Goal: Check status: Check status

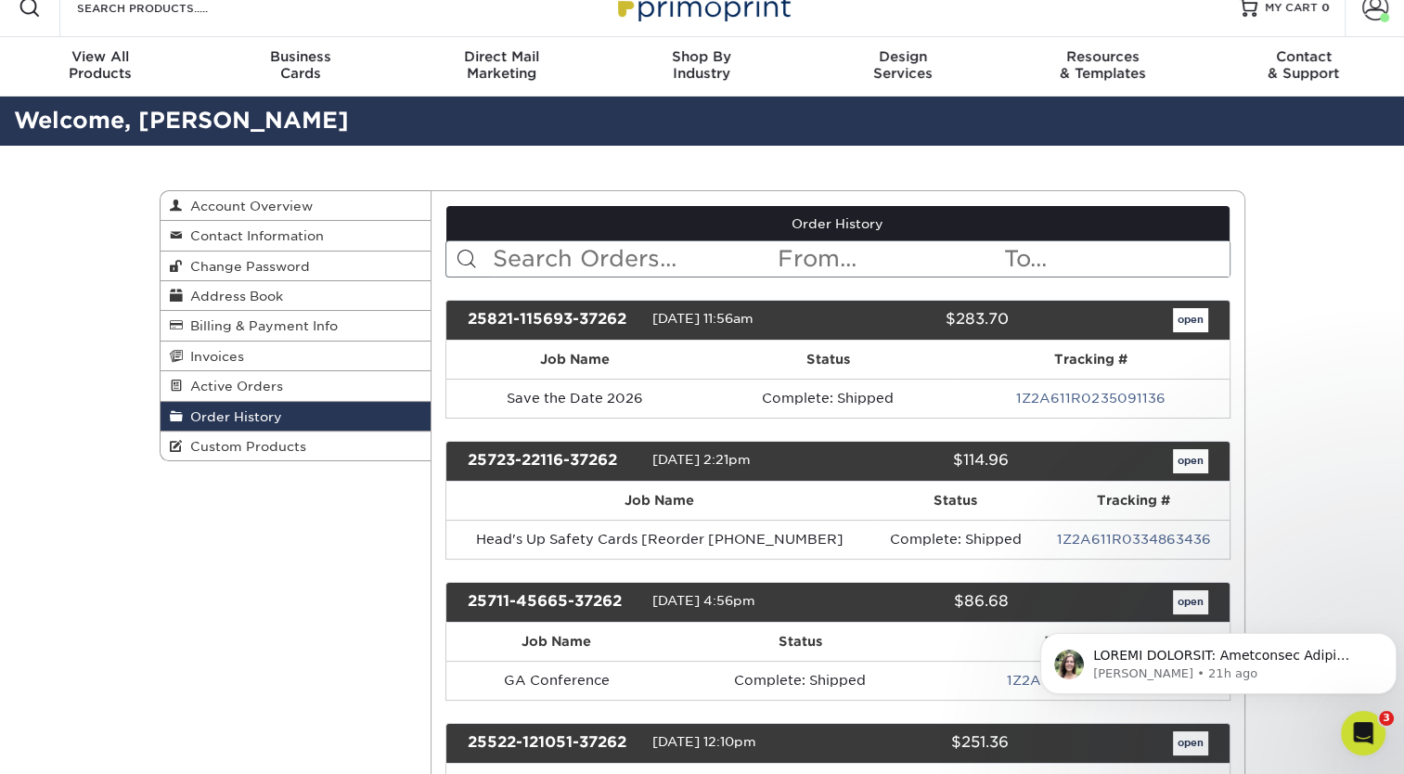
scroll to position [18, 0]
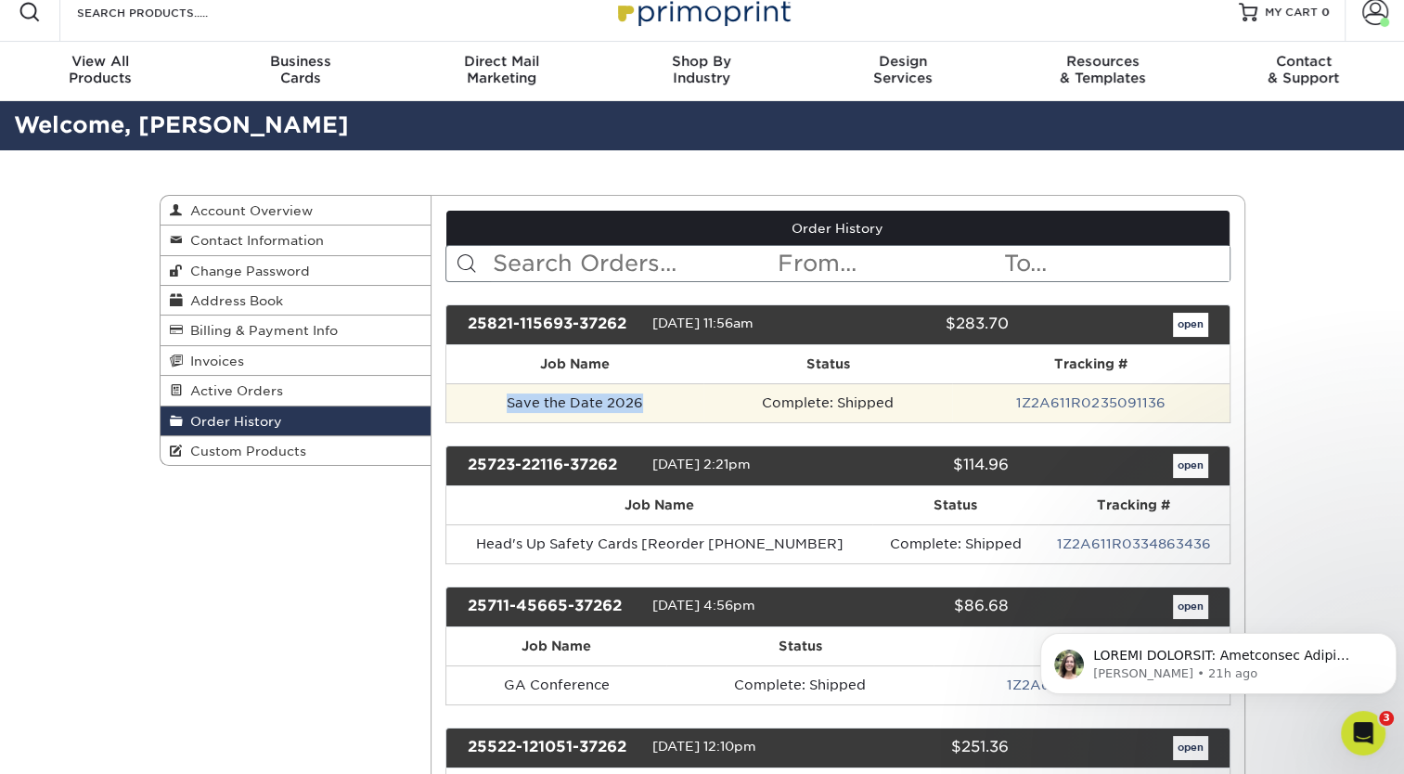
drag, startPoint x: 653, startPoint y: 402, endPoint x: 494, endPoint y: 407, distance: 159.7
click at [494, 407] on td "Save the Date 2026" at bounding box center [574, 402] width 257 height 39
copy td "Save the Date 2026"
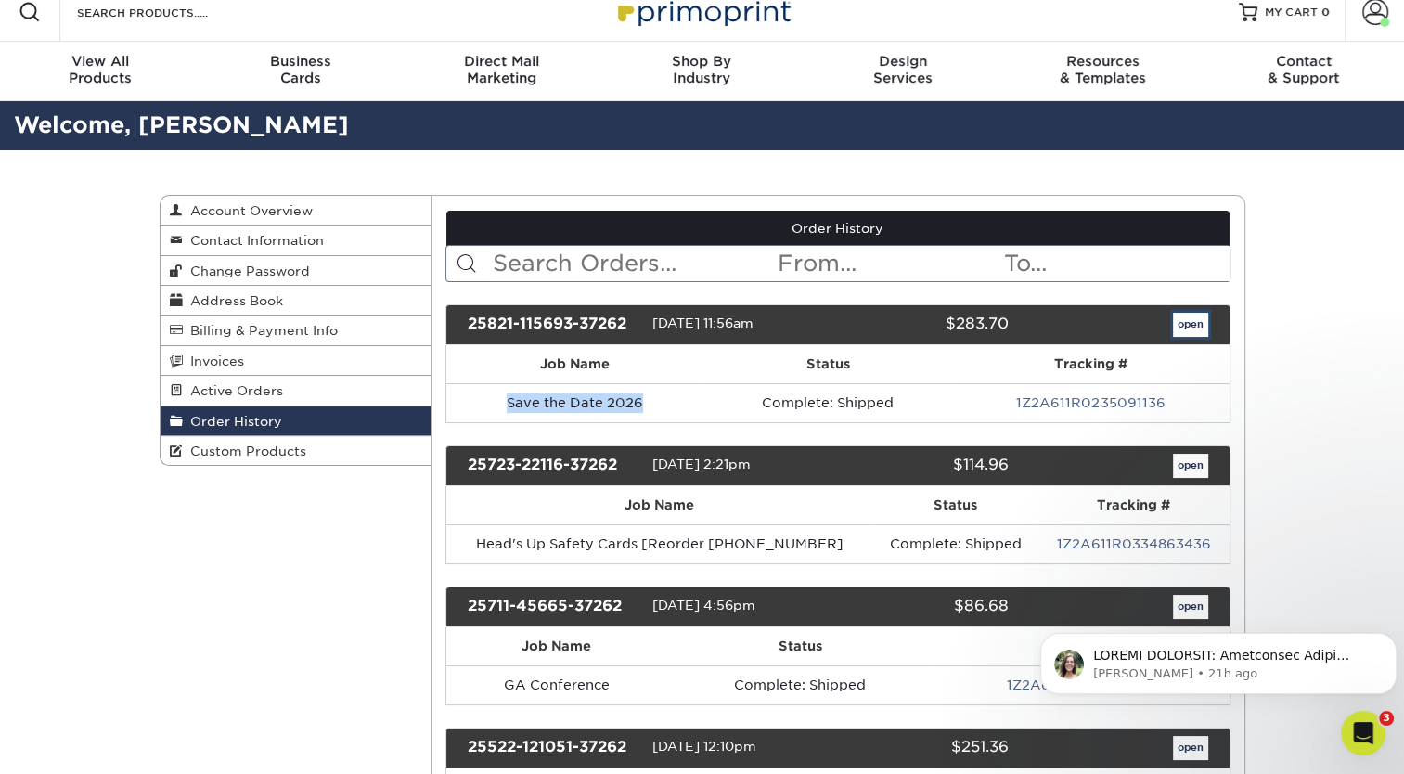
click at [1206, 324] on link "open" at bounding box center [1190, 325] width 35 height 24
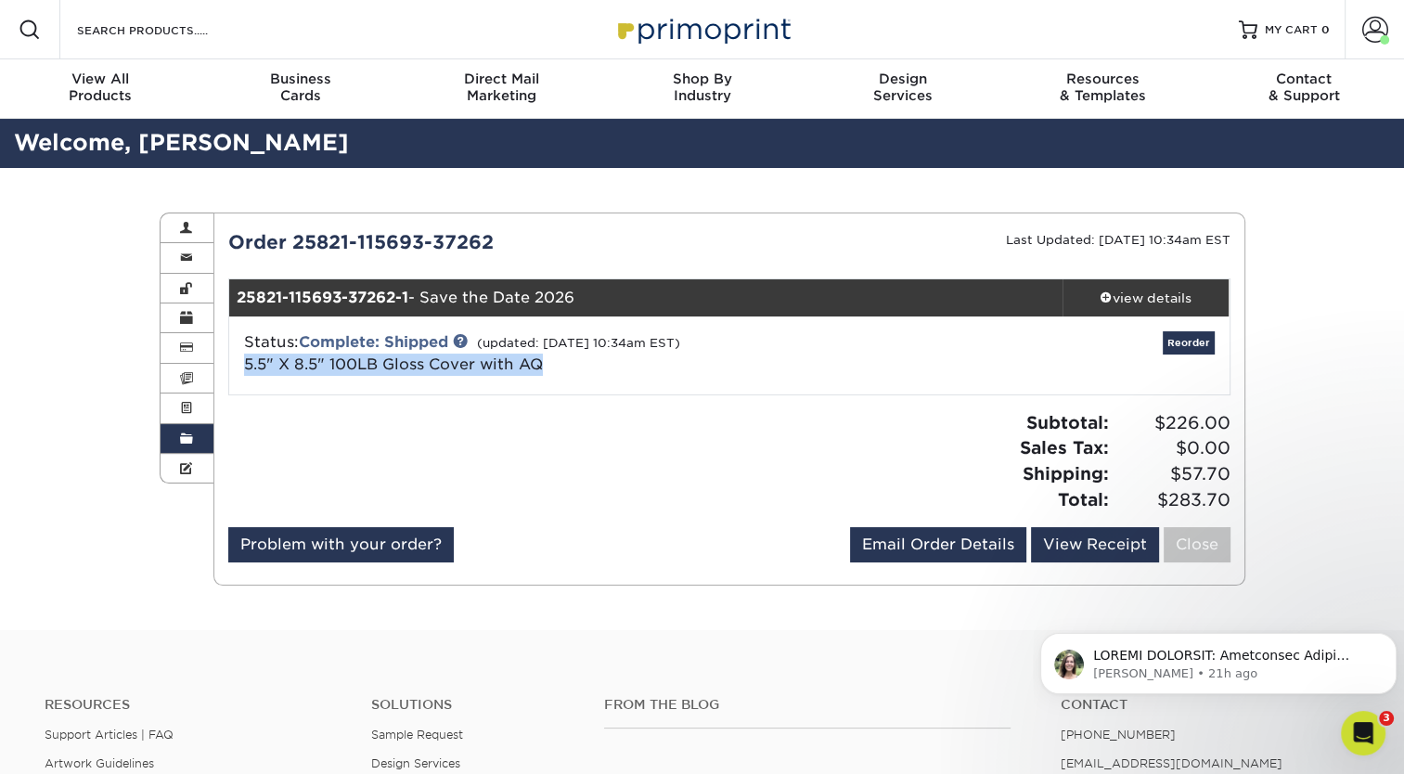
drag, startPoint x: 553, startPoint y: 364, endPoint x: 230, endPoint y: 378, distance: 323.2
click at [230, 378] on div "Status: Complete: Shipped (updated: [DATE] 10:34am EST) 5.5" X 8.5" 100LB Gloss…" at bounding box center [729, 355] width 1028 height 78
copy link "5.5" X 8.5" 100LB Gloss Cover with AQ"
click at [197, 428] on link "Order History" at bounding box center [187, 439] width 54 height 30
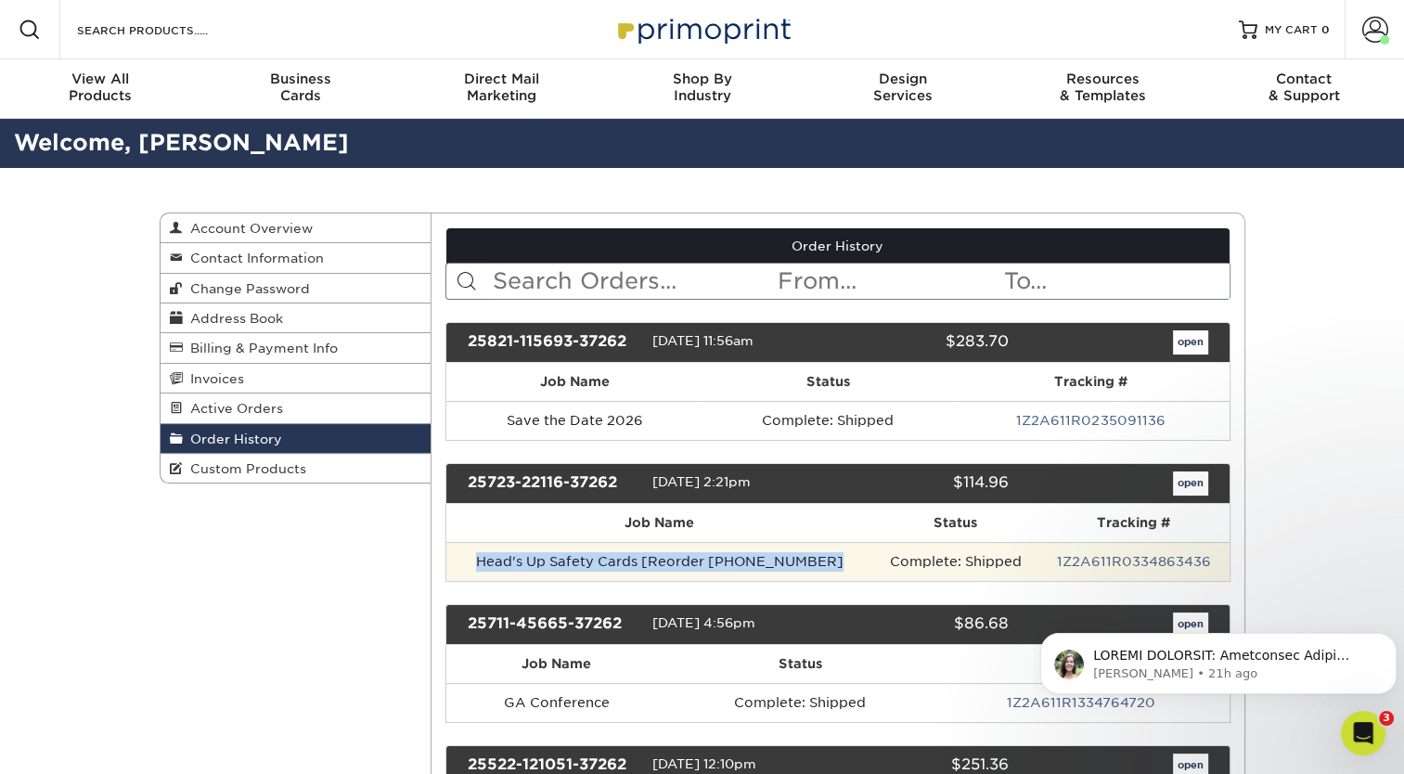
drag, startPoint x: 479, startPoint y: 557, endPoint x: 833, endPoint y: 571, distance: 354.7
click at [833, 571] on td "Head's Up Safety Cards [Reorder [PHONE_NUMBER]" at bounding box center [659, 561] width 426 height 39
copy td "Head's Up Safety Cards [Reorder [PHONE_NUMBER]"
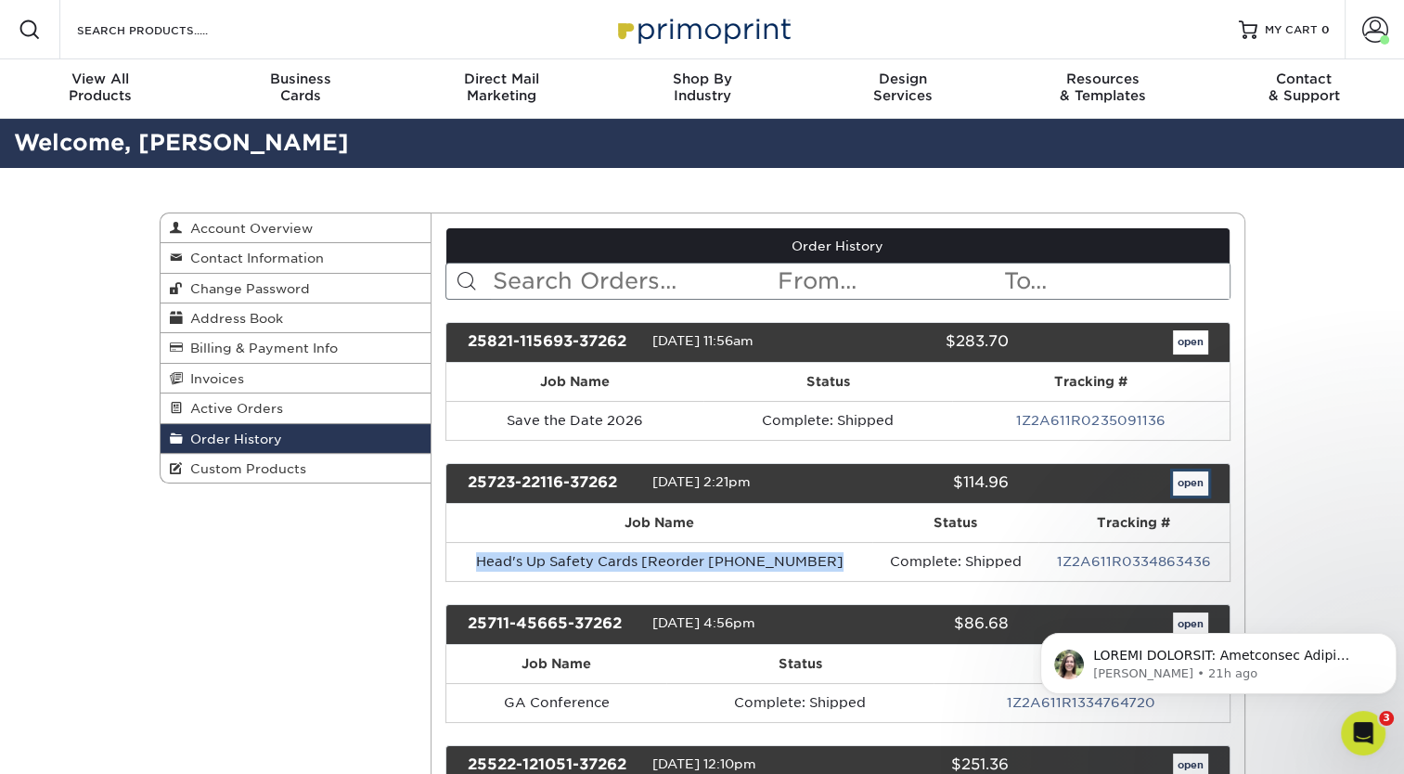
click at [1194, 481] on link "open" at bounding box center [1190, 483] width 35 height 24
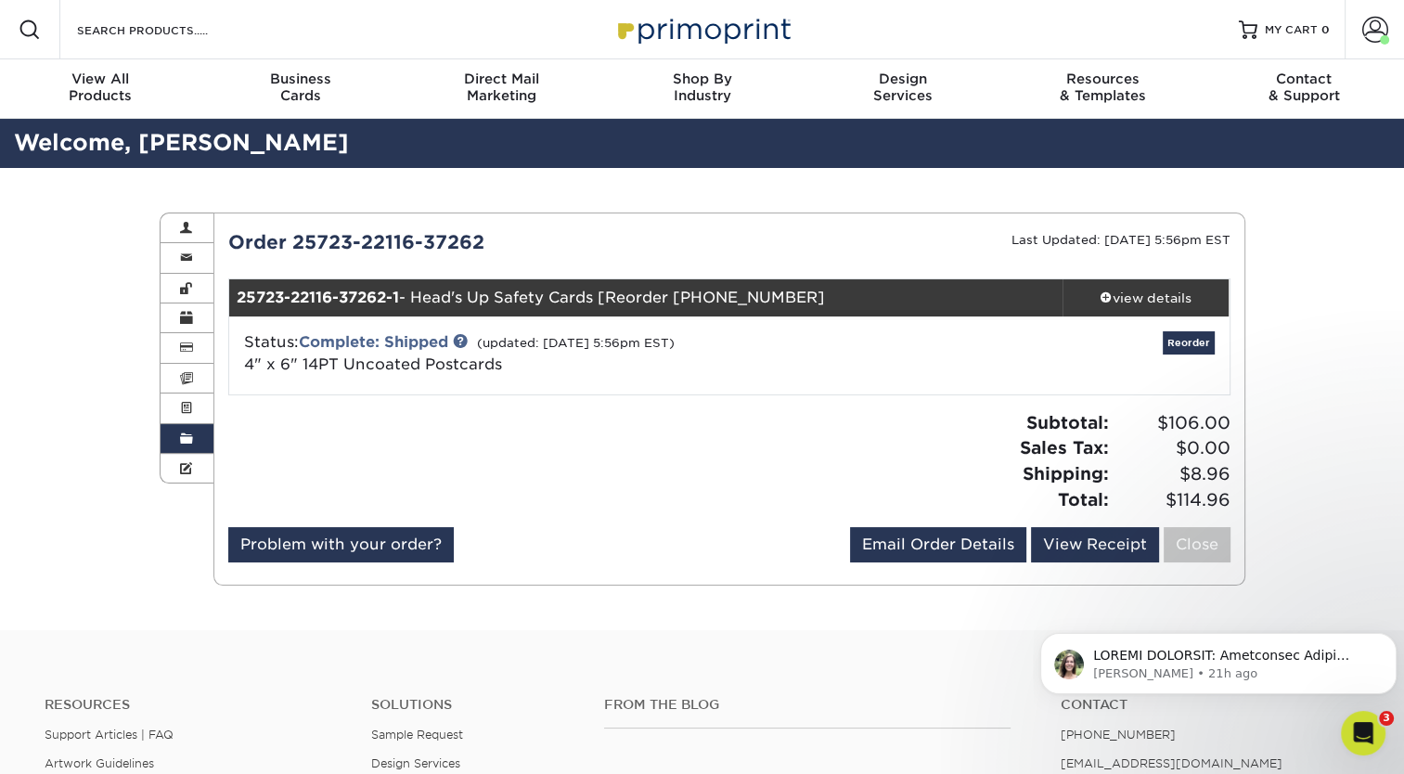
drag, startPoint x: 503, startPoint y: 362, endPoint x: 237, endPoint y: 363, distance: 265.3
click at [237, 363] on div "Status: Complete: Shipped (updated: [DATE] 5:56pm EST) 4" x 6" 14PT Uncoated Po…" at bounding box center [562, 353] width 665 height 45
copy span "4" x 6" 14PT Uncoated Postcards"
click at [182, 438] on span at bounding box center [186, 438] width 13 height 15
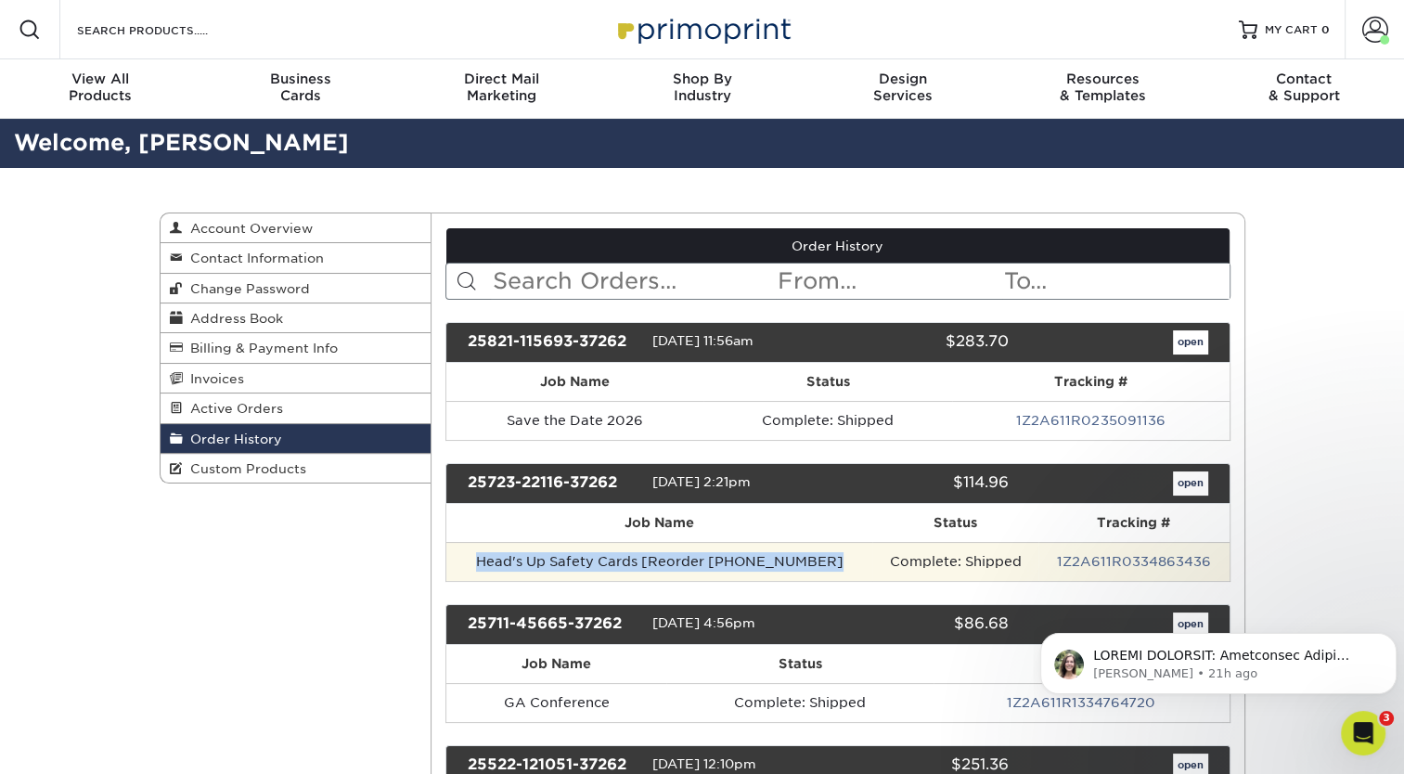
drag, startPoint x: 478, startPoint y: 558, endPoint x: 840, endPoint y: 557, distance: 362.7
click at [840, 557] on td "Head's Up Safety Cards [Reorder [PHONE_NUMBER]" at bounding box center [659, 561] width 426 height 39
copy td "Head's Up Safety Cards [Reorder [PHONE_NUMBER]"
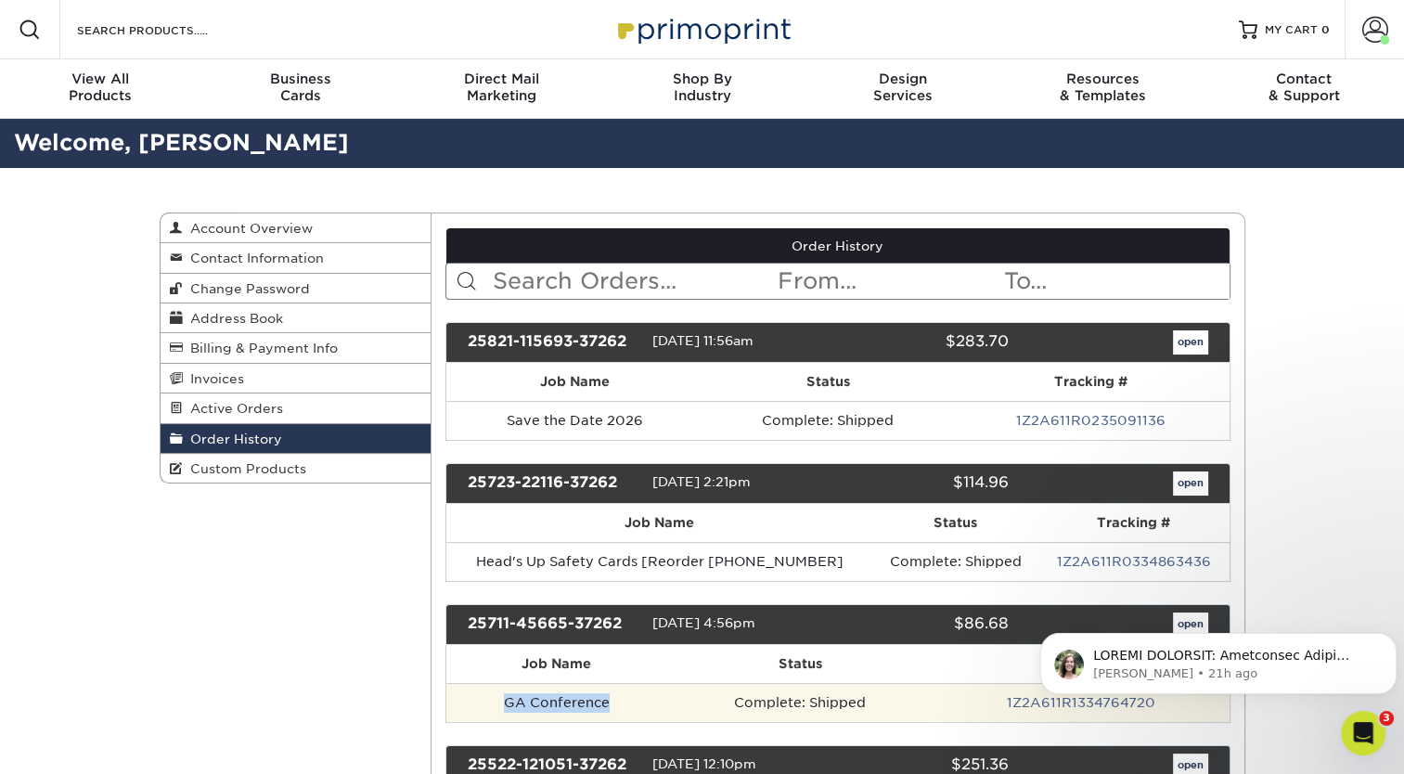
drag, startPoint x: 620, startPoint y: 697, endPoint x: 490, endPoint y: 696, distance: 129.9
click at [490, 696] on td "GA Conference" at bounding box center [556, 702] width 220 height 39
copy td "GA Conference"
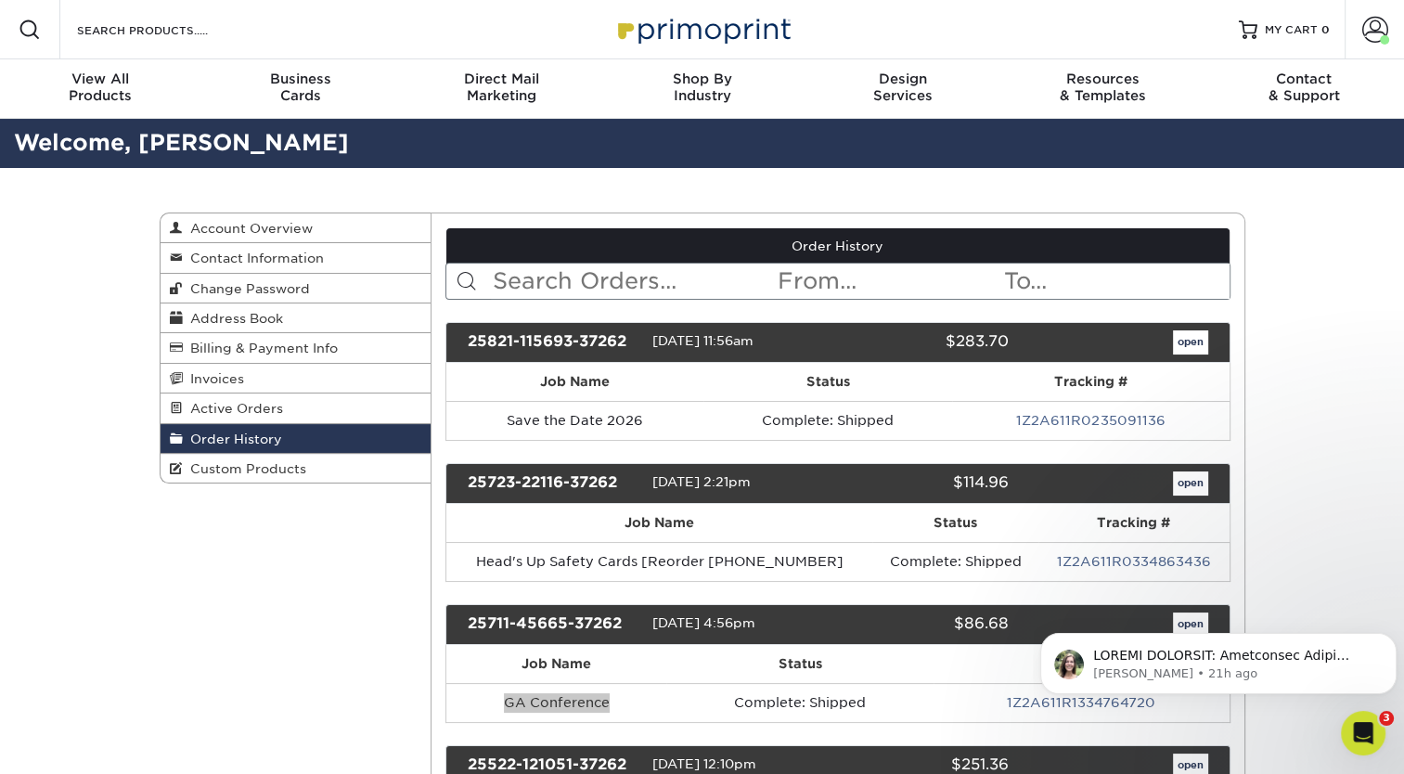
click at [1182, 612] on body "[PERSON_NAME] • 21h ago" at bounding box center [1218, 658] width 356 height 115
click at [1175, 623] on body "[PERSON_NAME] • 21h ago" at bounding box center [1218, 658] width 356 height 115
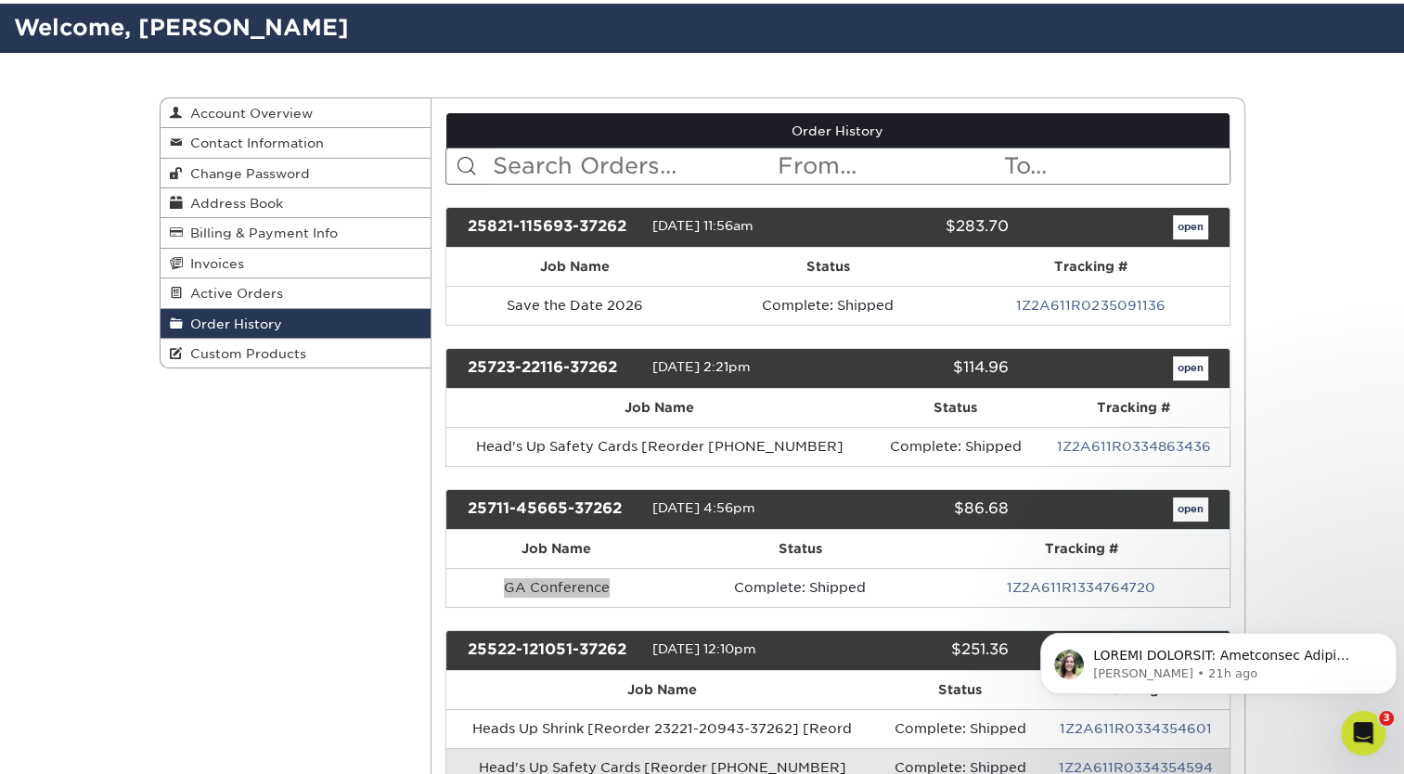
scroll to position [137, 0]
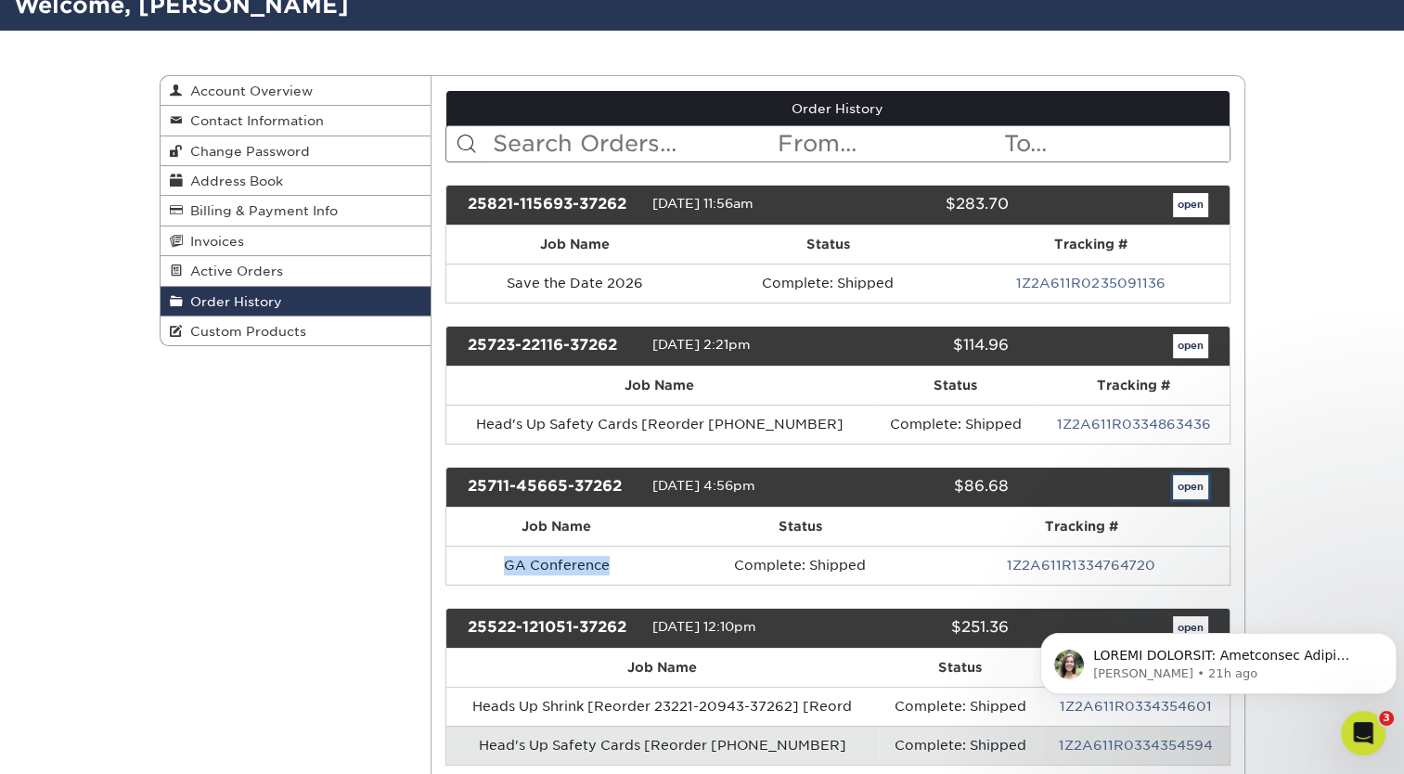
click at [1196, 481] on link "open" at bounding box center [1190, 487] width 35 height 24
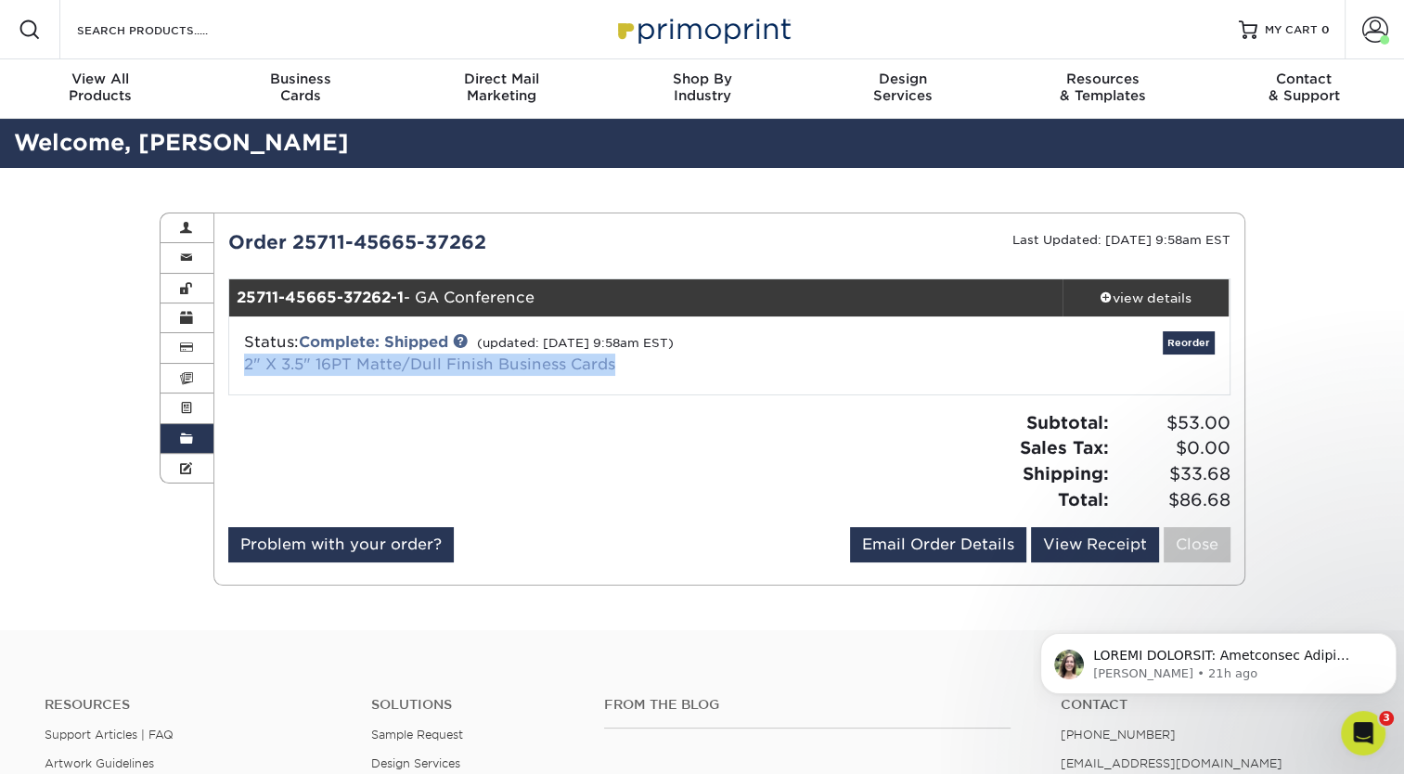
drag, startPoint x: 620, startPoint y: 365, endPoint x: 246, endPoint y: 371, distance: 373.9
click at [246, 371] on div "Status: Complete: Shipped (updated: [DATE] 9:58am EST) 2" X 3.5" 16PT Matte/Dul…" at bounding box center [562, 353] width 665 height 45
copy link "2" X 3.5" 16PT Matte/Dull Finish Business Cards"
click at [174, 432] on link "Order History" at bounding box center [187, 439] width 54 height 30
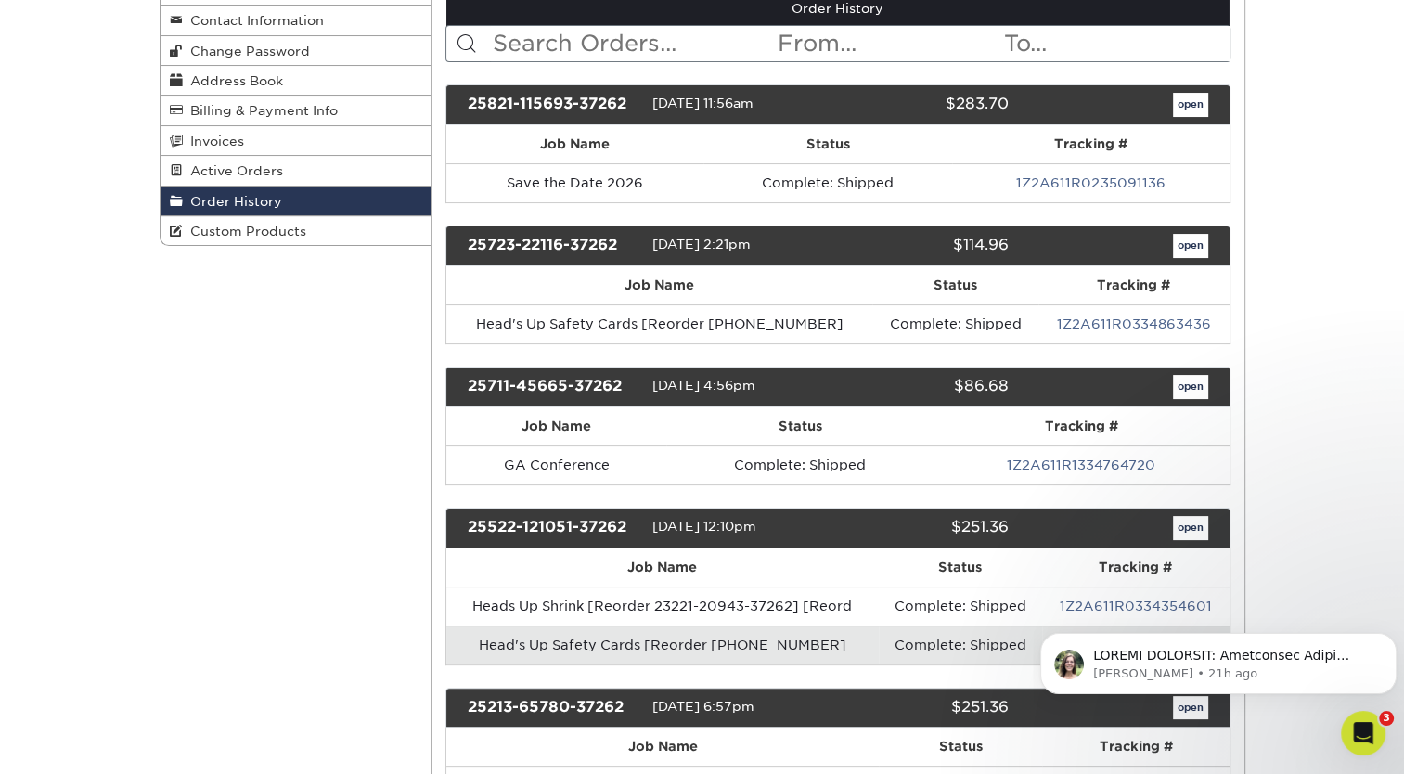
scroll to position [241, 0]
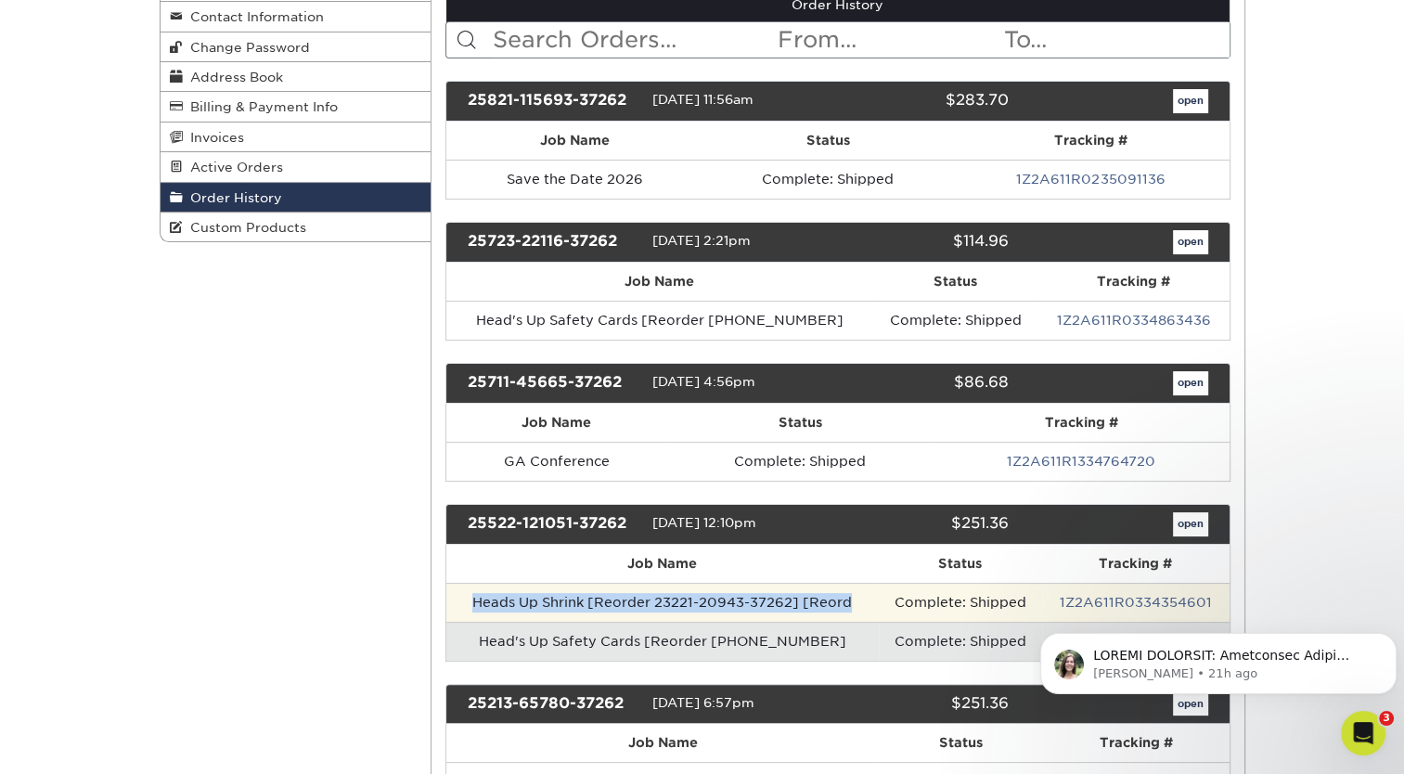
drag, startPoint x: 464, startPoint y: 596, endPoint x: 858, endPoint y: 605, distance: 394.3
click at [858, 605] on td "Heads Up Shrink [Reorder 23221-20943-37262] [Reord" at bounding box center [662, 602] width 432 height 39
copy td "Heads Up Shrink [Reorder 23221-20943-37262] [Reord"
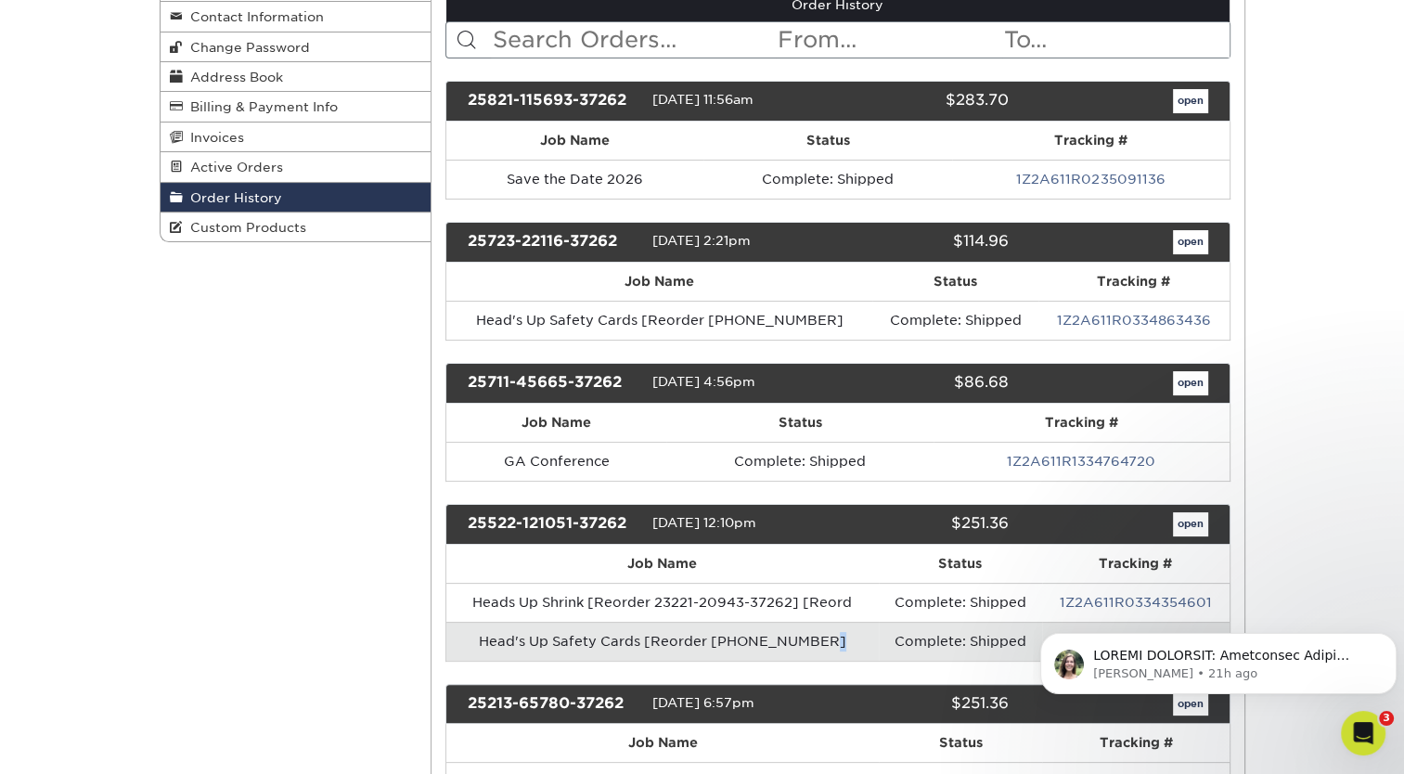
drag, startPoint x: 850, startPoint y: 636, endPoint x: 829, endPoint y: 636, distance: 20.4
click at [829, 636] on td "Head's Up Safety Cards [Reorder [PHONE_NUMBER]" at bounding box center [662, 641] width 432 height 39
drag, startPoint x: 653, startPoint y: 629, endPoint x: 494, endPoint y: 640, distance: 159.9
click at [494, 640] on td "Head's Up Safety Cards [Reorder [PHONE_NUMBER]" at bounding box center [662, 641] width 432 height 39
copy td "Head's Up Safety Cards"
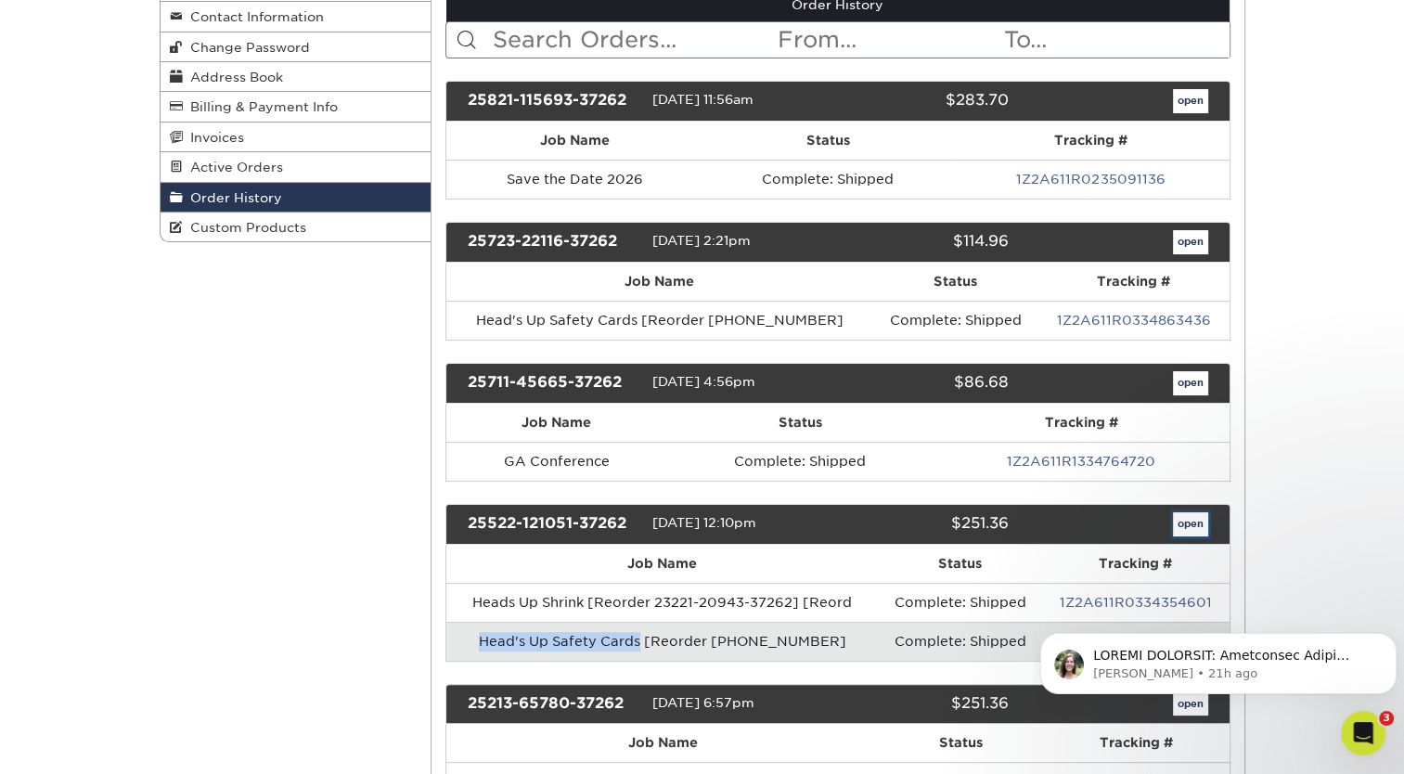
click at [1192, 512] on link "open" at bounding box center [1190, 524] width 35 height 24
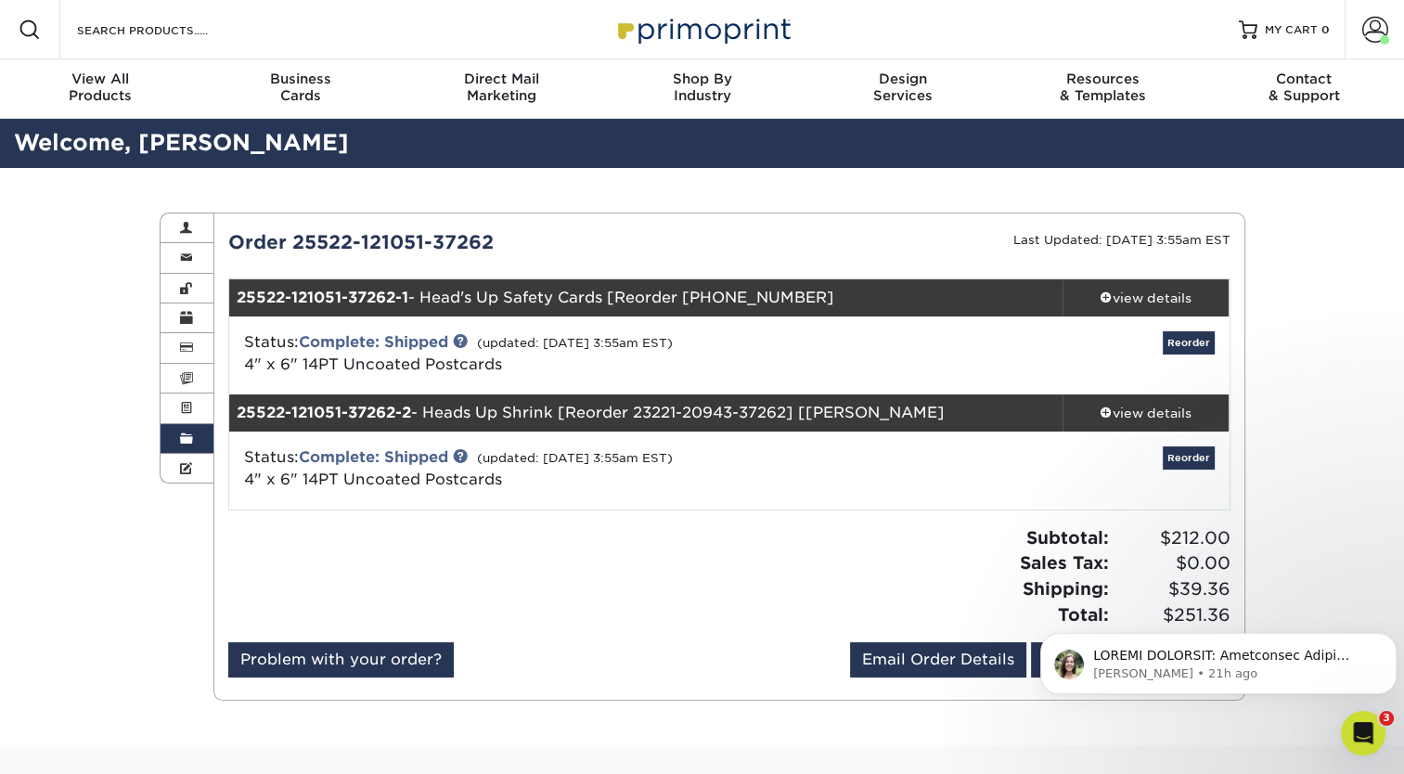
drag, startPoint x: 515, startPoint y: 356, endPoint x: 245, endPoint y: 368, distance: 270.2
click at [245, 368] on div "Status: Complete: Shipped (updated: [DATE] 3:55am EST) 4" x 6" 14PT Uncoated Po…" at bounding box center [562, 353] width 665 height 45
copy span "4" x 6" 14PT Uncoated Postcards"
click at [204, 436] on link "Order History" at bounding box center [187, 439] width 54 height 30
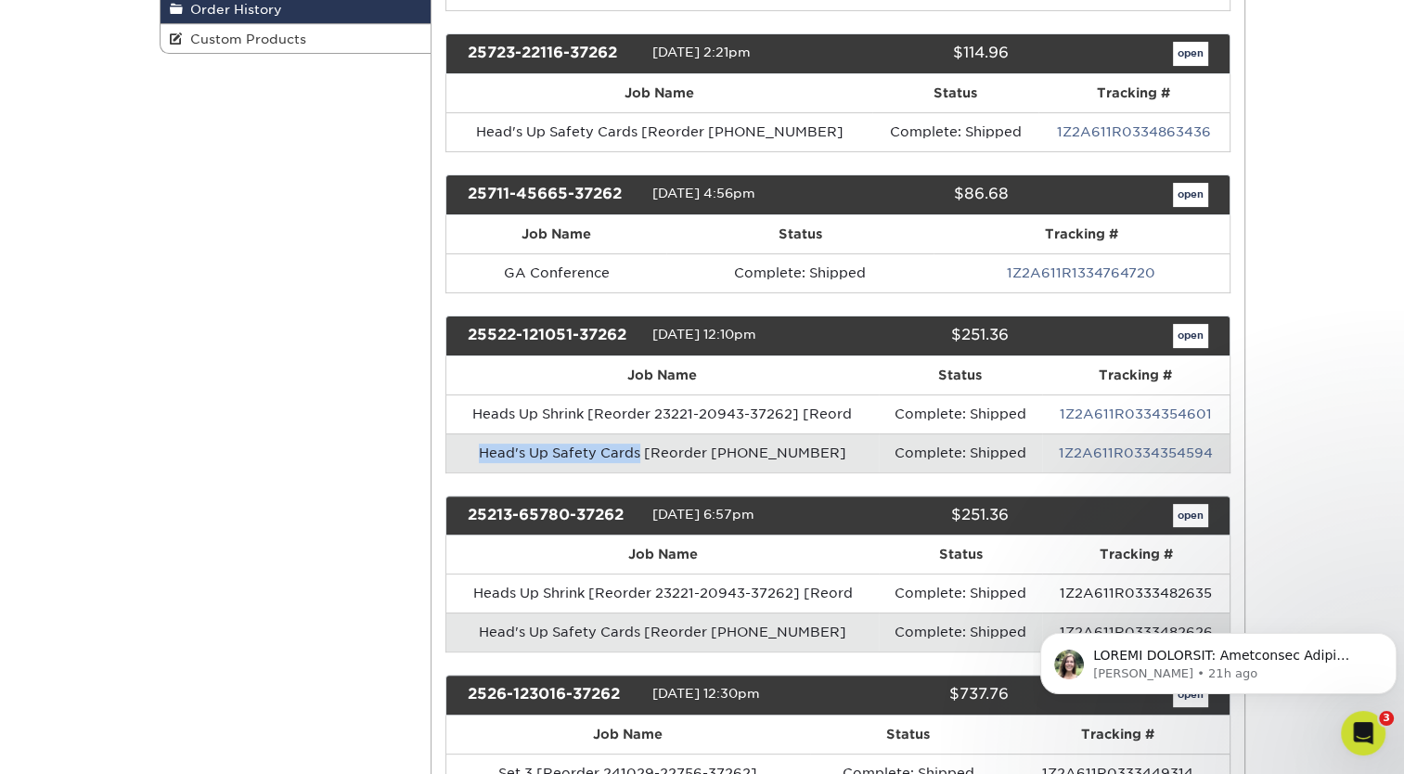
scroll to position [430, 0]
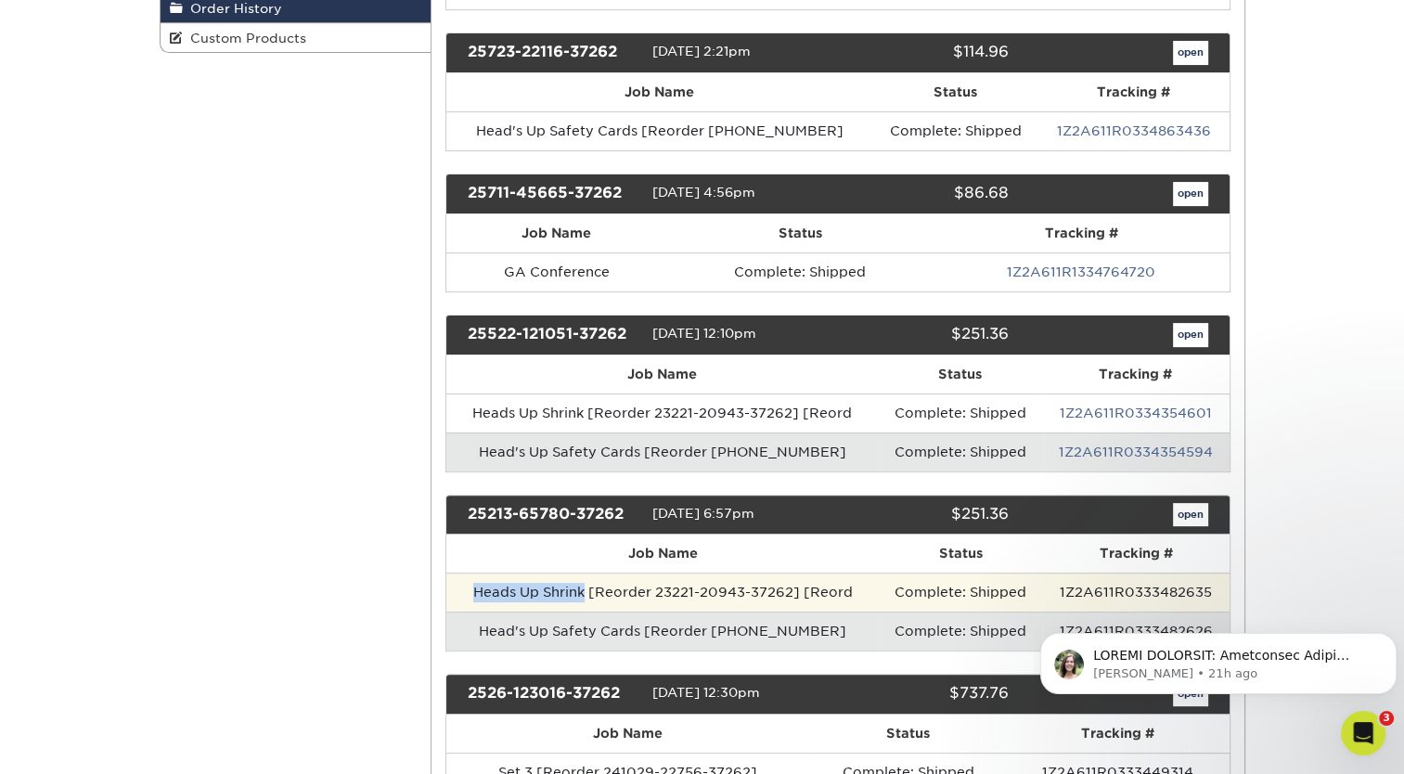
drag, startPoint x: 468, startPoint y: 584, endPoint x: 585, endPoint y: 583, distance: 116.9
click at [585, 583] on td "Heads Up Shrink [Reorder 23221-20943-37262] [Reord" at bounding box center [662, 591] width 432 height 39
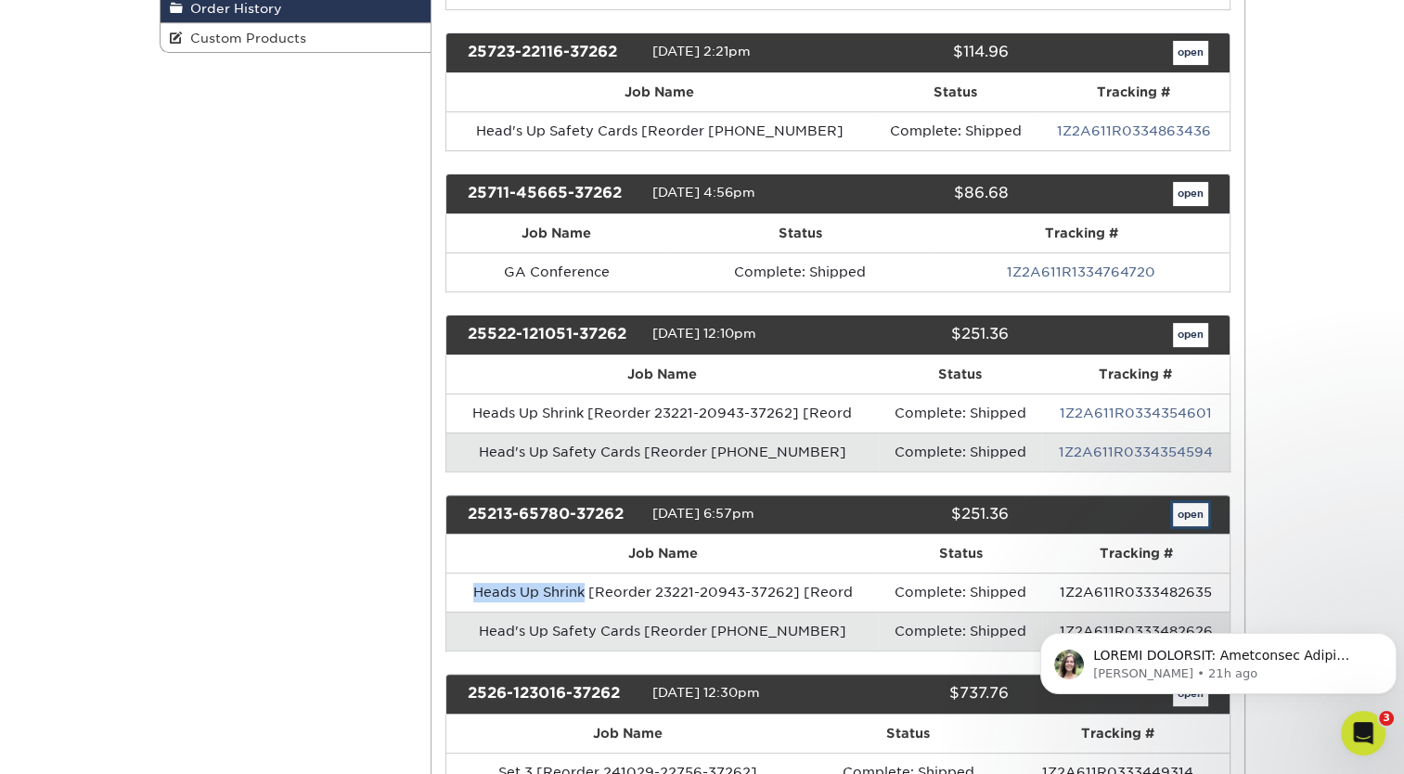
click at [1184, 508] on link "open" at bounding box center [1190, 515] width 35 height 24
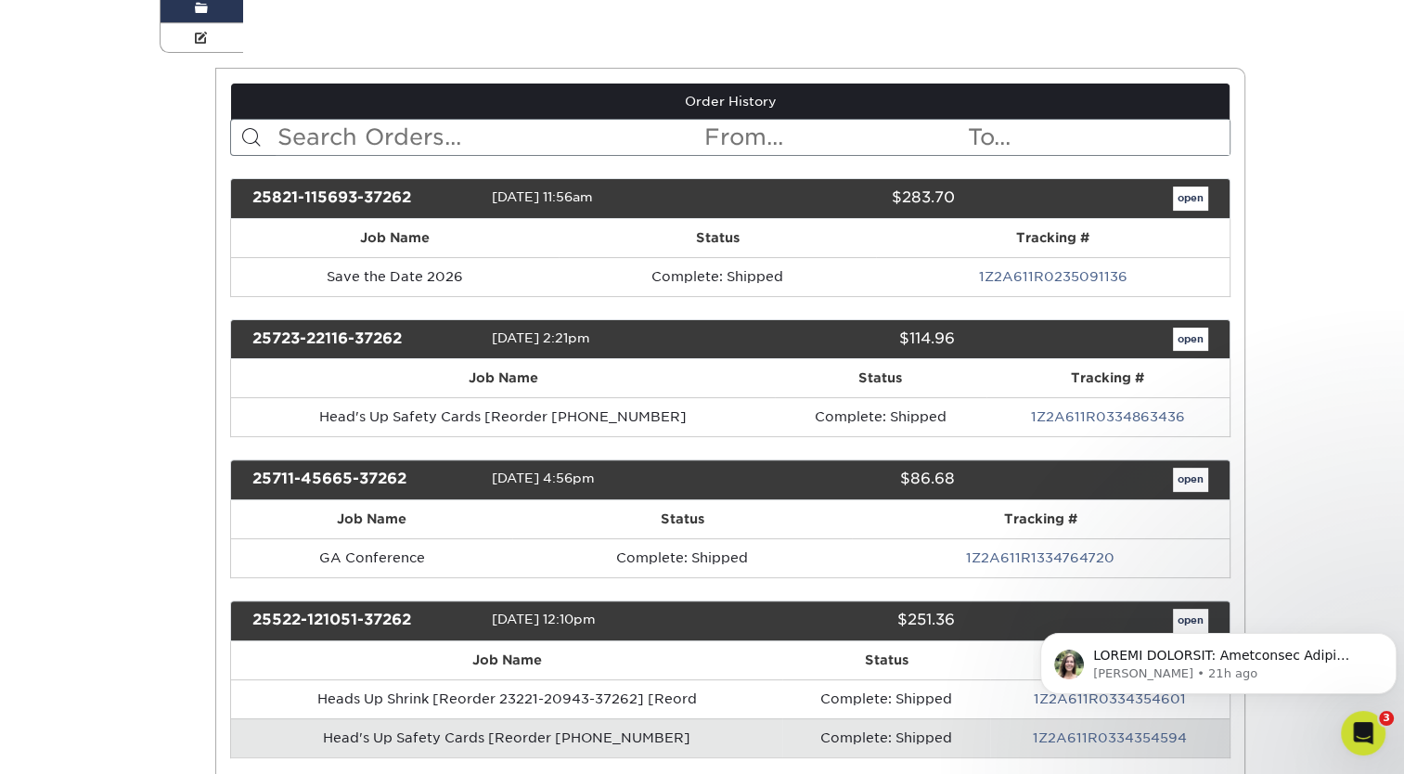
scroll to position [0, 0]
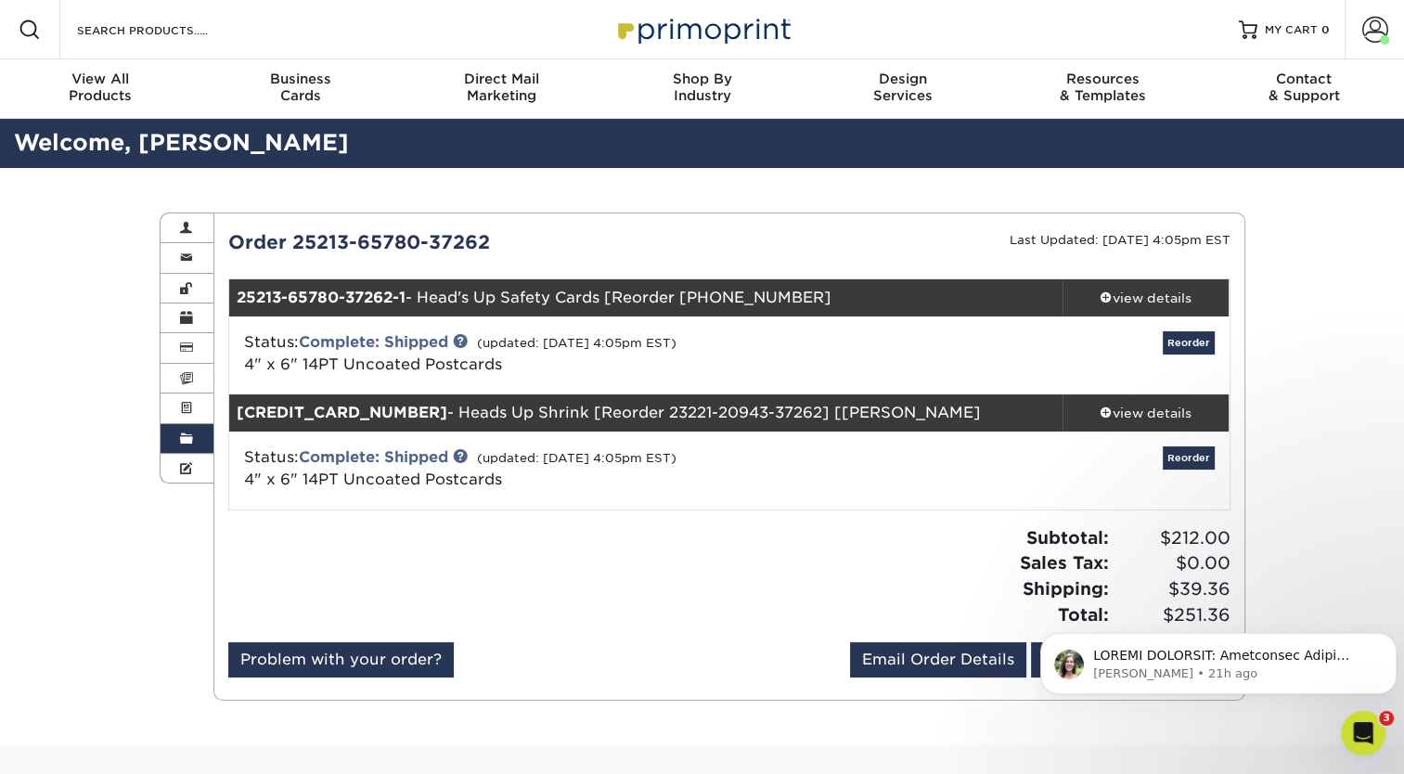
drag, startPoint x: 502, startPoint y: 358, endPoint x: 235, endPoint y: 356, distance: 267.2
click at [235, 356] on div "Status: Complete: Shipped (updated: [DATE] 4:05pm EST) 4" x 6" 14PT Uncoated Po…" at bounding box center [562, 353] width 665 height 45
click at [196, 433] on link "Order History" at bounding box center [187, 439] width 54 height 30
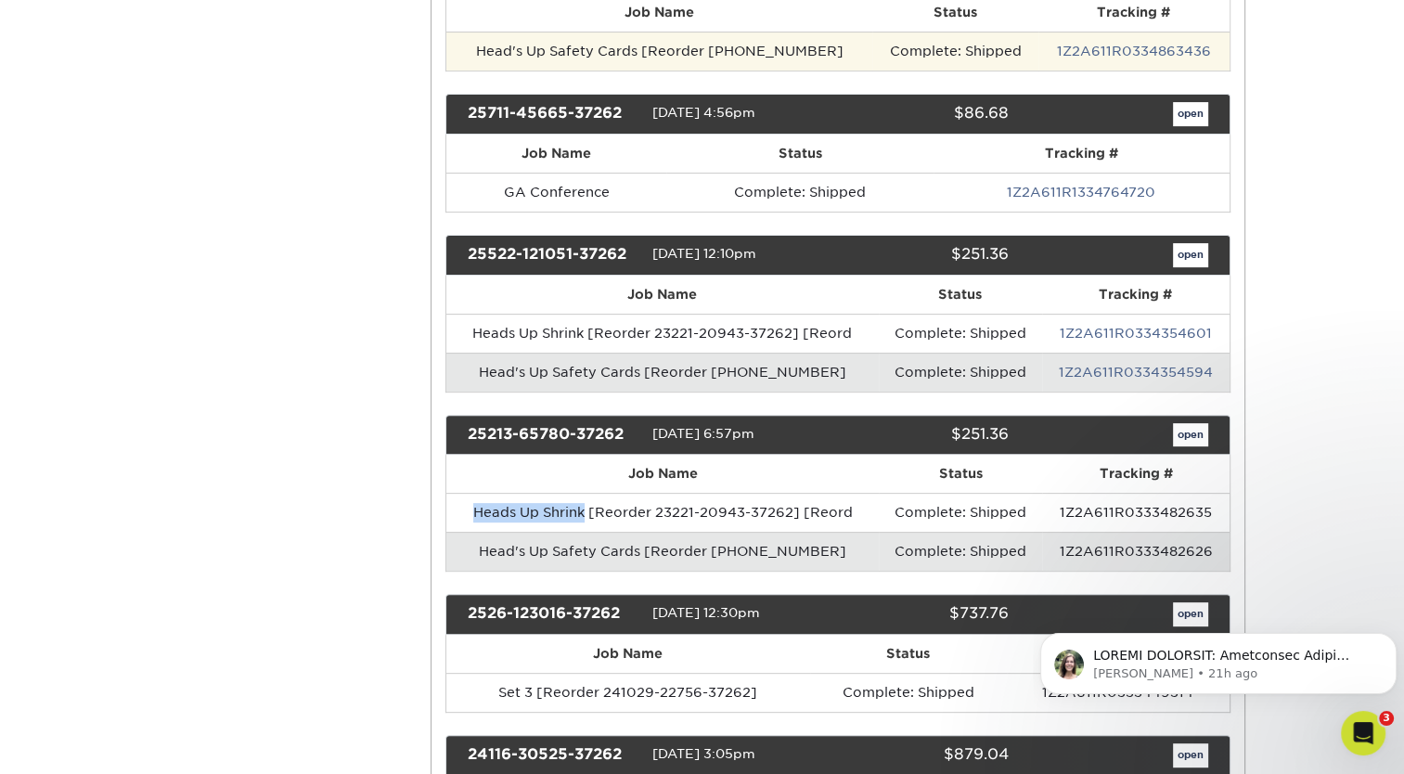
scroll to position [512, 0]
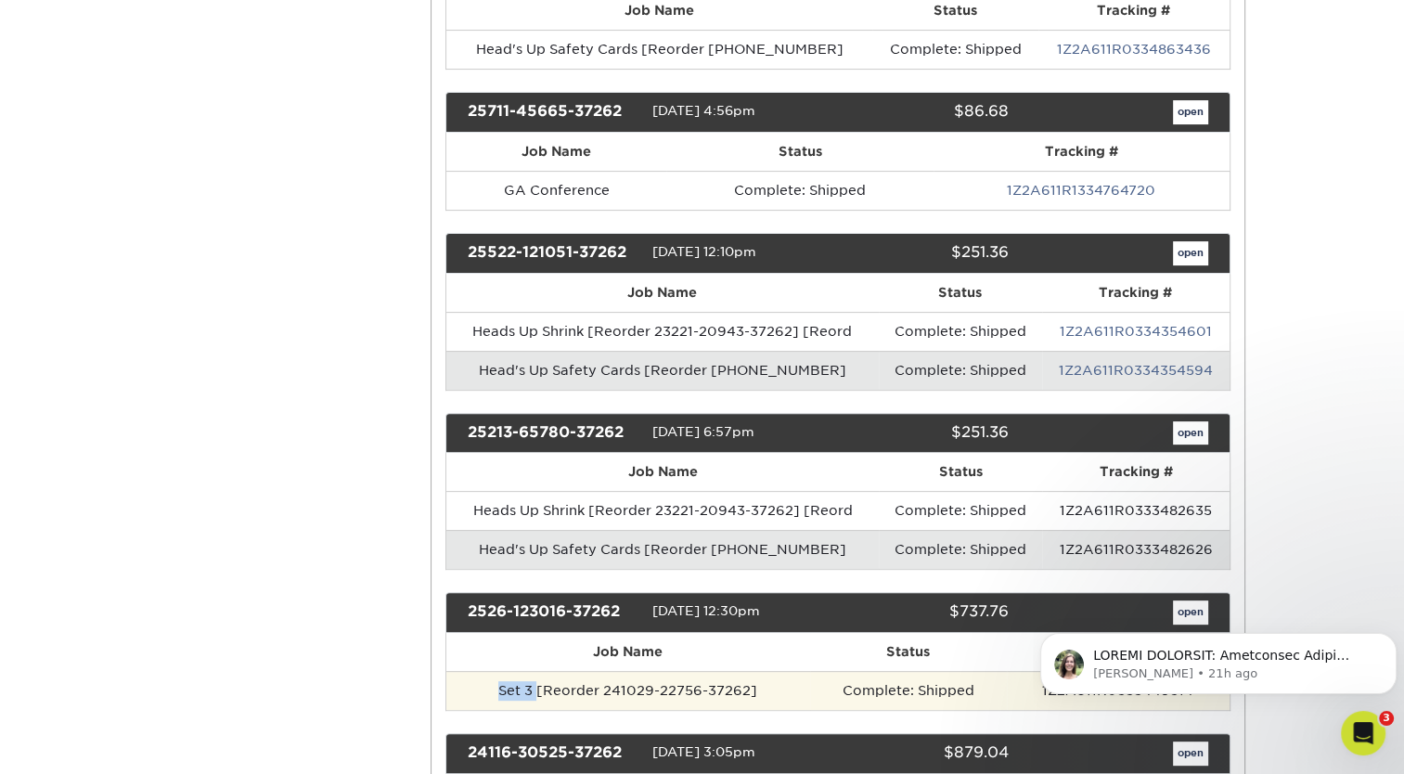
drag, startPoint x: 538, startPoint y: 683, endPoint x: 472, endPoint y: 686, distance: 66.0
click at [472, 686] on td "Set 3 [Reorder 241029-22756-37262]" at bounding box center [628, 690] width 364 height 39
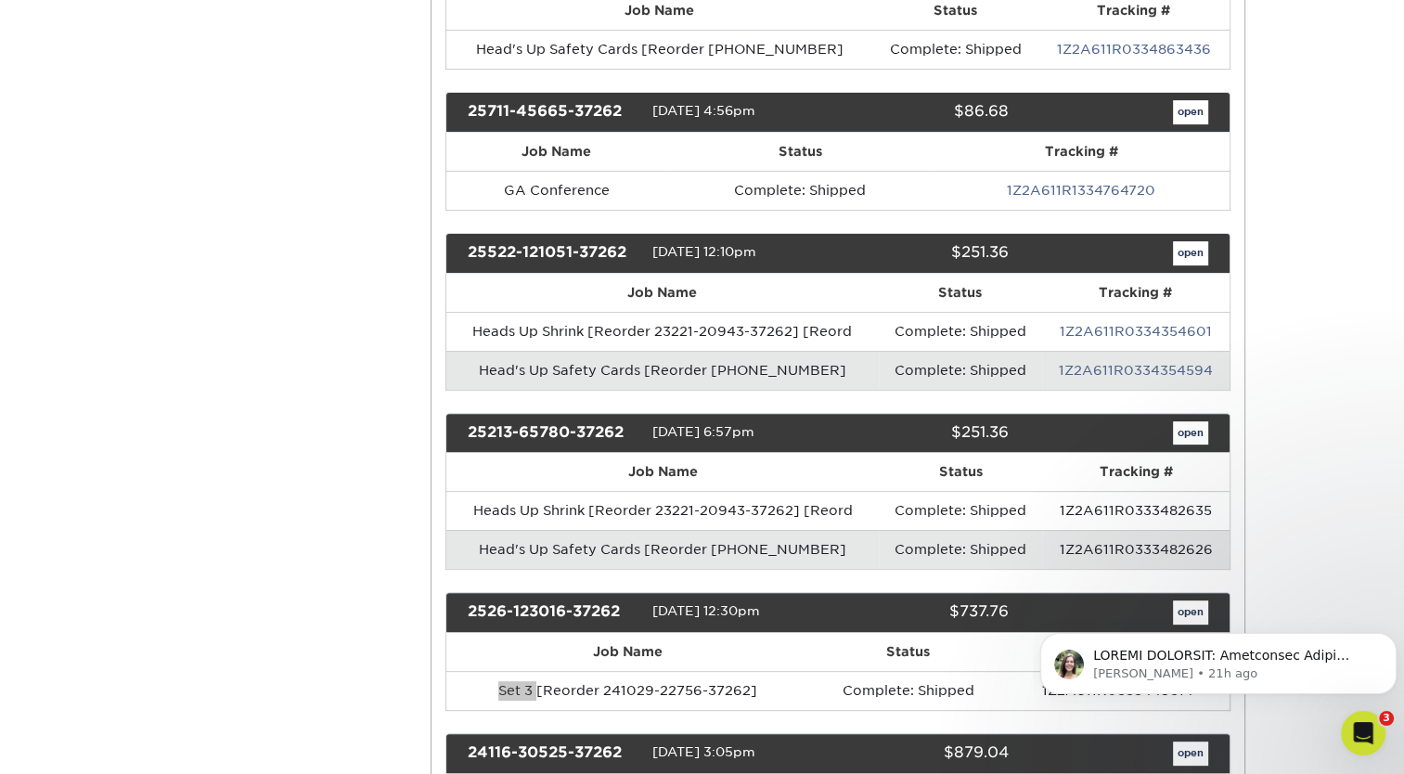
click html "[PERSON_NAME] • 21h ago"
click at [1173, 609] on body "[PERSON_NAME] • 21h ago" at bounding box center [1218, 658] width 356 height 115
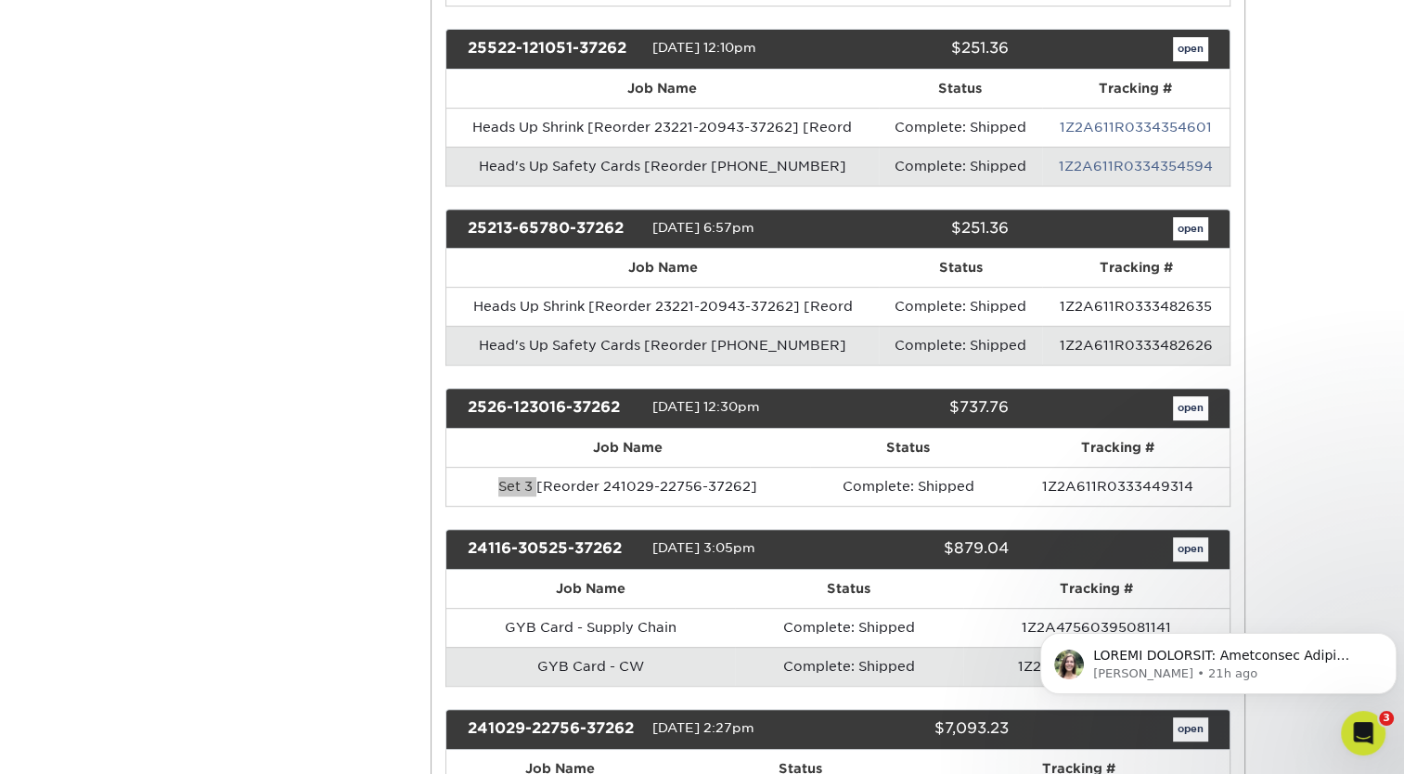
scroll to position [719, 0]
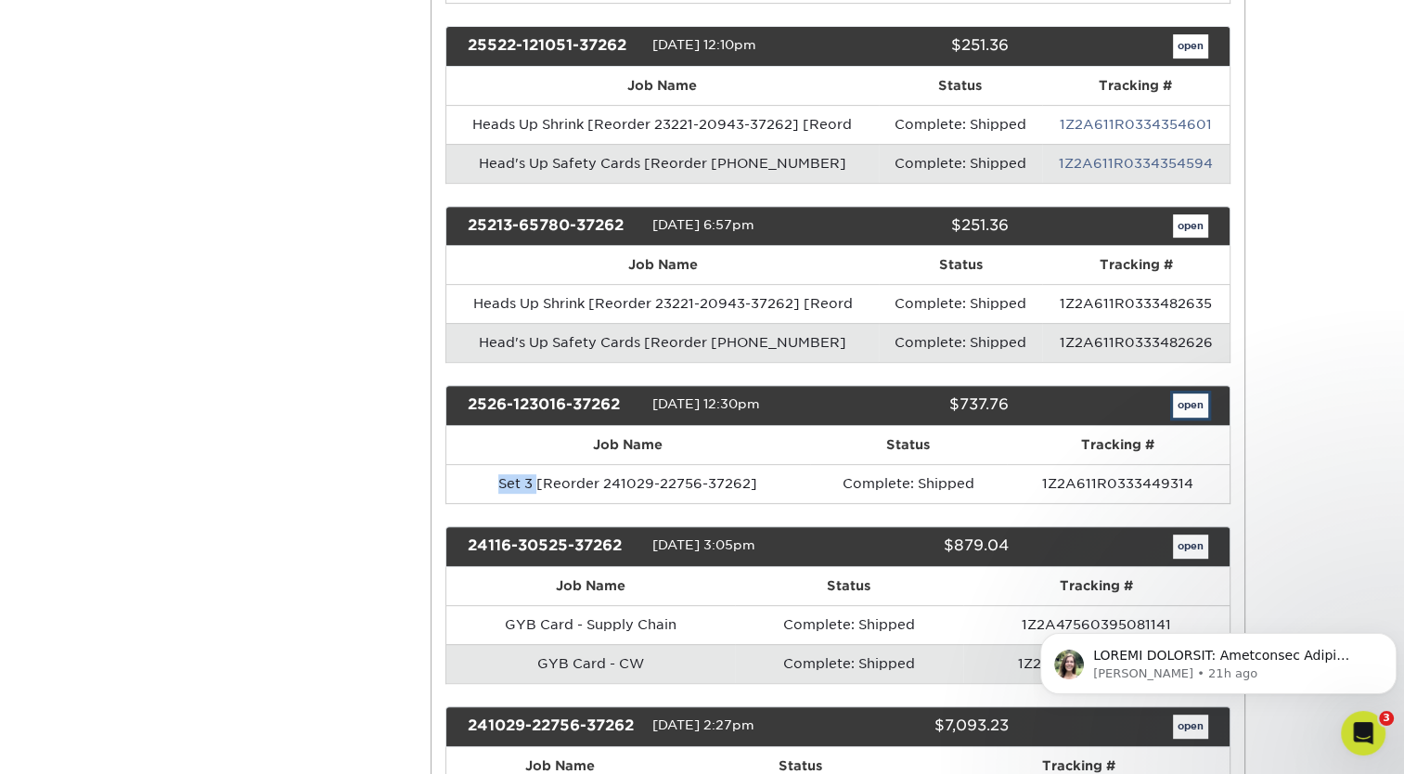
click at [1192, 397] on link "open" at bounding box center [1190, 405] width 35 height 24
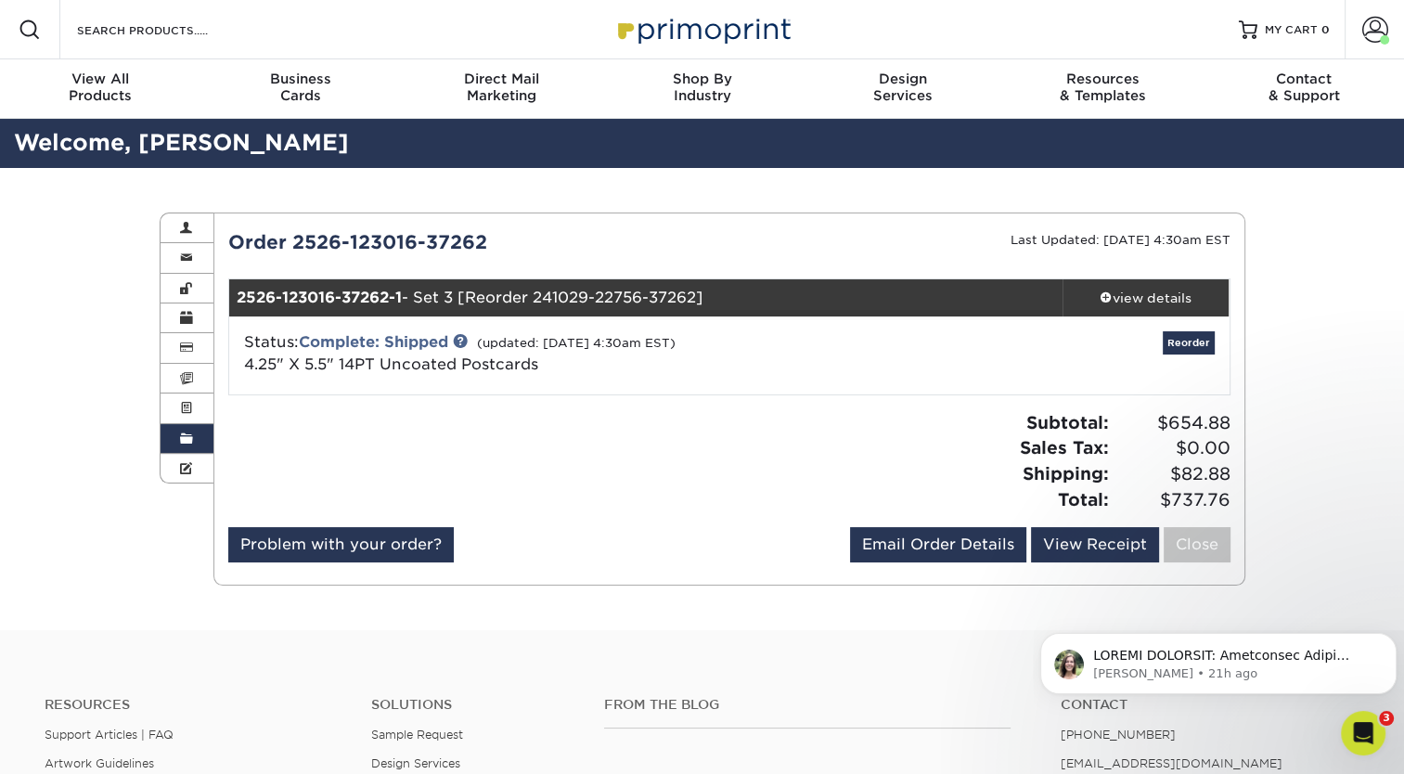
drag, startPoint x: 539, startPoint y: 367, endPoint x: 237, endPoint y: 359, distance: 301.6
click at [237, 359] on div "Status: Complete: Shipped (updated: [DATE] 4:30am EST) 4.25" X 5.5" 14PT Uncoat…" at bounding box center [562, 353] width 665 height 45
click at [193, 438] on link "Order History" at bounding box center [187, 439] width 54 height 30
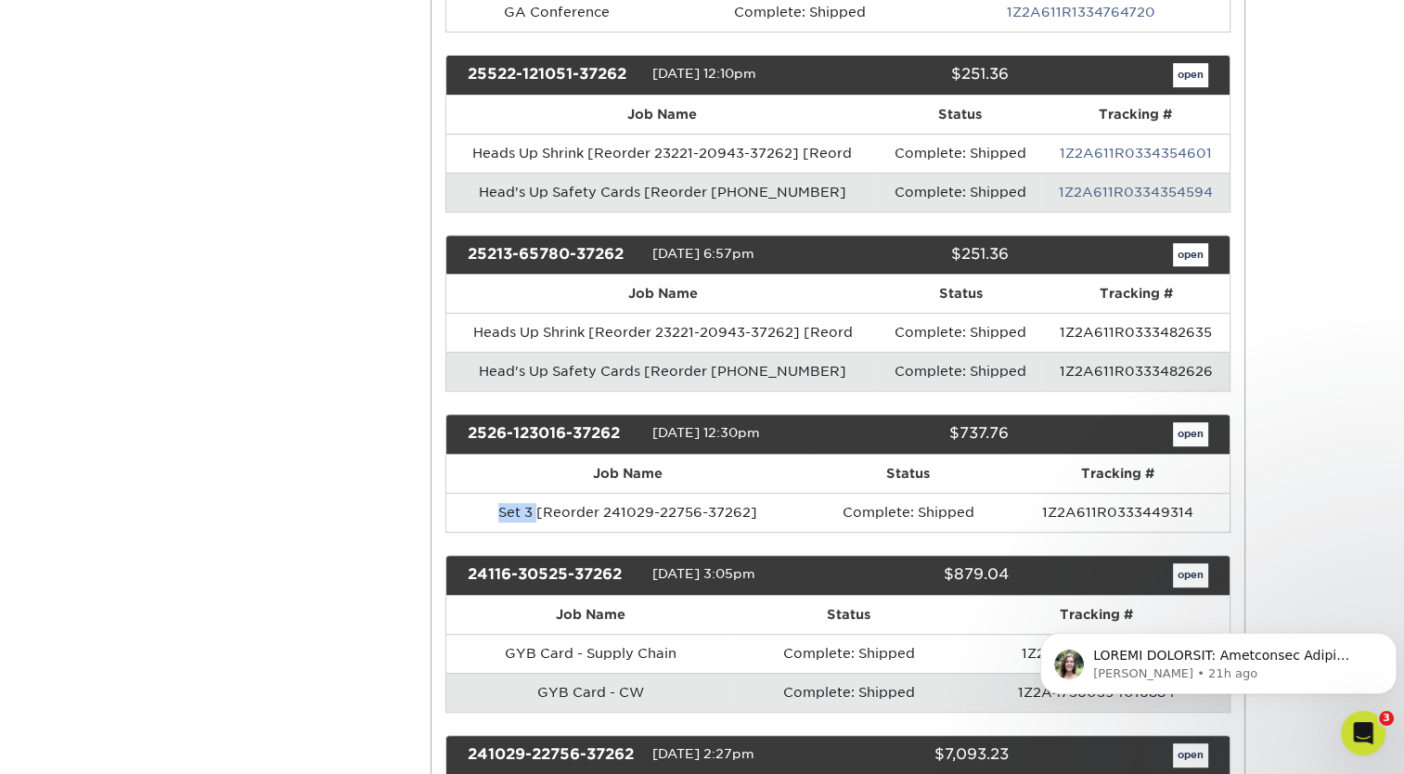
scroll to position [692, 0]
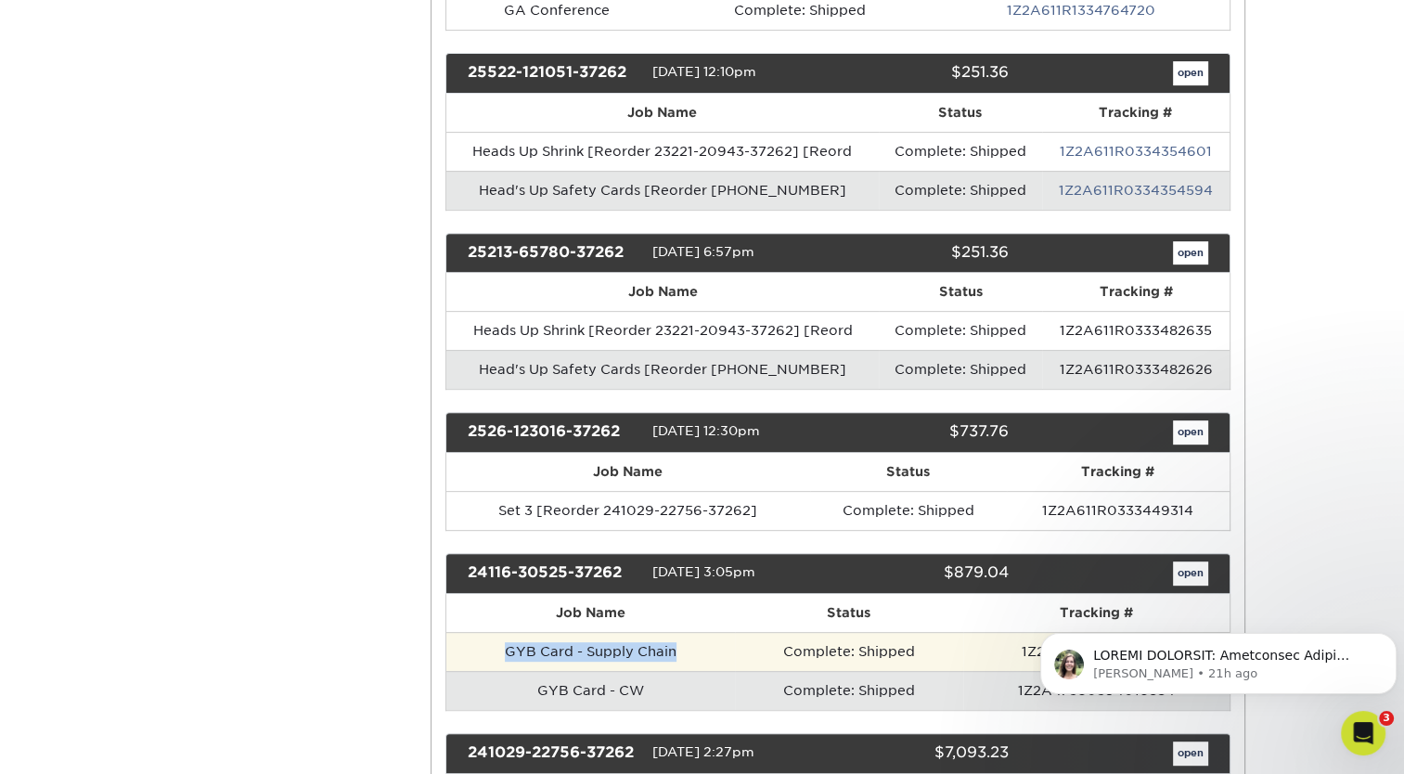
drag, startPoint x: 674, startPoint y: 641, endPoint x: 500, endPoint y: 629, distance: 174.8
click at [500, 632] on td "GYB Card - Supply Chain" at bounding box center [590, 651] width 288 height 39
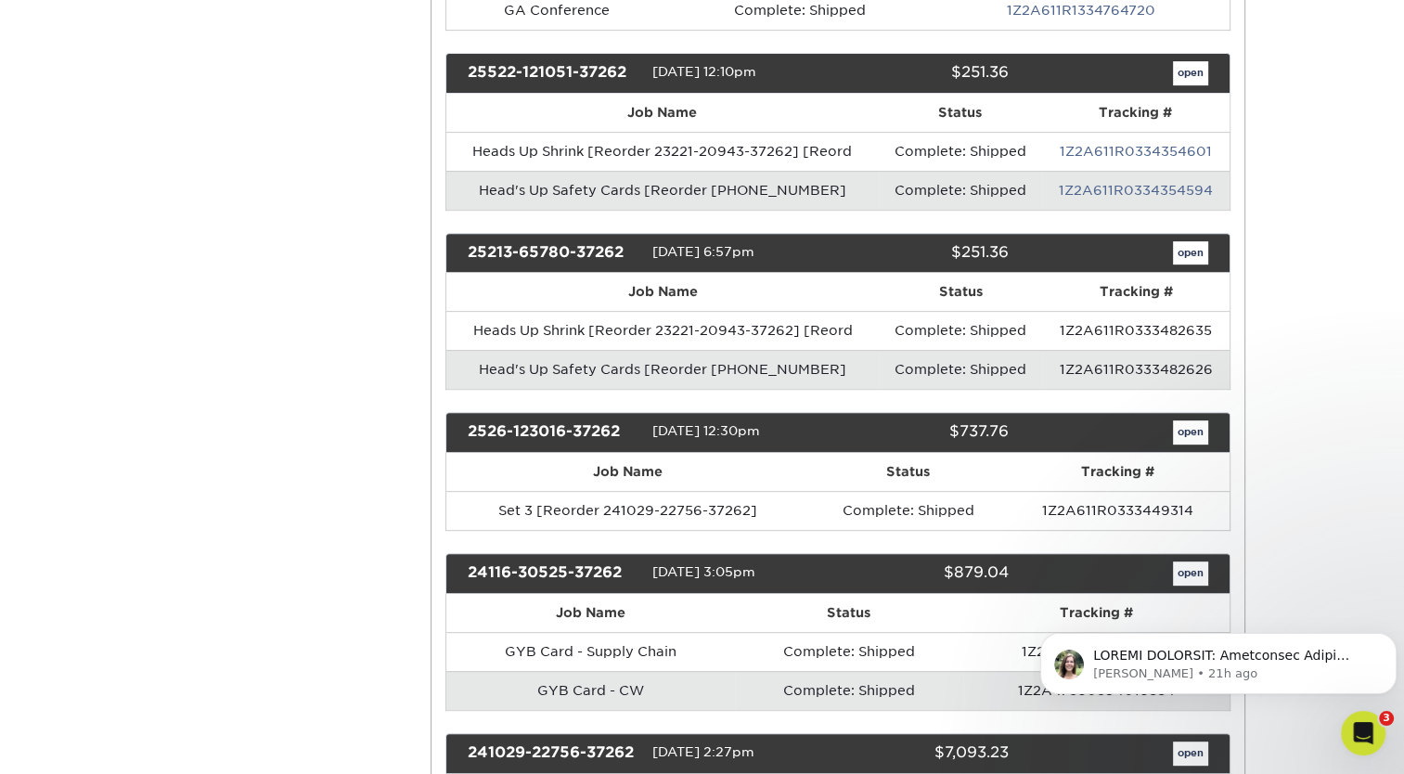
click at [665, 671] on td "GYB Card - CW" at bounding box center [590, 690] width 288 height 39
click at [647, 679] on td "GYB Card - CW" at bounding box center [590, 690] width 288 height 39
drag, startPoint x: 647, startPoint y: 679, endPoint x: 522, endPoint y: 676, distance: 125.3
click at [522, 676] on td "GYB Card - CW" at bounding box center [590, 690] width 288 height 39
click at [1199, 561] on link "open" at bounding box center [1190, 573] width 35 height 24
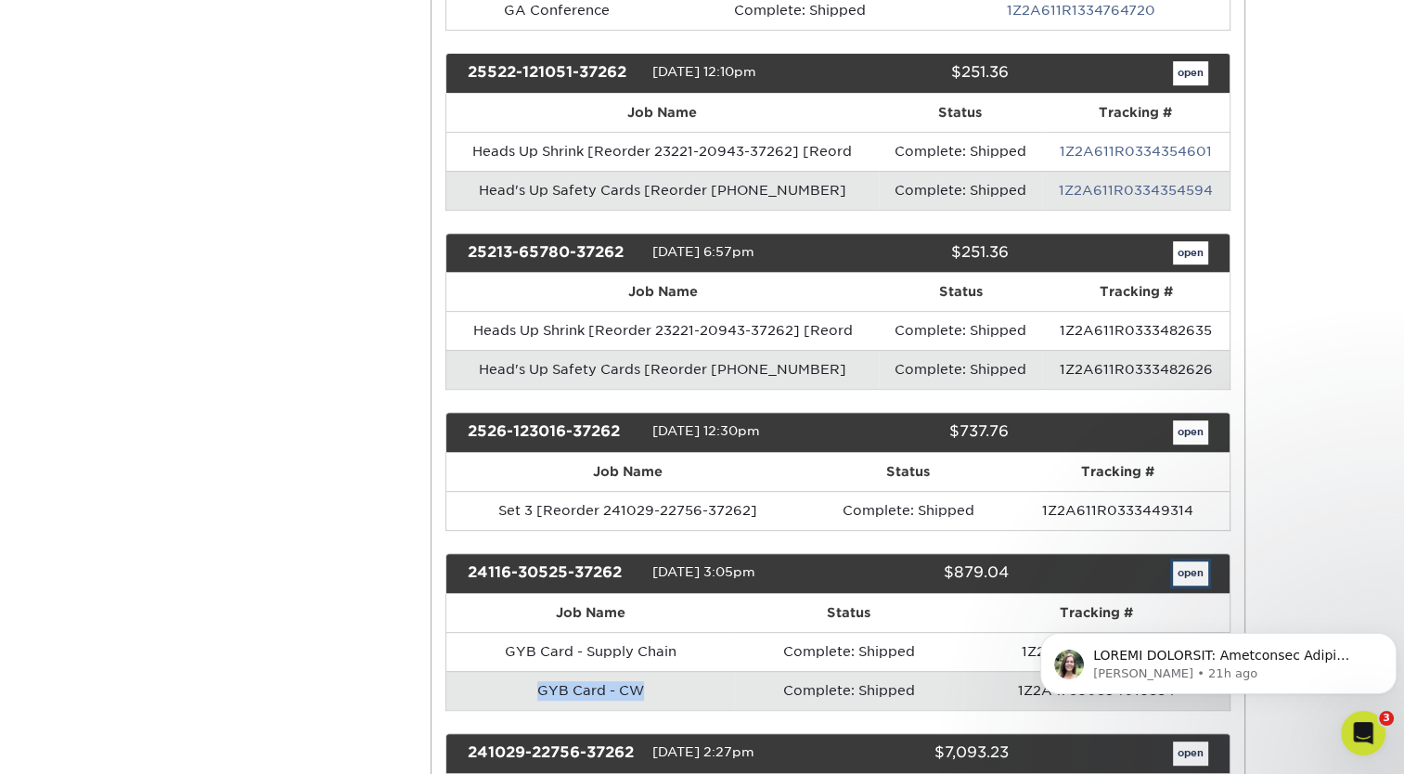
scroll to position [0, 0]
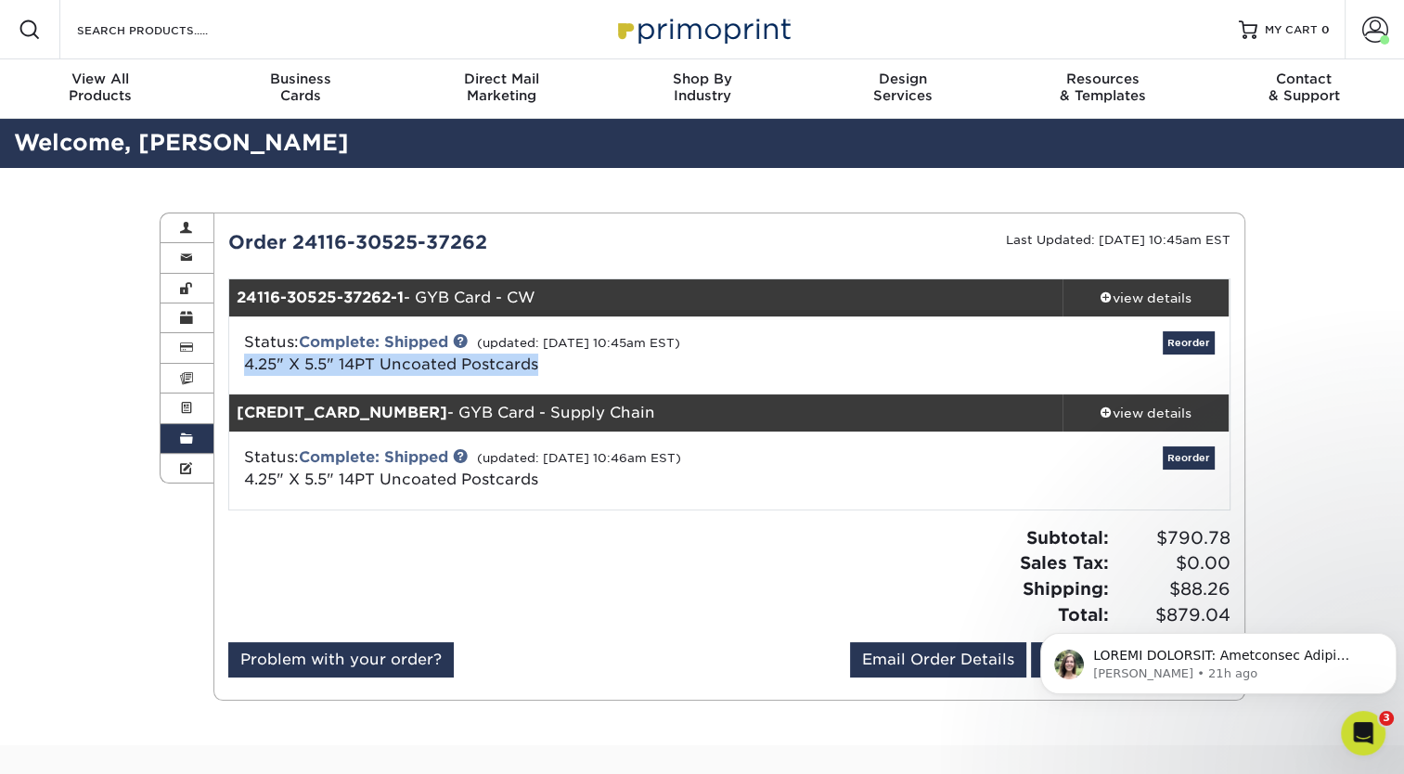
drag, startPoint x: 565, startPoint y: 365, endPoint x: 241, endPoint y: 359, distance: 323.8
click at [241, 359] on div "Status: Complete: Shipped (updated: [DATE] 10:45am EST) 4.25" X 5.5" 14PT Uncoa…" at bounding box center [562, 353] width 665 height 45
click at [186, 439] on span at bounding box center [186, 438] width 13 height 15
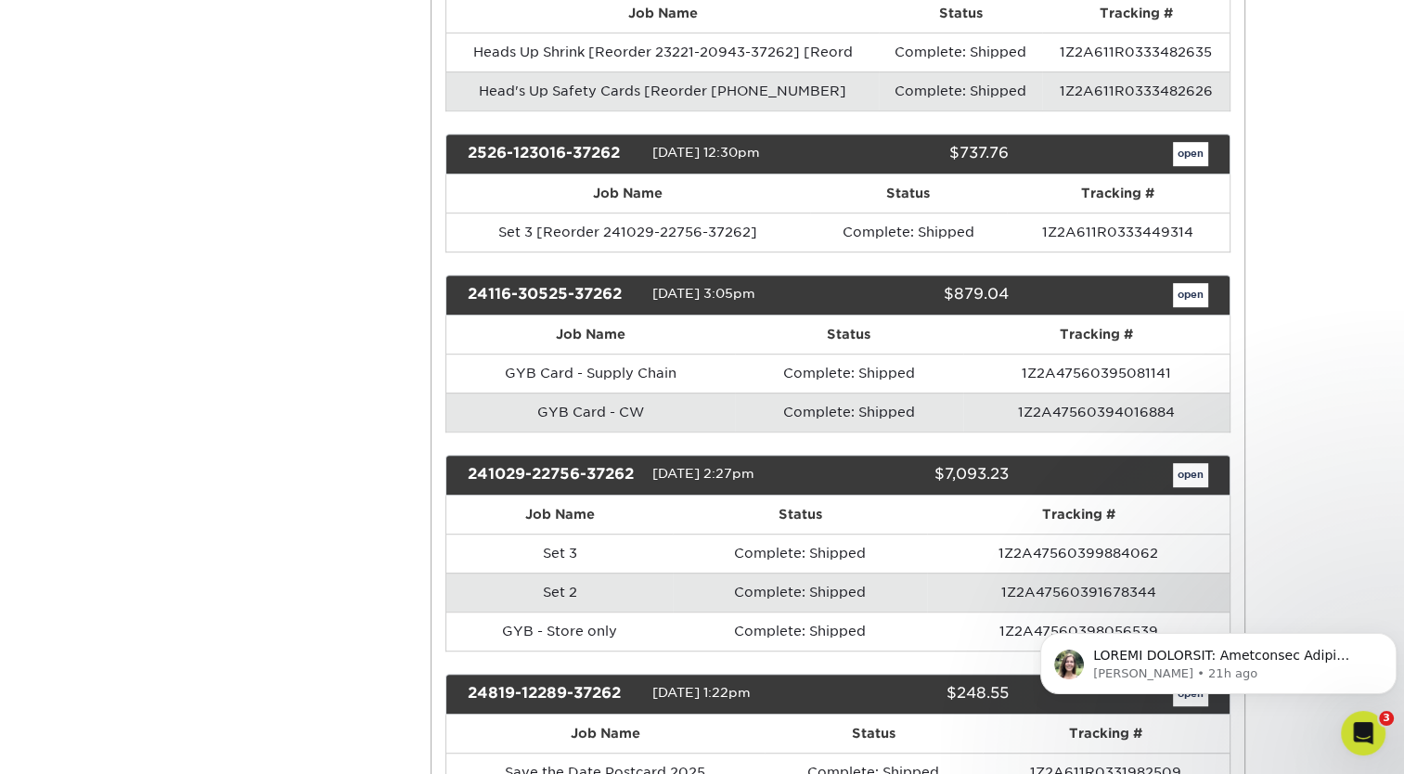
scroll to position [971, 0]
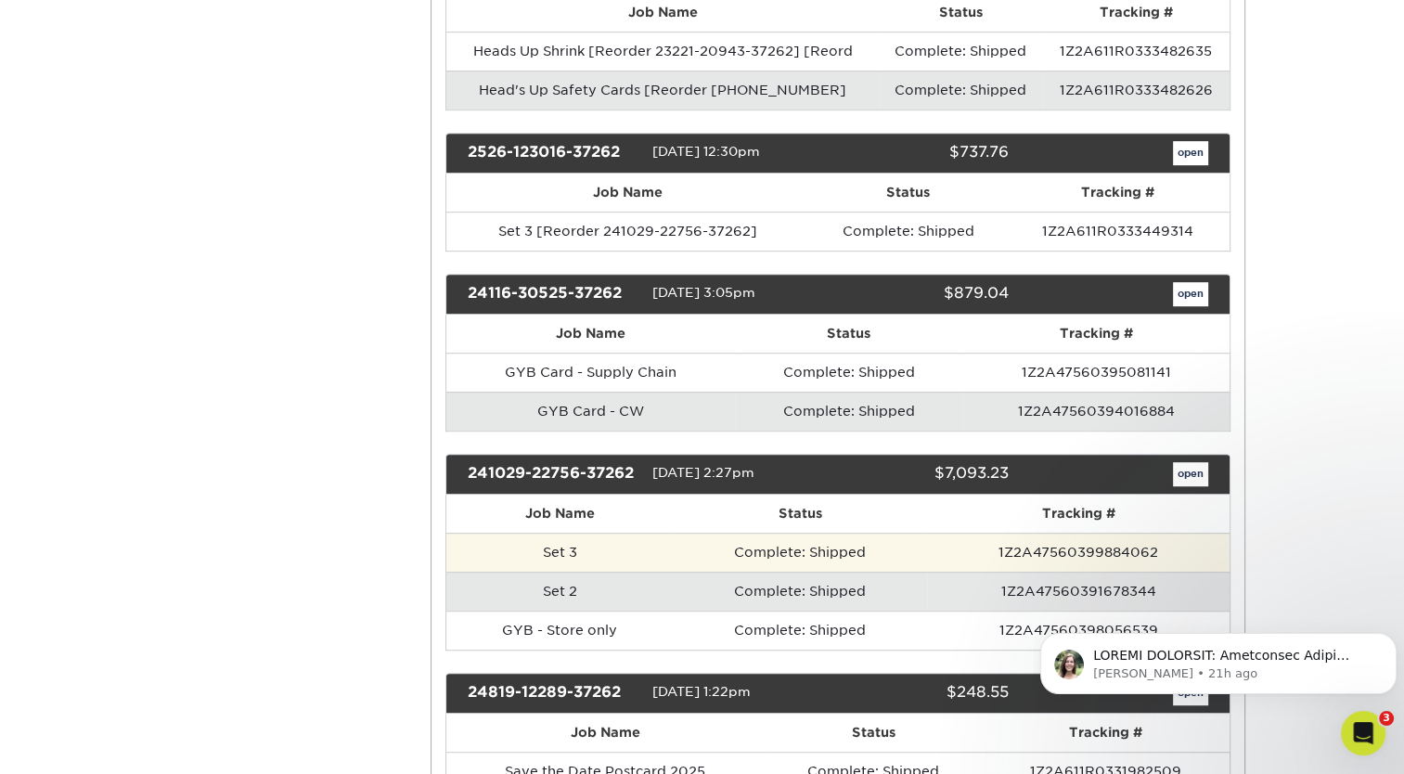
click at [585, 540] on td "Set 3" at bounding box center [559, 551] width 226 height 39
drag, startPoint x: 585, startPoint y: 540, endPoint x: 544, endPoint y: 540, distance: 41.7
click at [544, 540] on td "Set 3" at bounding box center [559, 551] width 226 height 39
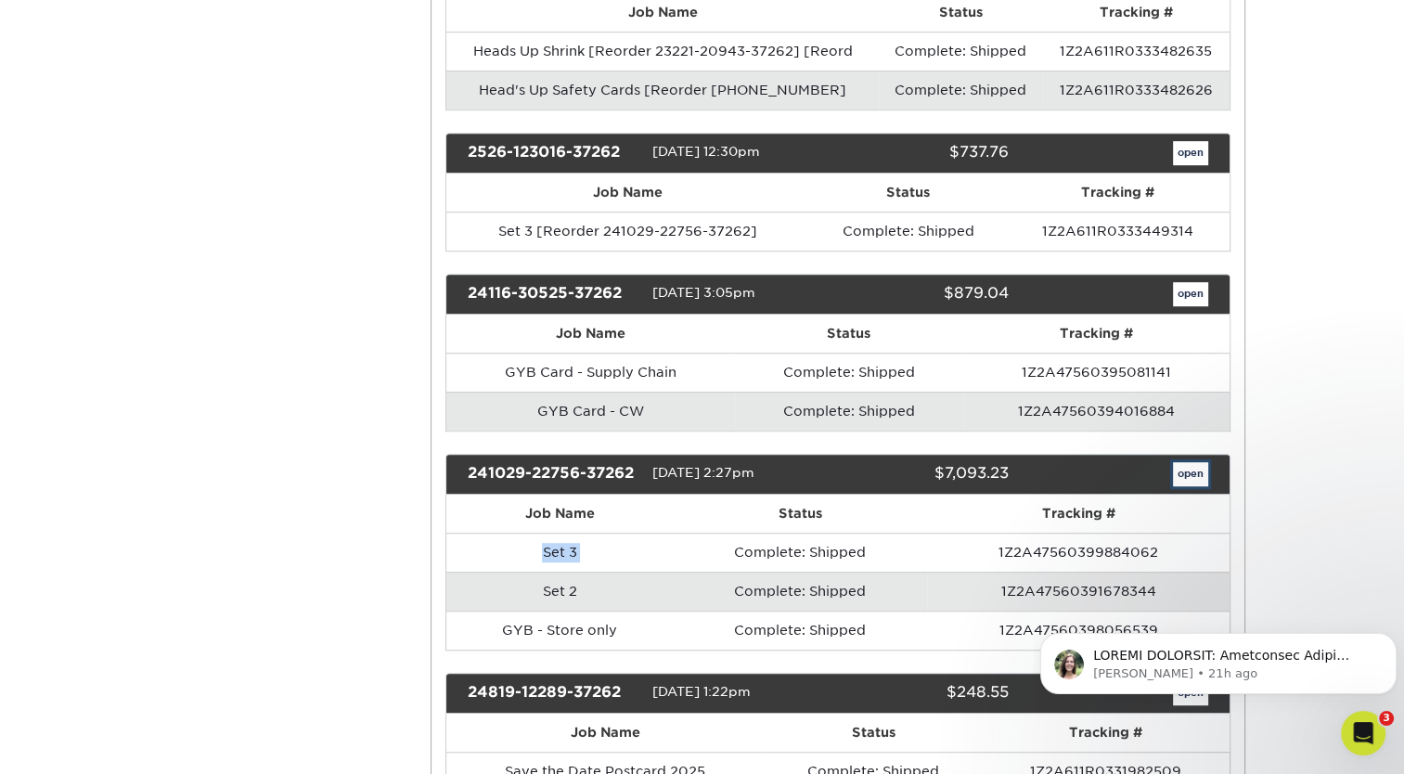
click at [1180, 466] on link "open" at bounding box center [1190, 474] width 35 height 24
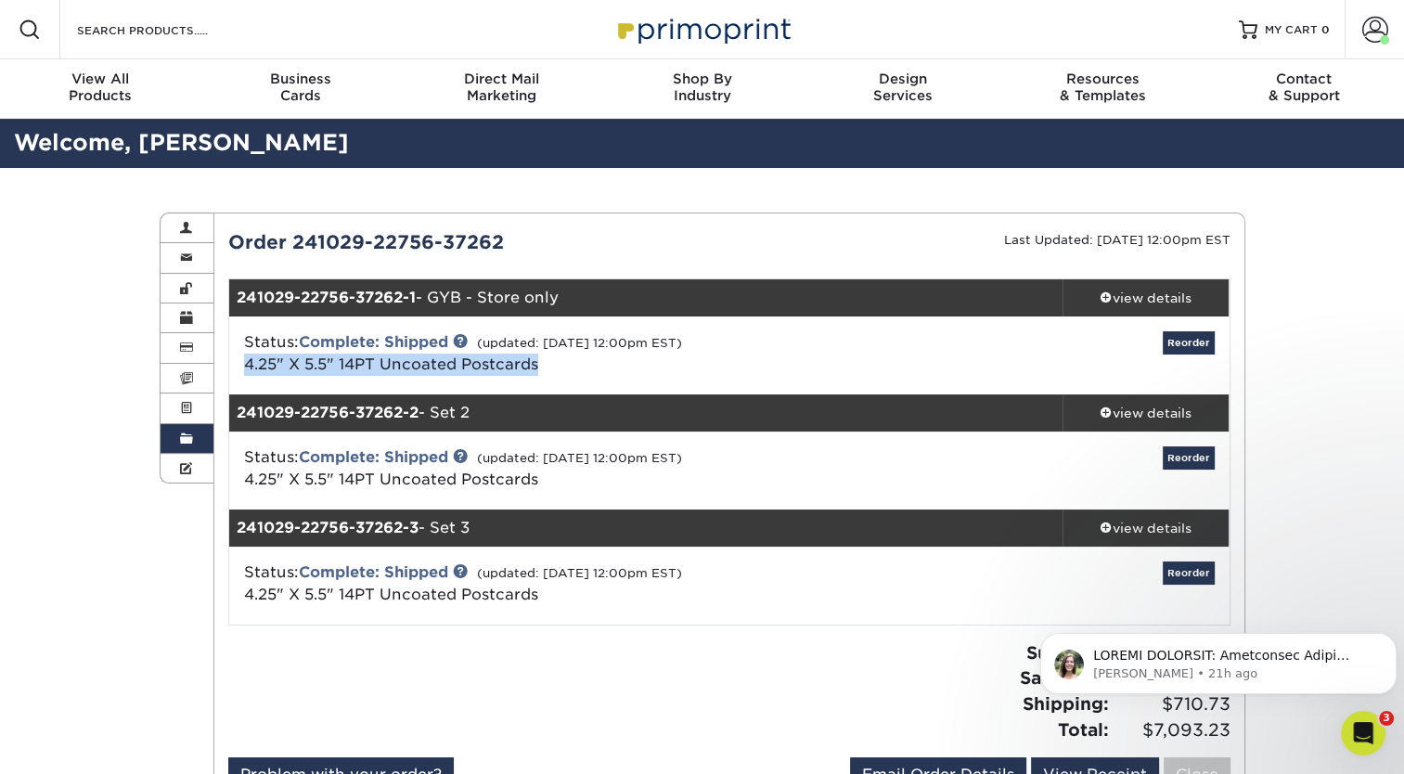
drag, startPoint x: 541, startPoint y: 362, endPoint x: 241, endPoint y: 362, distance: 299.6
click at [241, 362] on div "Status: Complete: Shipped (updated: [DATE] 12:00pm EST) 4.25" X 5.5" 14PT Uncoa…" at bounding box center [562, 353] width 665 height 45
click at [195, 439] on link "Order History" at bounding box center [187, 439] width 54 height 30
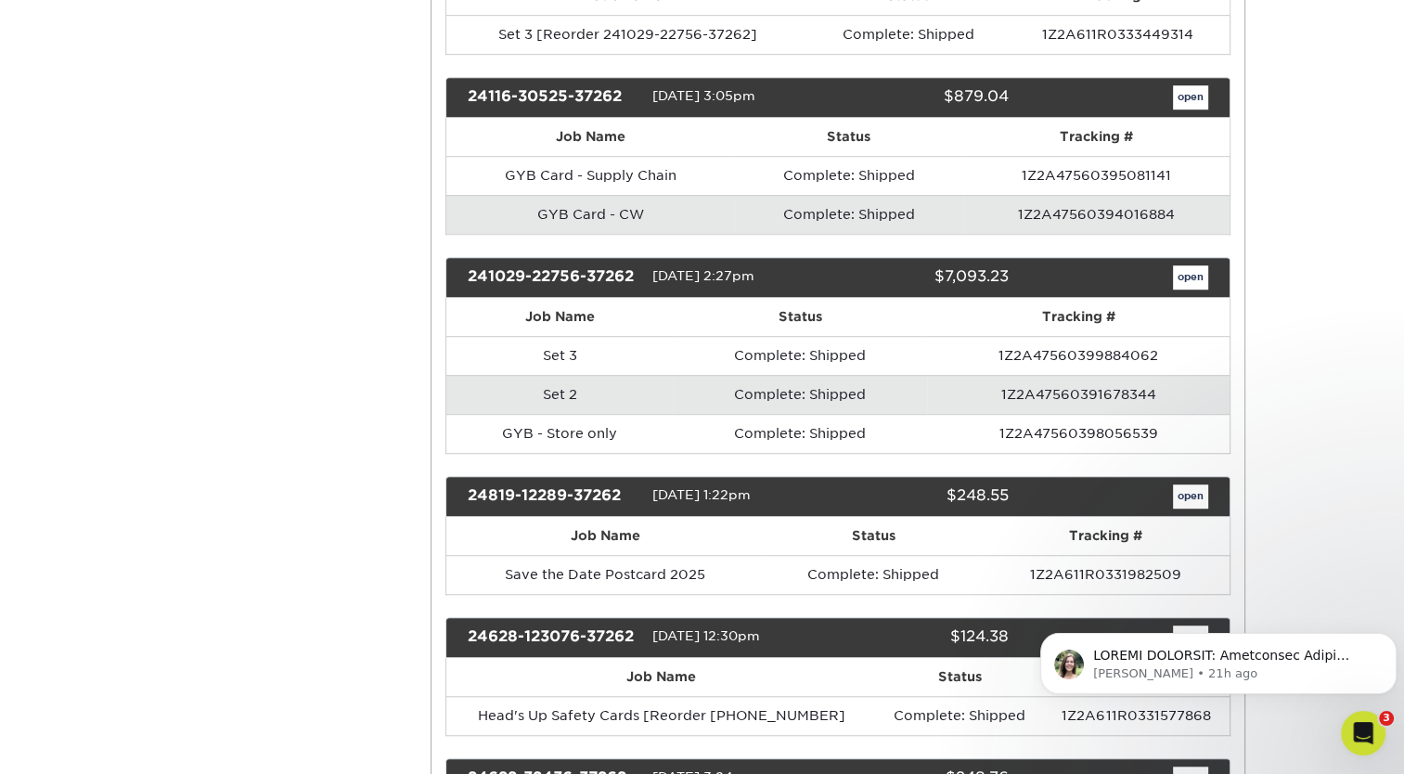
scroll to position [1169, 0]
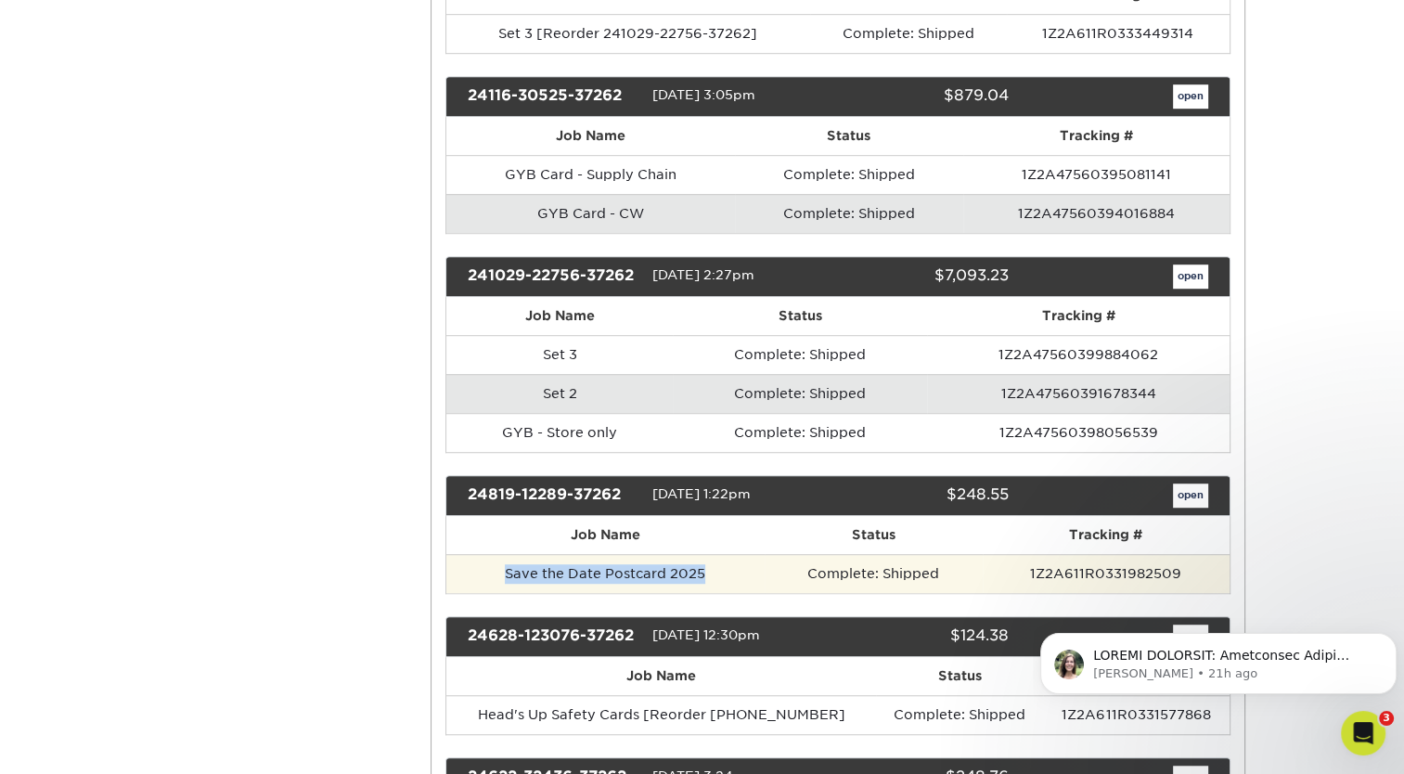
drag, startPoint x: 704, startPoint y: 569, endPoint x: 499, endPoint y: 568, distance: 205.0
click at [499, 568] on td "Save the Date Postcard 2025" at bounding box center [605, 573] width 318 height 39
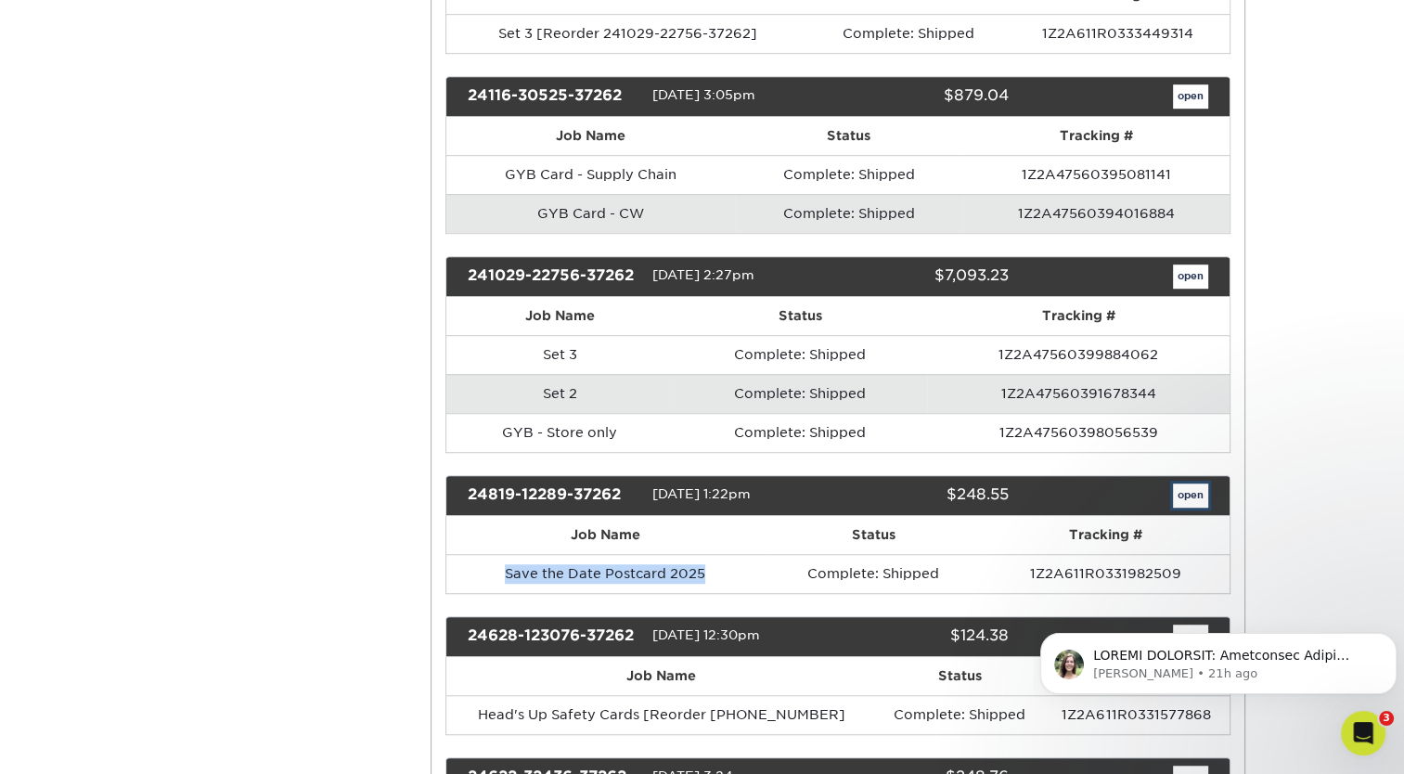
click at [1194, 483] on link "open" at bounding box center [1190, 495] width 35 height 24
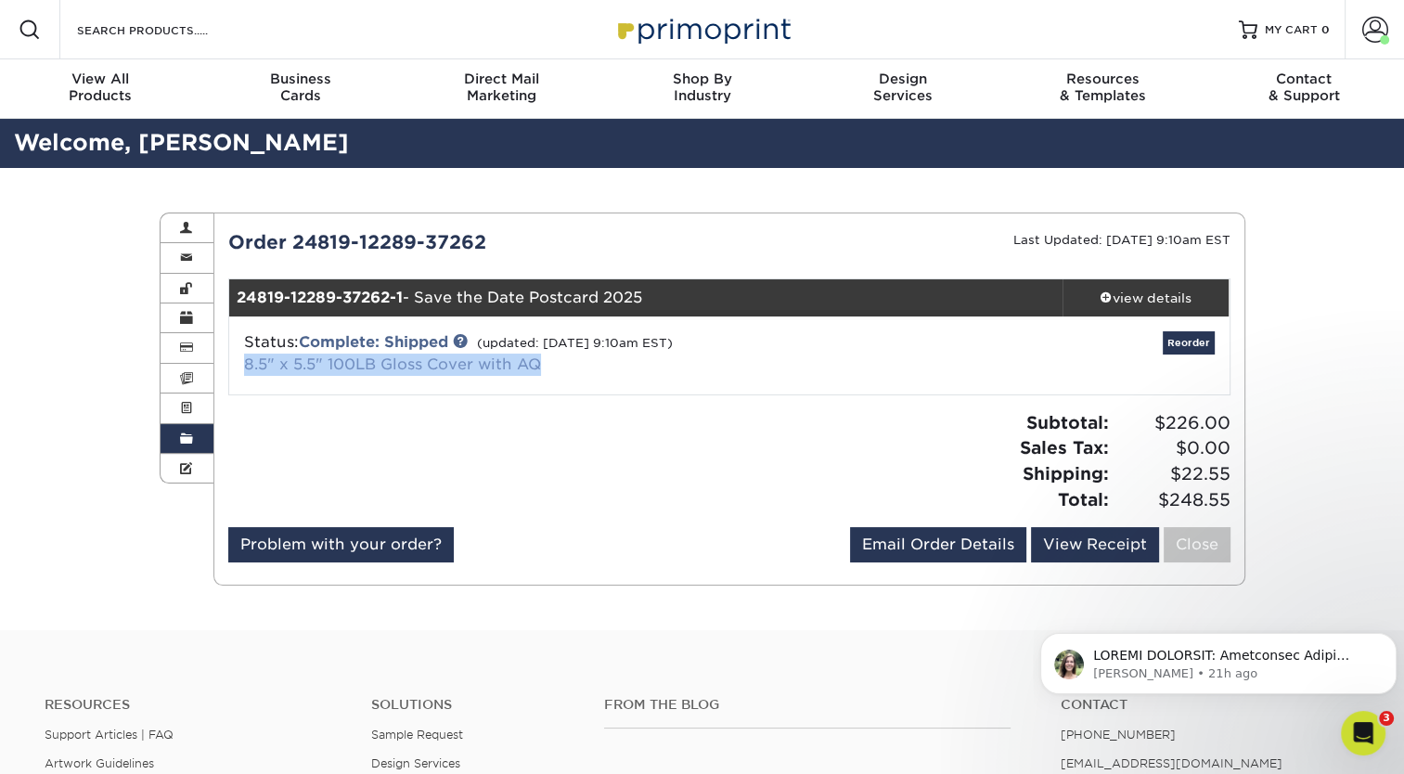
drag, startPoint x: 555, startPoint y: 362, endPoint x: 245, endPoint y: 362, distance: 309.8
click at [245, 362] on div "Status: Complete: Shipped (updated: [DATE] 9:10am EST) 8.5" x 5.5" 100LB Gloss …" at bounding box center [562, 353] width 665 height 45
click at [185, 440] on span at bounding box center [186, 438] width 13 height 15
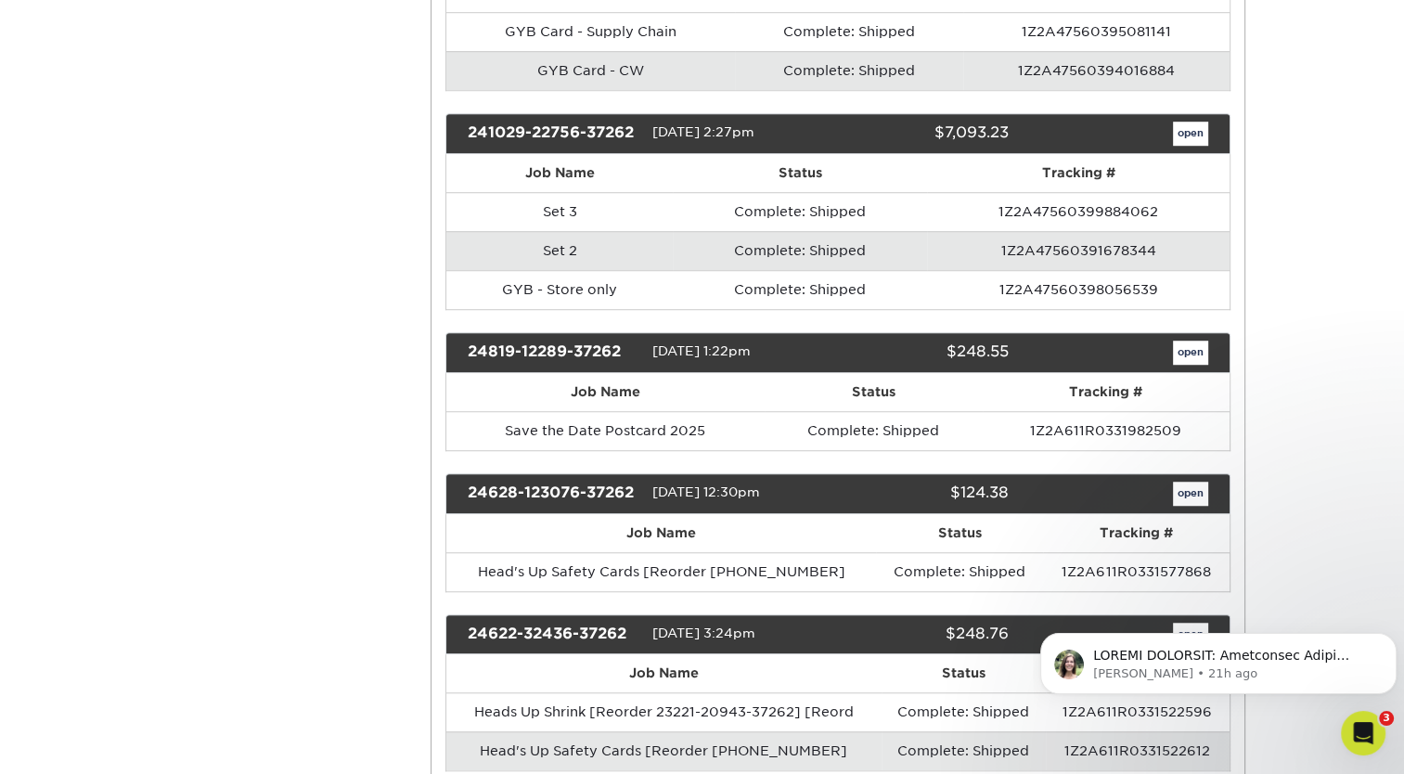
scroll to position [1314, 0]
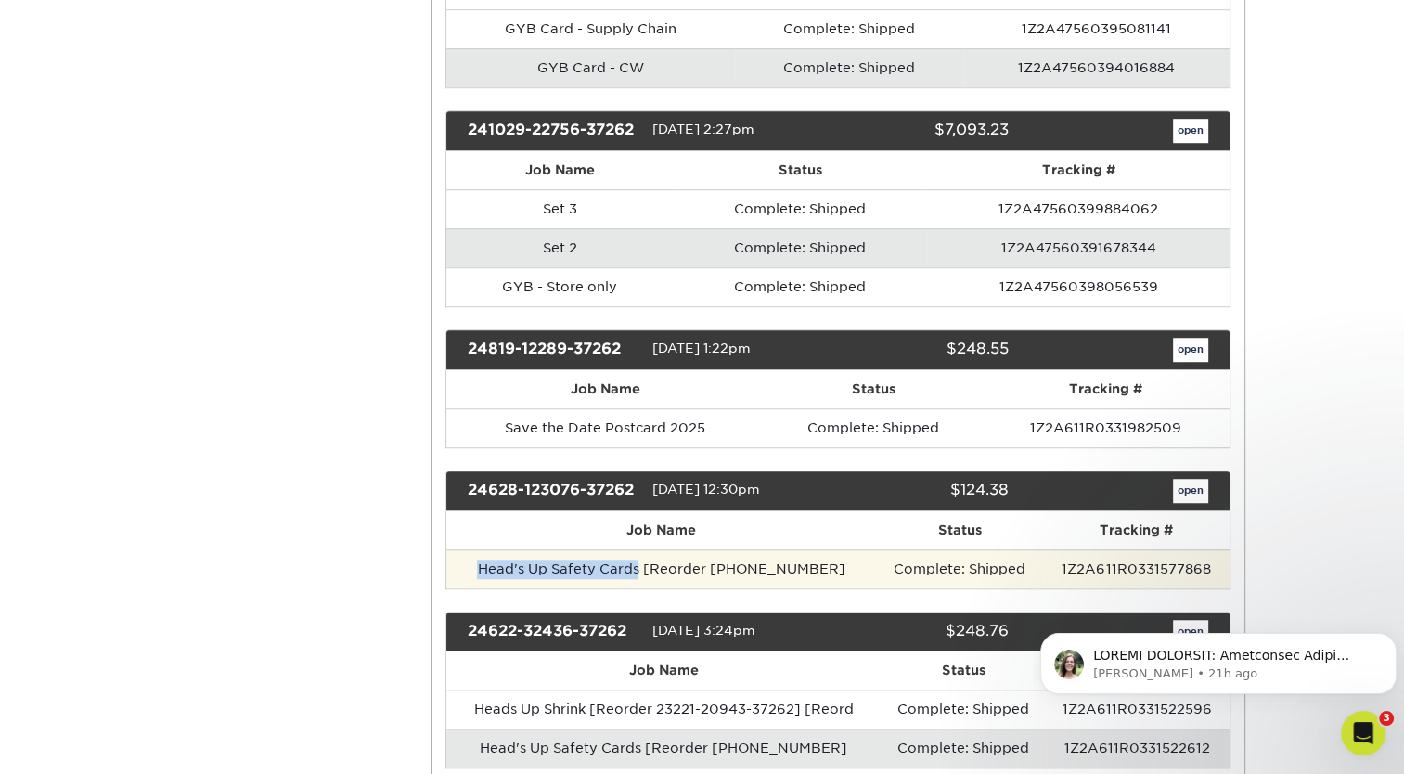
drag, startPoint x: 644, startPoint y: 556, endPoint x: 467, endPoint y: 555, distance: 177.2
click at [467, 555] on td "Head's Up Safety Cards [Reorder [PHONE_NUMBER]" at bounding box center [660, 568] width 429 height 39
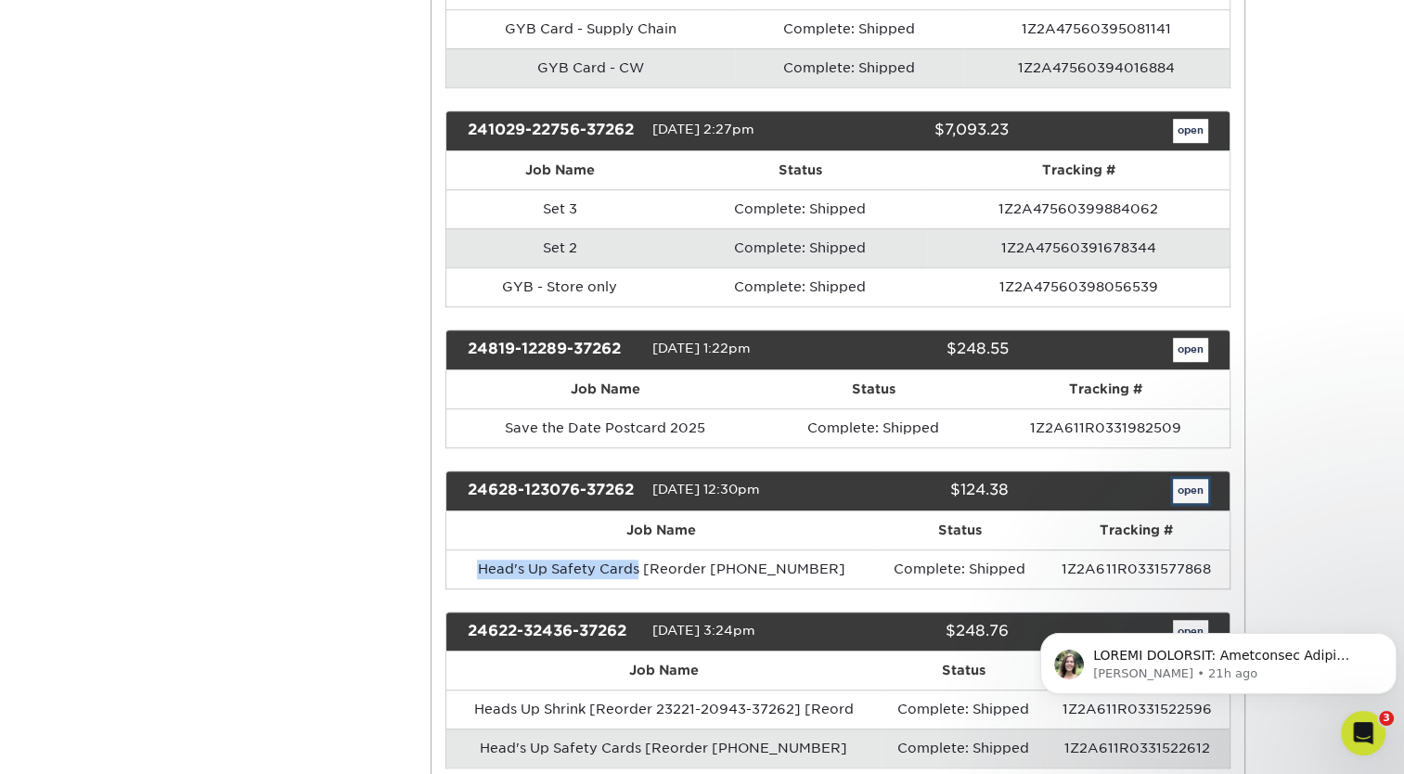
click at [1202, 481] on link "open" at bounding box center [1190, 491] width 35 height 24
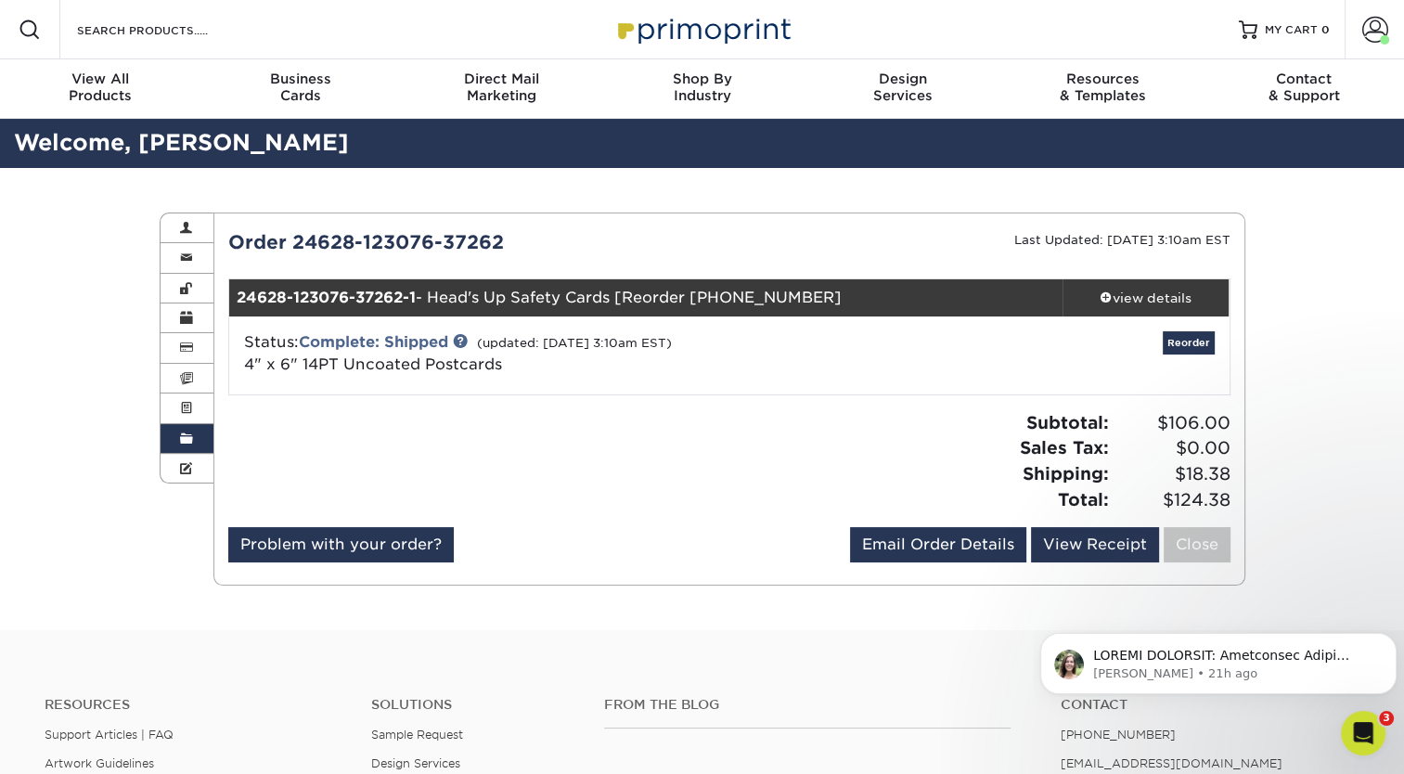
drag, startPoint x: 516, startPoint y: 361, endPoint x: 219, endPoint y: 362, distance: 296.8
click at [219, 362] on div "Status: Complete: Shipped (updated: [DATE] 3:10am EST) 4" x 6" 14PT Uncoated Po…" at bounding box center [729, 355] width 1028 height 78
click at [187, 438] on span at bounding box center [186, 438] width 13 height 15
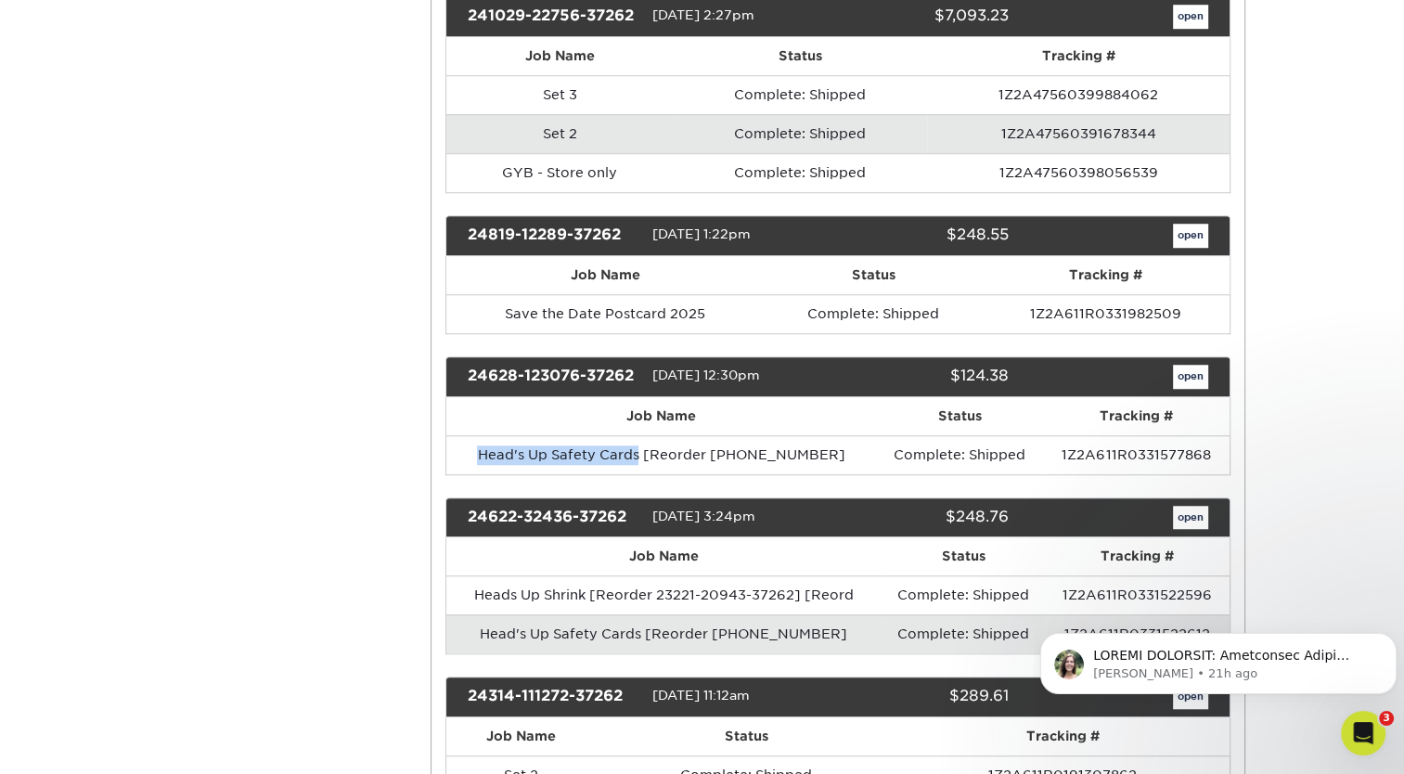
scroll to position [1431, 0]
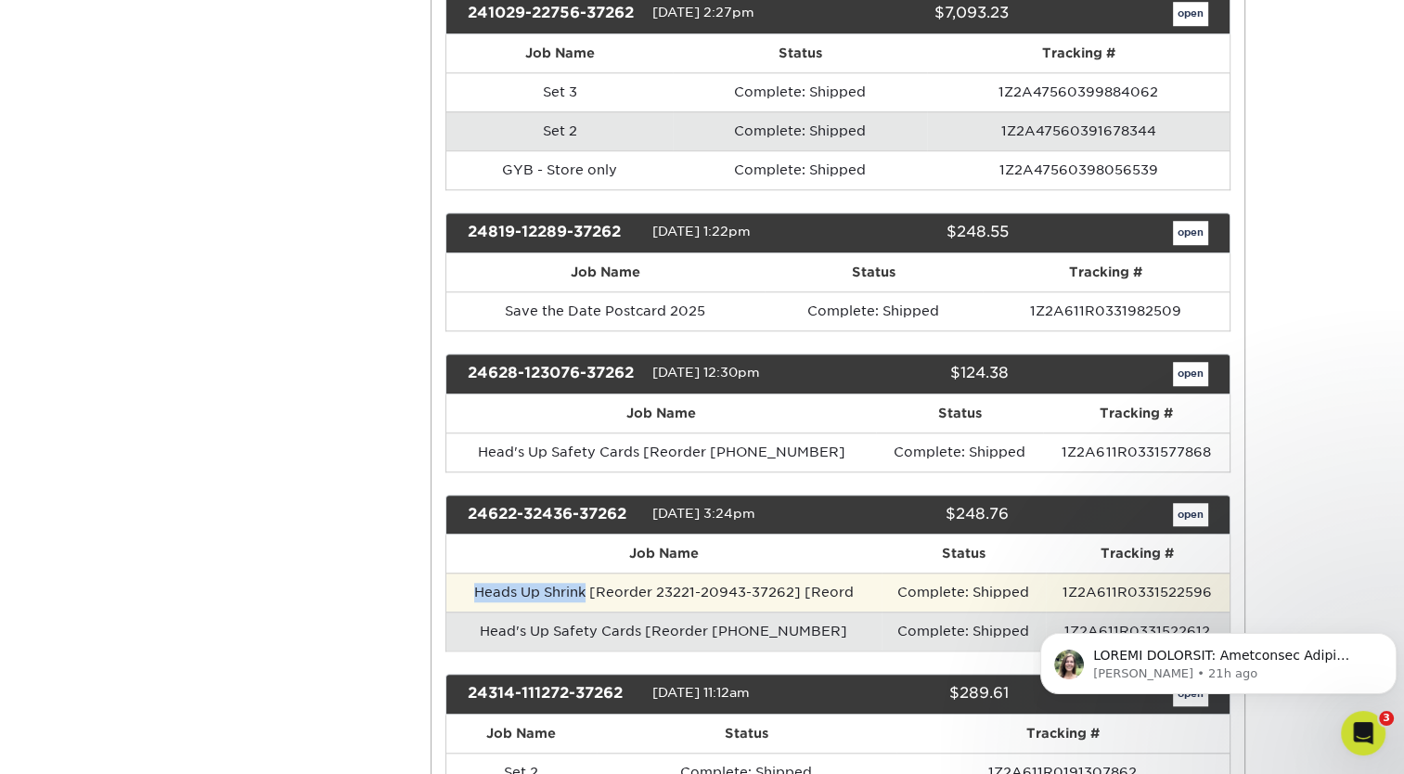
drag, startPoint x: 585, startPoint y: 576, endPoint x: 475, endPoint y: 582, distance: 110.5
click at [475, 582] on td "Heads Up Shrink [Reorder 23221-20943-37262] [Reord" at bounding box center [663, 591] width 435 height 39
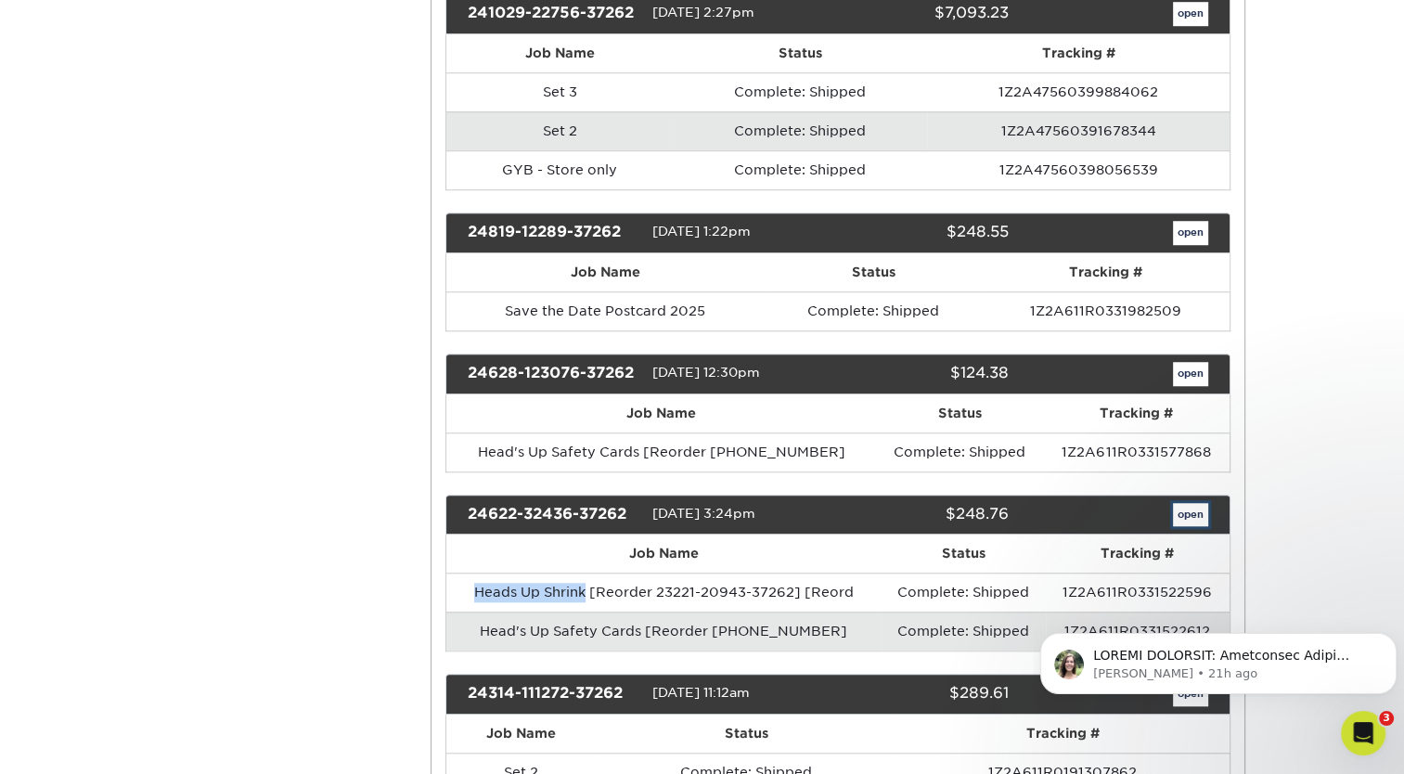
click at [1191, 503] on link "open" at bounding box center [1190, 515] width 35 height 24
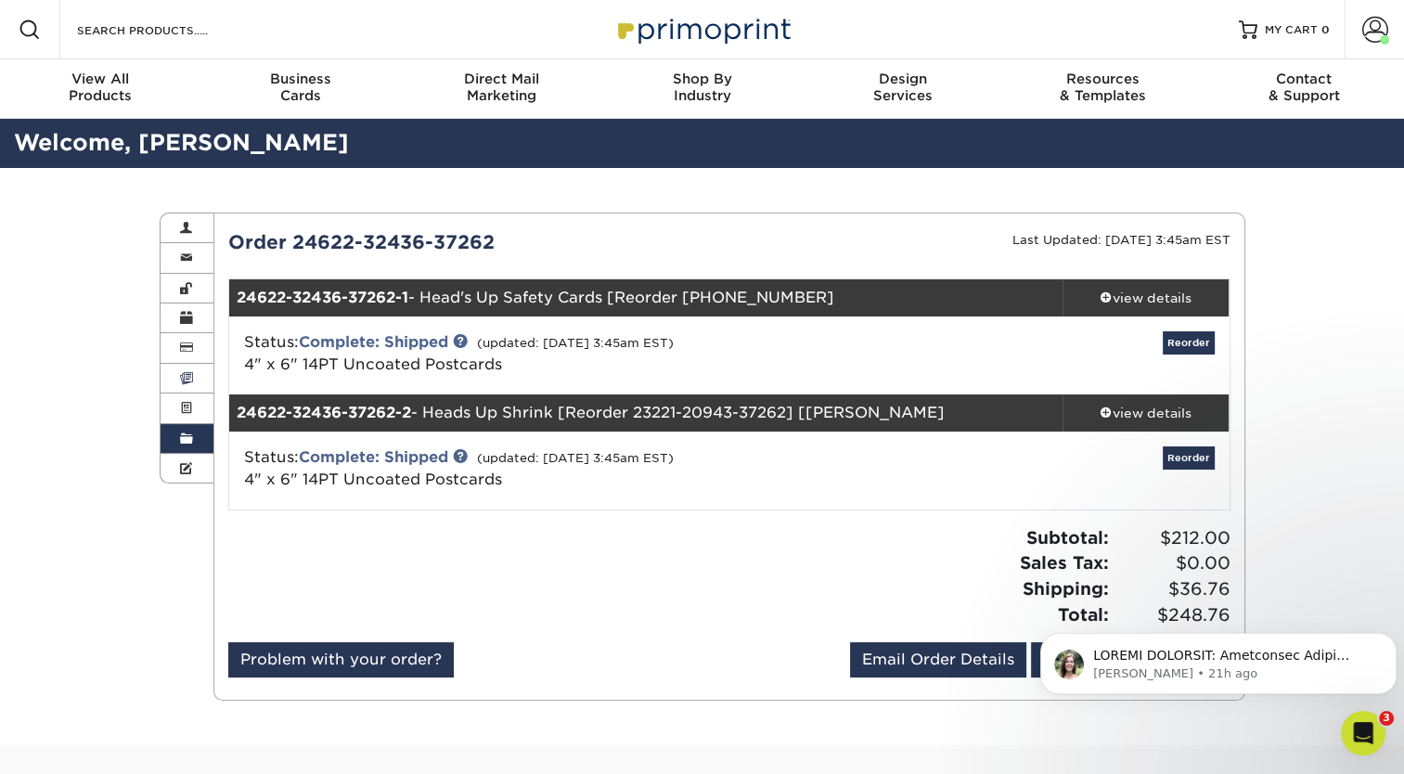
drag, startPoint x: 494, startPoint y: 364, endPoint x: 208, endPoint y: 367, distance: 286.7
click at [208, 212] on div "Order History Account Overview Contact Information Change Password Address Book…" at bounding box center [702, 212] width 1085 height 0
click at [545, 372] on div "Status: Complete: Shipped (updated: [DATE] 3:45am EST) 4" x 6" 14PT Uncoated Po…" at bounding box center [562, 353] width 665 height 45
drag, startPoint x: 511, startPoint y: 369, endPoint x: 232, endPoint y: 383, distance: 279.6
click at [232, 383] on div "Status: Complete: Shipped (updated: [DATE] 3:45am EST) 4" x 6" 14PT Uncoated Po…" at bounding box center [729, 355] width 1028 height 78
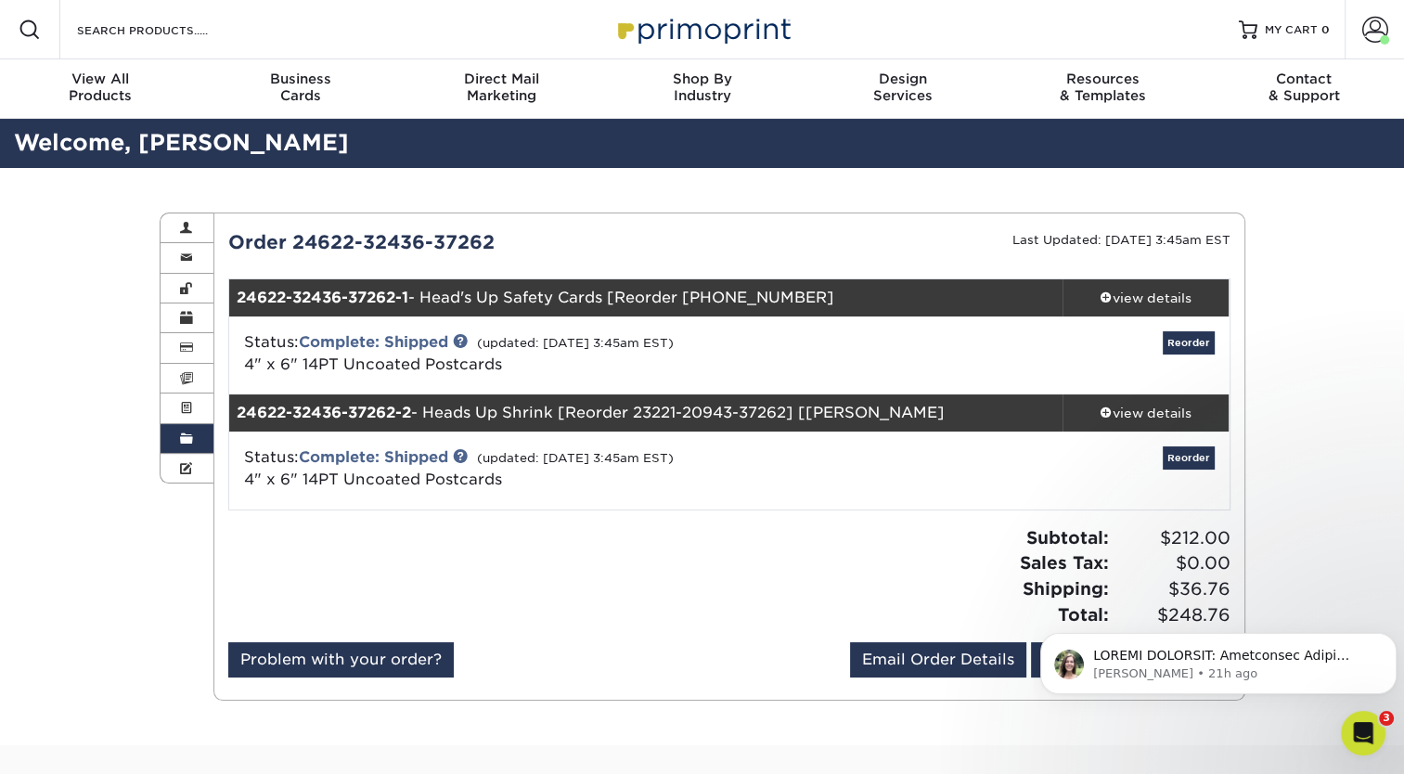
click at [193, 436] on link "Order History" at bounding box center [187, 439] width 54 height 30
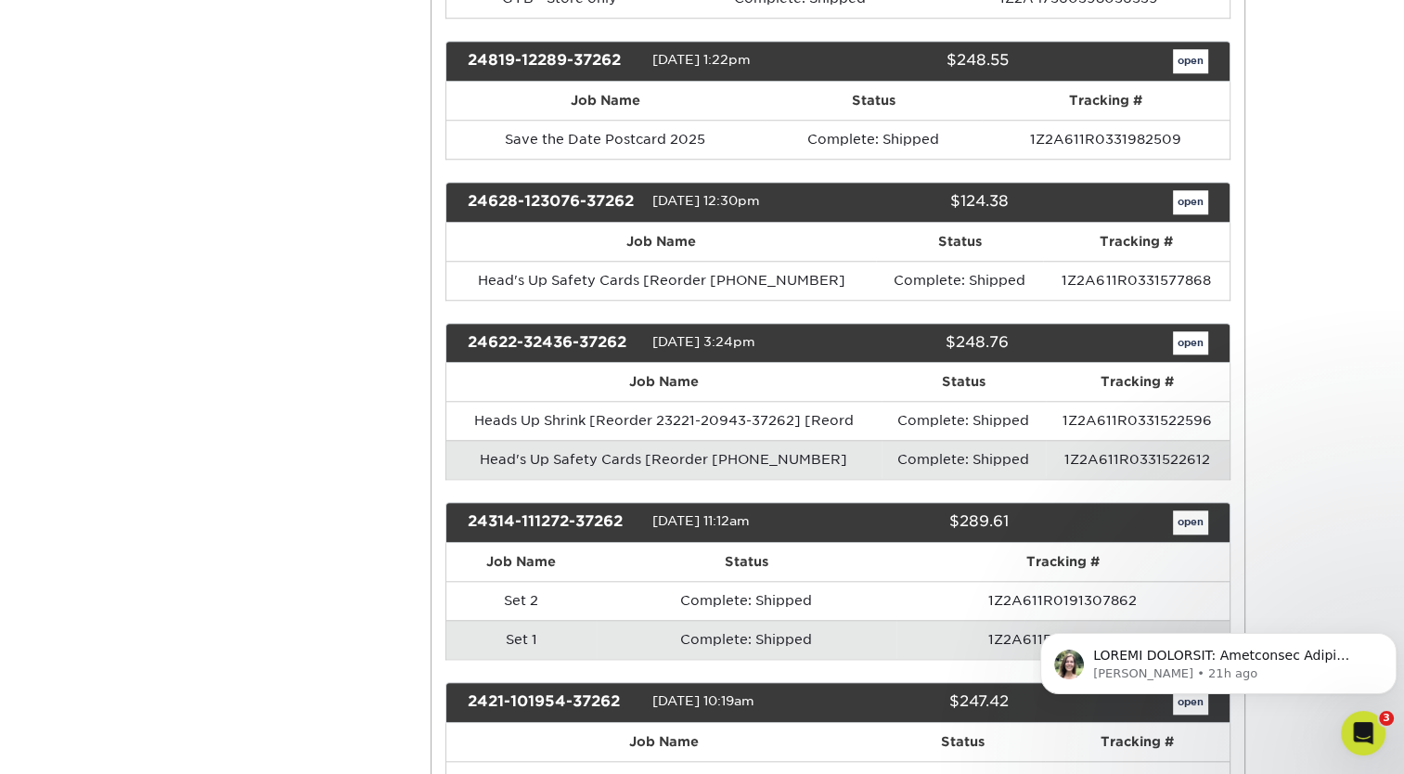
scroll to position [1603, 0]
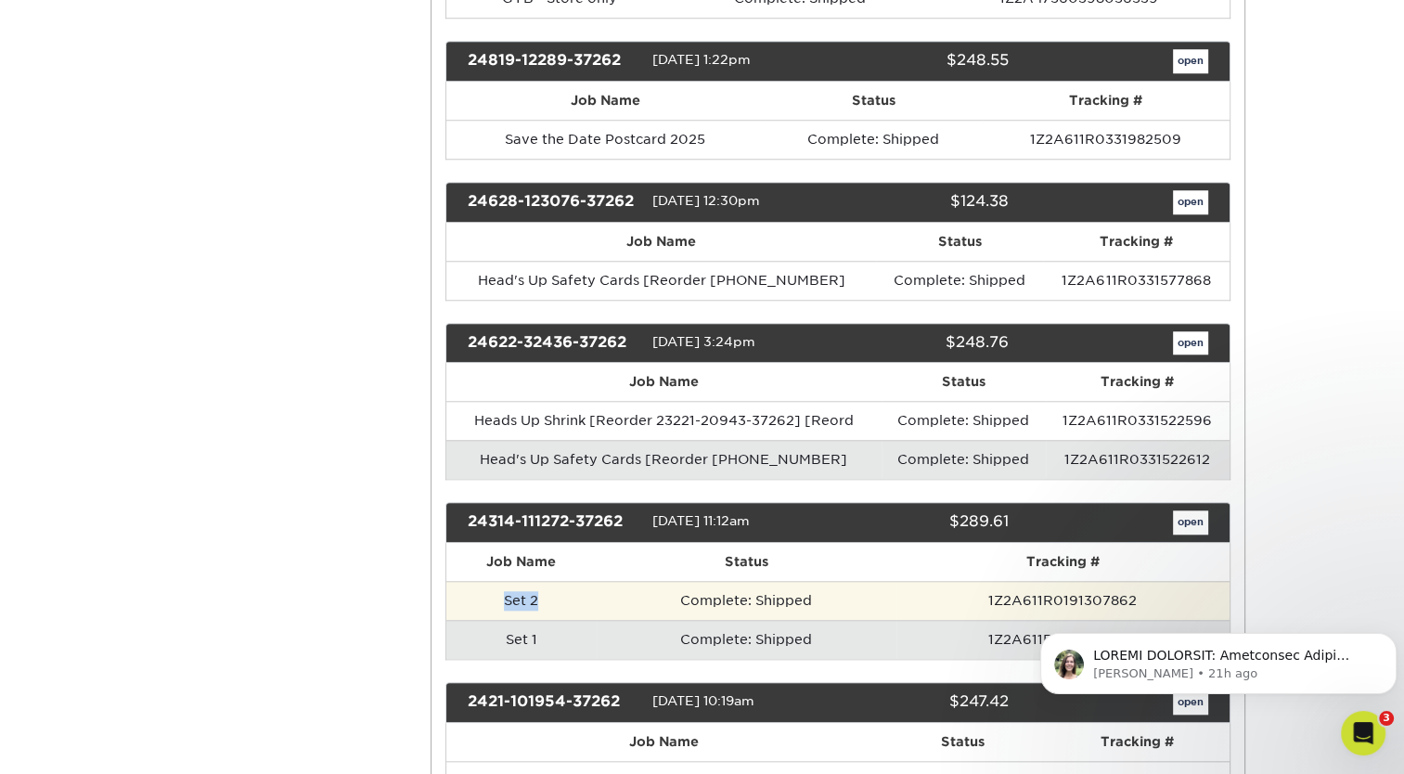
drag, startPoint x: 545, startPoint y: 584, endPoint x: 497, endPoint y: 588, distance: 48.4
click at [497, 588] on td "Set 2" at bounding box center [521, 600] width 150 height 39
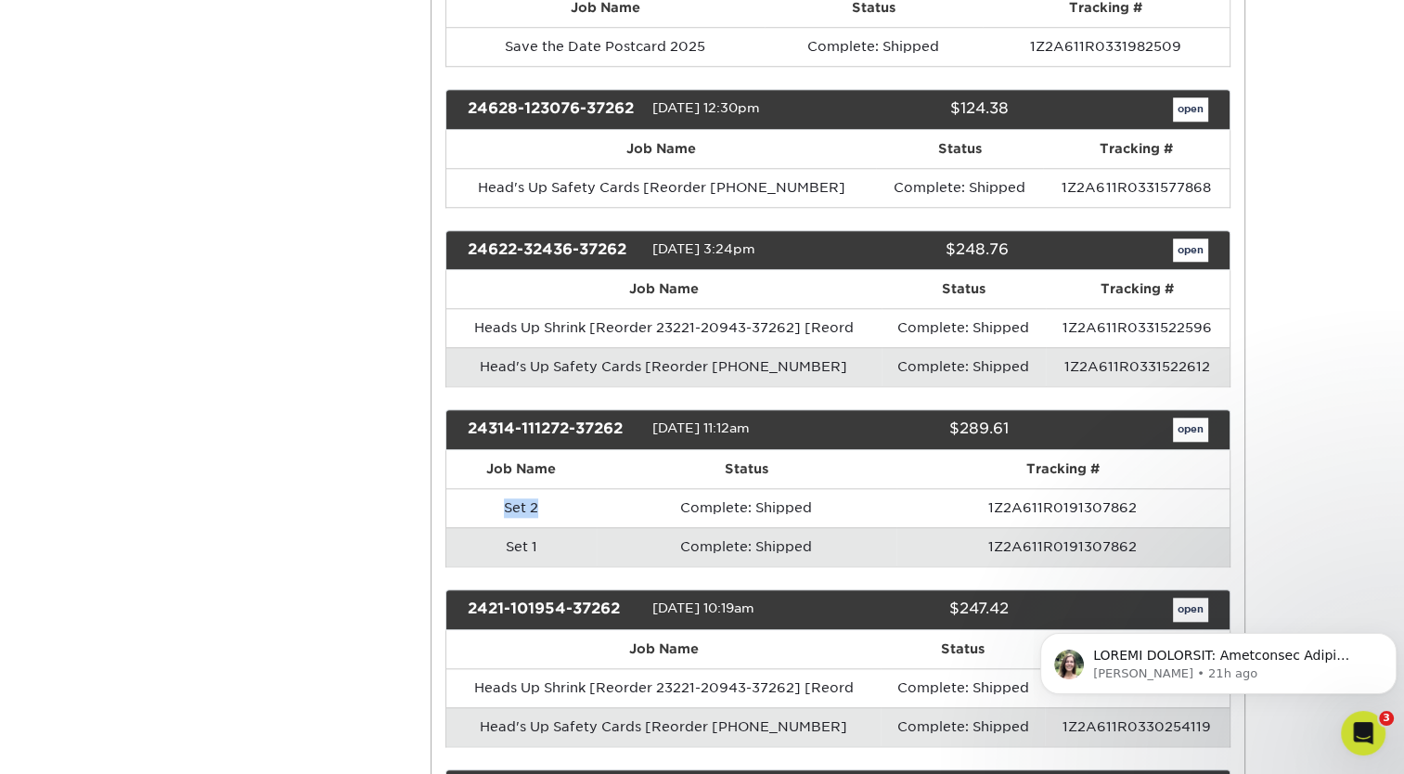
scroll to position [1706, 0]
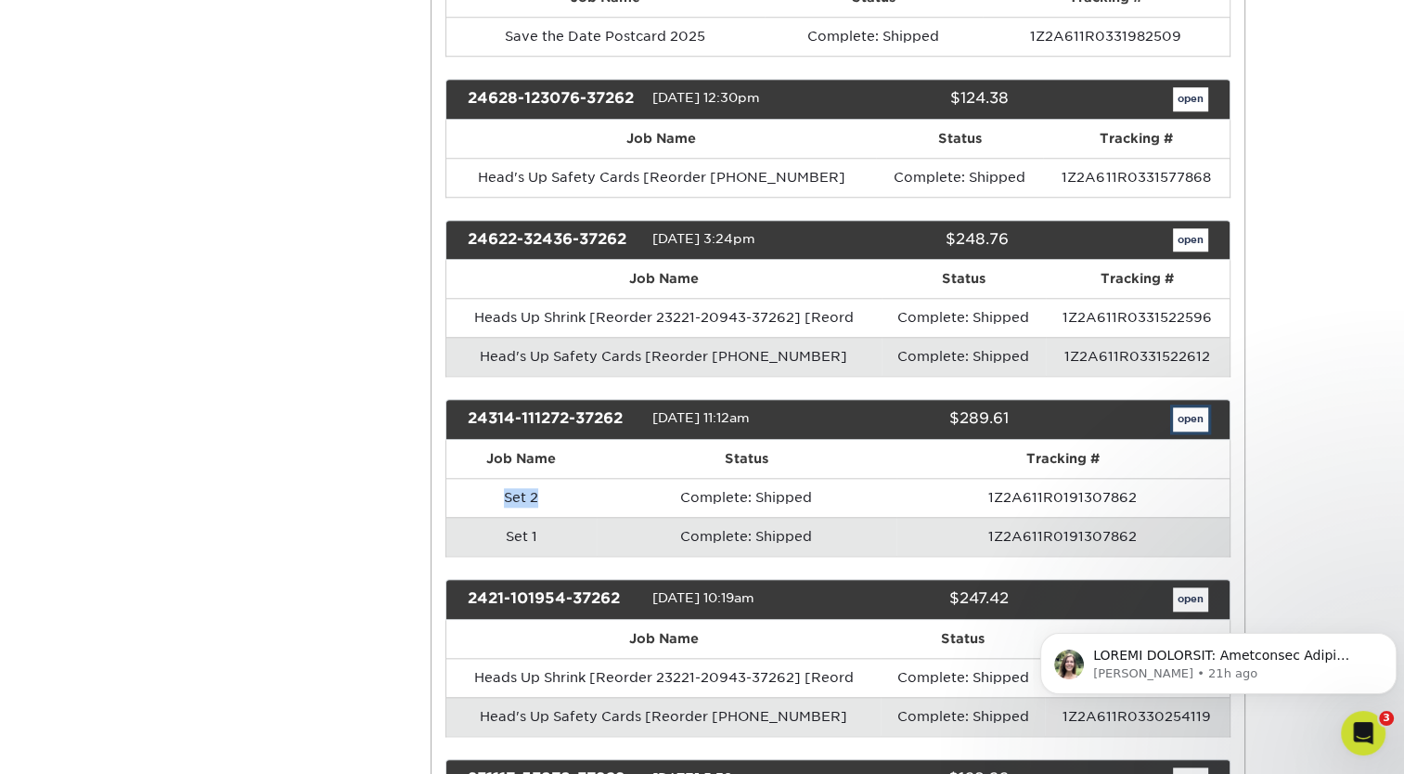
click at [1193, 407] on link "open" at bounding box center [1190, 419] width 35 height 24
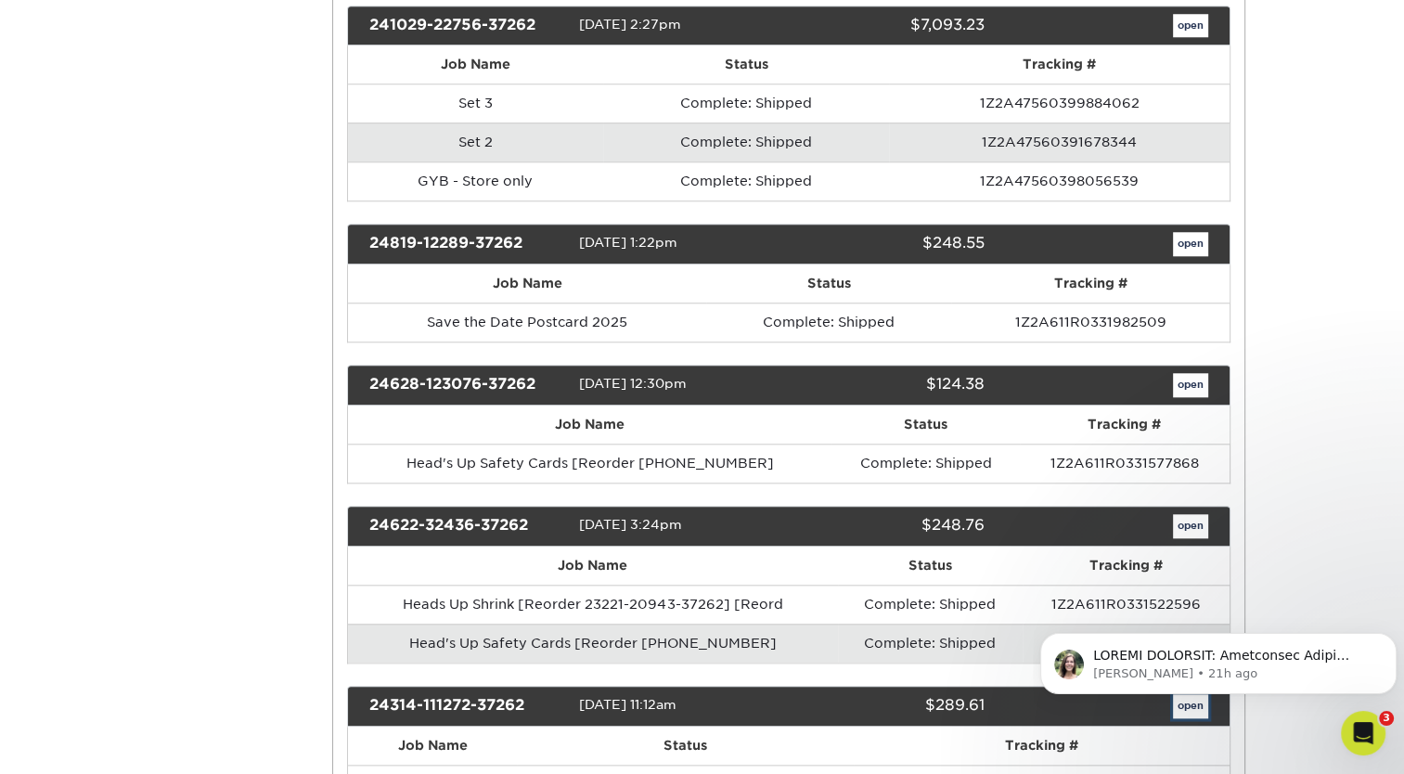
scroll to position [0, 0]
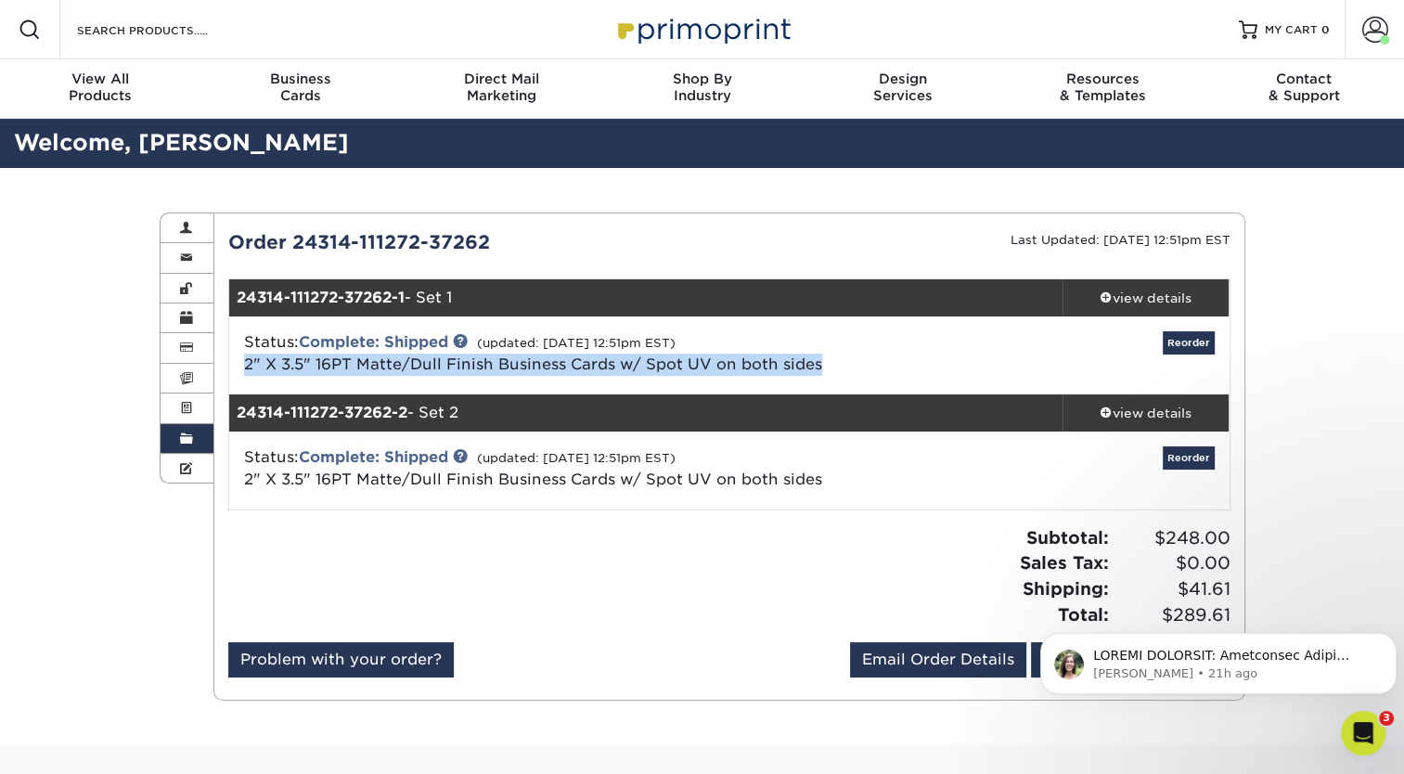
drag, startPoint x: 824, startPoint y: 361, endPoint x: 241, endPoint y: 369, distance: 582.6
click at [241, 369] on div "Status: Complete: Shipped (updated: [DATE] 12:51pm EST) 2" X 3.5" 16PT Matte/Du…" at bounding box center [562, 353] width 665 height 45
click at [176, 437] on link "Order History" at bounding box center [187, 439] width 54 height 30
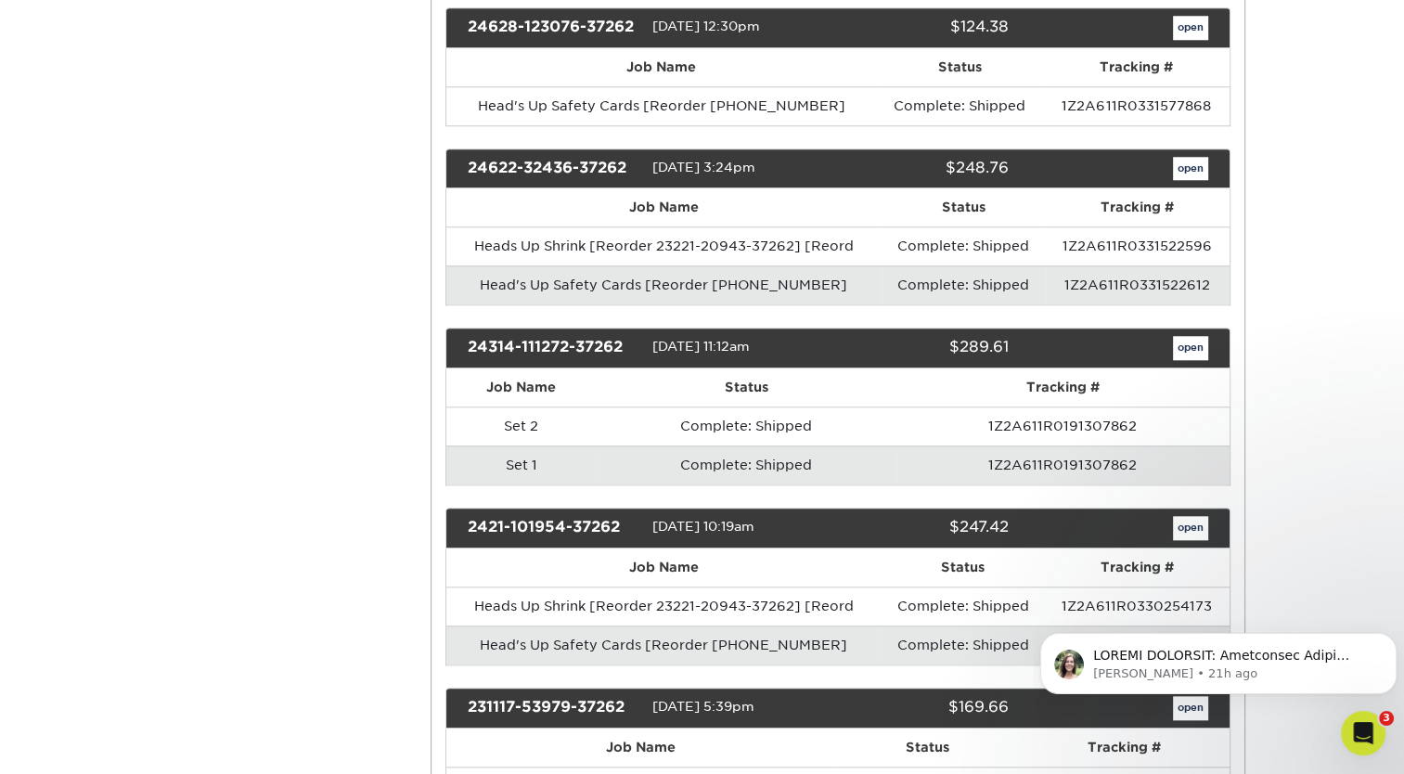
scroll to position [1780, 0]
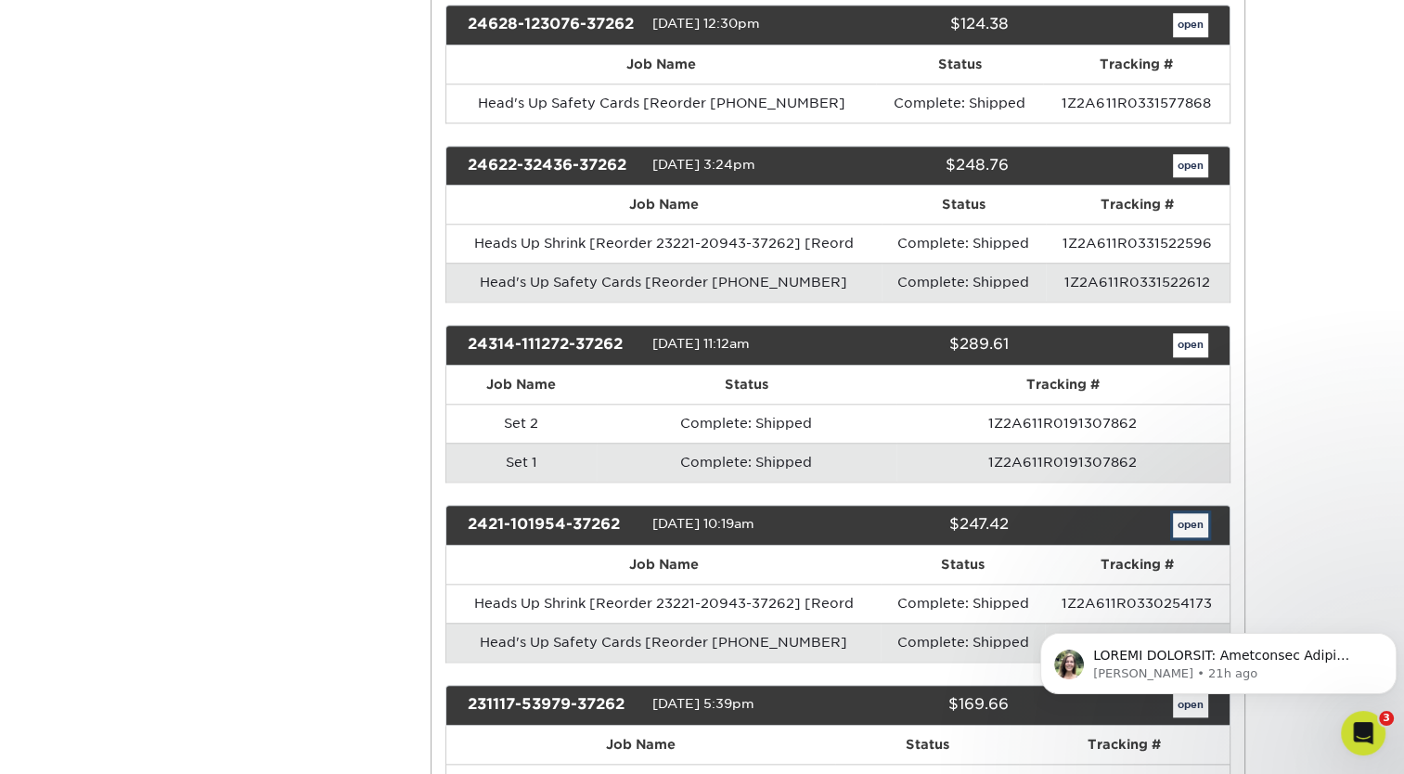
click at [1190, 513] on link "open" at bounding box center [1190, 525] width 35 height 24
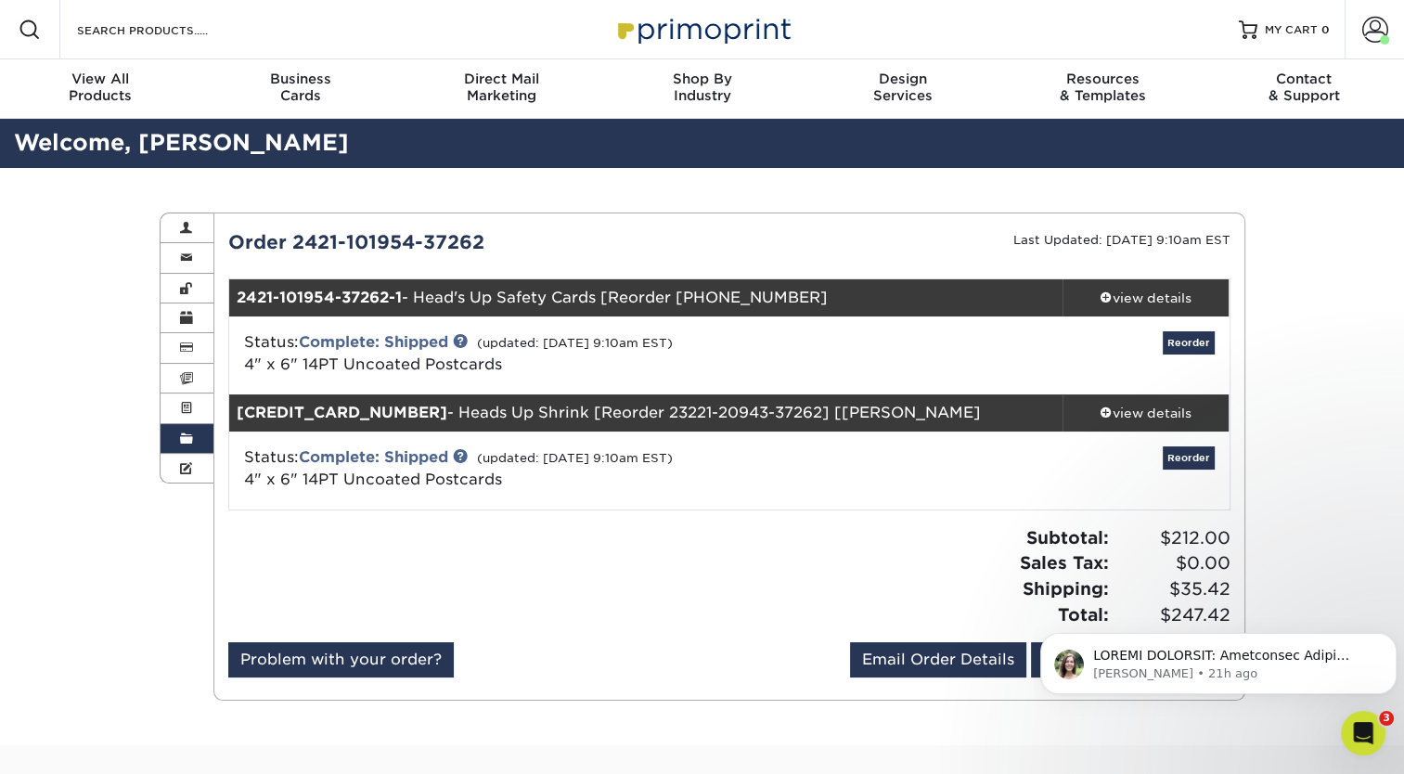
drag, startPoint x: 508, startPoint y: 360, endPoint x: 234, endPoint y: 373, distance: 274.9
click at [234, 373] on div "Status: Complete: Shipped (updated: [DATE] 9:10am EST) 4" x 6" 14PT Uncoated Po…" at bounding box center [562, 353] width 665 height 45
click at [184, 442] on span at bounding box center [186, 438] width 13 height 15
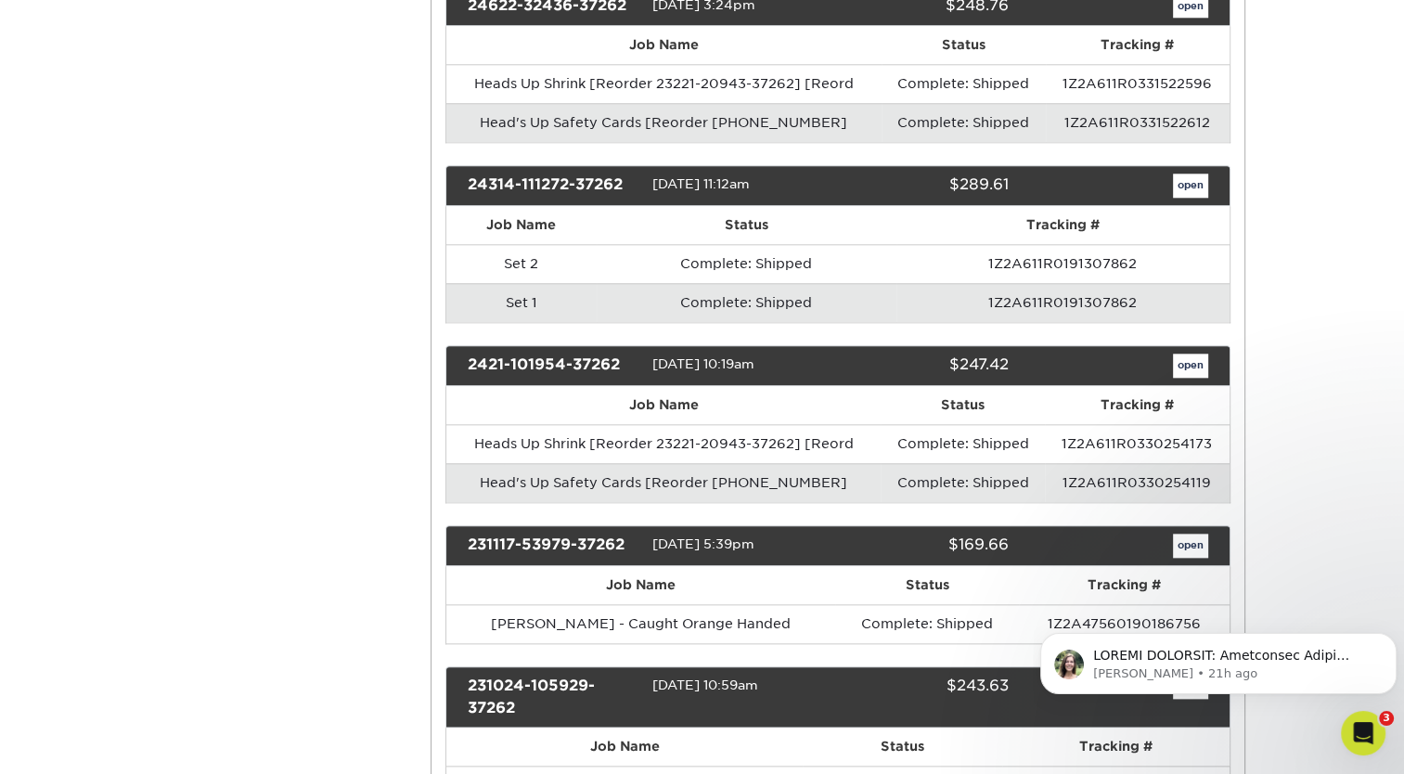
scroll to position [2082, 0]
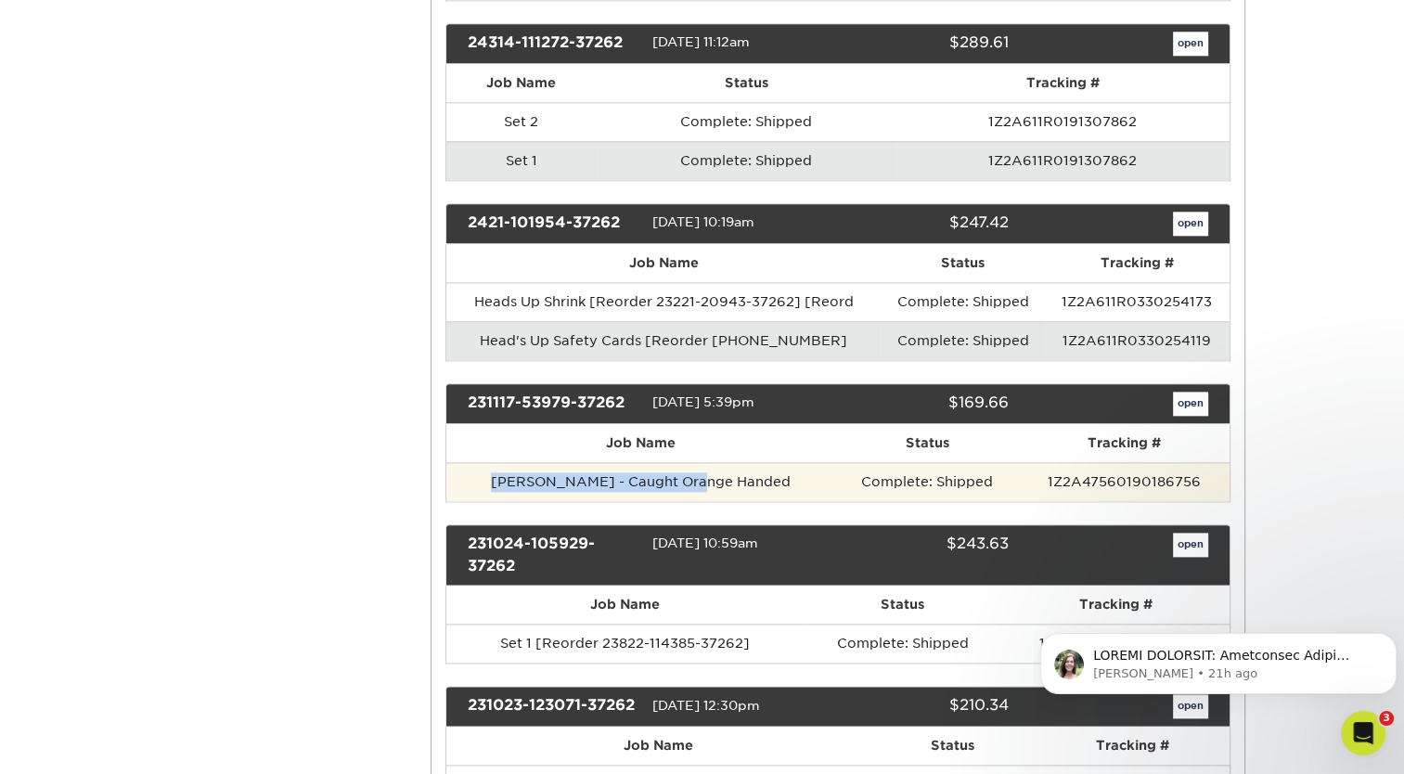
drag, startPoint x: 715, startPoint y: 466, endPoint x: 497, endPoint y: 465, distance: 218.0
click at [497, 465] on td "[PERSON_NAME] - Caught Orange Handed" at bounding box center [640, 481] width 389 height 39
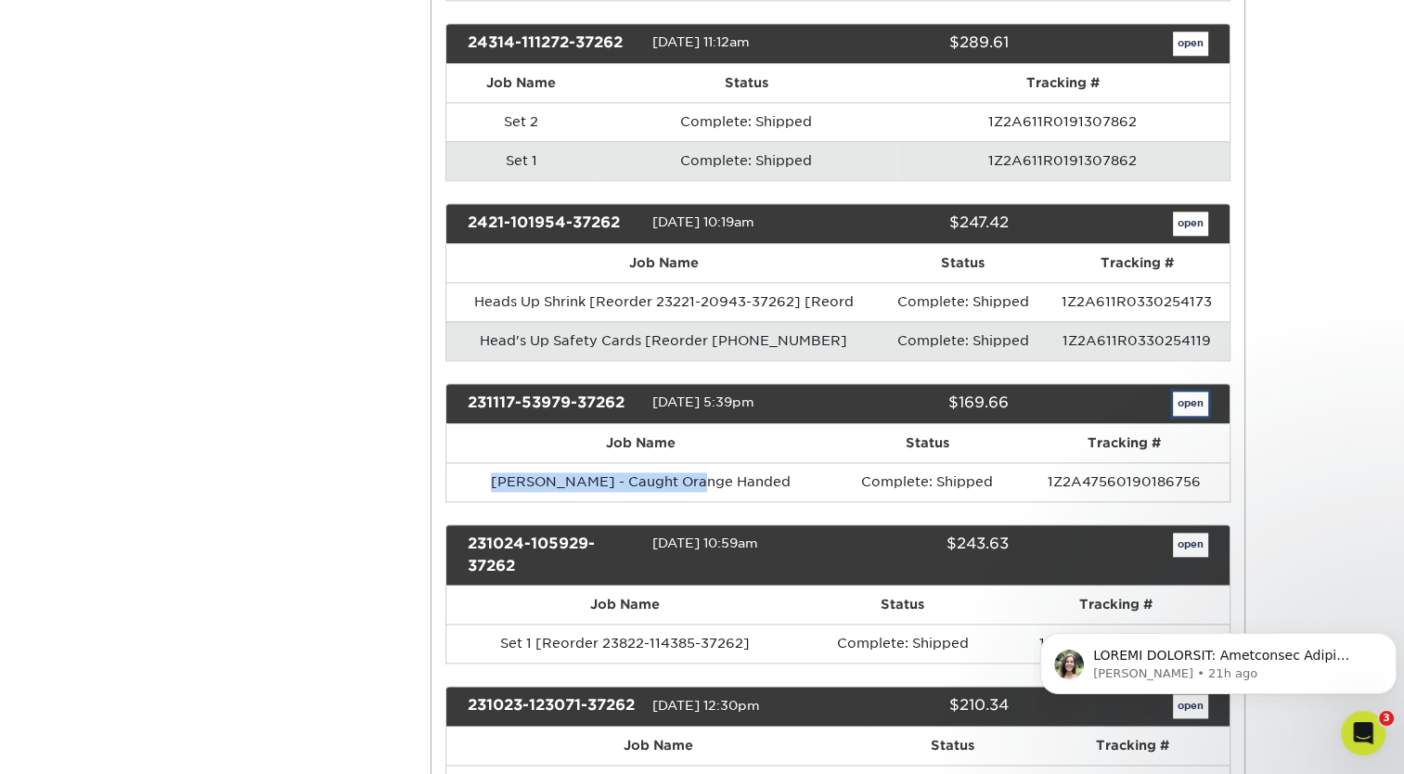
click at [1191, 391] on link "open" at bounding box center [1190, 403] width 35 height 24
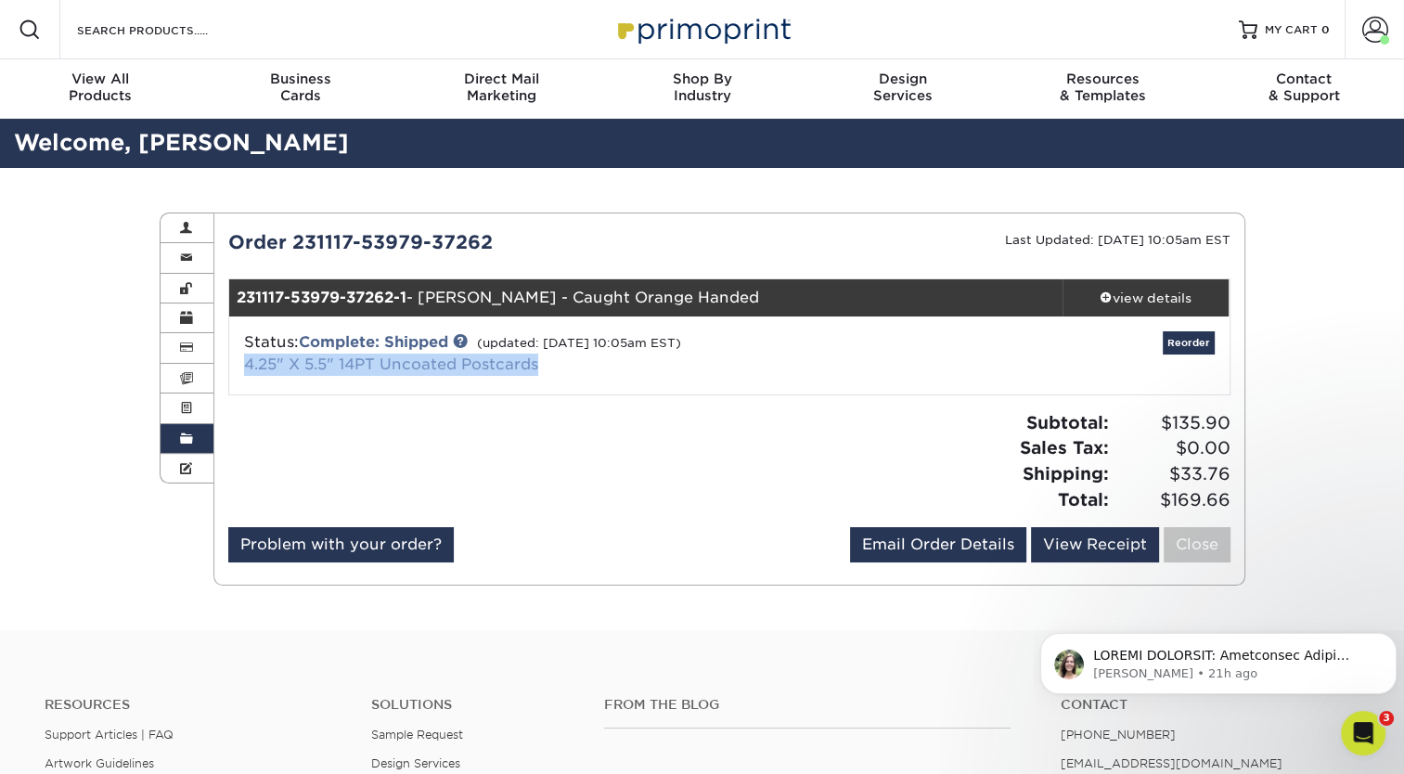
drag, startPoint x: 544, startPoint y: 365, endPoint x: 244, endPoint y: 366, distance: 299.6
click at [244, 366] on div "Status: Complete: Shipped (updated: [DATE] 10:05am EST) 4.25" X 5.5" 14PT Uncoa…" at bounding box center [562, 353] width 665 height 45
click at [175, 440] on link "Order History" at bounding box center [187, 439] width 54 height 30
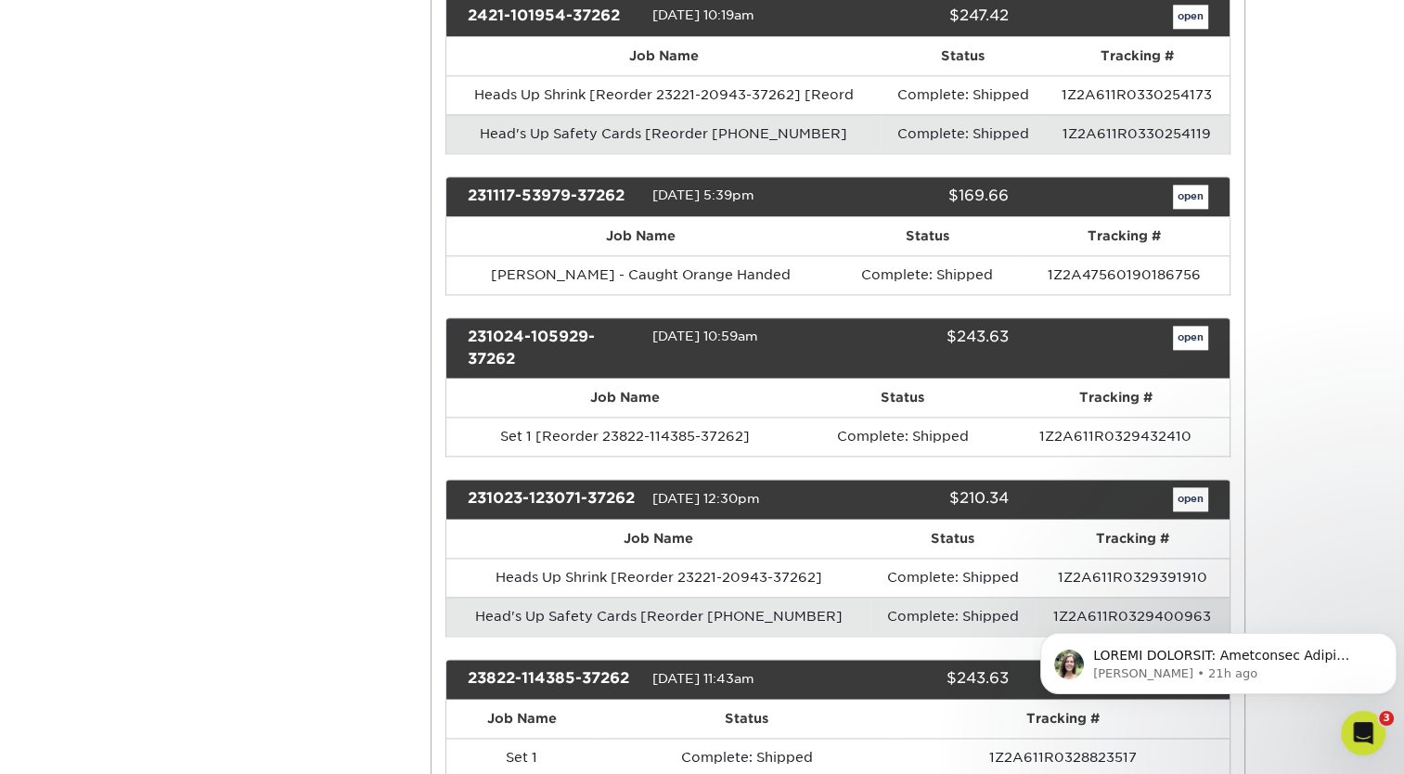
scroll to position [2289, 0]
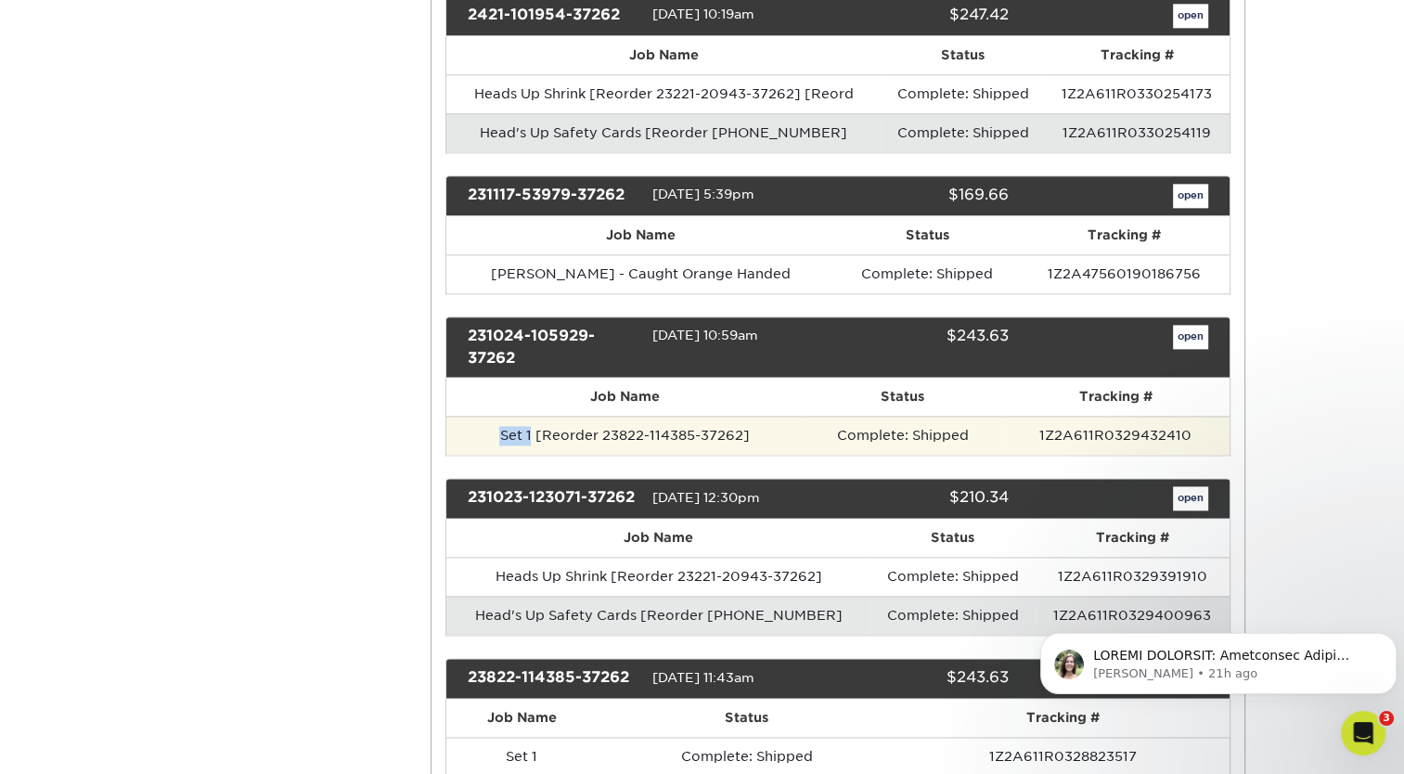
drag, startPoint x: 534, startPoint y: 416, endPoint x: 485, endPoint y: 419, distance: 49.3
click at [485, 419] on td "Set 1 [Reorder 23822-114385-37262]" at bounding box center [624, 435] width 356 height 39
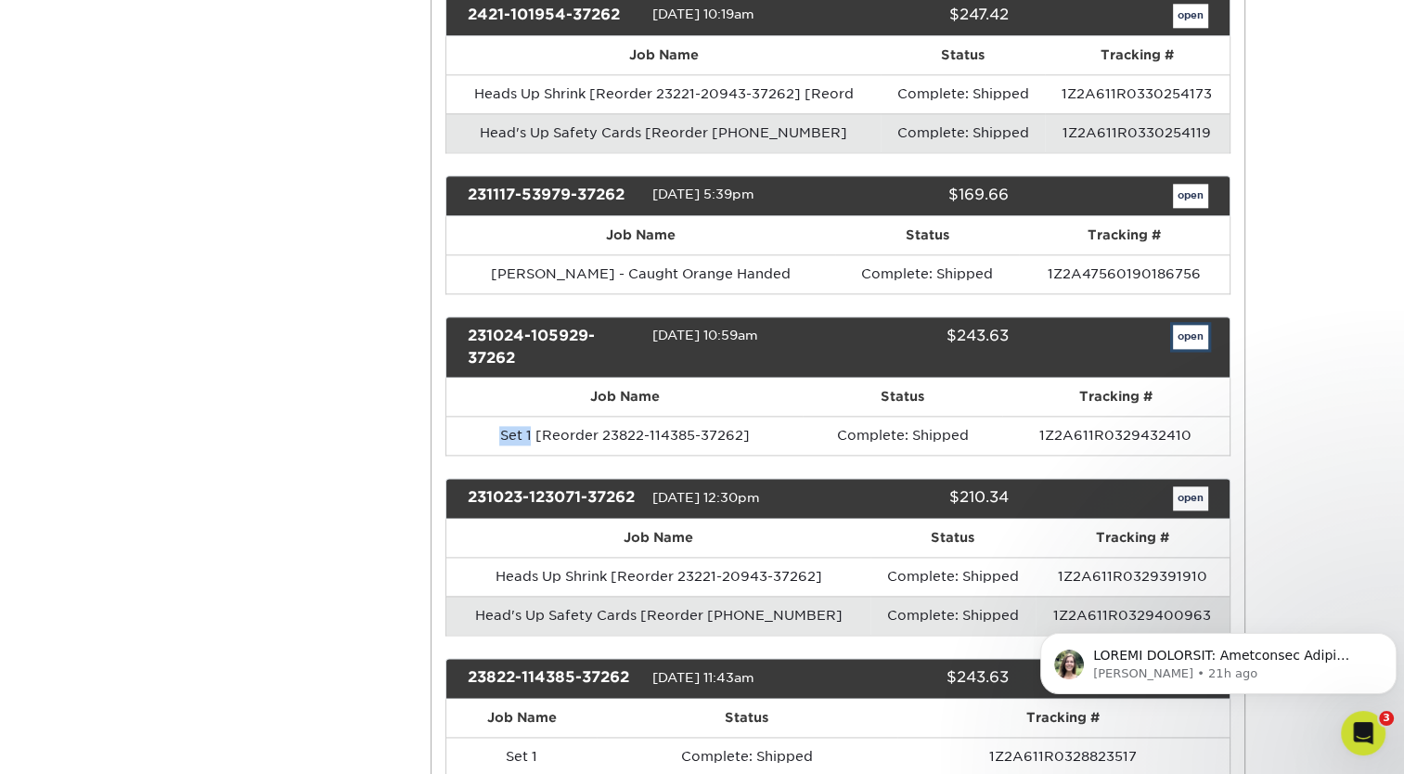
click at [1187, 325] on link "open" at bounding box center [1190, 337] width 35 height 24
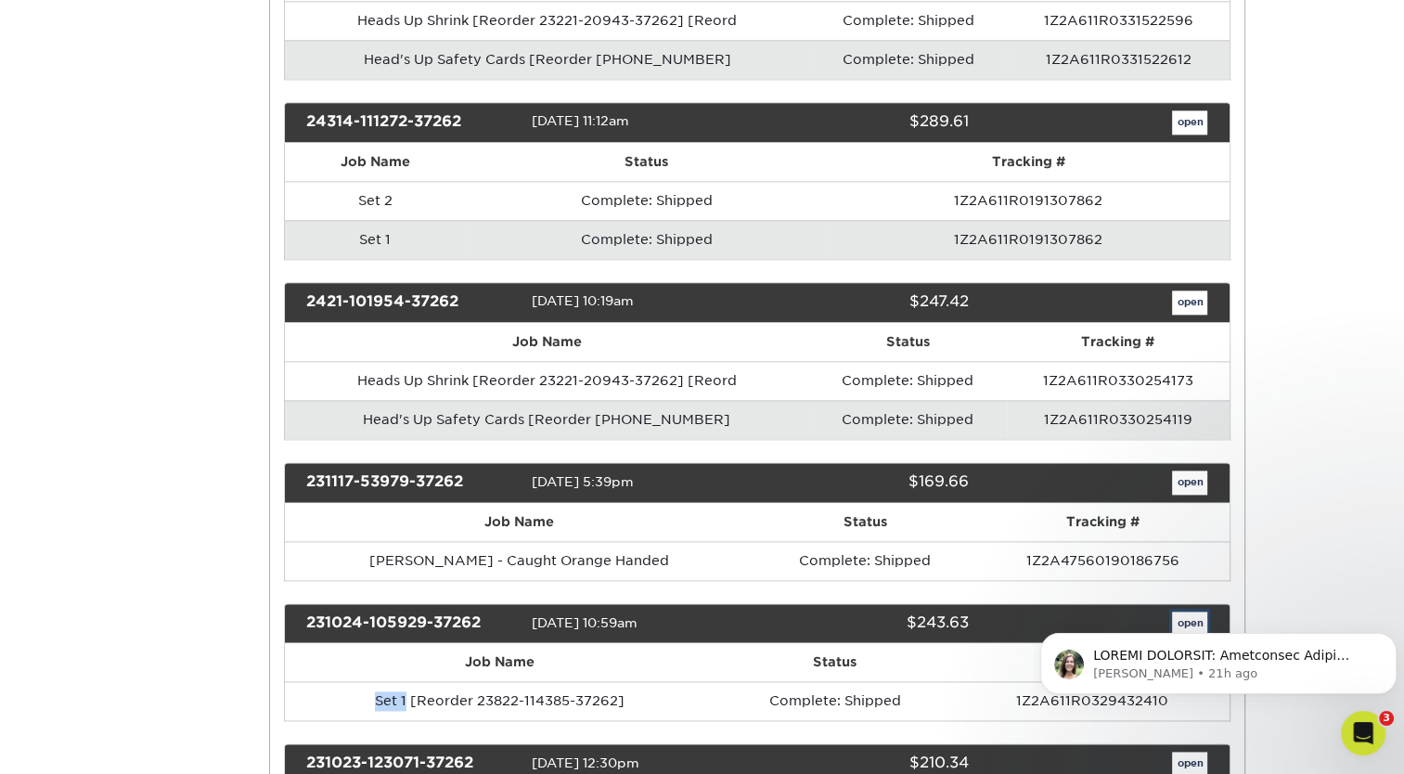
scroll to position [0, 0]
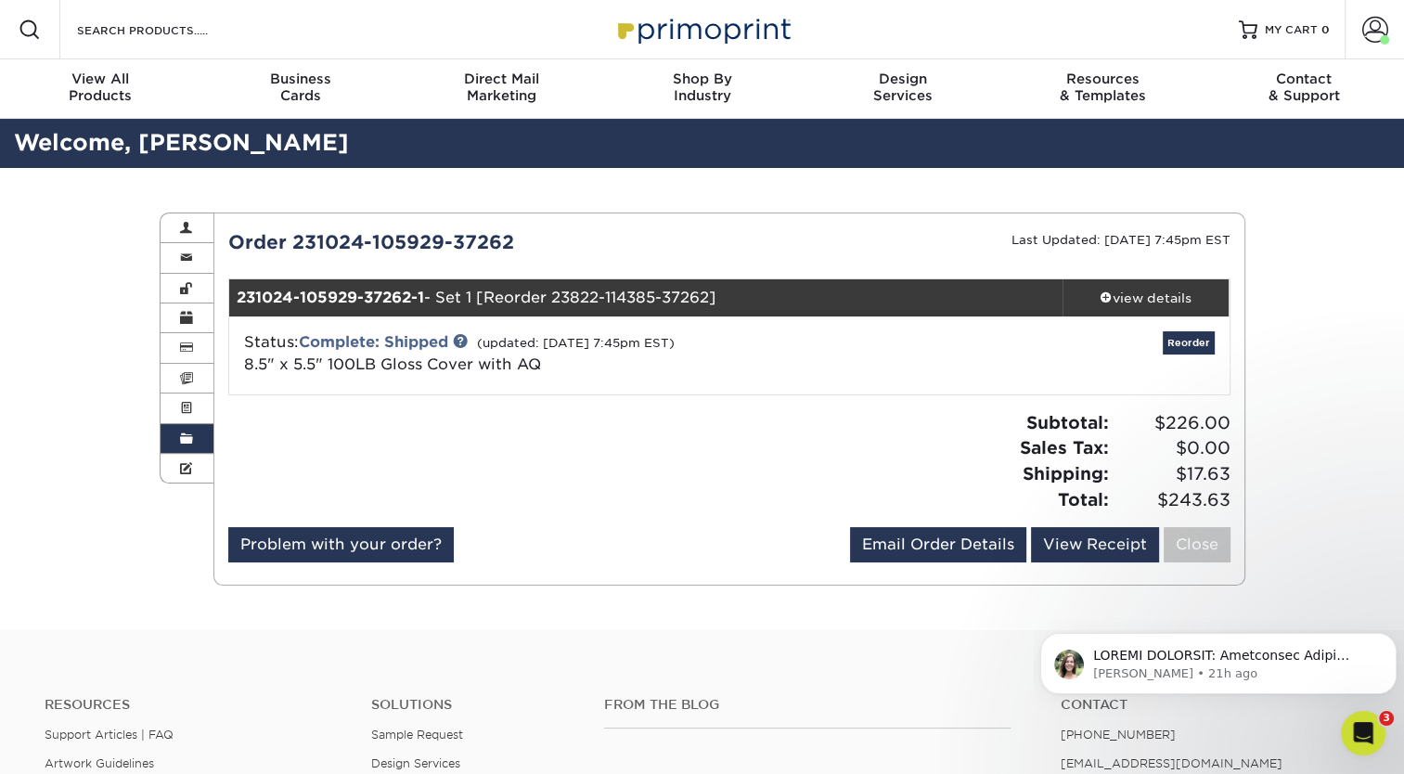
drag, startPoint x: 545, startPoint y: 354, endPoint x: 237, endPoint y: 369, distance: 309.3
click at [237, 369] on div "Status: Complete: Shipped (updated: [DATE] 7:45pm EST) 8.5" x 5.5" 100LB Gloss …" at bounding box center [562, 353] width 665 height 45
click at [173, 439] on link "Order History" at bounding box center [187, 439] width 54 height 30
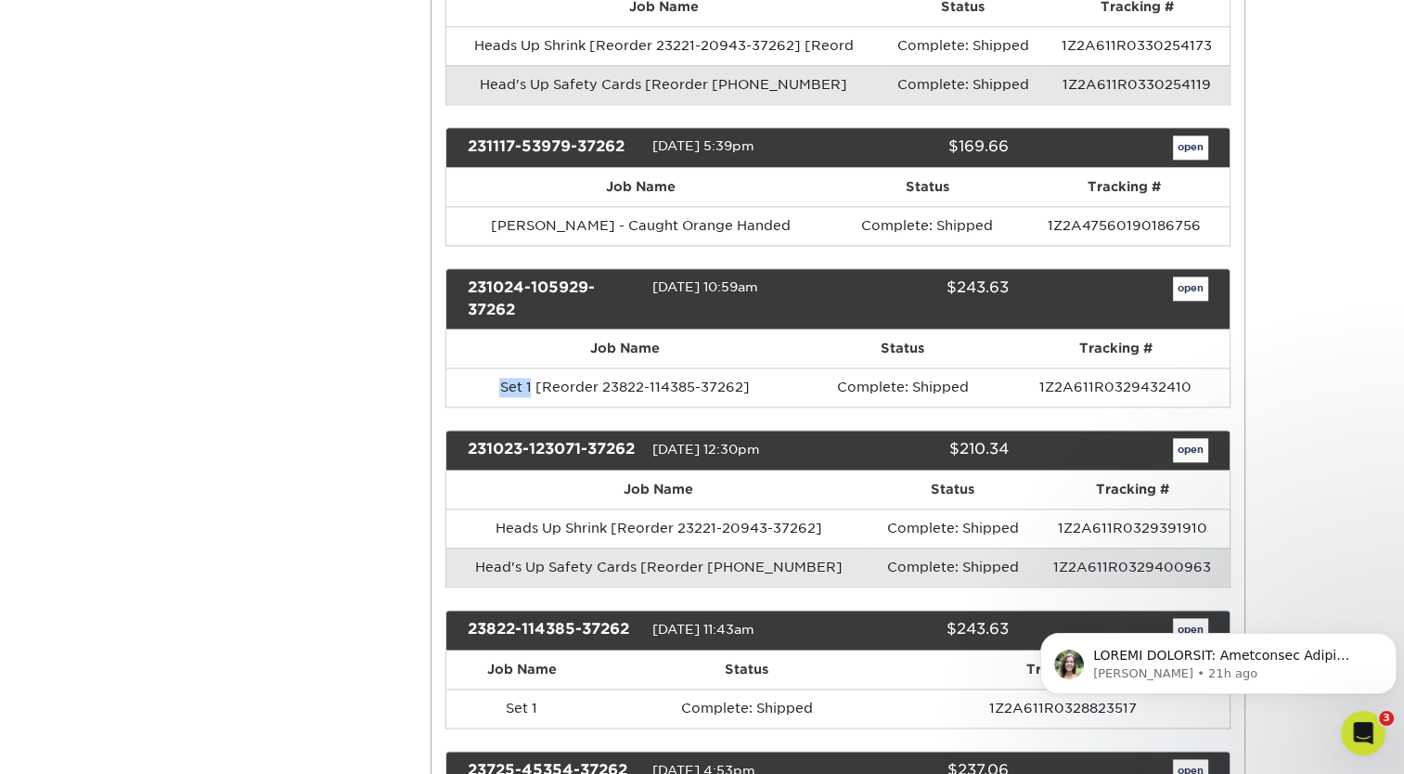
scroll to position [2343, 0]
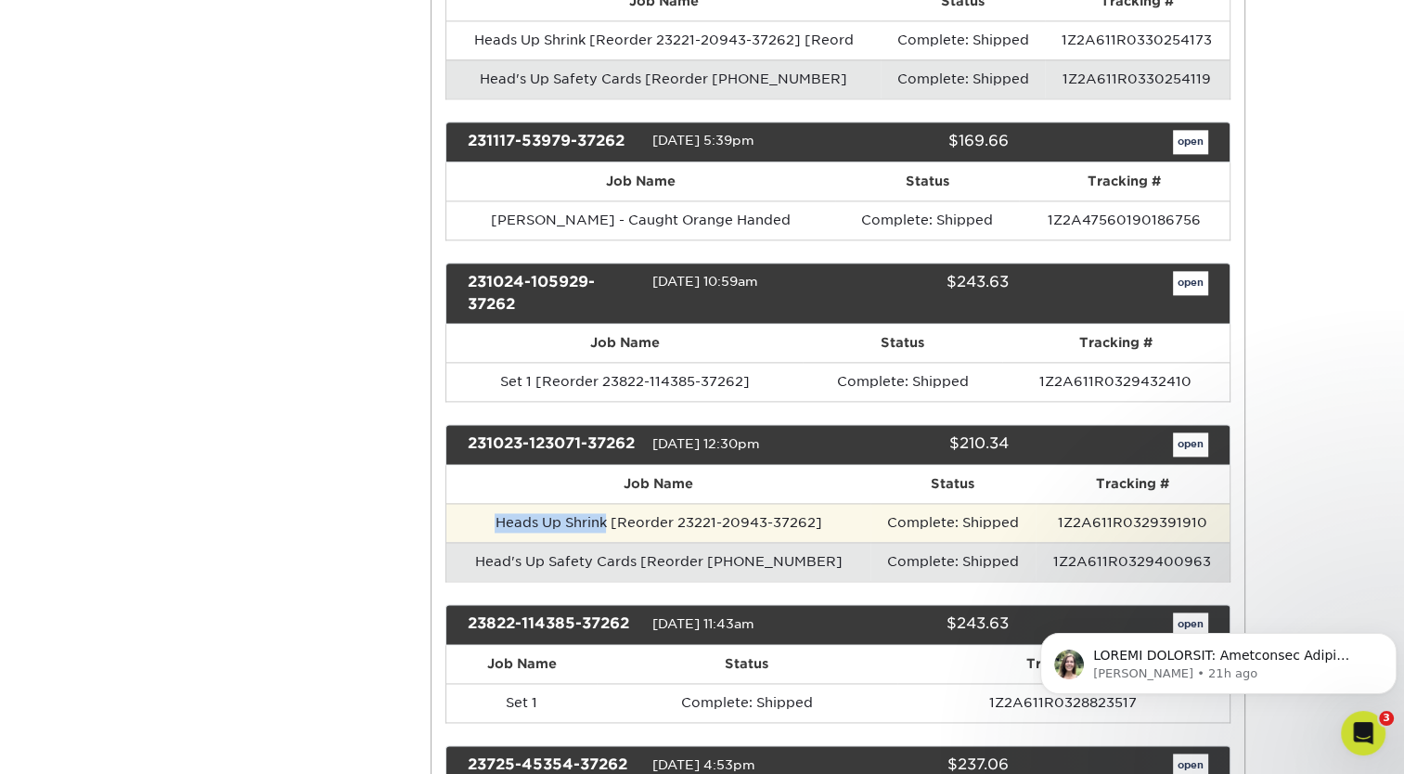
drag, startPoint x: 604, startPoint y: 523, endPoint x: 490, endPoint y: 525, distance: 114.1
click at [490, 525] on td "Heads Up Shrink [Reorder 23221-20943-37262]" at bounding box center [658, 522] width 424 height 39
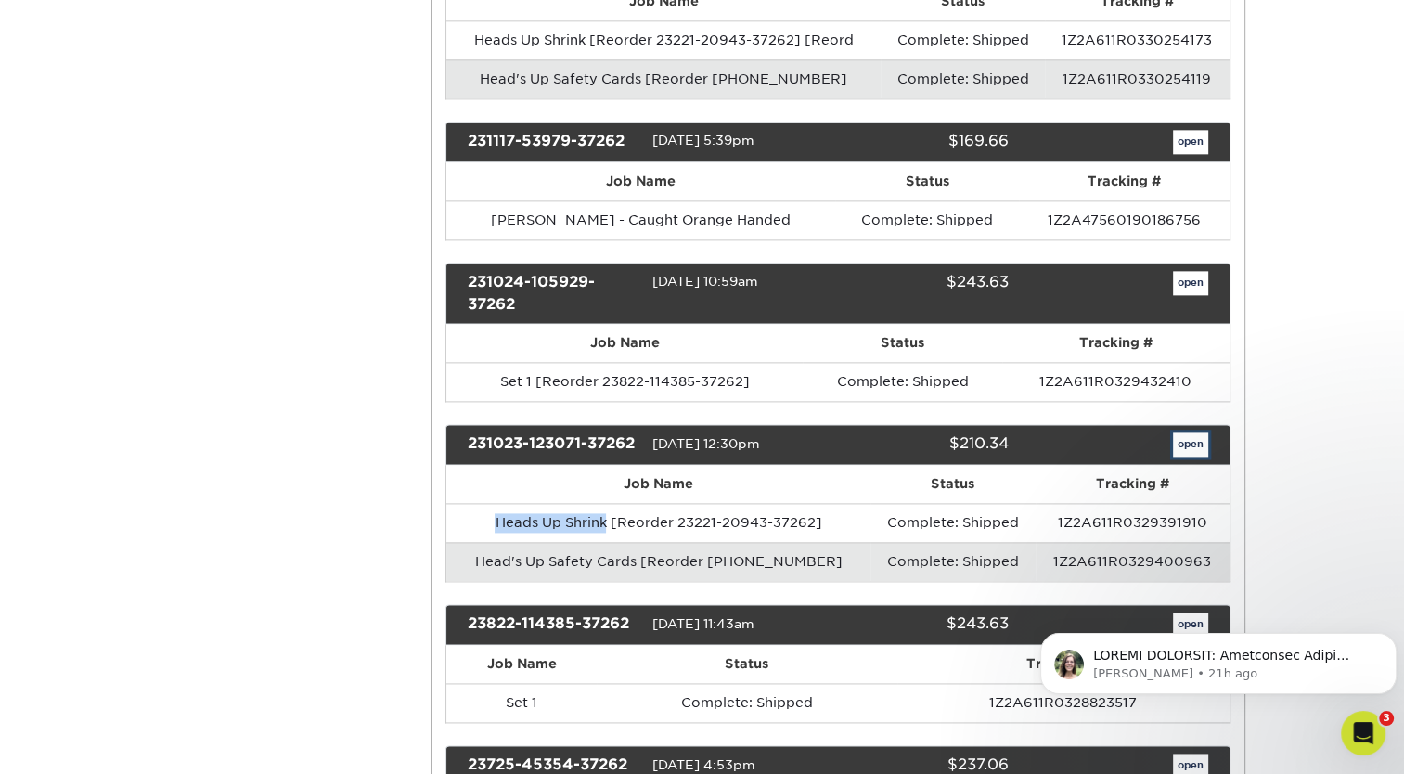
click at [1180, 432] on link "open" at bounding box center [1190, 444] width 35 height 24
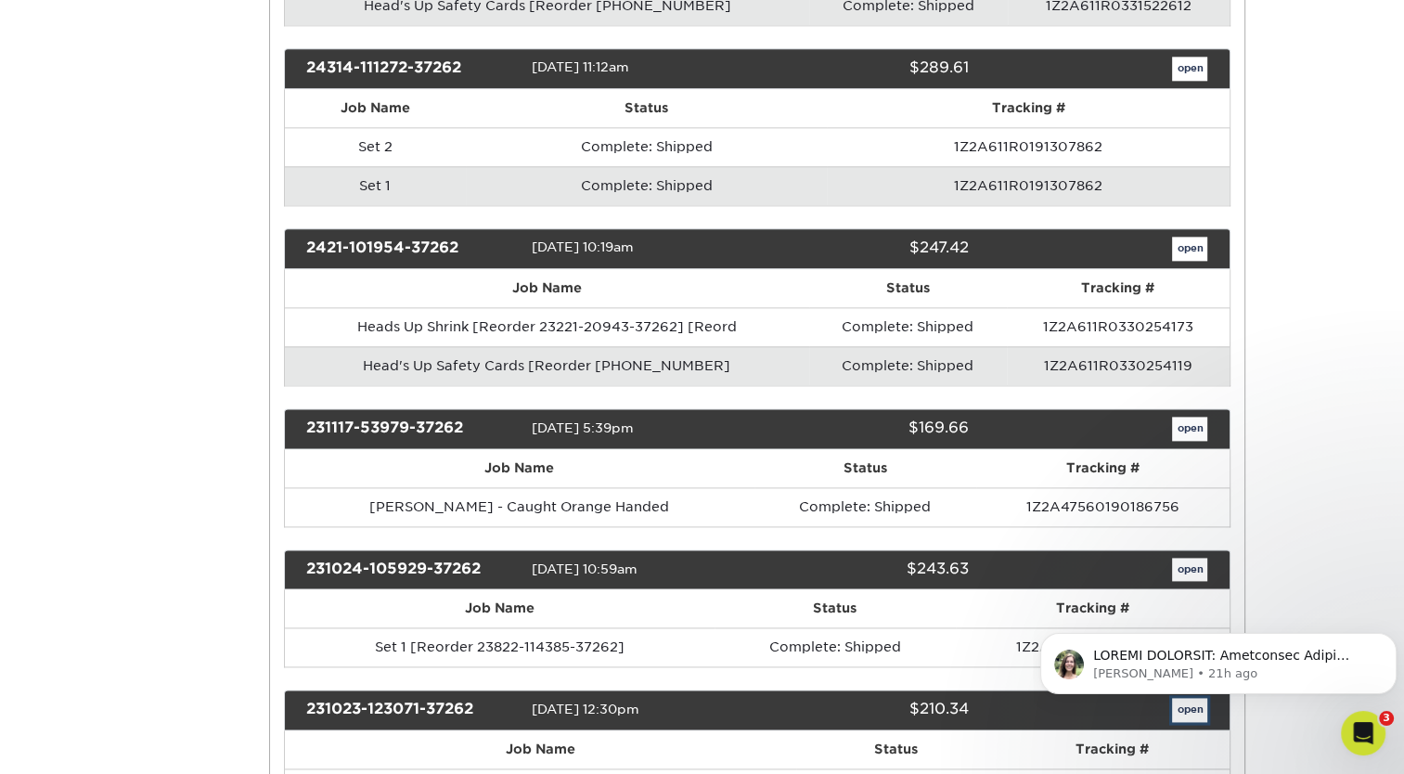
scroll to position [0, 0]
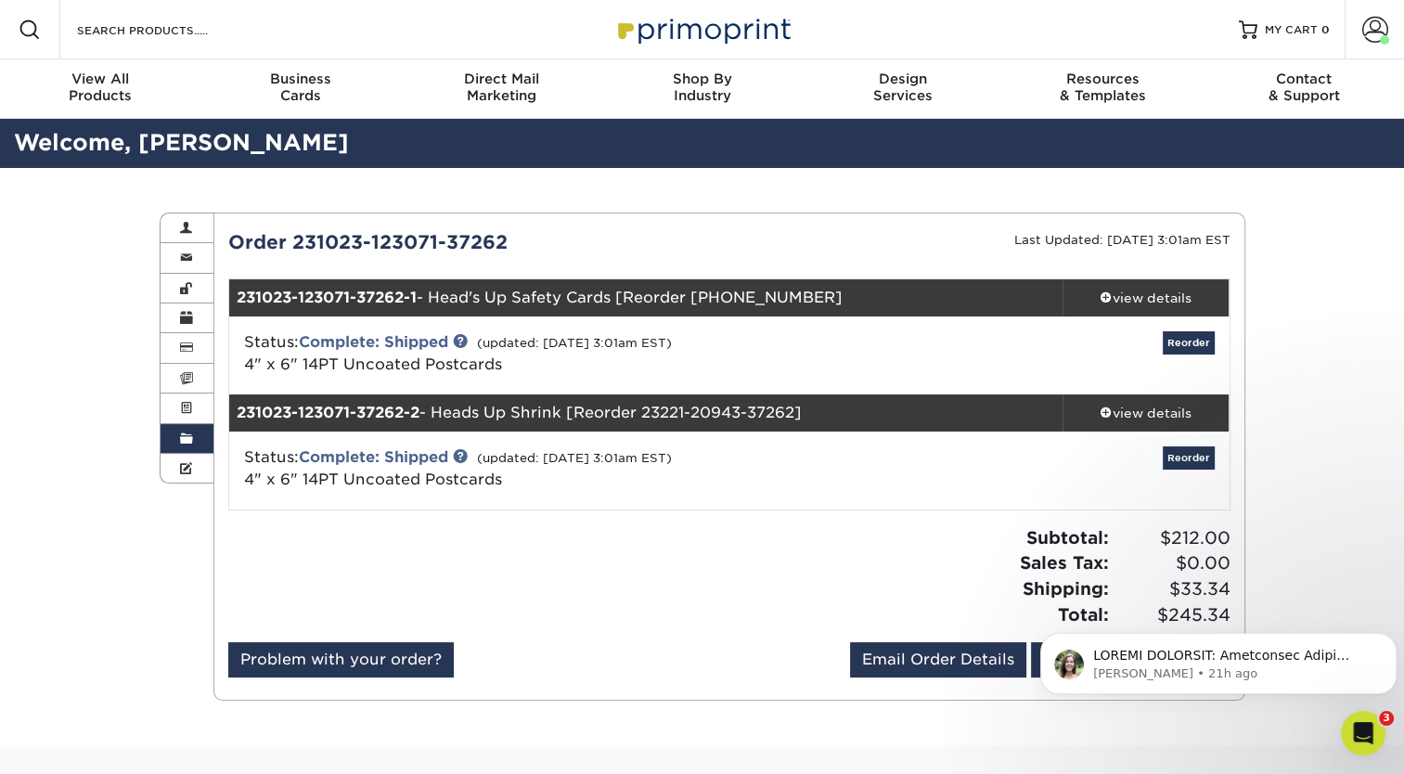
drag, startPoint x: 475, startPoint y: 365, endPoint x: 236, endPoint y: 365, distance: 239.3
click at [236, 365] on div "Status: Complete: Shipped (updated: [DATE] 3:01am EST) 4" x 6" 14PT Uncoated Po…" at bounding box center [562, 353] width 665 height 45
click at [176, 440] on link "Order History" at bounding box center [187, 439] width 54 height 30
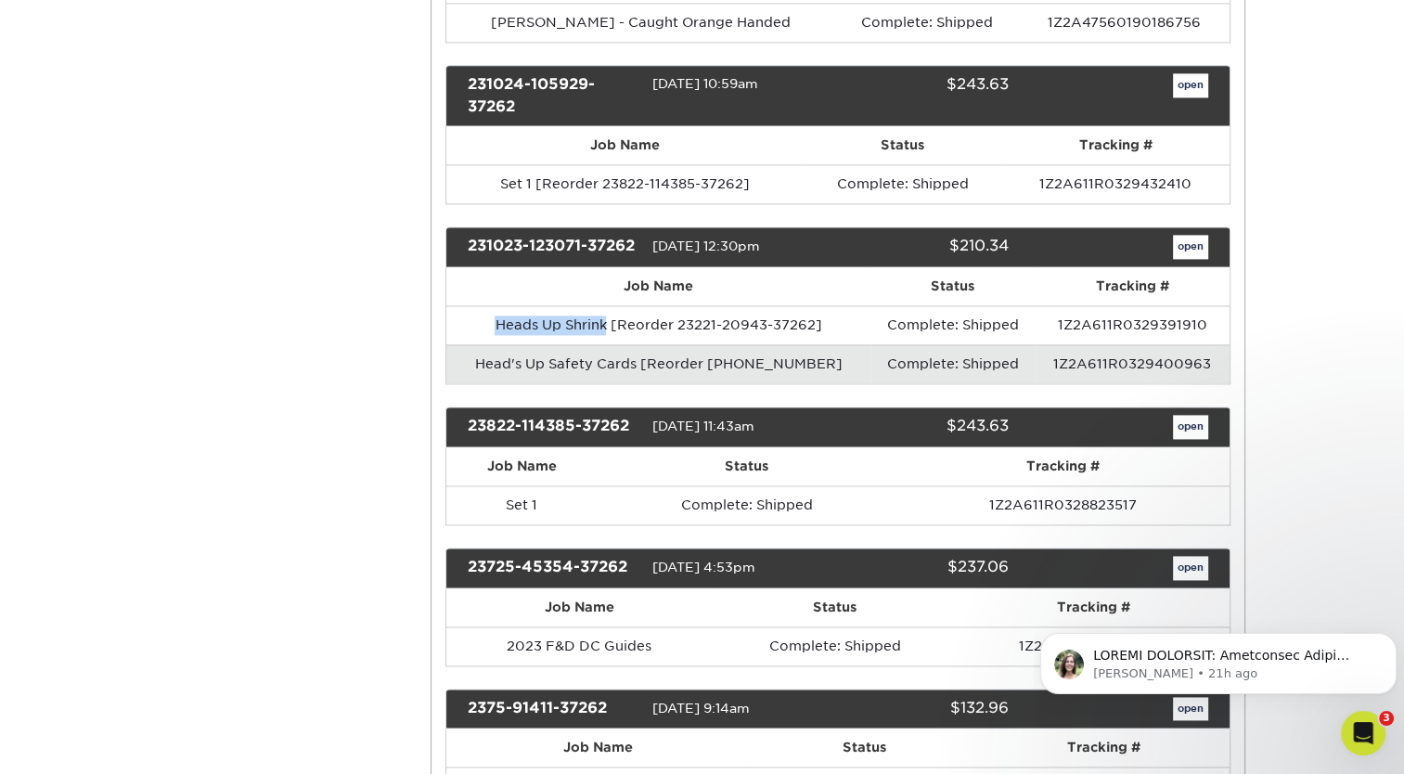
scroll to position [2542, 0]
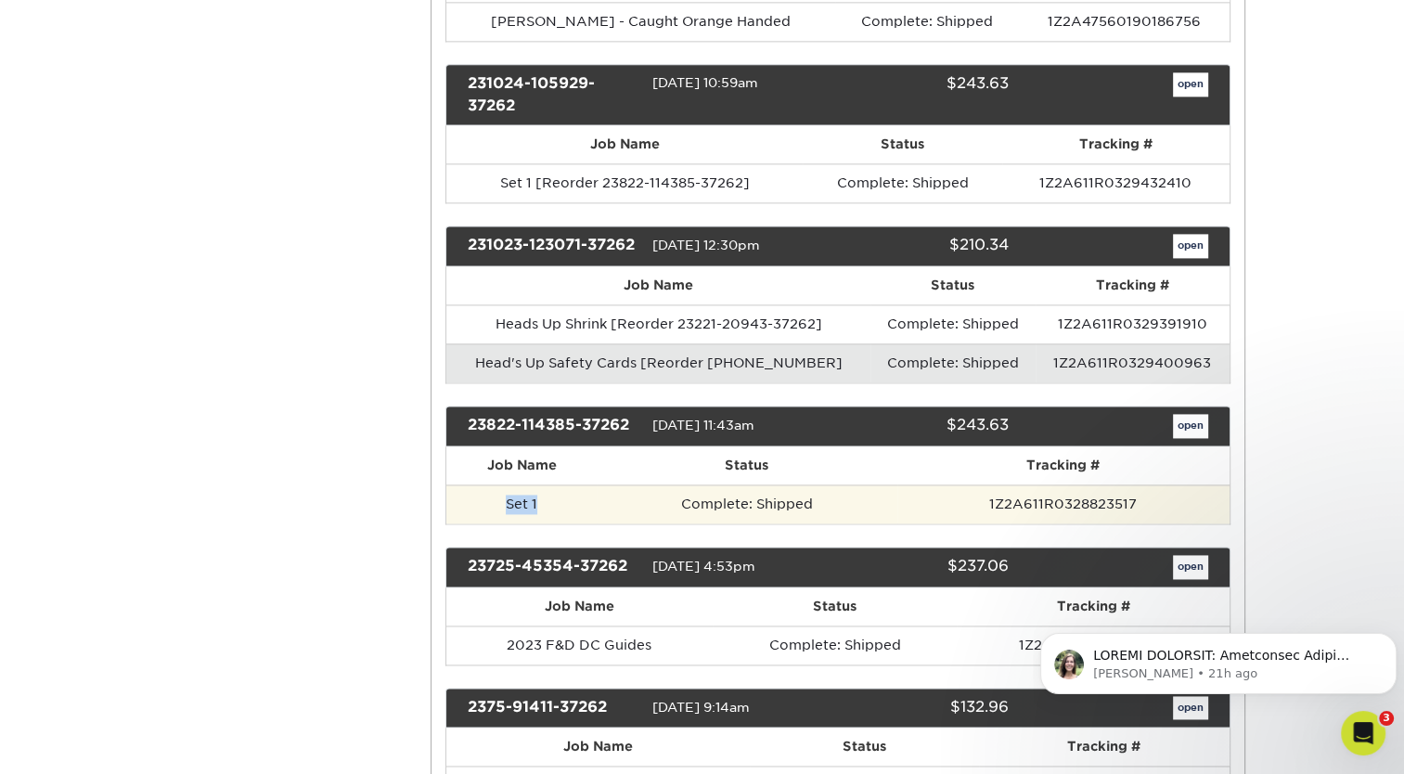
drag, startPoint x: 549, startPoint y: 501, endPoint x: 475, endPoint y: 504, distance: 74.3
click at [475, 504] on td "Set 1" at bounding box center [521, 503] width 150 height 39
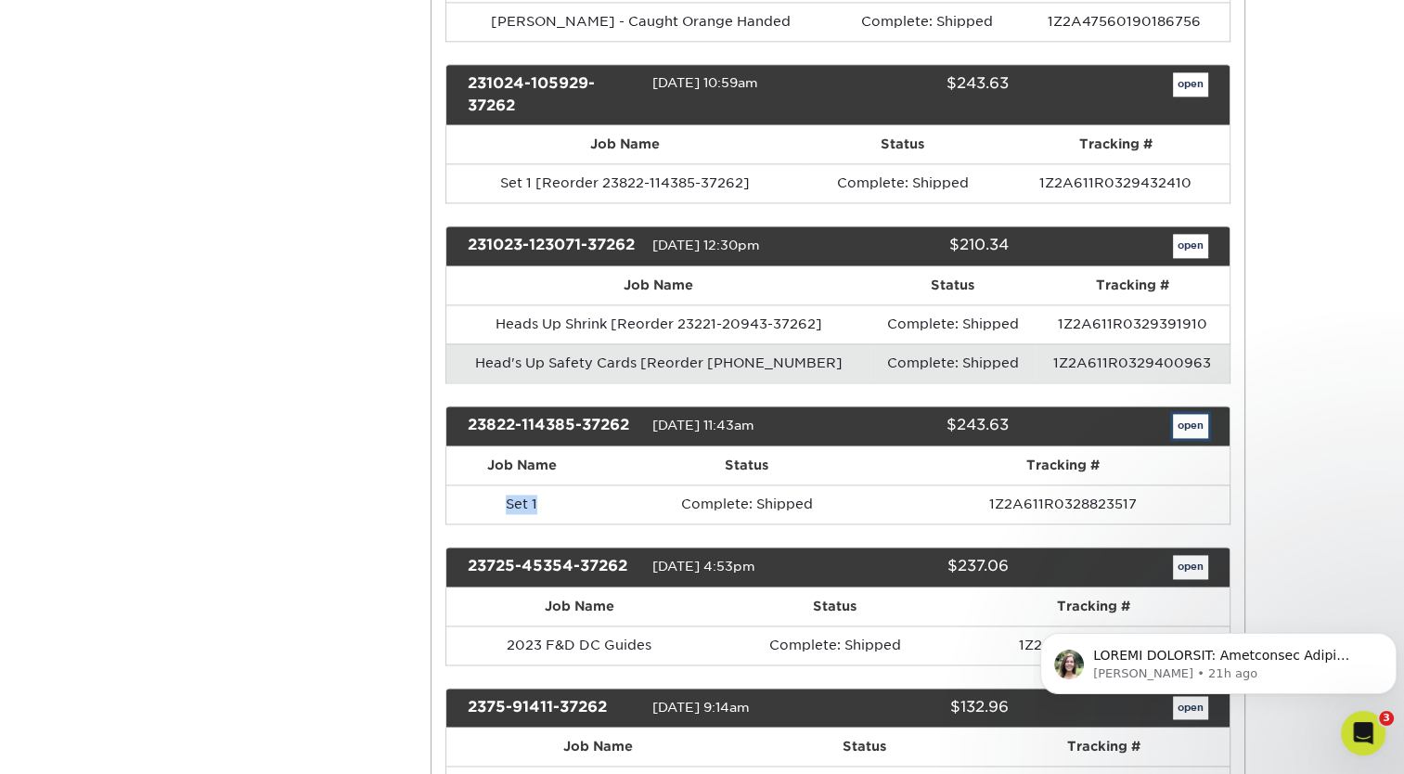
click at [1176, 428] on link "open" at bounding box center [1190, 426] width 35 height 24
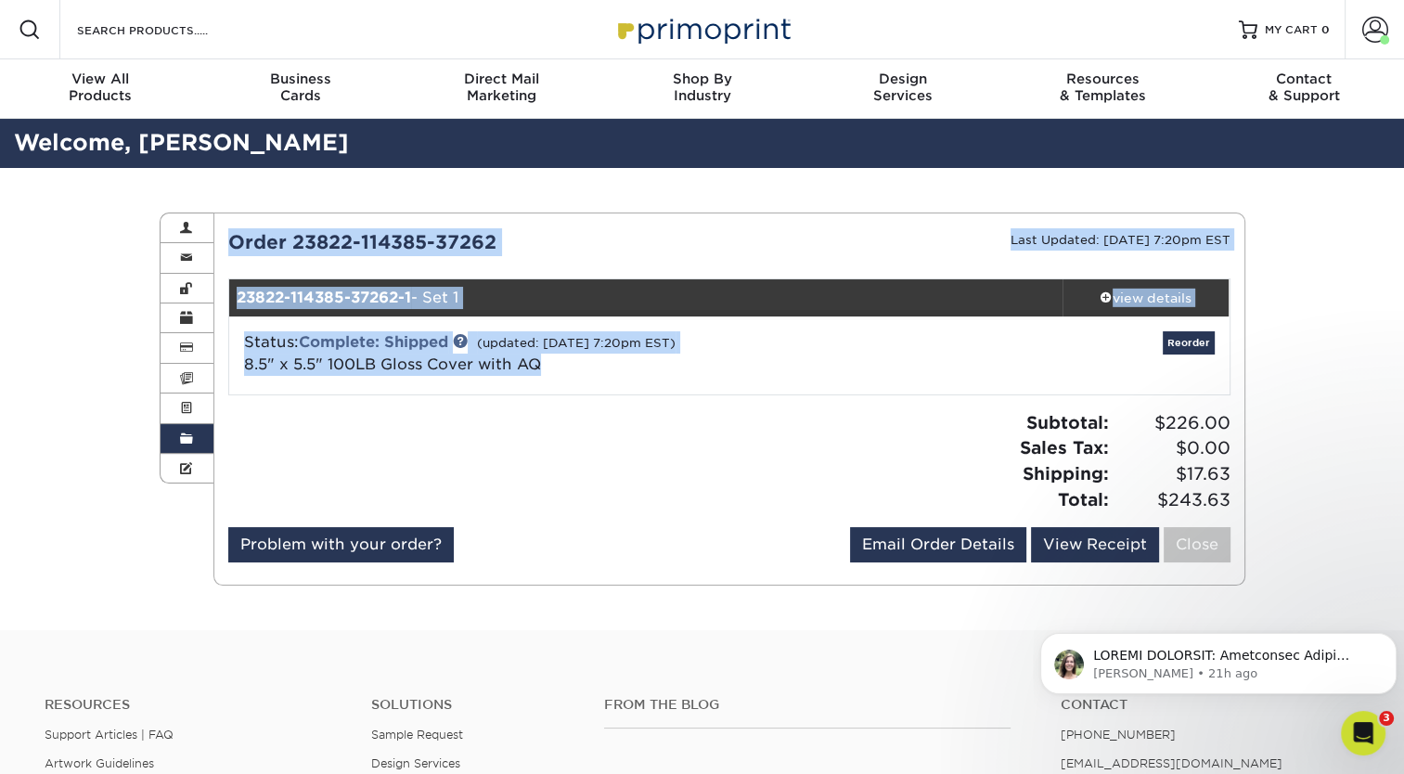
drag, startPoint x: 560, startPoint y: 365, endPoint x: 213, endPoint y: 388, distance: 347.7
click at [214, 388] on div "Current Orders 0 Active 0 Missing Files Pending Proofs $0.00" at bounding box center [729, 398] width 1030 height 341
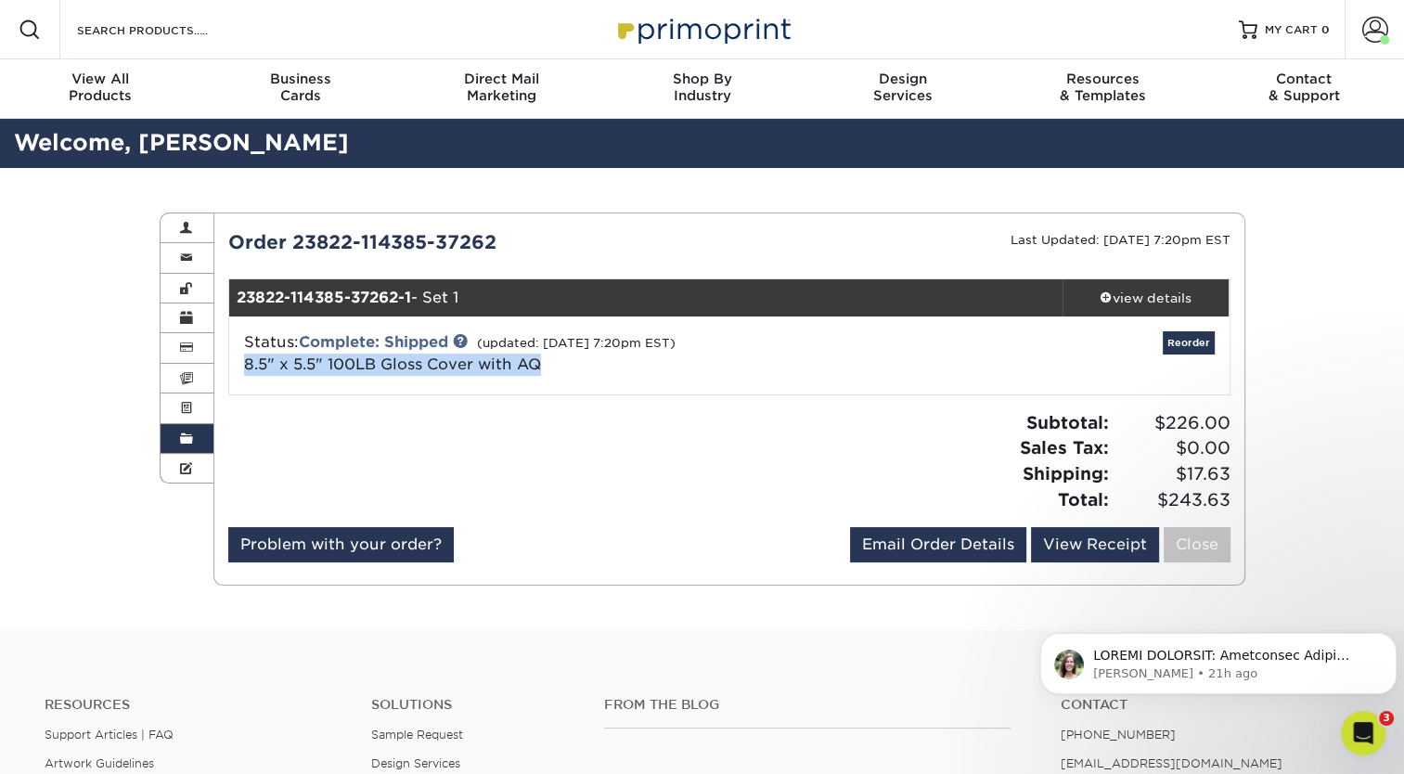
click at [193, 432] on link "Order History" at bounding box center [187, 439] width 54 height 30
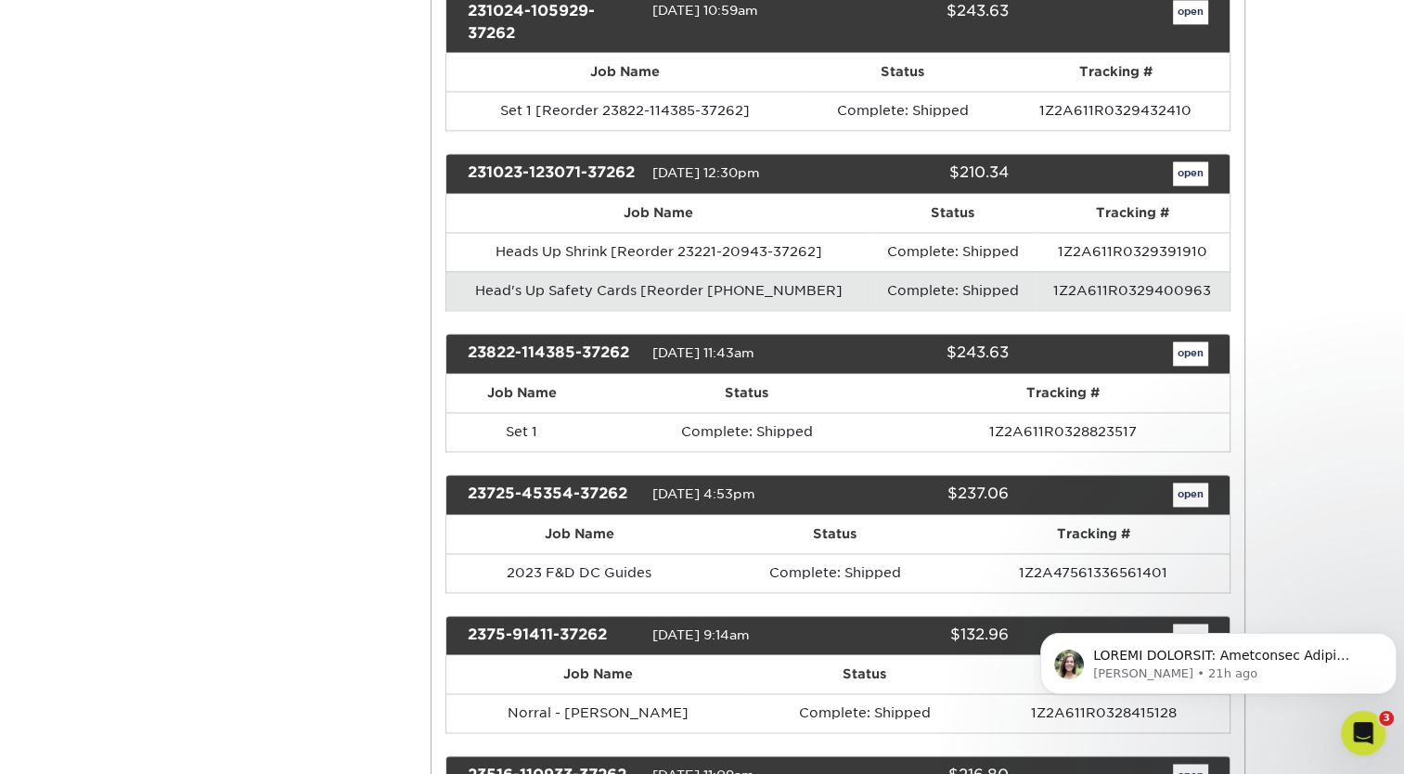
scroll to position [2616, 0]
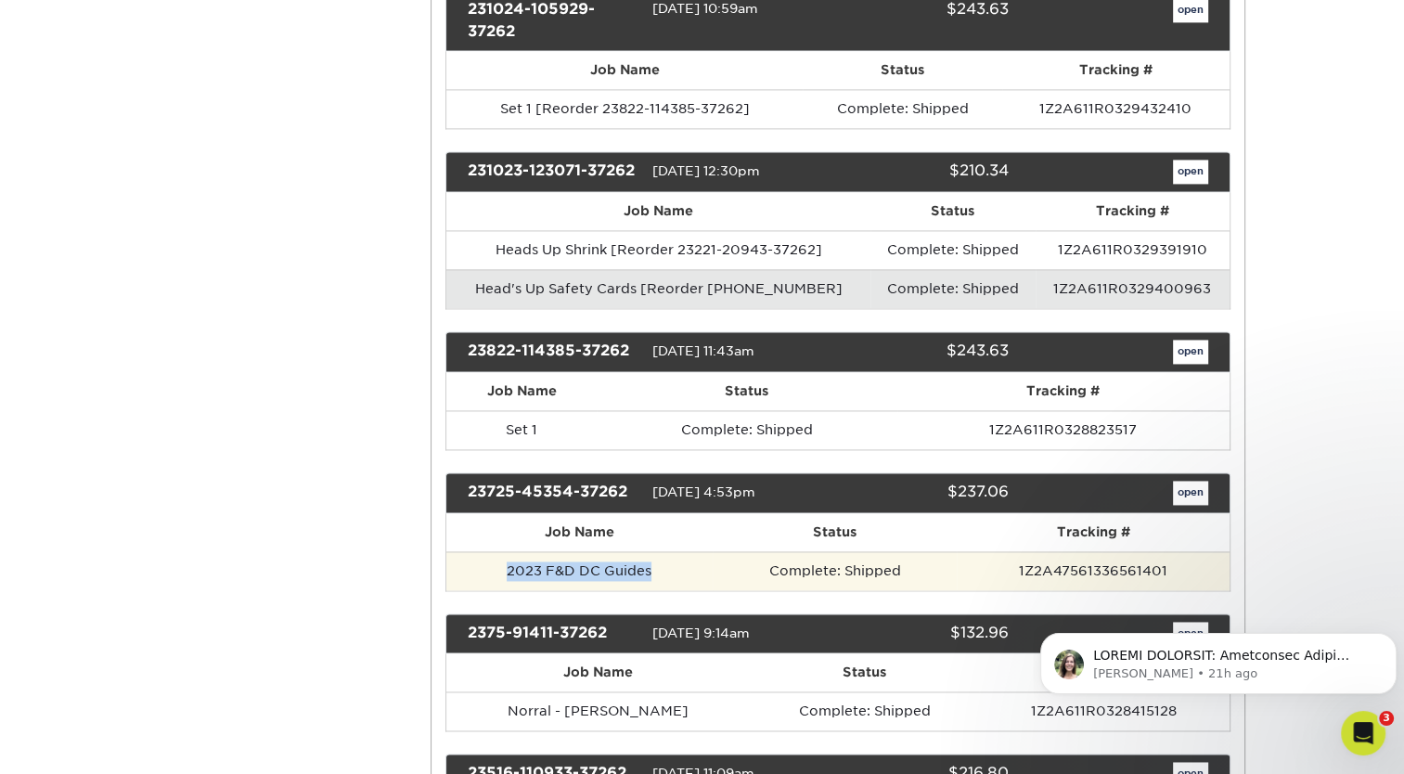
drag, startPoint x: 666, startPoint y: 567, endPoint x: 505, endPoint y: 573, distance: 161.5
click at [505, 573] on td "2023 F&D DC Guides" at bounding box center [579, 570] width 266 height 39
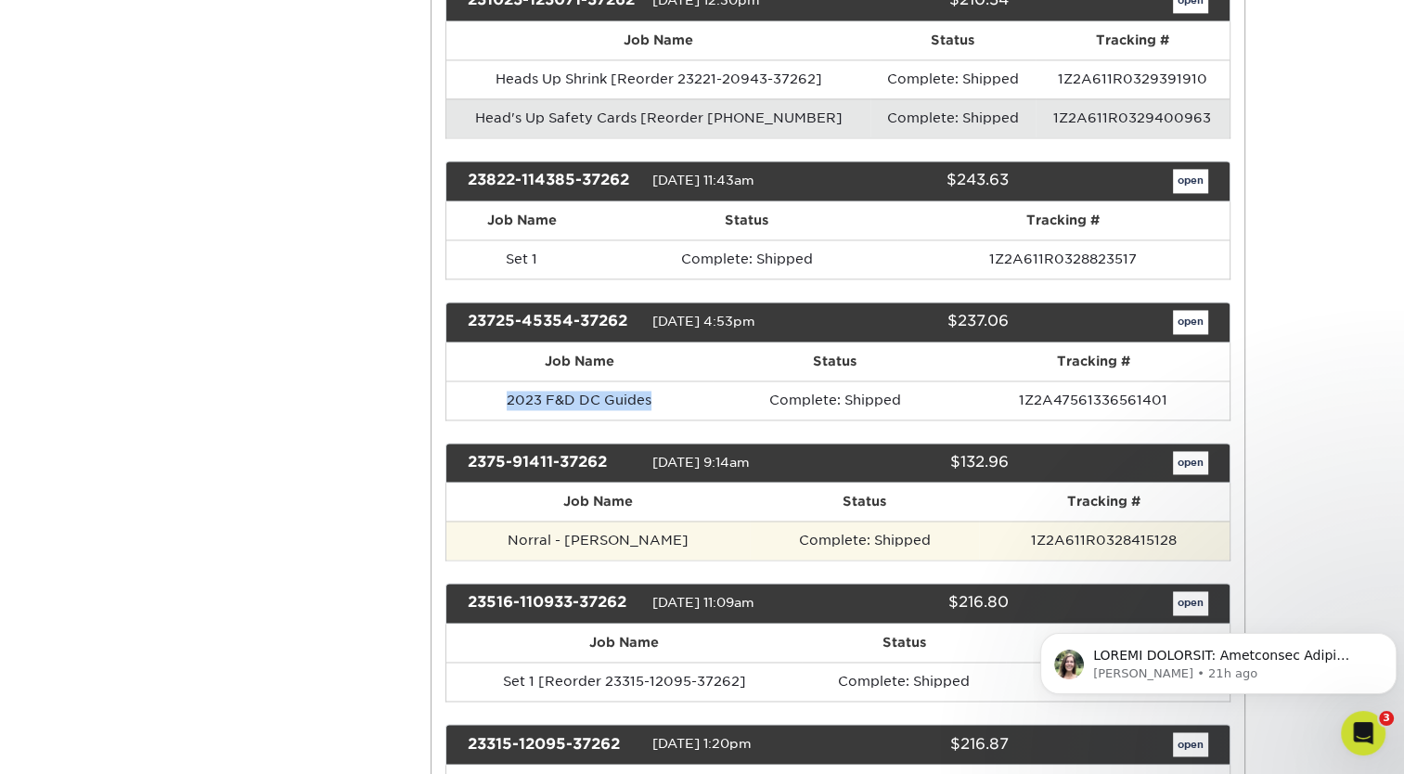
scroll to position [2792, 0]
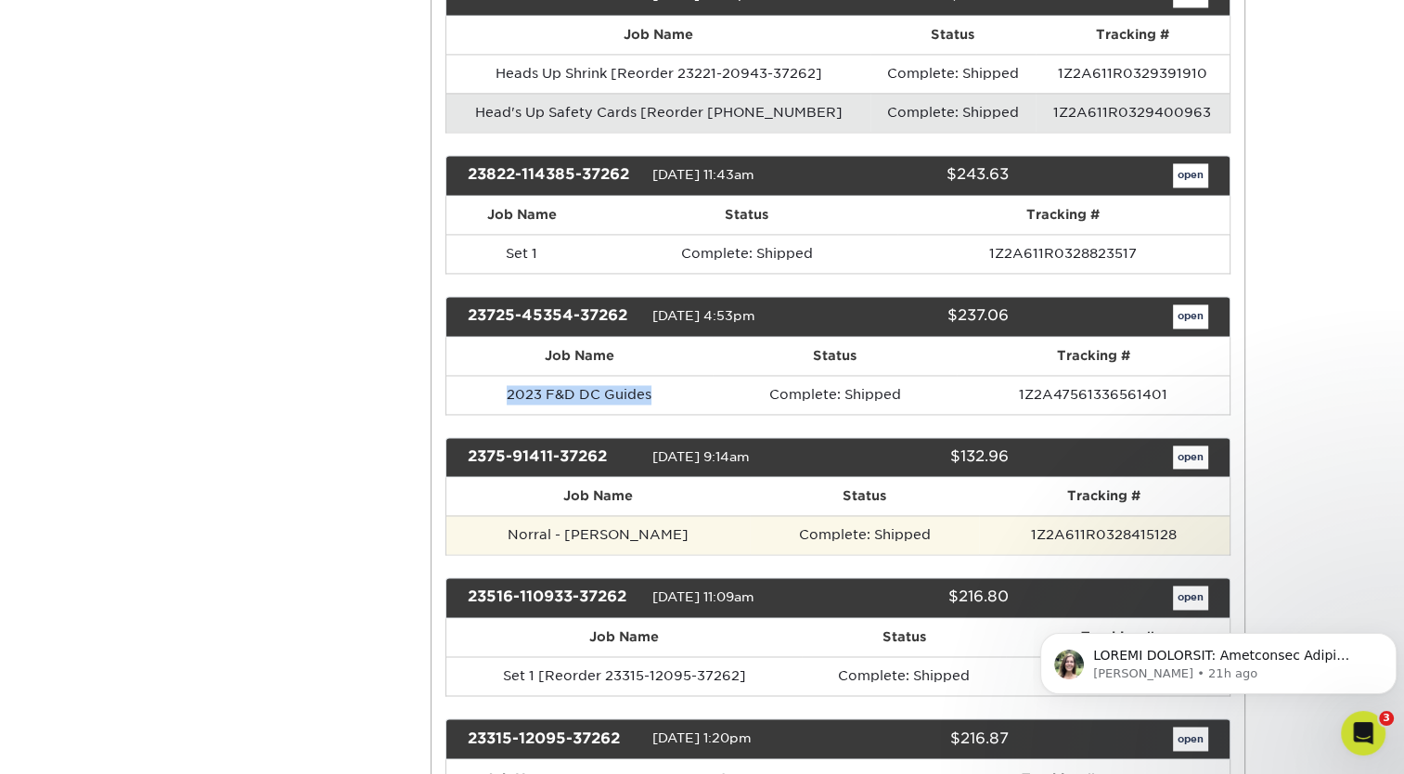
drag, startPoint x: 709, startPoint y: 532, endPoint x: 507, endPoint y: 544, distance: 201.6
click at [507, 544] on td "Norral - [PERSON_NAME]" at bounding box center [597, 534] width 303 height 39
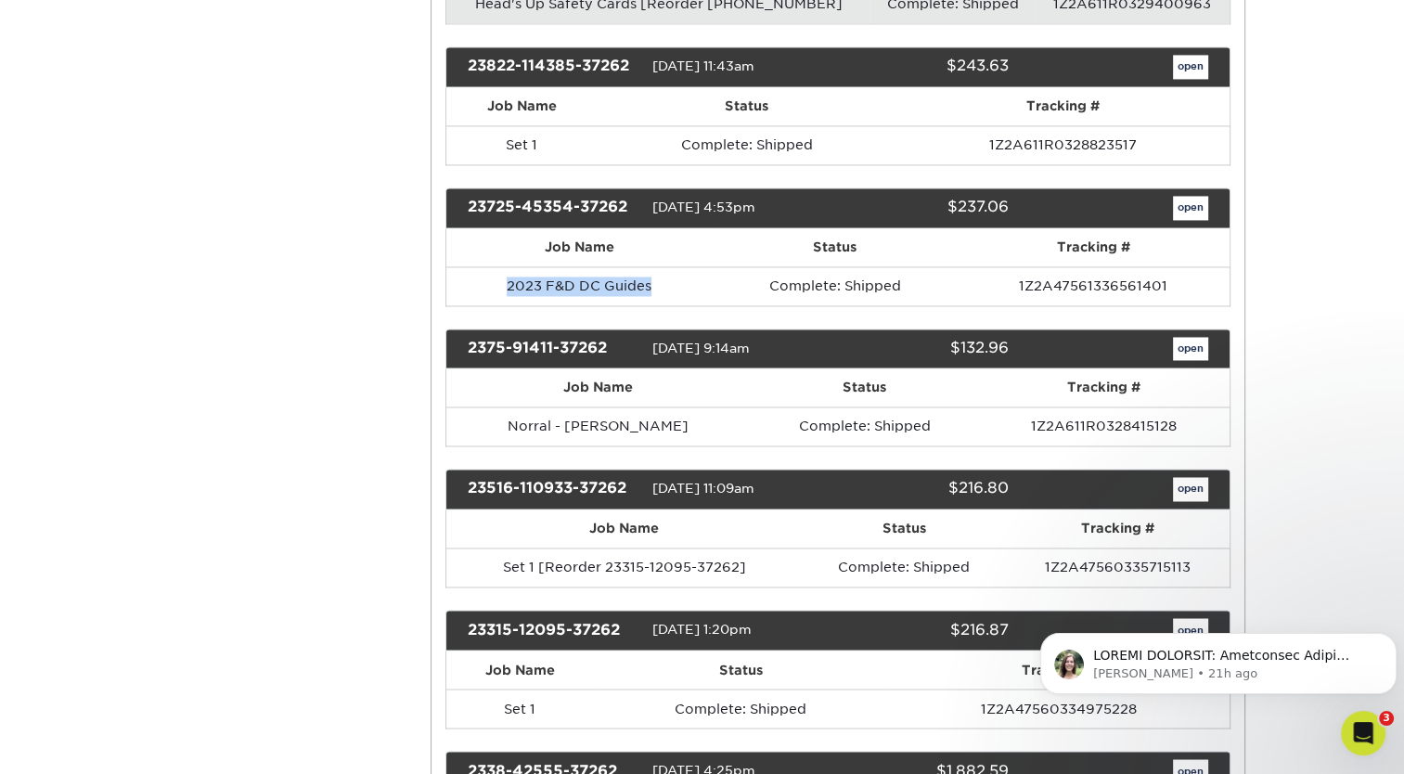
scroll to position [2902, 0]
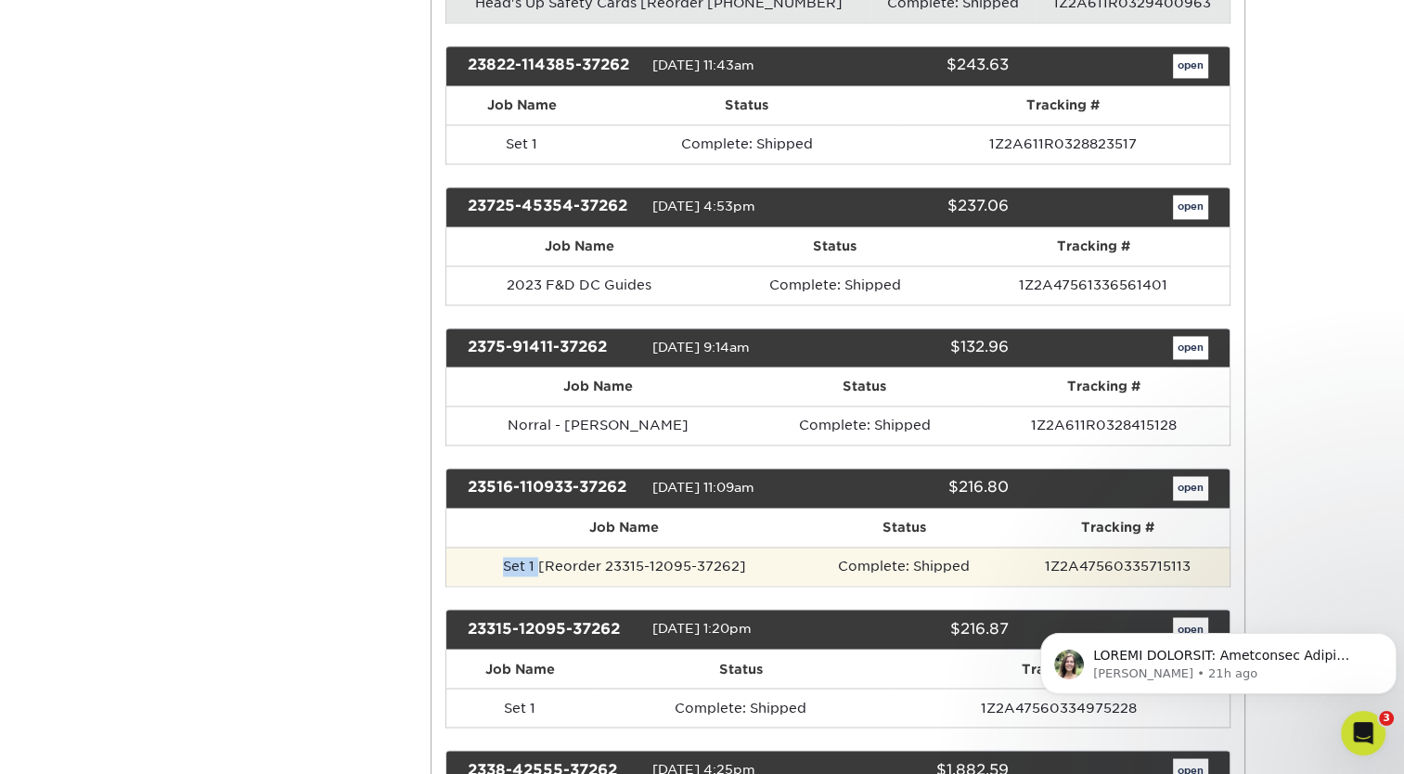
drag, startPoint x: 538, startPoint y: 561, endPoint x: 505, endPoint y: 561, distance: 33.4
click at [505, 561] on td "Set 1 [Reorder 23315-12095-37262]" at bounding box center [623, 565] width 355 height 39
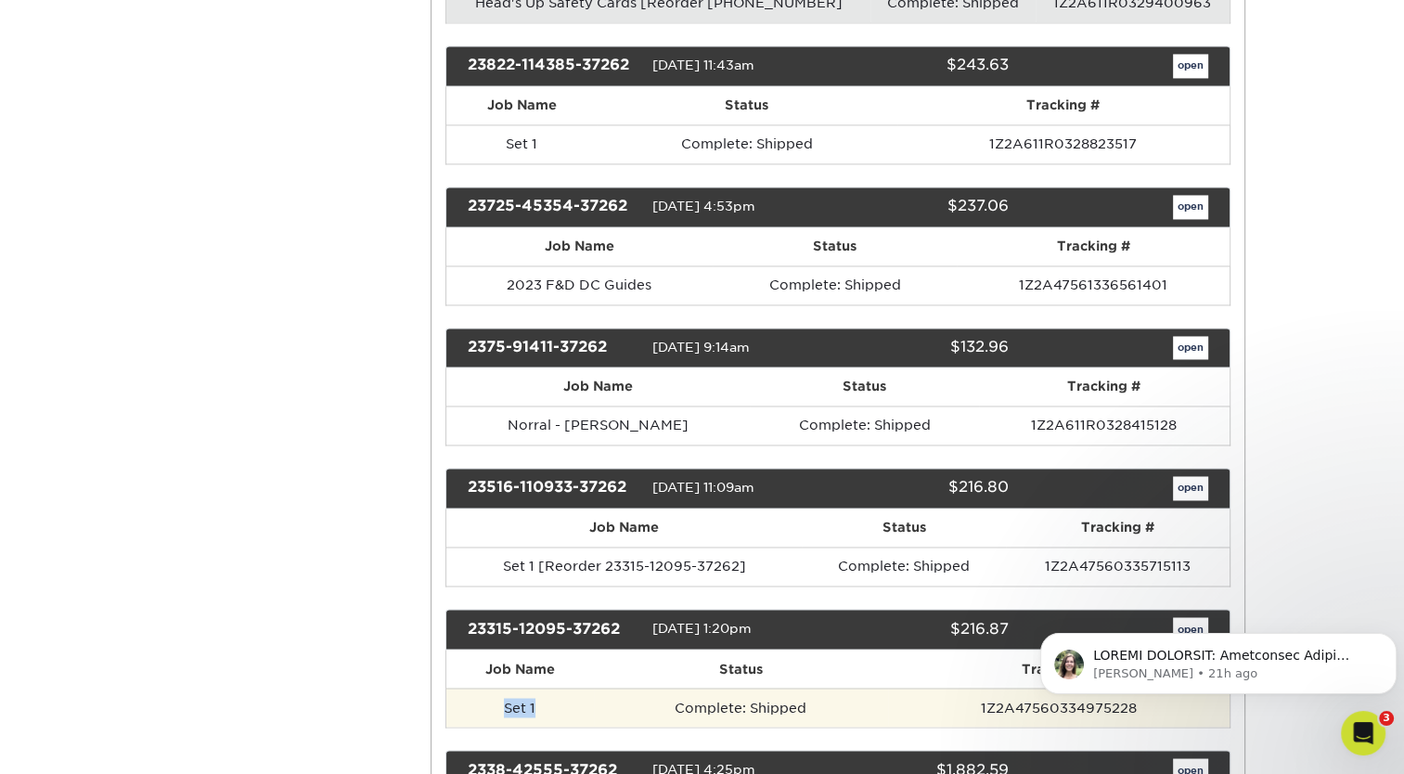
drag, startPoint x: 551, startPoint y: 690, endPoint x: 502, endPoint y: 696, distance: 49.5
click at [502, 696] on td "Set 1" at bounding box center [519, 706] width 147 height 39
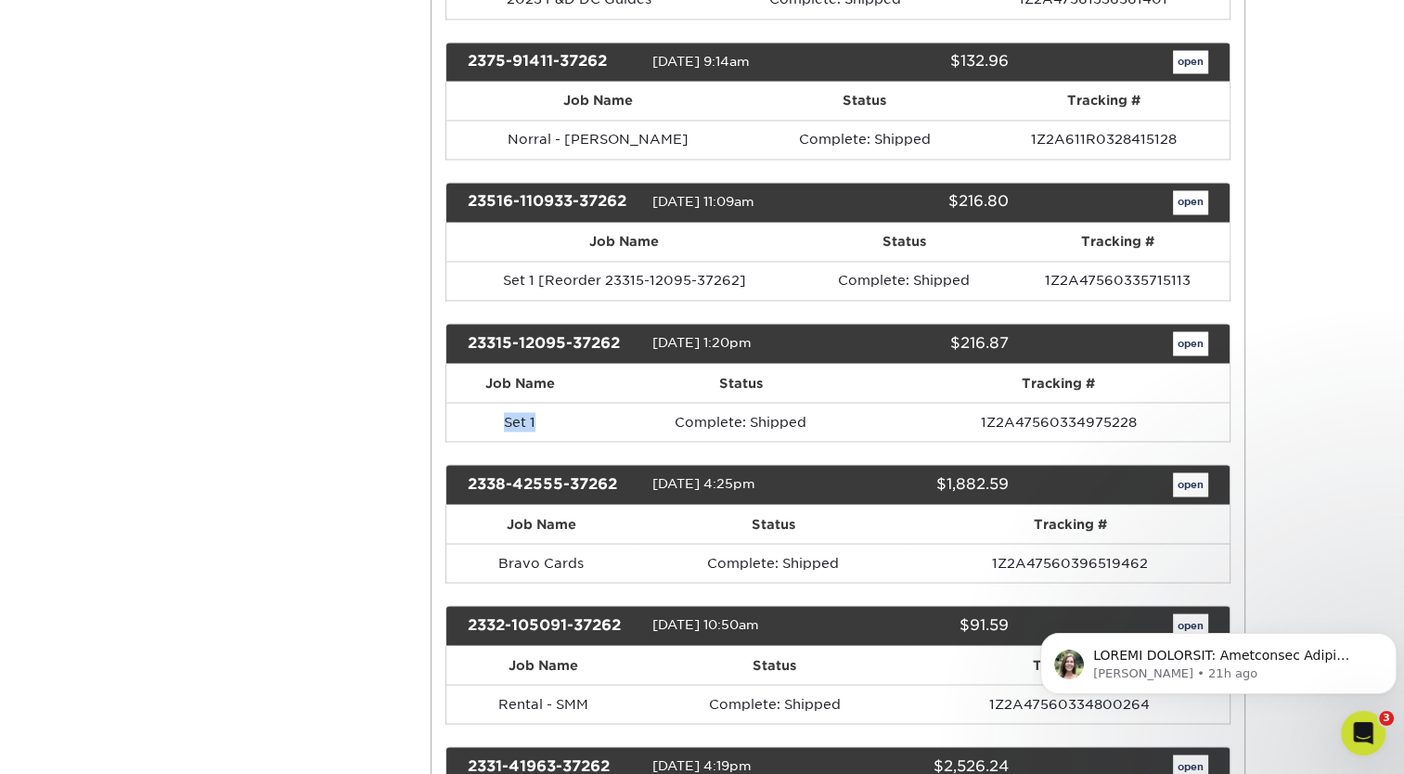
scroll to position [3187, 0]
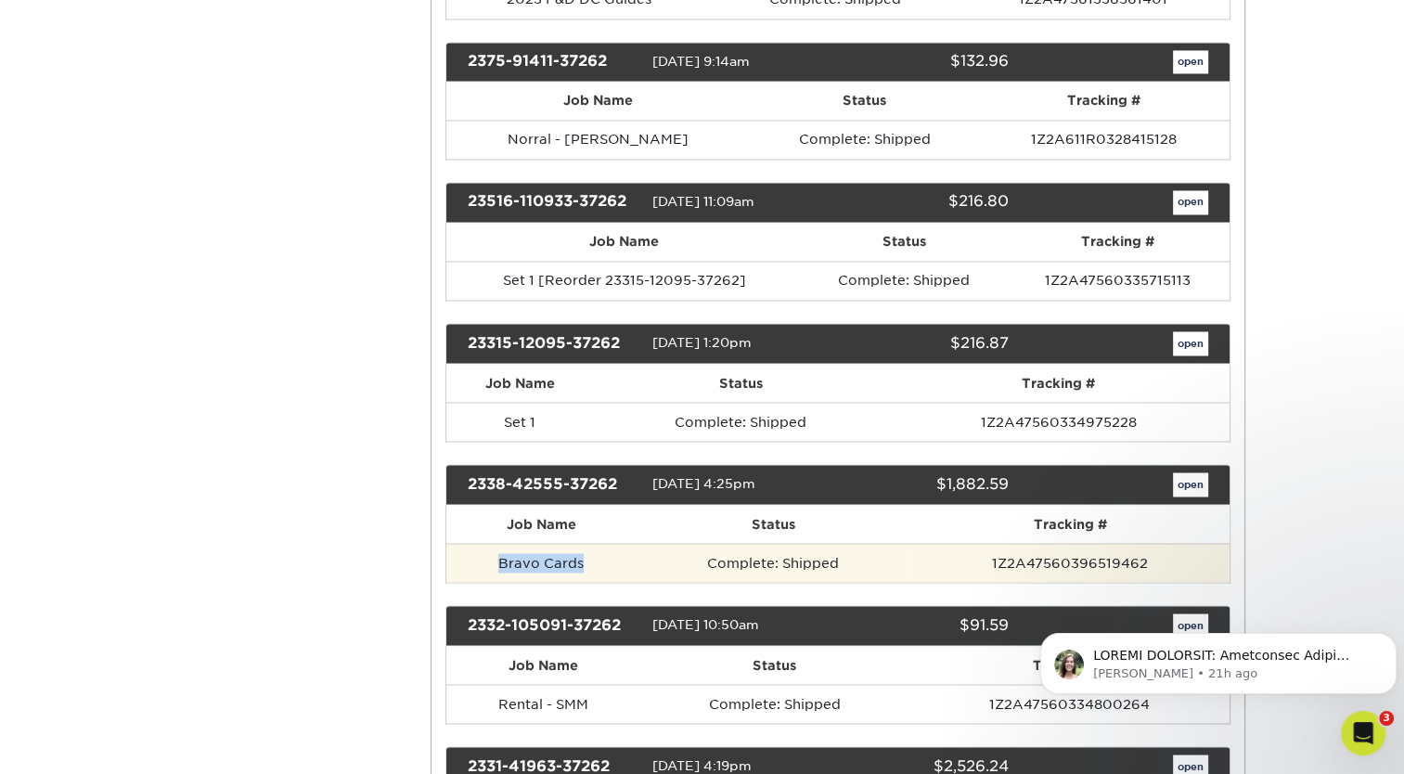
drag, startPoint x: 591, startPoint y: 556, endPoint x: 491, endPoint y: 558, distance: 100.2
click at [491, 558] on td "Bravo Cards" at bounding box center [540, 562] width 189 height 39
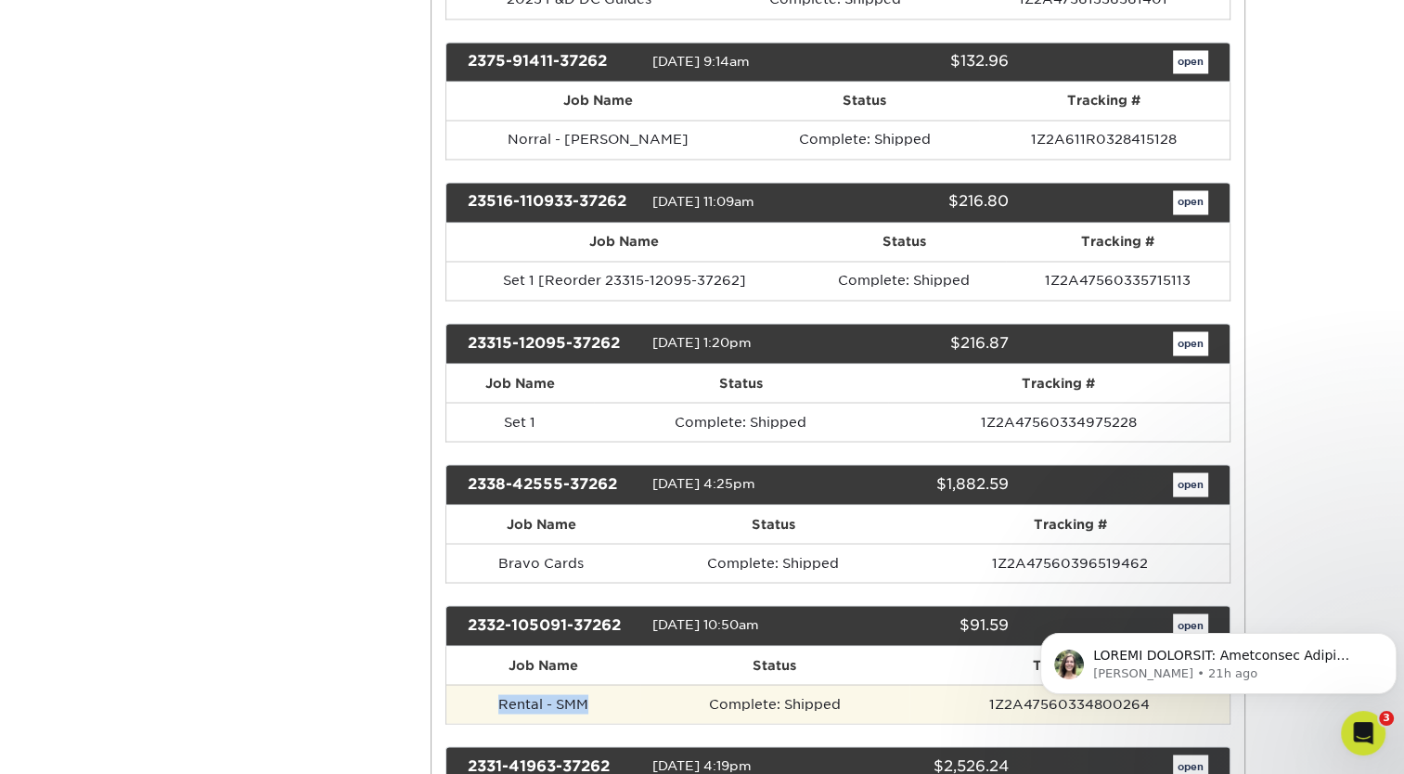
drag, startPoint x: 609, startPoint y: 699, endPoint x: 467, endPoint y: 694, distance: 142.0
click at [467, 694] on td "Rental - SMM" at bounding box center [543, 703] width 194 height 39
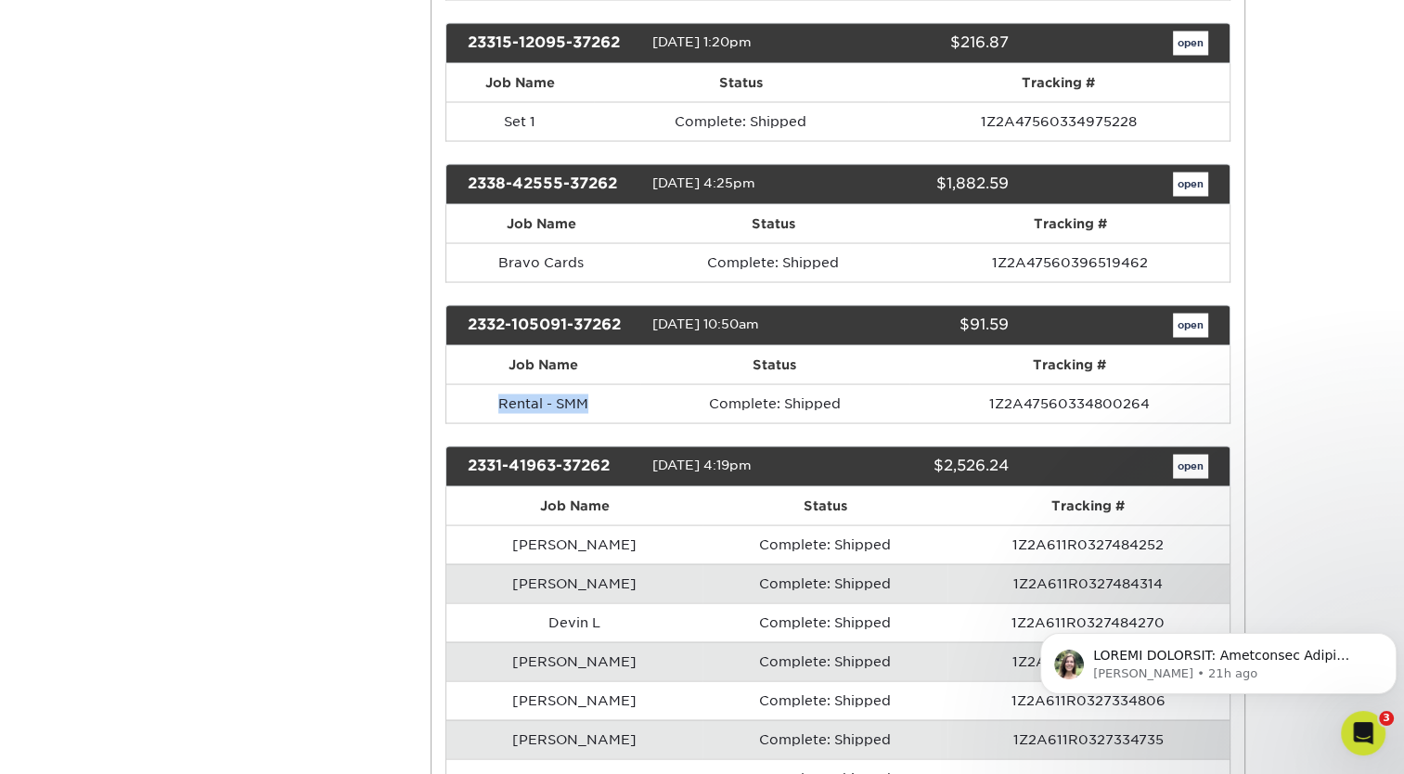
scroll to position [3521, 0]
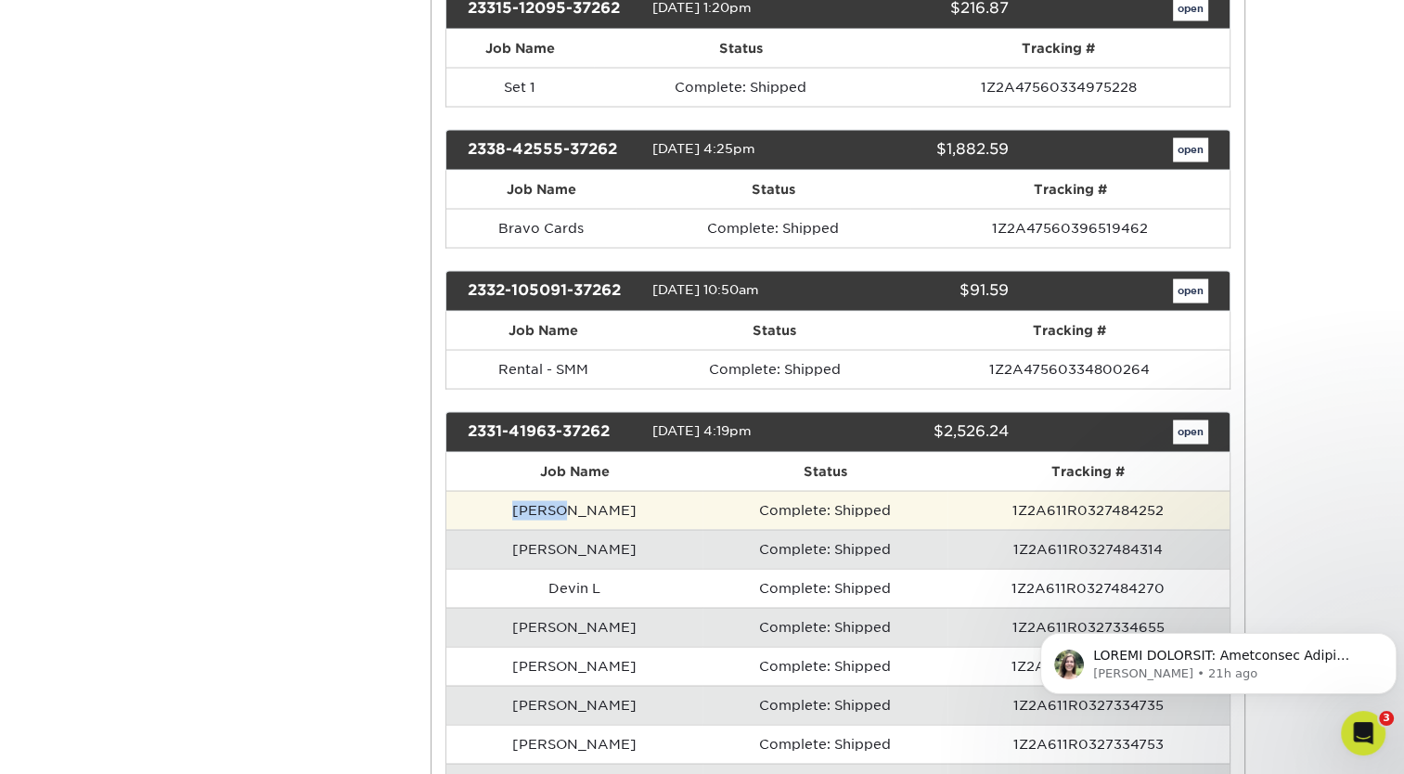
drag, startPoint x: 594, startPoint y: 502, endPoint x: 494, endPoint y: 503, distance: 99.3
click at [494, 503] on td "[PERSON_NAME]" at bounding box center [574, 510] width 256 height 39
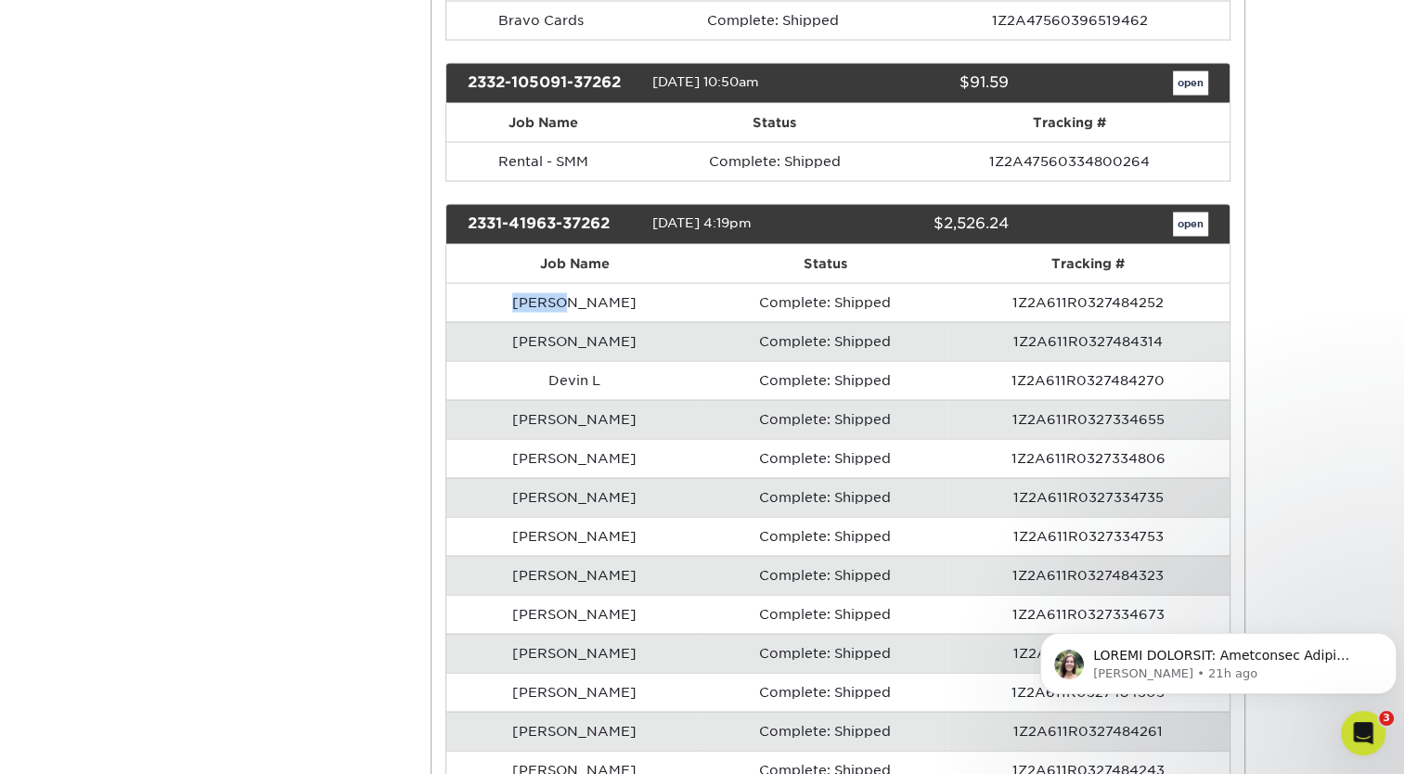
scroll to position [3714, 0]
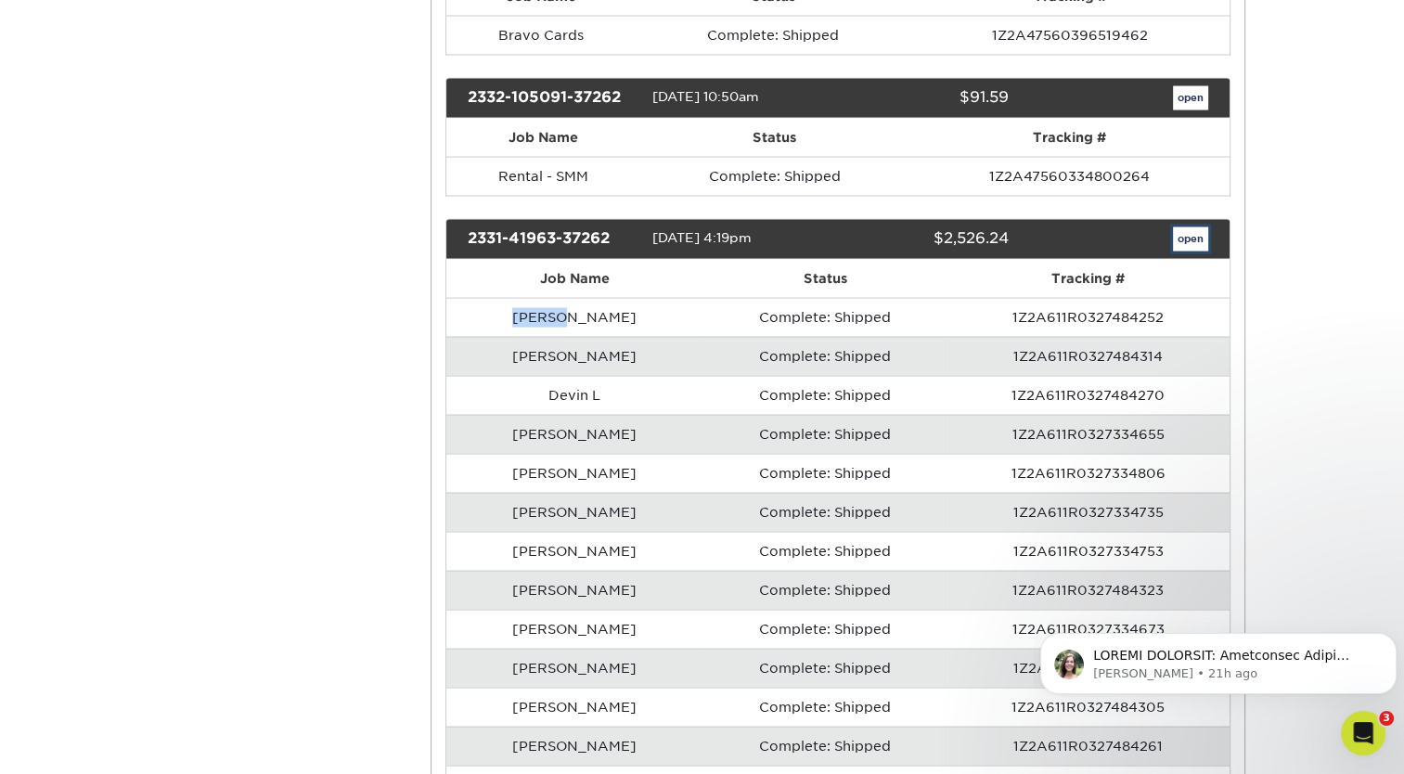
click at [1186, 233] on link "open" at bounding box center [1190, 239] width 35 height 24
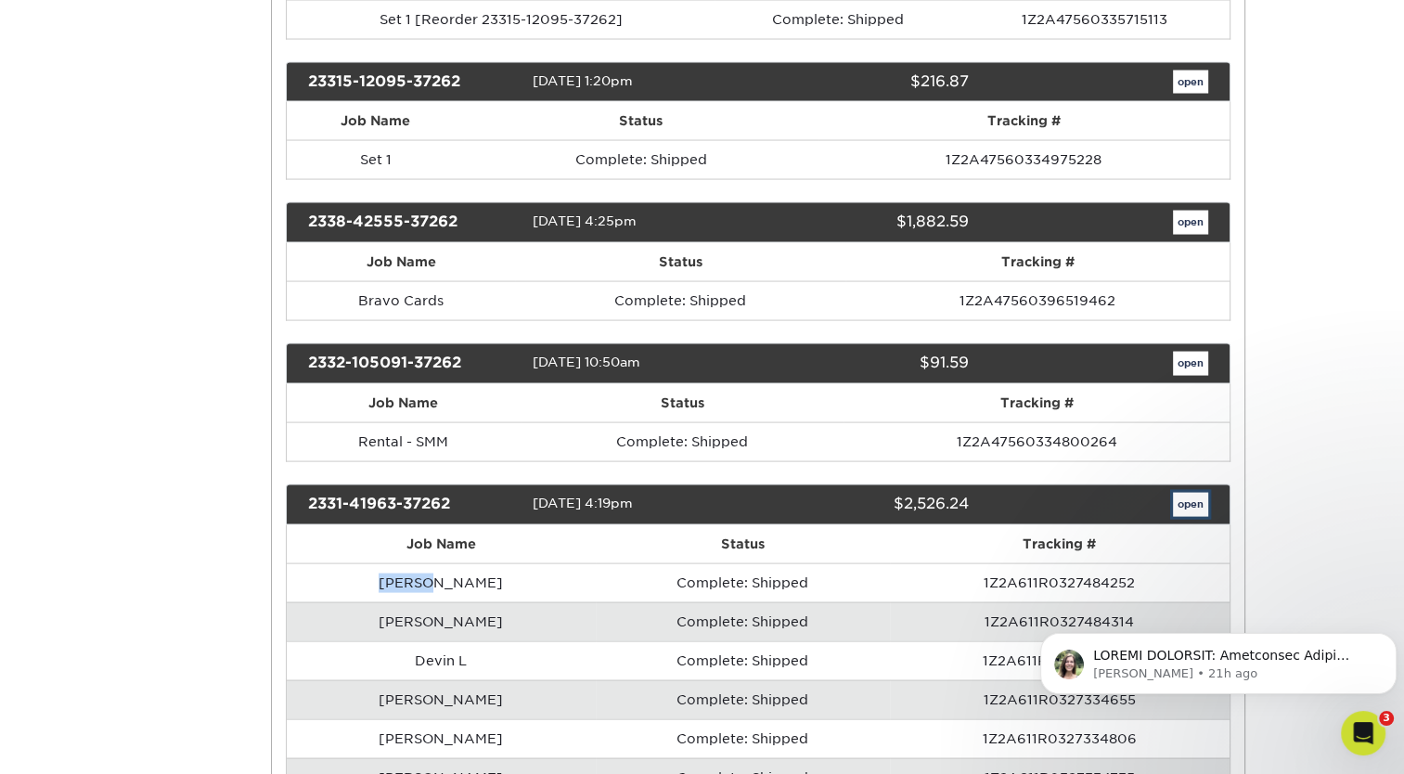
scroll to position [0, 0]
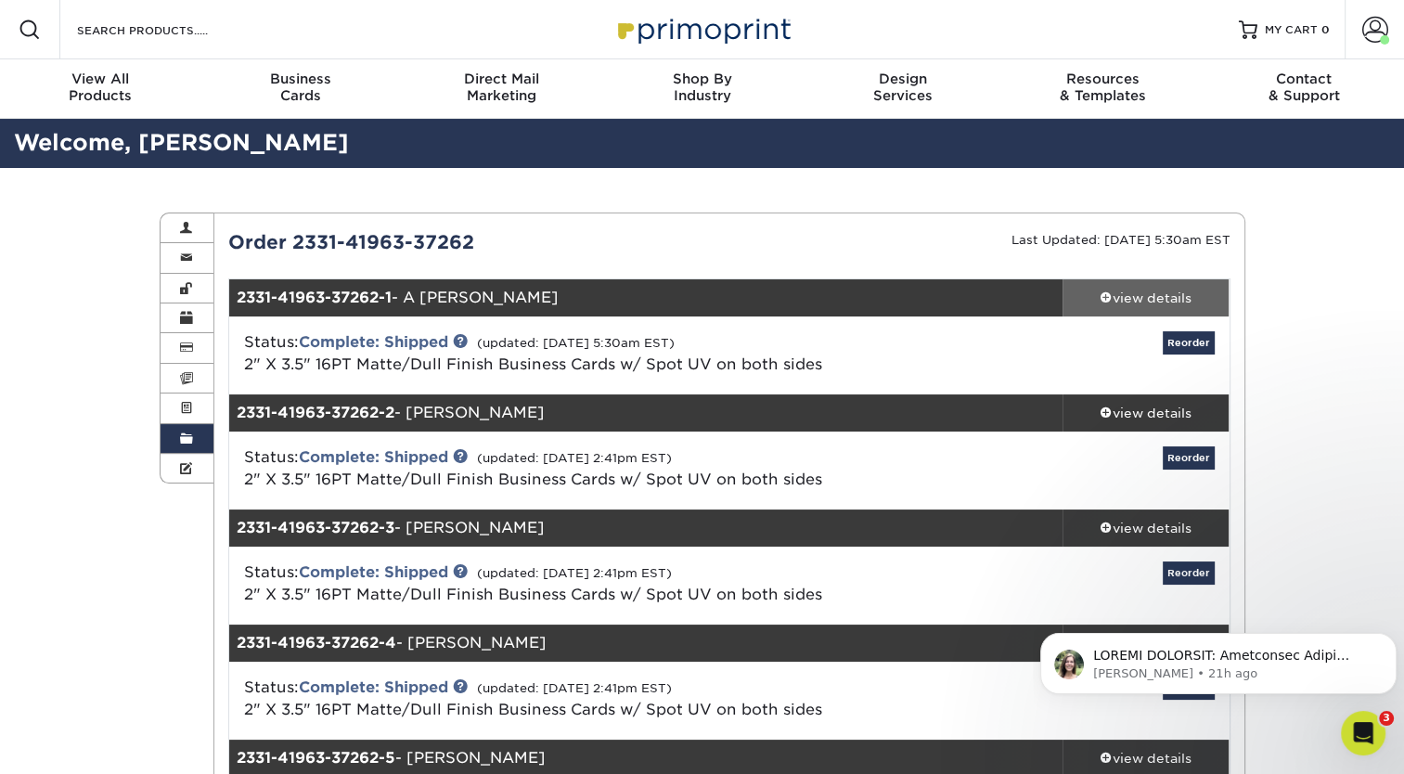
click at [1106, 294] on span at bounding box center [1105, 296] width 13 height 13
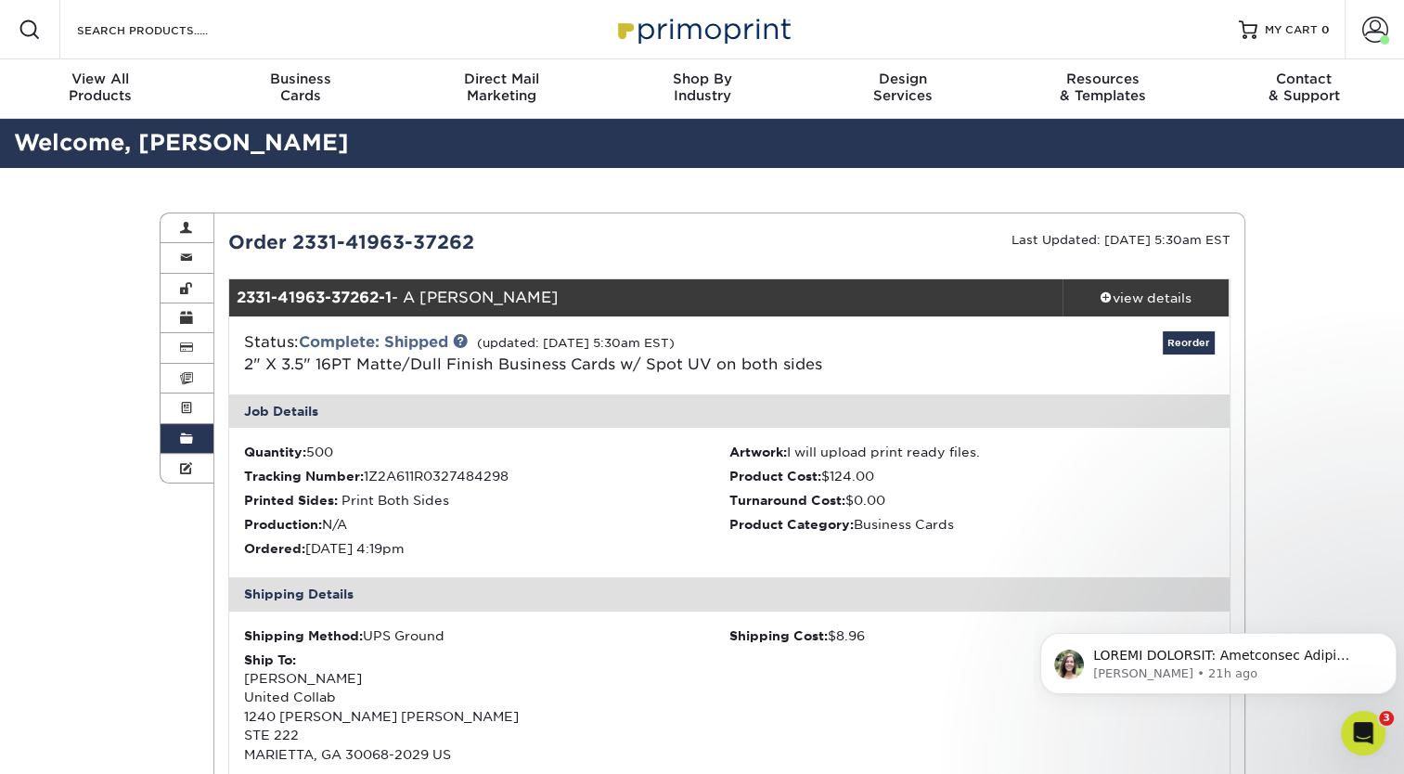
click at [189, 430] on link "Order History" at bounding box center [187, 439] width 54 height 30
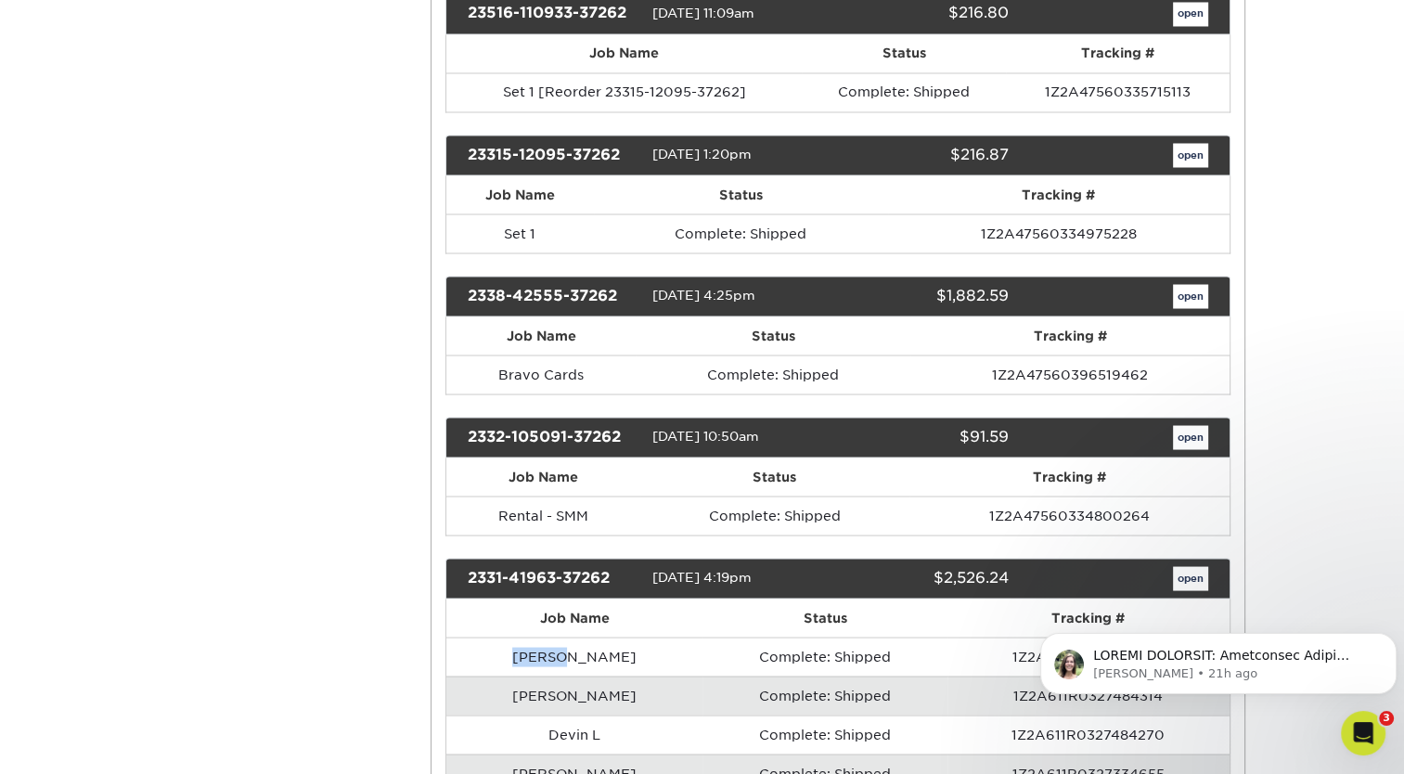
scroll to position [3375, 0]
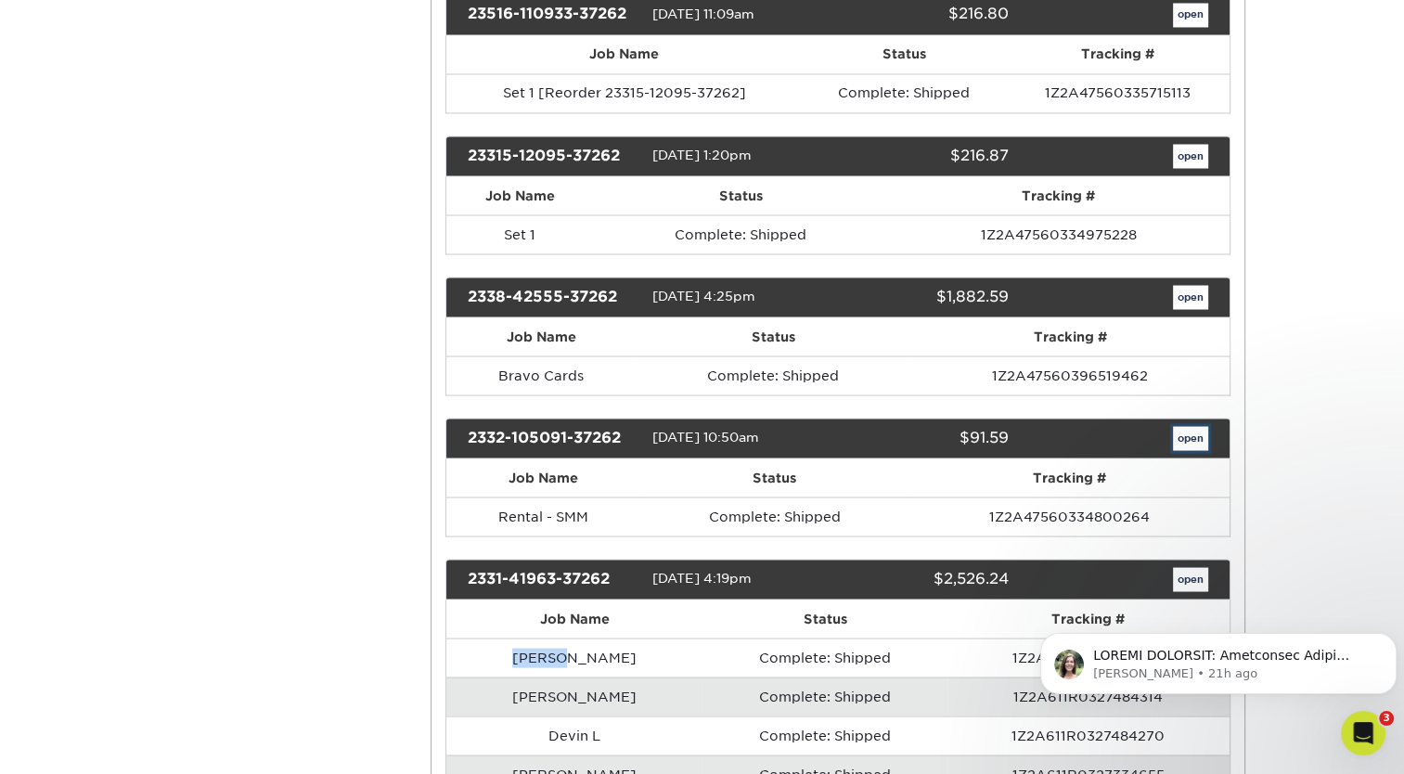
click at [1176, 431] on link "open" at bounding box center [1190, 438] width 35 height 24
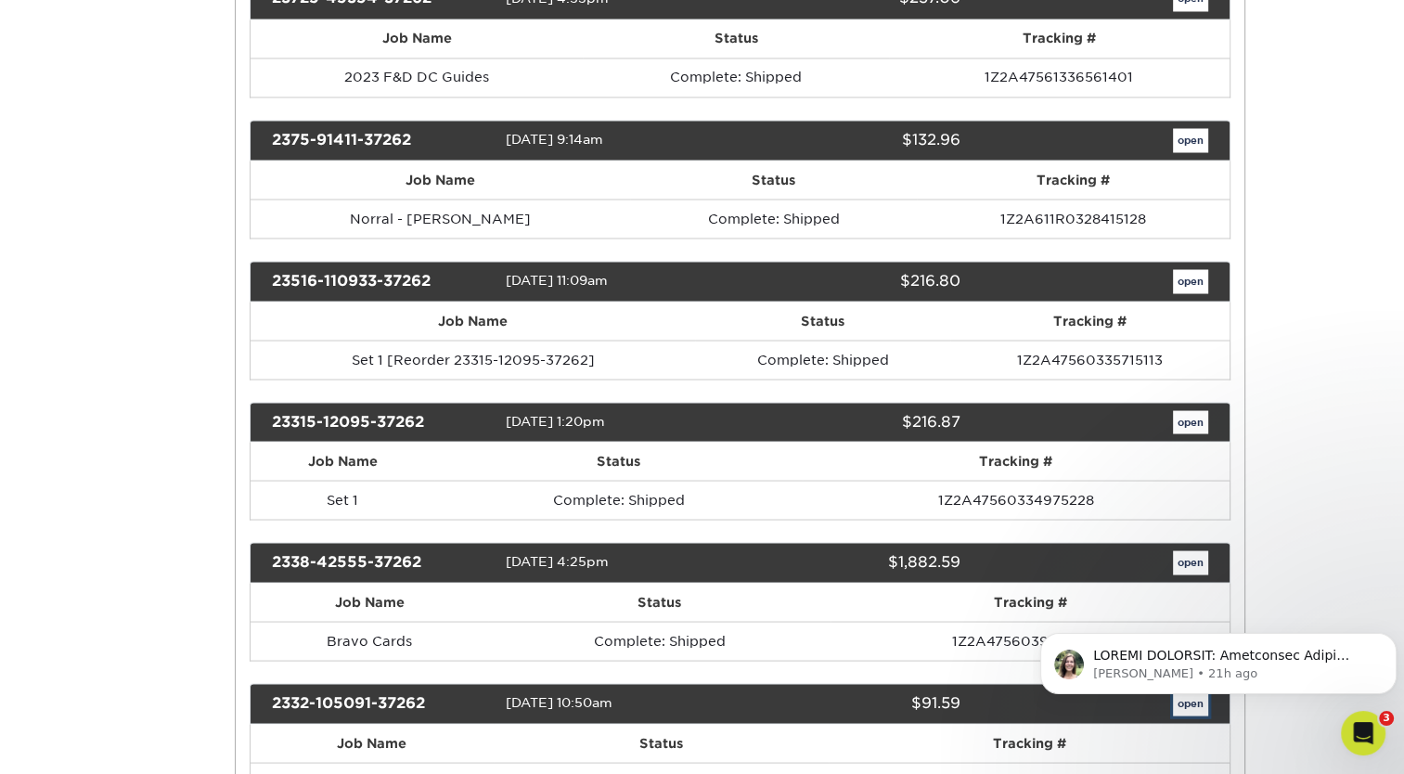
scroll to position [0, 0]
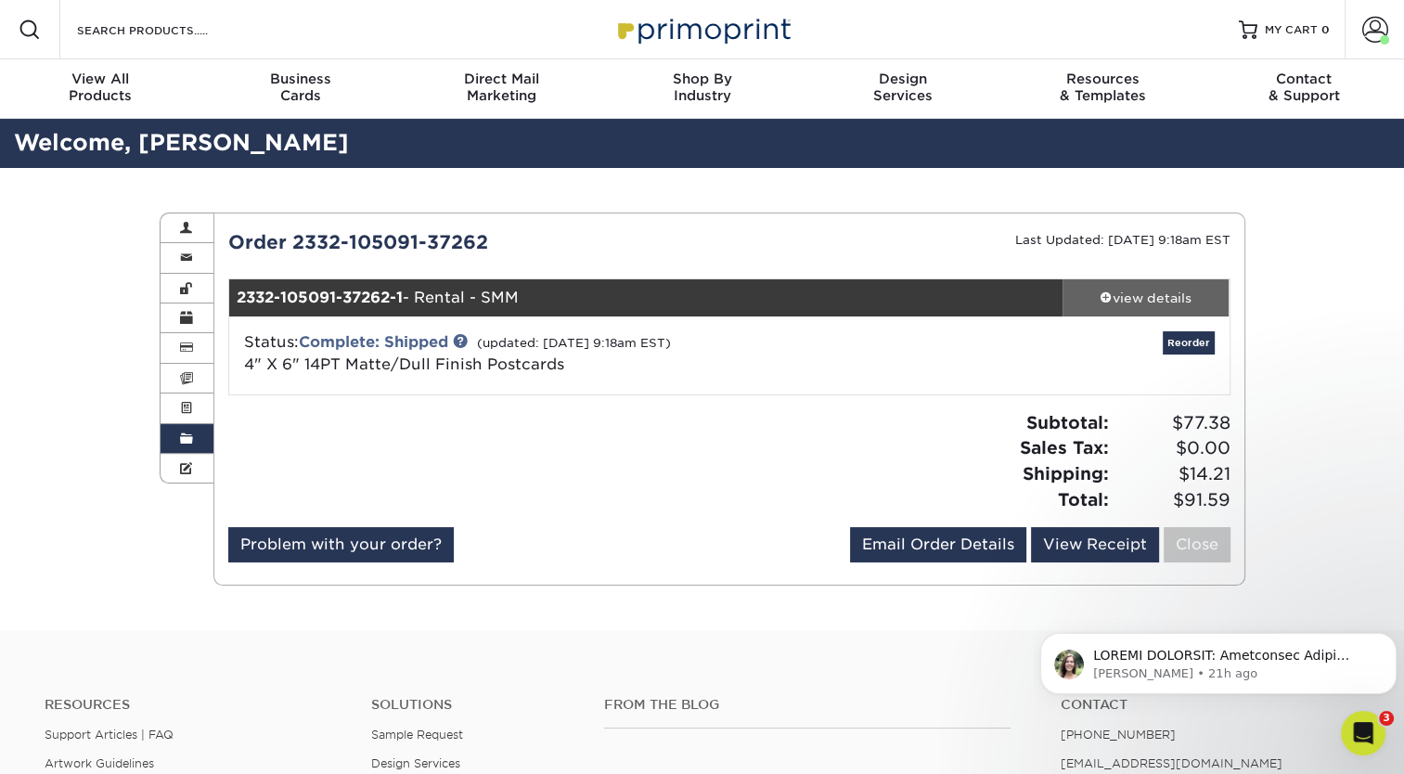
click at [1135, 290] on div "view details" at bounding box center [1145, 297] width 167 height 19
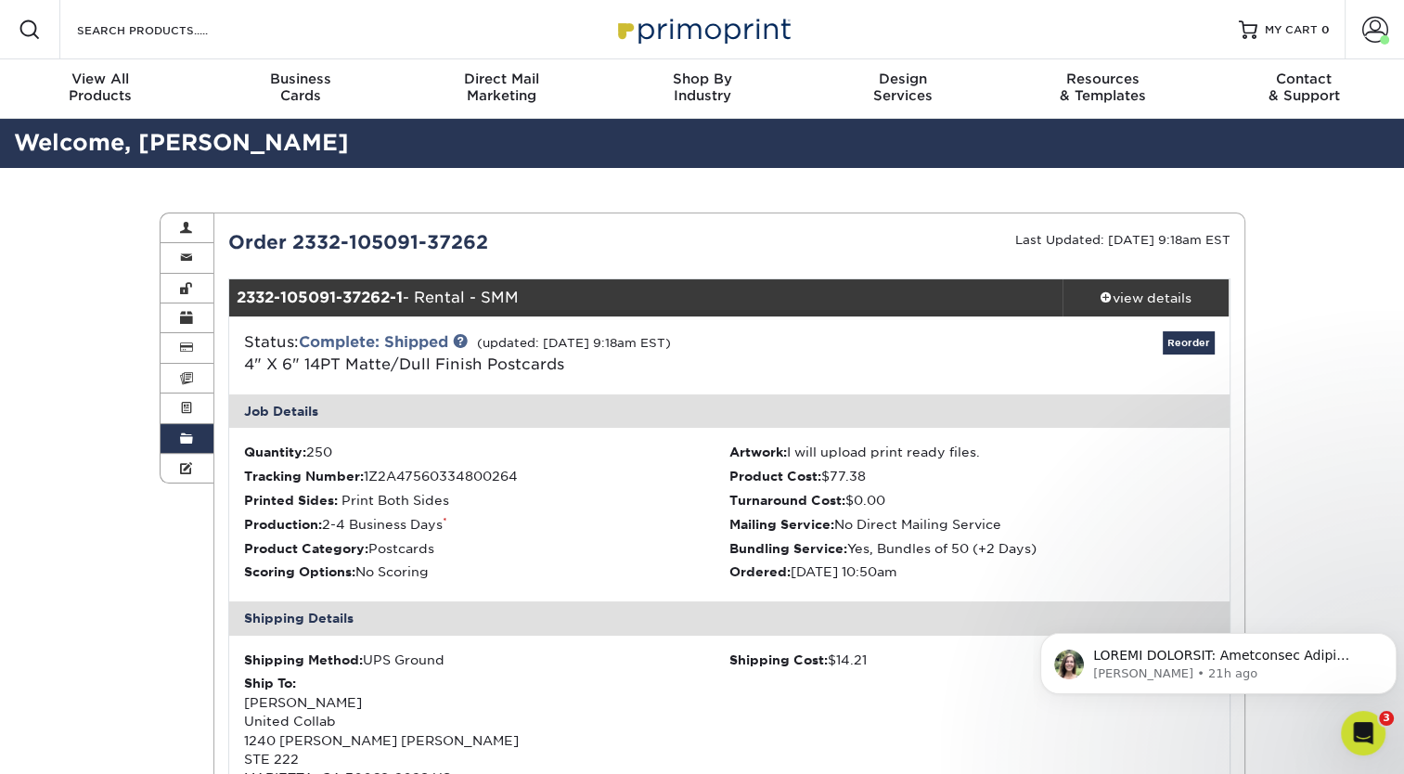
click at [198, 431] on link "Order History" at bounding box center [187, 439] width 54 height 30
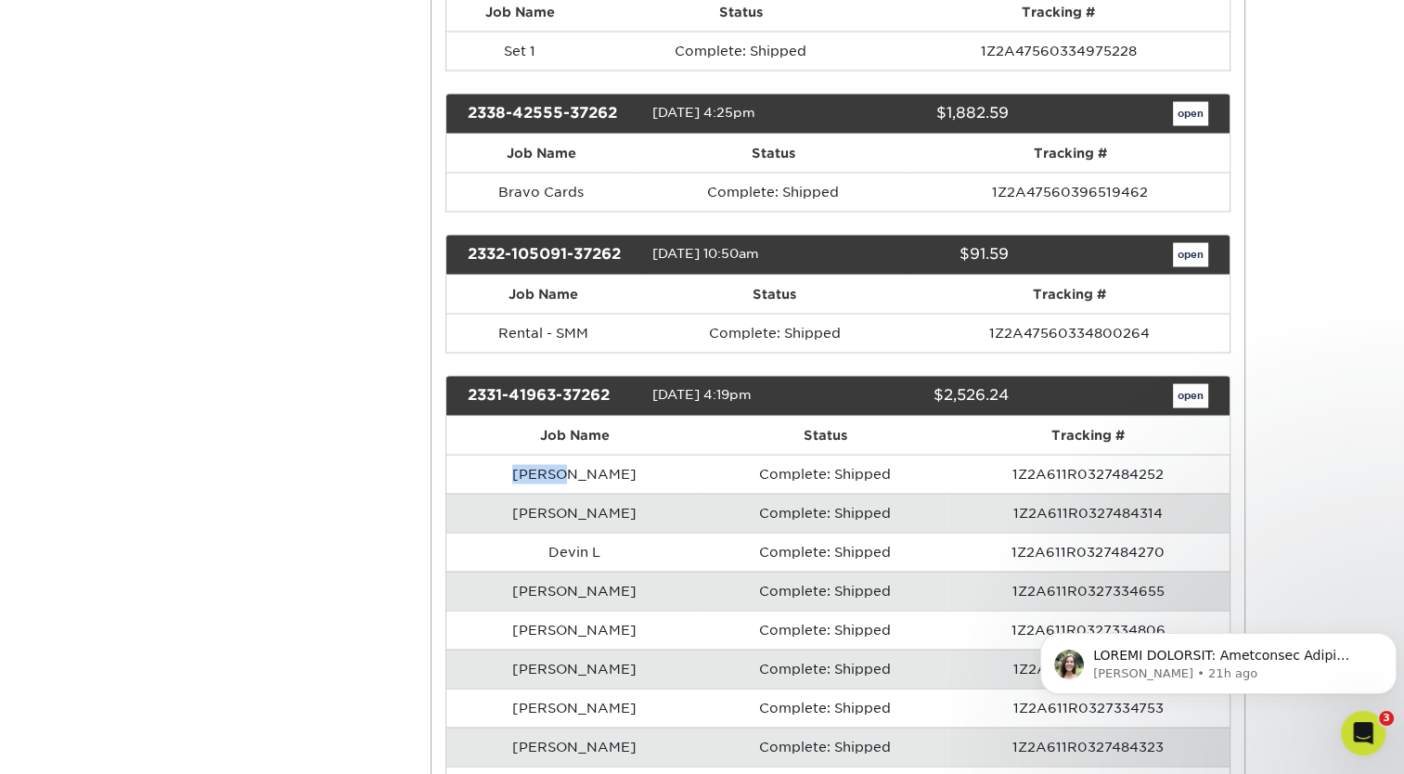
scroll to position [3432, 0]
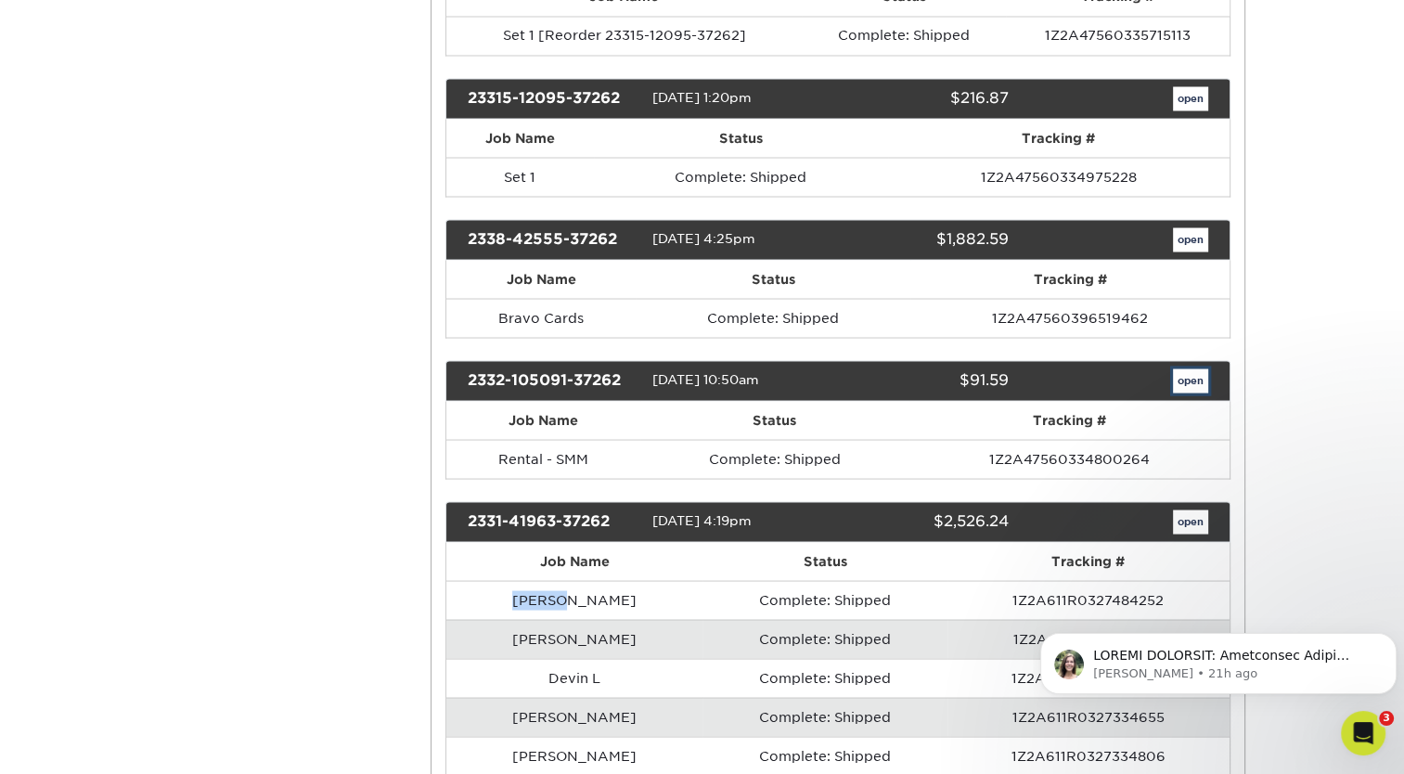
click at [1199, 377] on link "open" at bounding box center [1190, 380] width 35 height 24
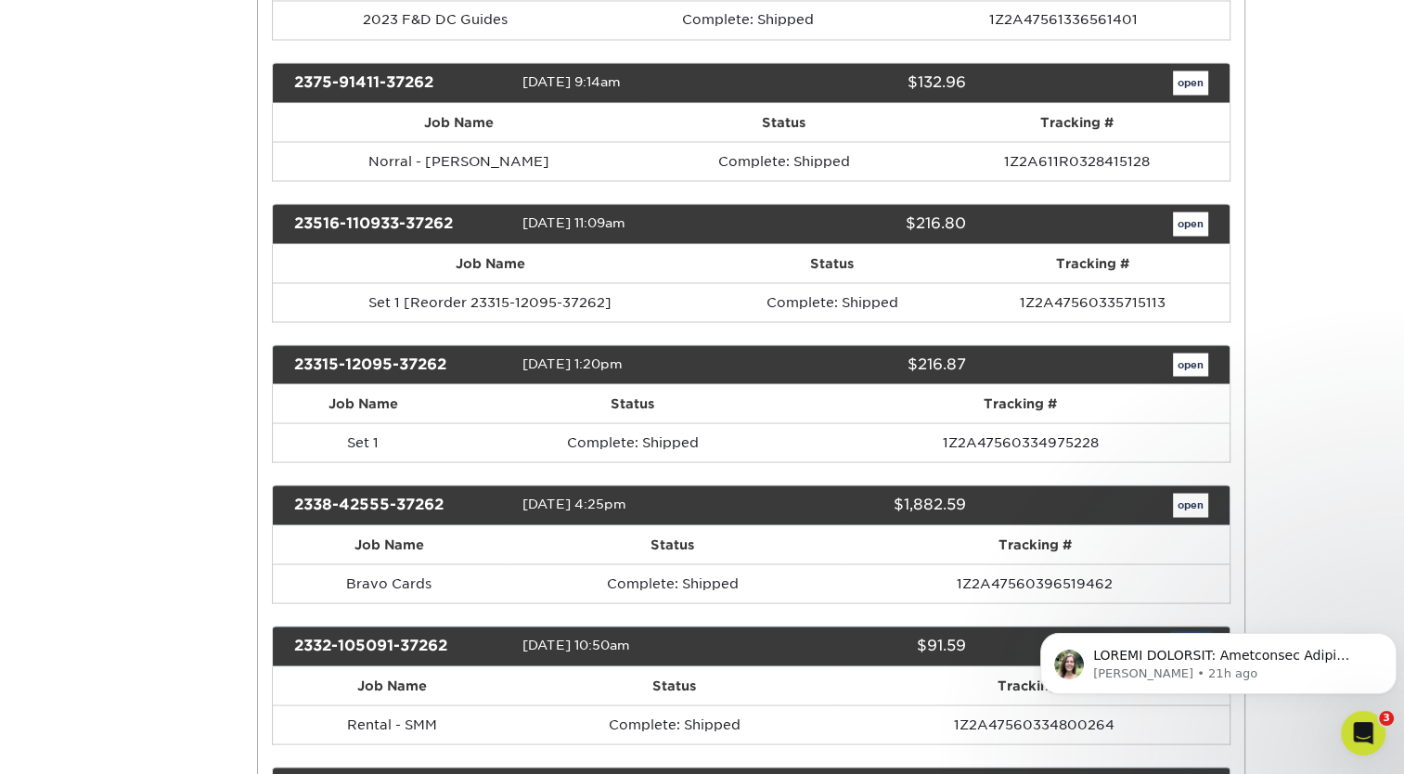
scroll to position [0, 0]
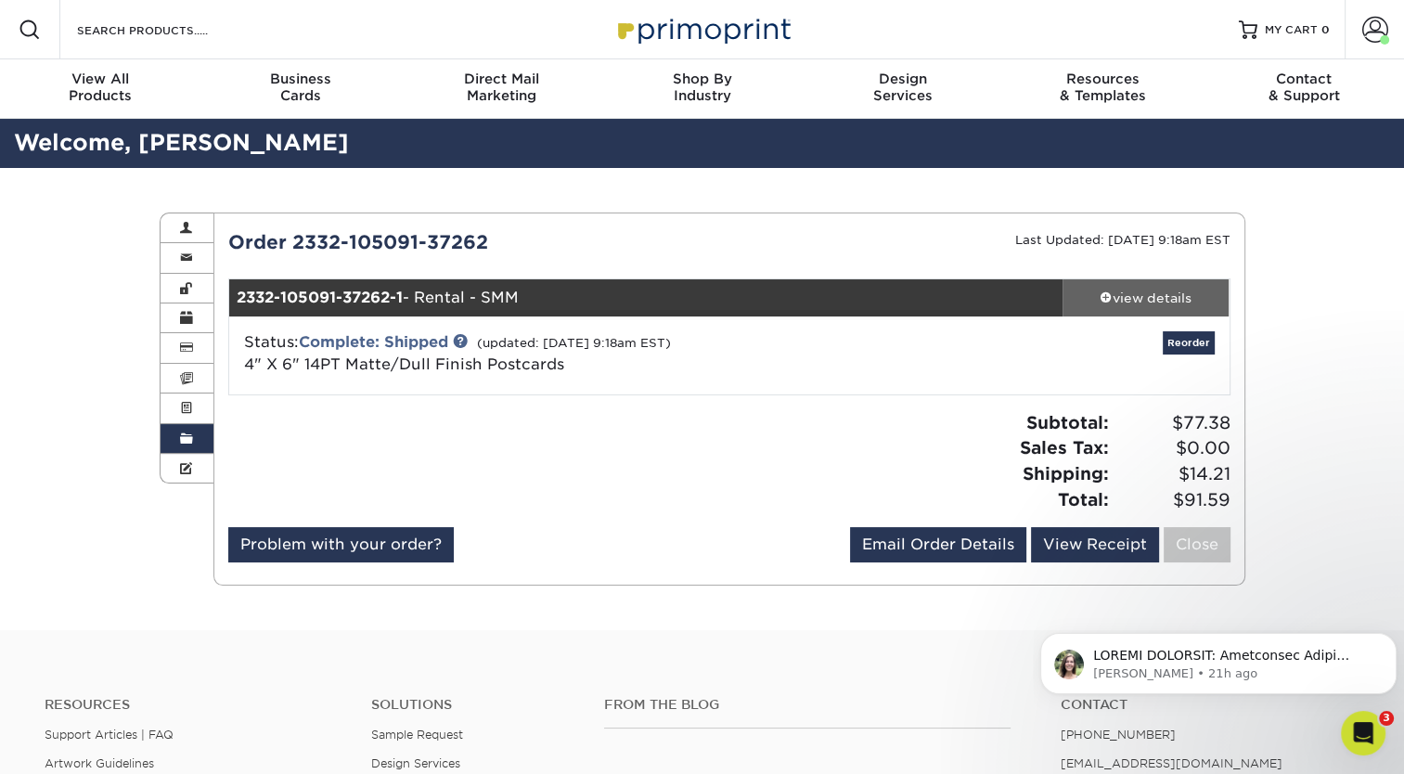
click at [1113, 289] on div "view details" at bounding box center [1145, 297] width 167 height 19
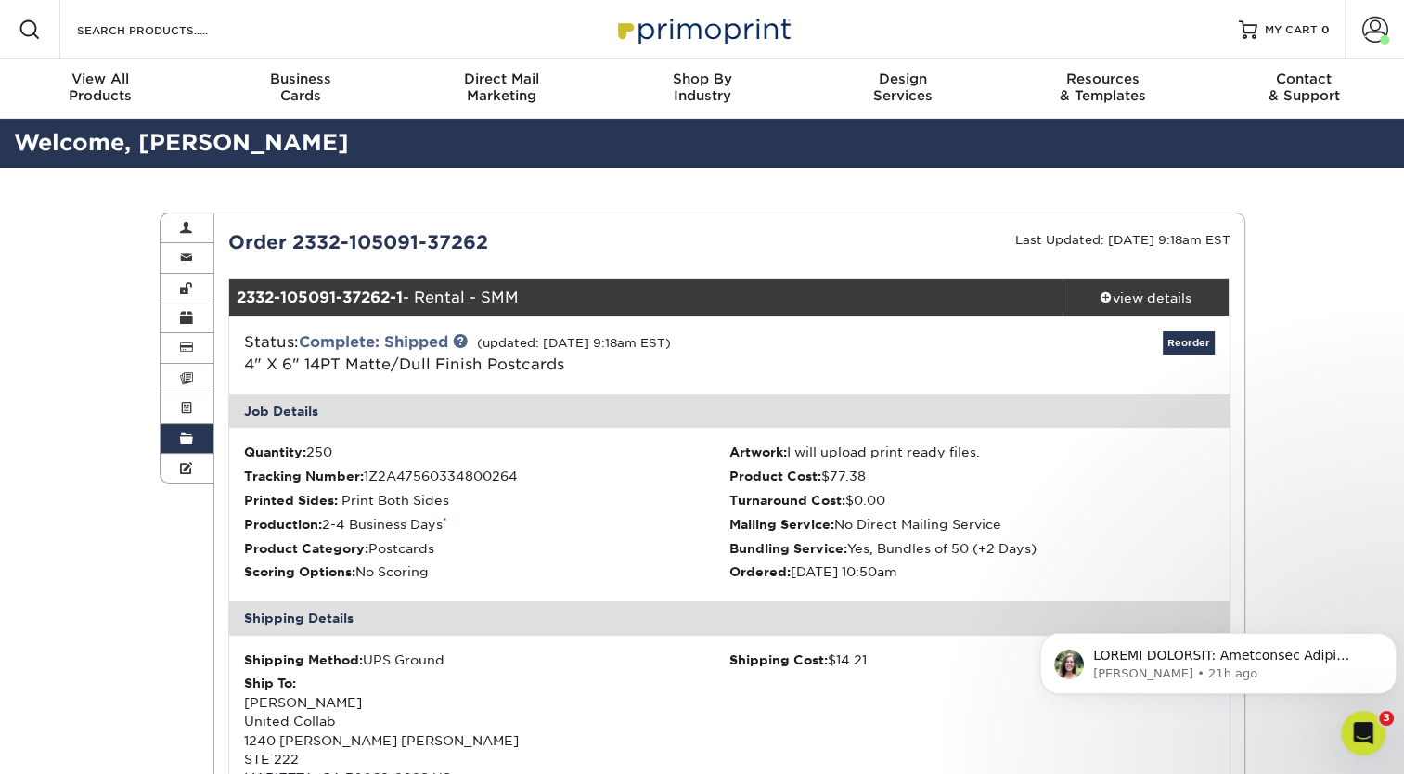
click at [174, 443] on link "Order History" at bounding box center [187, 439] width 54 height 30
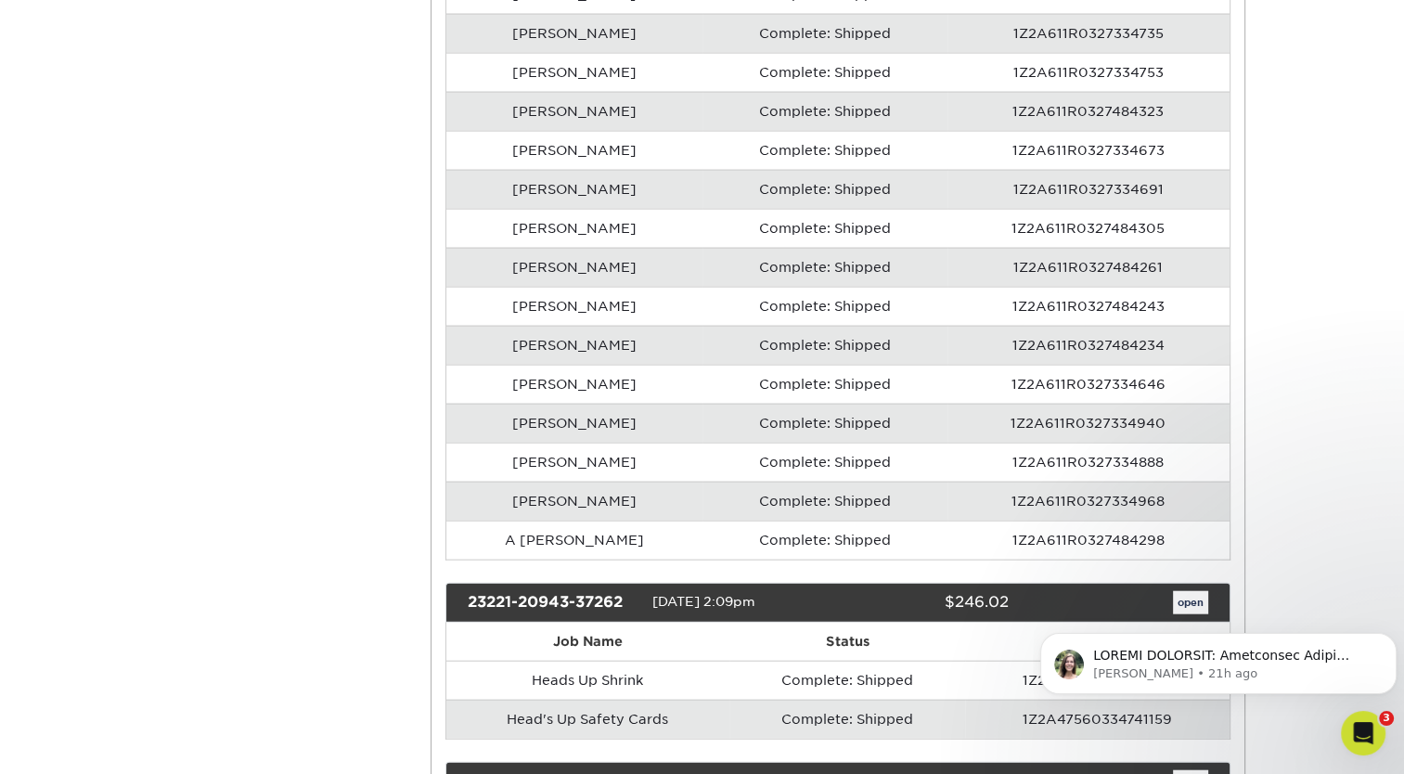
scroll to position [4271, 0]
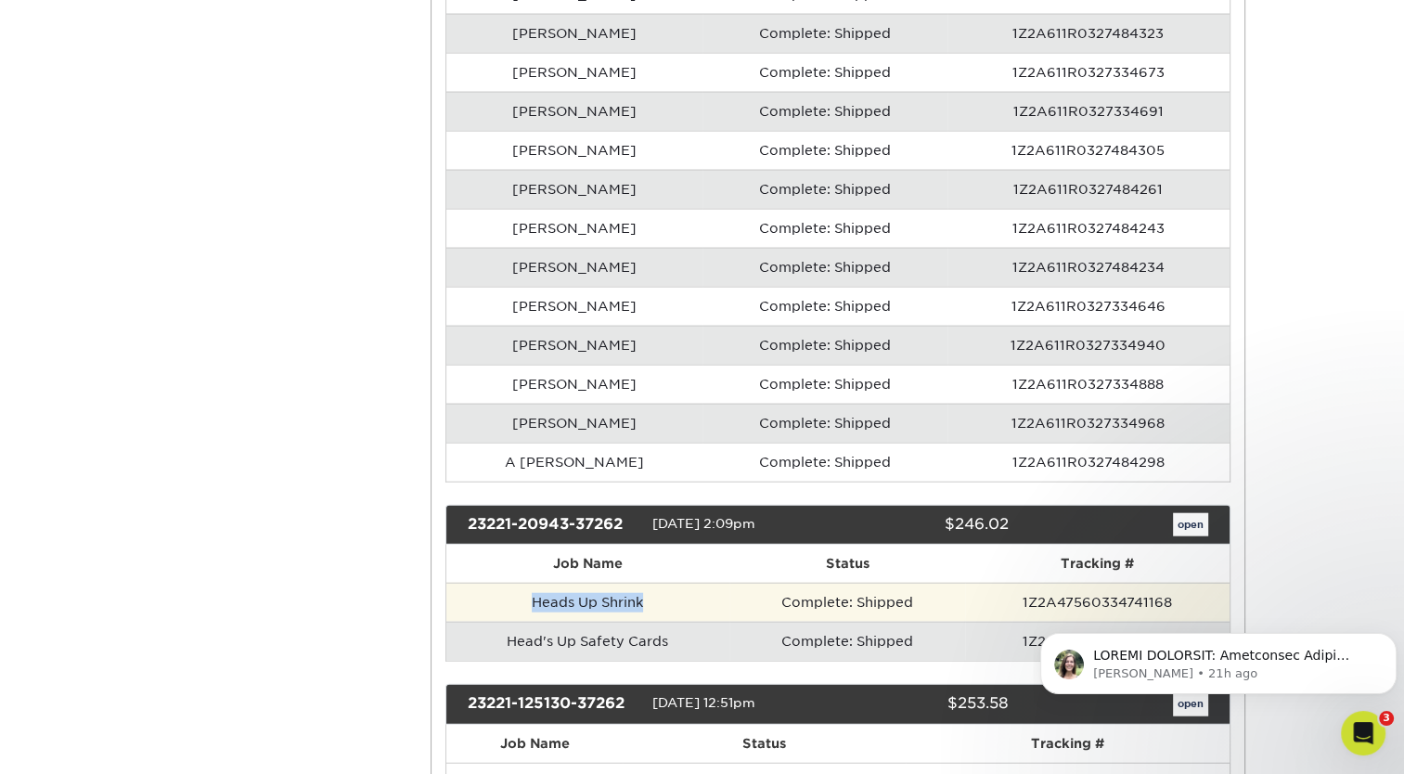
drag, startPoint x: 661, startPoint y: 583, endPoint x: 522, endPoint y: 591, distance: 139.3
click at [522, 591] on td "Heads Up Shrink" at bounding box center [587, 602] width 283 height 39
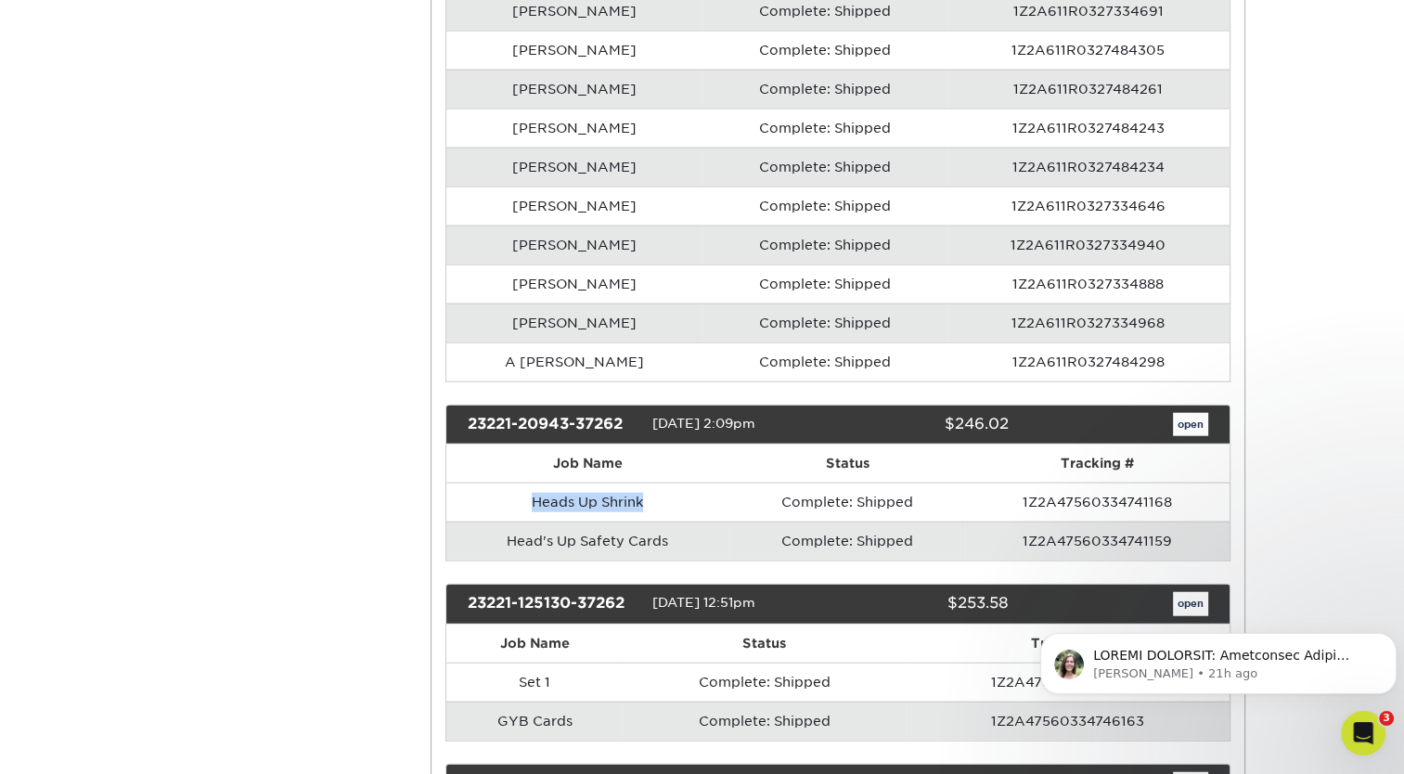
scroll to position [4384, 0]
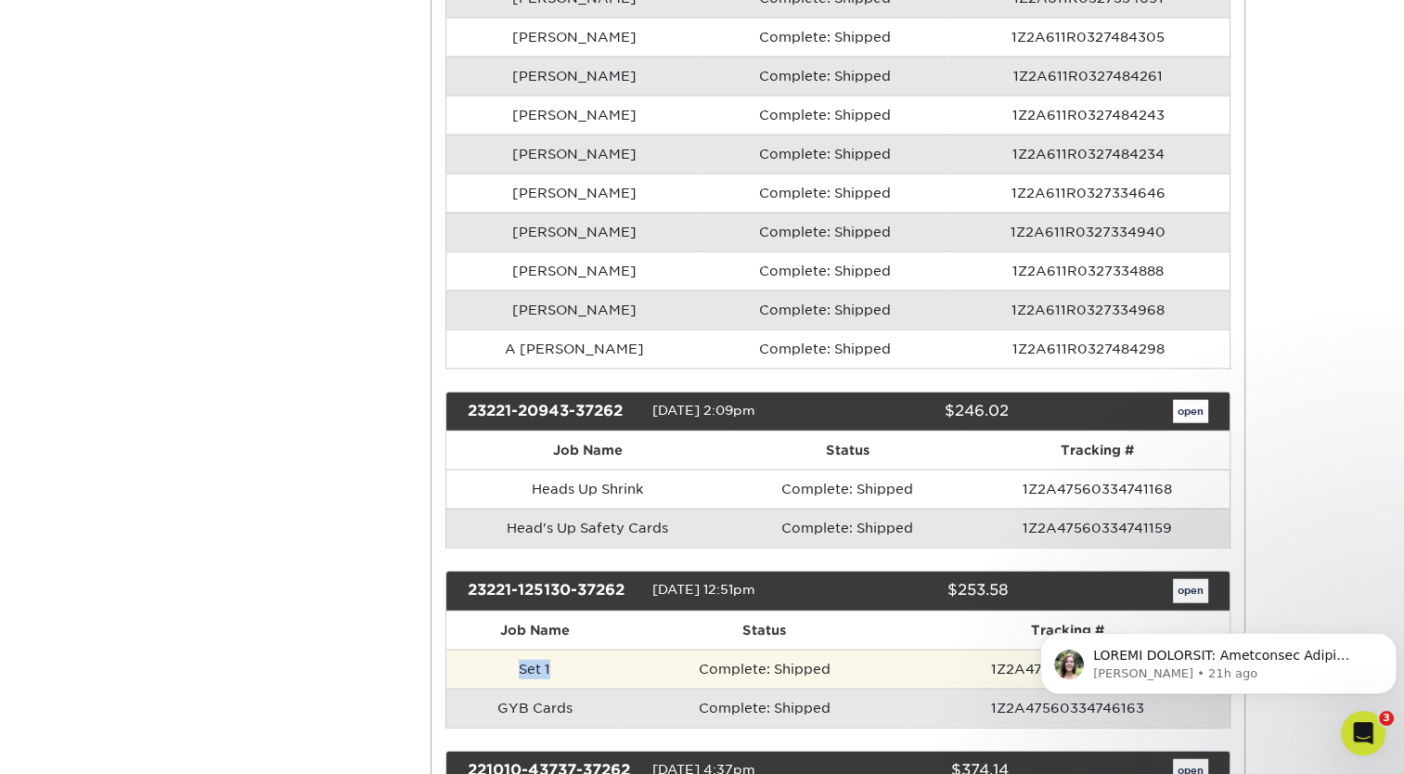
drag, startPoint x: 565, startPoint y: 653, endPoint x: 488, endPoint y: 655, distance: 77.0
click at [488, 655] on td "Set 1" at bounding box center [534, 668] width 176 height 39
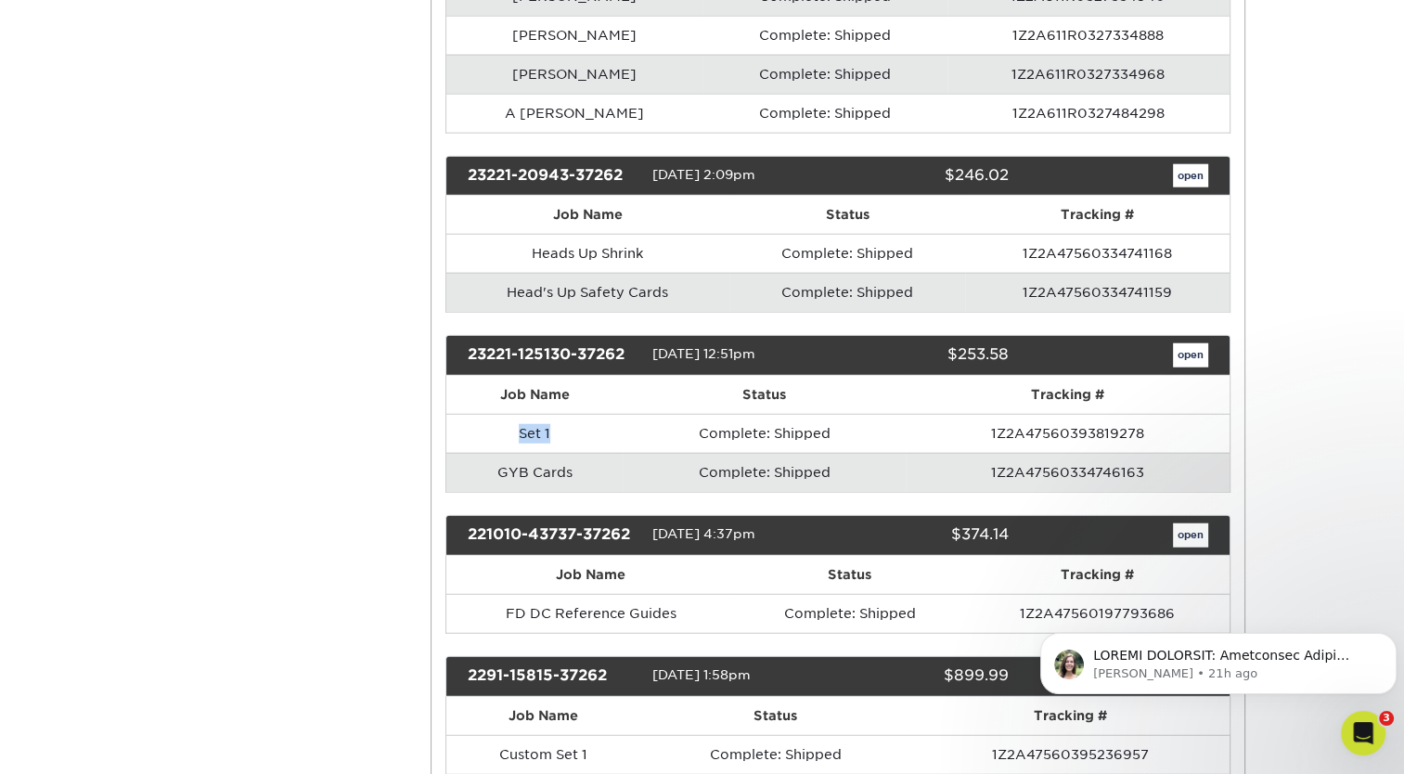
scroll to position [4621, 0]
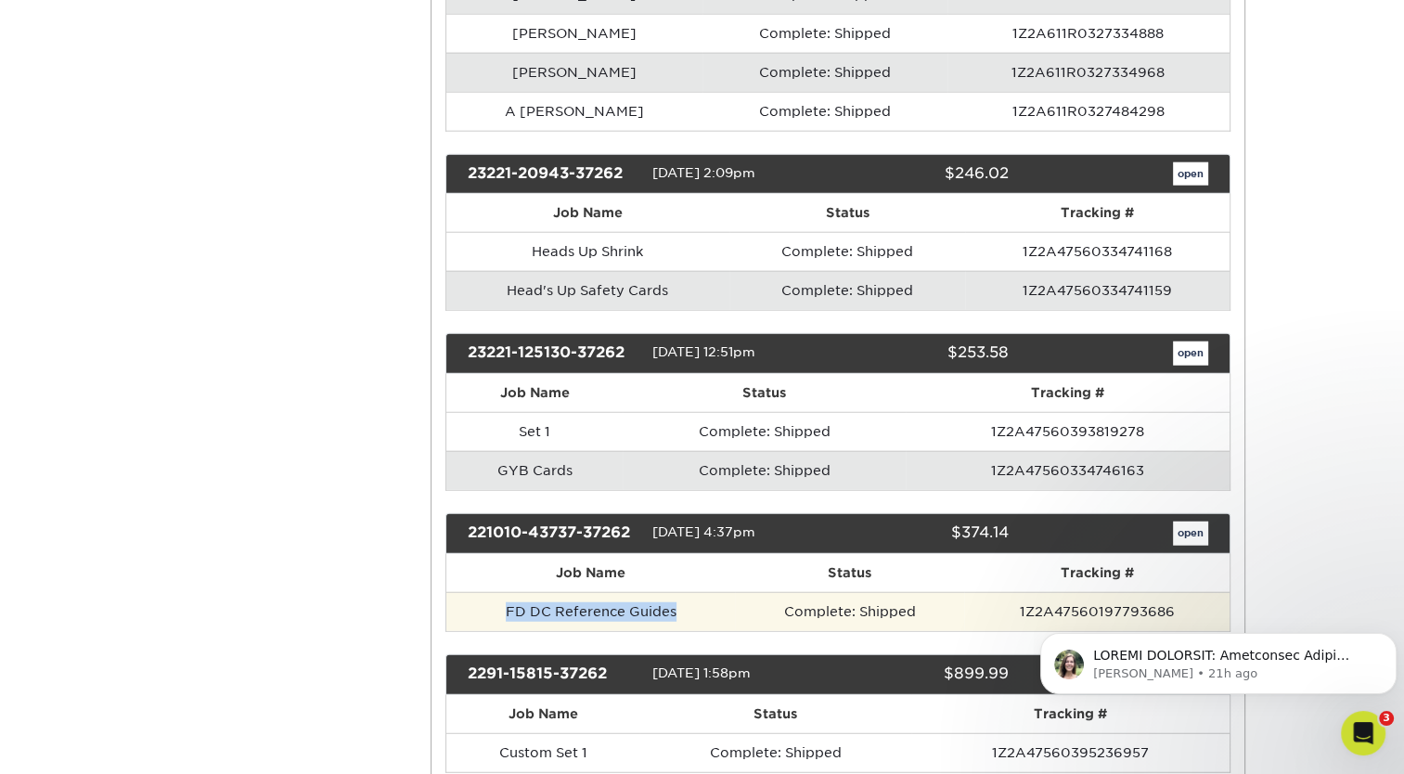
drag, startPoint x: 683, startPoint y: 593, endPoint x: 499, endPoint y: 603, distance: 184.0
click at [499, 603] on td "FD DC Reference Guides" at bounding box center [590, 611] width 288 height 39
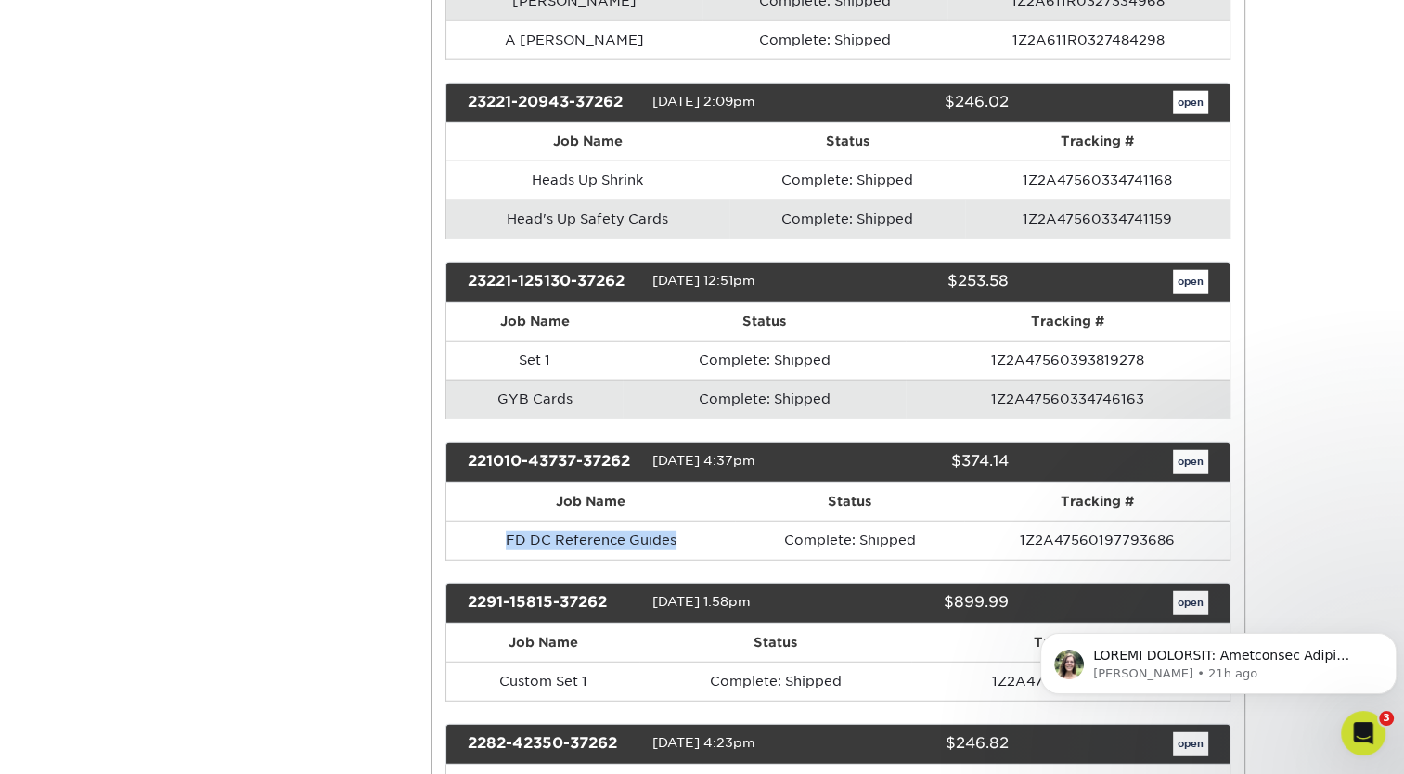
scroll to position [4696, 0]
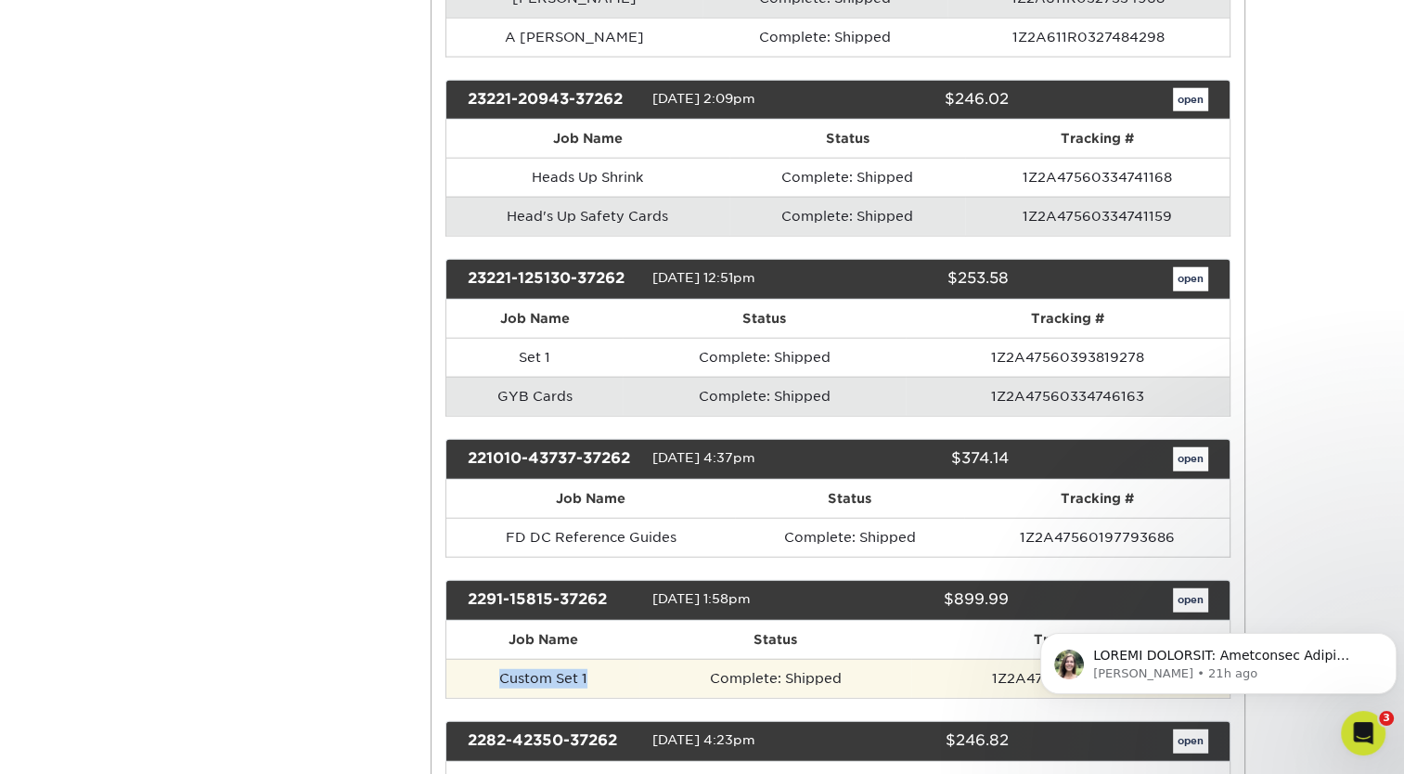
drag, startPoint x: 620, startPoint y: 656, endPoint x: 493, endPoint y: 660, distance: 127.2
click at [493, 660] on td "Custom Set 1" at bounding box center [542, 678] width 193 height 39
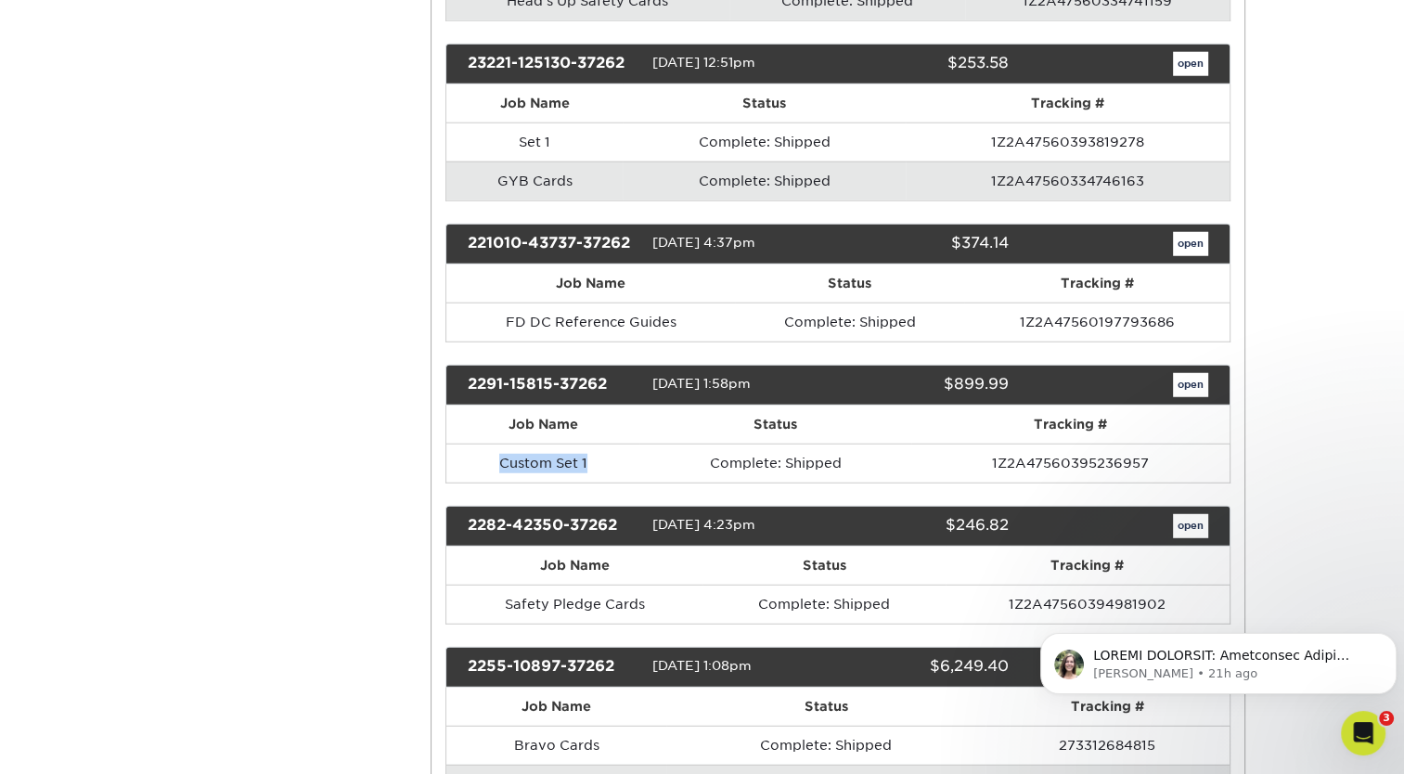
scroll to position [4915, 0]
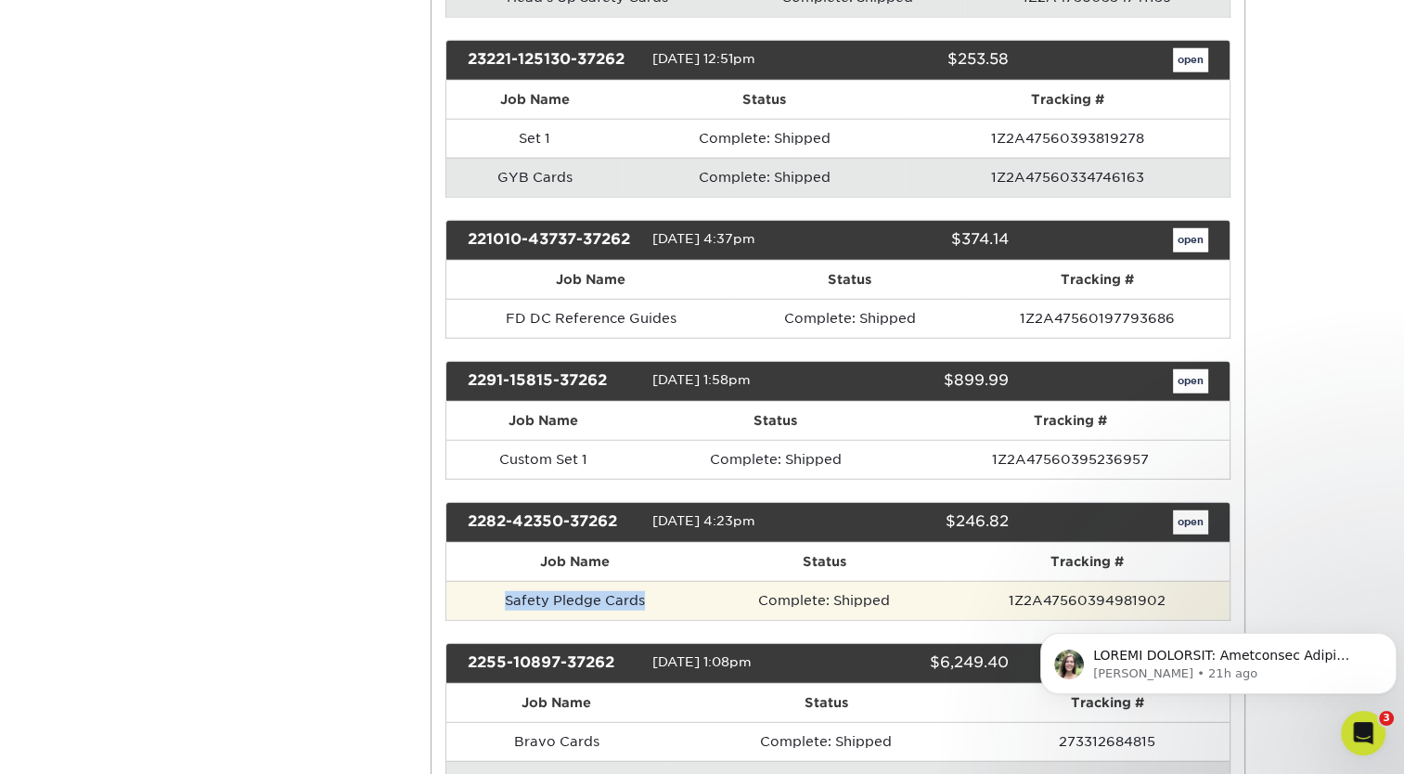
drag, startPoint x: 673, startPoint y: 577, endPoint x: 505, endPoint y: 588, distance: 168.3
click at [505, 588] on td "Safety Pledge Cards" at bounding box center [574, 600] width 256 height 39
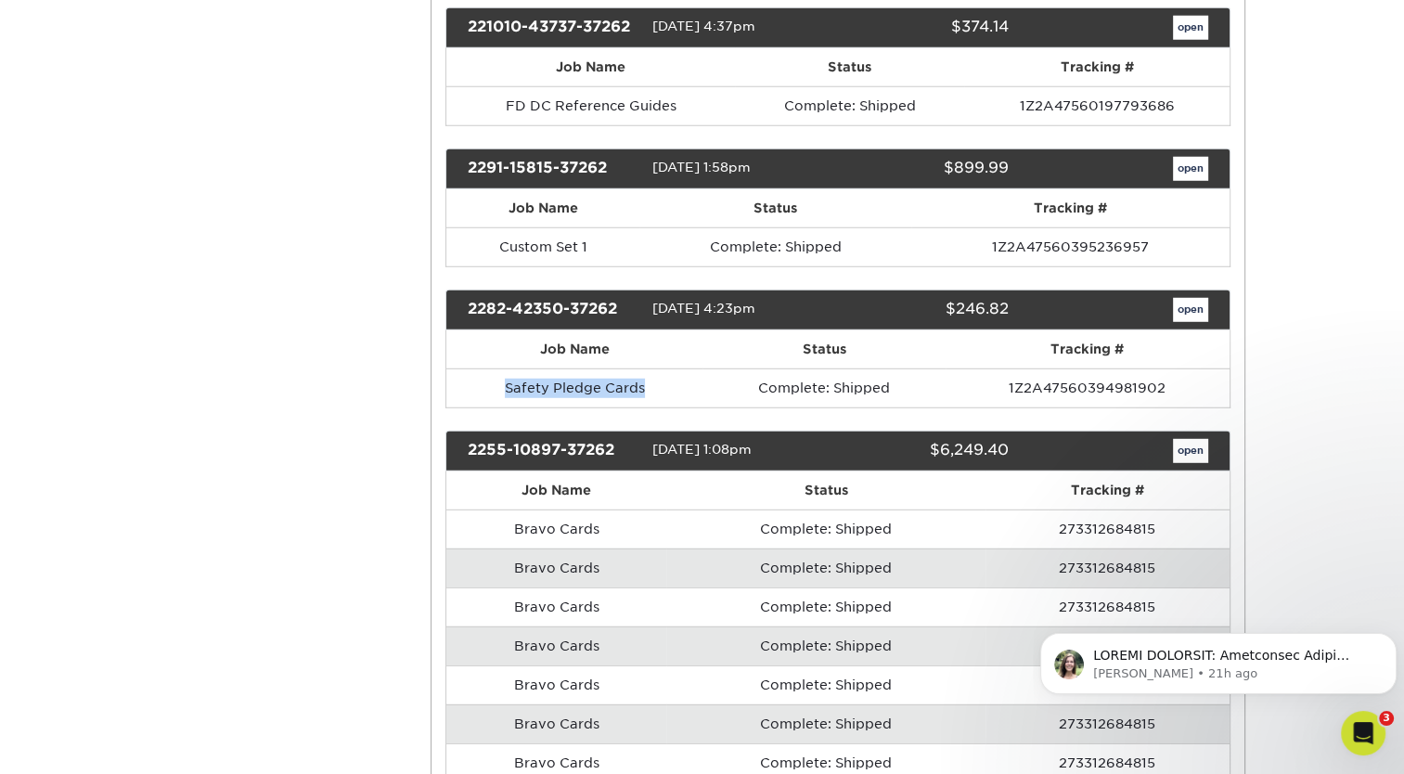
scroll to position [5128, 0]
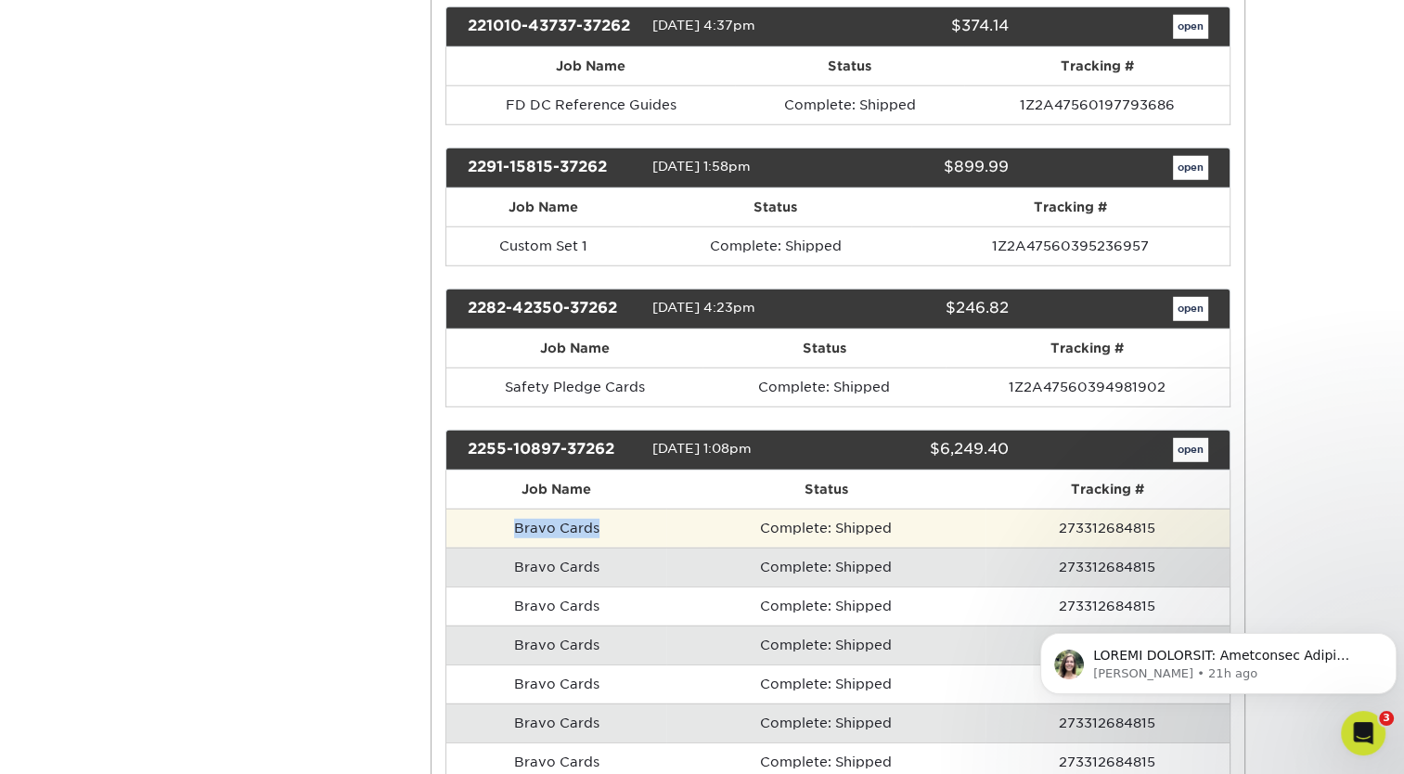
drag, startPoint x: 630, startPoint y: 503, endPoint x: 496, endPoint y: 507, distance: 133.7
click at [496, 508] on td "Bravo Cards" at bounding box center [556, 527] width 220 height 39
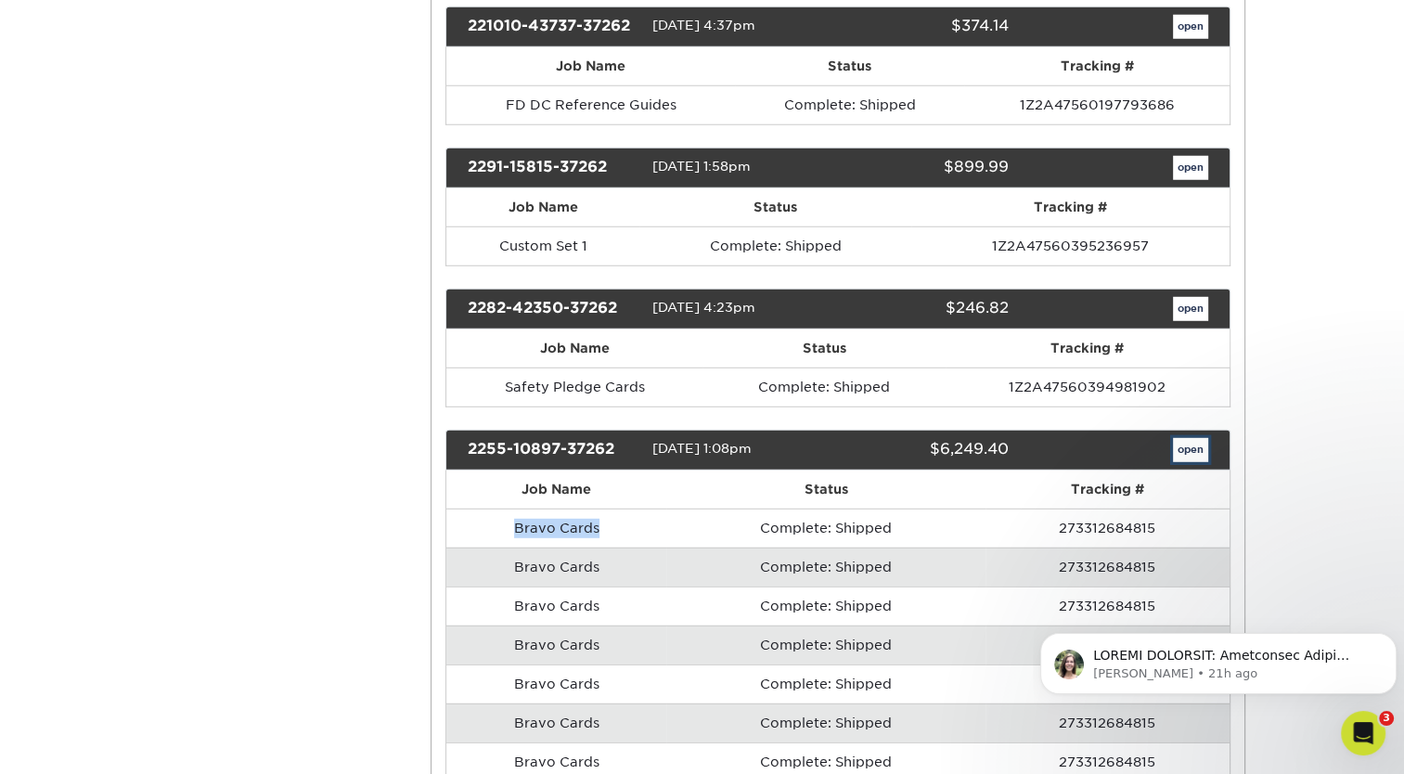
click at [1191, 438] on link "open" at bounding box center [1190, 450] width 35 height 24
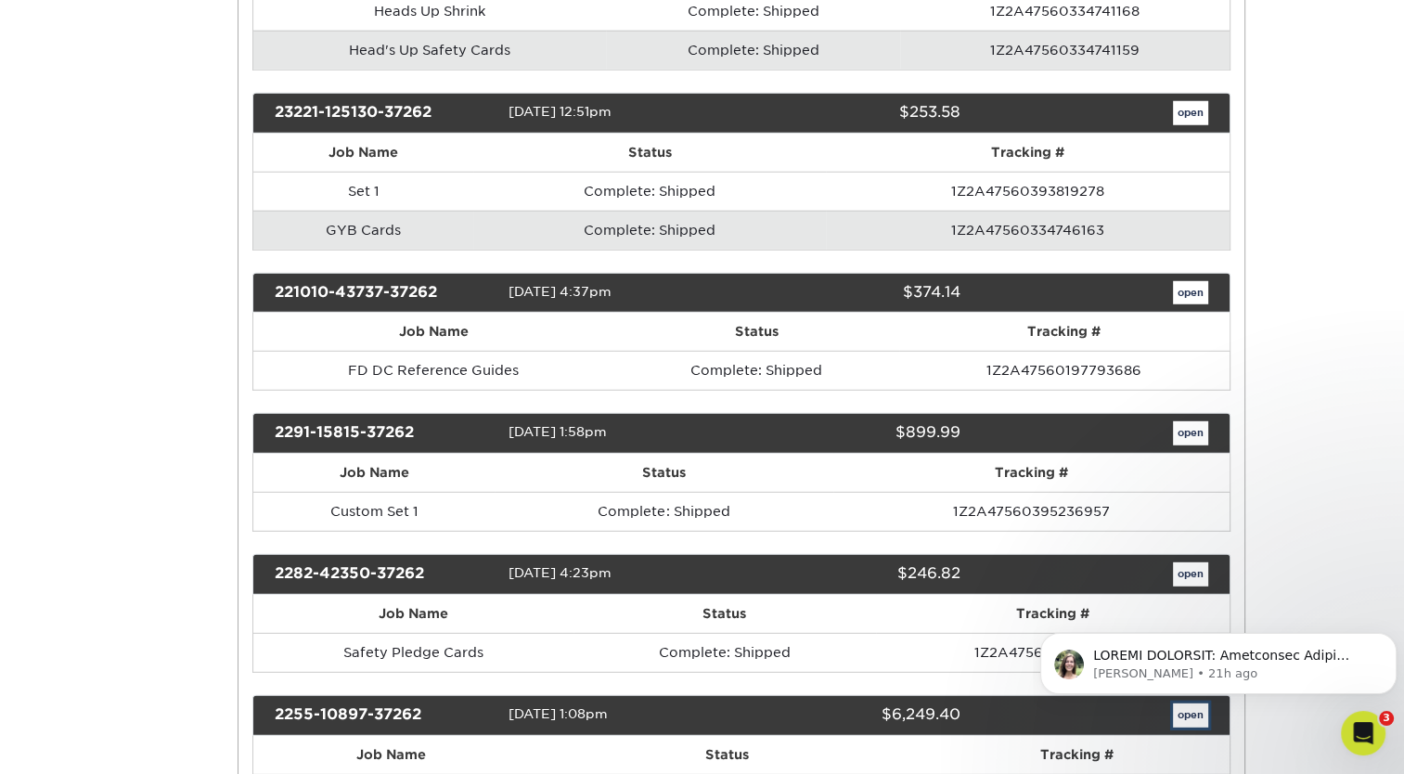
scroll to position [0, 0]
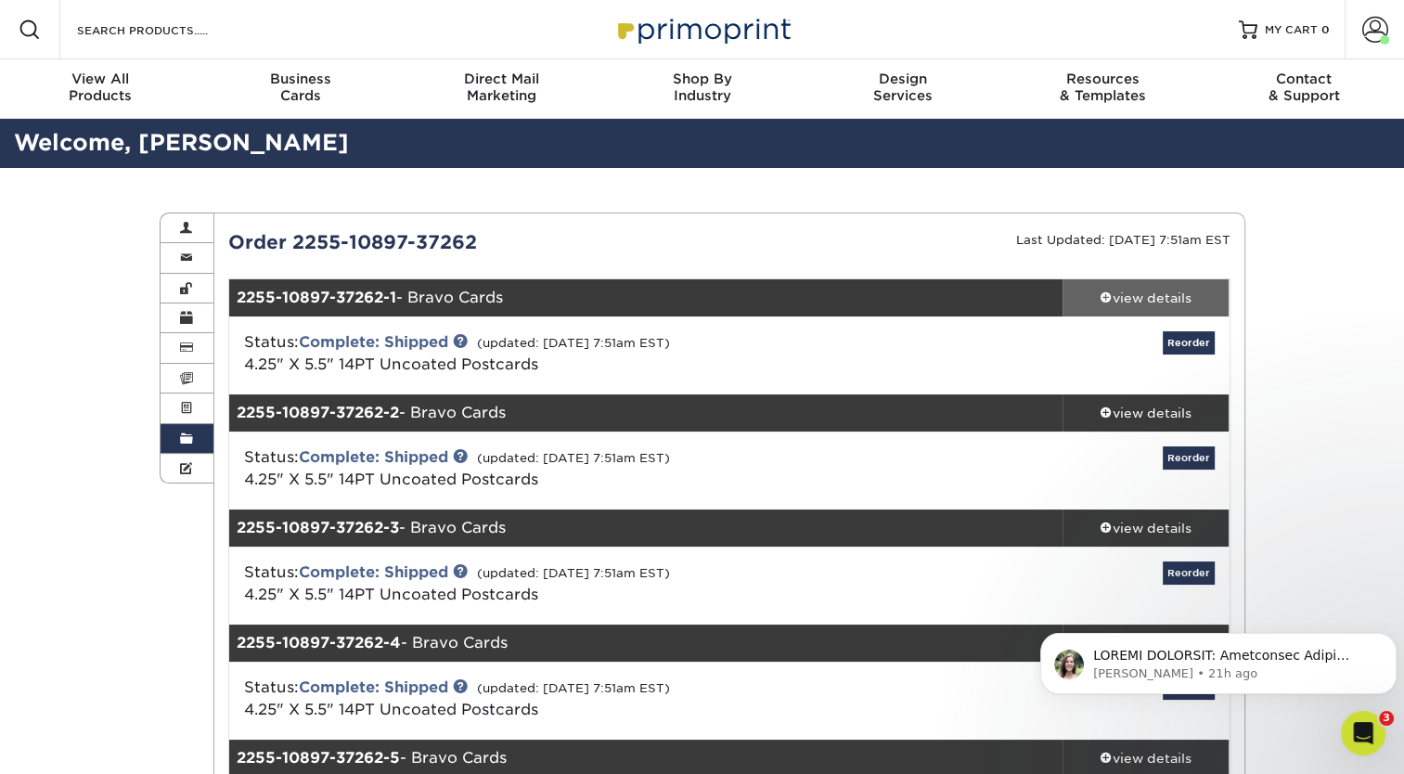
click at [1116, 298] on div "view details" at bounding box center [1145, 297] width 167 height 19
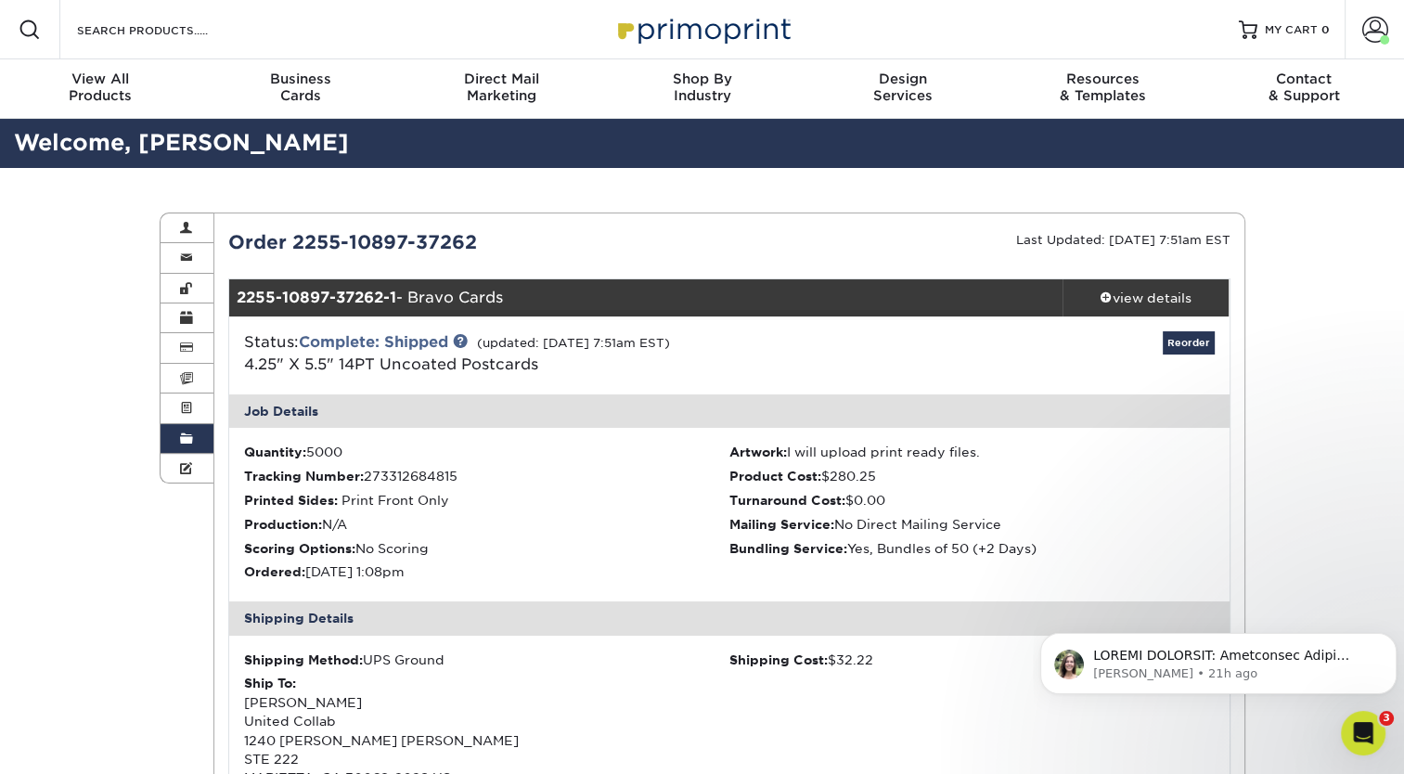
click at [191, 438] on span at bounding box center [186, 438] width 13 height 15
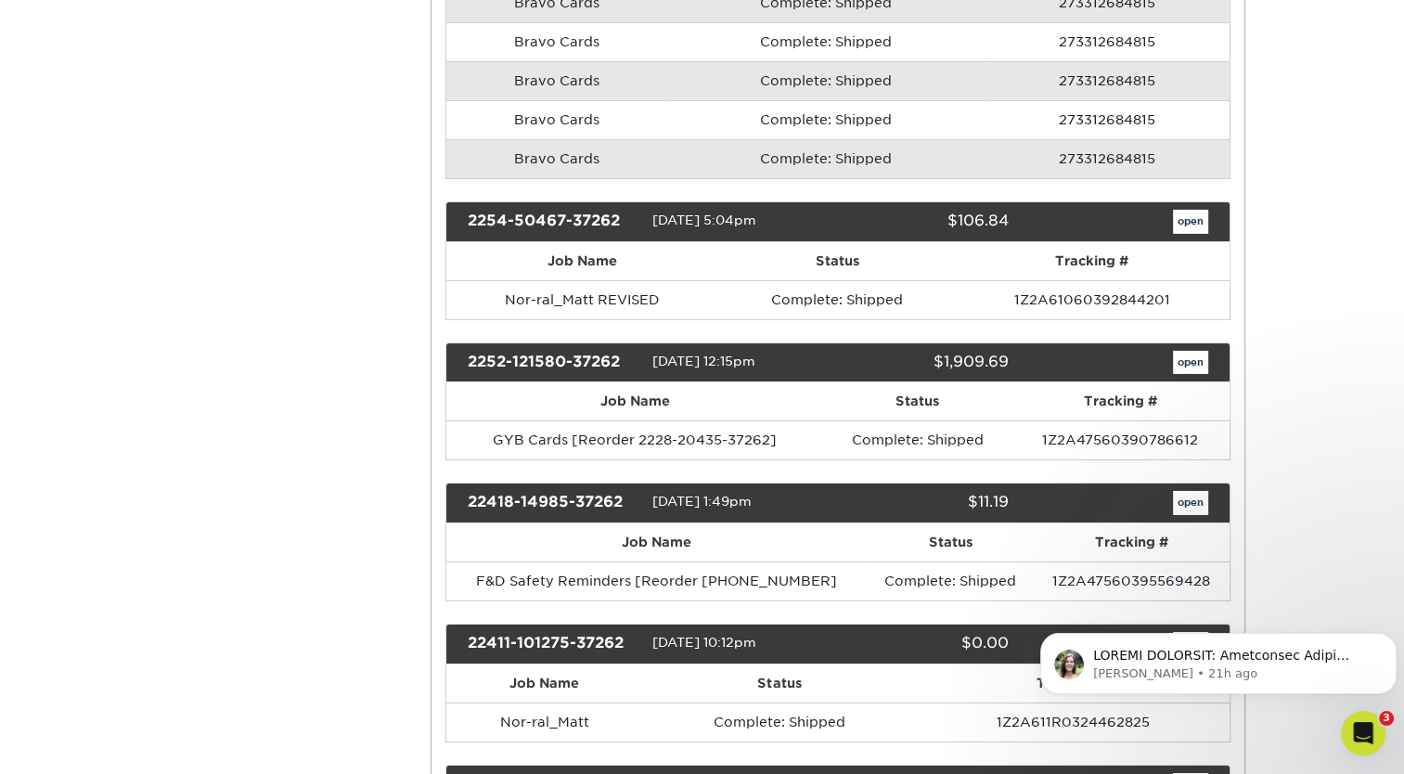
scroll to position [6222, 0]
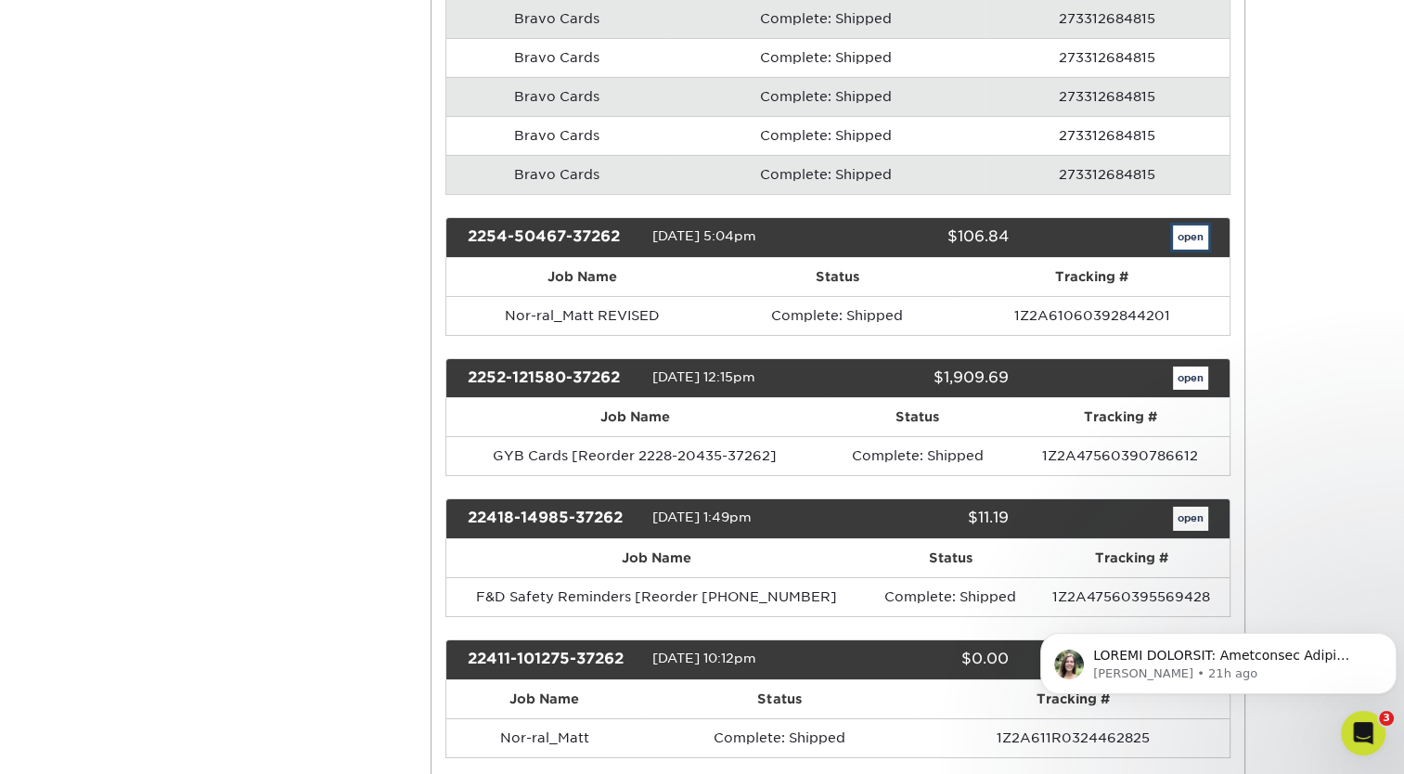
click at [1193, 225] on link "open" at bounding box center [1190, 237] width 35 height 24
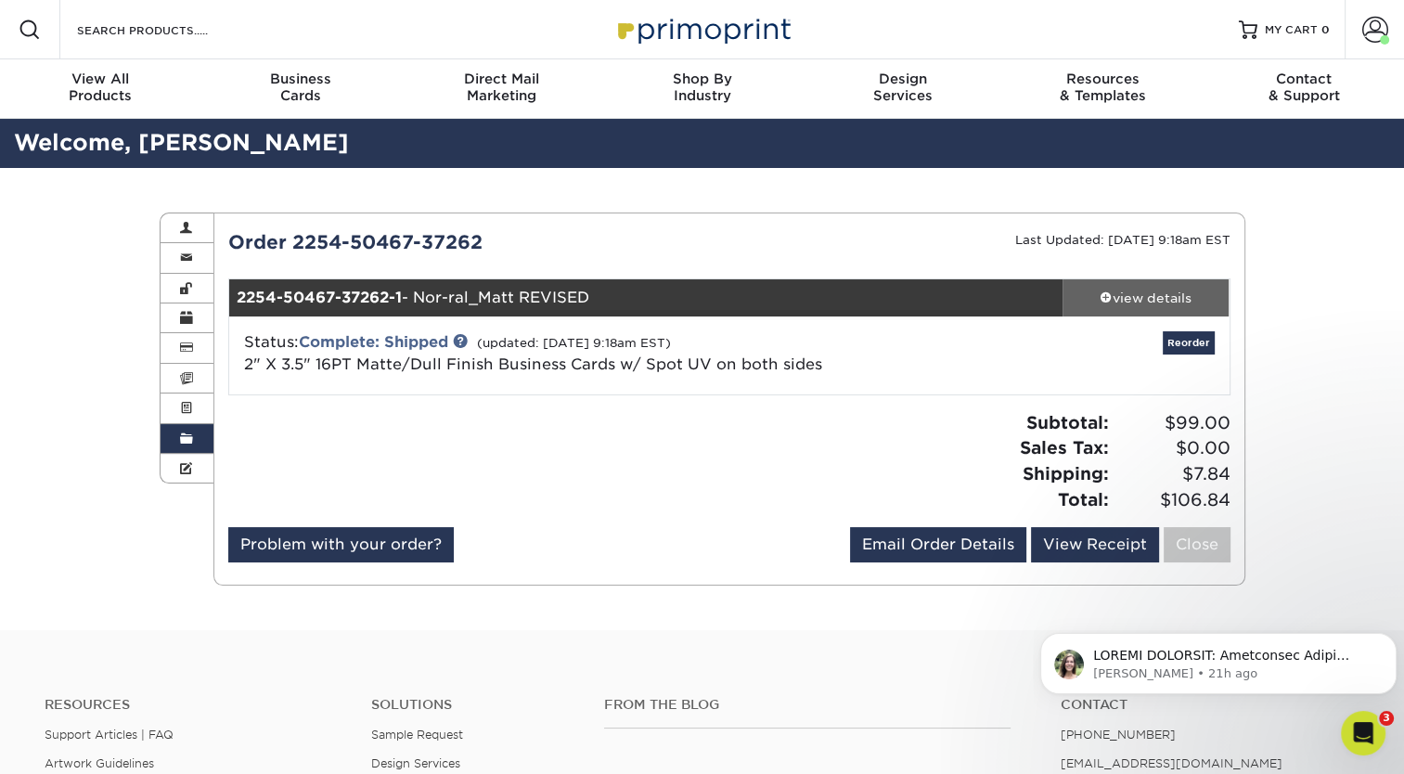
click at [1137, 302] on div "view details" at bounding box center [1145, 297] width 167 height 19
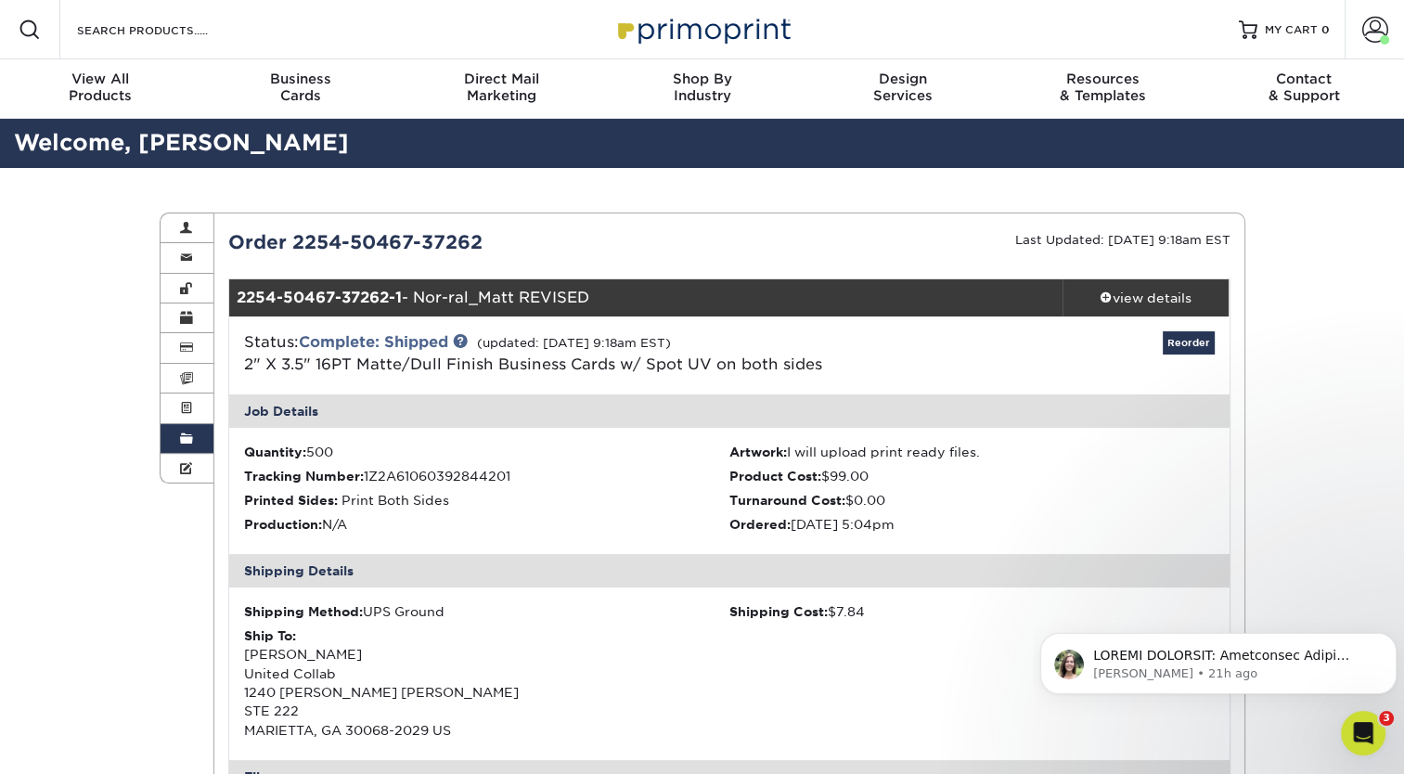
click at [190, 442] on span at bounding box center [186, 438] width 13 height 15
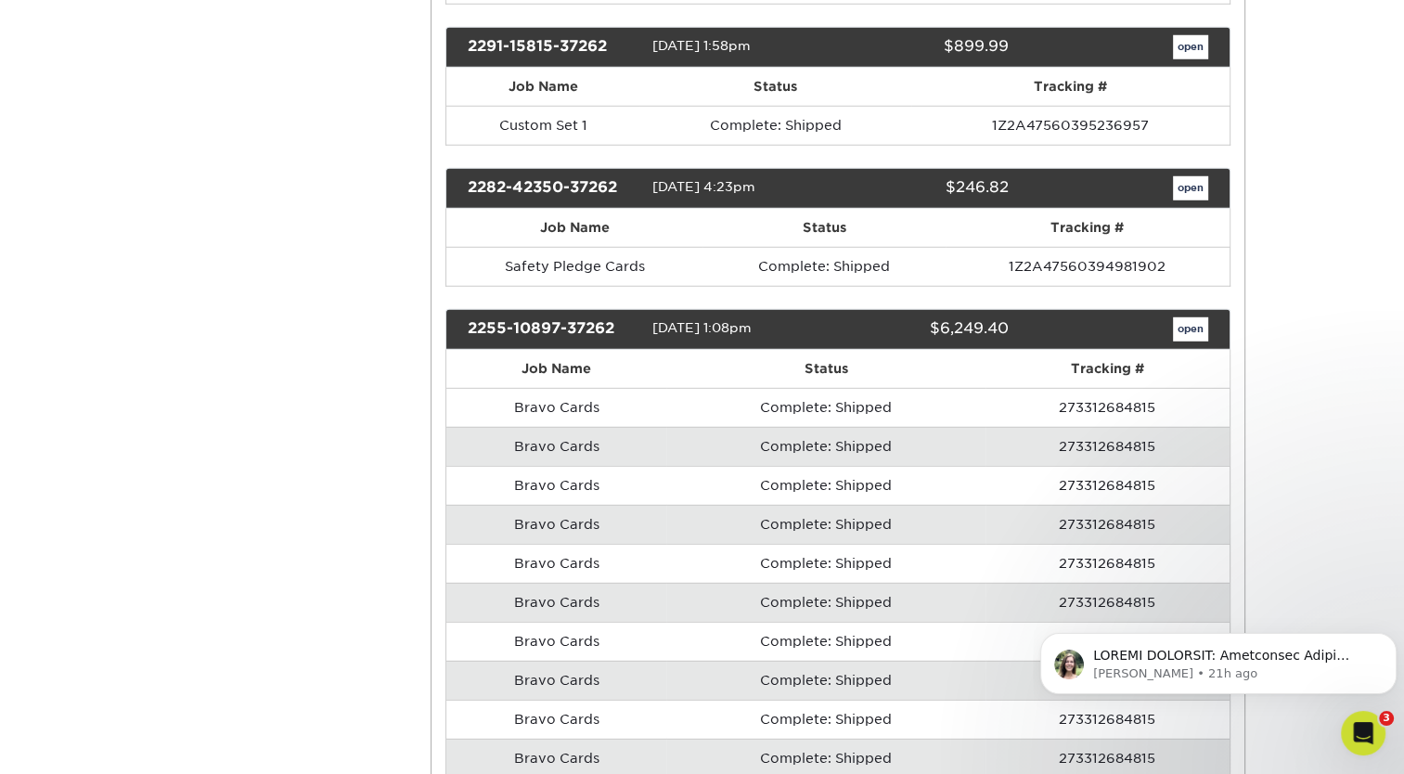
scroll to position [5254, 0]
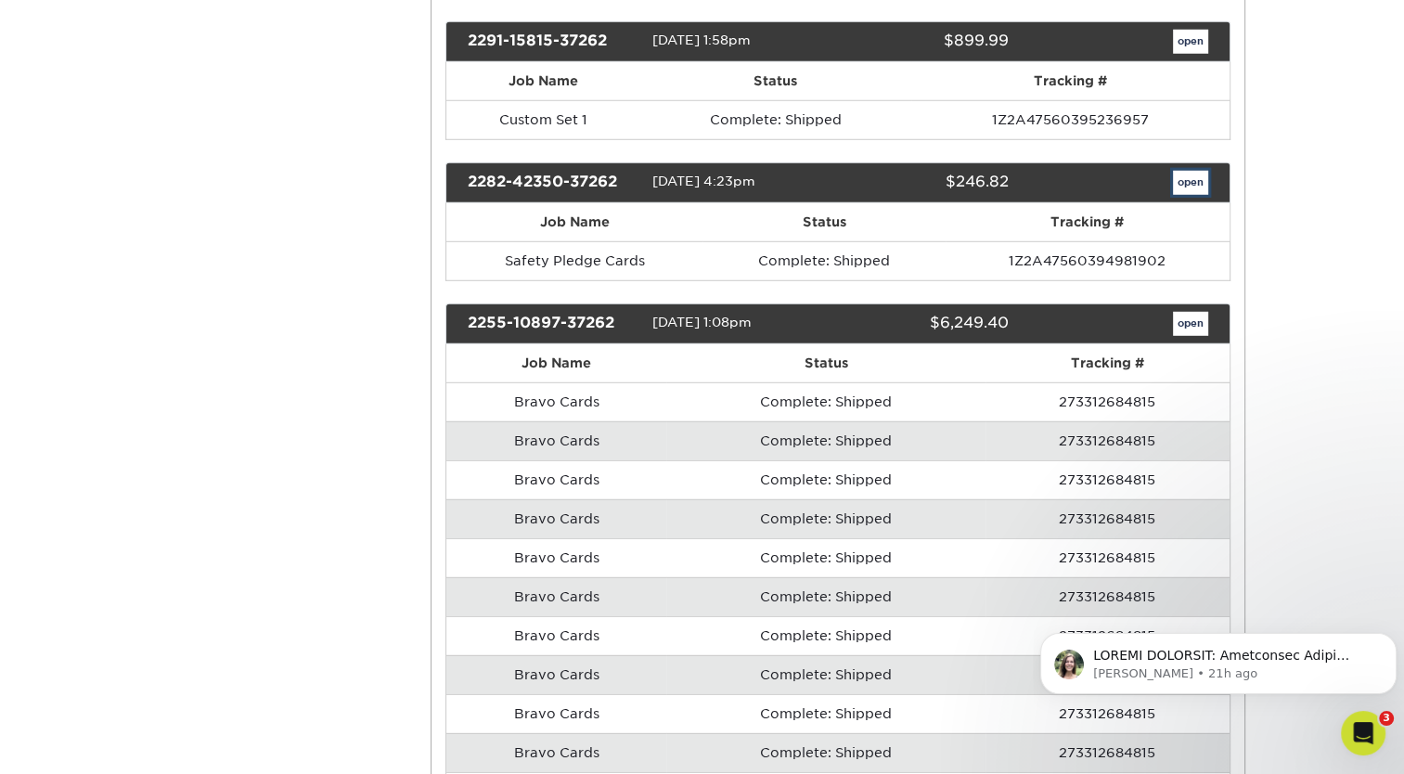
click at [1180, 171] on link "open" at bounding box center [1190, 183] width 35 height 24
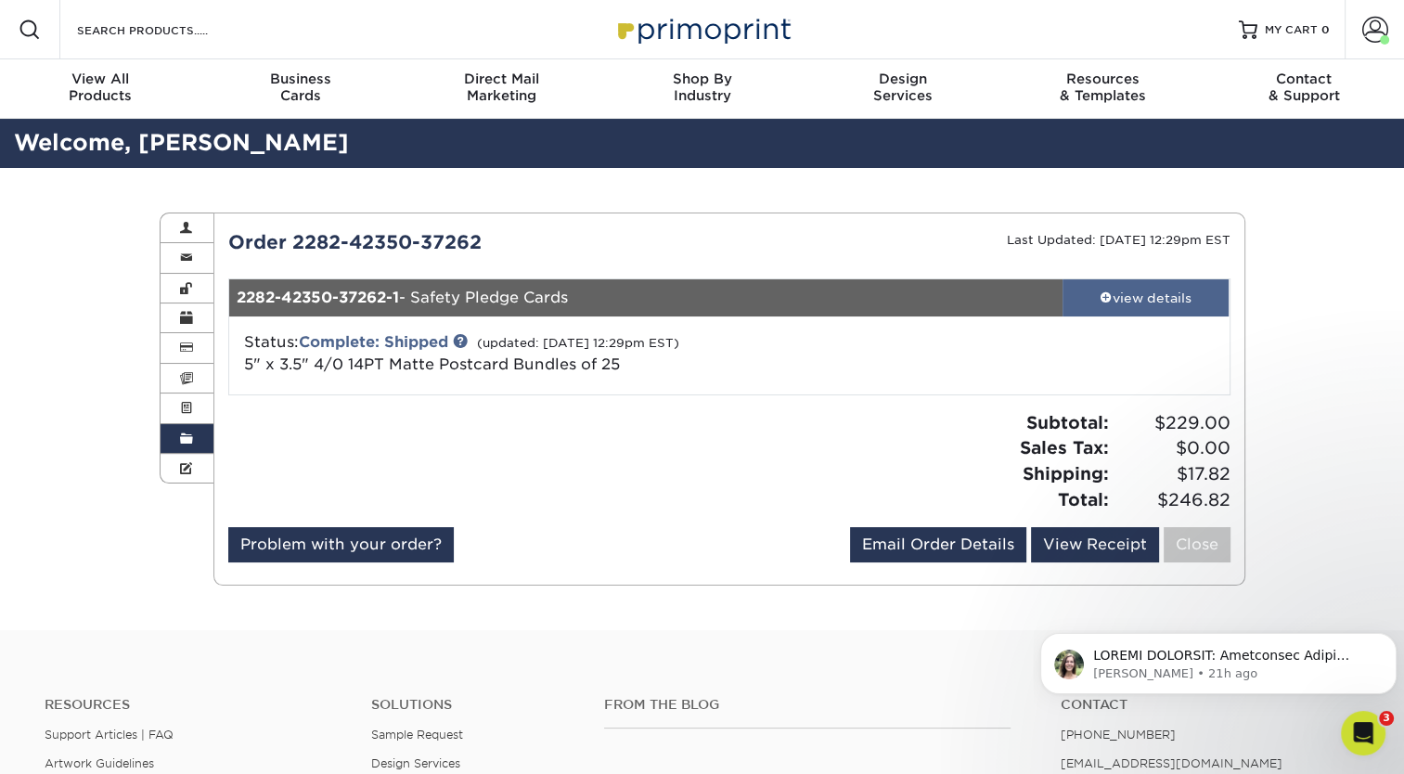
click at [1166, 285] on link "view details" at bounding box center [1145, 297] width 167 height 37
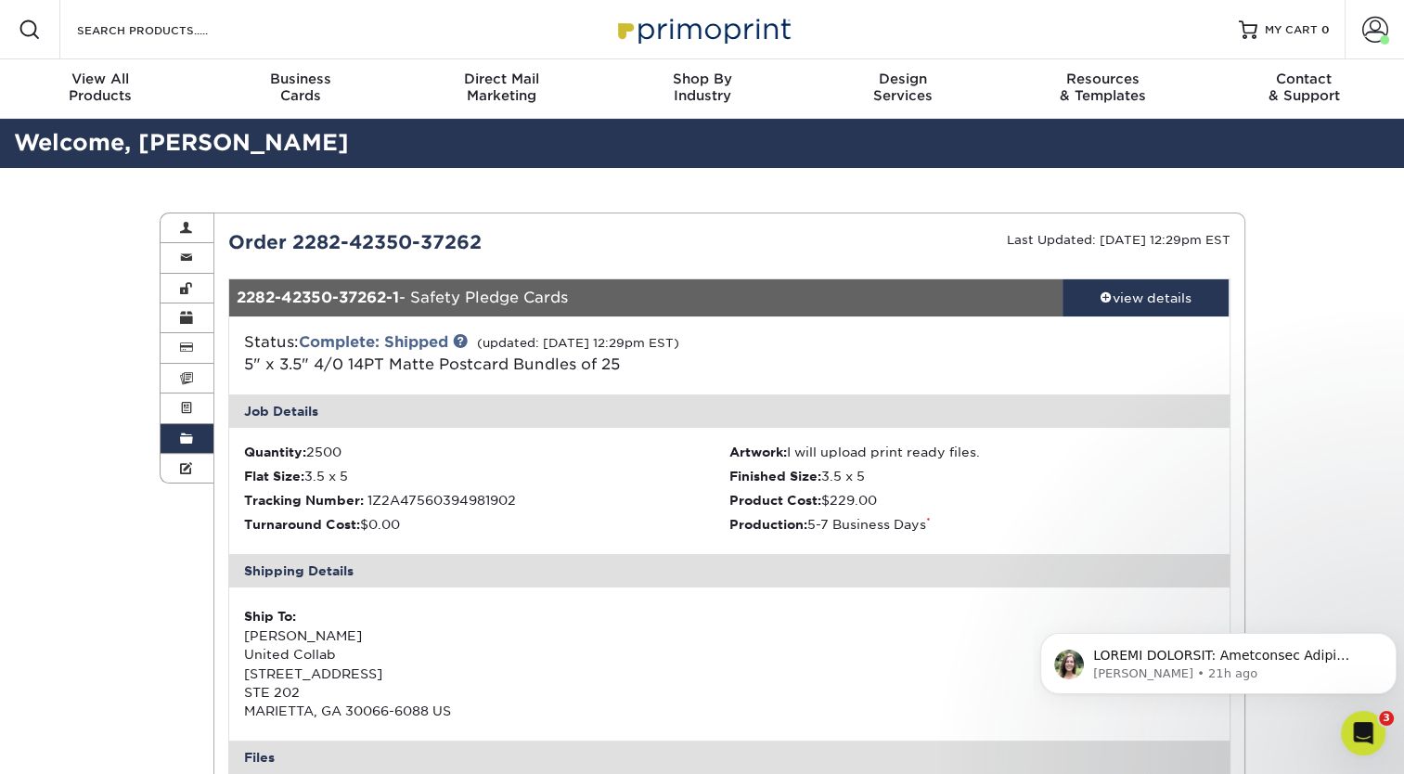
click at [171, 443] on link "Order History" at bounding box center [187, 439] width 54 height 30
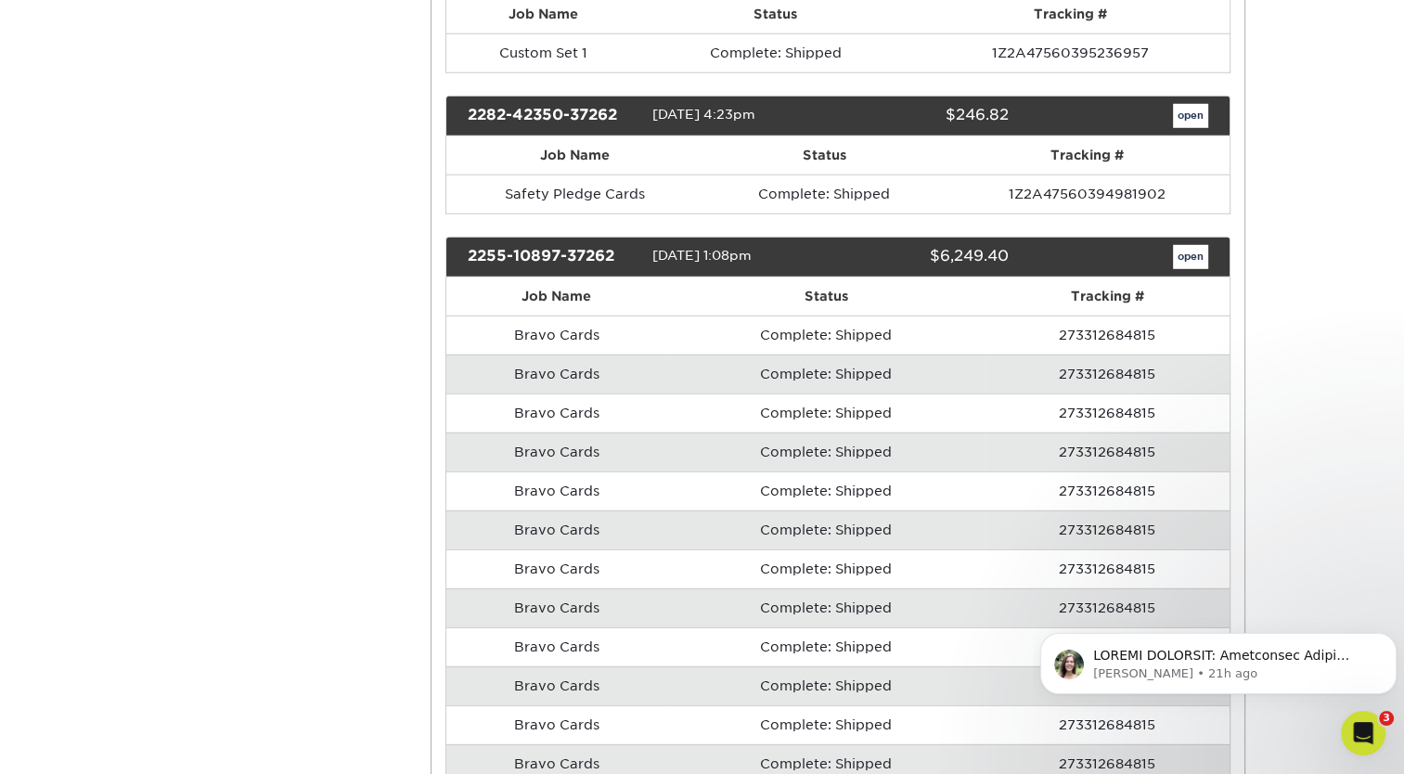
scroll to position [5326, 0]
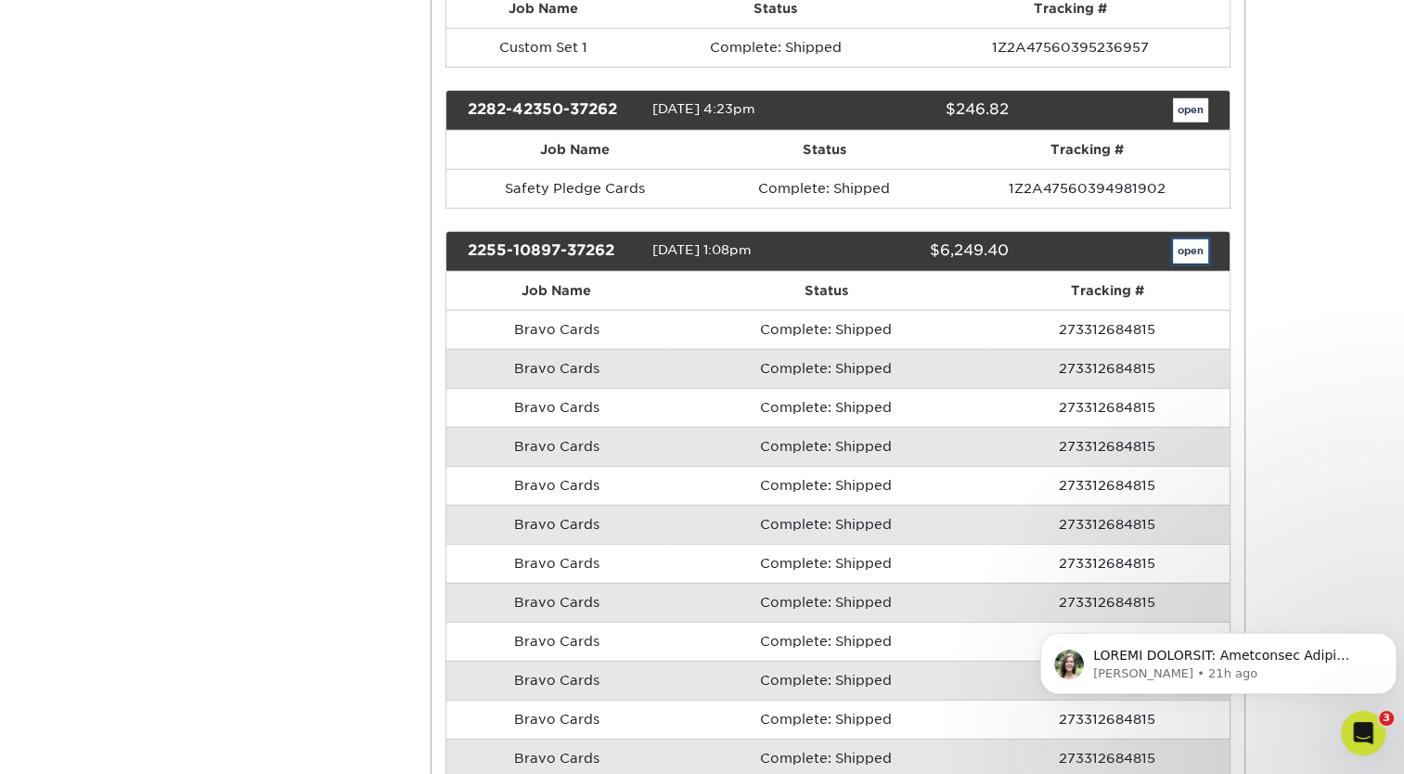
click at [1185, 239] on link "open" at bounding box center [1190, 251] width 35 height 24
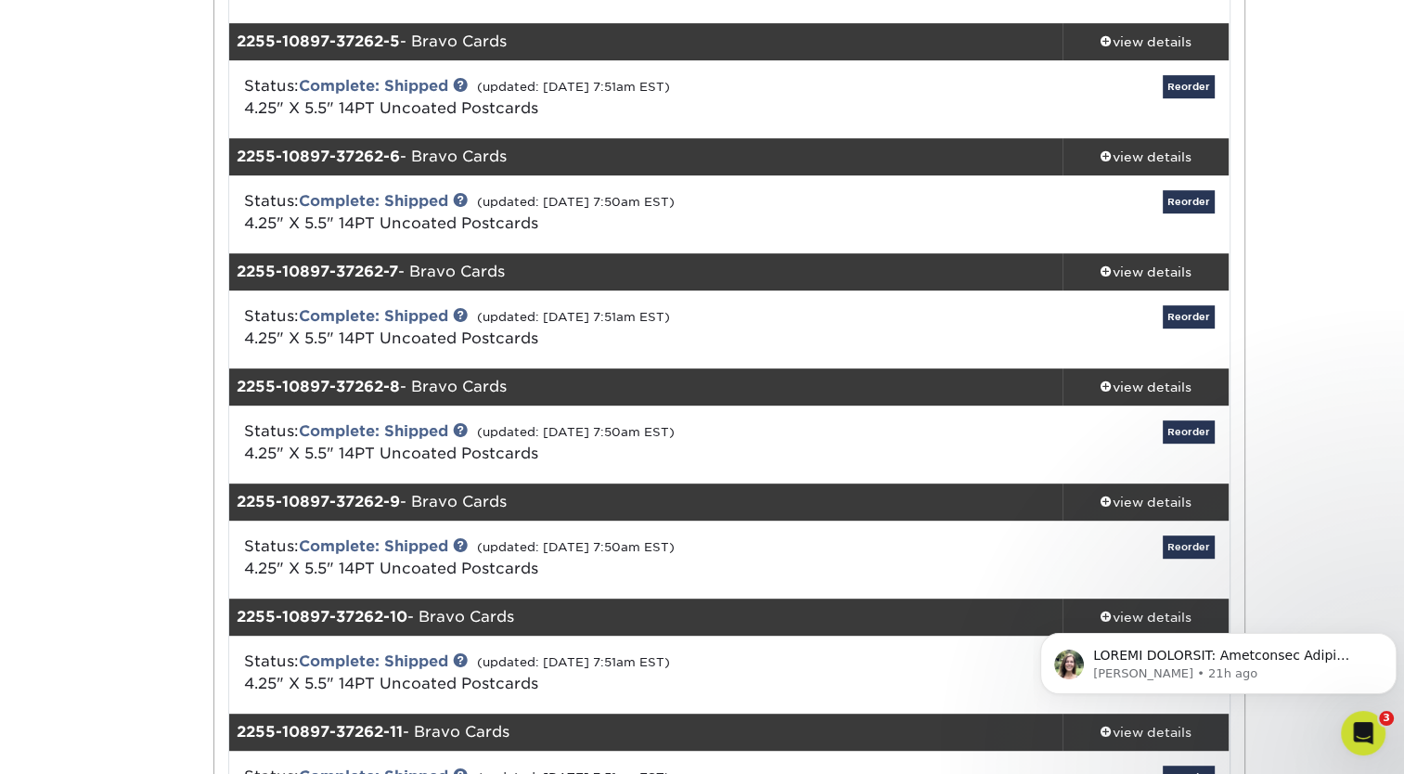
scroll to position [0, 0]
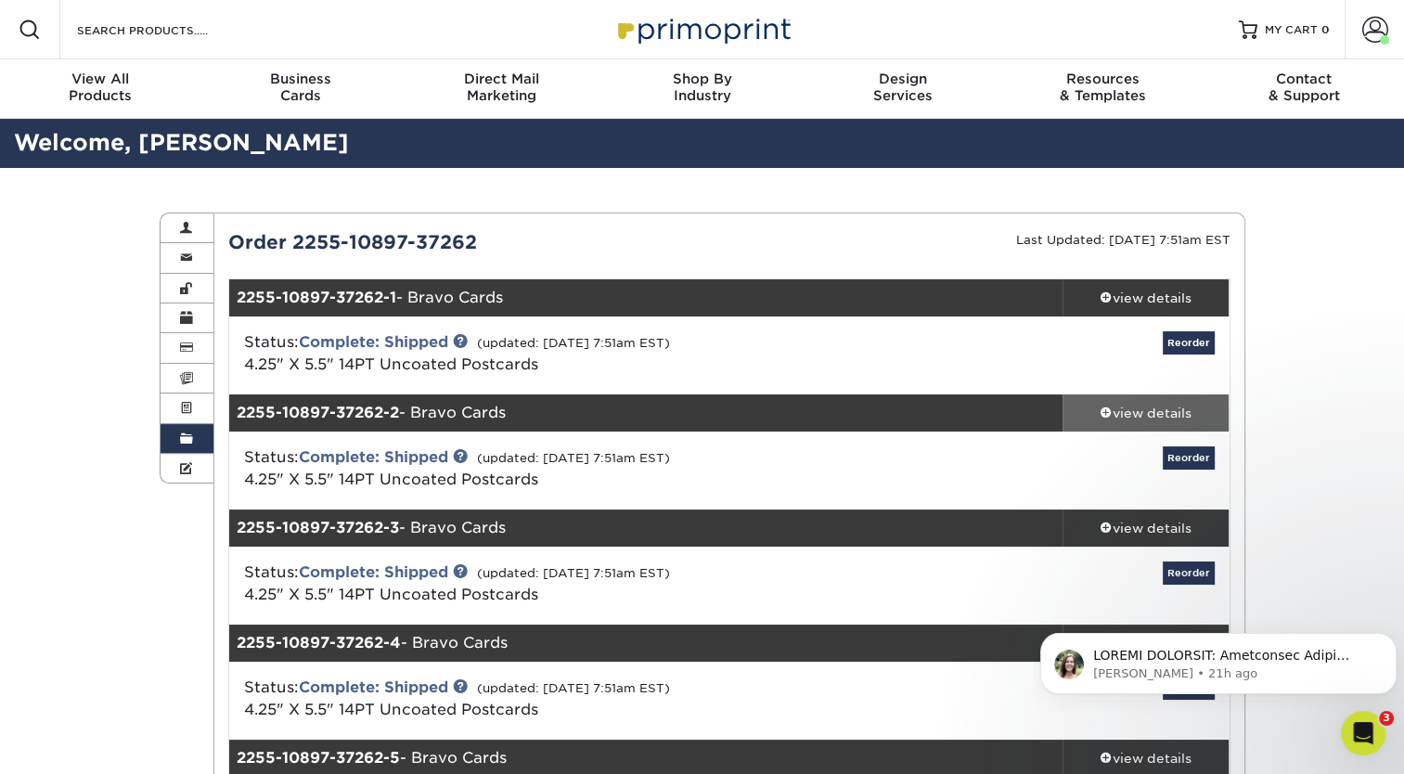
click at [1155, 409] on div "view details" at bounding box center [1145, 413] width 167 height 19
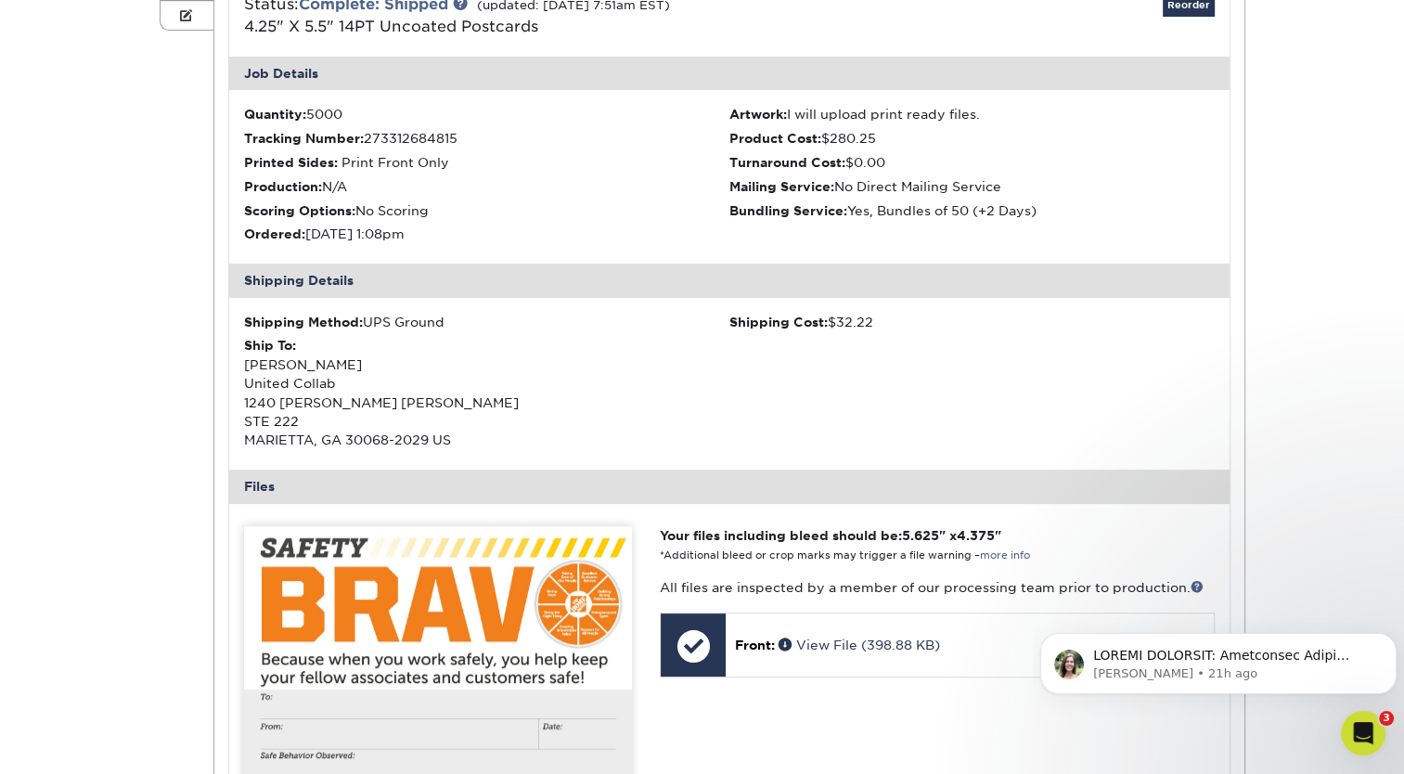
scroll to position [456, 0]
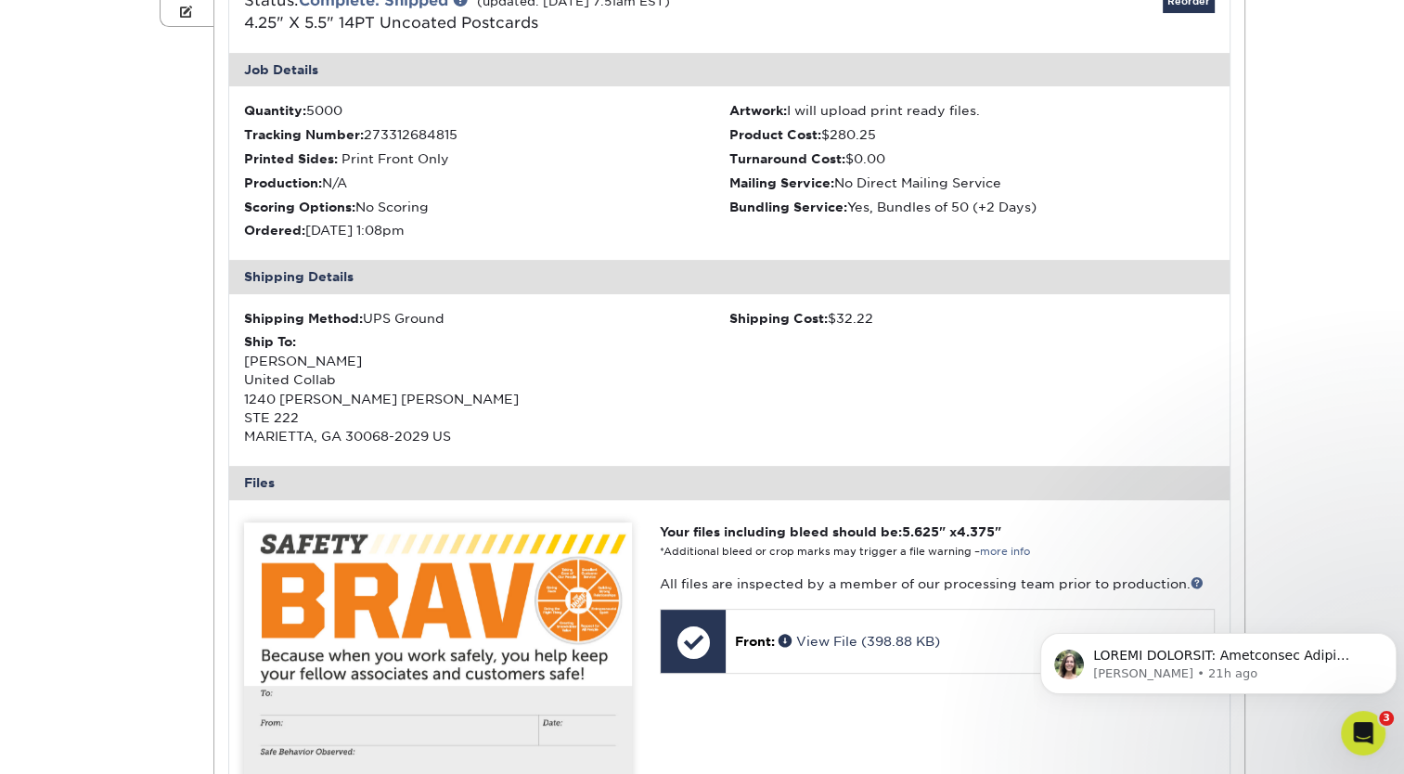
click at [352, 680] on img at bounding box center [438, 672] width 388 height 301
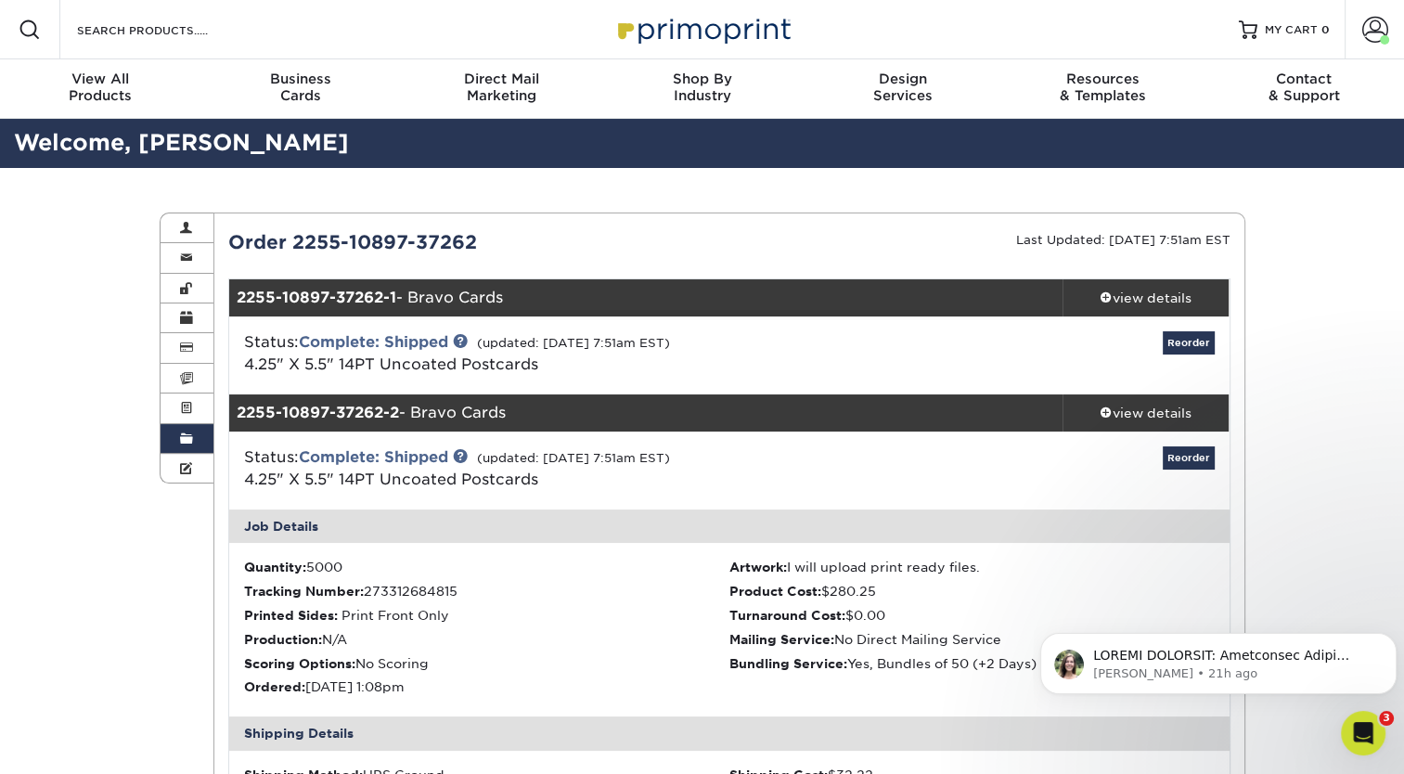
click at [185, 441] on span at bounding box center [186, 438] width 13 height 15
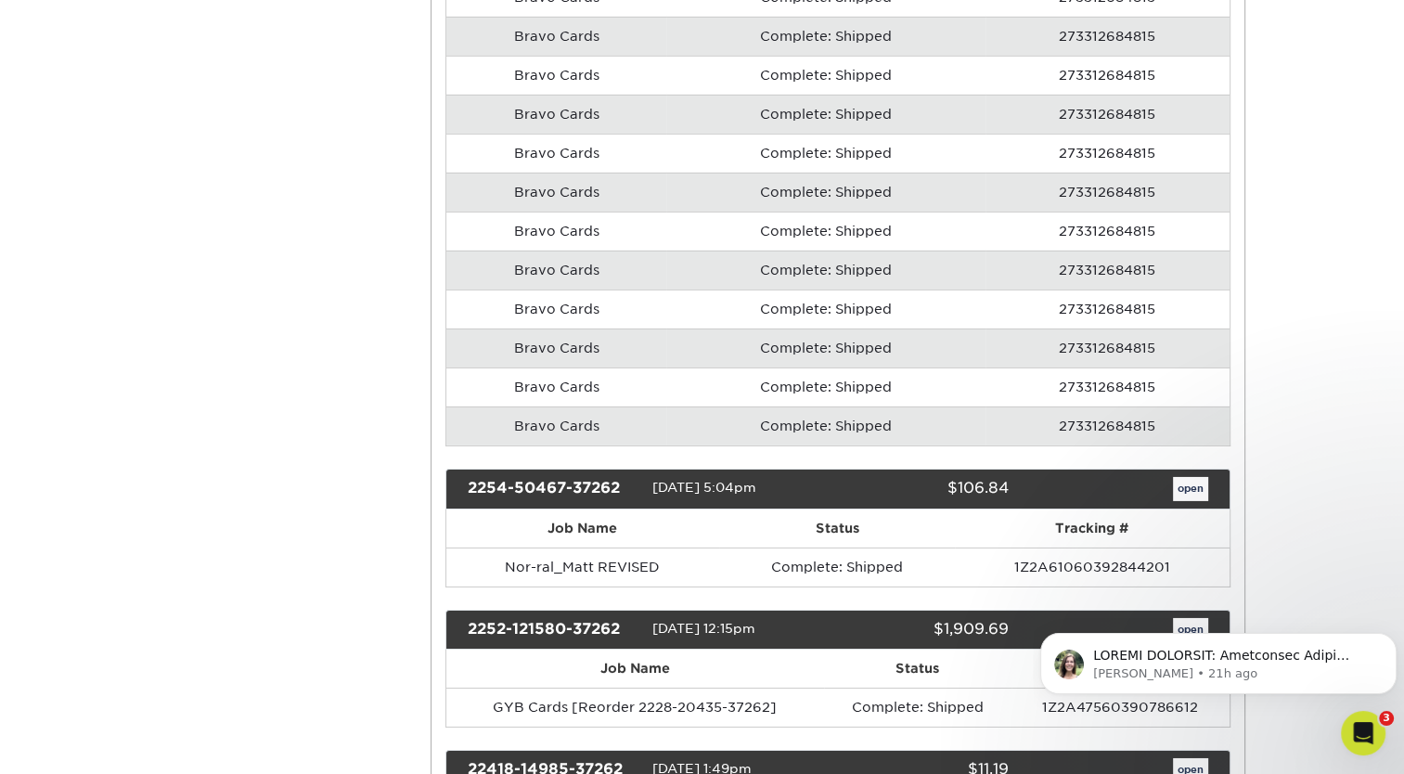
scroll to position [5972, 0]
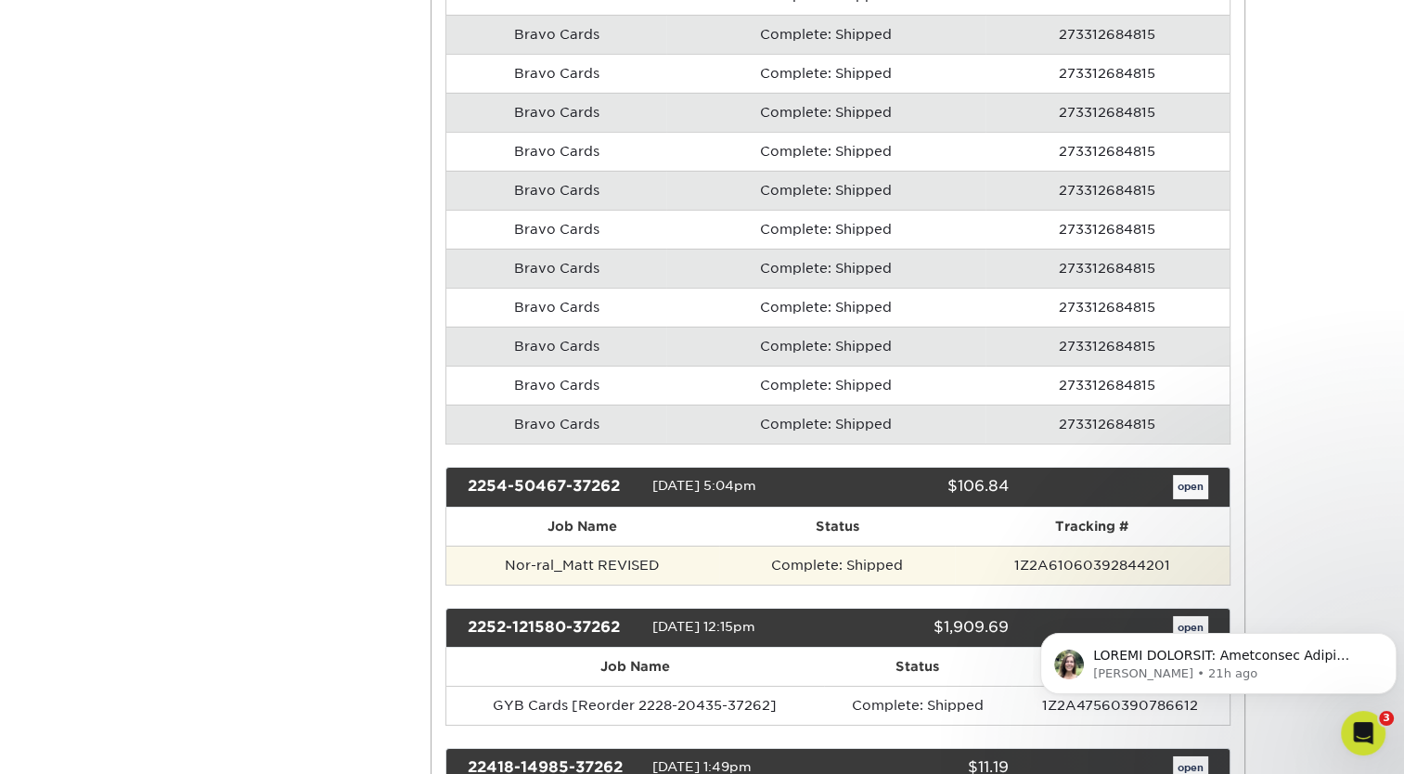
click at [665, 545] on td "Nor-ral_Matt REVISED" at bounding box center [582, 564] width 273 height 39
drag, startPoint x: 591, startPoint y: 544, endPoint x: 497, endPoint y: 542, distance: 93.7
click at [497, 545] on td "Nor-ral_Matt REVISED" at bounding box center [582, 564] width 273 height 39
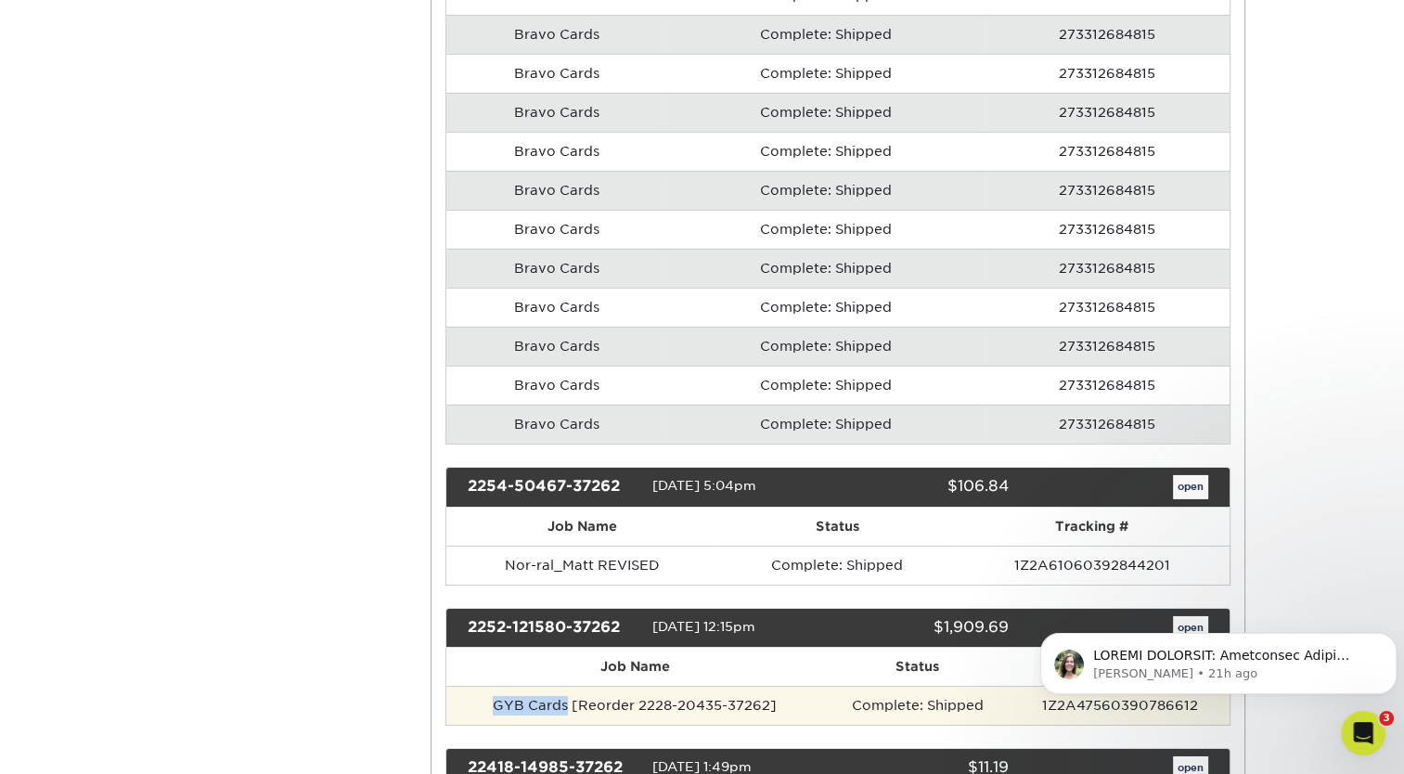
drag, startPoint x: 569, startPoint y: 683, endPoint x: 492, endPoint y: 684, distance: 77.0
click at [492, 686] on td "GYB Cards [Reorder 2228-20435-37262]" at bounding box center [635, 705] width 378 height 39
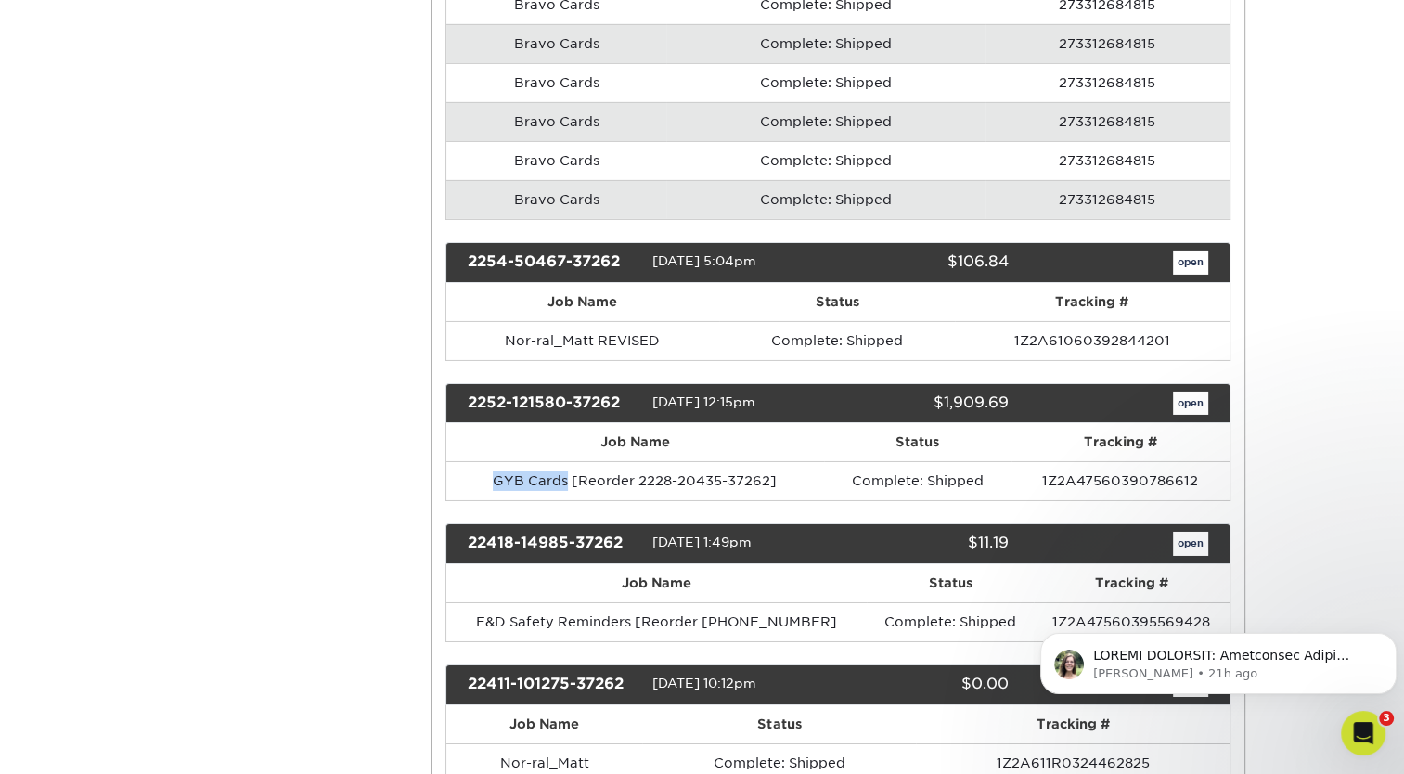
scroll to position [6203, 0]
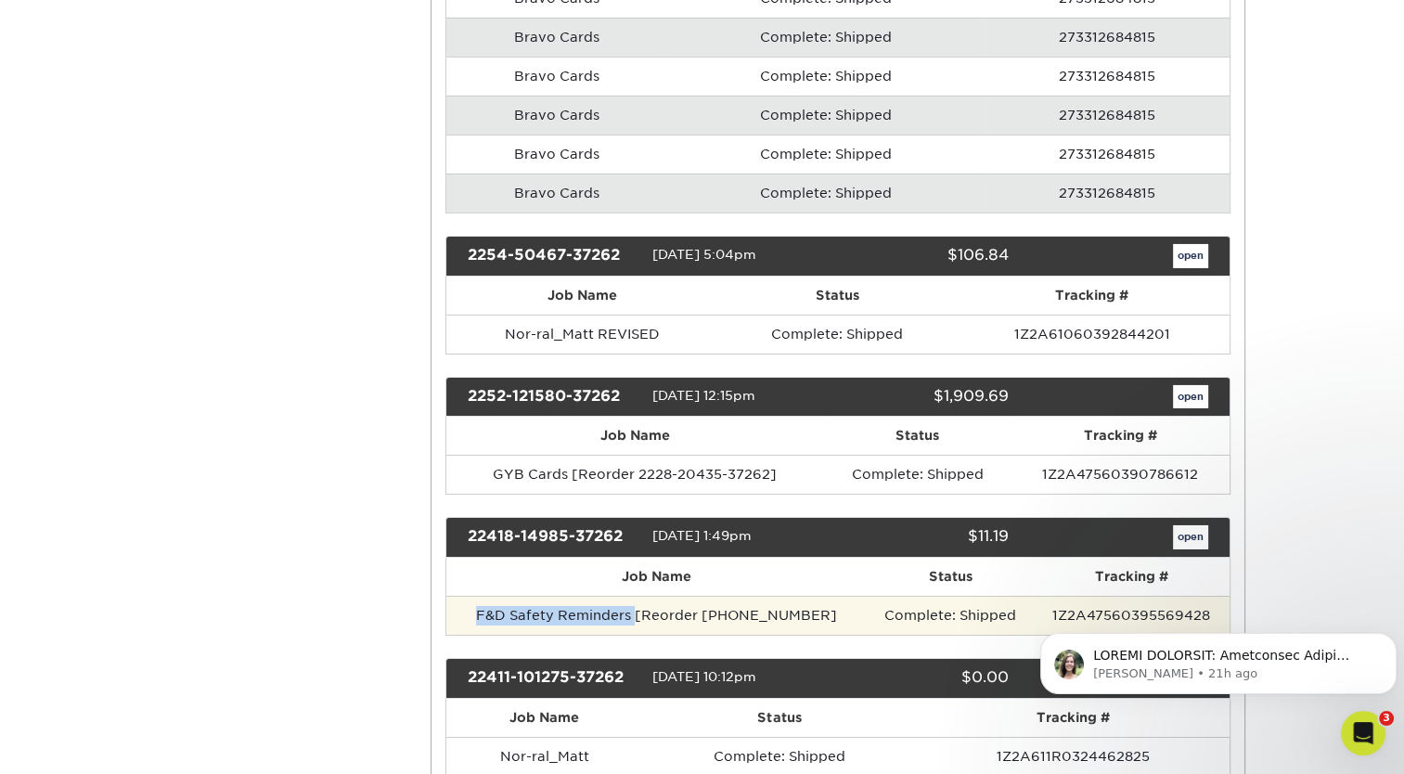
drag, startPoint x: 638, startPoint y: 592, endPoint x: 480, endPoint y: 590, distance: 158.6
click at [480, 596] on td "F&D Safety Reminders [Reorder [PHONE_NUMBER]" at bounding box center [656, 615] width 420 height 39
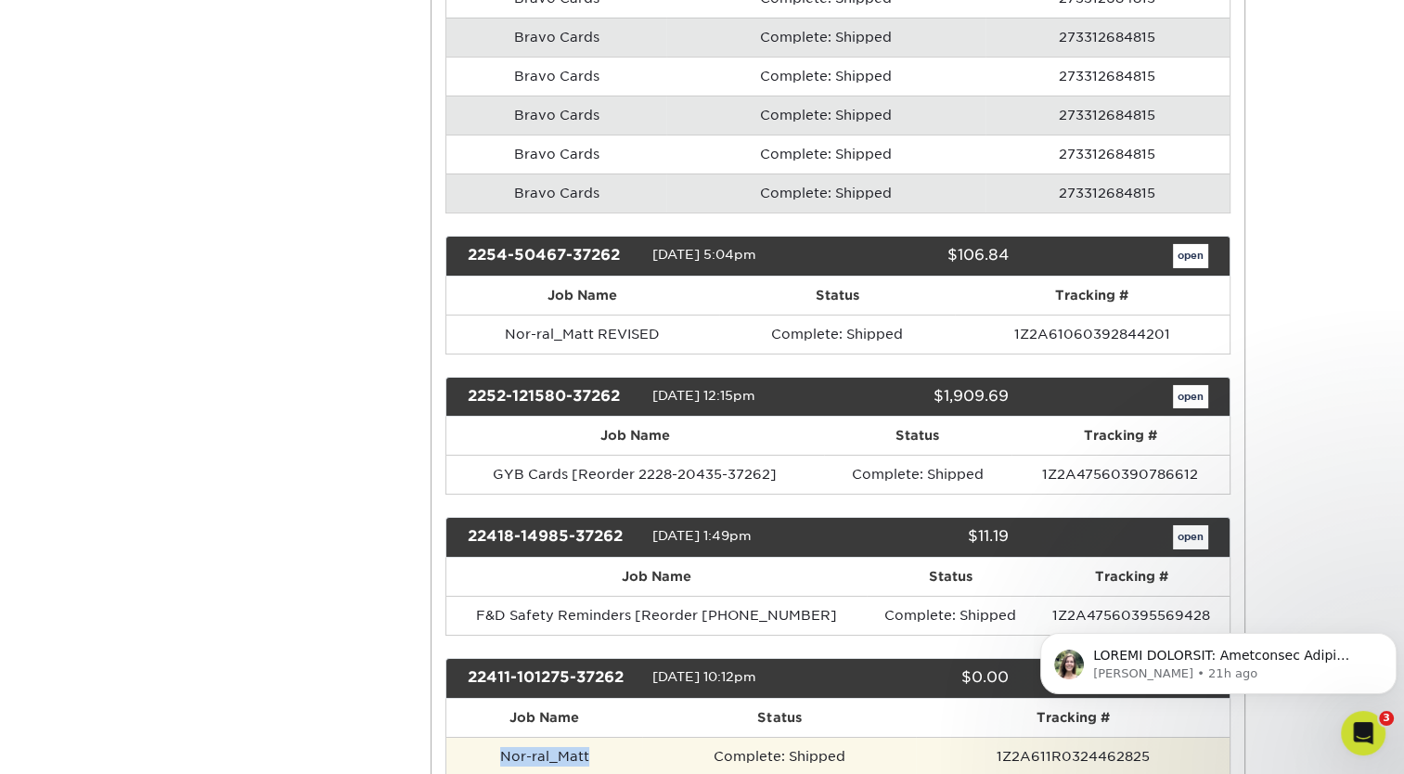
drag, startPoint x: 613, startPoint y: 725, endPoint x: 497, endPoint y: 722, distance: 116.0
click at [497, 737] on td "Nor-ral_Matt" at bounding box center [544, 756] width 196 height 39
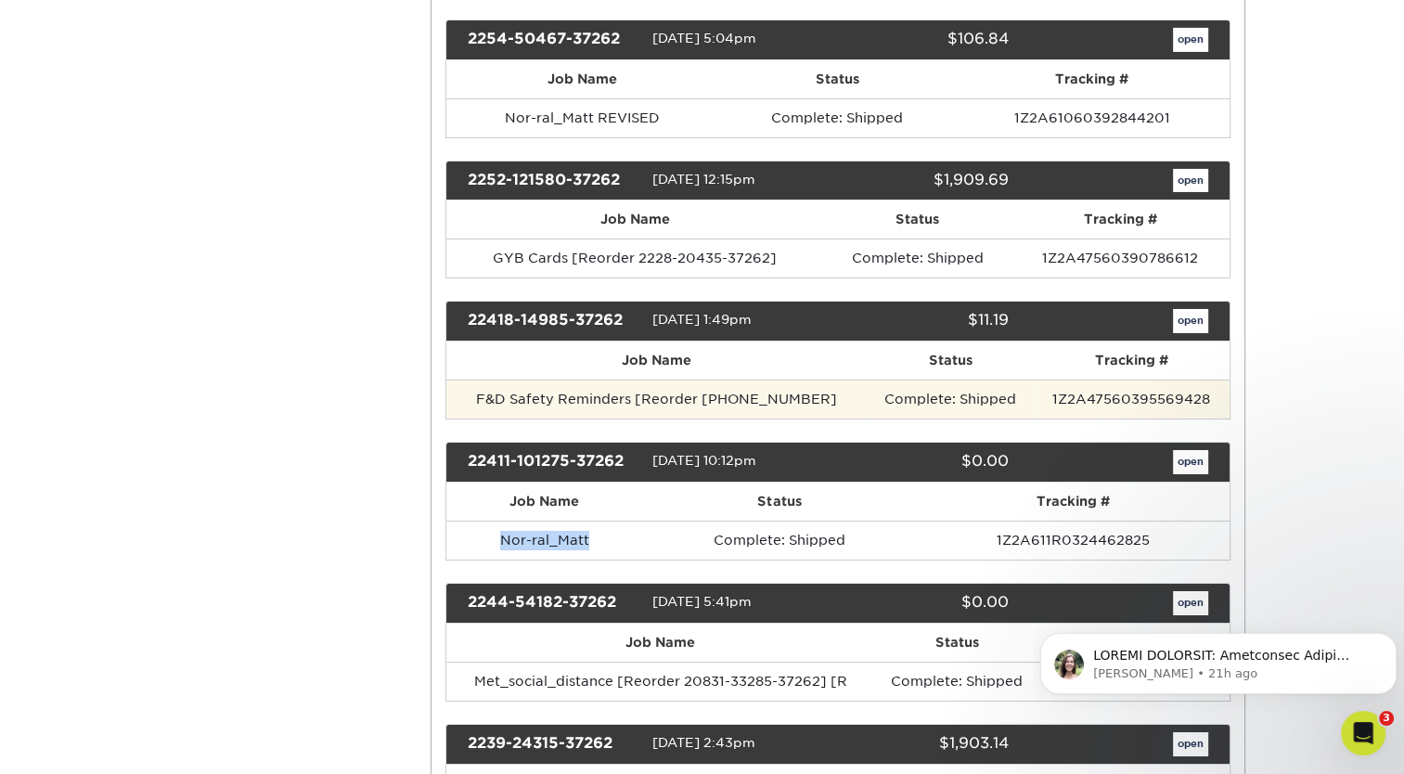
scroll to position [6441, 0]
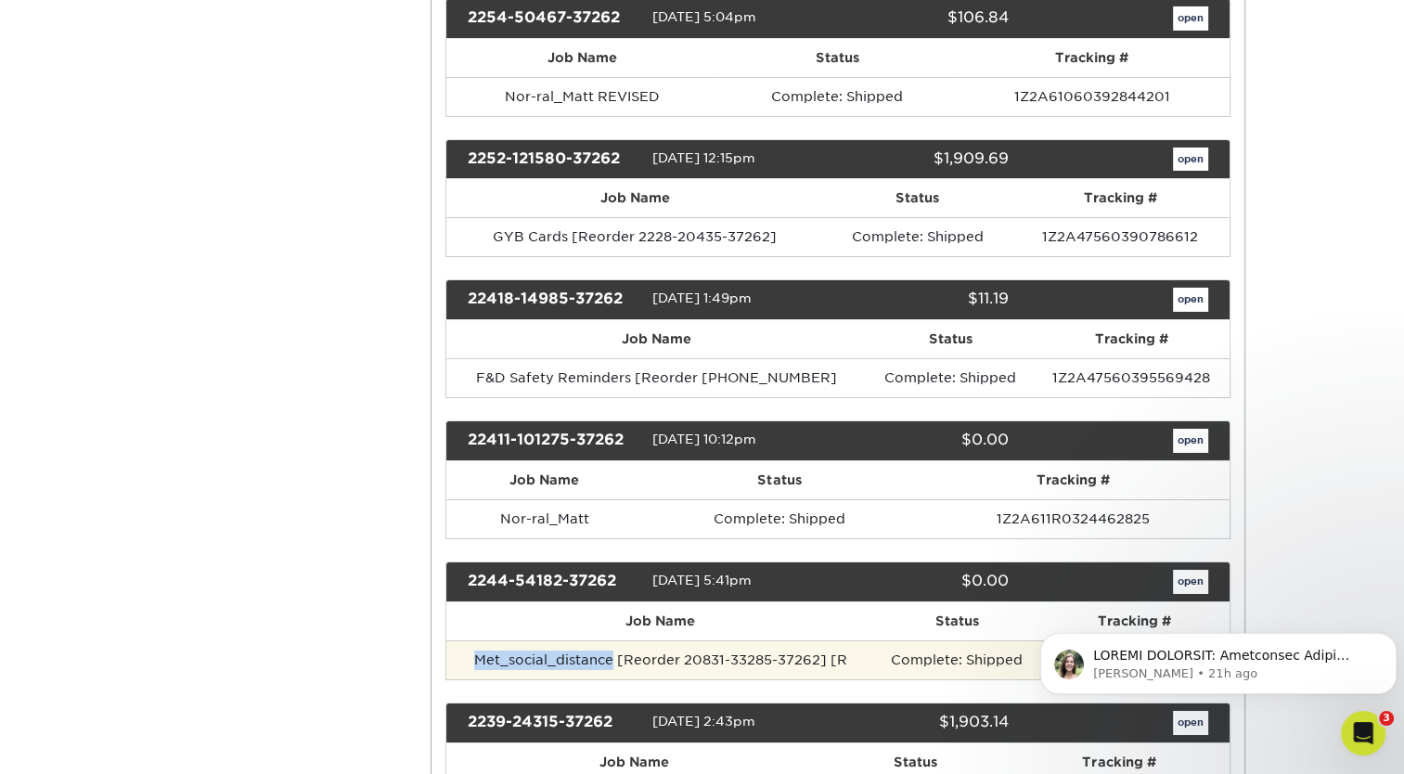
drag, startPoint x: 612, startPoint y: 629, endPoint x: 468, endPoint y: 635, distance: 144.9
click at [468, 640] on td "Met_social_distance [Reorder 20831-33285-37262] [R" at bounding box center [660, 659] width 429 height 39
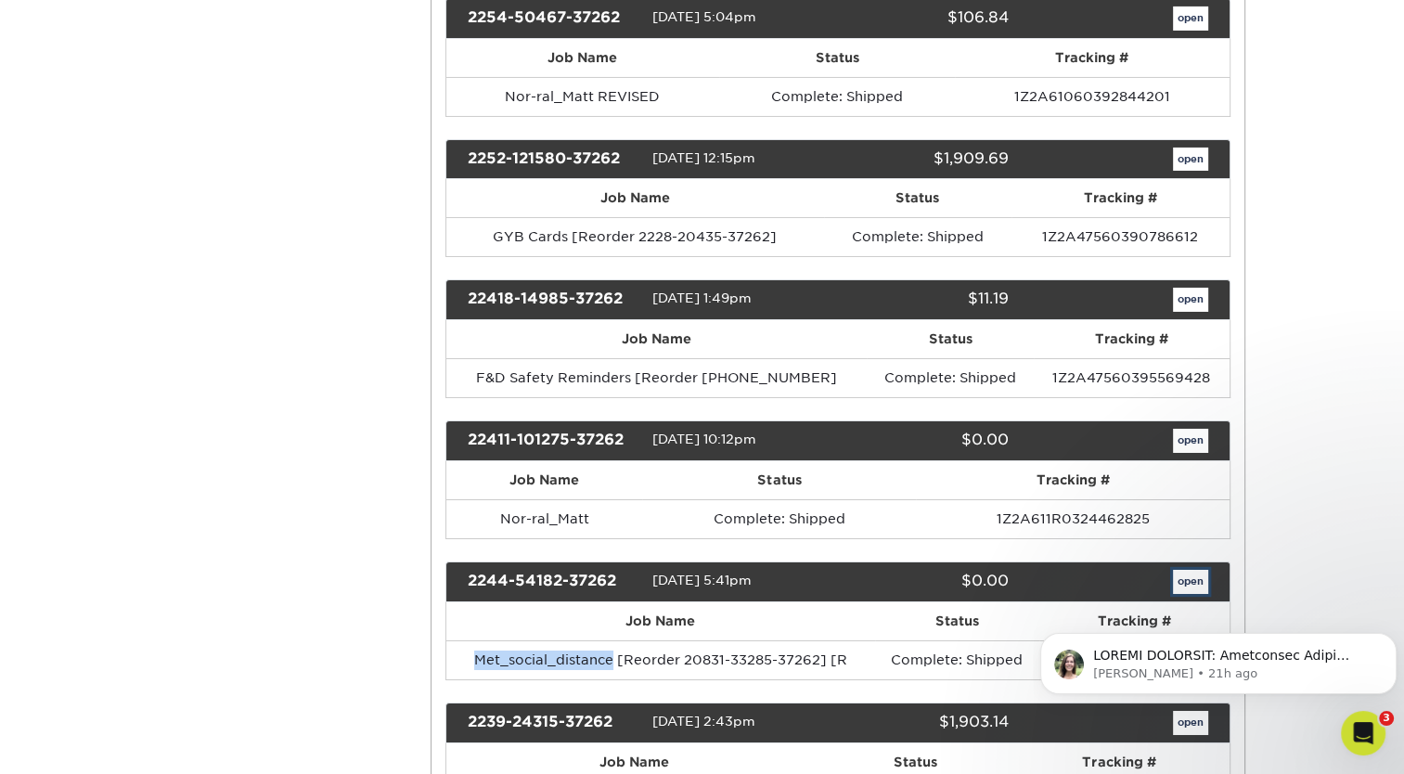
drag, startPoint x: 1185, startPoint y: 555, endPoint x: 1176, endPoint y: 560, distance: 10.0
click at [1176, 570] on link "open" at bounding box center [1190, 582] width 35 height 24
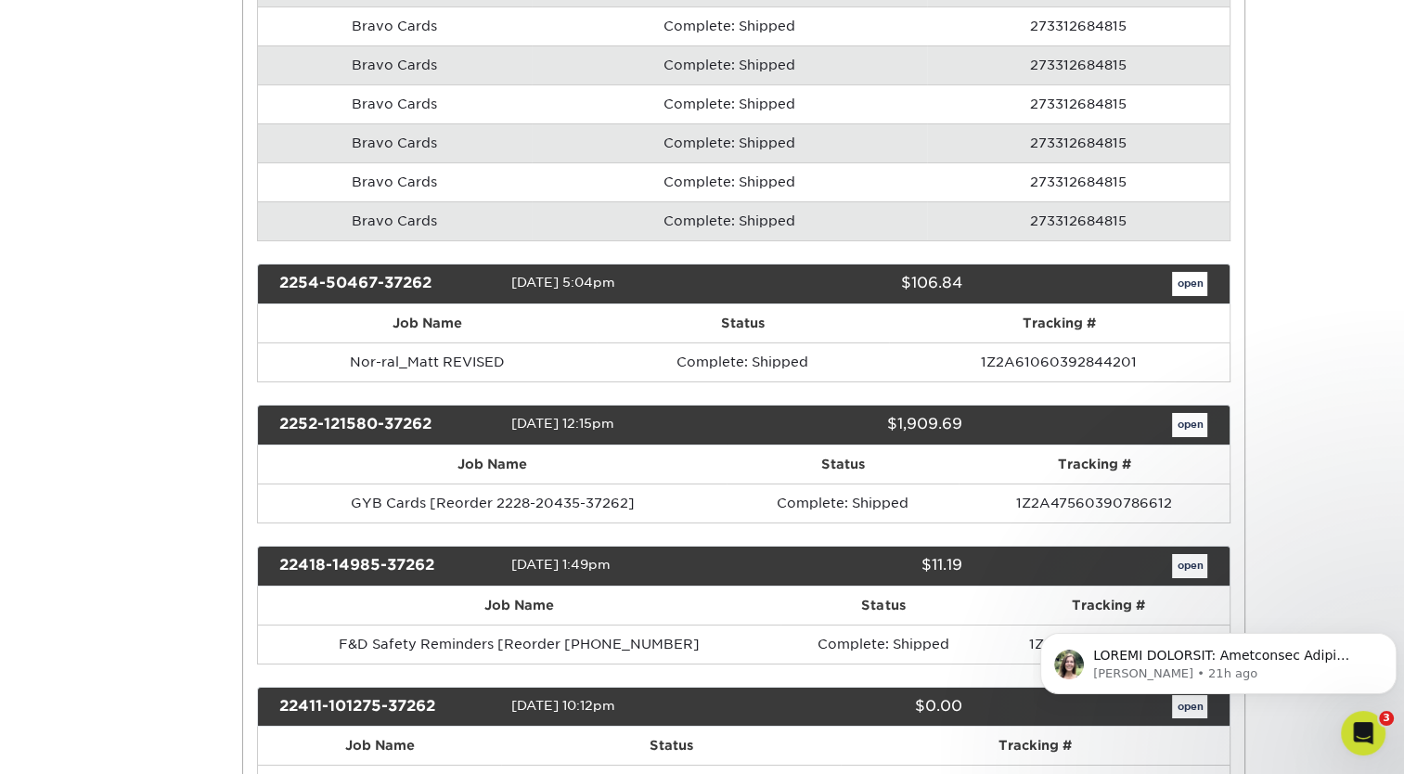
scroll to position [0, 0]
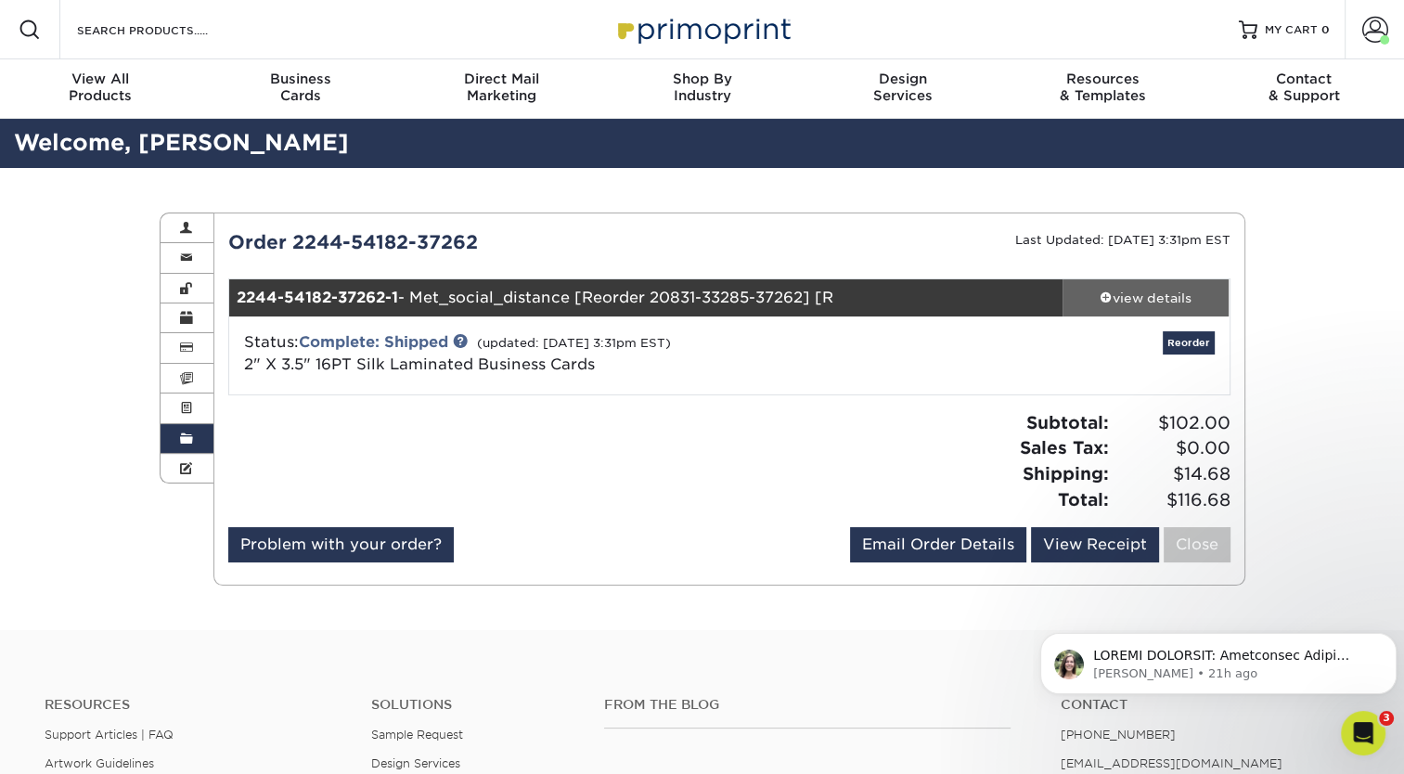
click at [1135, 284] on link "view details" at bounding box center [1145, 297] width 167 height 37
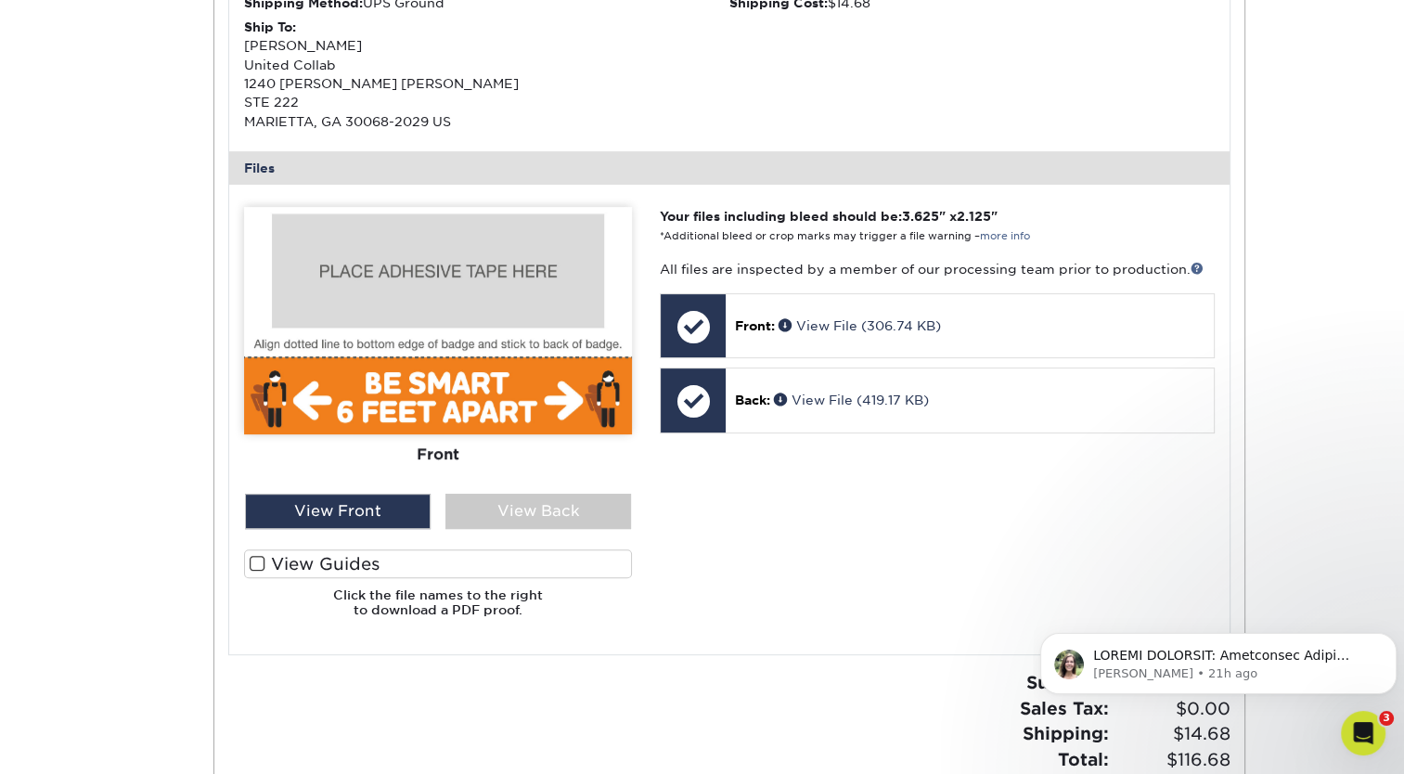
scroll to position [605, 0]
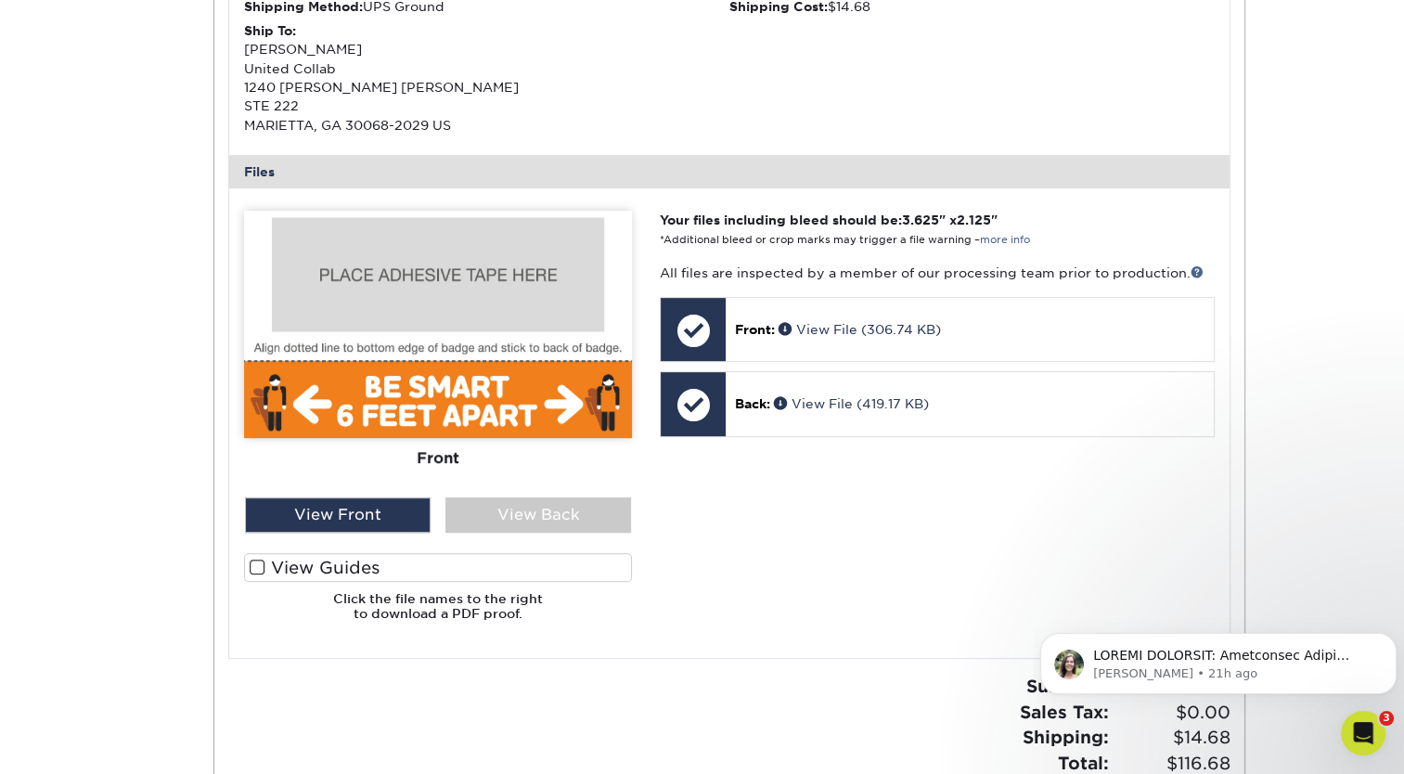
click at [370, 378] on img at bounding box center [438, 324] width 388 height 227
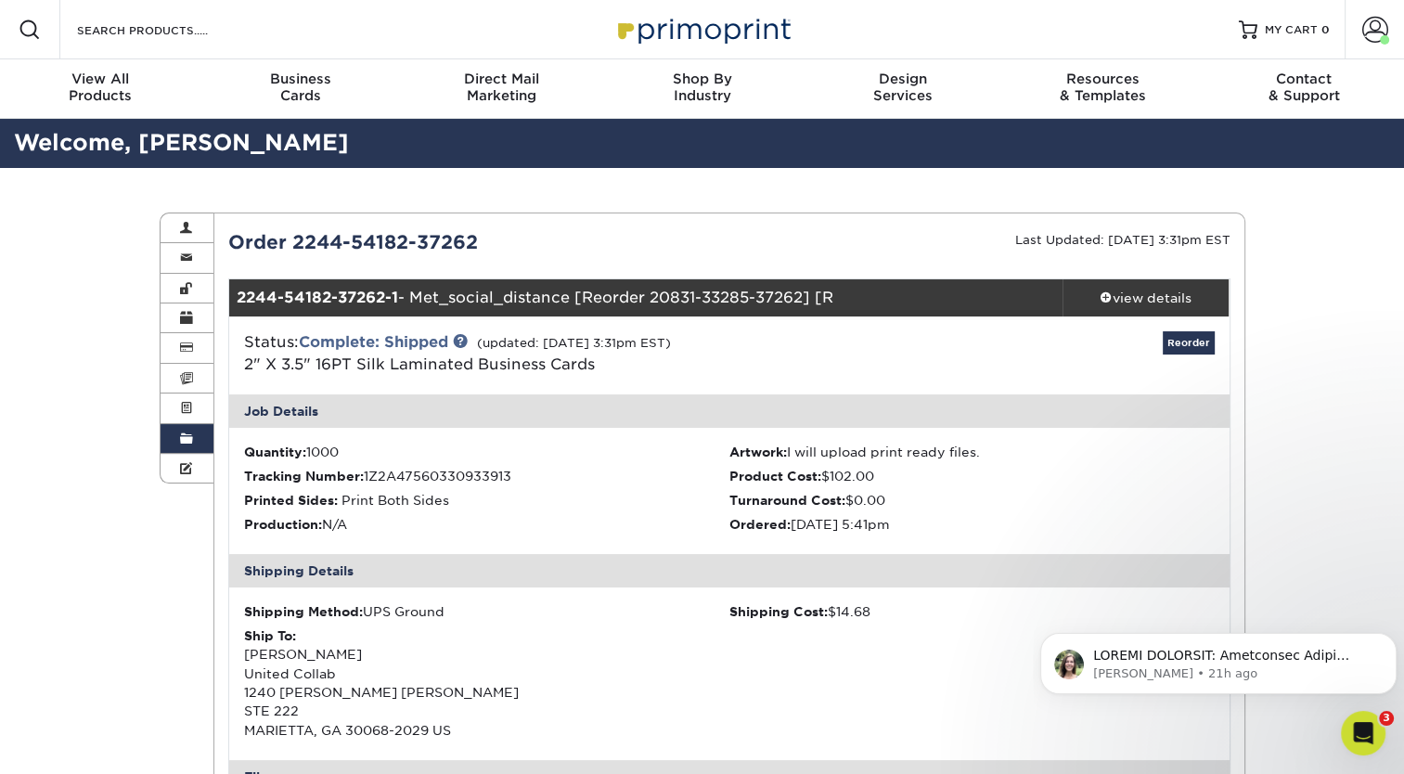
click at [190, 437] on span at bounding box center [186, 438] width 13 height 15
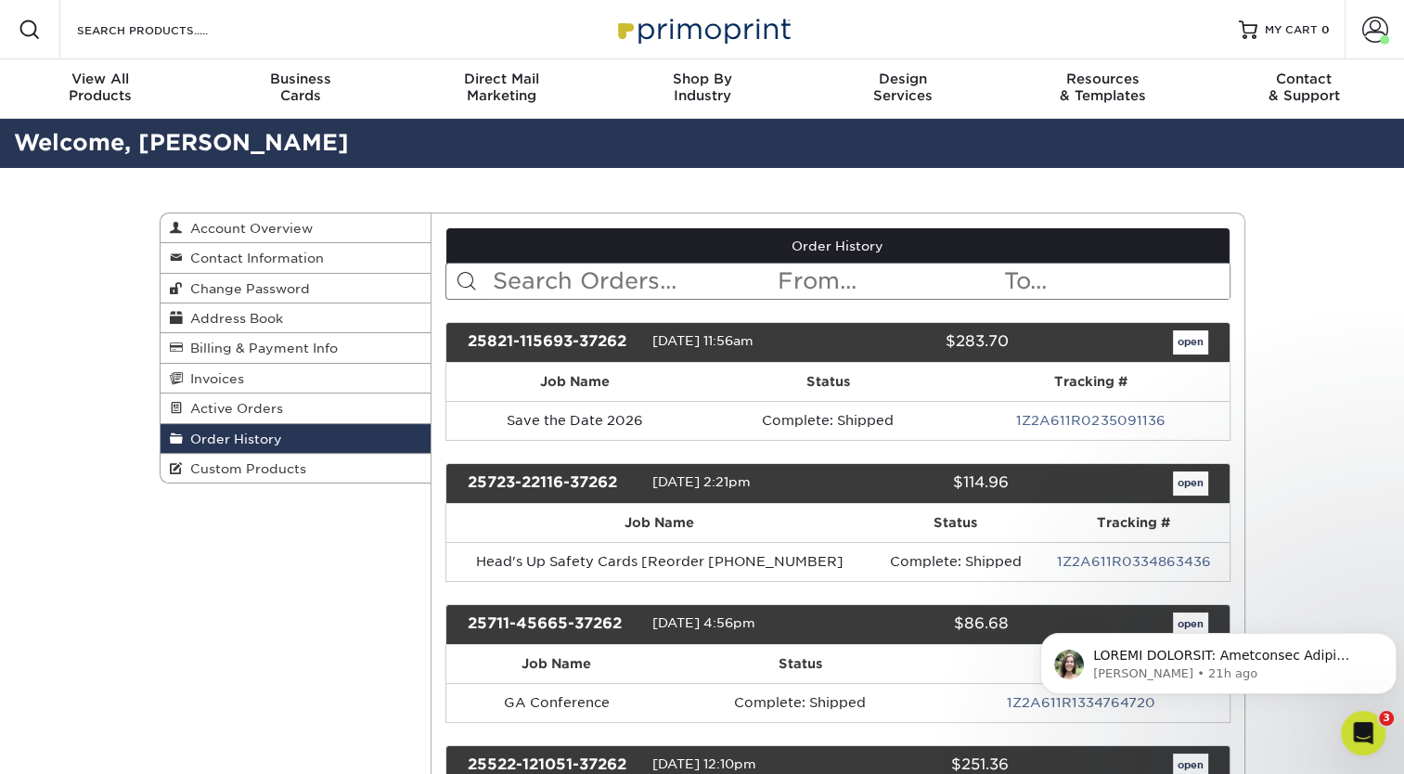
click at [190, 437] on span "Order History" at bounding box center [232, 438] width 99 height 15
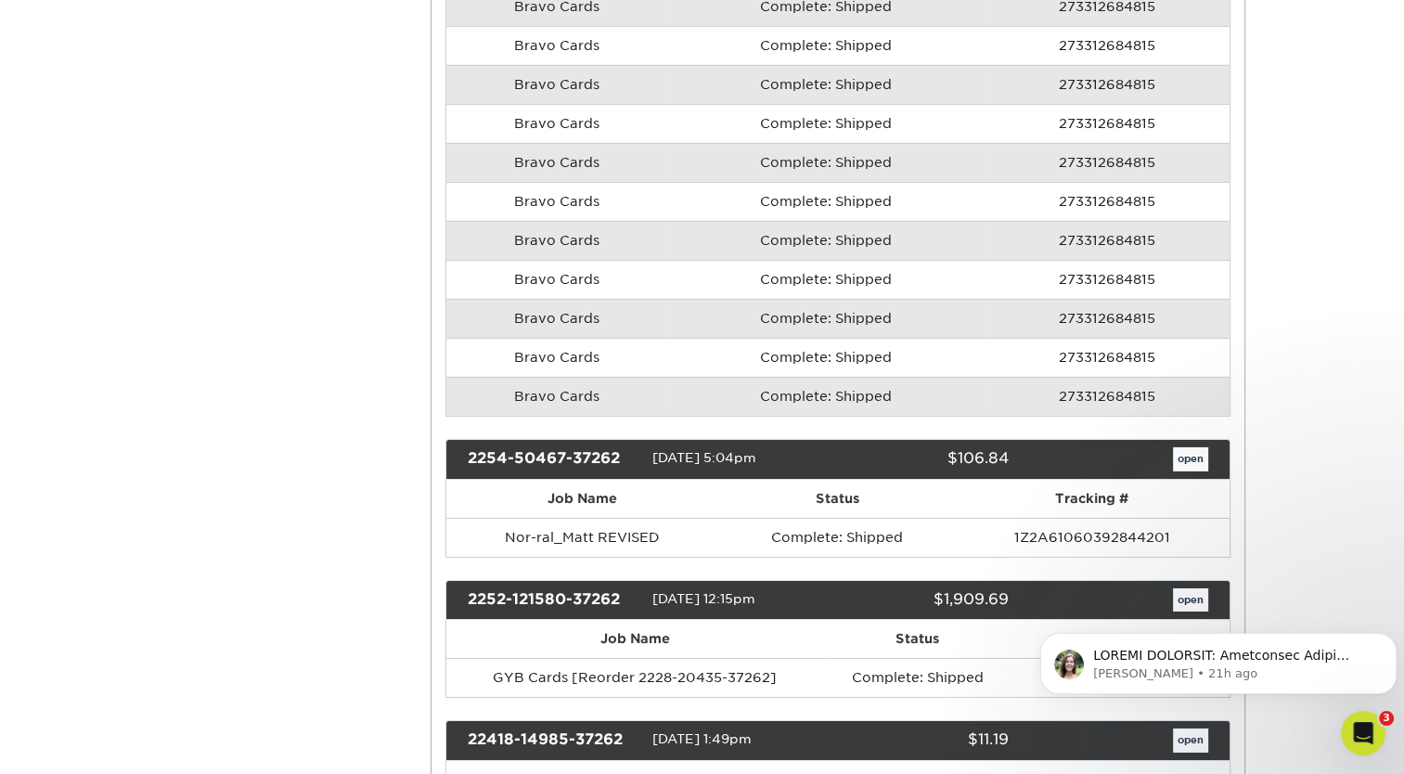
scroll to position [6014, 0]
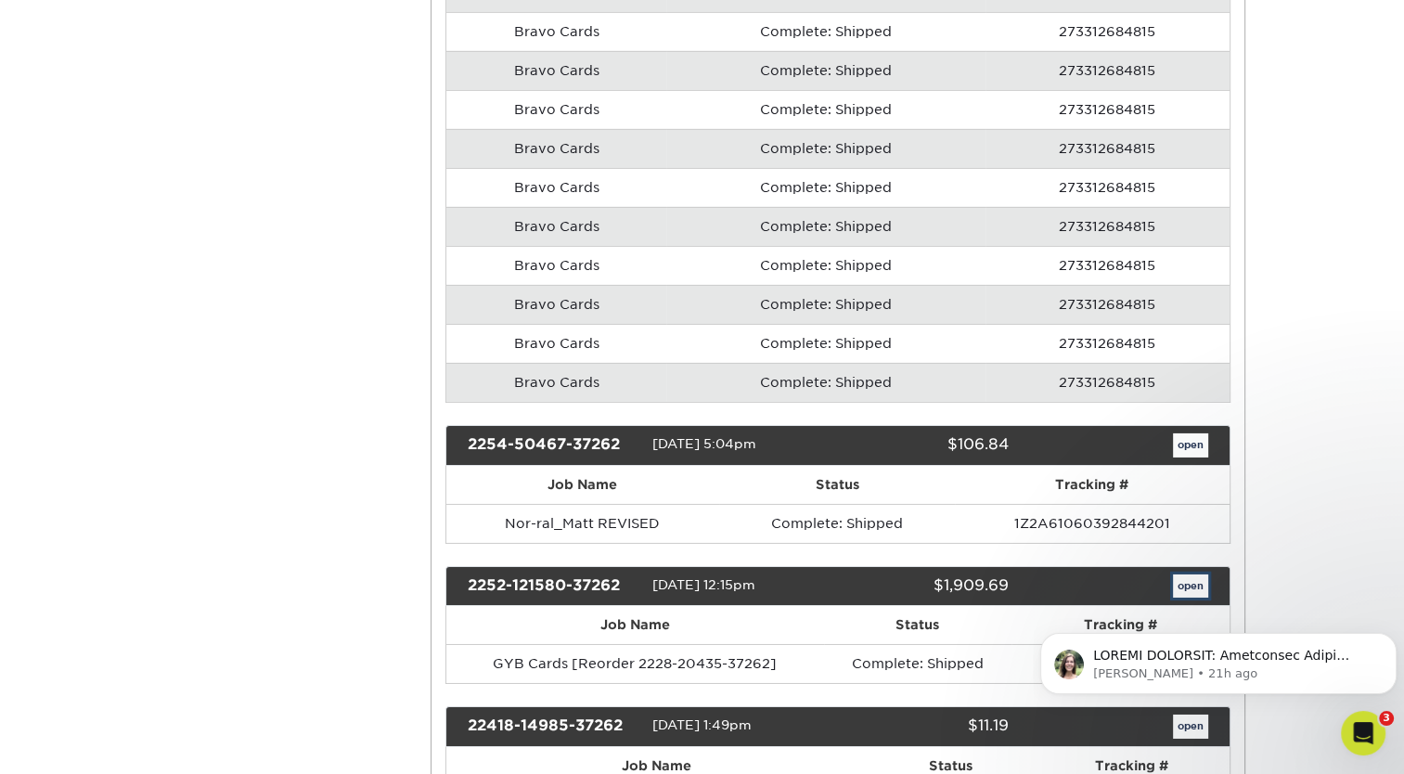
click at [1191, 574] on link "open" at bounding box center [1190, 586] width 35 height 24
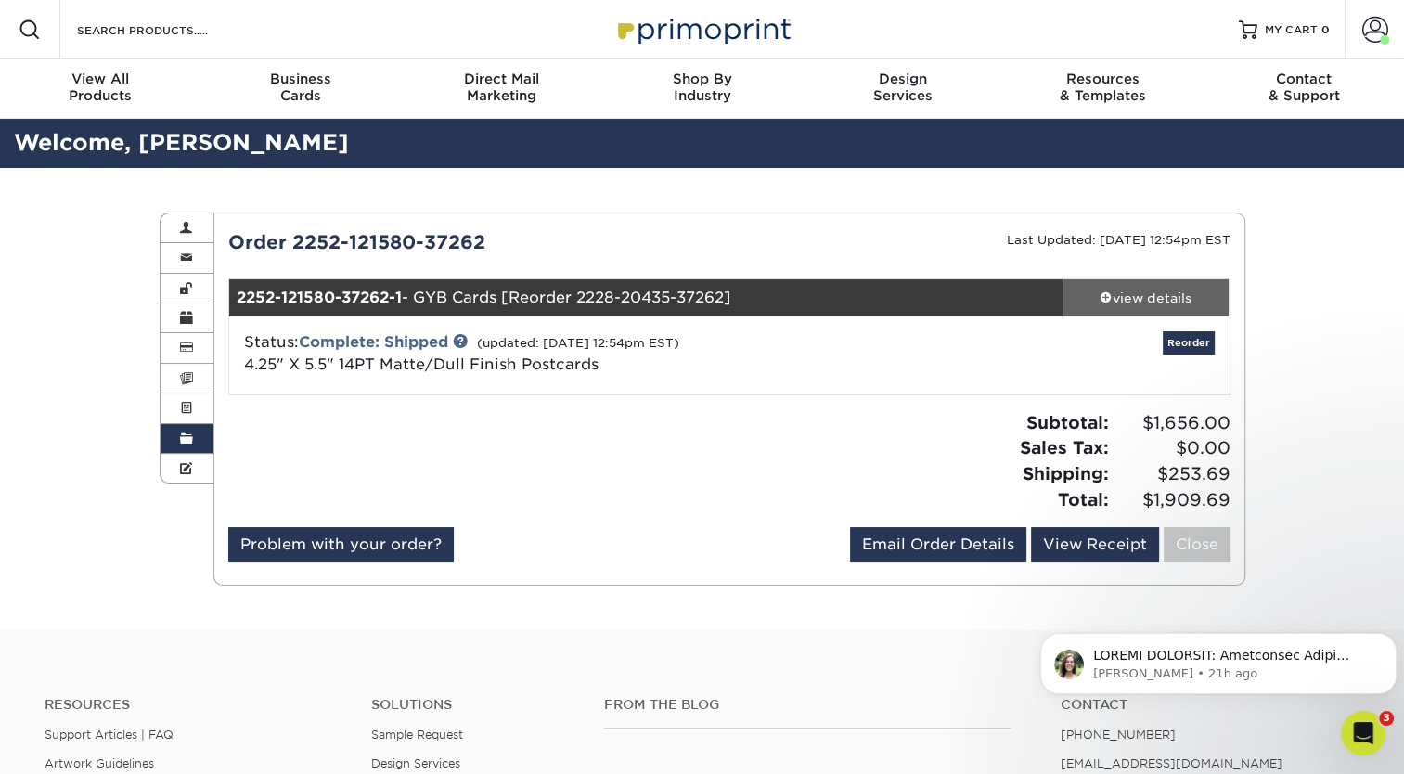
click at [1150, 298] on div "view details" at bounding box center [1145, 297] width 167 height 19
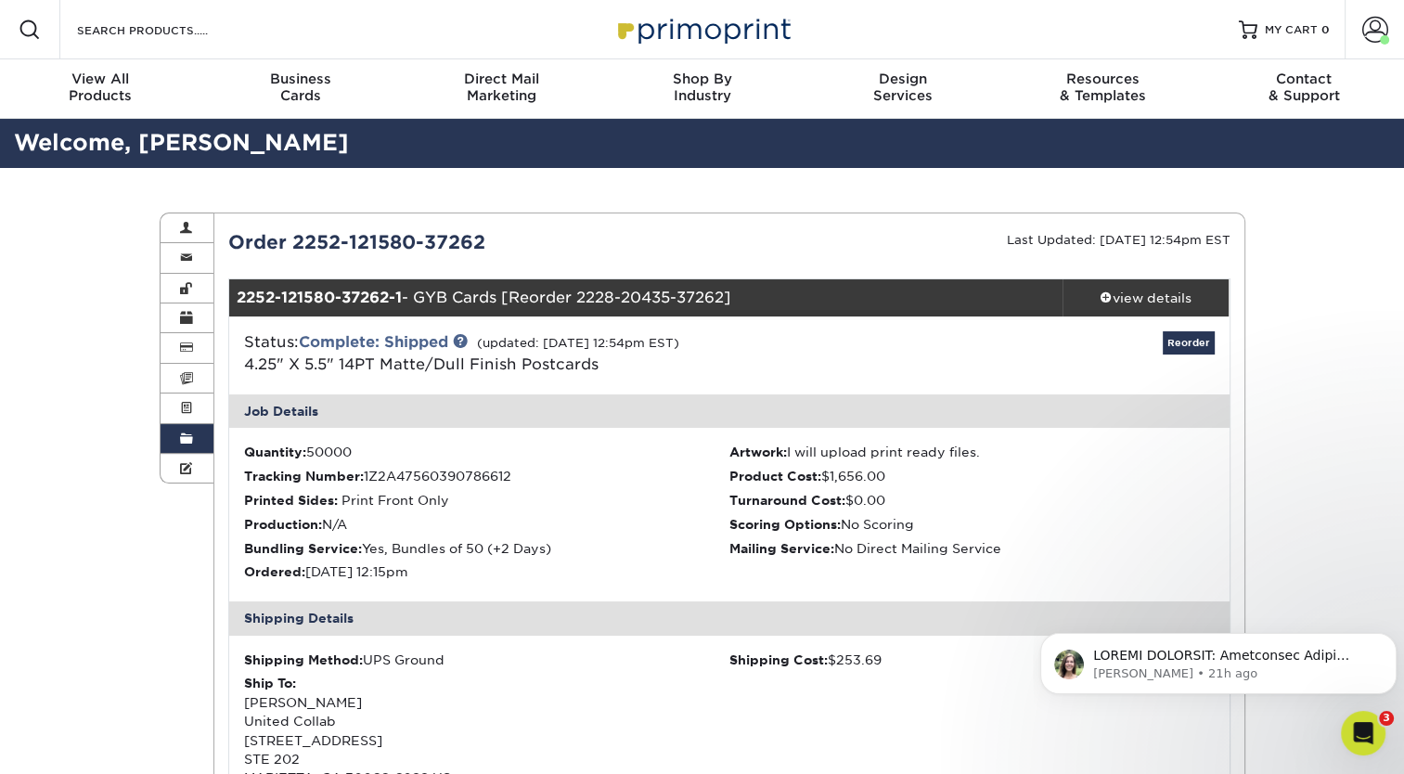
scroll to position [22, 0]
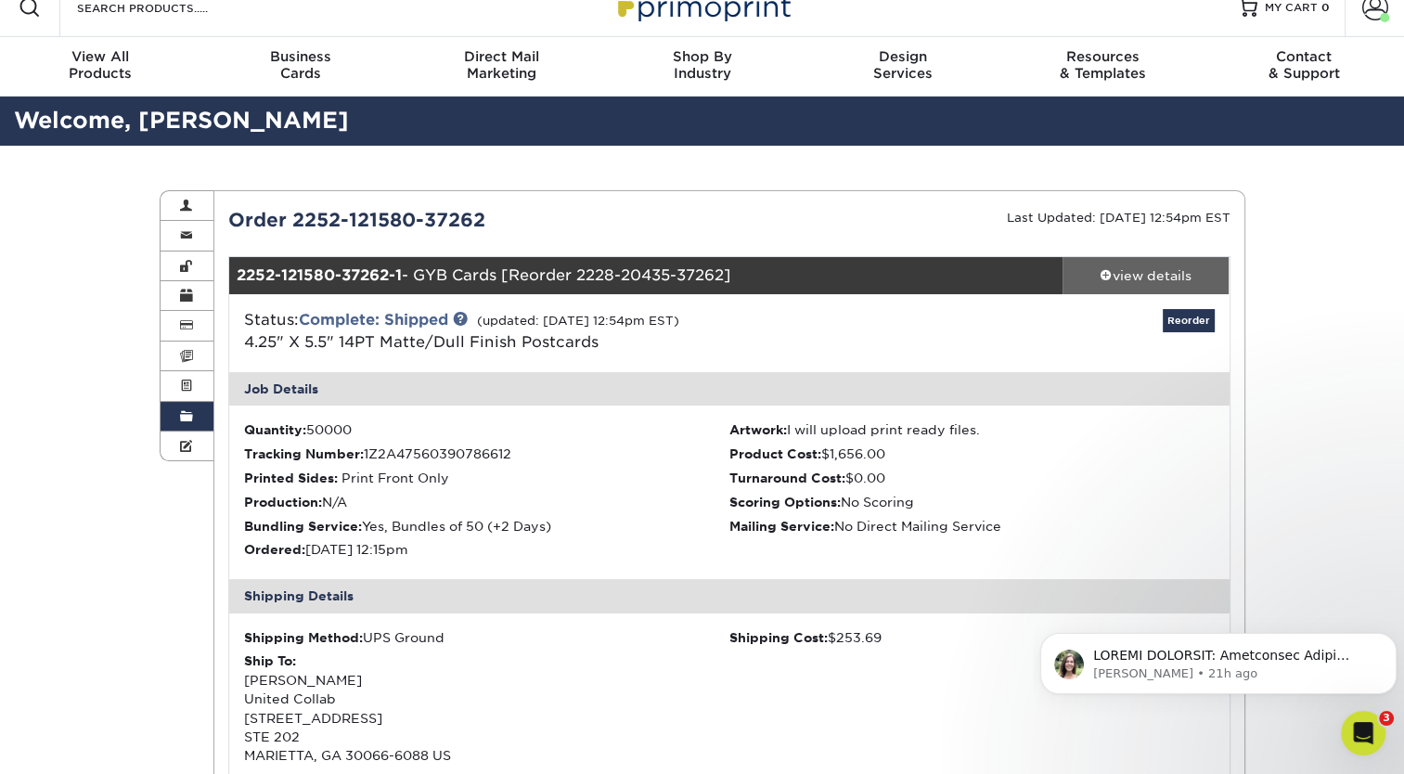
click at [1104, 282] on div "view details" at bounding box center [1145, 275] width 167 height 19
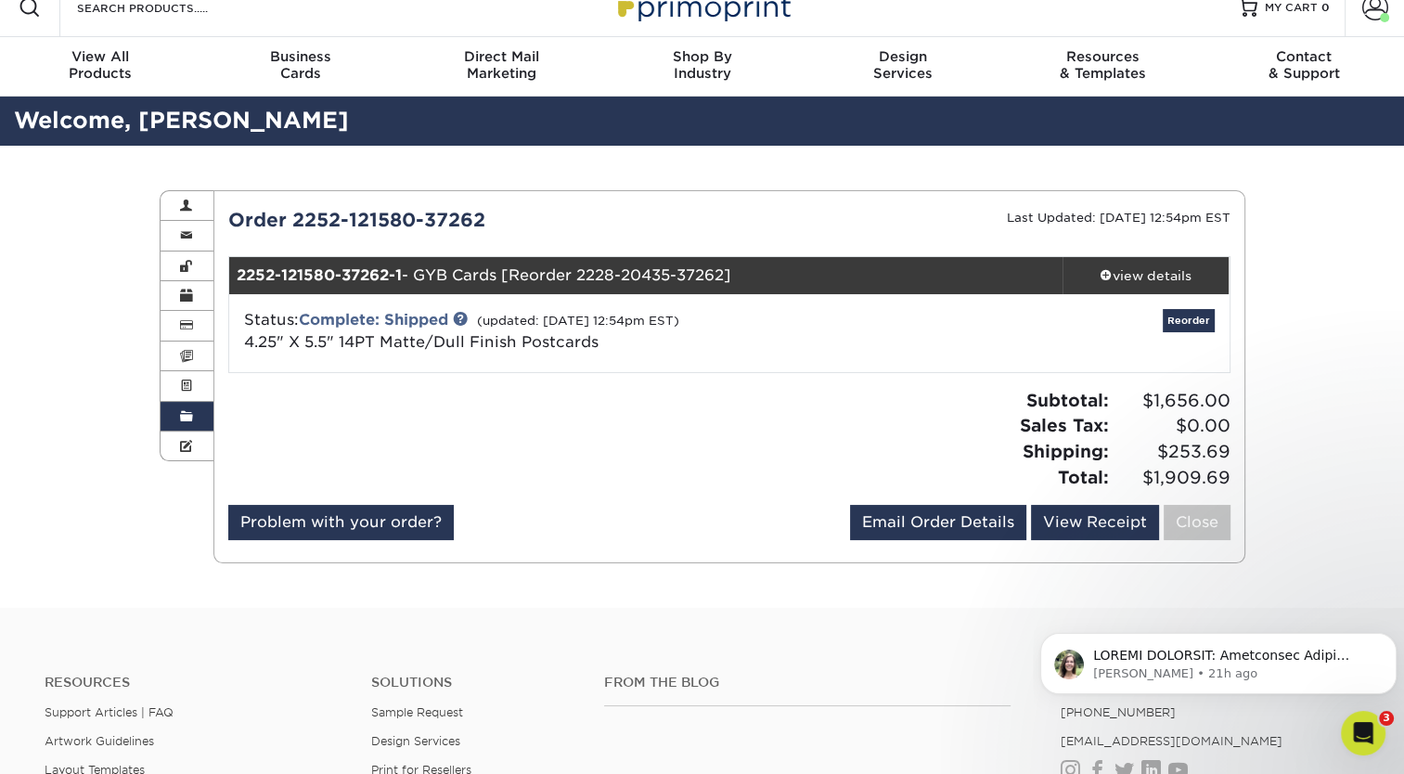
click at [189, 417] on span at bounding box center [186, 416] width 13 height 15
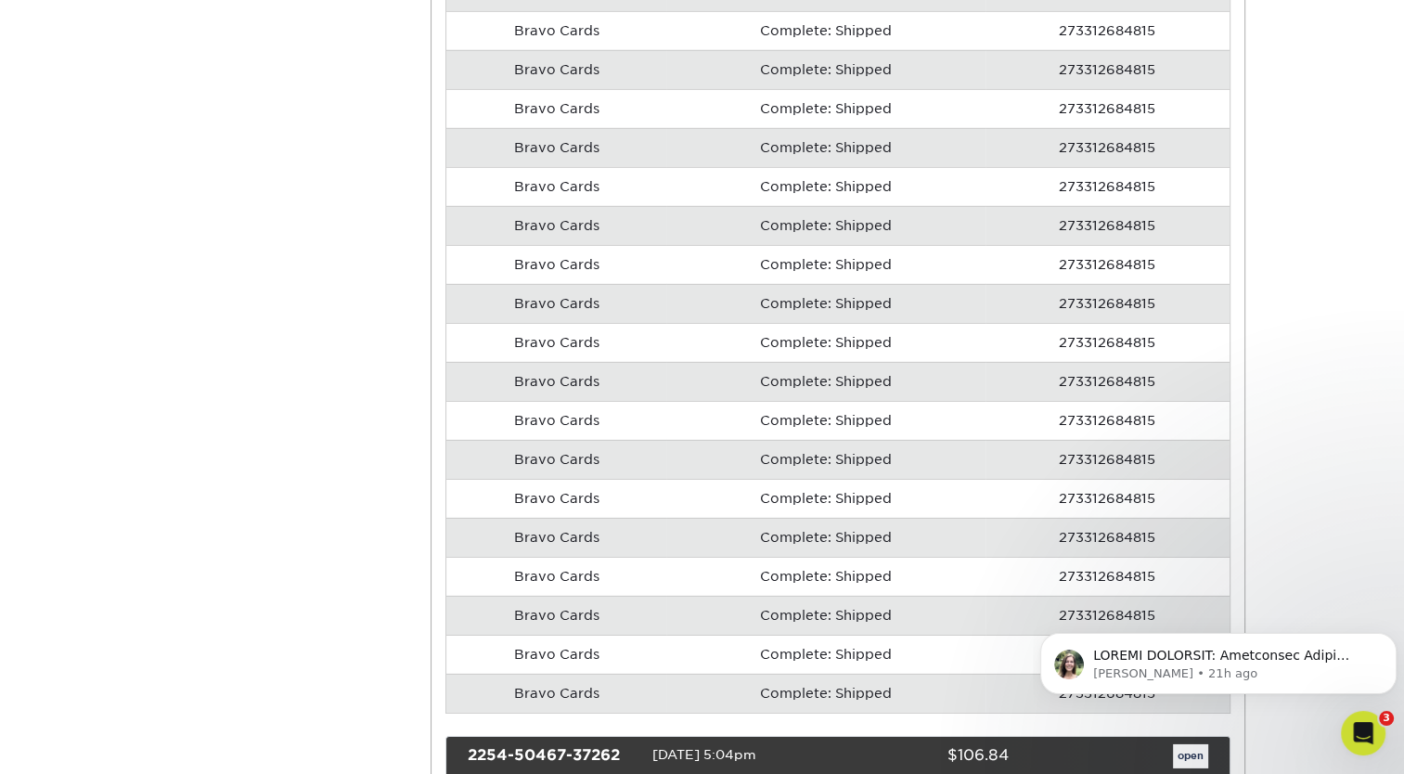
scroll to position [5213, 0]
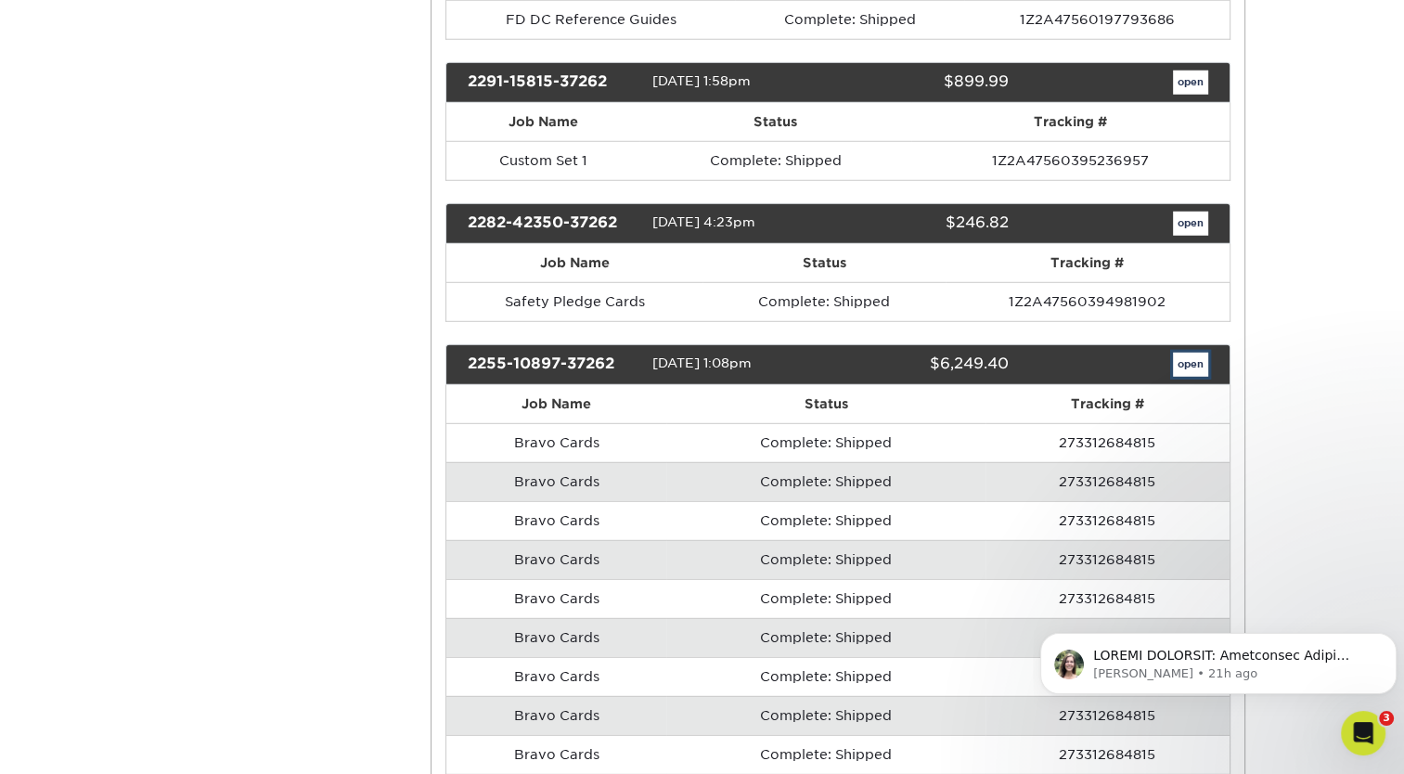
click at [1175, 353] on link "open" at bounding box center [1190, 365] width 35 height 24
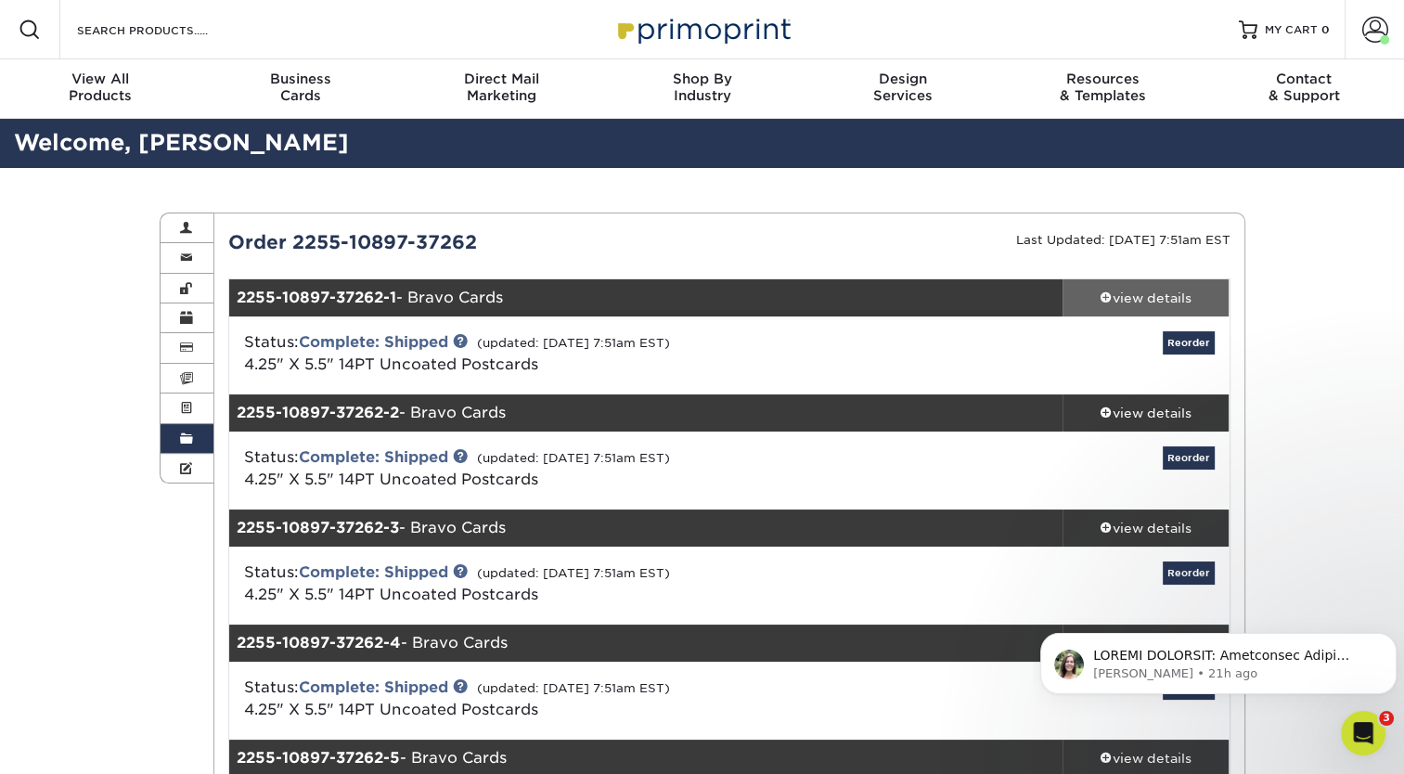
click at [1176, 306] on div "view details" at bounding box center [1145, 297] width 167 height 19
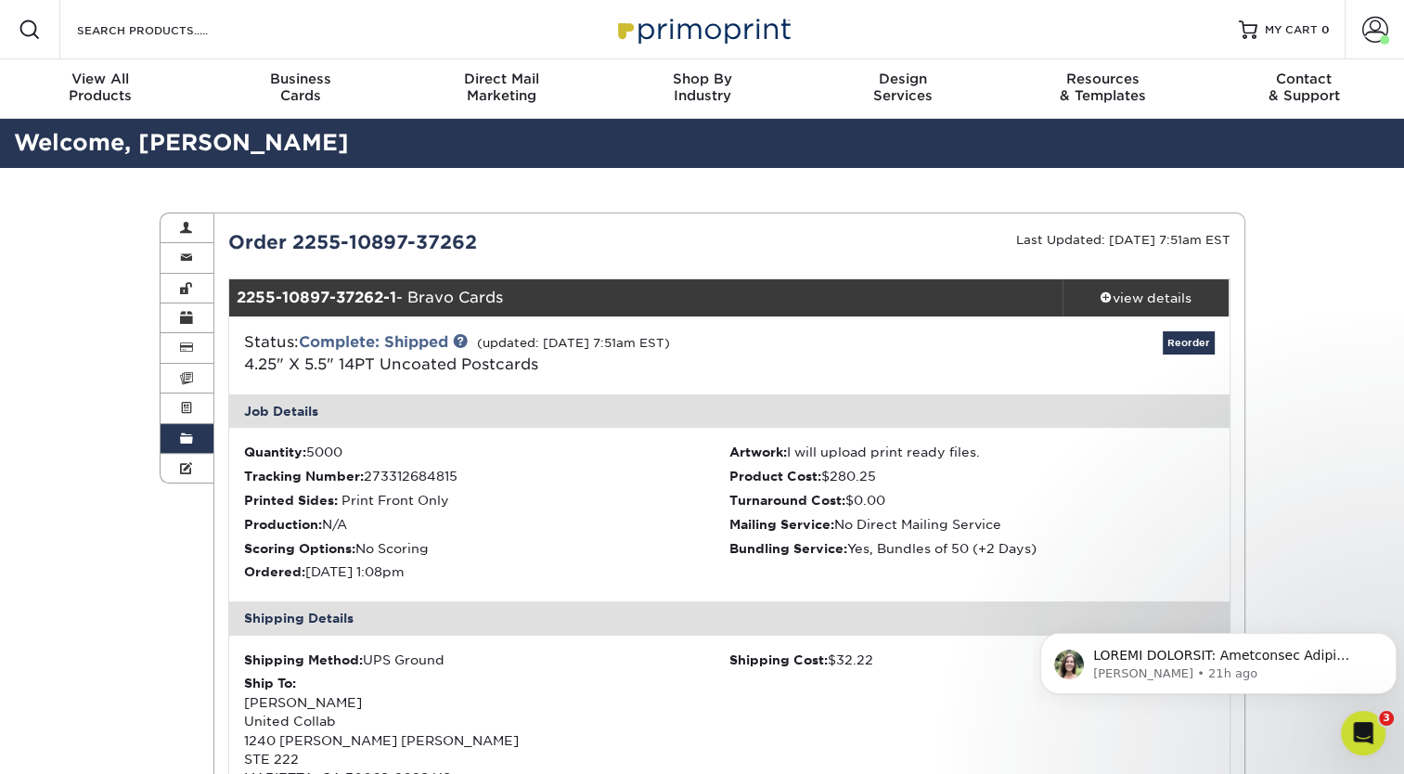
click at [167, 438] on link "Order History" at bounding box center [187, 439] width 54 height 30
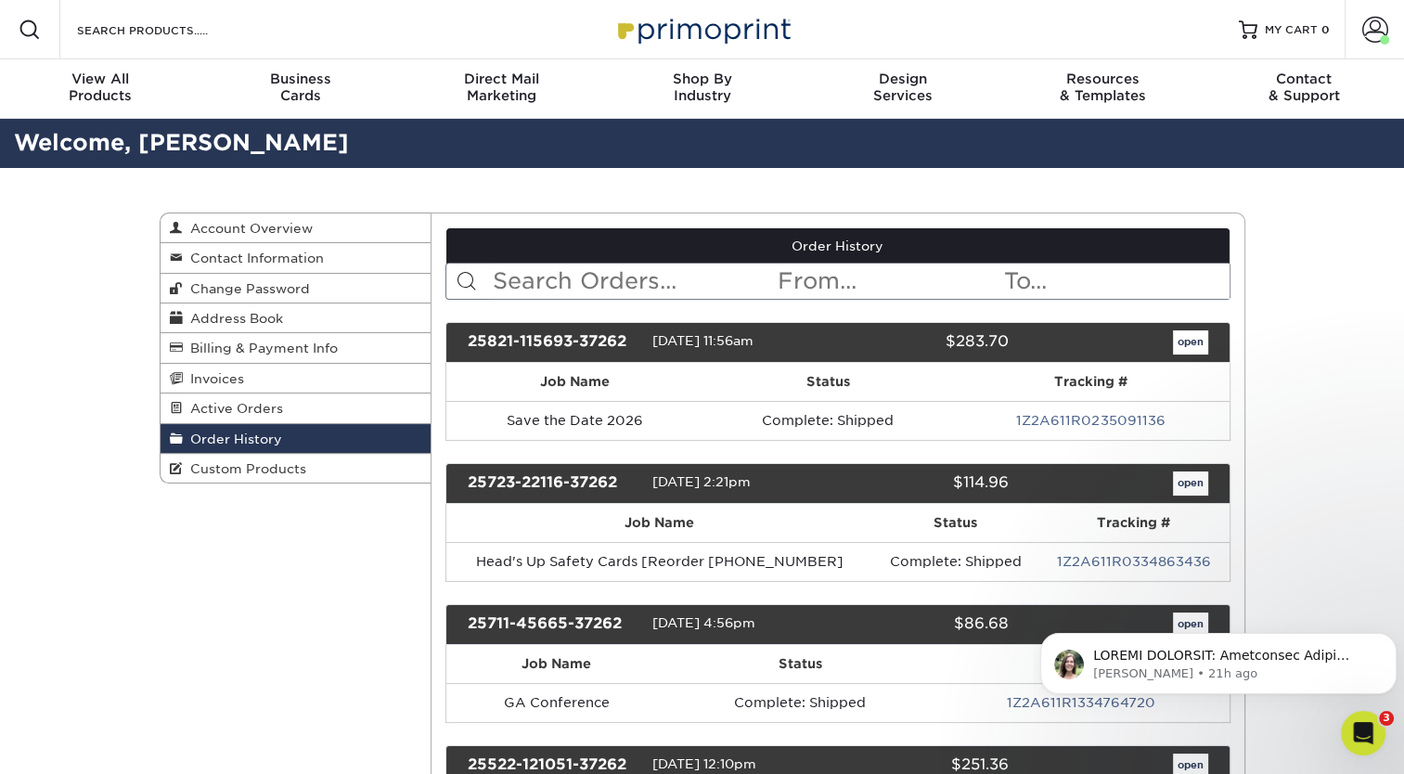
click at [193, 443] on span "Order History" at bounding box center [232, 438] width 99 height 15
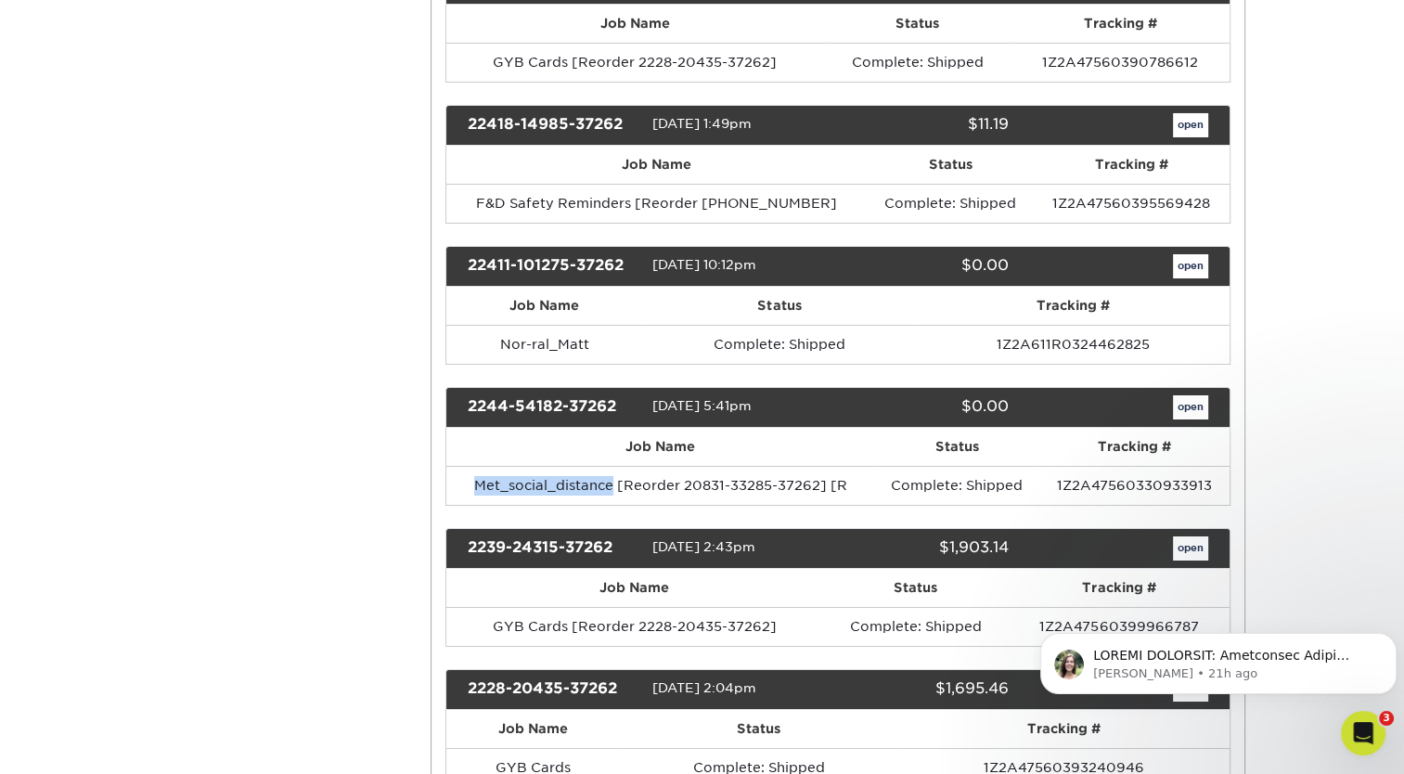
scroll to position [6625, 0]
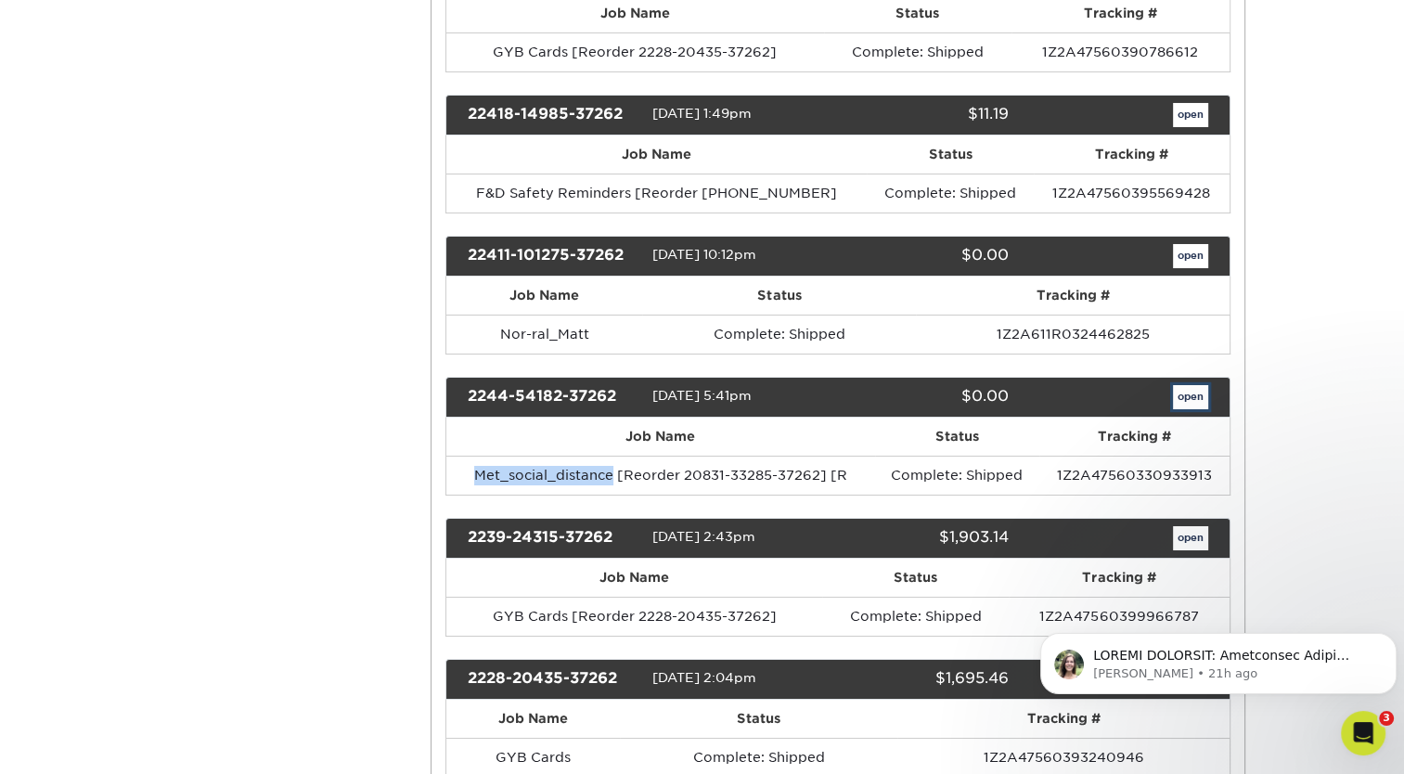
click at [1179, 385] on link "open" at bounding box center [1190, 397] width 35 height 24
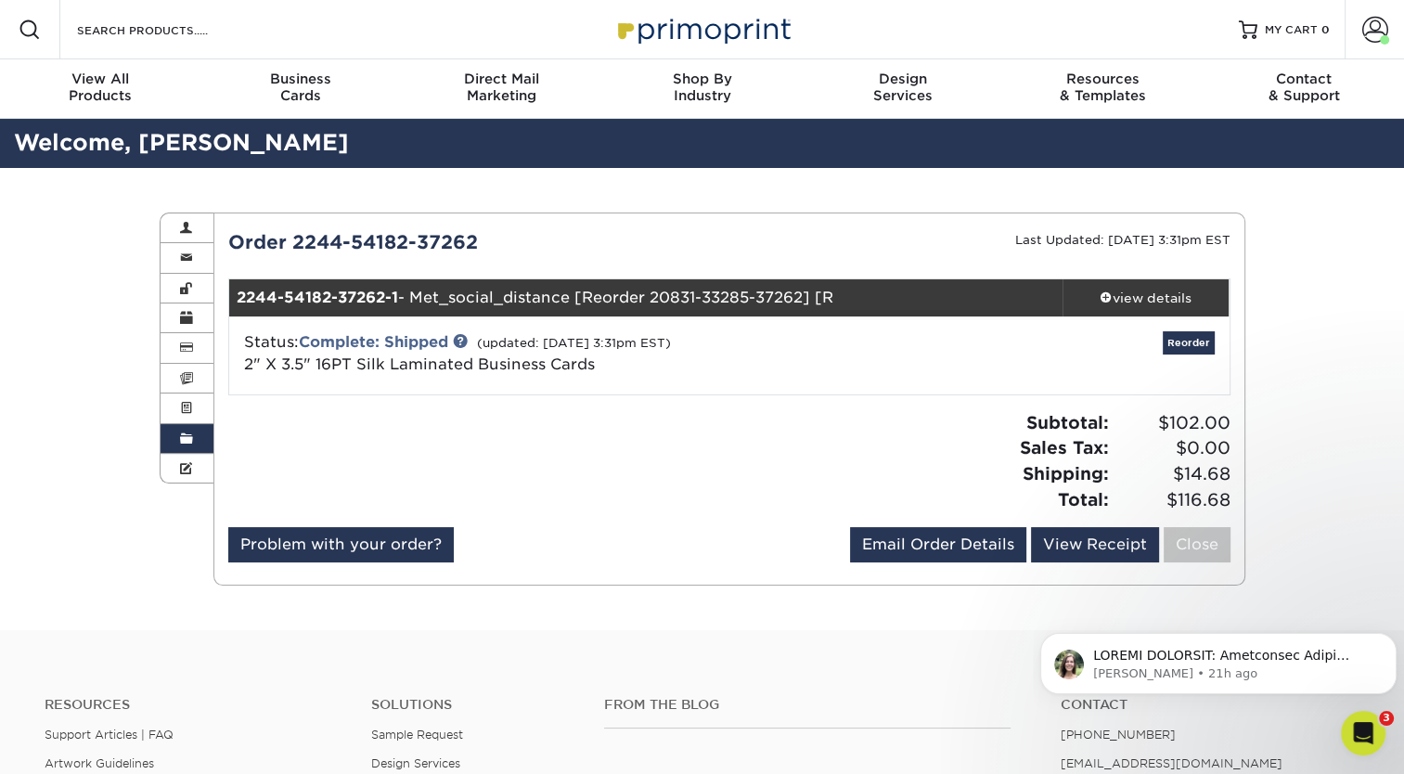
scroll to position [67, 0]
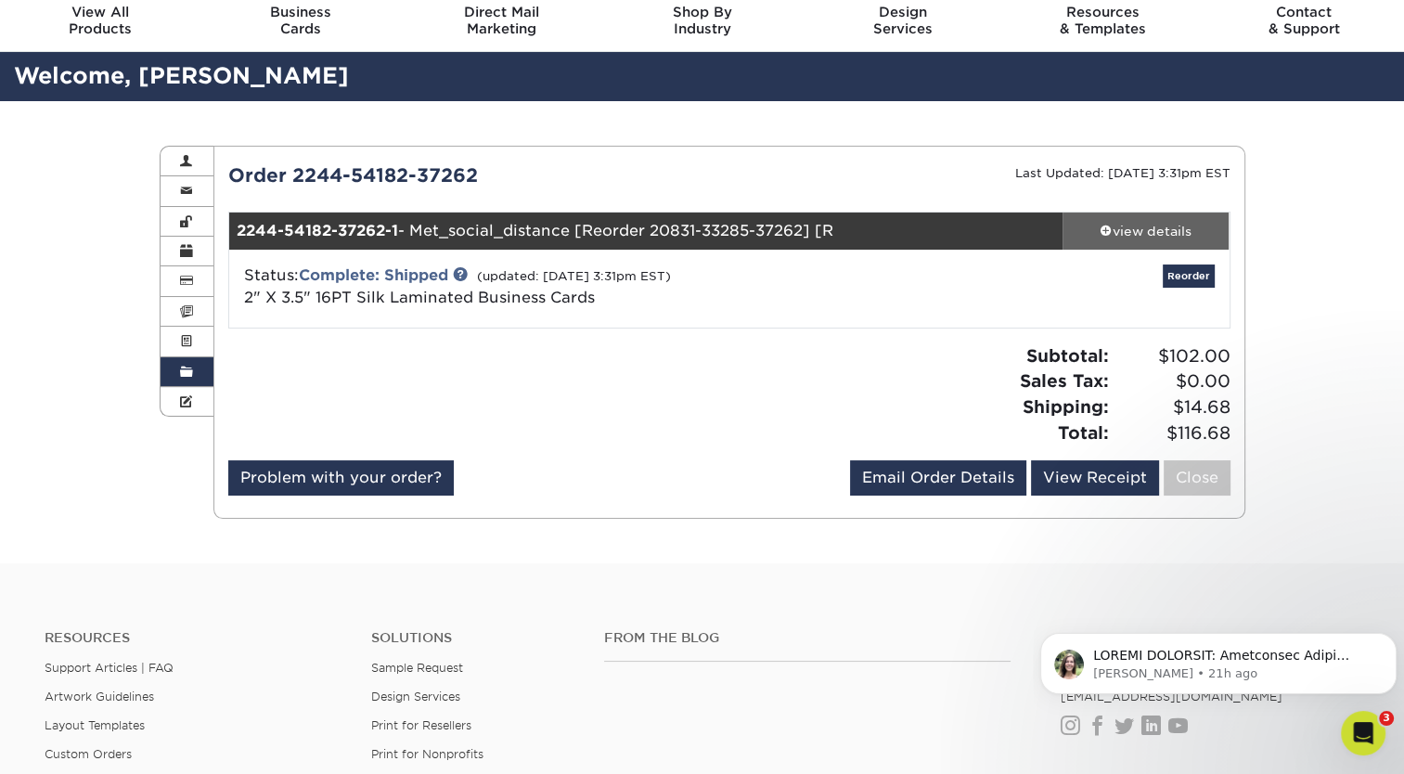
click at [1143, 232] on div "view details" at bounding box center [1145, 231] width 167 height 19
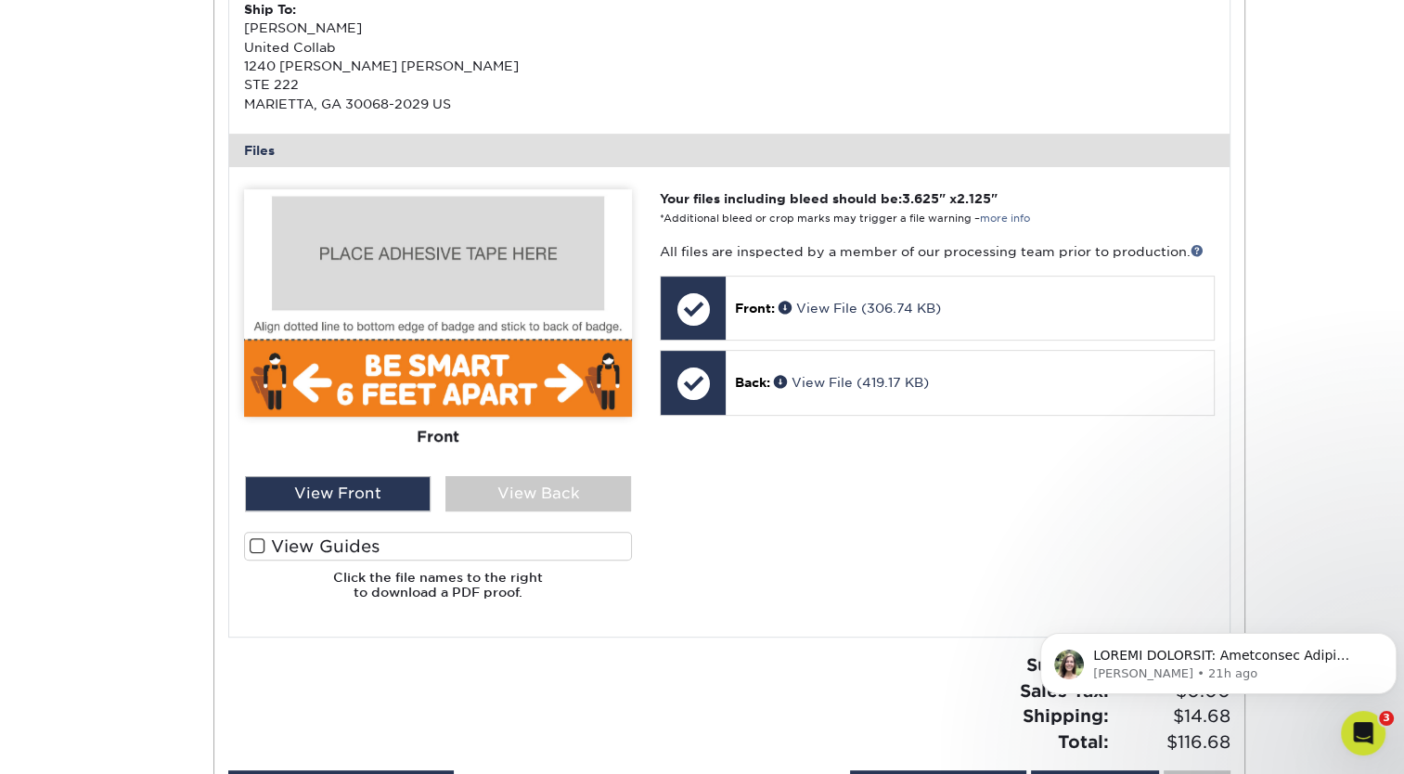
scroll to position [0, 0]
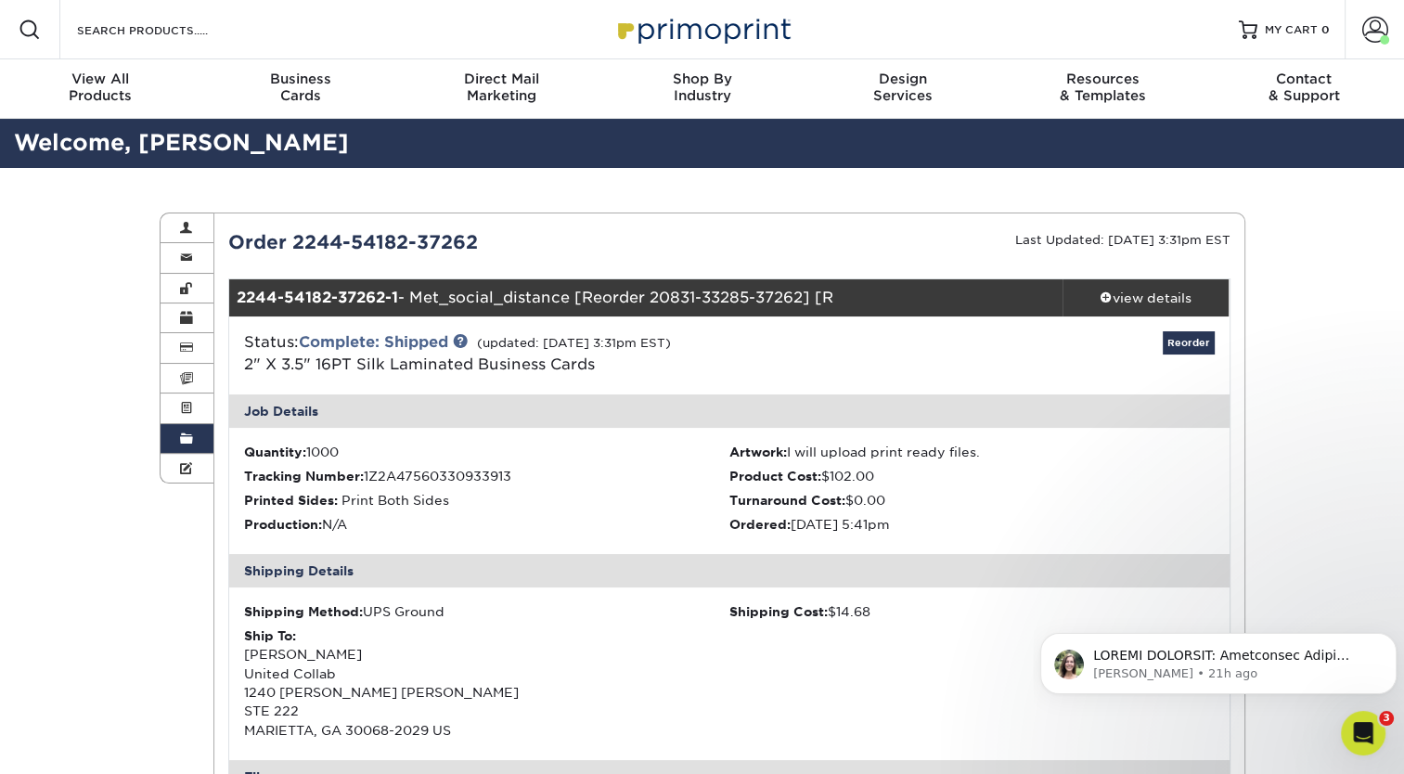
click at [174, 440] on link "Order History" at bounding box center [187, 439] width 54 height 30
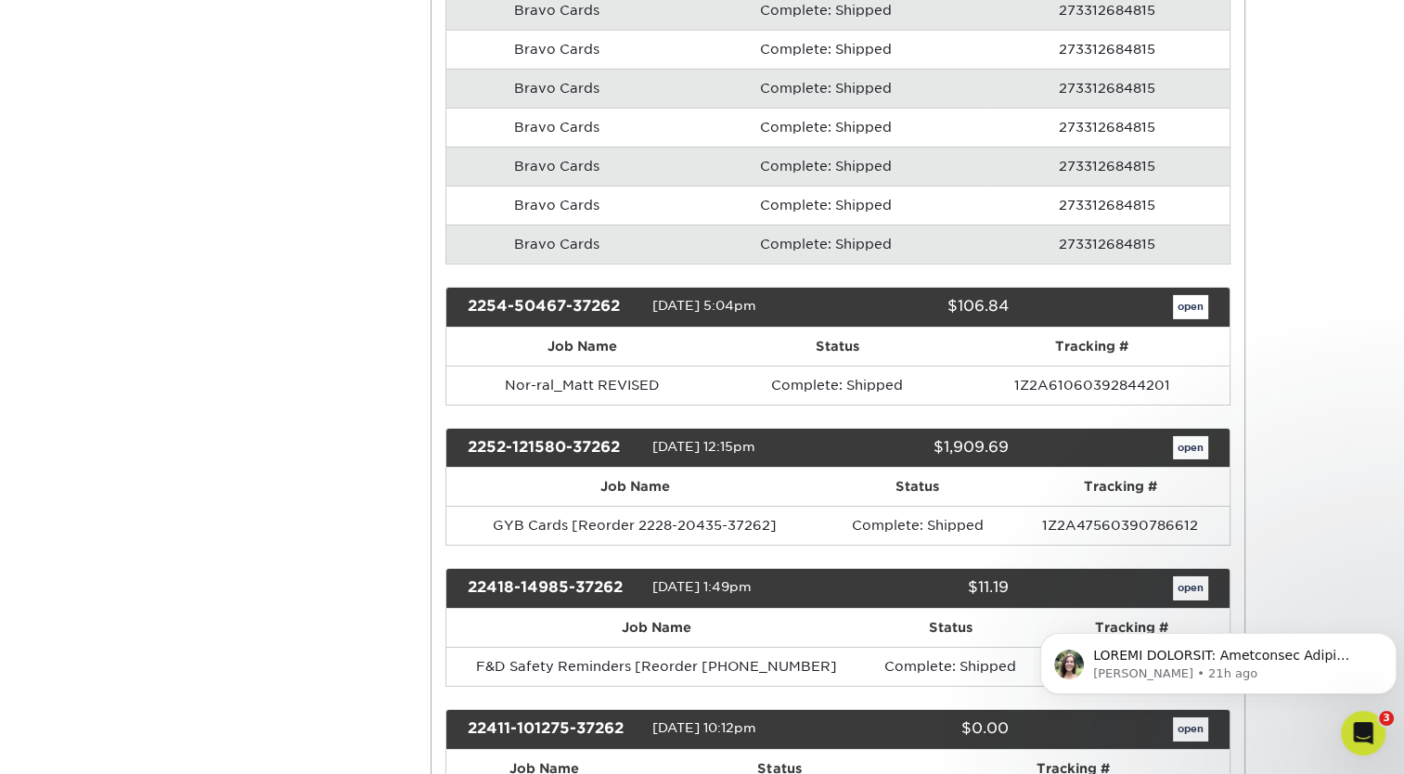
scroll to position [6156, 0]
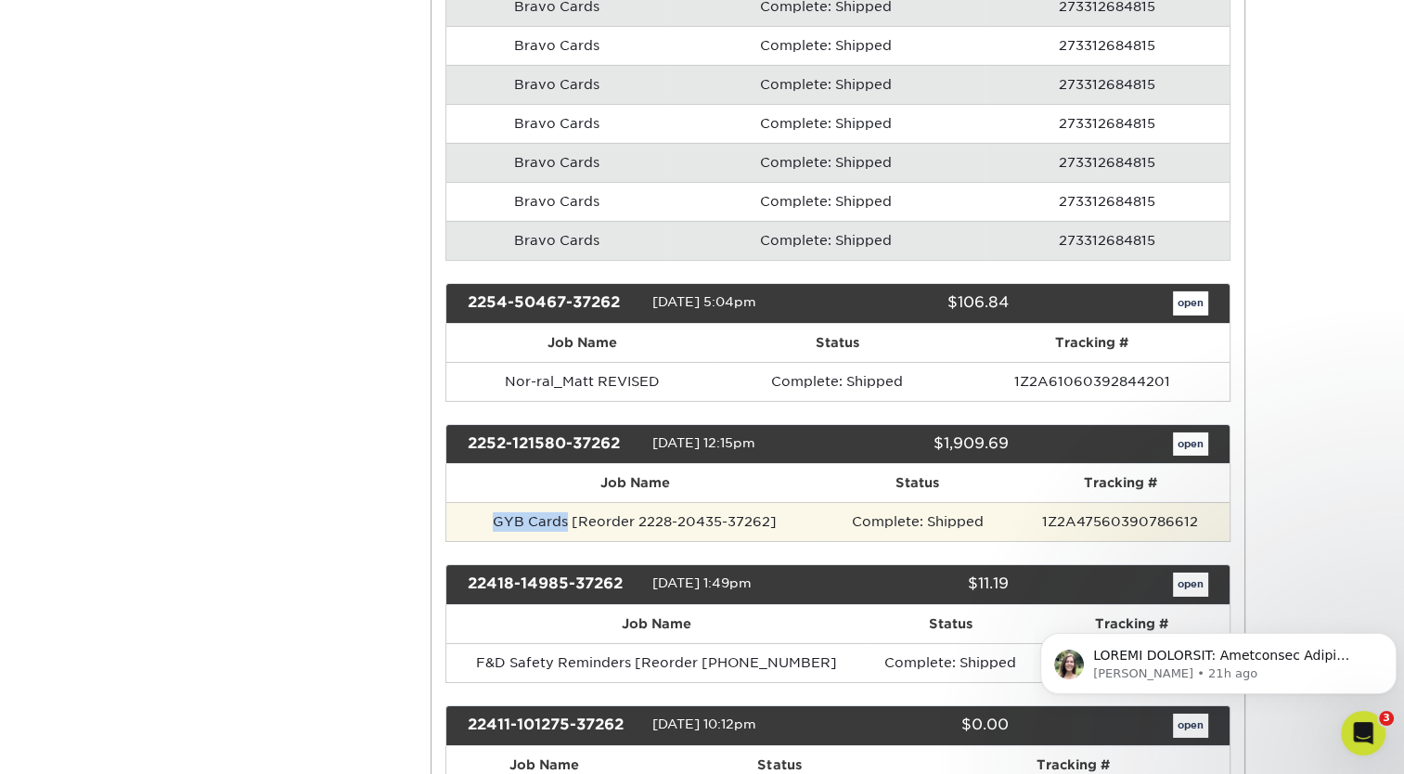
drag, startPoint x: 567, startPoint y: 498, endPoint x: 482, endPoint y: 503, distance: 84.5
click at [482, 503] on td "GYB Cards [Reorder 2228-20435-37262]" at bounding box center [635, 521] width 378 height 39
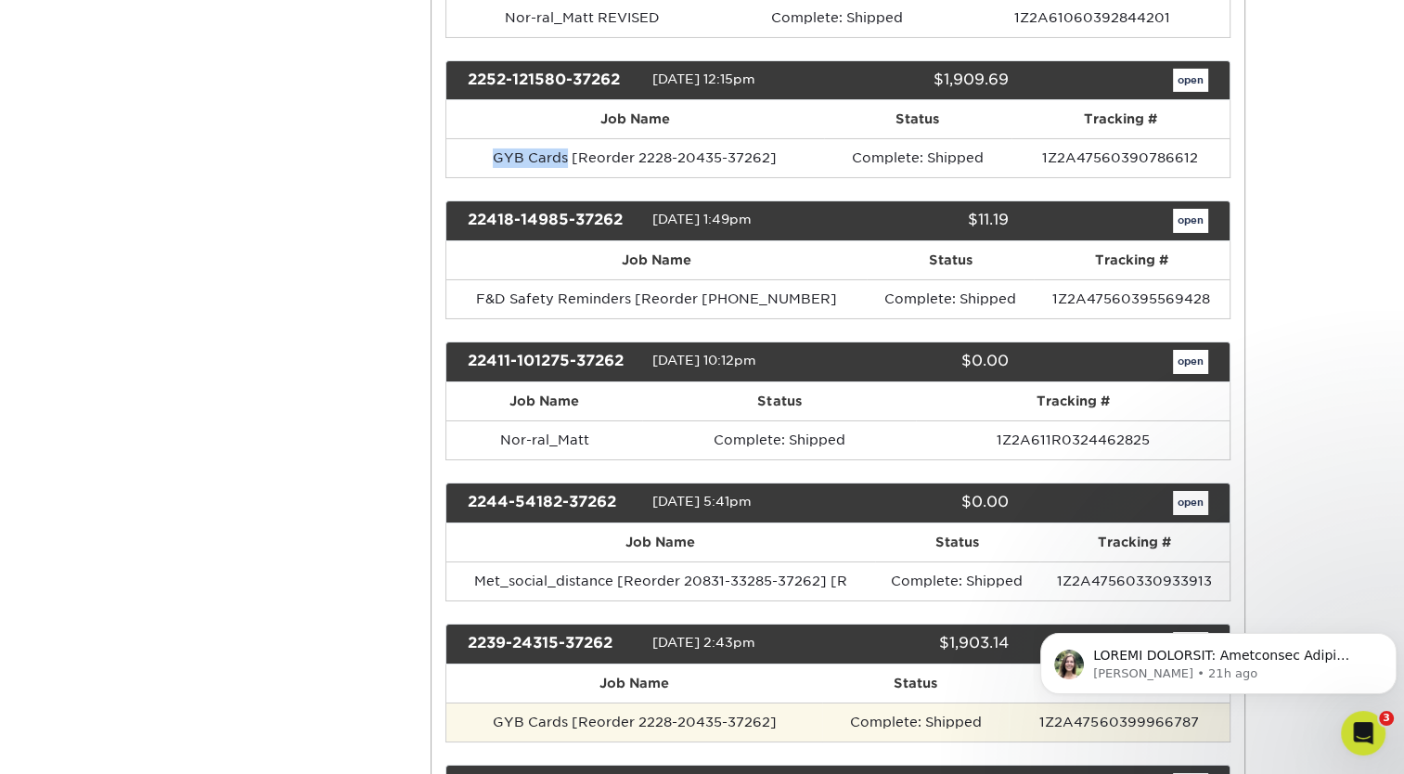
scroll to position [6521, 0]
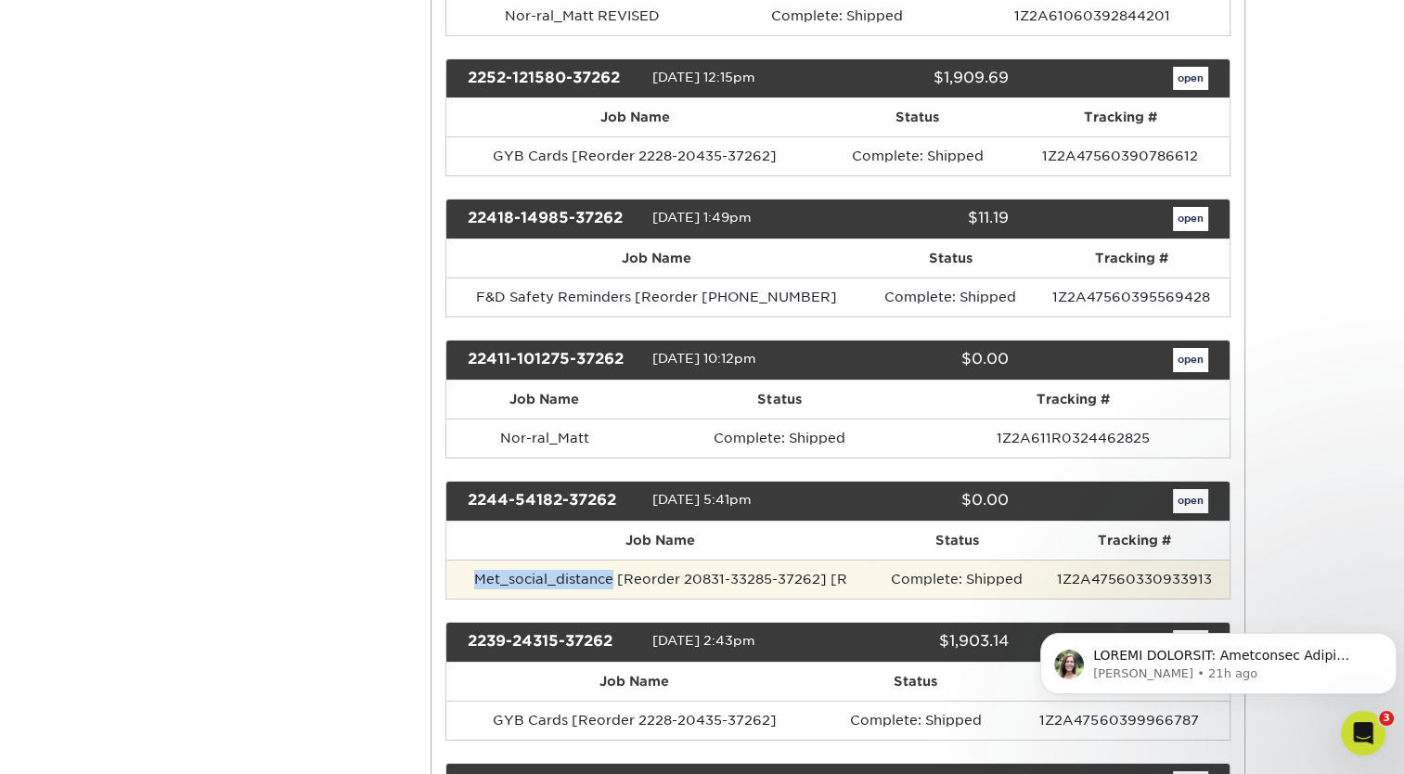
drag, startPoint x: 616, startPoint y: 555, endPoint x: 471, endPoint y: 561, distance: 144.9
click at [471, 561] on td "Met_social_distance [Reorder 20831-33285-37262] [R" at bounding box center [660, 578] width 429 height 39
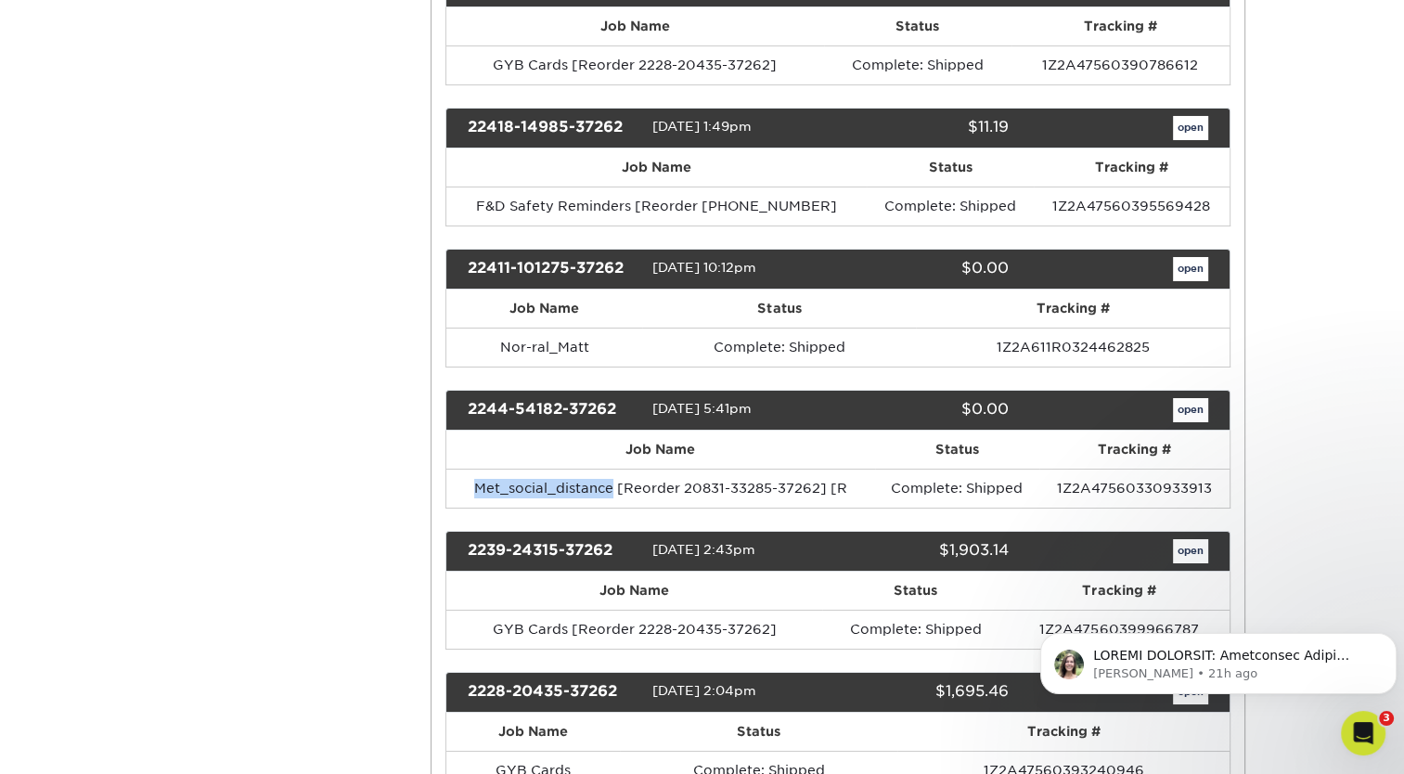
scroll to position [6612, 0]
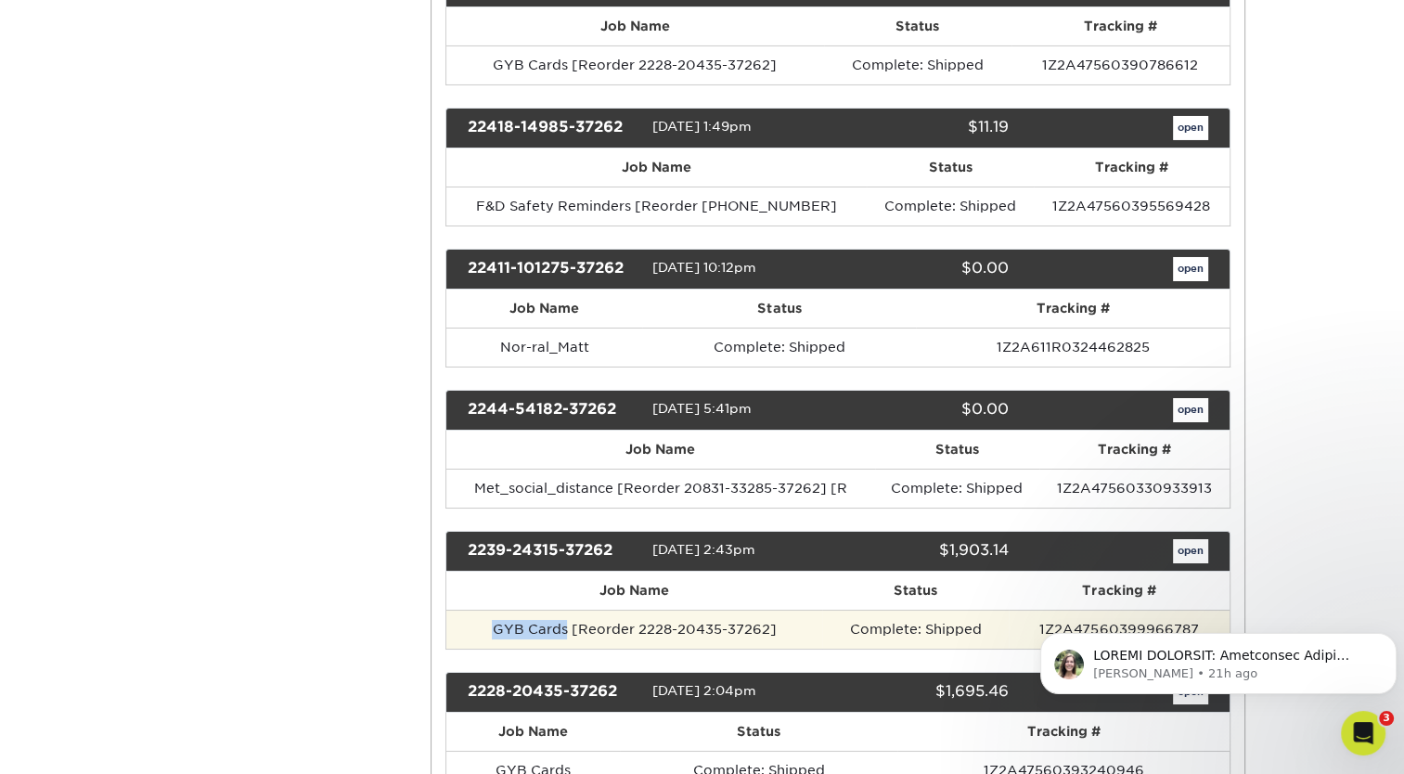
drag, startPoint x: 565, startPoint y: 601, endPoint x: 469, endPoint y: 611, distance: 96.1
click at [469, 611] on td "GYB Cards [Reorder 2228-20435-37262]" at bounding box center [634, 628] width 376 height 39
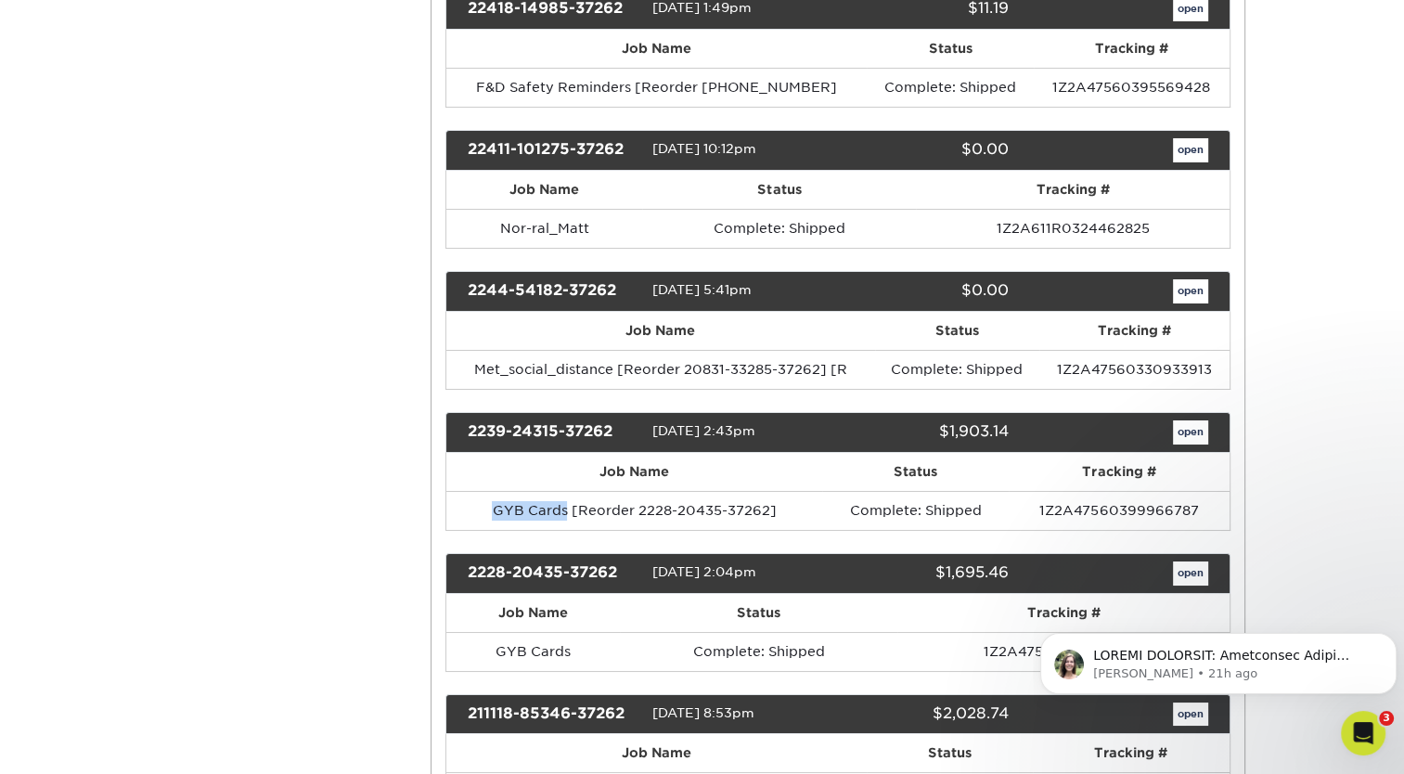
scroll to position [6738, 0]
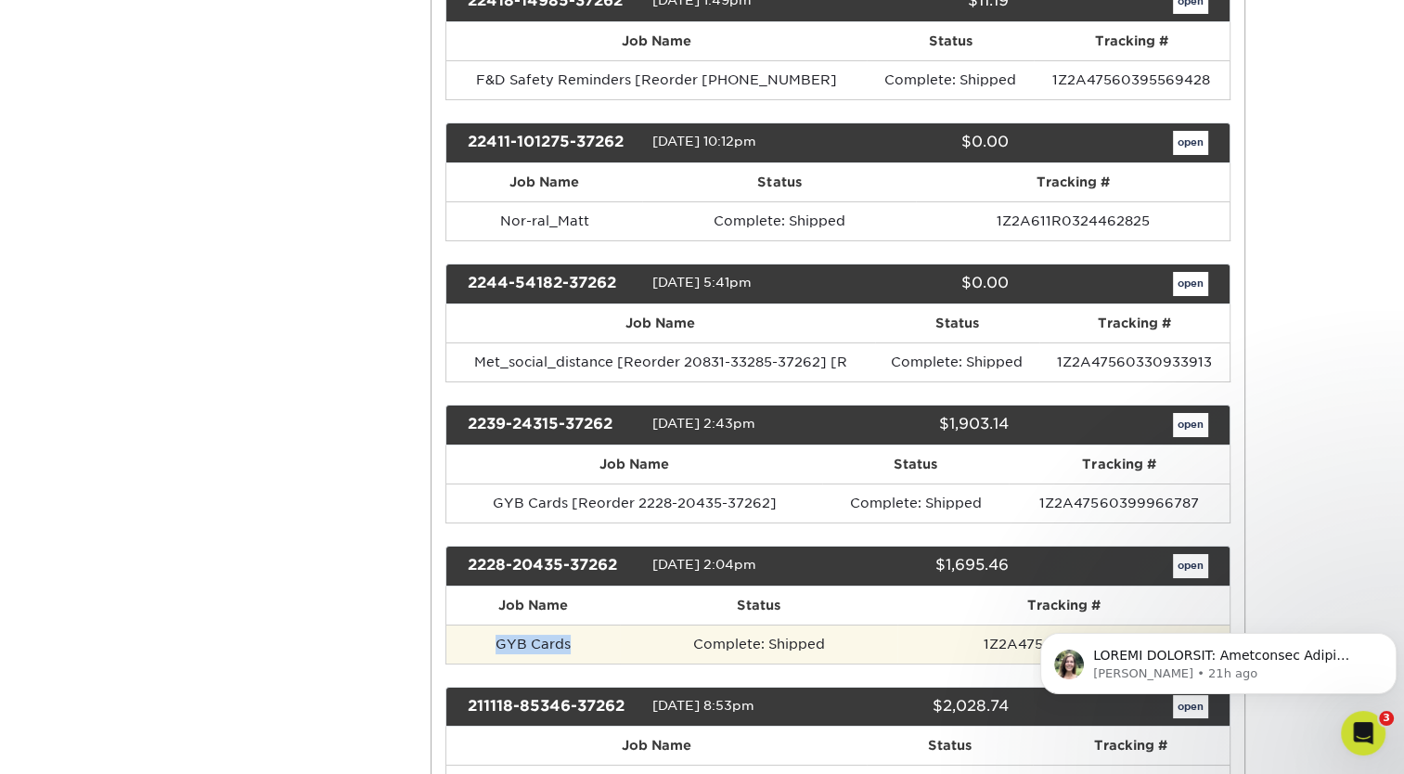
drag, startPoint x: 581, startPoint y: 599, endPoint x: 494, endPoint y: 612, distance: 88.2
click at [494, 624] on td "GYB Cards" at bounding box center [532, 643] width 173 height 39
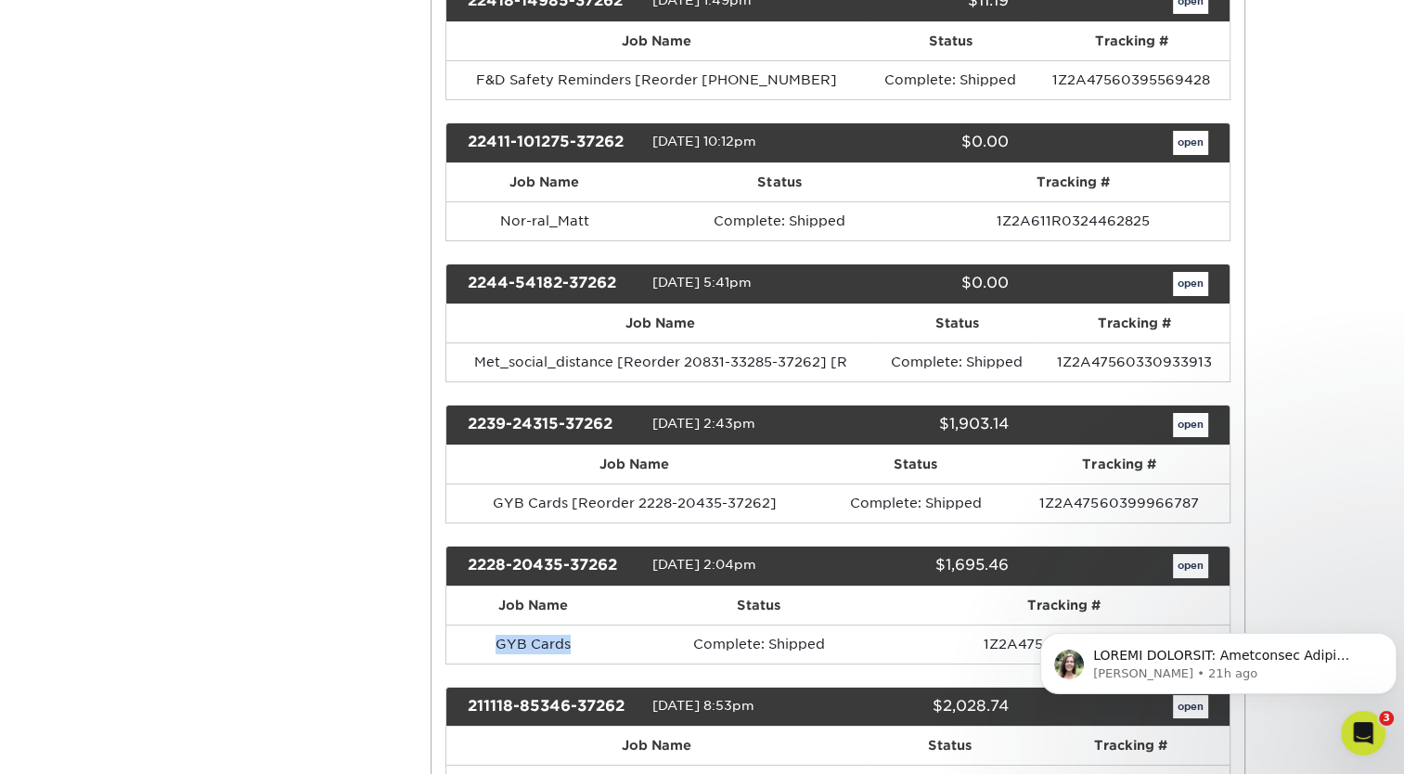
scroll to position [6976, 0]
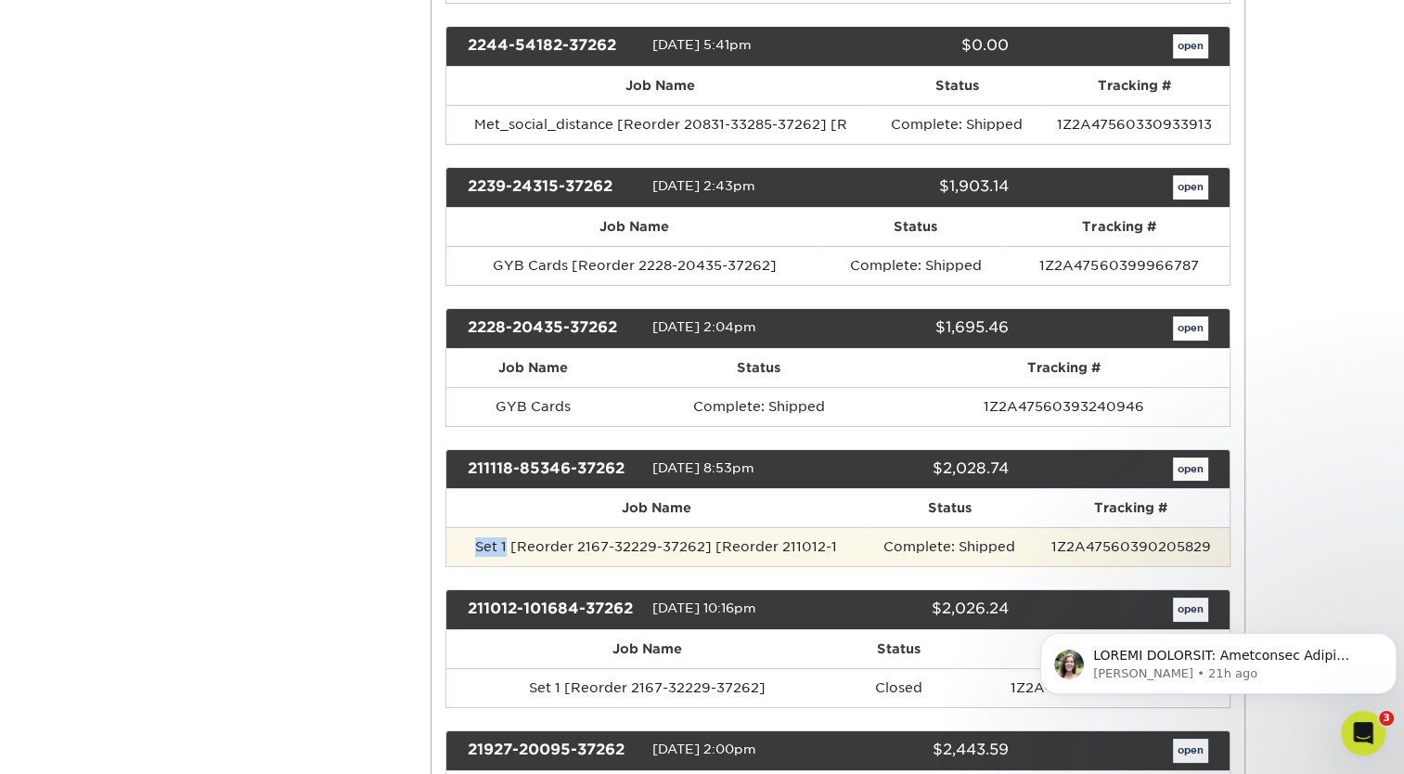
drag, startPoint x: 508, startPoint y: 511, endPoint x: 460, endPoint y: 518, distance: 48.7
click at [460, 527] on td "Set 1 [Reorder 2167-32229-37262] [Reorder 211012-1" at bounding box center [656, 546] width 420 height 39
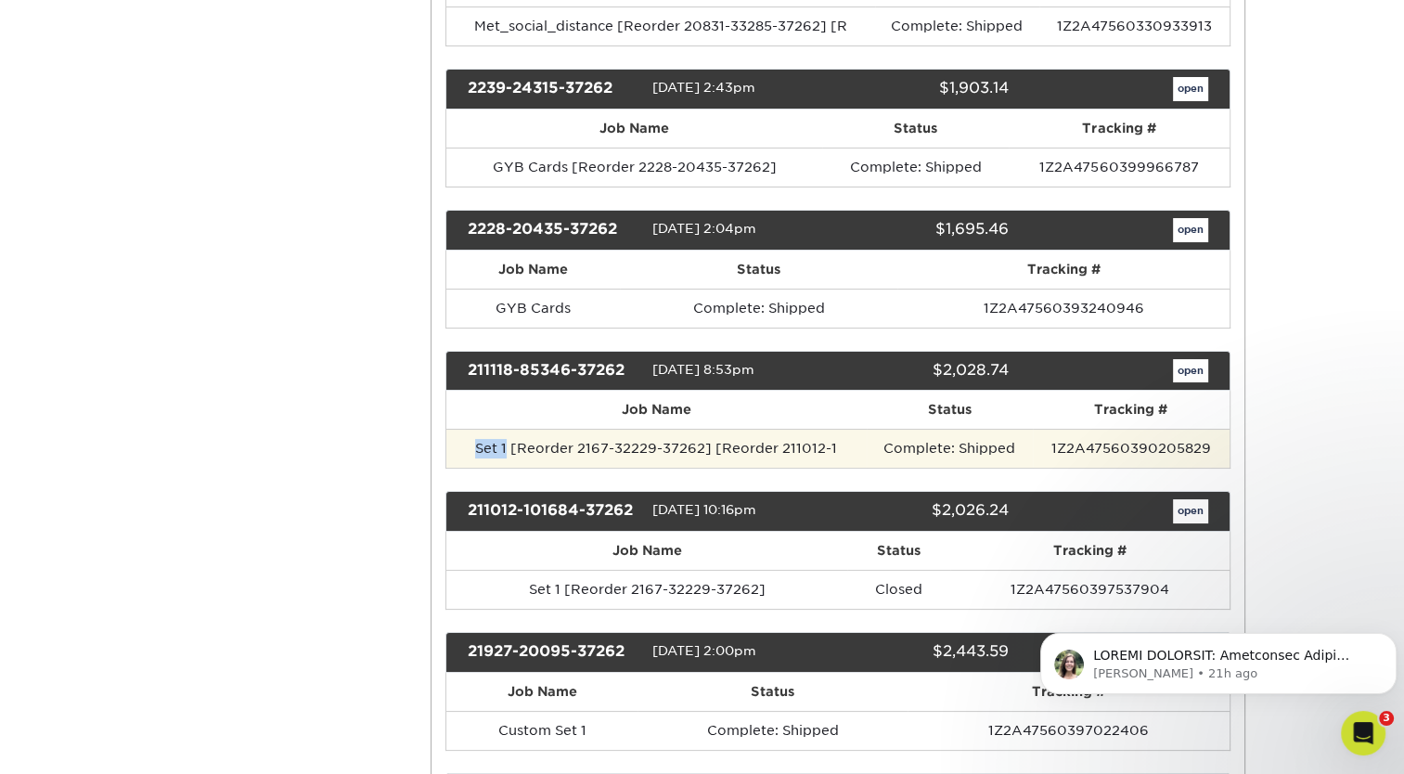
scroll to position [7075, 0]
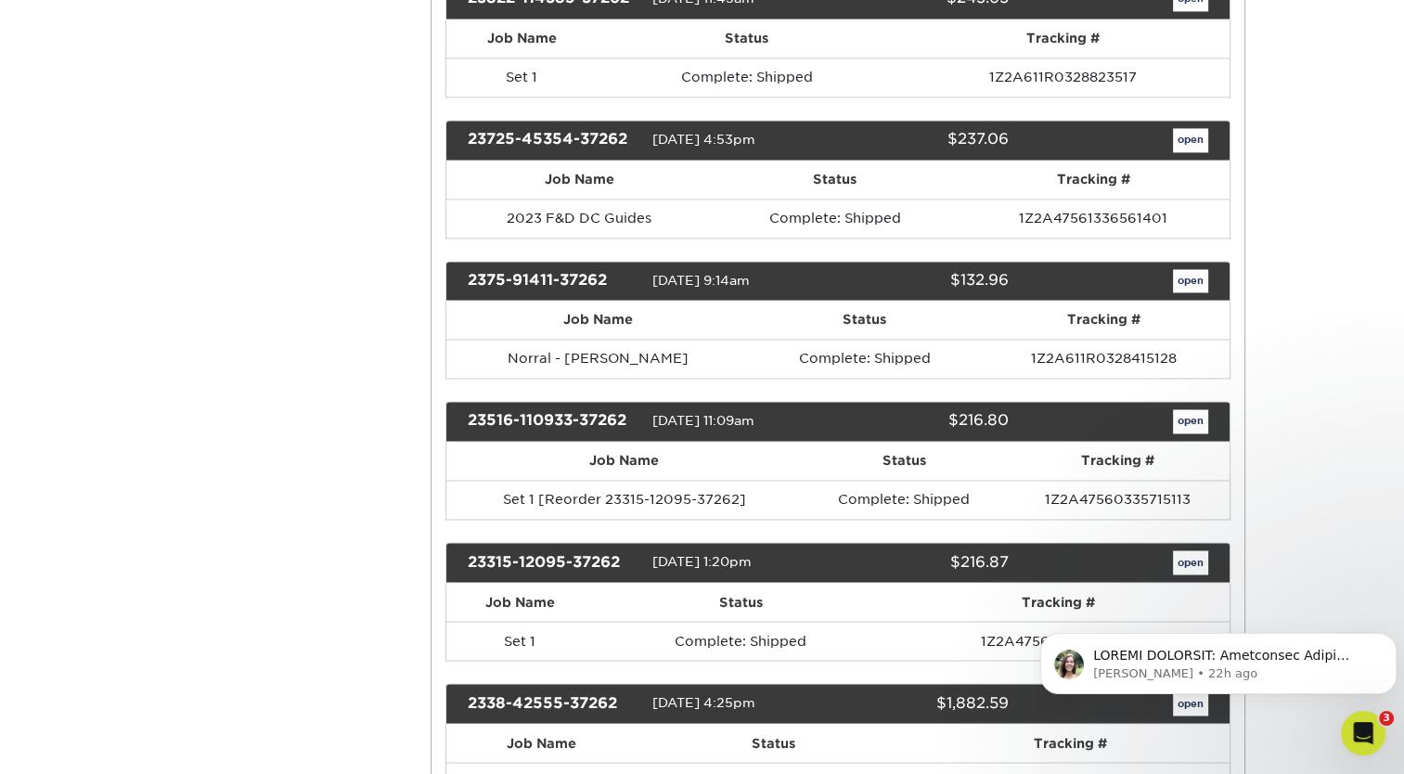
scroll to position [2961, 0]
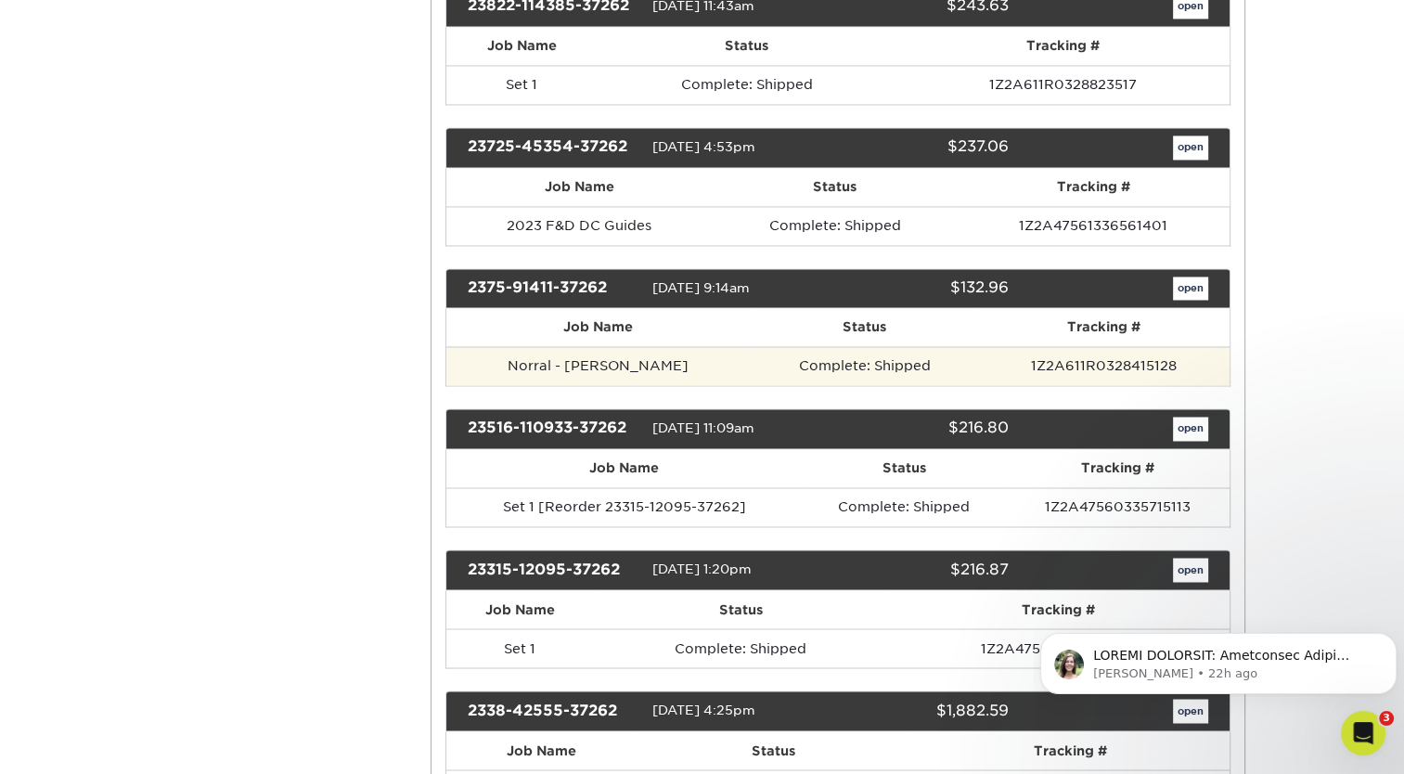
click at [705, 369] on td "Norral - [PERSON_NAME]" at bounding box center [597, 365] width 303 height 39
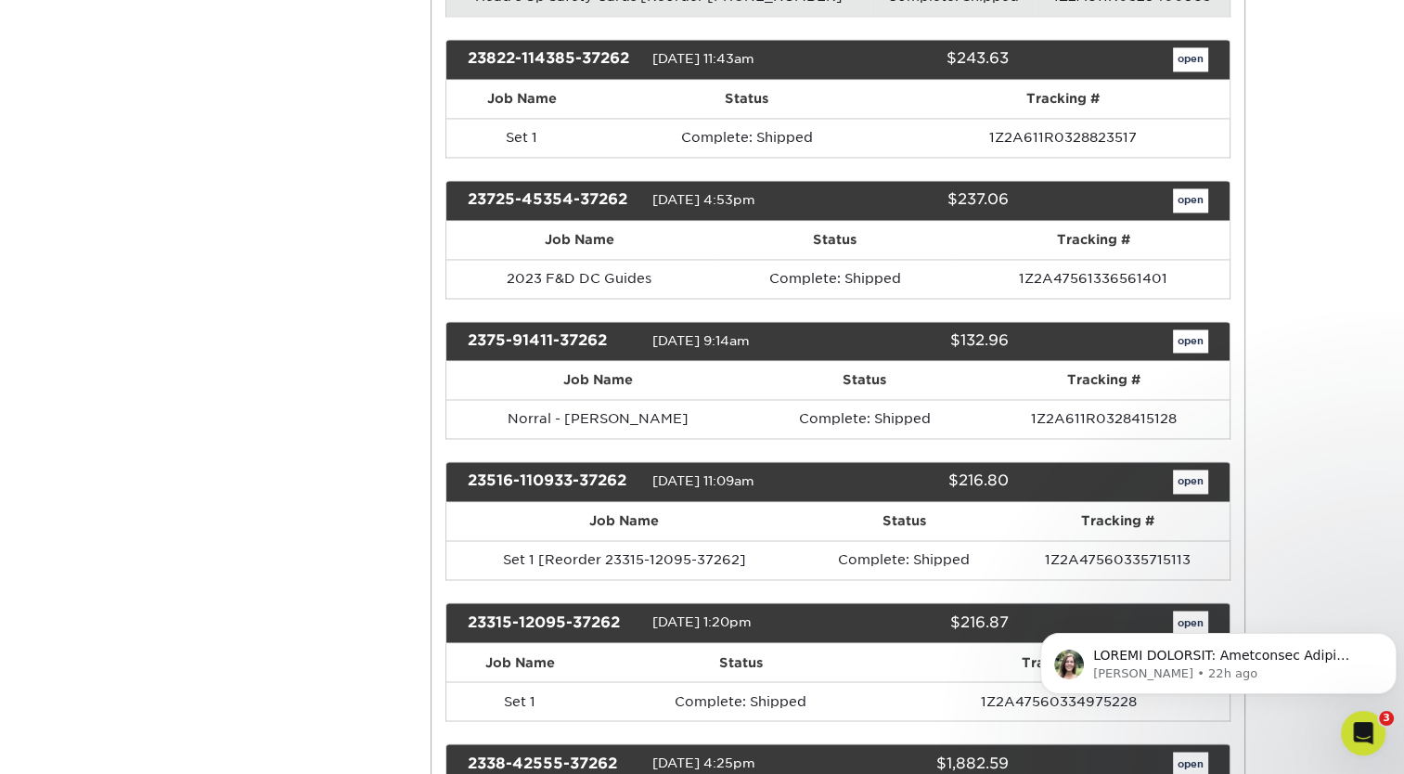
scroll to position [2905, 0]
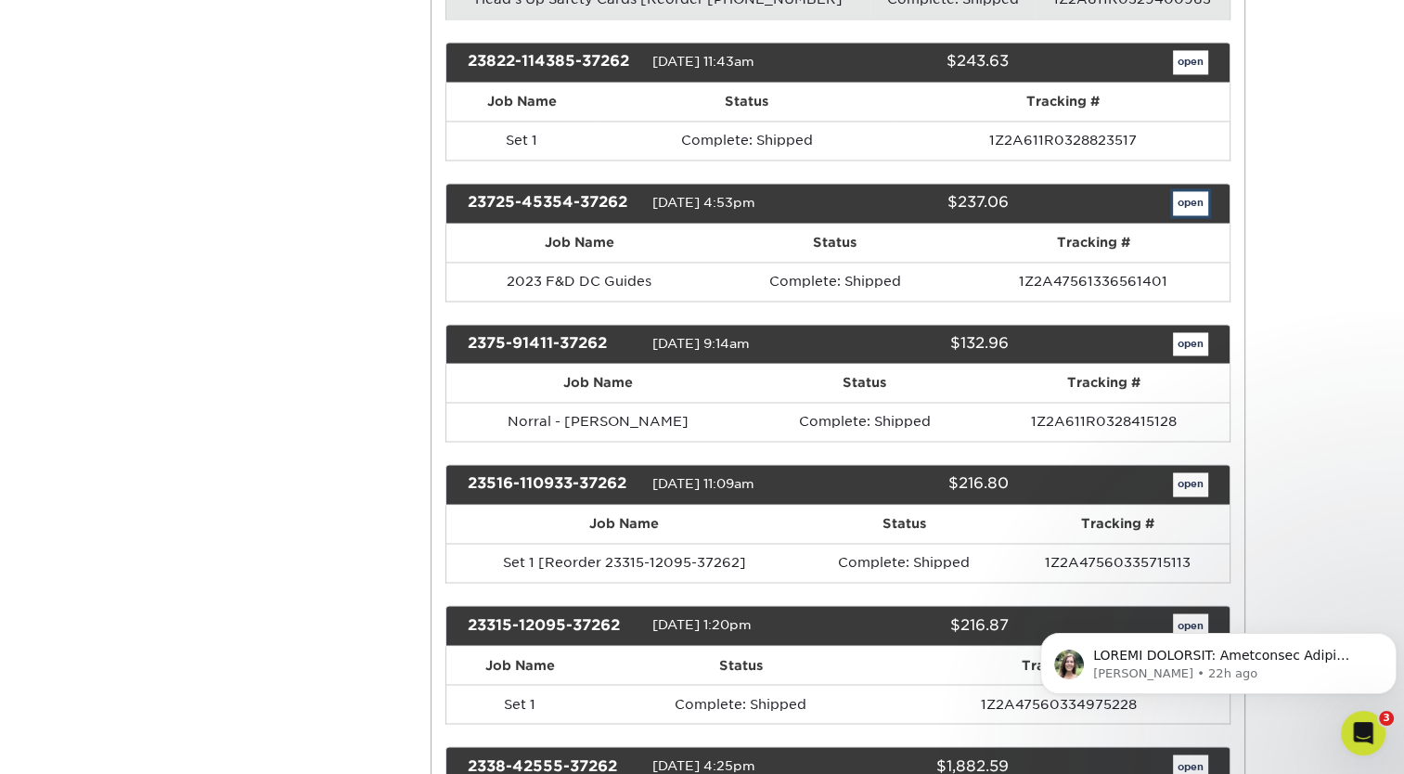
click at [1189, 203] on link "open" at bounding box center [1190, 203] width 35 height 24
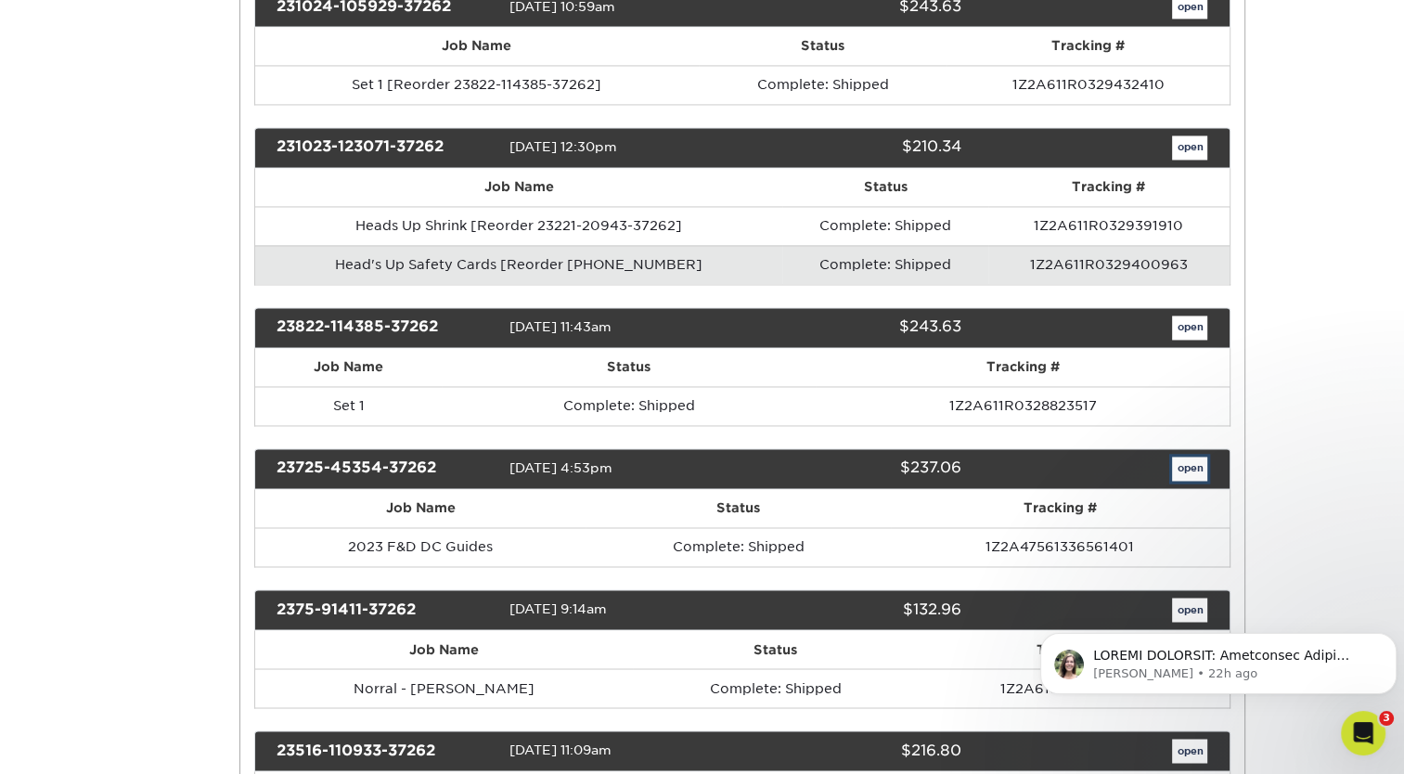
scroll to position [0, 0]
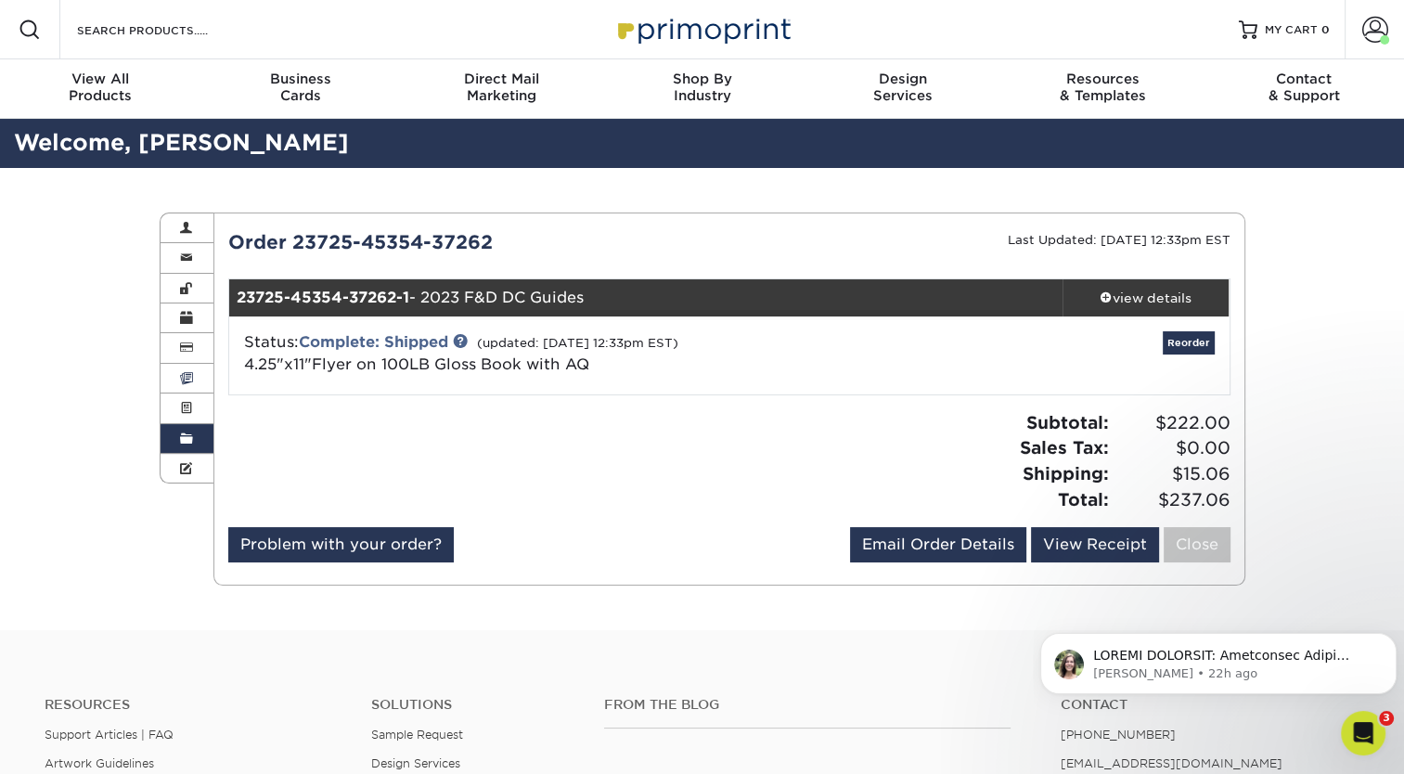
drag, startPoint x: 591, startPoint y: 369, endPoint x: 204, endPoint y: 379, distance: 387.0
drag, startPoint x: 204, startPoint y: 379, endPoint x: 562, endPoint y: 357, distance: 358.8
click at [562, 357] on link "4.25"x11"Flyer on 100LB Gloss Book with AQ" at bounding box center [416, 364] width 345 height 18
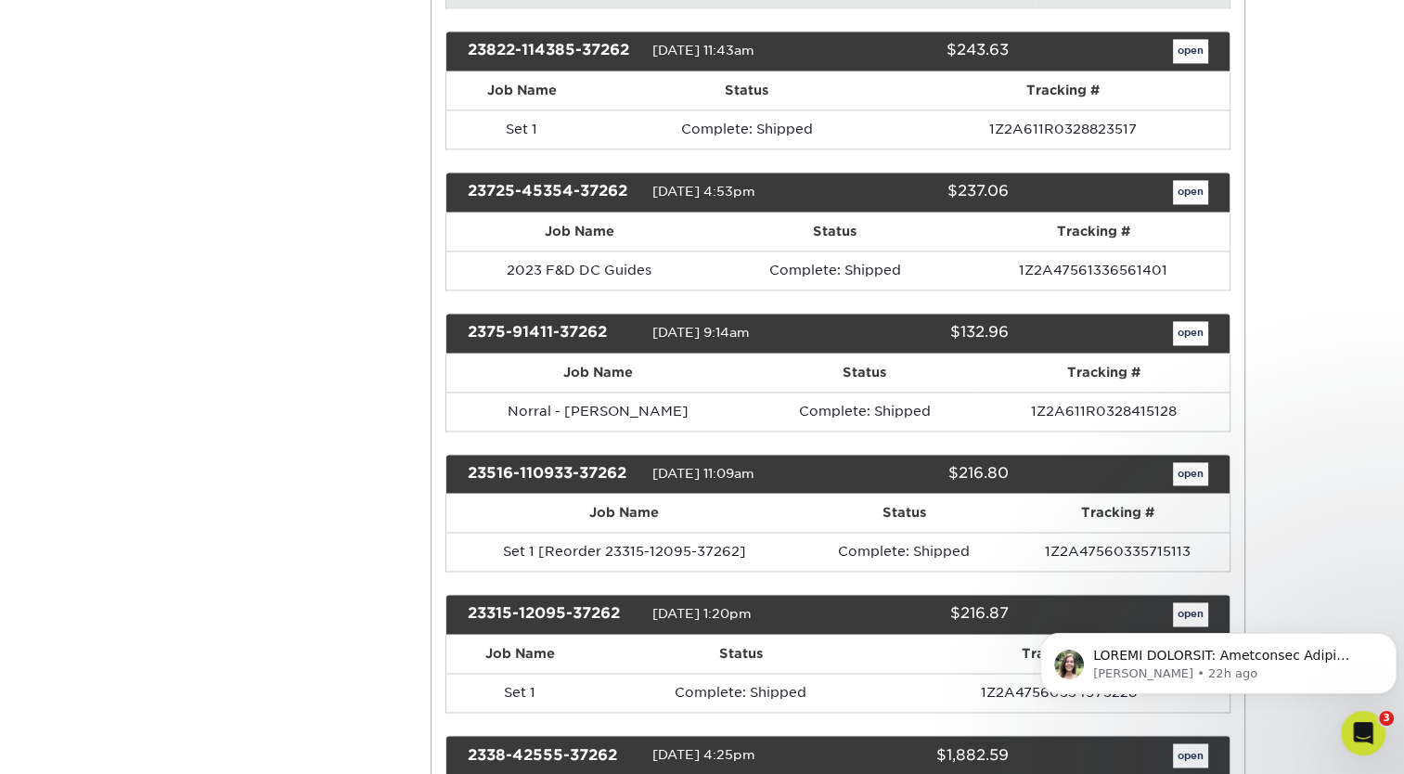
scroll to position [2775, 0]
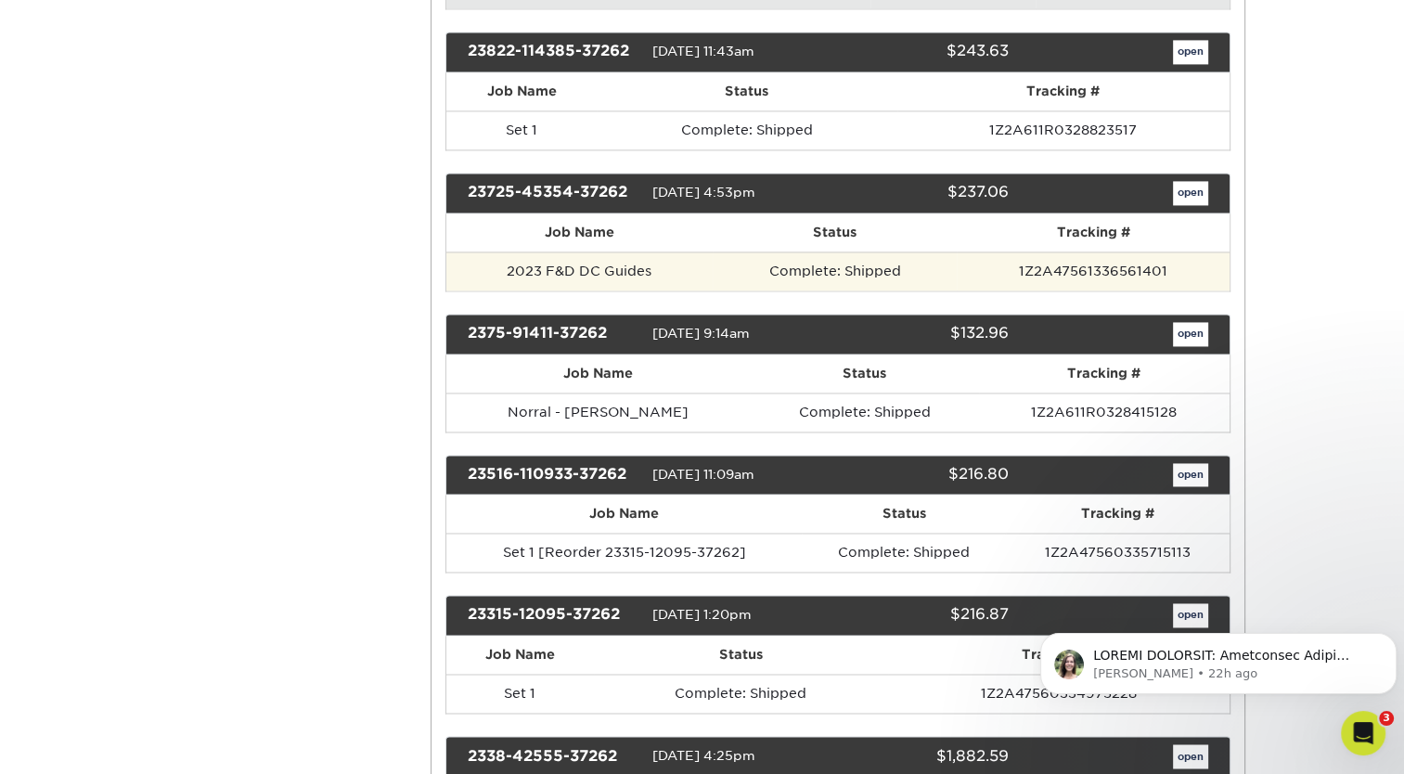
click at [658, 261] on td "2023 F&D DC Guides" at bounding box center [579, 270] width 266 height 39
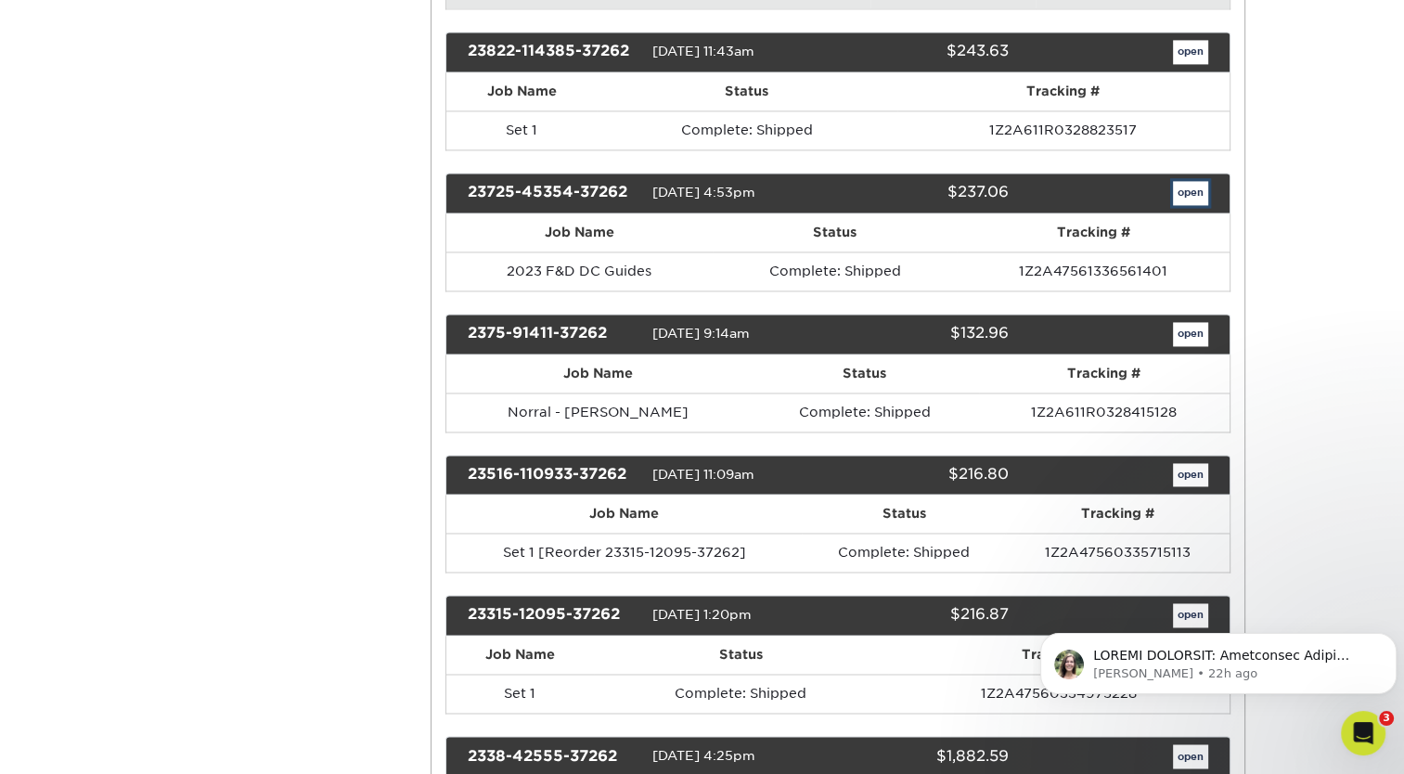
click at [1186, 187] on link "open" at bounding box center [1190, 193] width 35 height 24
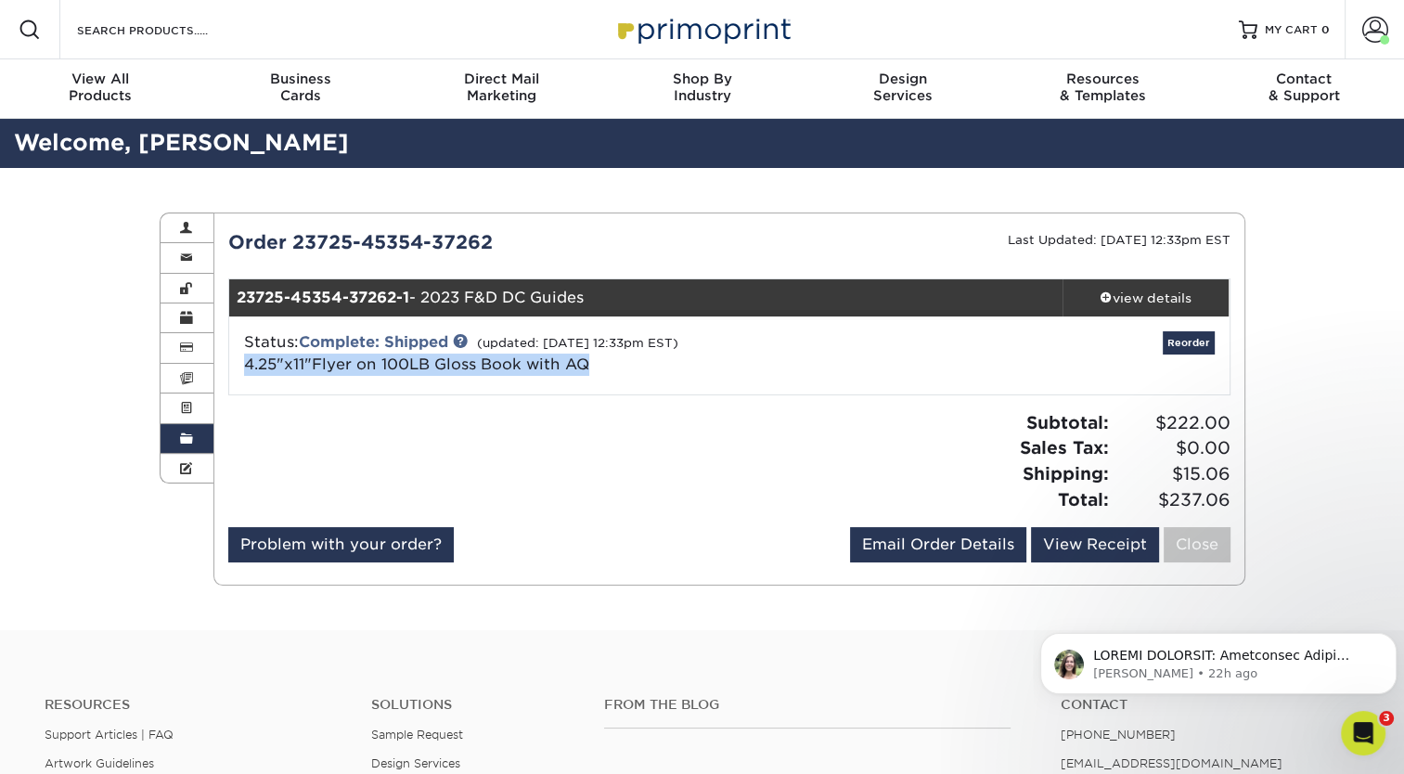
drag, startPoint x: 594, startPoint y: 363, endPoint x: 241, endPoint y: 358, distance: 352.5
click at [241, 358] on div "Status: Complete: Shipped (updated: 08/07/2023 12:33pm EST) 4.25"x11"Flyer on 1…" at bounding box center [562, 353] width 665 height 45
copy link "4.25"x11"Flyer on 100LB Gloss Book with AQ"
click at [169, 438] on link "Order History" at bounding box center [187, 439] width 54 height 30
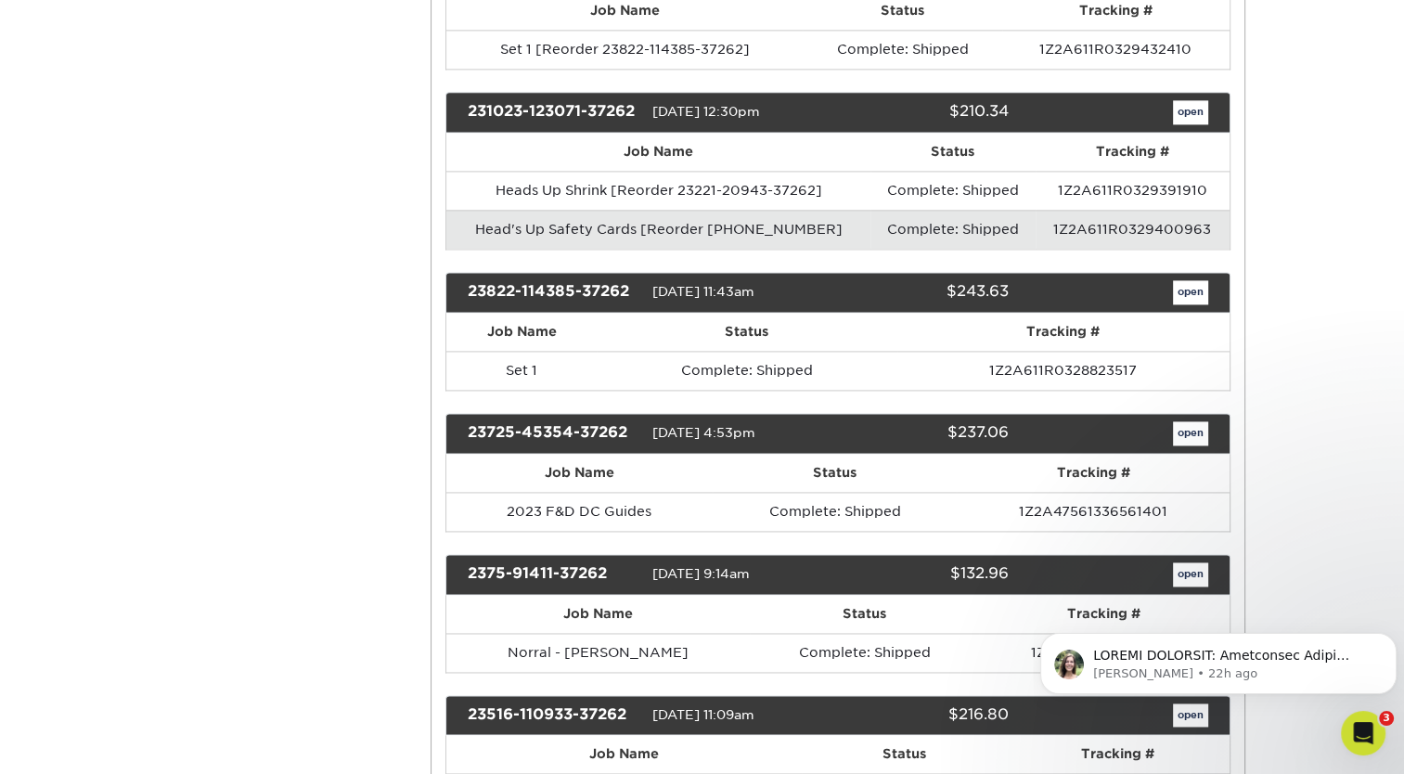
scroll to position [2538, 0]
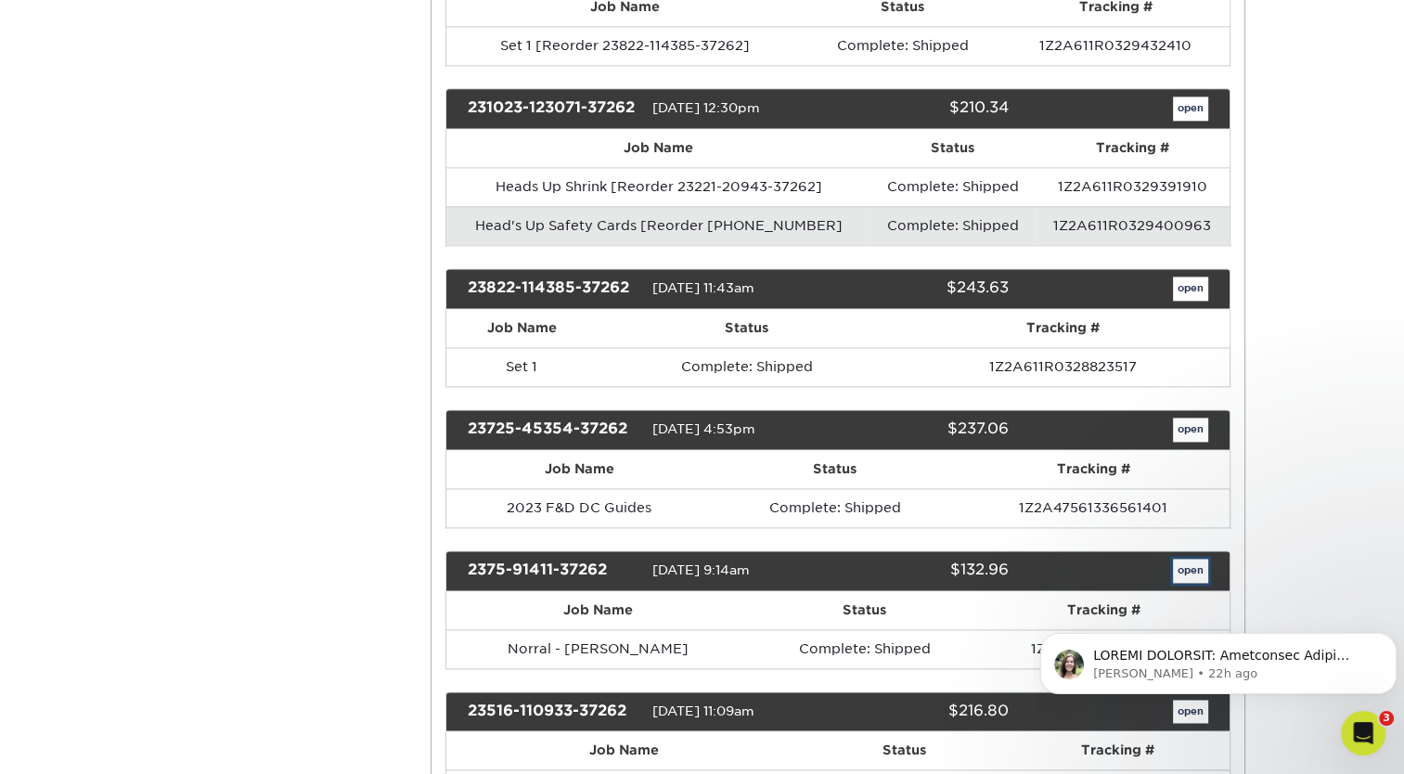
click at [1182, 572] on link "open" at bounding box center [1190, 570] width 35 height 24
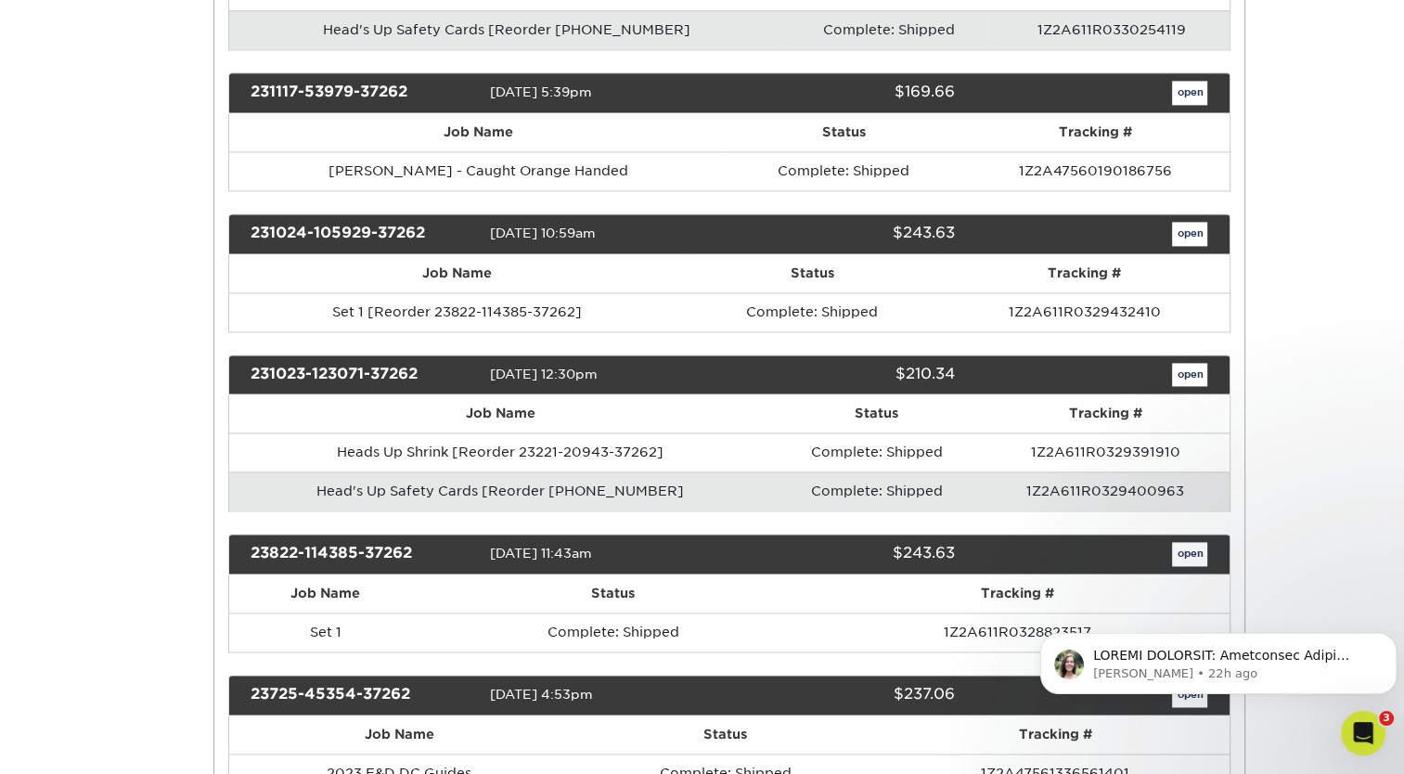
scroll to position [0, 0]
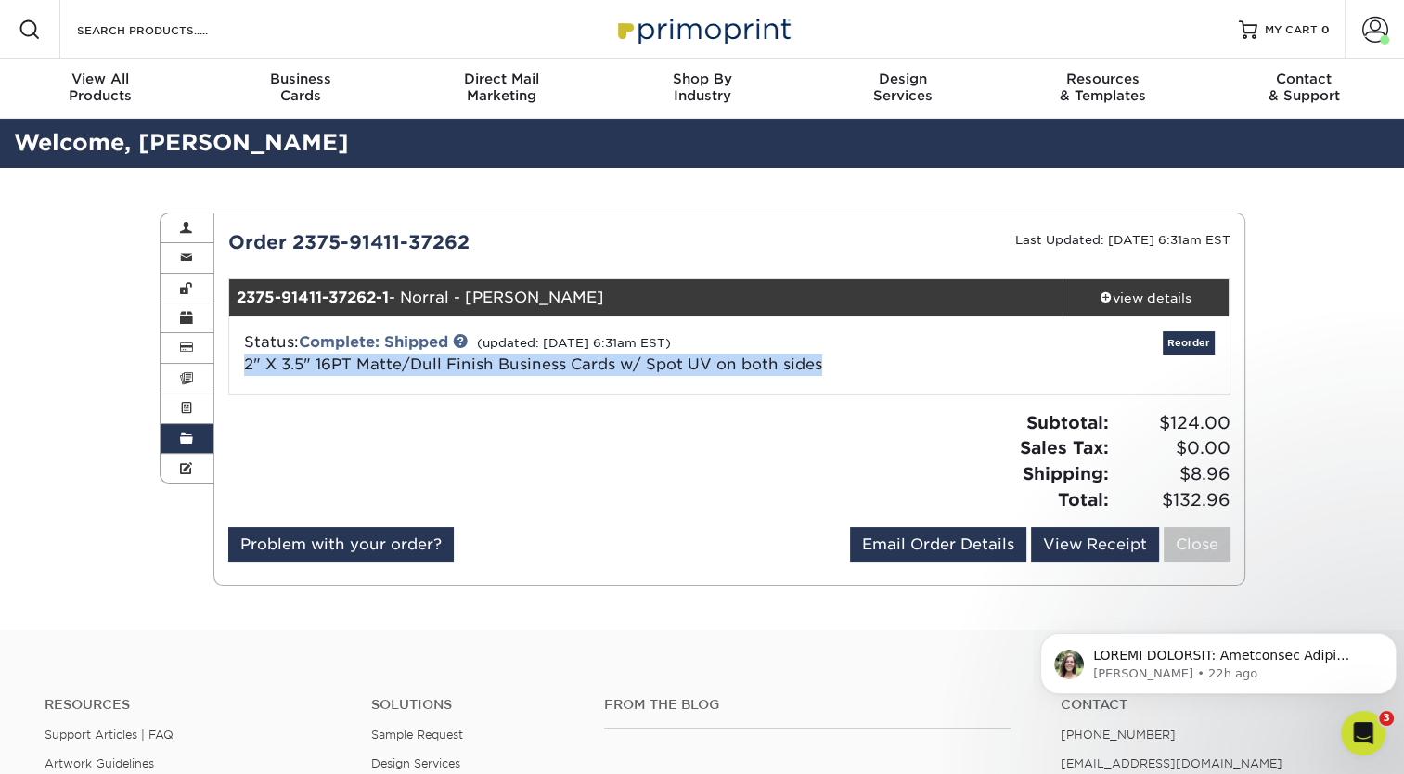
drag, startPoint x: 835, startPoint y: 365, endPoint x: 243, endPoint y: 377, distance: 591.9
click at [243, 377] on div "Status: Complete: Shipped (updated: 07/10/2023 6:31am EST) 2" X 3.5" 16PT Matte…" at bounding box center [729, 355] width 1028 height 78
copy link "2" X 3.5" 16PT Matte/Dull Finish Business Cards w/ Spot UV on both sides"
click at [173, 447] on link "Order History" at bounding box center [187, 439] width 54 height 30
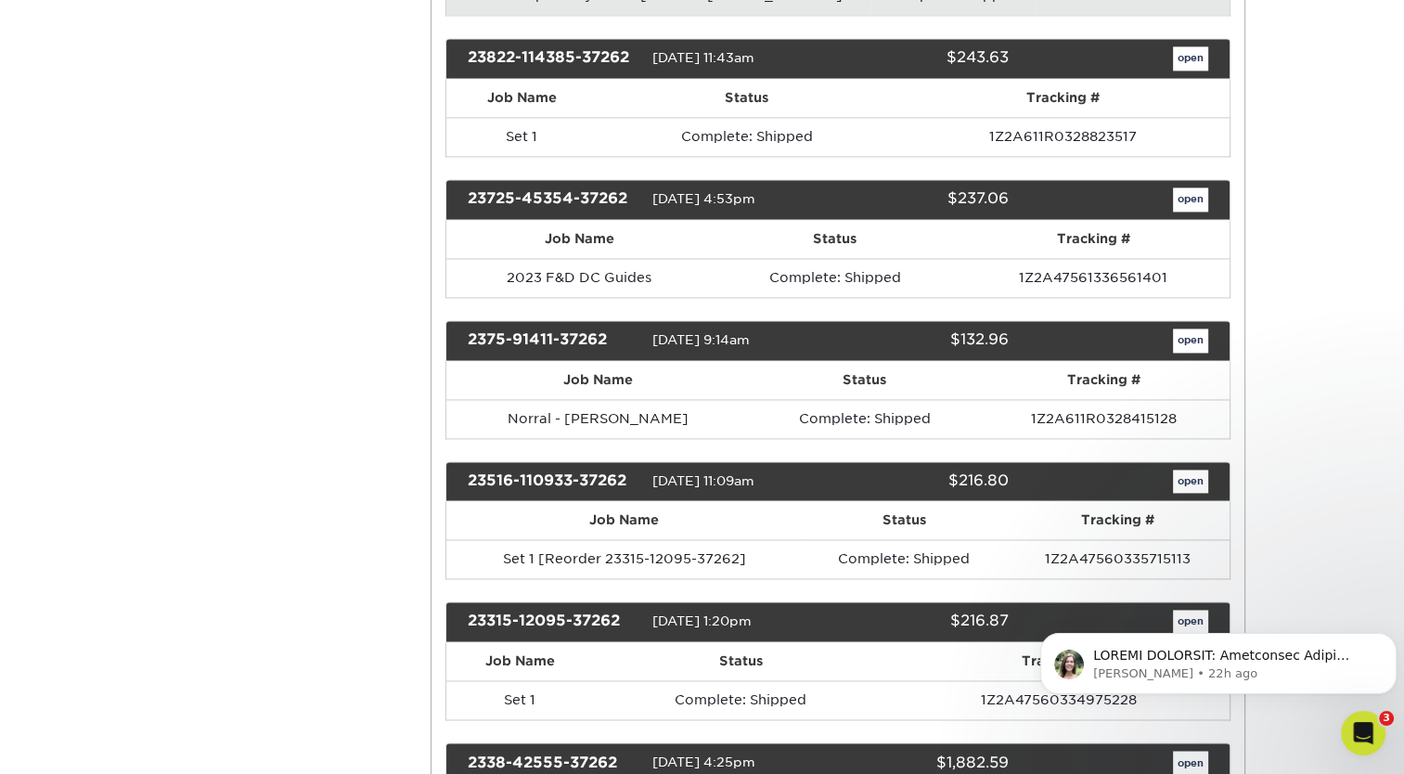
scroll to position [2767, 0]
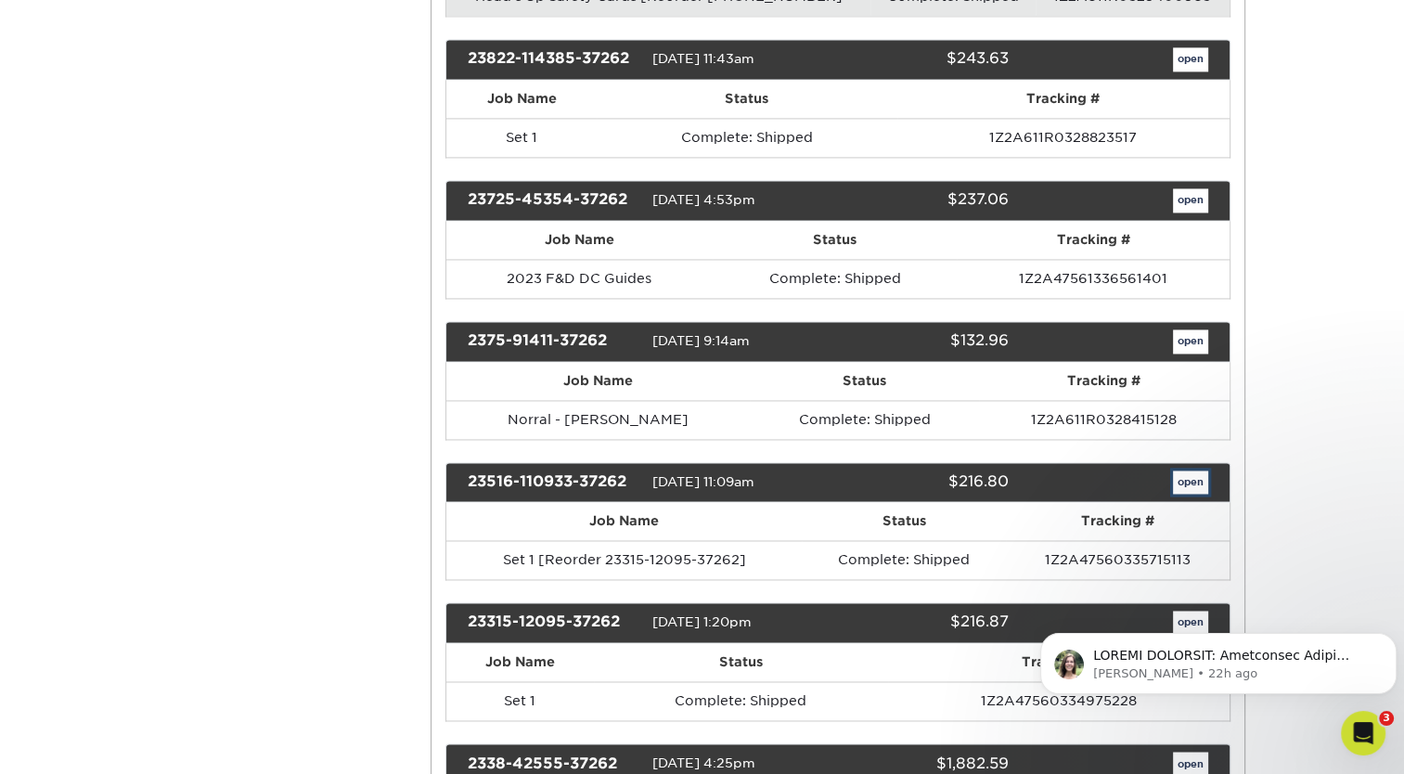
click at [1184, 473] on link "open" at bounding box center [1190, 482] width 35 height 24
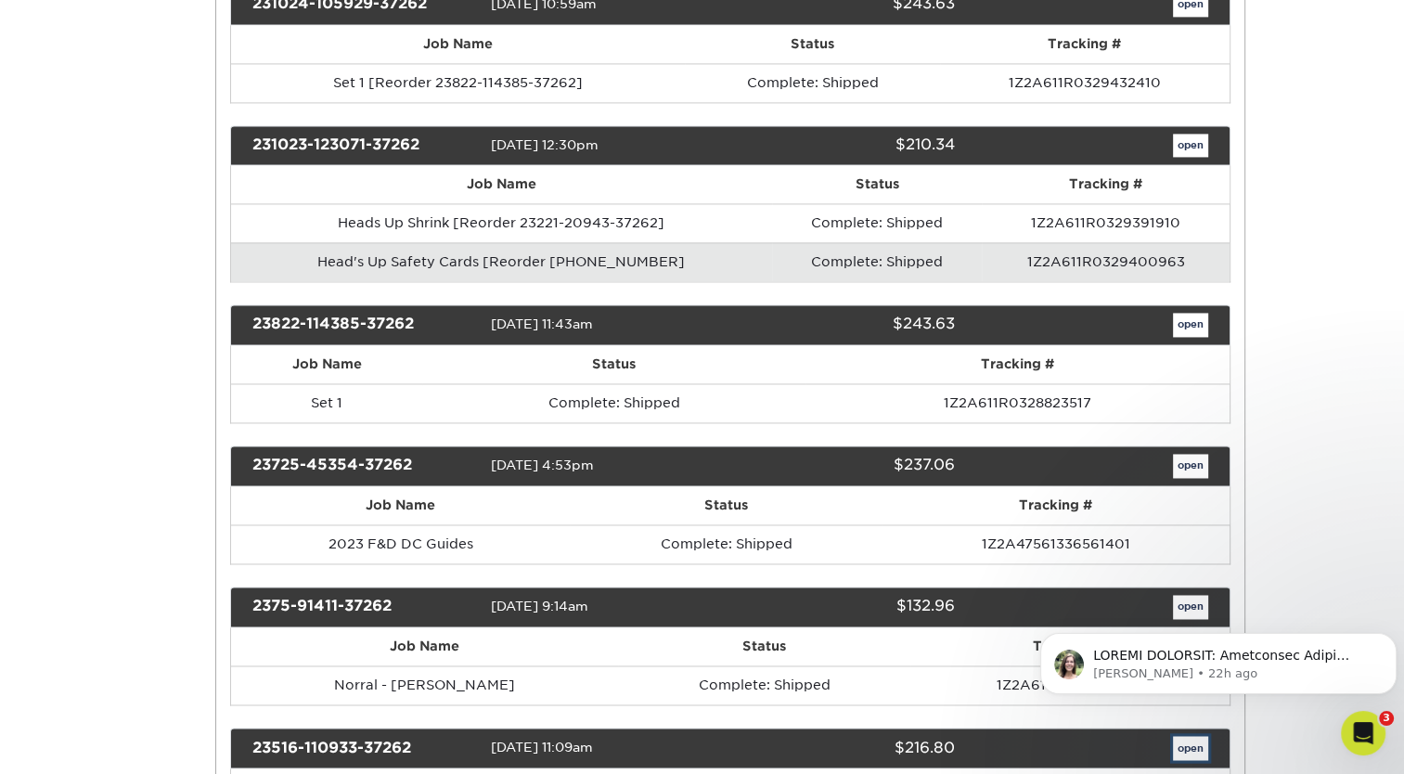
scroll to position [0, 0]
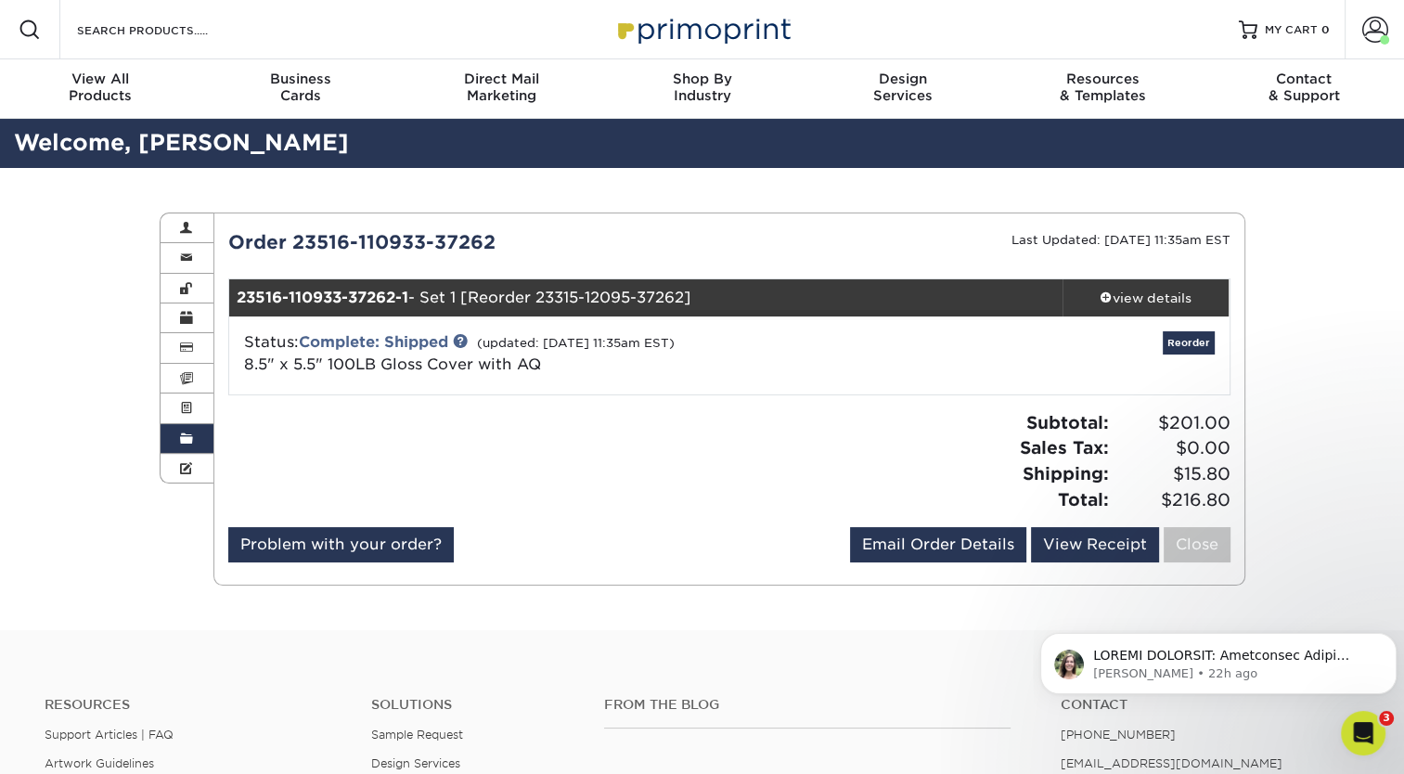
drag, startPoint x: 556, startPoint y: 359, endPoint x: 238, endPoint y: 365, distance: 317.3
click at [238, 365] on div "Status: Complete: Shipped (updated: 05/19/2023 11:35am EST) 8.5" x 5.5" 100LB G…" at bounding box center [562, 353] width 665 height 45
copy span "8.5" x 5.5" 100LB Gloss Cover with AQ"
click at [168, 434] on link "Order History" at bounding box center [187, 439] width 54 height 30
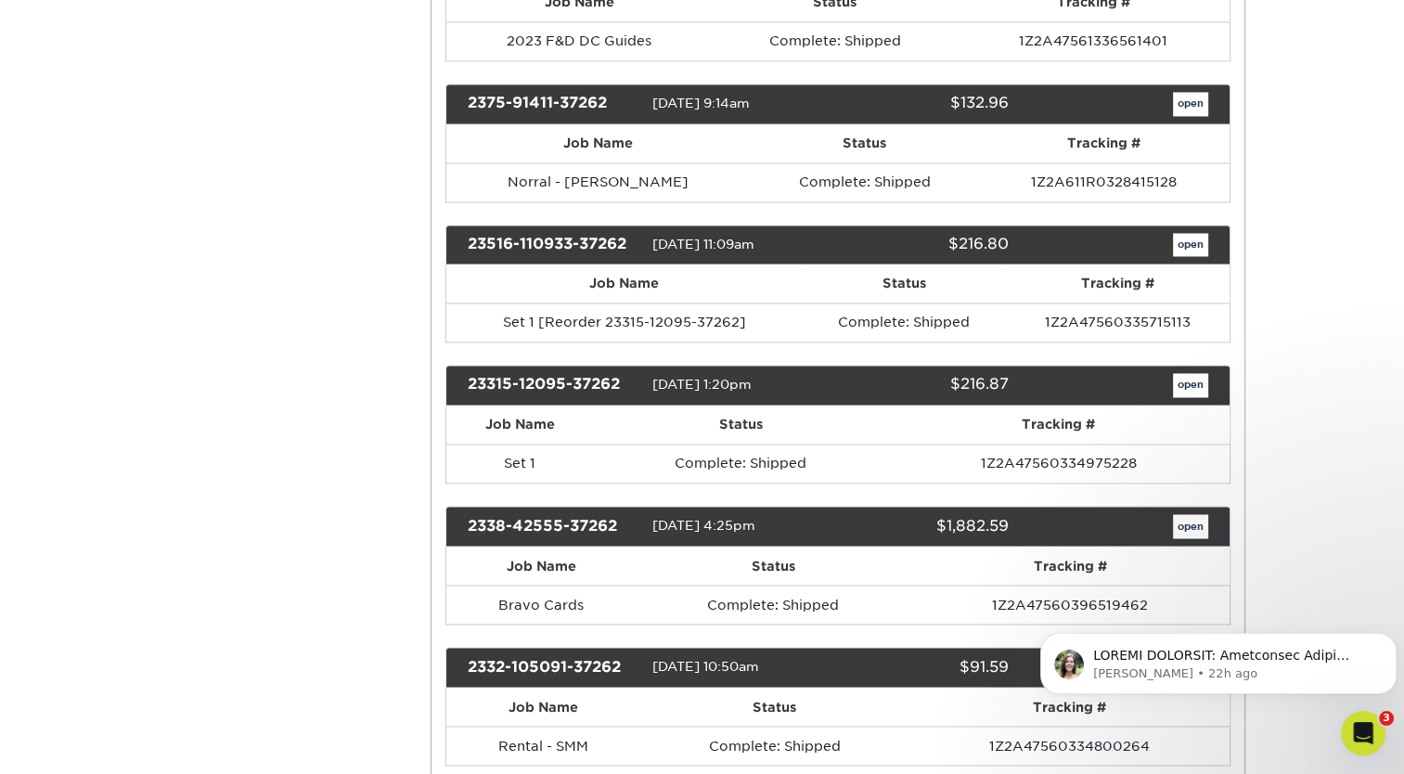
scroll to position [3022, 0]
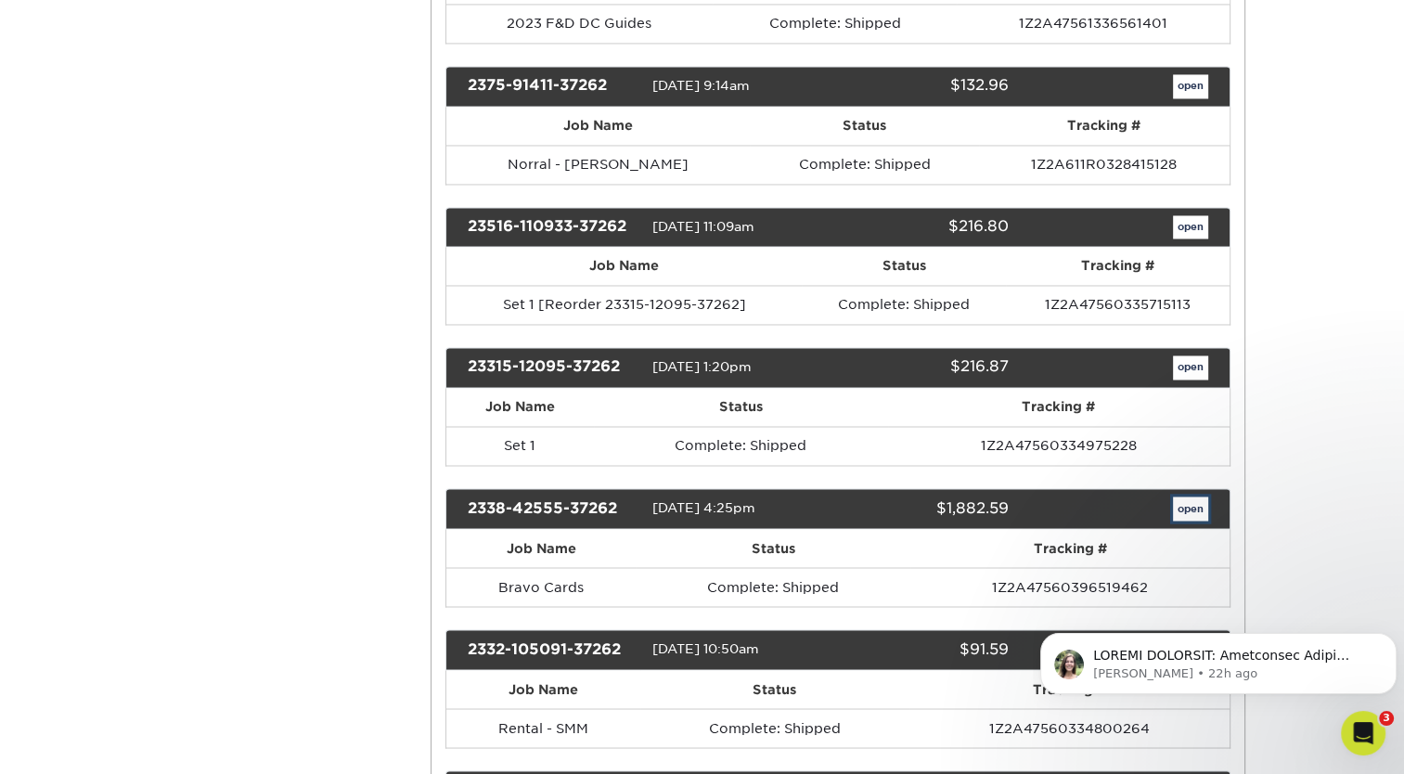
click at [1193, 499] on link "open" at bounding box center [1190, 508] width 35 height 24
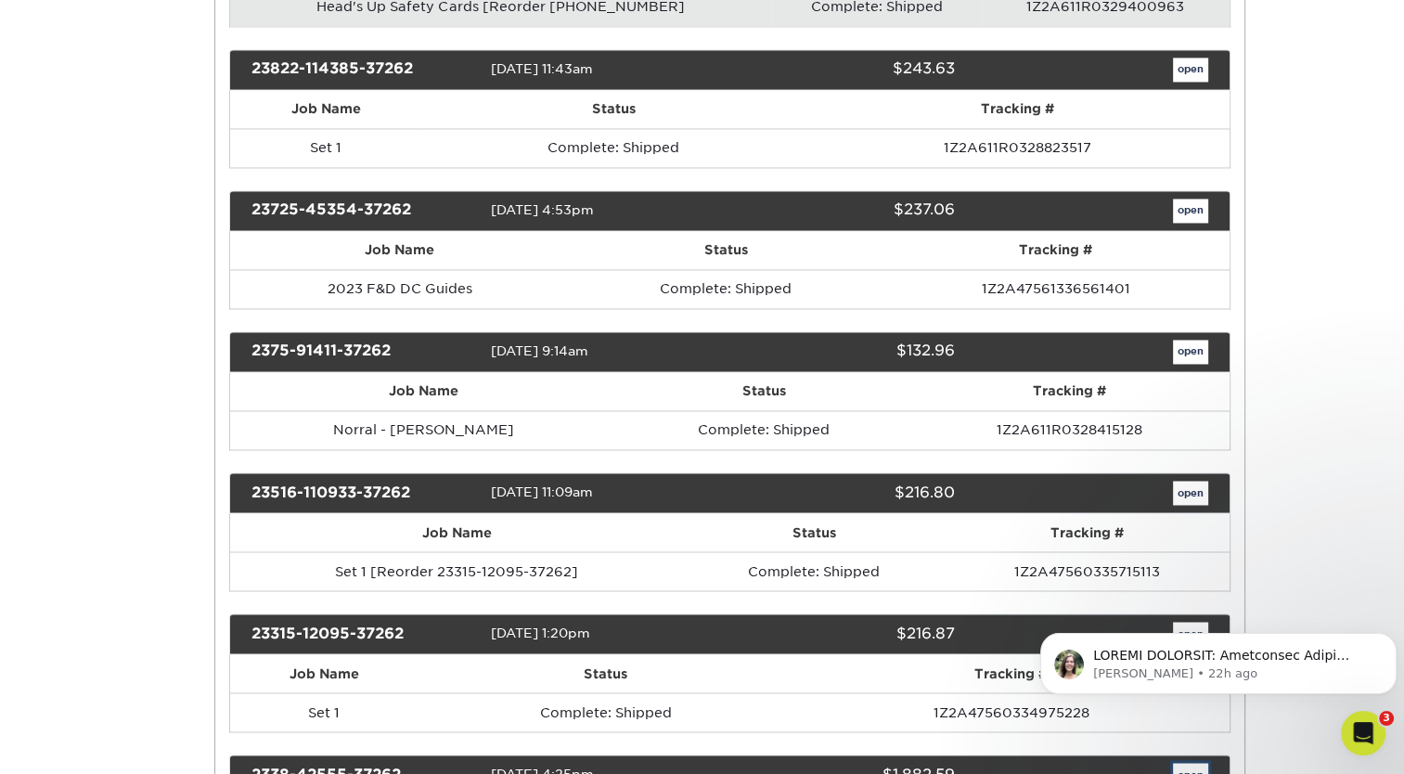
scroll to position [0, 0]
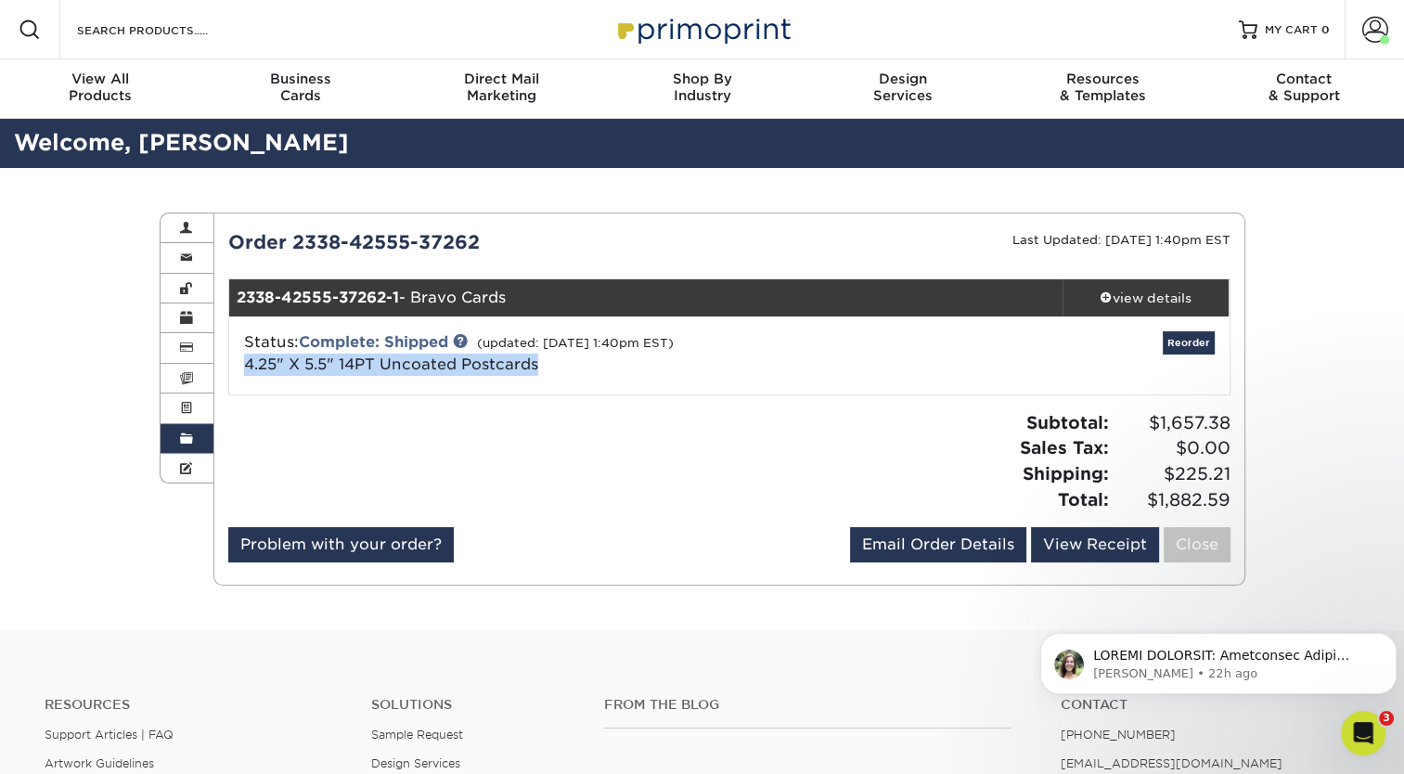
drag, startPoint x: 546, startPoint y: 362, endPoint x: 242, endPoint y: 373, distance: 304.5
click at [242, 373] on div "Status: Complete: Shipped (updated: 03/17/2023 1:40pm EST) 4.25" X 5.5" 14PT Un…" at bounding box center [562, 353] width 665 height 45
copy link "4.25" X 5.5" 14PT Uncoated Postcards"
click at [173, 440] on link "Order History" at bounding box center [187, 439] width 54 height 30
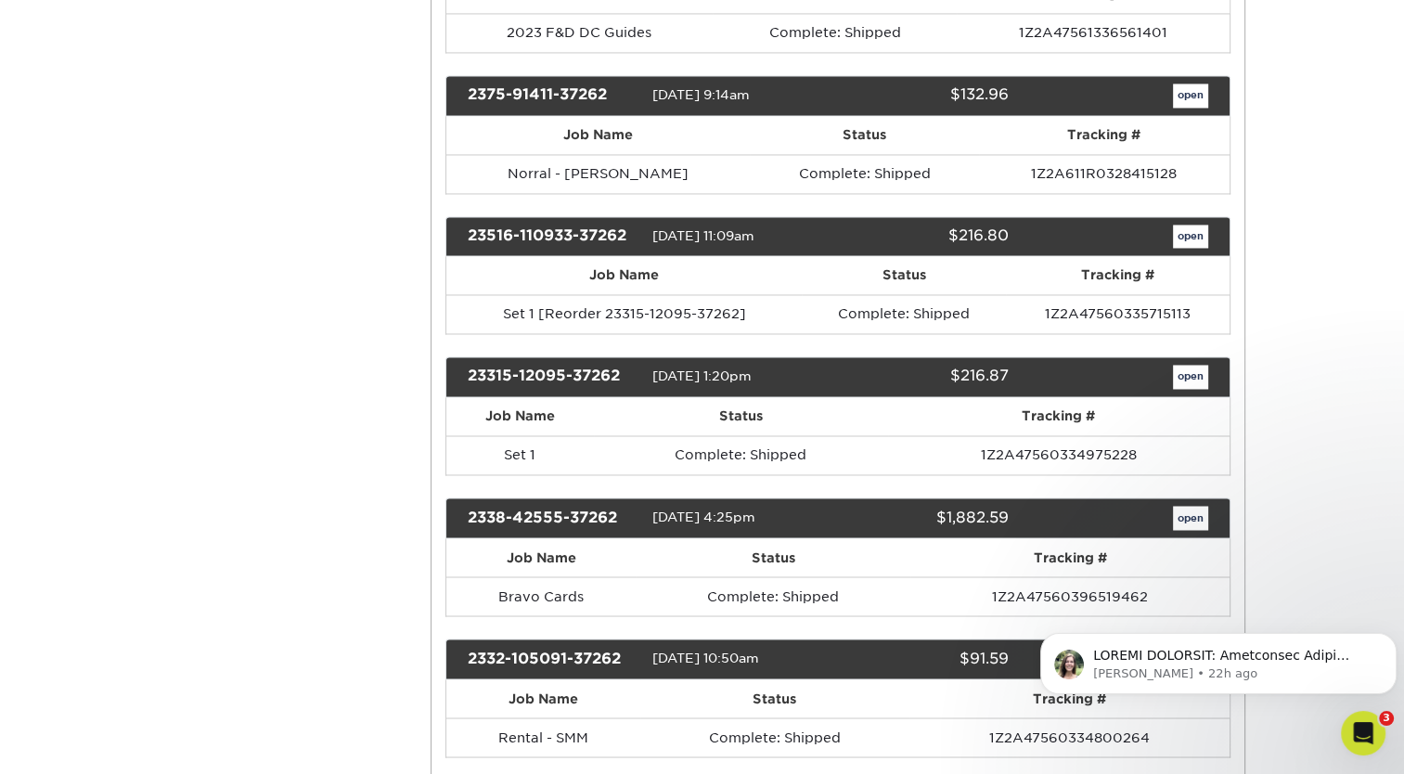
scroll to position [3228, 0]
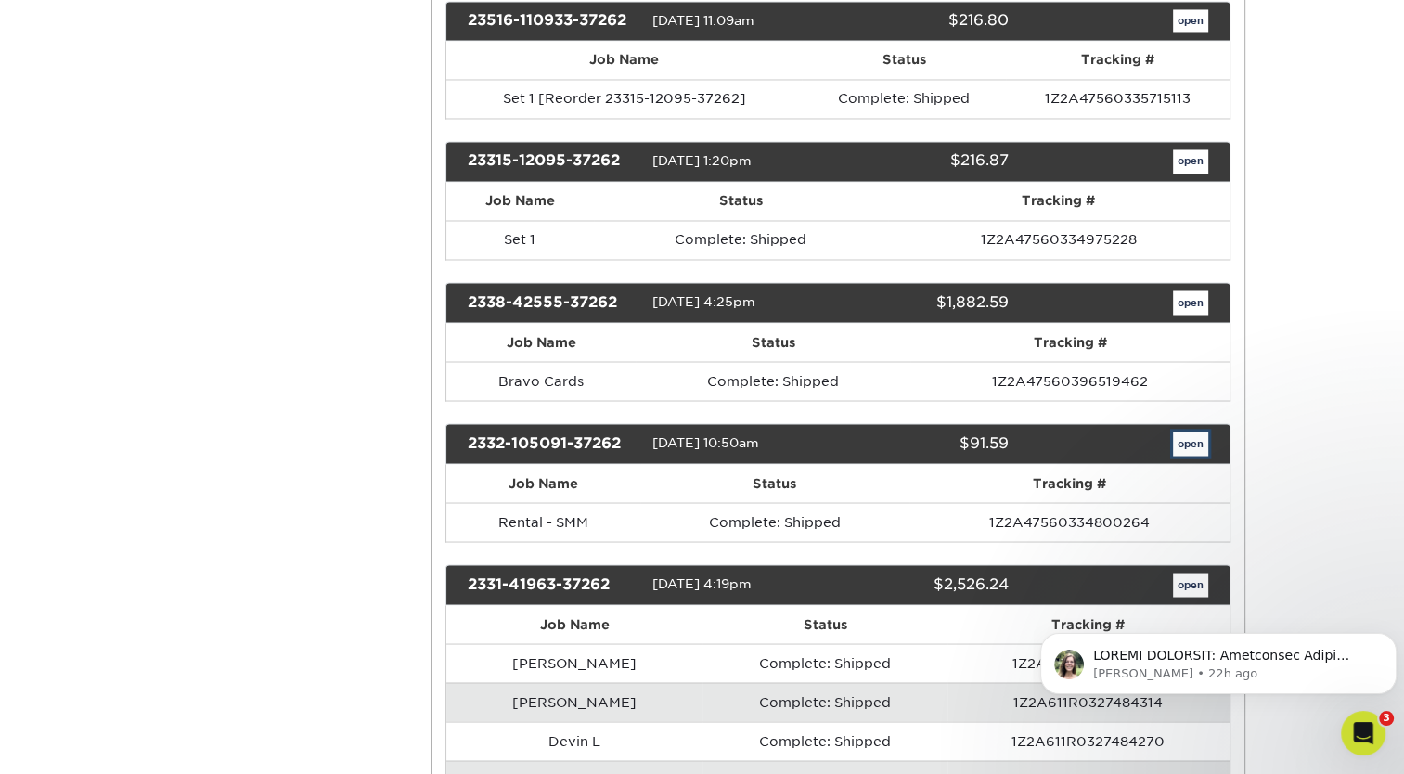
click at [1196, 433] on link "open" at bounding box center [1190, 443] width 35 height 24
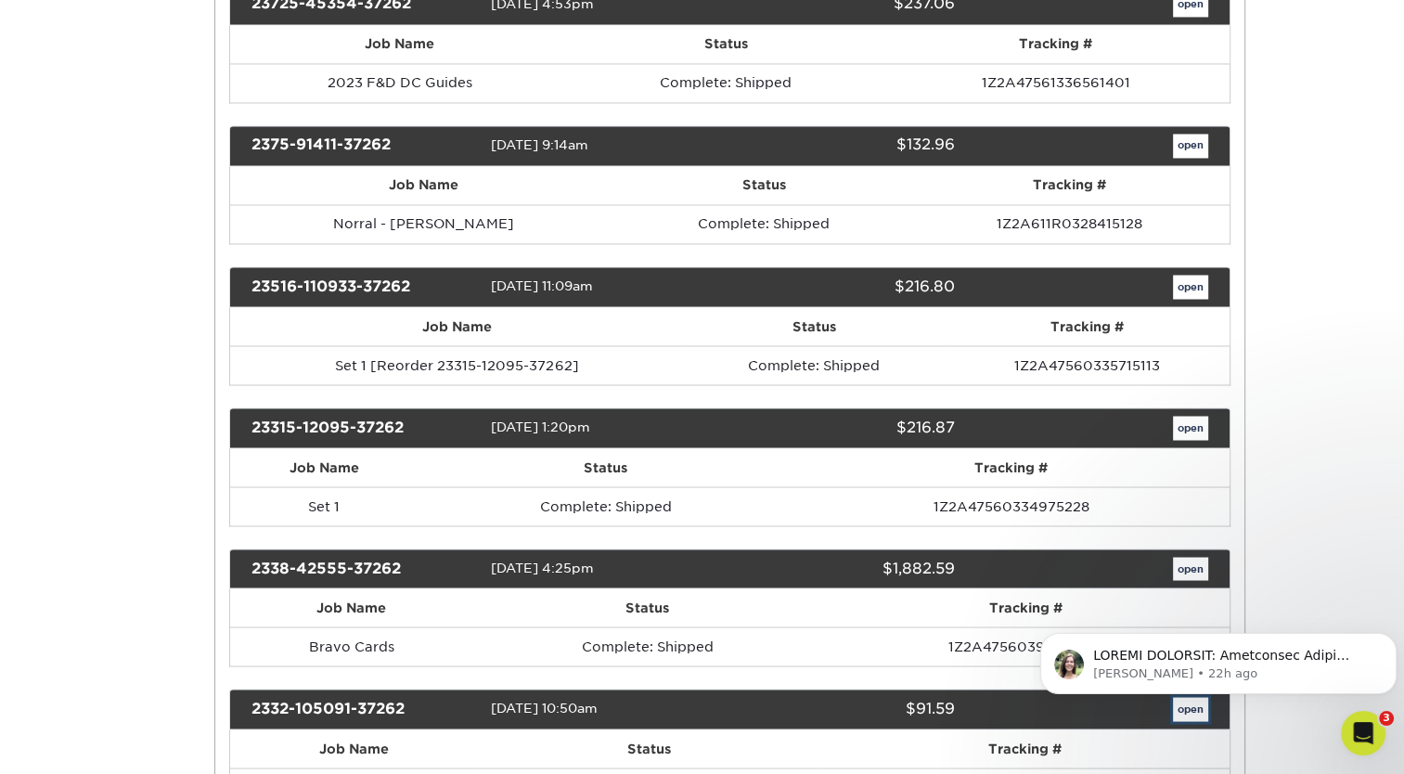
scroll to position [0, 0]
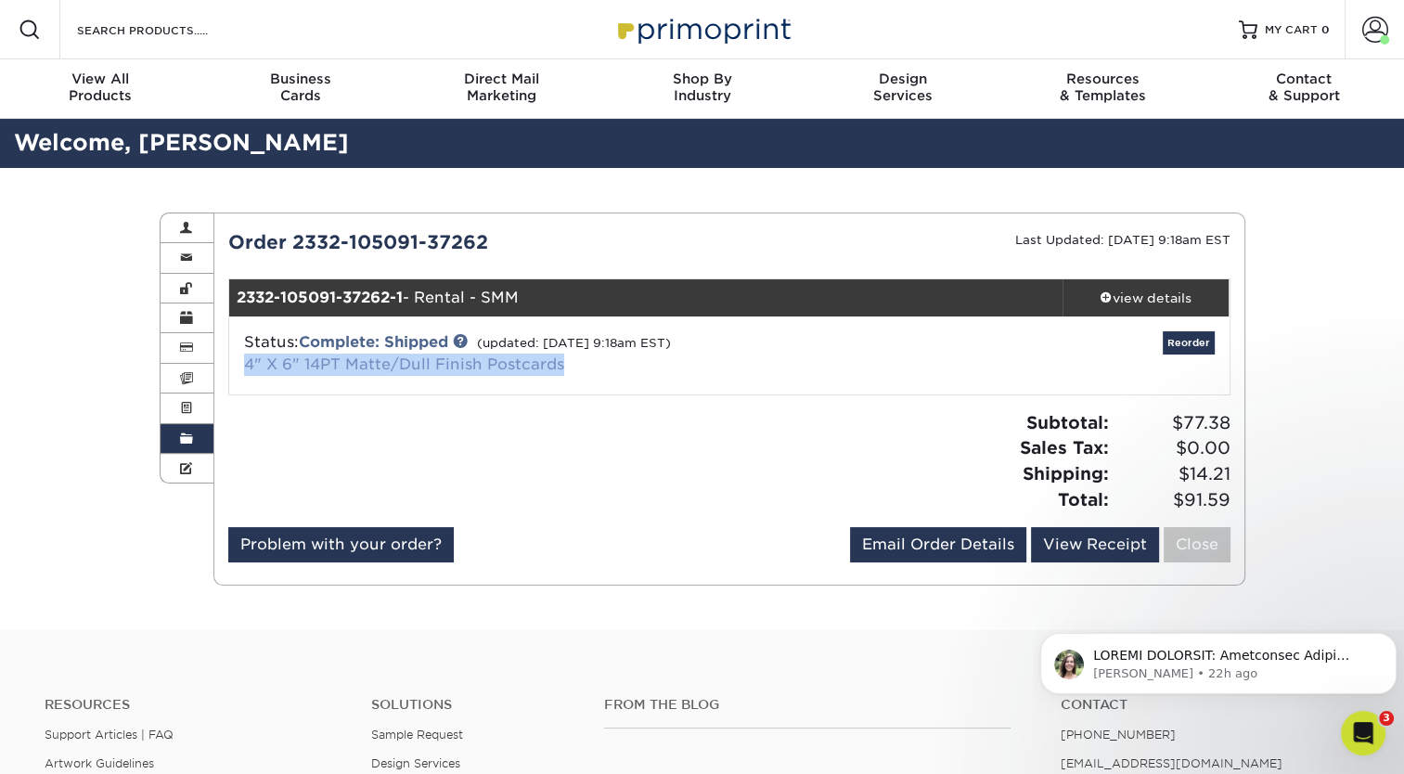
drag, startPoint x: 564, startPoint y: 355, endPoint x: 248, endPoint y: 364, distance: 316.4
click at [248, 364] on div "Status: Complete: Shipped (updated: 11/20/2023 9:18am EST) 4" X 6" 14PT Matte/D…" at bounding box center [562, 353] width 665 height 45
copy link "4" X 6" 14PT Matte/Dull Finish Postcards"
click at [186, 435] on span at bounding box center [186, 438] width 13 height 15
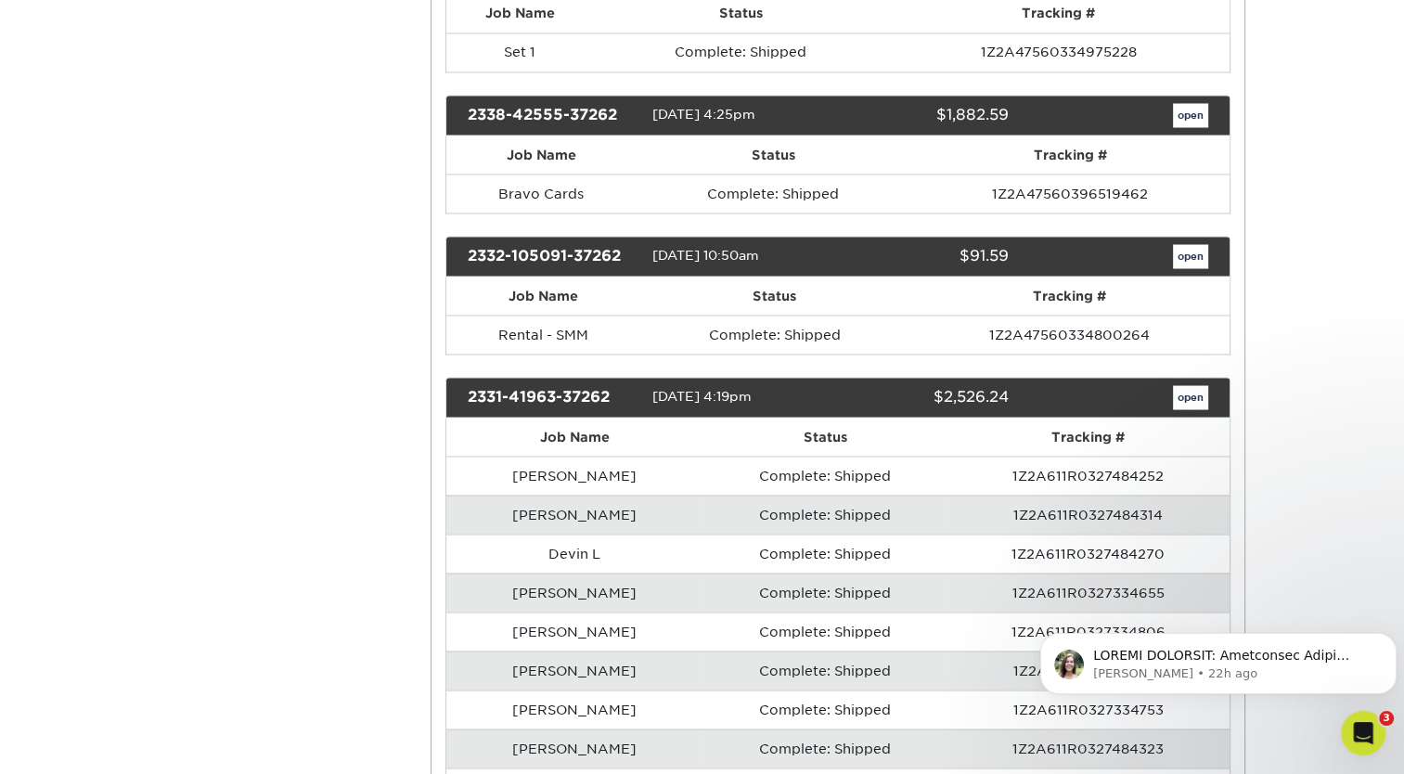
scroll to position [3423, 0]
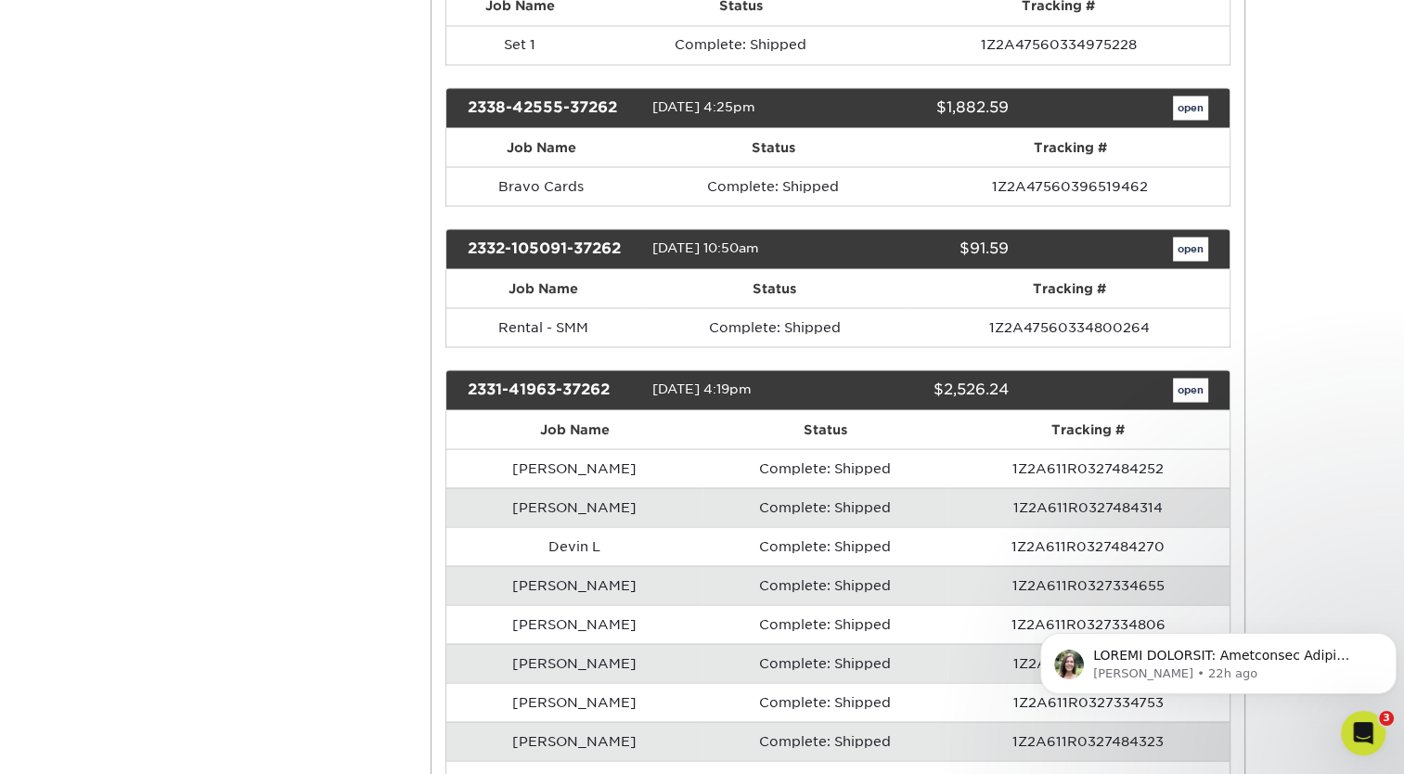
click at [1182, 397] on div "2331-41963-37262 03/01/2023 4:19pm $2,526.24 open" at bounding box center [837, 389] width 785 height 41
click at [1186, 390] on link "open" at bounding box center [1190, 390] width 35 height 24
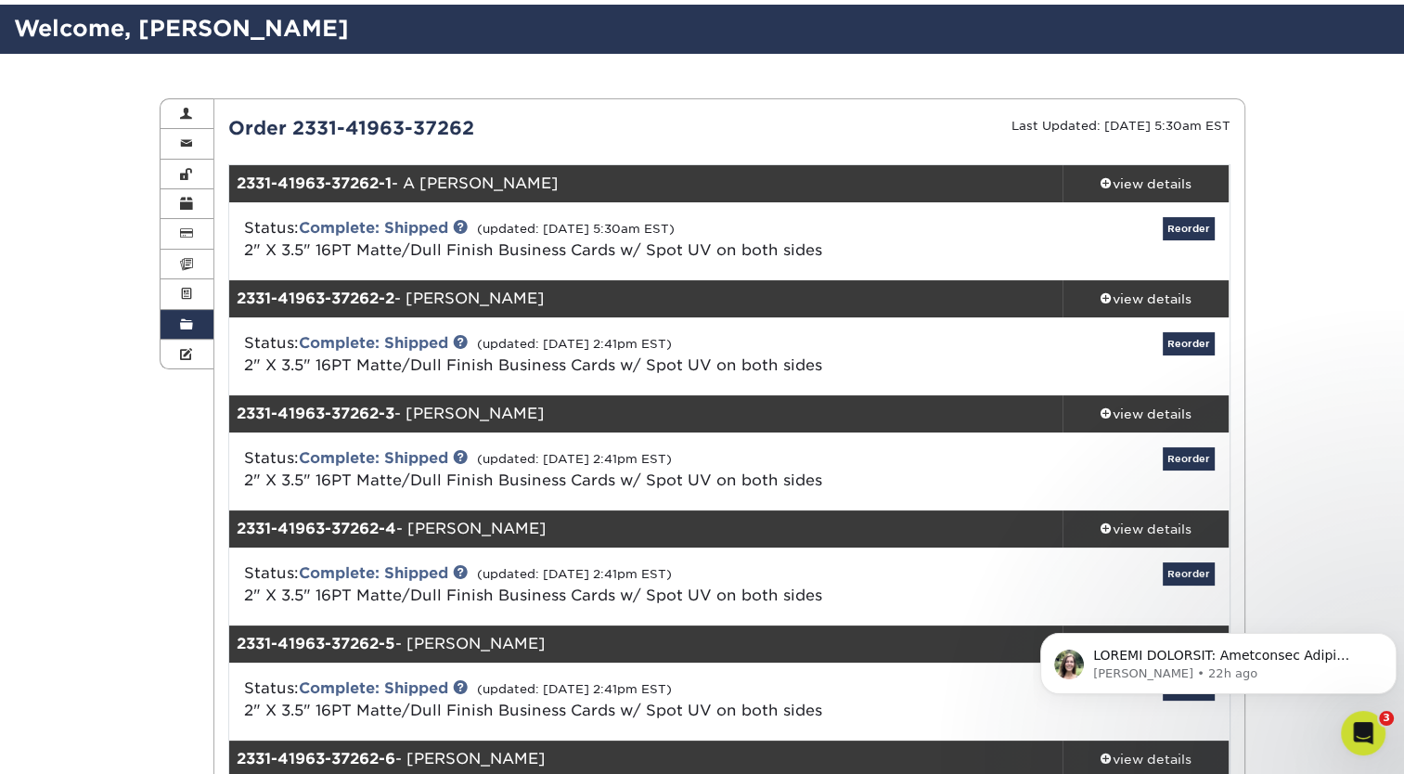
scroll to position [132, 0]
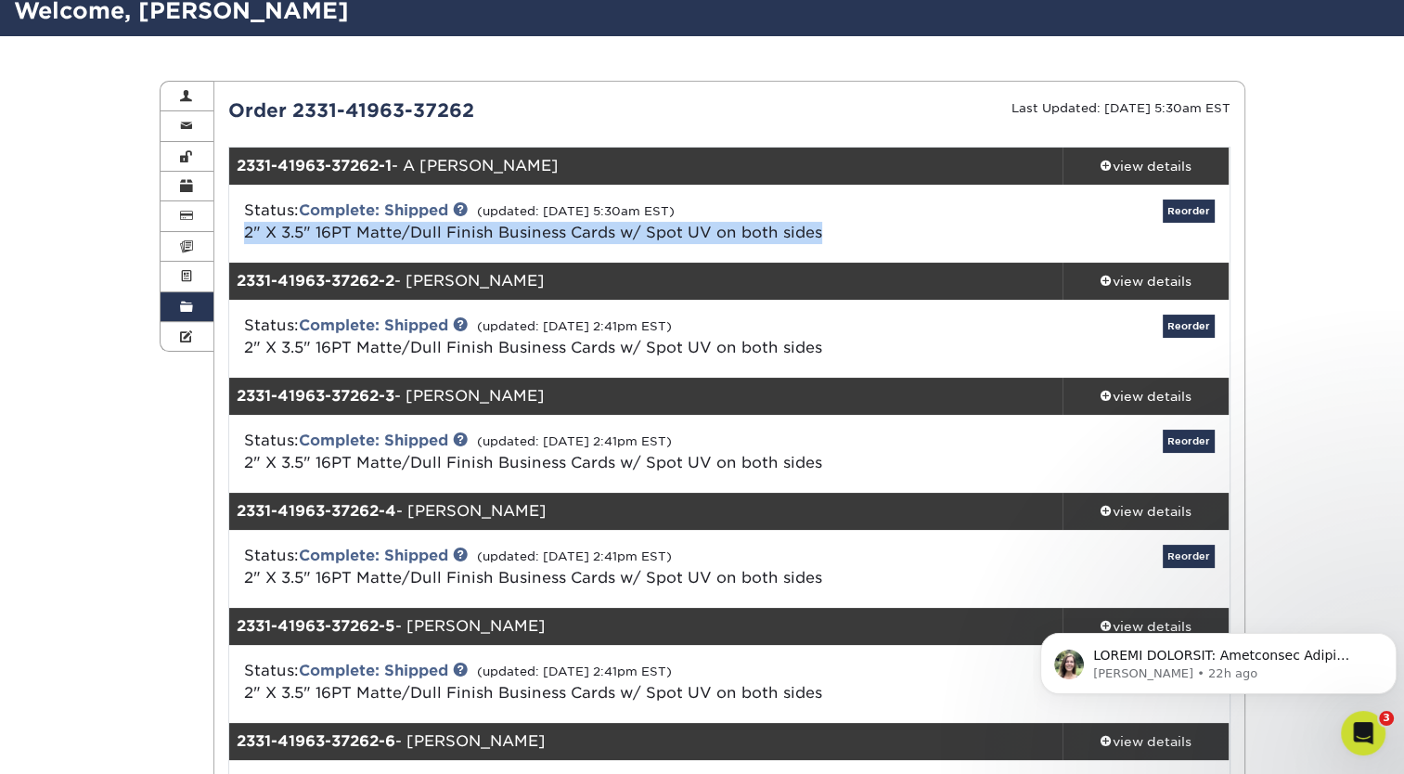
drag, startPoint x: 820, startPoint y: 232, endPoint x: 236, endPoint y: 241, distance: 584.5
click at [236, 241] on div "Status: Complete: Shipped (updated: 03/21/2023 5:30am EST) 2" X 3.5" 16PT Matte…" at bounding box center [562, 221] width 665 height 45
copy link "2" X 3.5" 16PT Matte/Dull Finish Business Cards w/ Spot UV on both sides"
click at [176, 308] on link "Order History" at bounding box center [187, 307] width 54 height 30
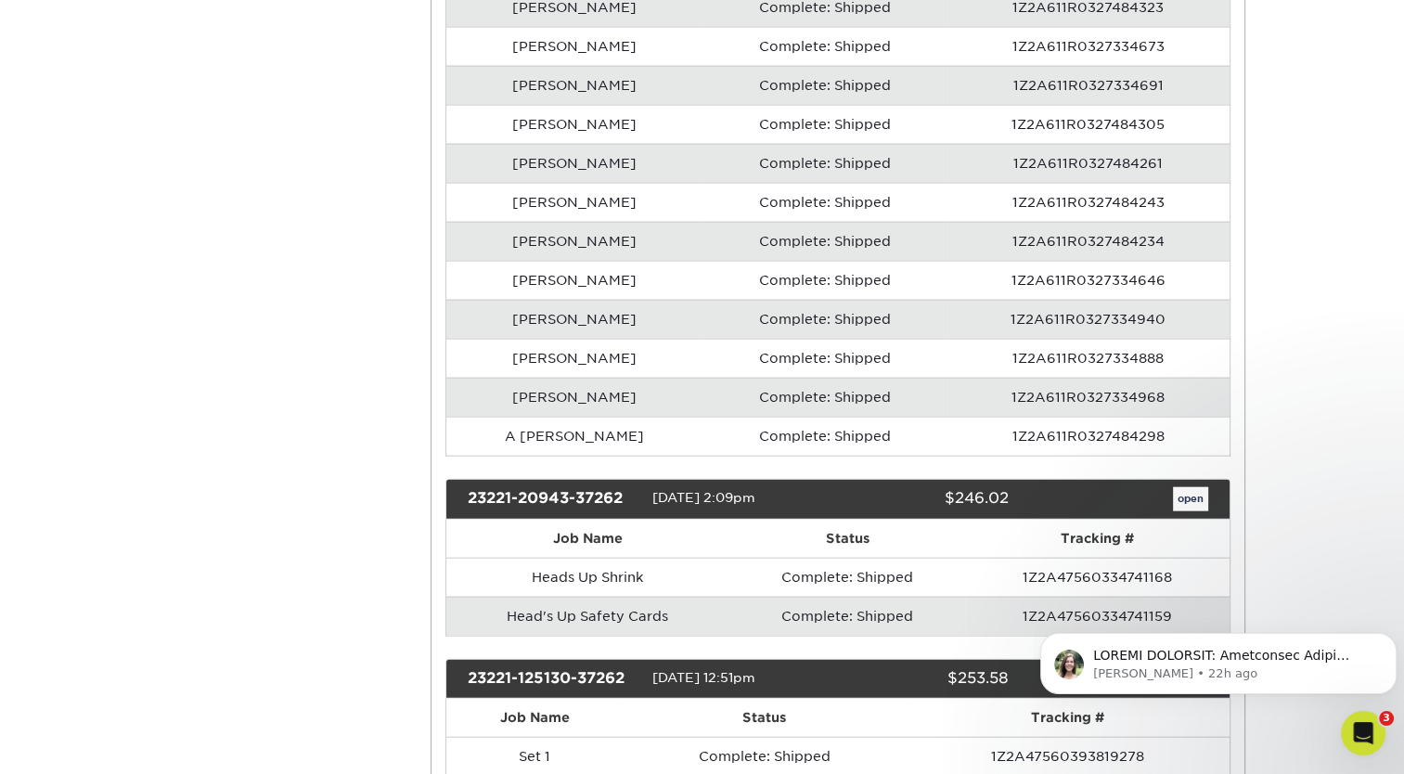
scroll to position [4215, 0]
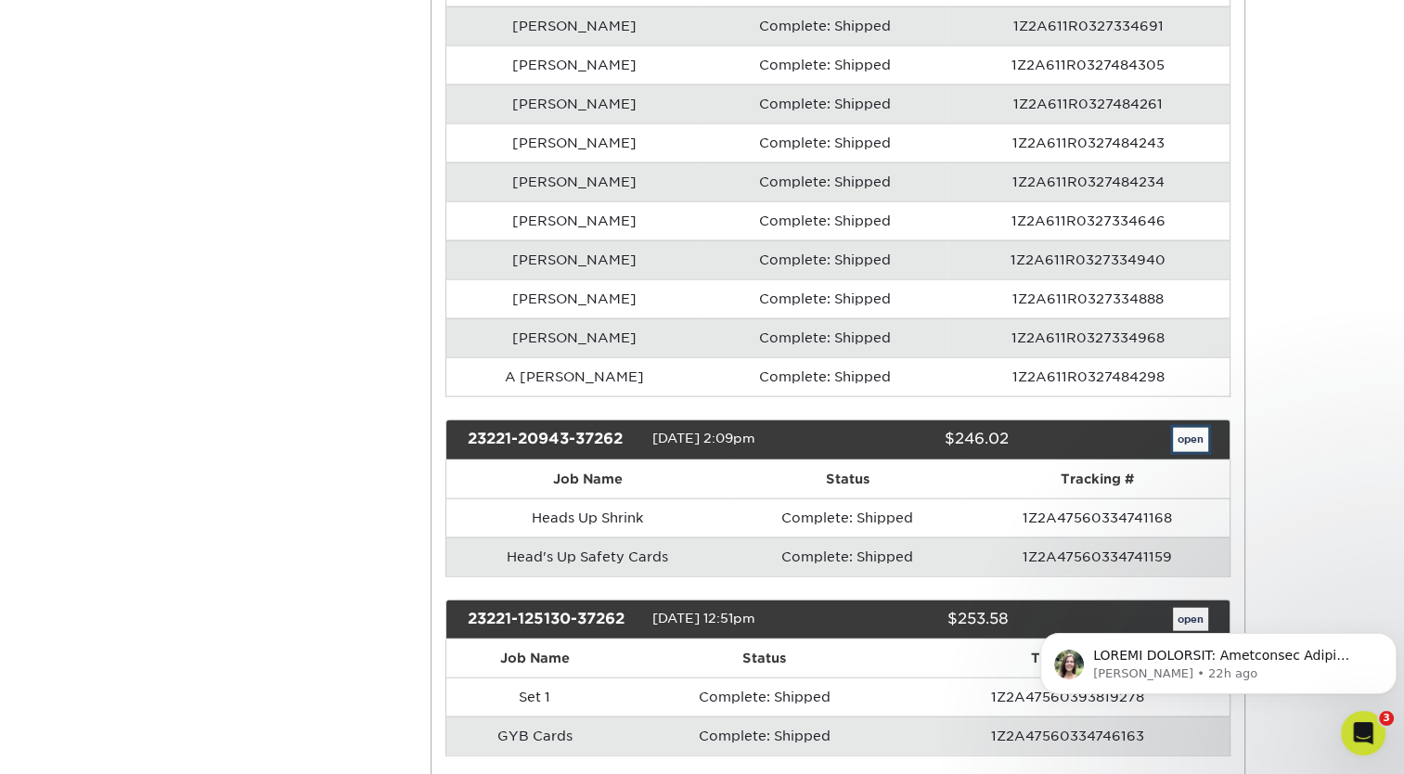
click at [1184, 429] on link "open" at bounding box center [1190, 440] width 35 height 24
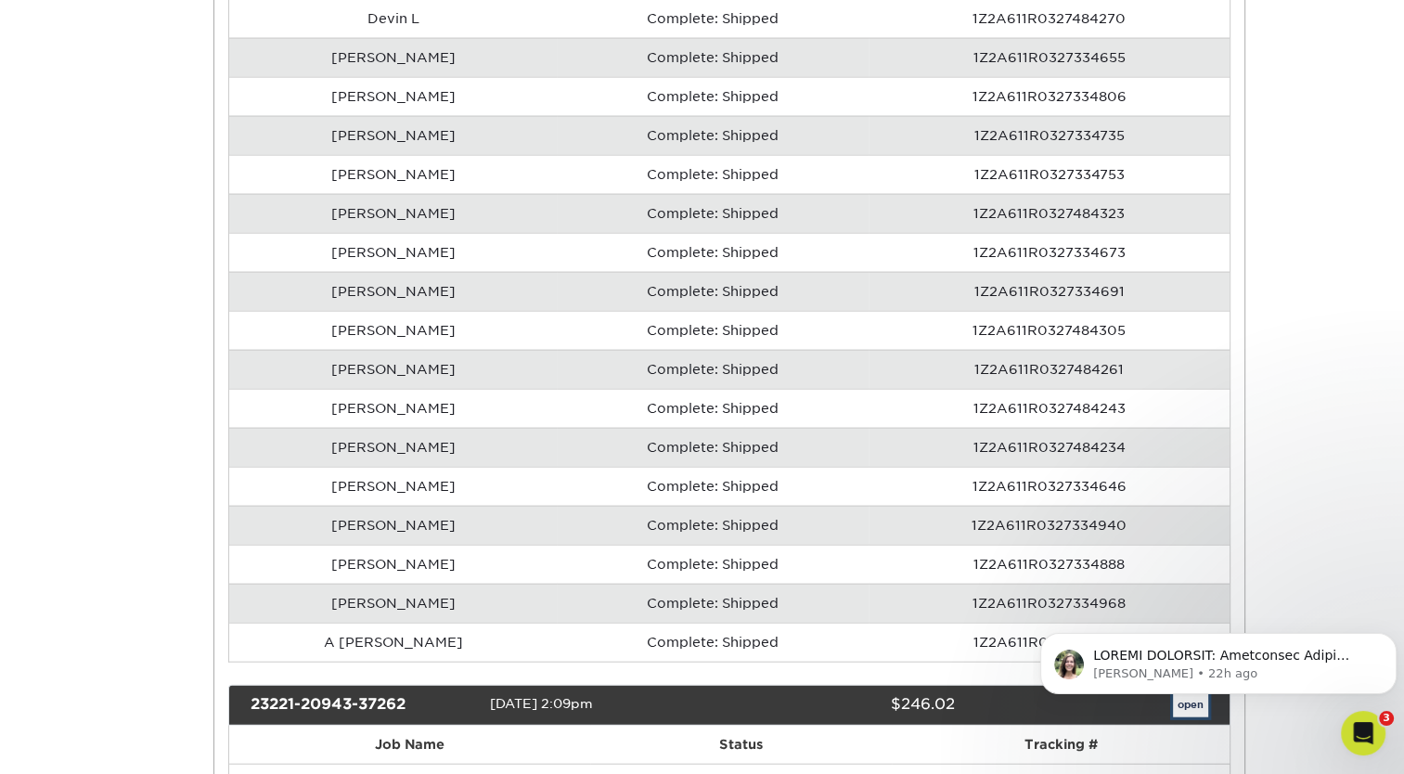
scroll to position [0, 0]
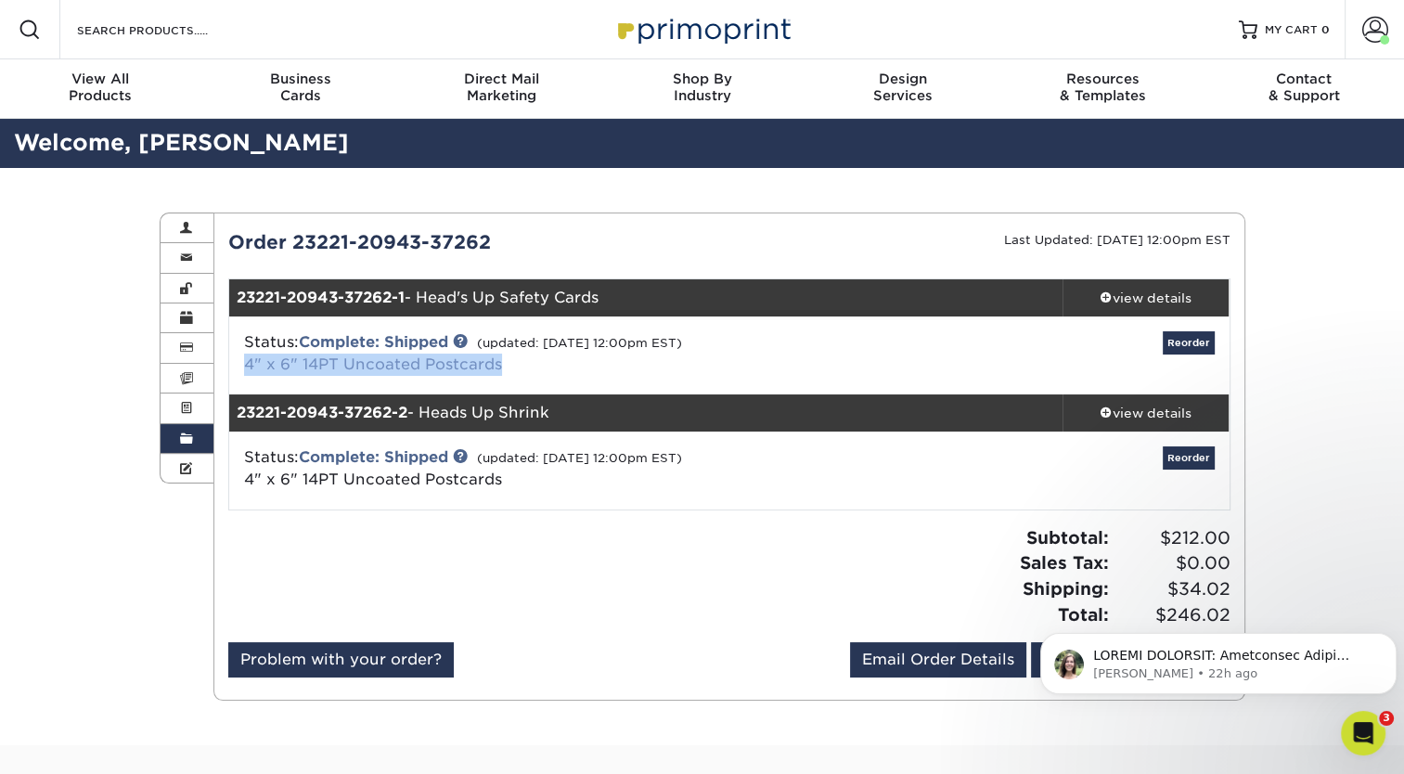
drag, startPoint x: 512, startPoint y: 361, endPoint x: 244, endPoint y: 365, distance: 268.1
click at [244, 365] on div "Status: Complete: Shipped (updated: 03/03/2023 12:00pm EST) 4" x 6" 14PT Uncoat…" at bounding box center [562, 353] width 665 height 45
copy link "4" x 6" 14PT Uncoated Postcards"
click at [183, 440] on span at bounding box center [186, 438] width 13 height 15
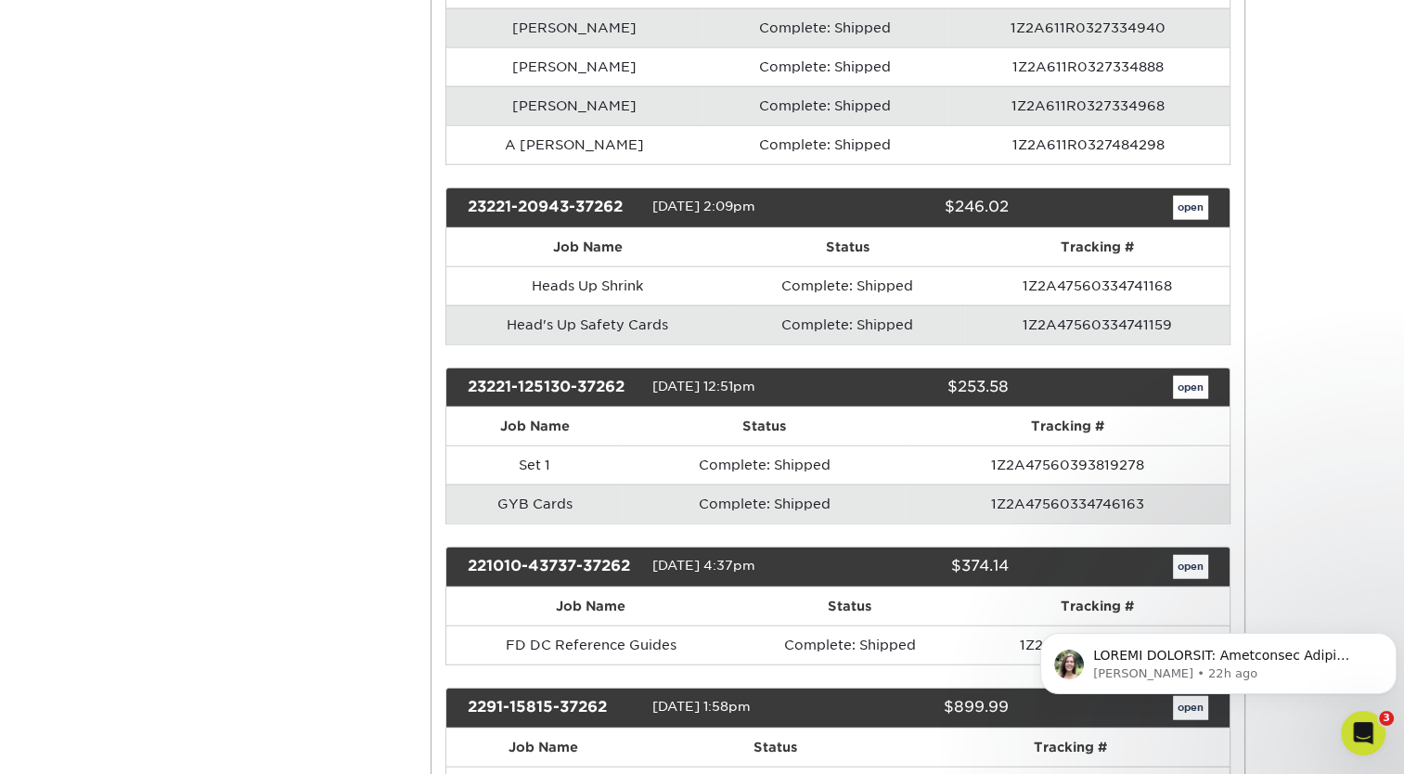
scroll to position [4448, 0]
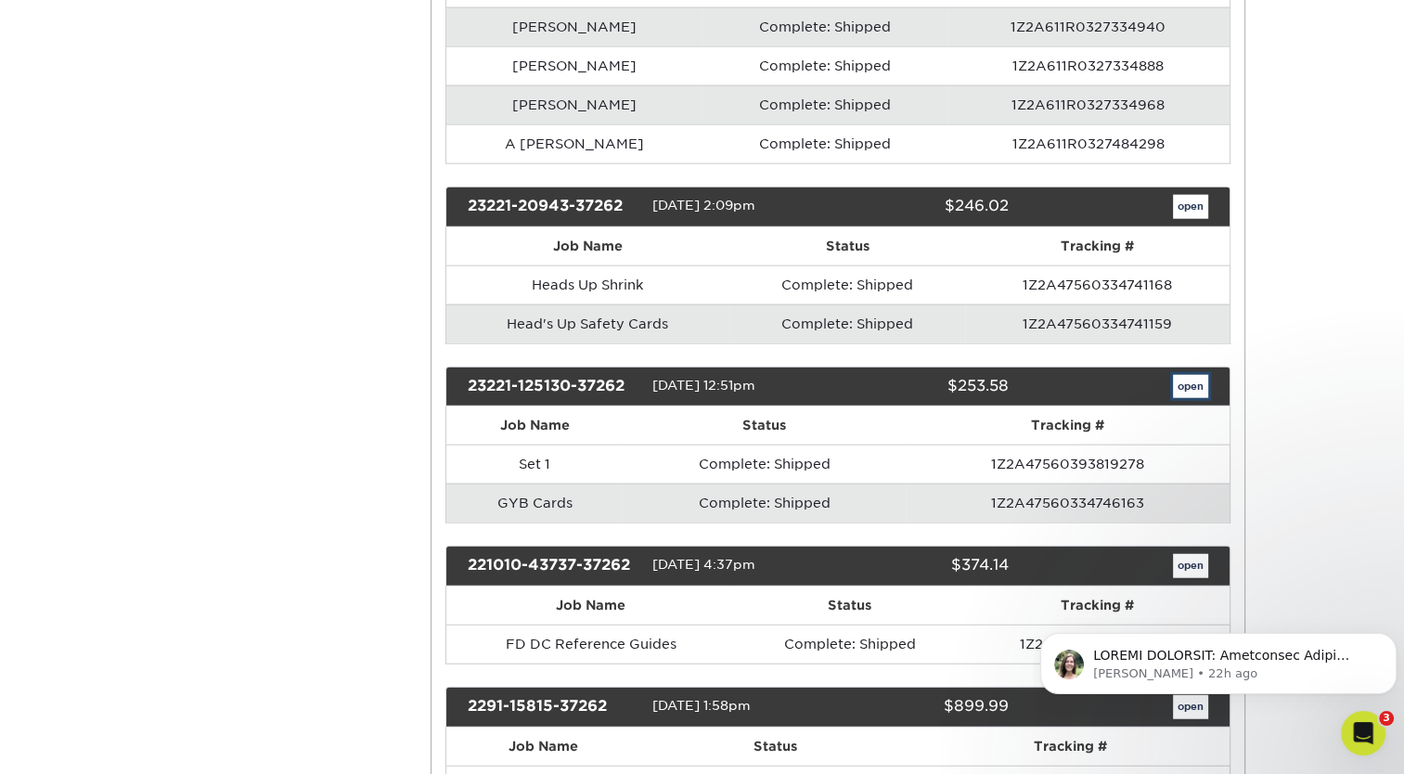
click at [1186, 375] on link "open" at bounding box center [1190, 387] width 35 height 24
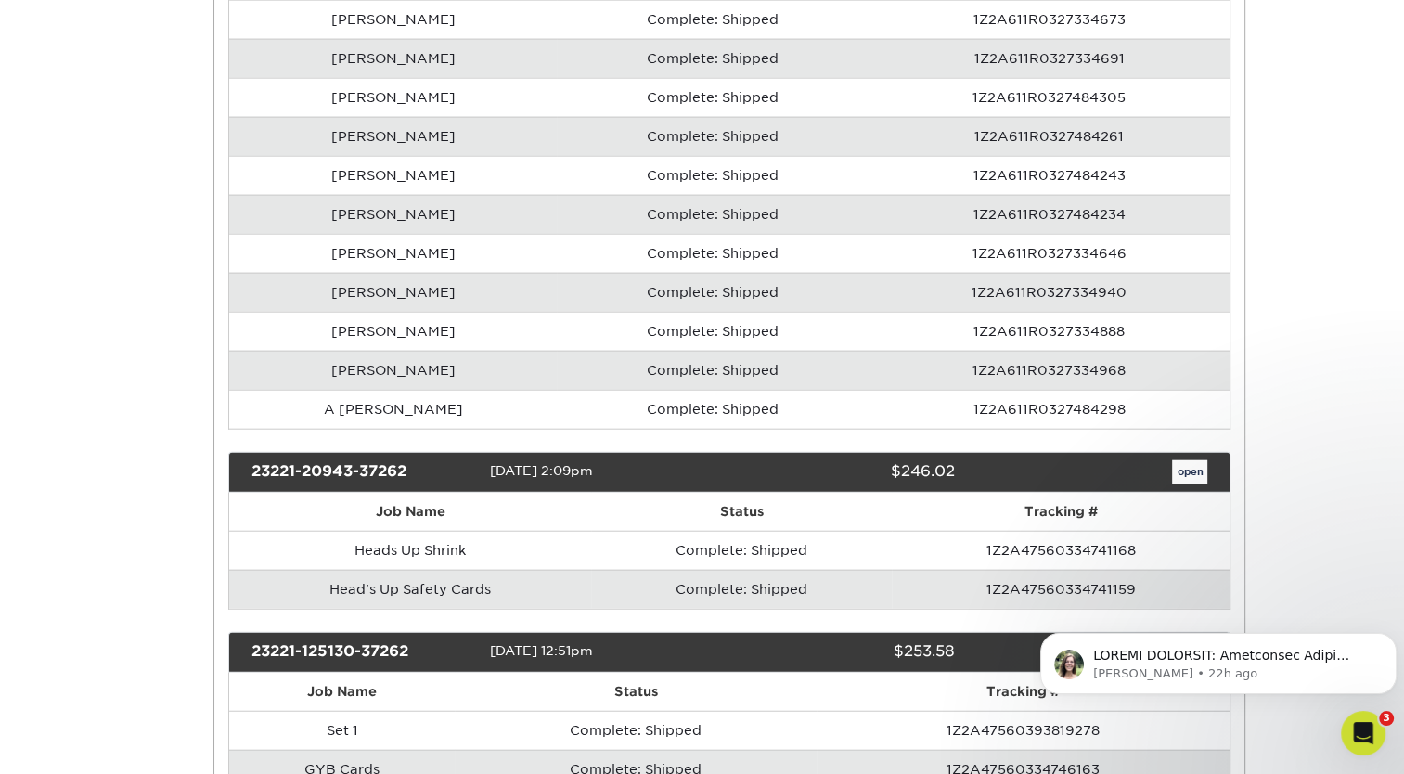
scroll to position [0, 0]
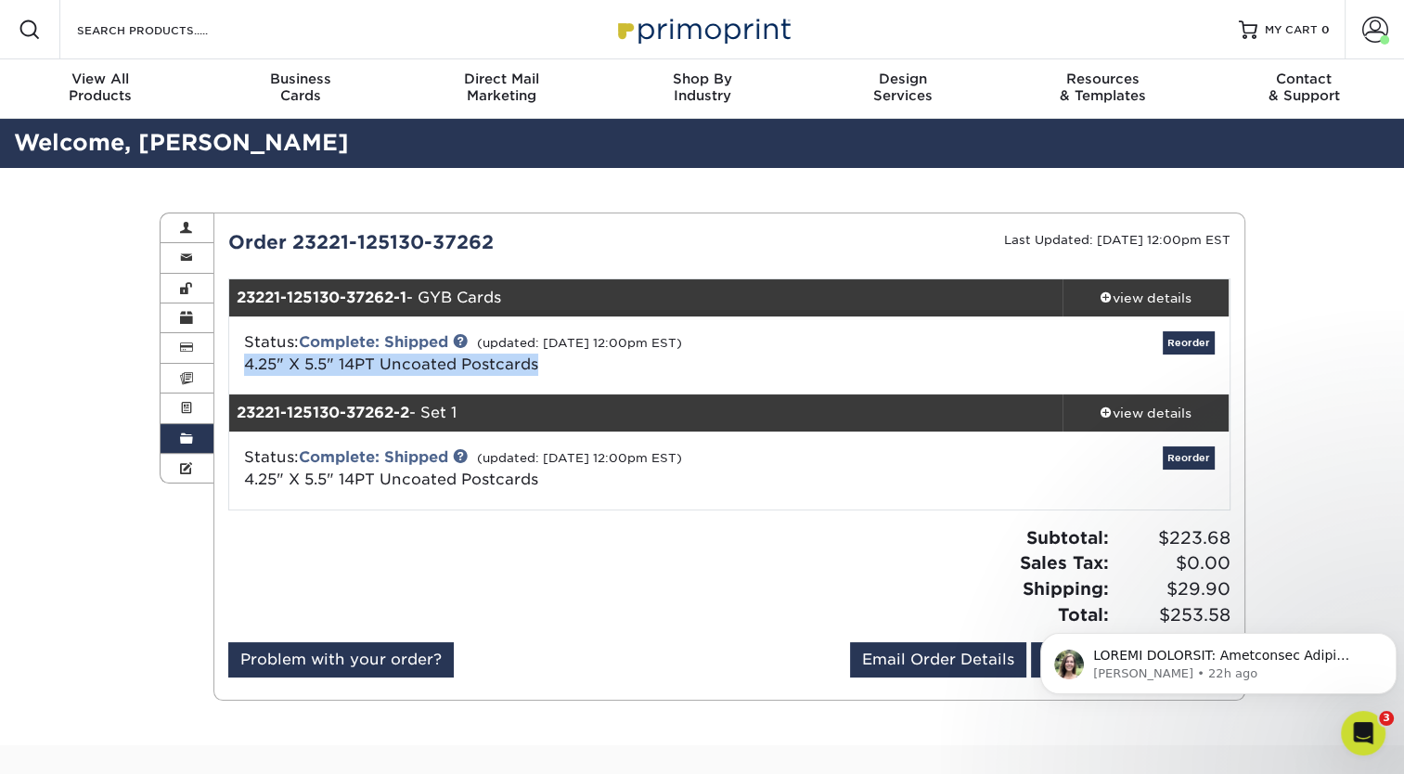
drag, startPoint x: 540, startPoint y: 362, endPoint x: 240, endPoint y: 362, distance: 299.6
click at [240, 362] on div "Status: Complete: Shipped (updated: 03/03/2023 12:00pm EST) 4.25" X 5.5" 14PT U…" at bounding box center [562, 353] width 665 height 45
copy link "4.25" X 5.5" 14PT Uncoated Postcards"
click at [182, 435] on span at bounding box center [186, 438] width 13 height 15
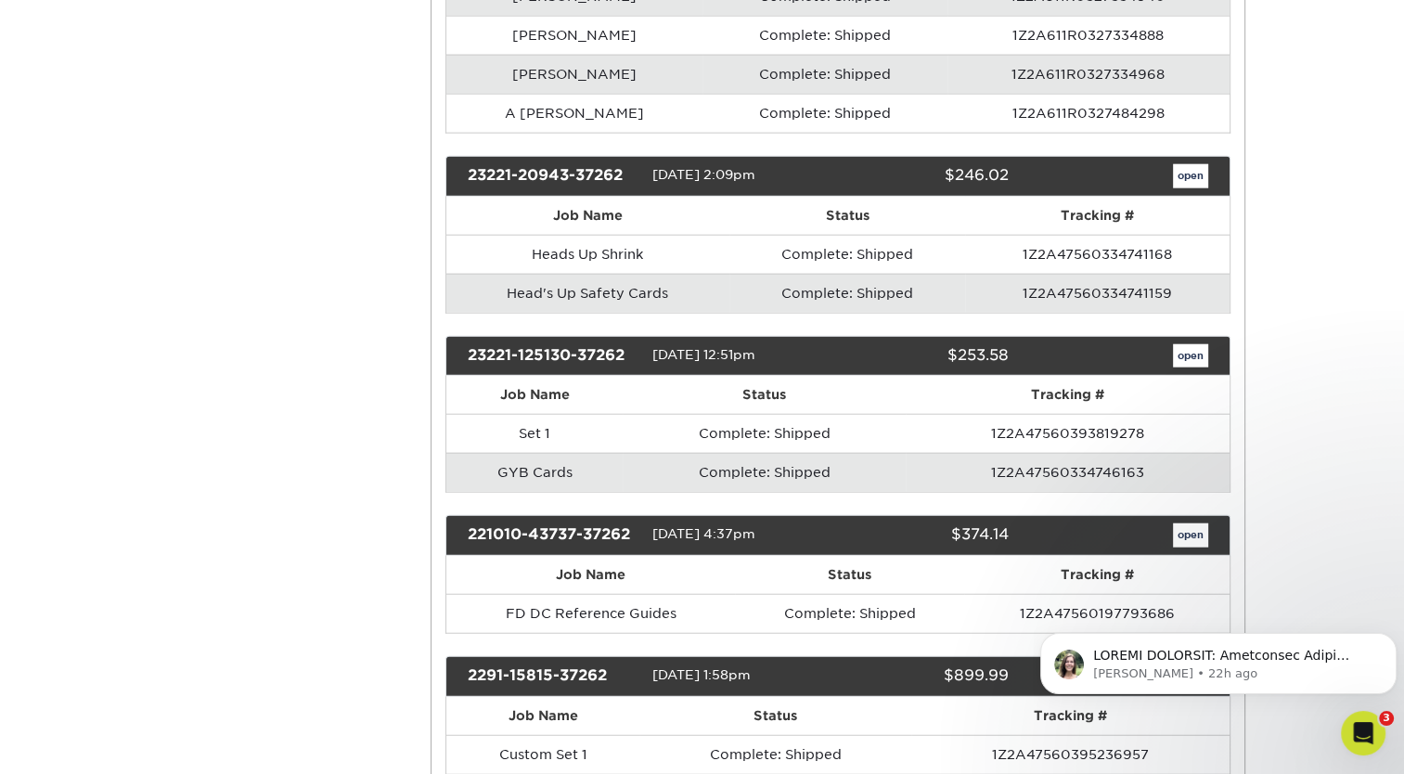
scroll to position [4490, 0]
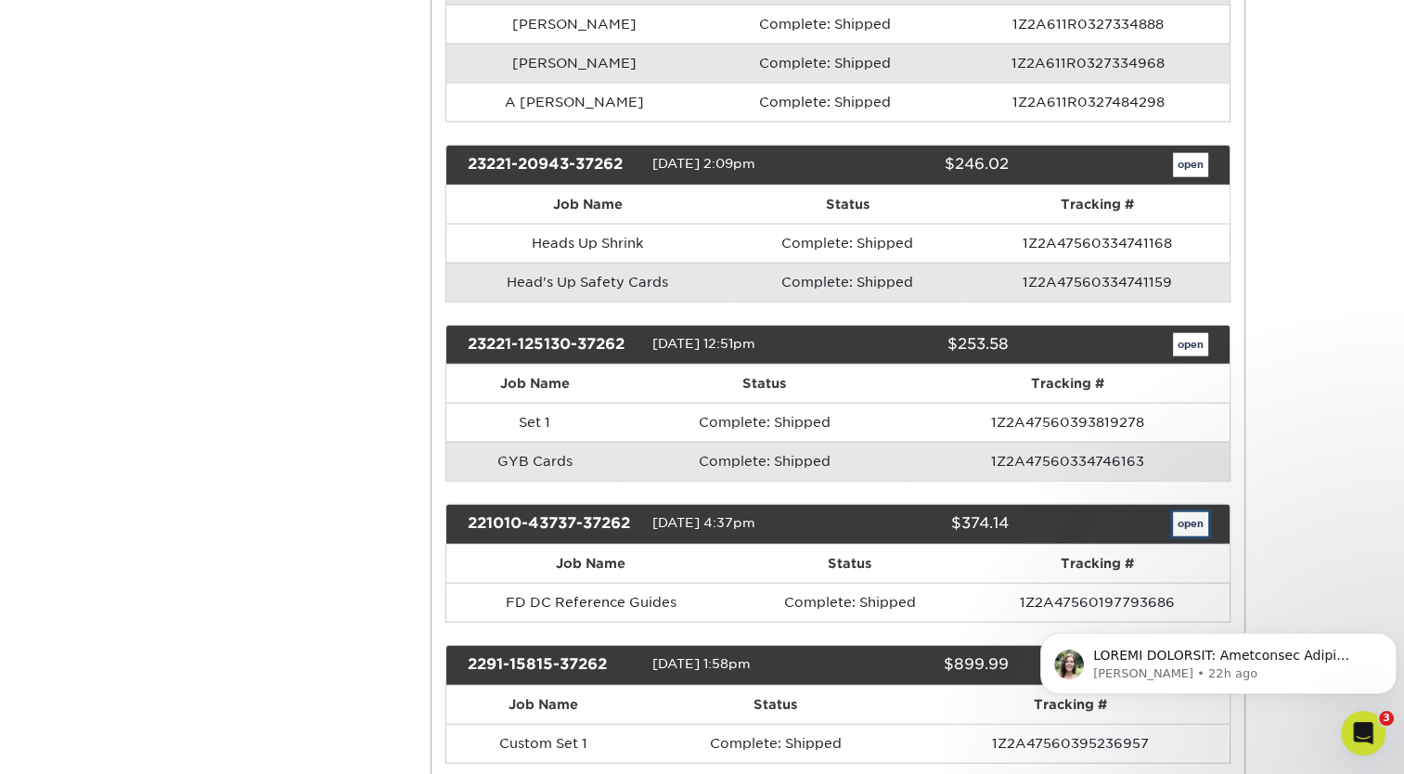
click at [1203, 514] on link "open" at bounding box center [1190, 524] width 35 height 24
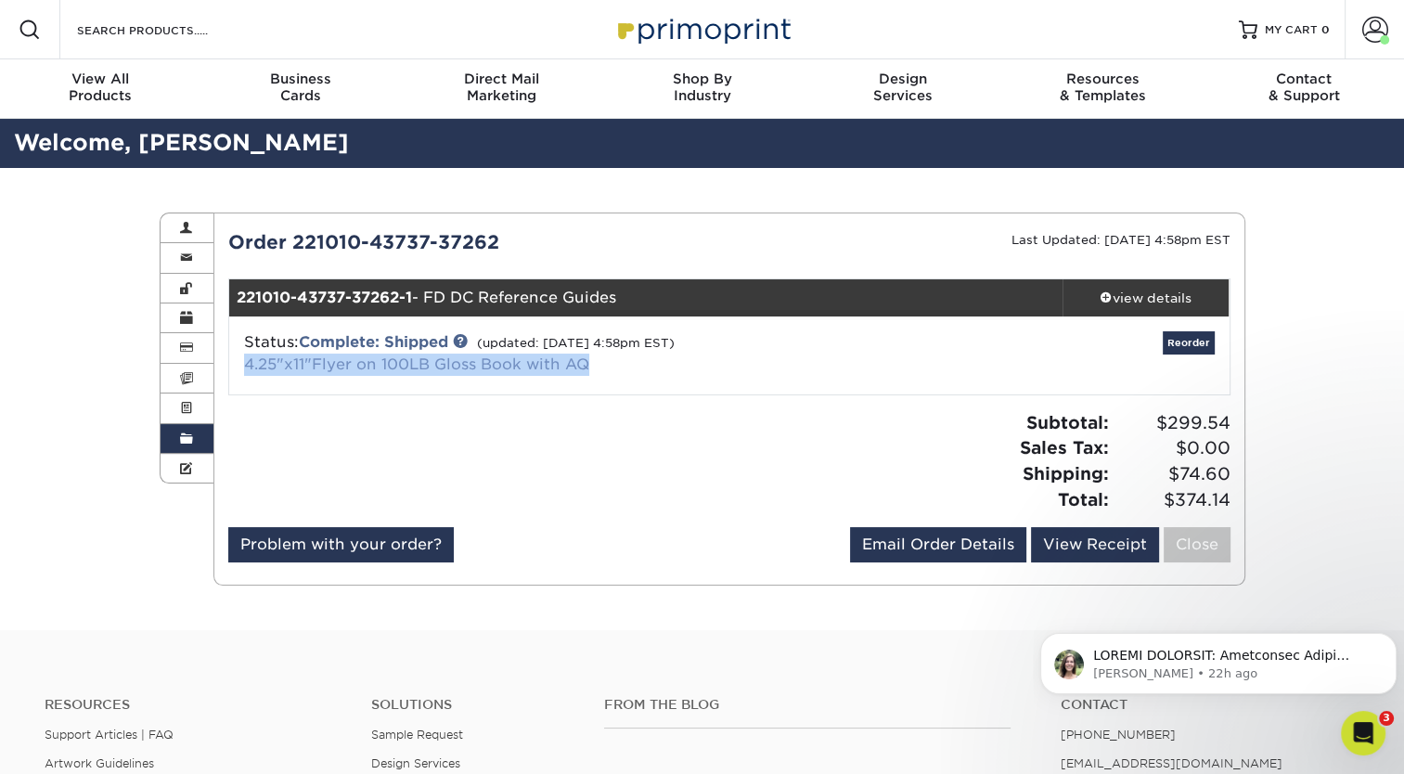
drag, startPoint x: 596, startPoint y: 365, endPoint x: 245, endPoint y: 366, distance: 350.7
click at [245, 366] on div "Status: Complete: Shipped (updated: 07/25/2023 4:58pm EST) 4.25"x11"Flyer on 10…" at bounding box center [562, 353] width 665 height 45
copy link "4.25"x11"Flyer on 100LB Gloss Book with AQ"
click at [171, 438] on link "Order History" at bounding box center [187, 439] width 54 height 30
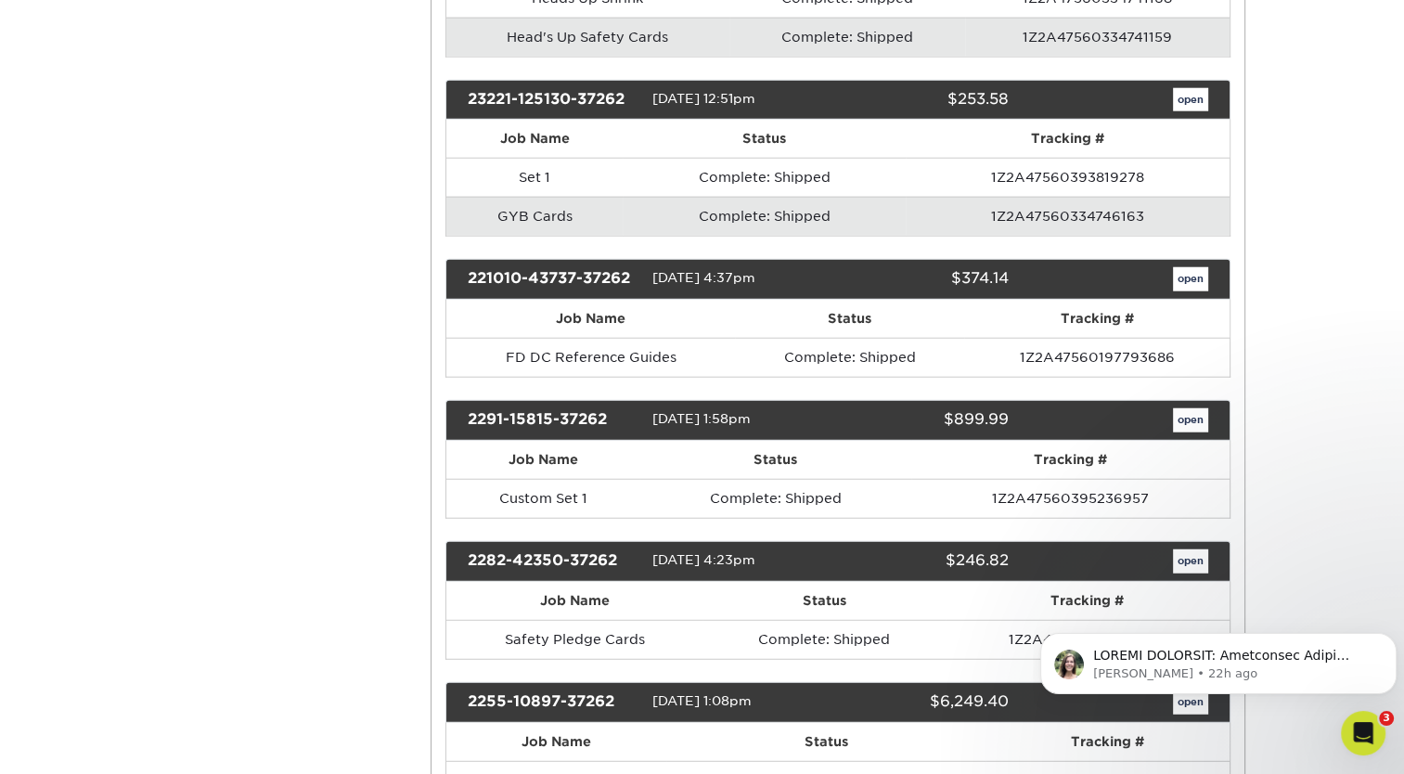
scroll to position [4737, 0]
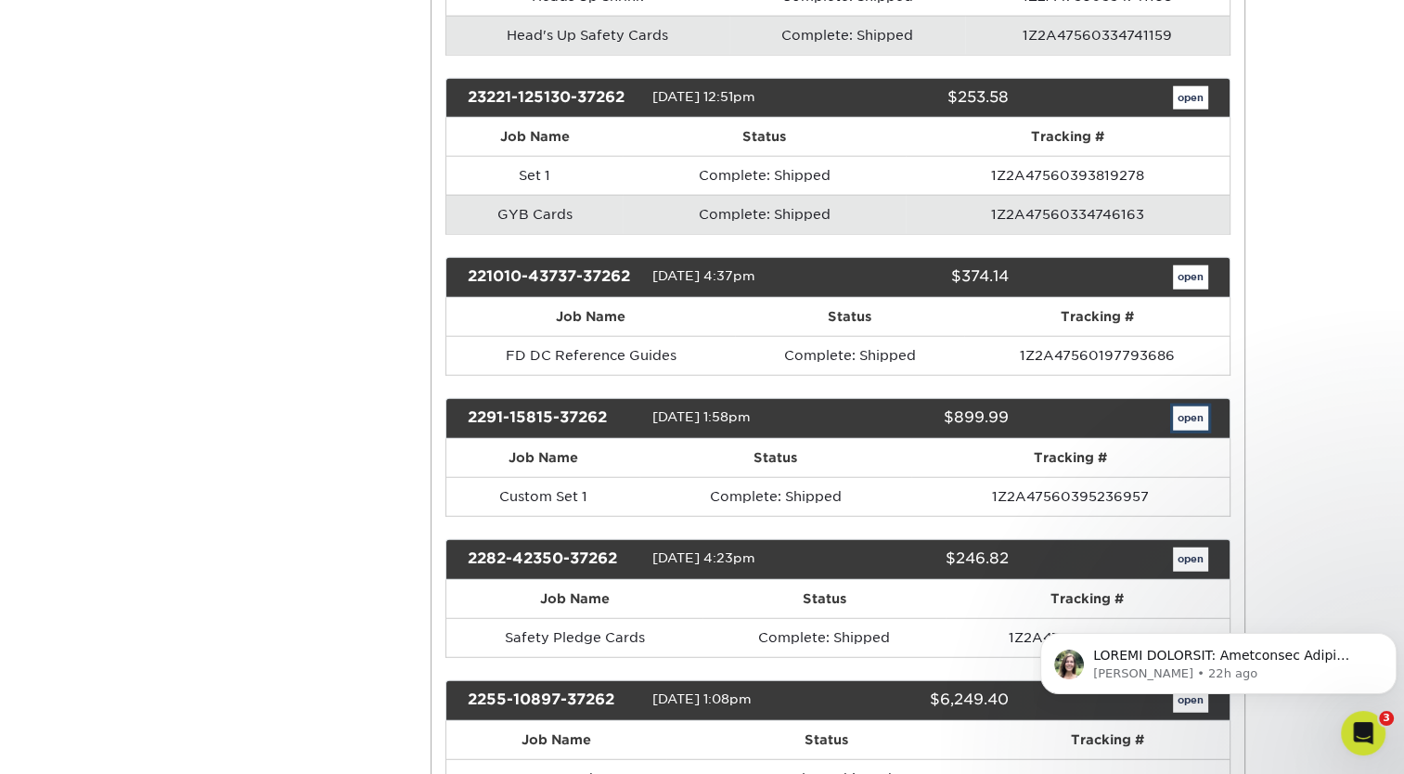
click at [1187, 406] on link "open" at bounding box center [1190, 418] width 35 height 24
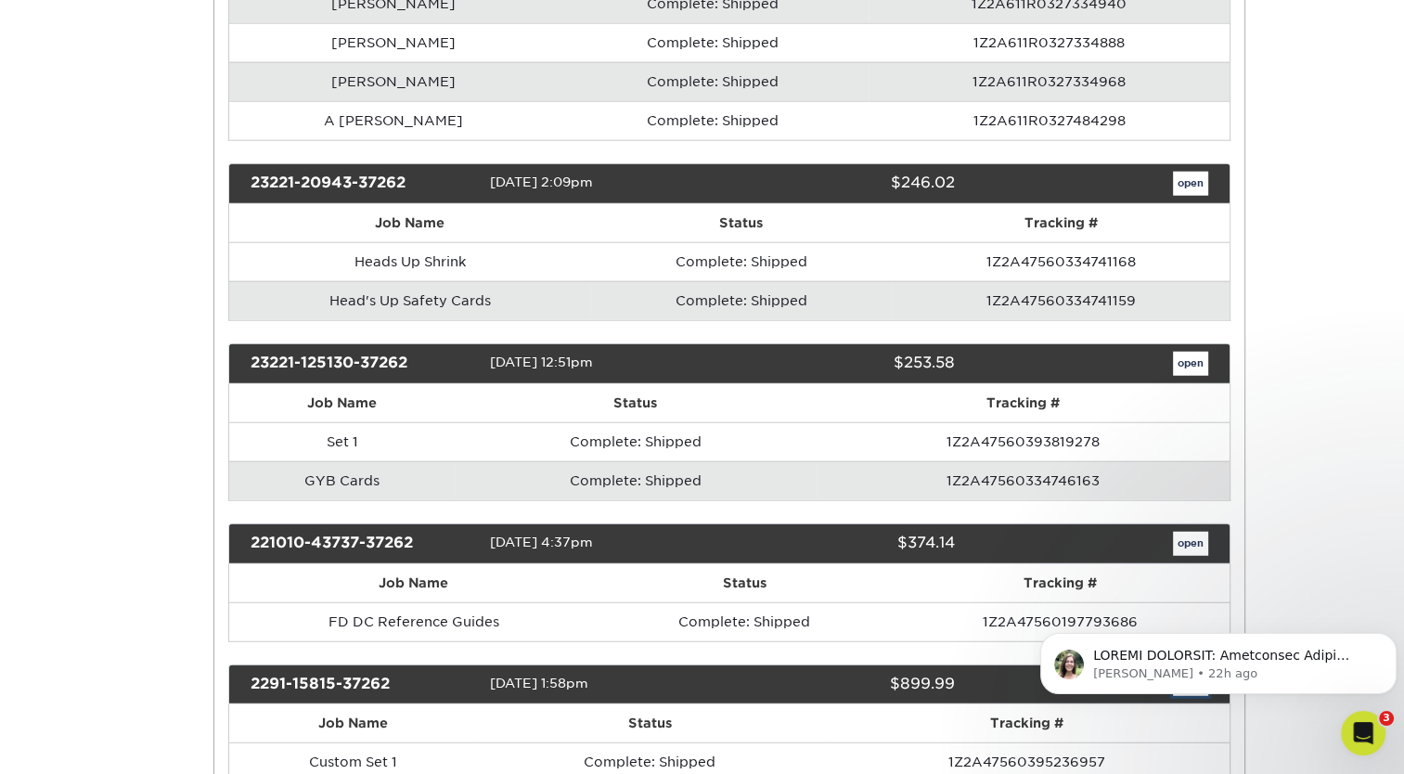
scroll to position [0, 0]
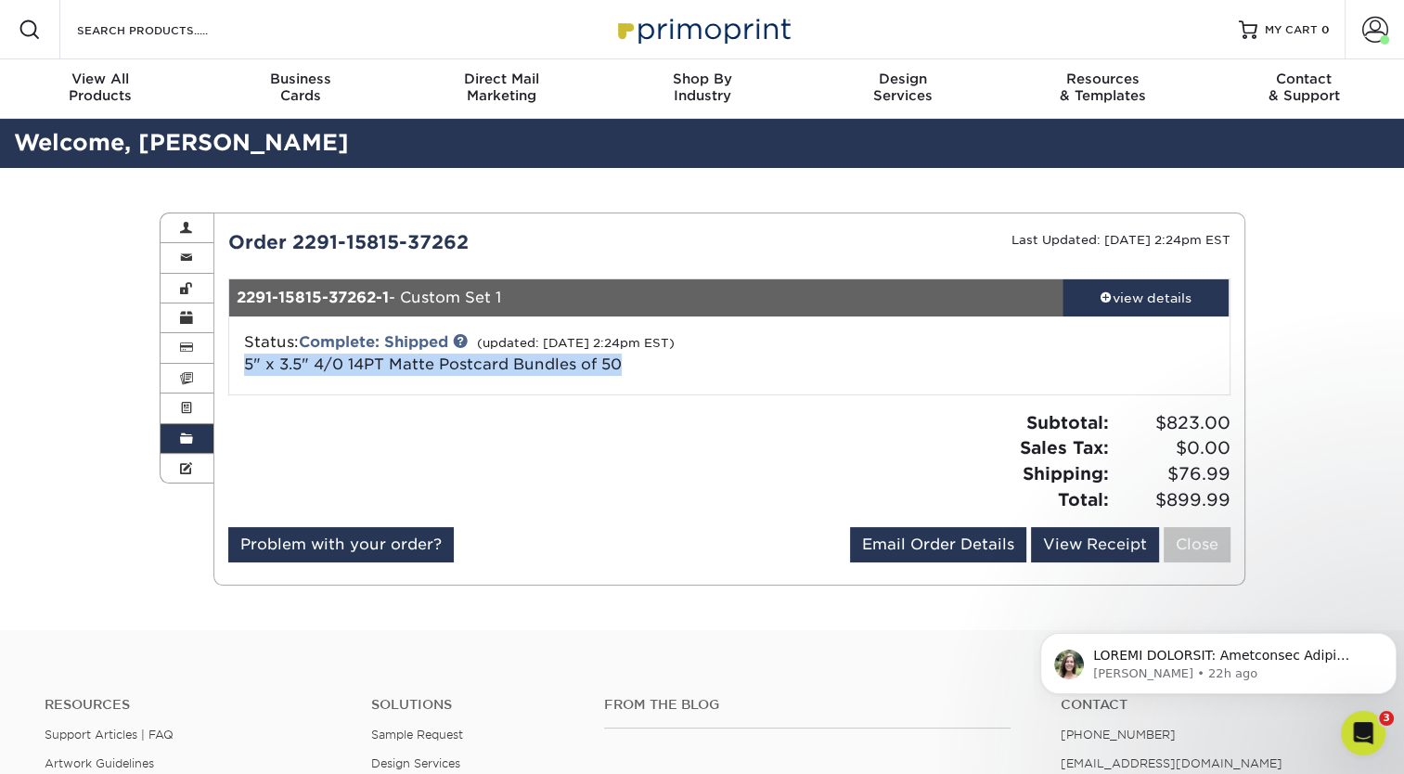
drag, startPoint x: 627, startPoint y: 362, endPoint x: 239, endPoint y: 379, distance: 388.2
click at [239, 379] on div "Status: Complete: Shipped (updated: 09/21/2022 2:24pm EST) 5" x 3.5" 4/0 14PT M…" at bounding box center [729, 355] width 1028 height 78
click at [183, 441] on span at bounding box center [186, 438] width 13 height 15
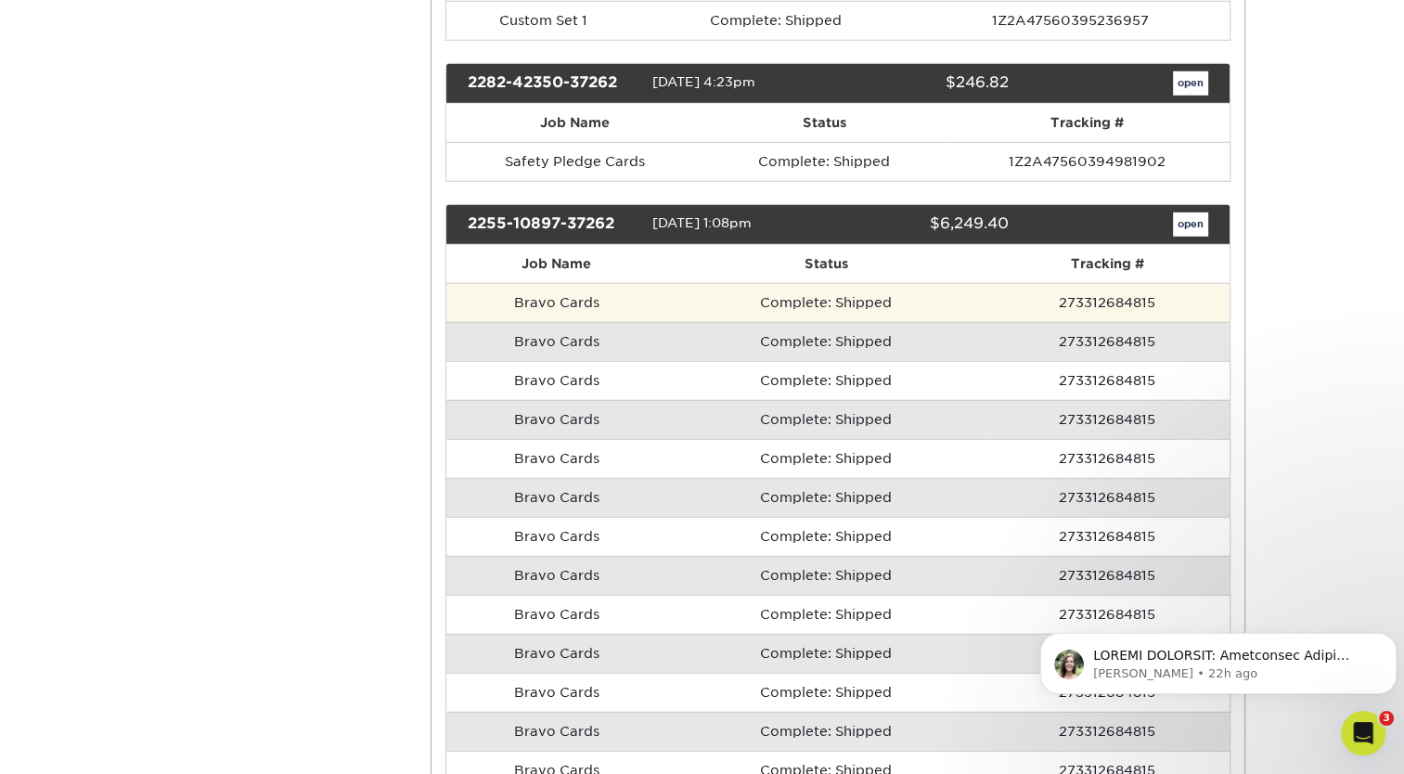
scroll to position [5173, 0]
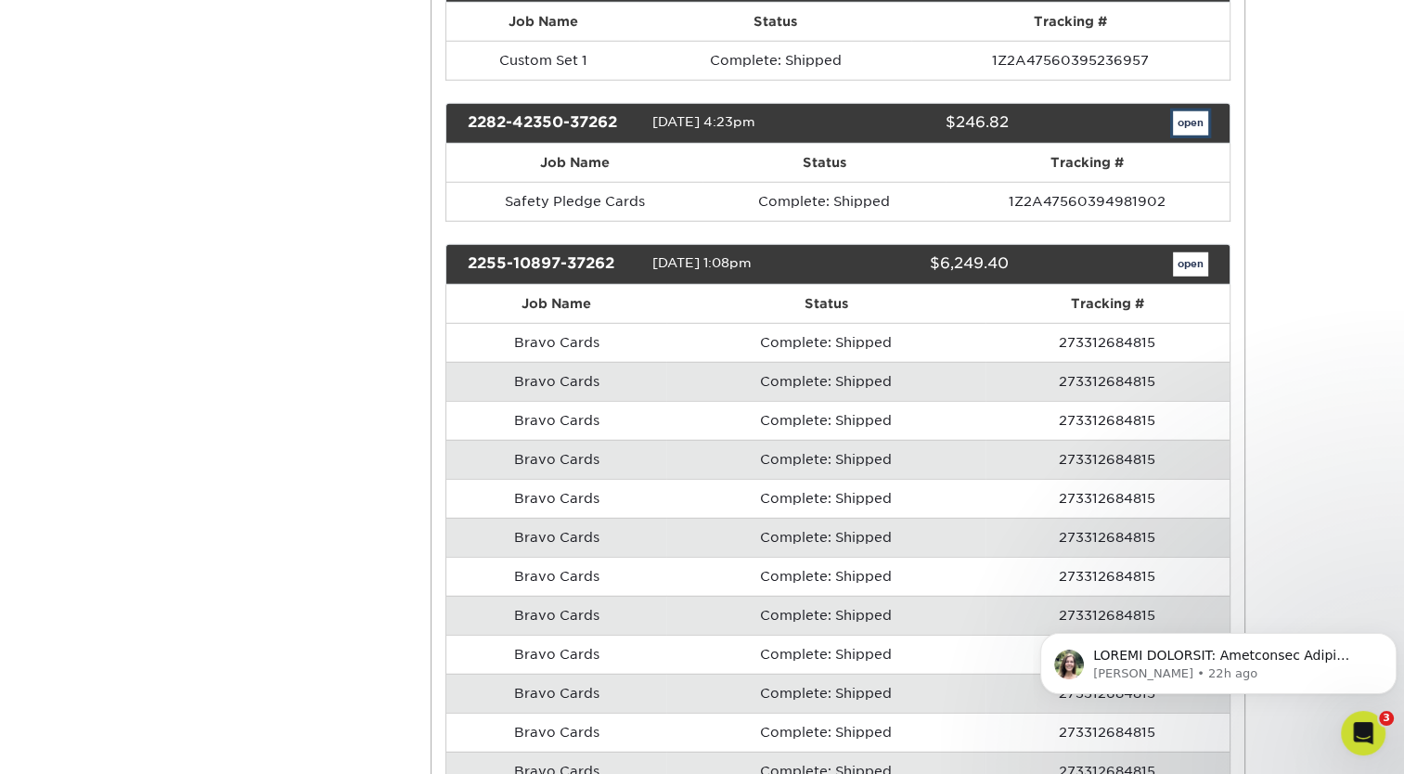
click at [1187, 111] on link "open" at bounding box center [1190, 123] width 35 height 24
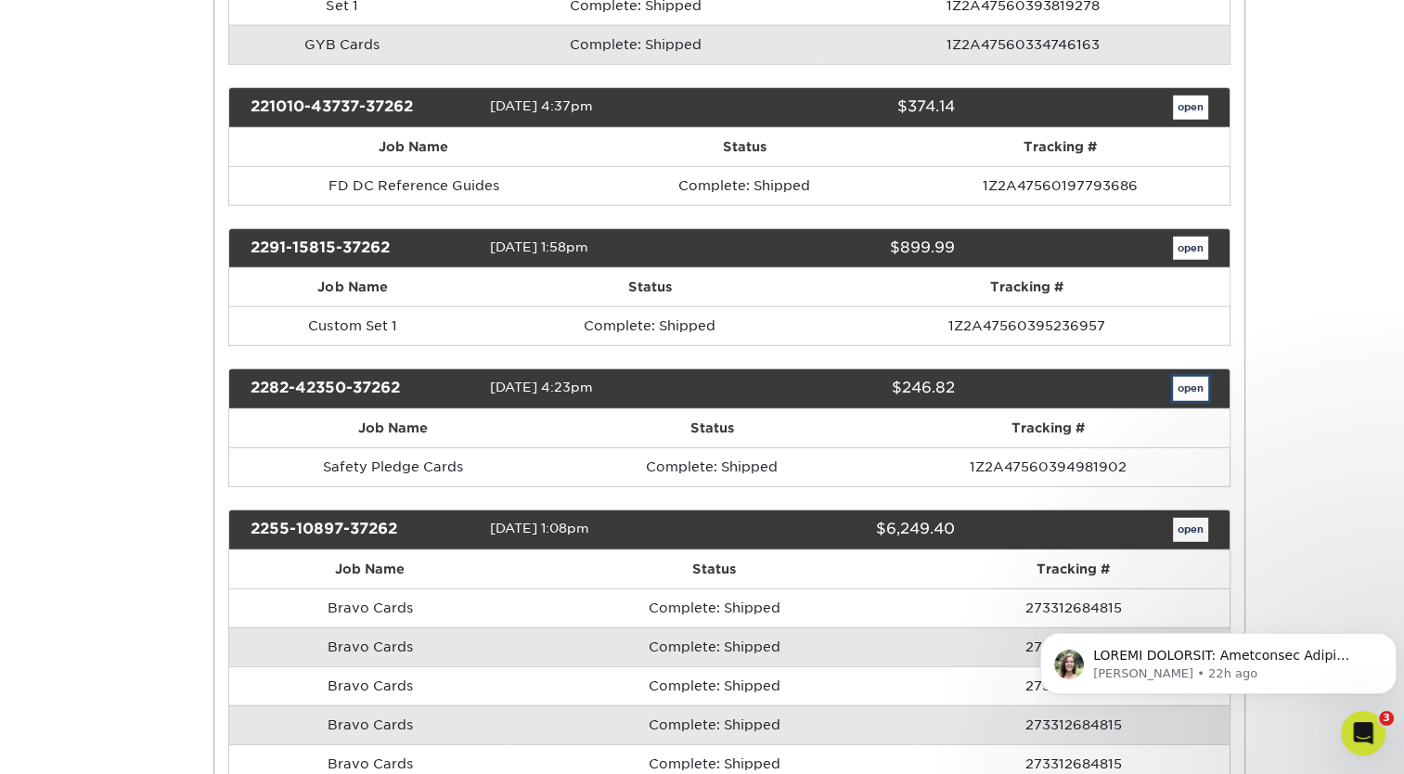
scroll to position [0, 0]
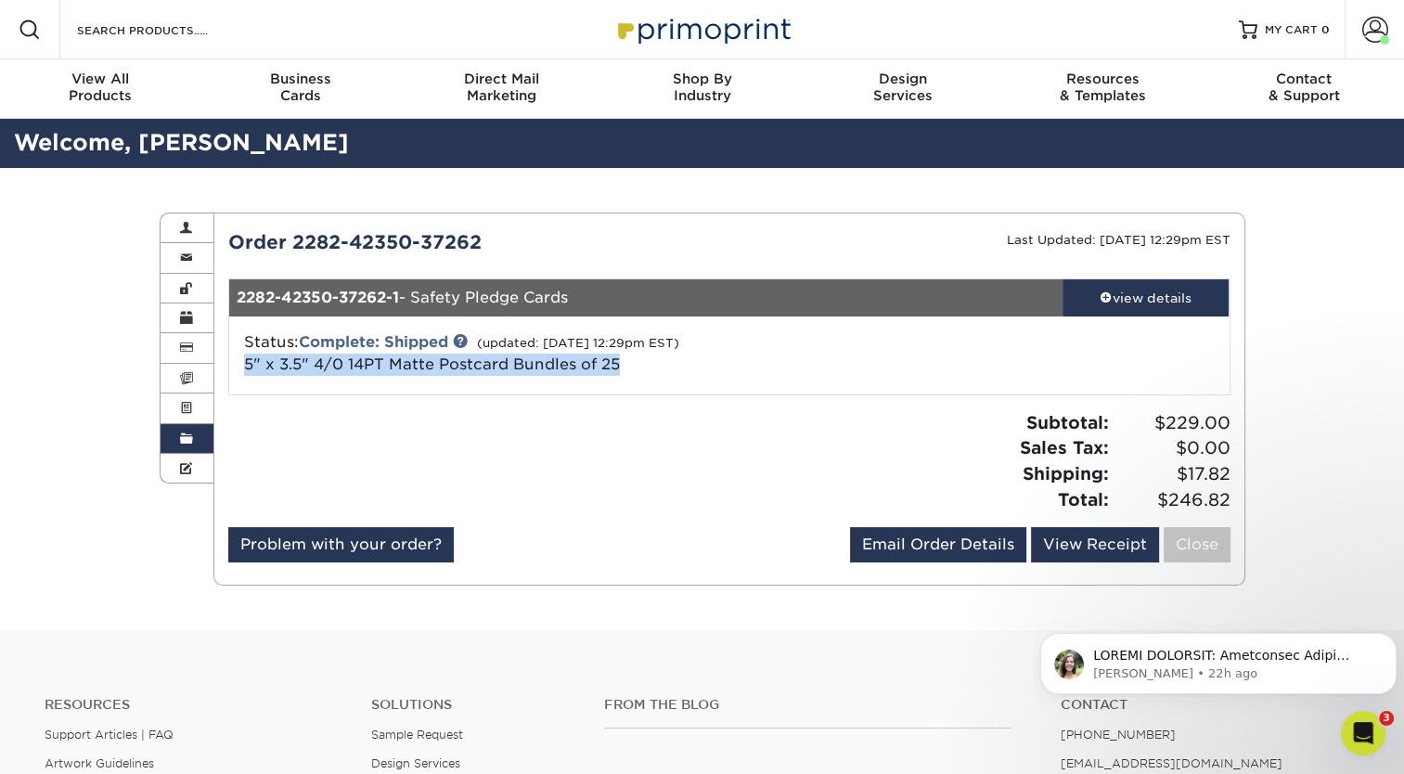
drag, startPoint x: 635, startPoint y: 367, endPoint x: 237, endPoint y: 390, distance: 398.6
click at [237, 390] on div "Status: Complete: Shipped (updated: 09/06/2022 12:29pm EST) 5" x 3.5" 4/0 14PT …" at bounding box center [729, 355] width 1028 height 78
click at [185, 443] on span at bounding box center [186, 438] width 13 height 15
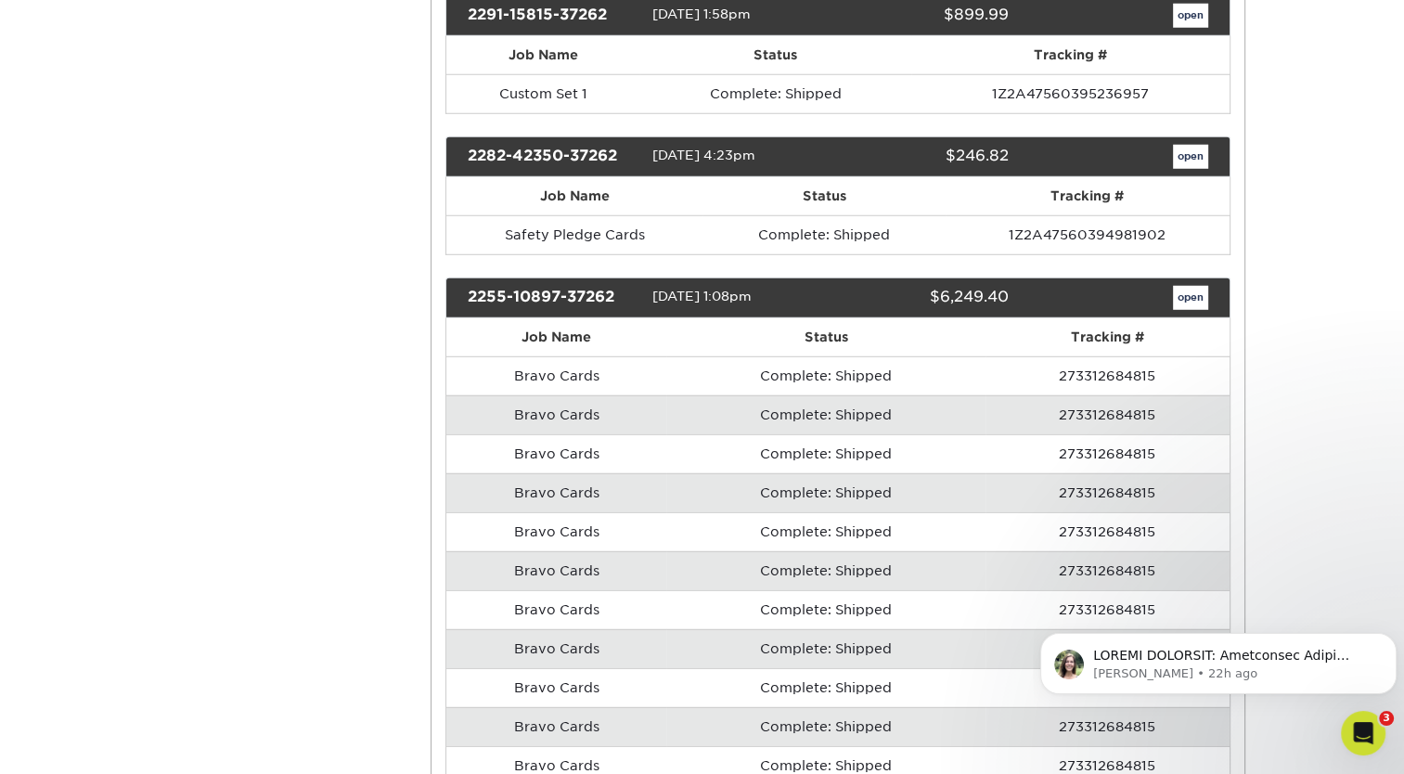
scroll to position [5154, 0]
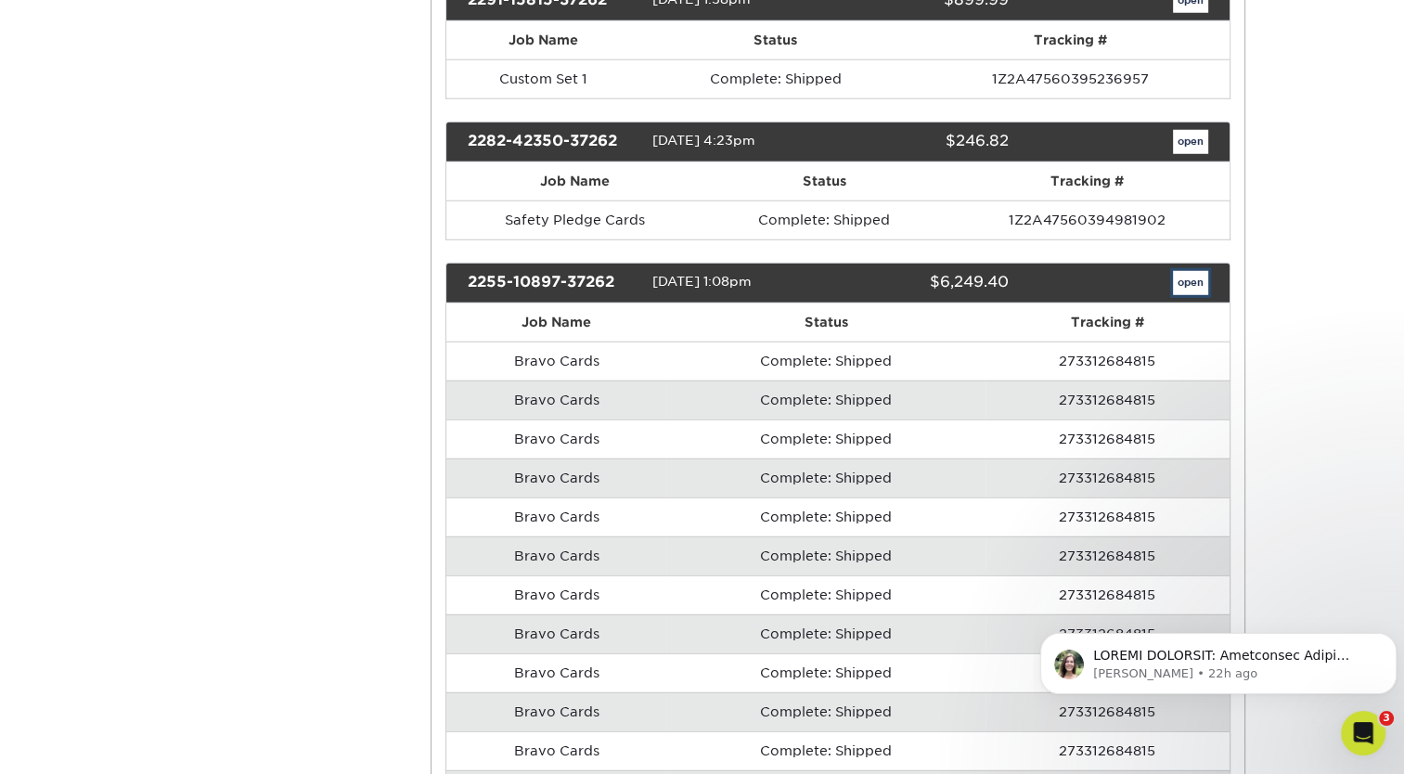
click at [1186, 271] on link "open" at bounding box center [1190, 283] width 35 height 24
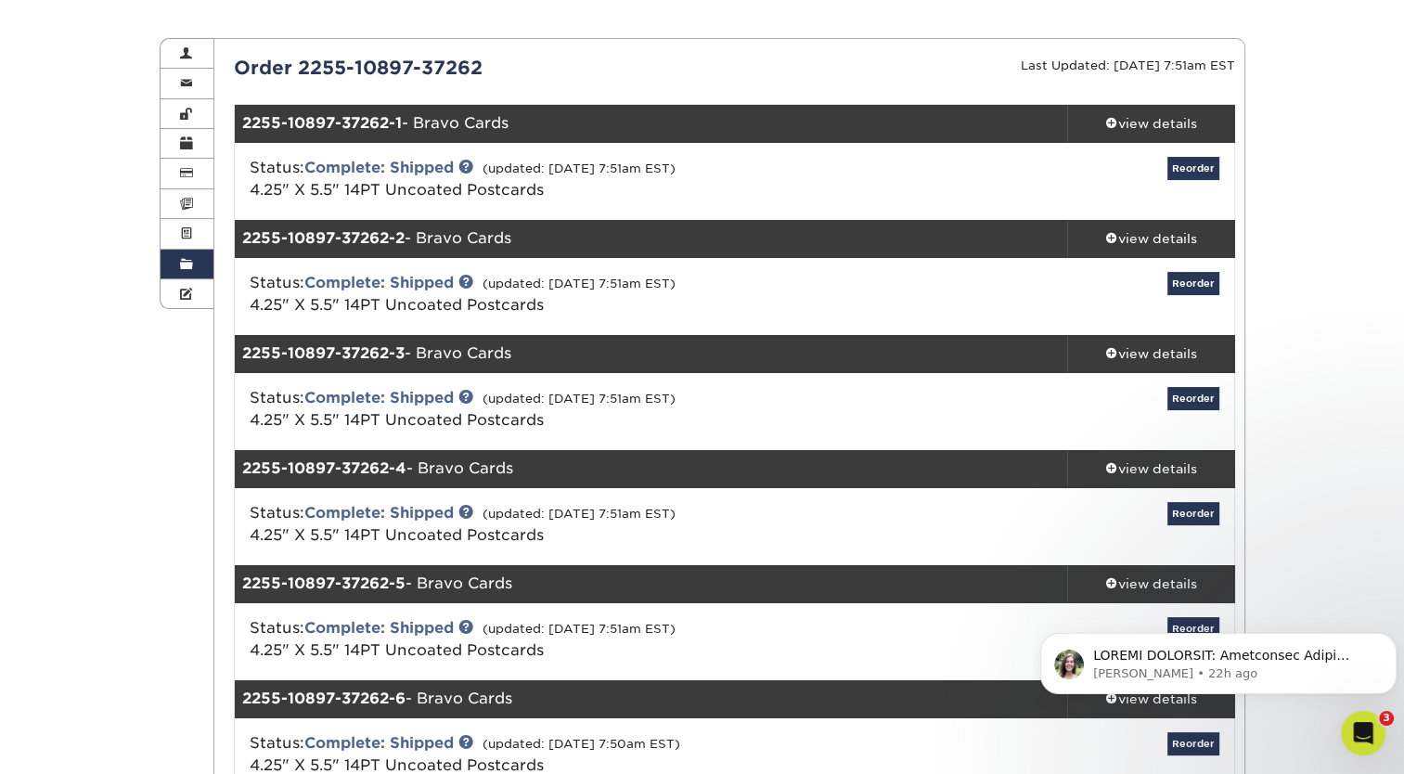
scroll to position [163, 0]
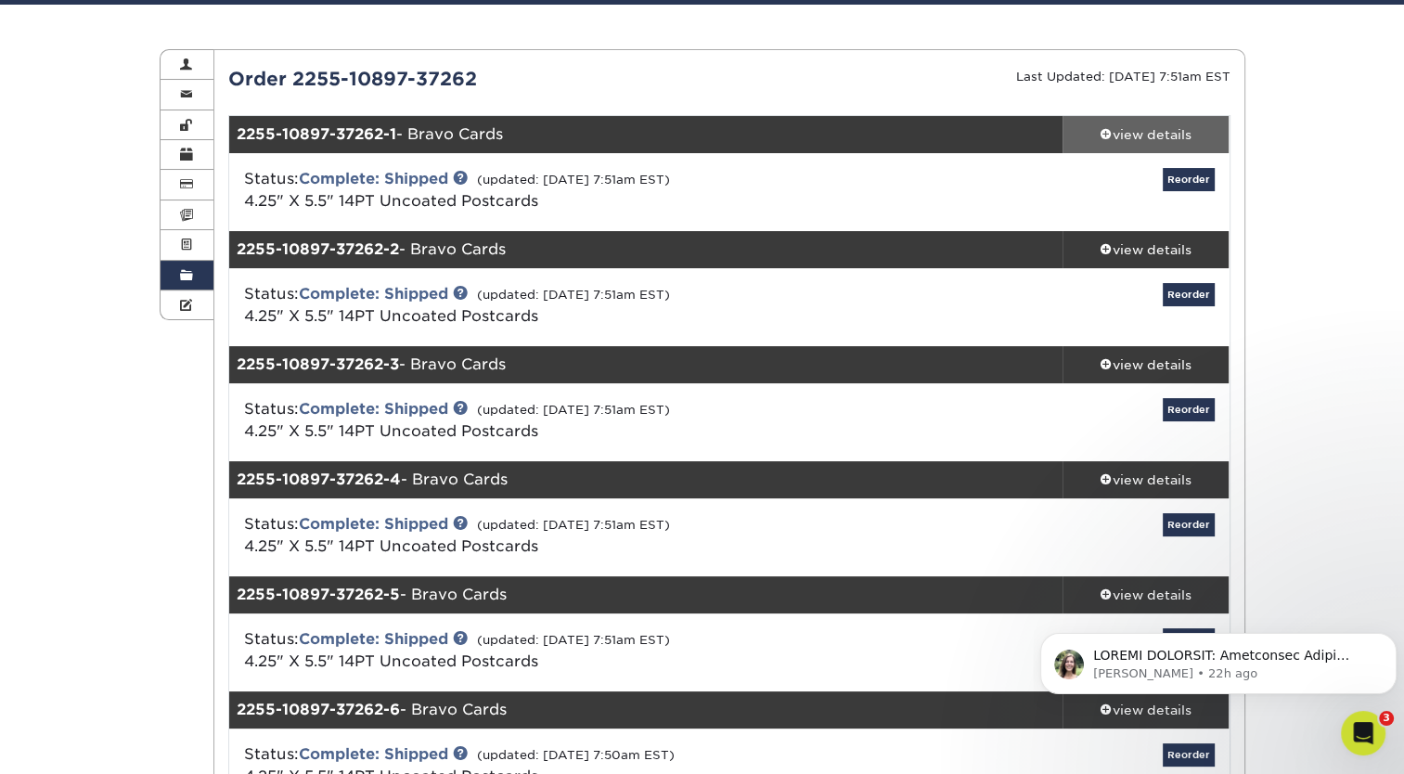
click at [1109, 132] on span at bounding box center [1105, 133] width 13 height 13
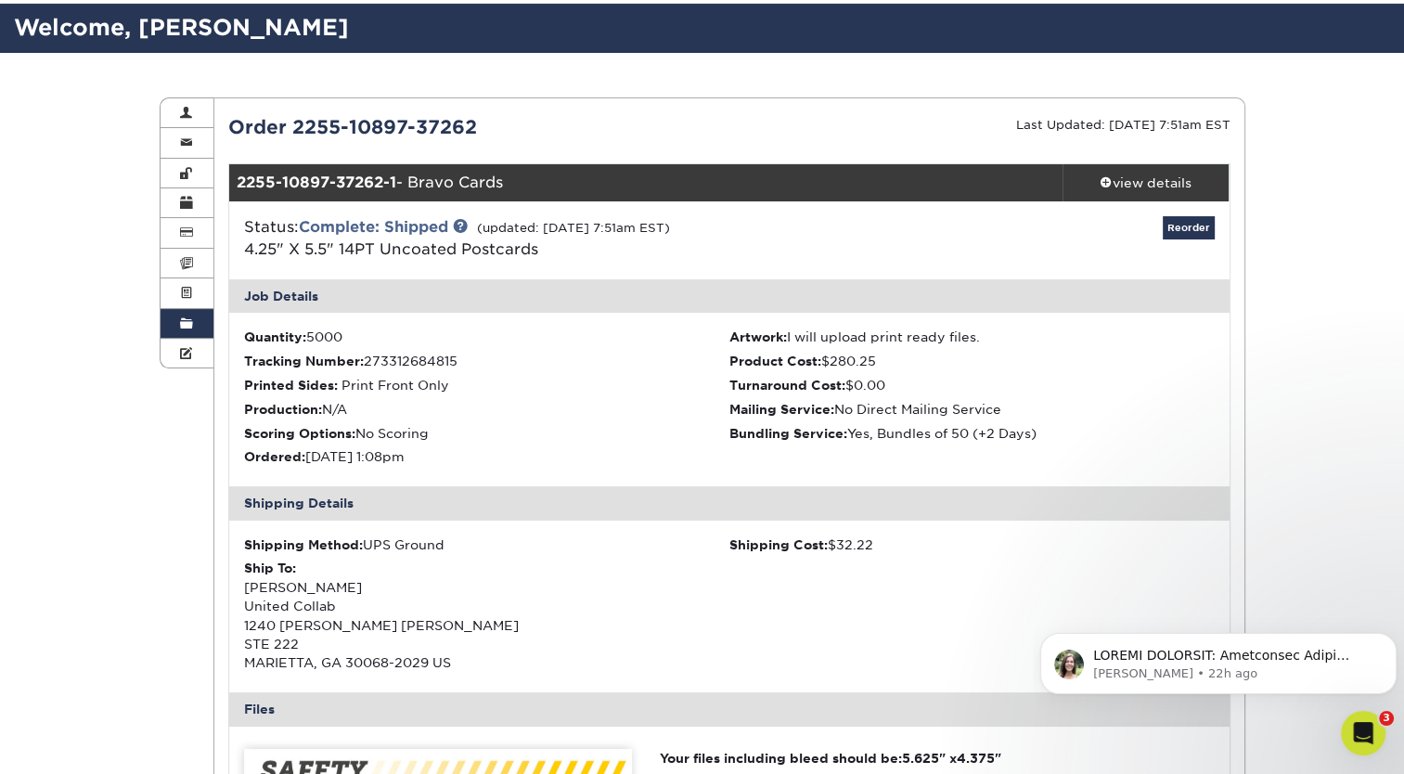
scroll to position [103, 0]
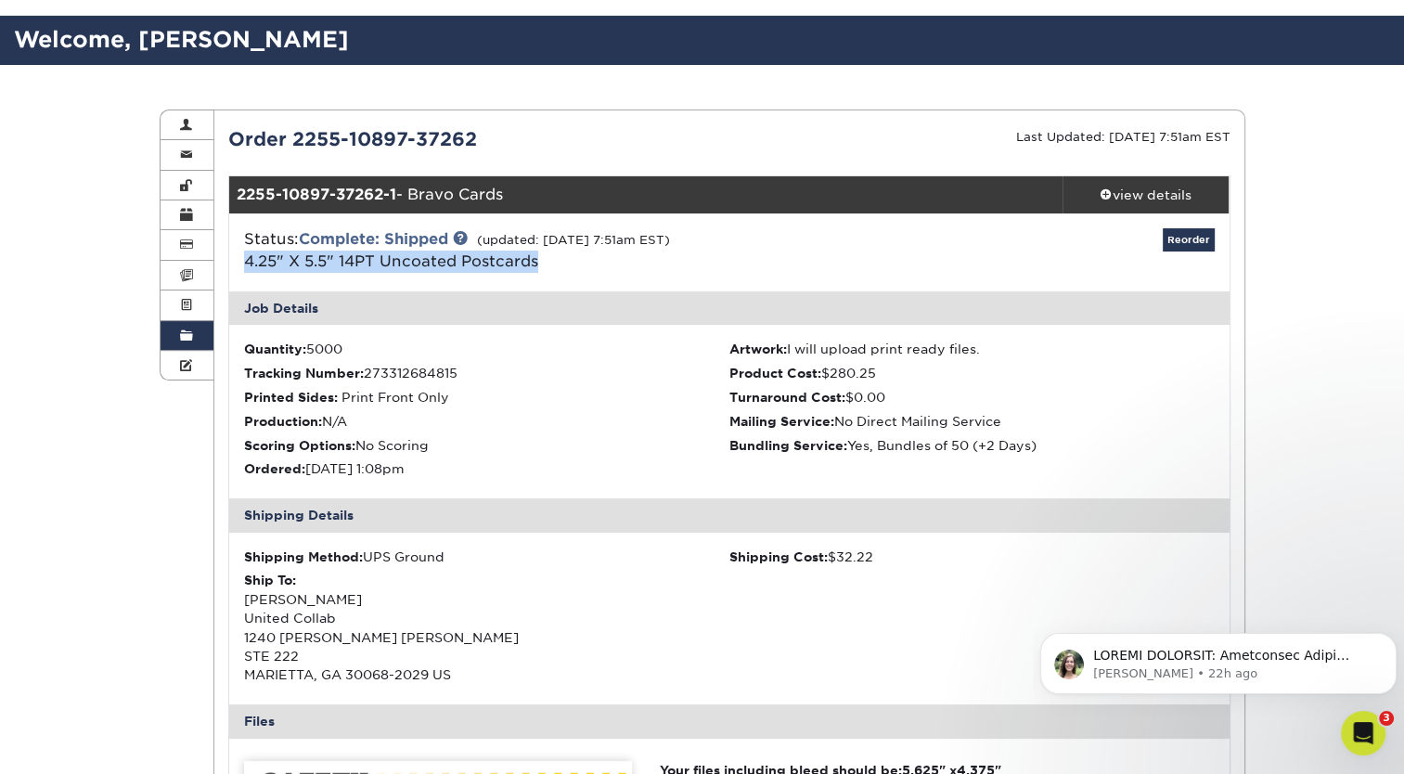
drag, startPoint x: 558, startPoint y: 269, endPoint x: 241, endPoint y: 271, distance: 317.3
click at [241, 271] on div "Status: Complete: Shipped (updated: 05/19/2022 7:51am EST) 4.25" X 5.5" 14PT Un…" at bounding box center [562, 250] width 665 height 45
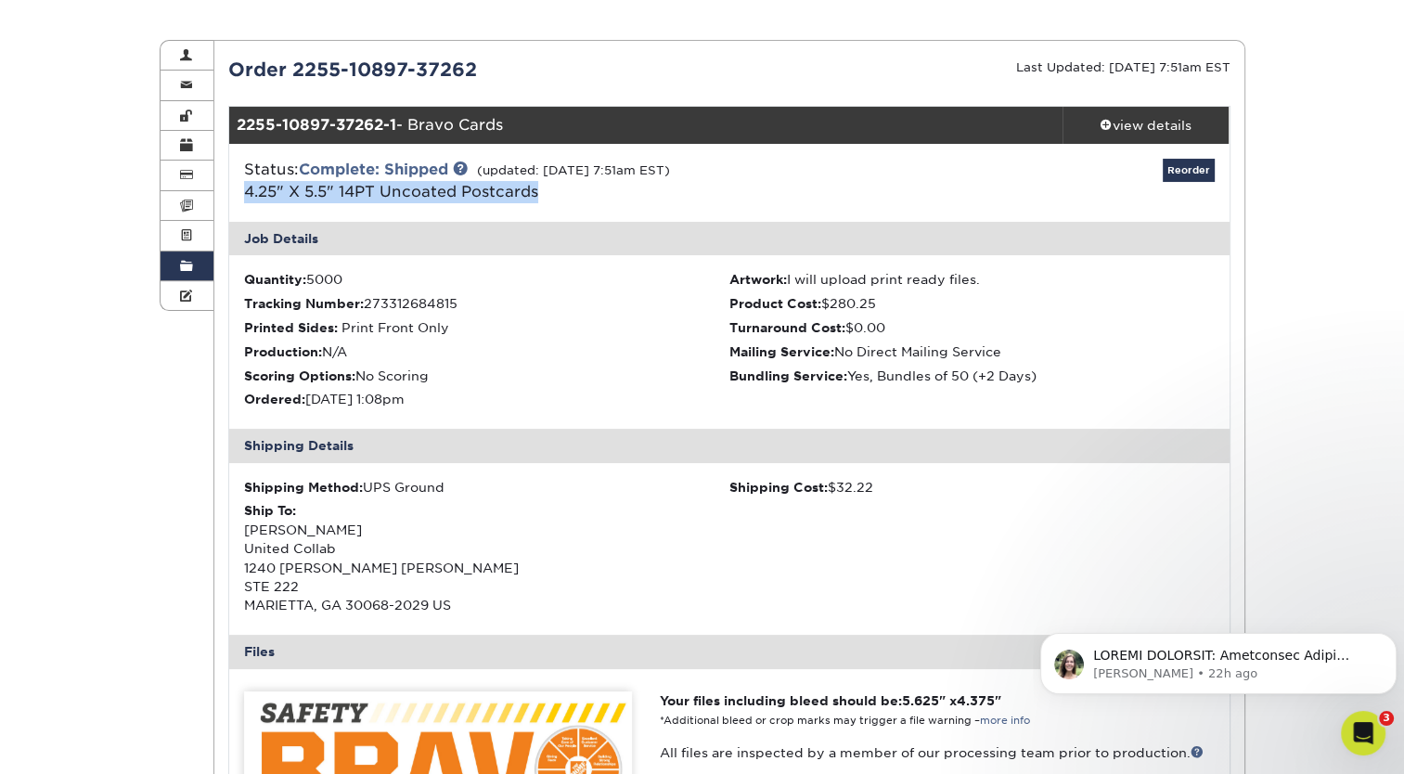
scroll to position [158, 0]
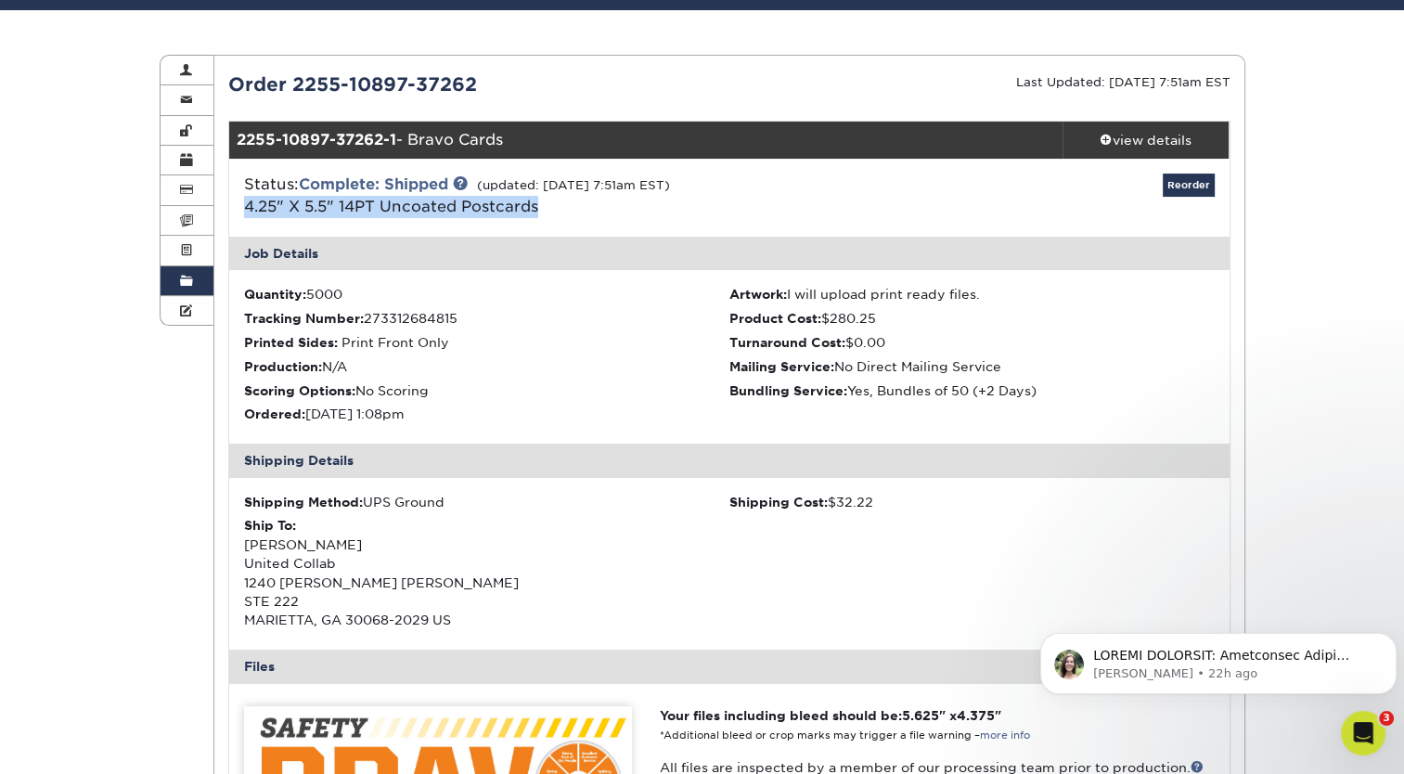
click at [181, 275] on span at bounding box center [186, 281] width 13 height 15
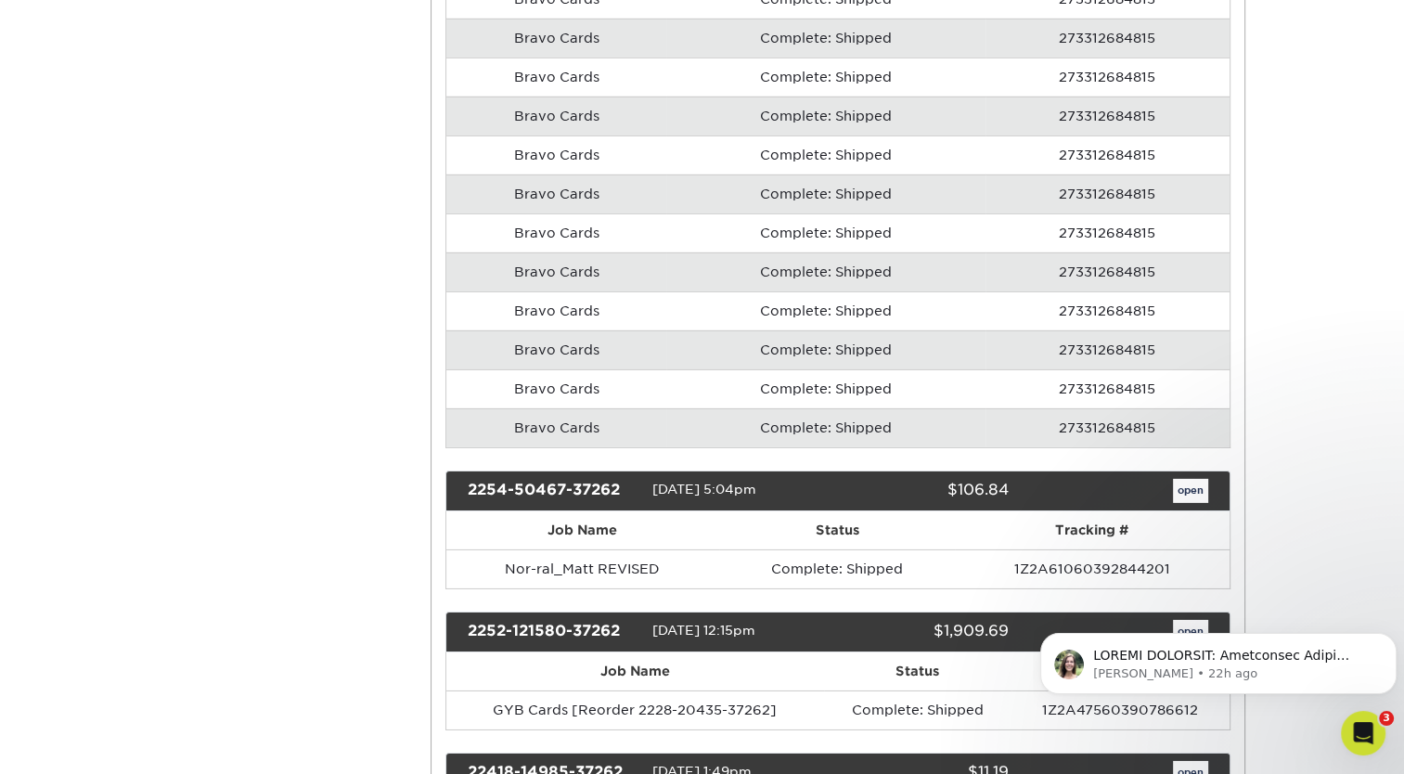
scroll to position [5829, 0]
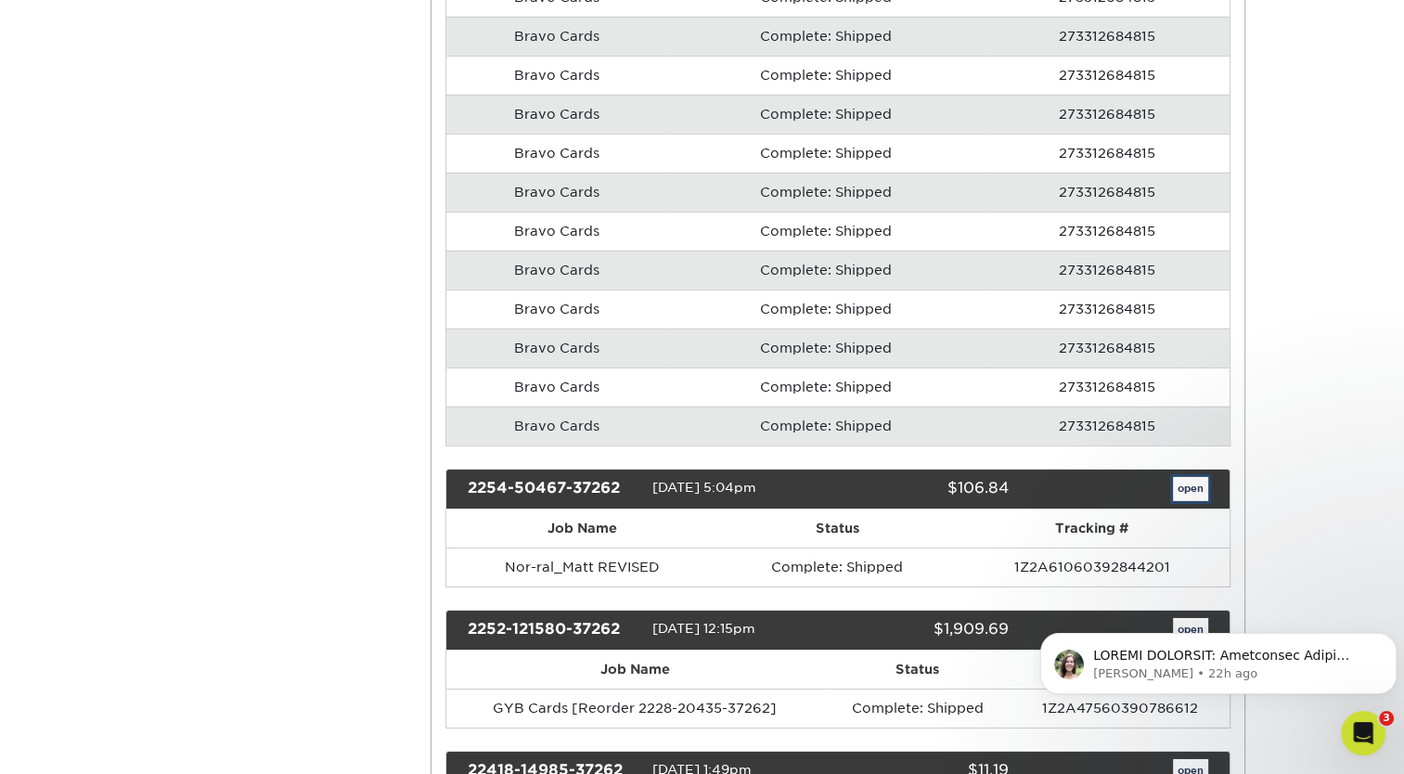
click at [1202, 477] on link "open" at bounding box center [1190, 489] width 35 height 24
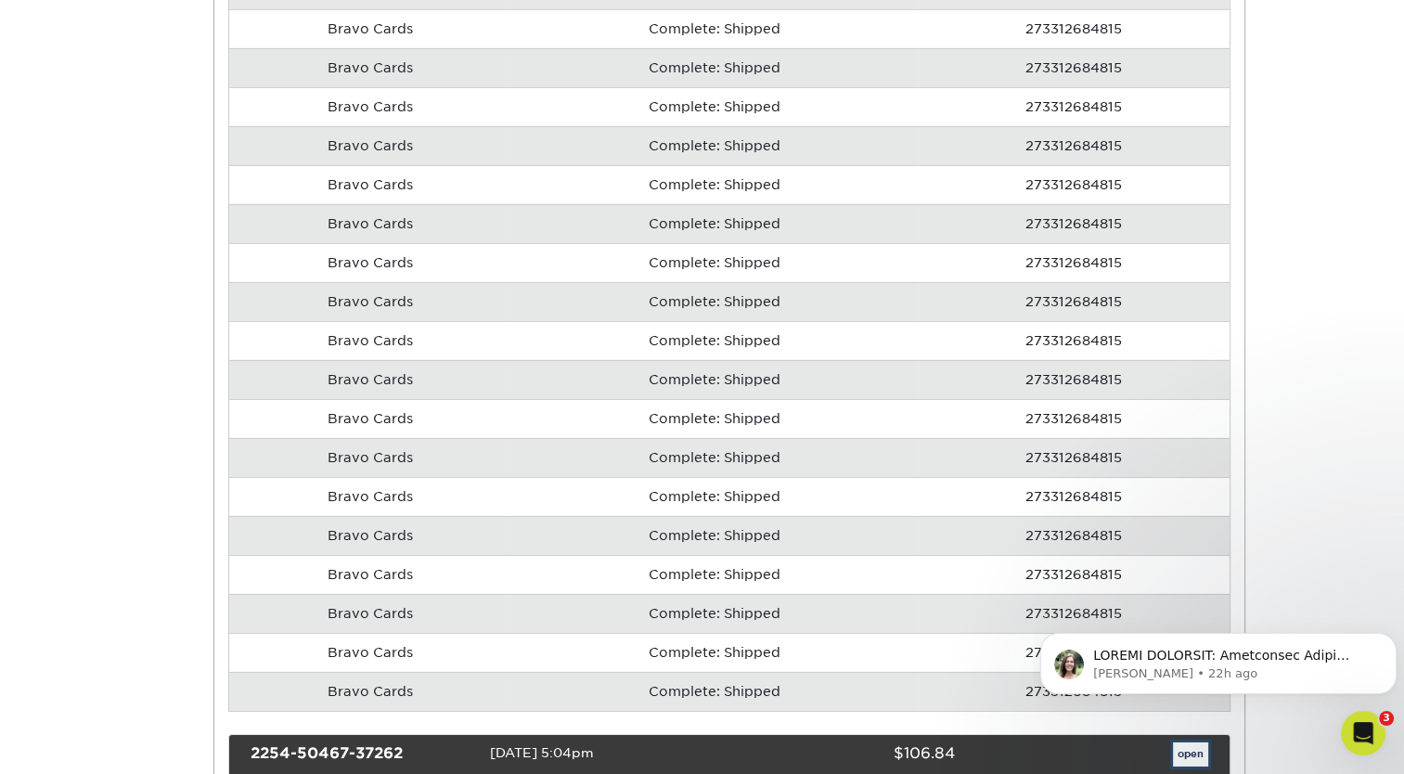
scroll to position [0, 0]
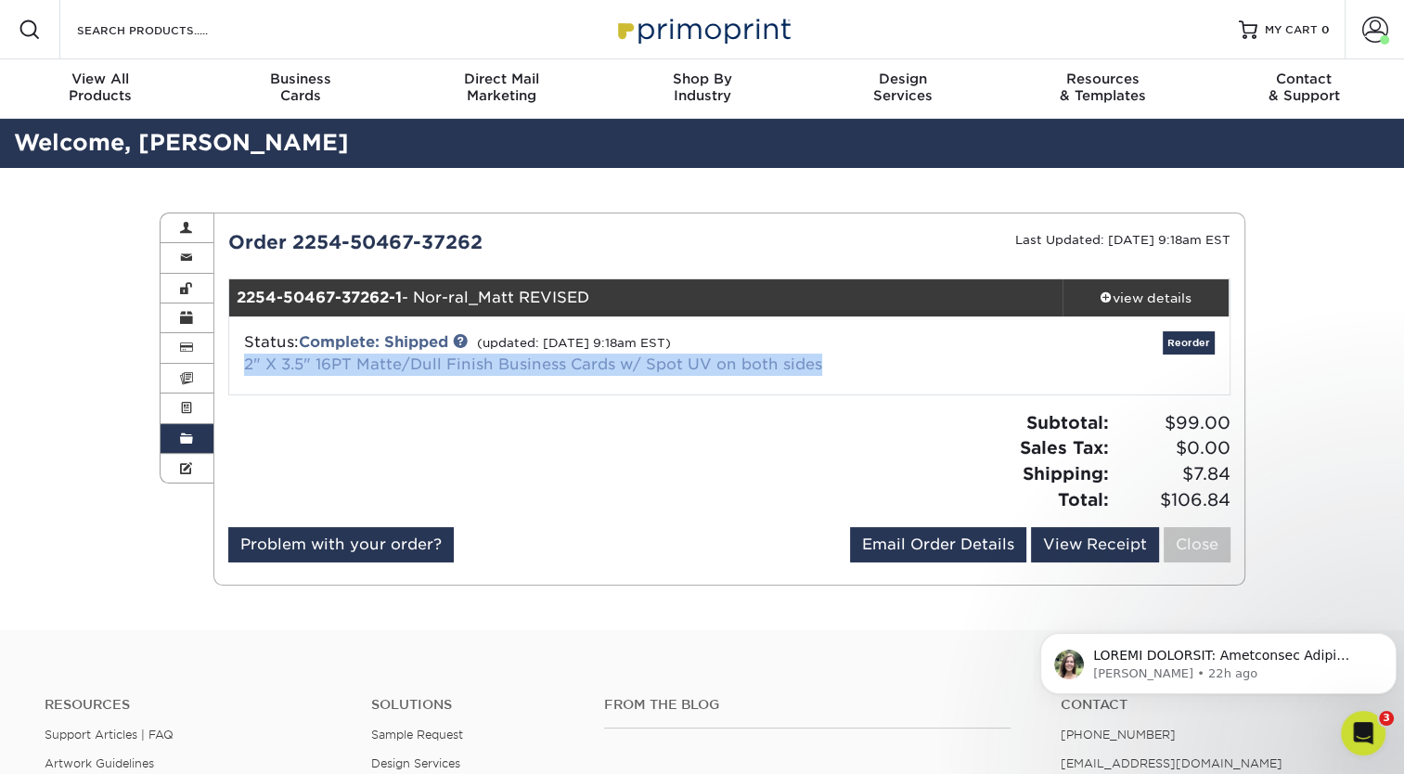
drag, startPoint x: 820, startPoint y: 365, endPoint x: 244, endPoint y: 373, distance: 576.1
click at [244, 373] on div "Status: Complete: Shipped (updated: 02/21/2023 9:18am EST) 2" X 3.5" 16PT Matte…" at bounding box center [562, 353] width 665 height 45
click at [191, 440] on span at bounding box center [186, 438] width 13 height 15
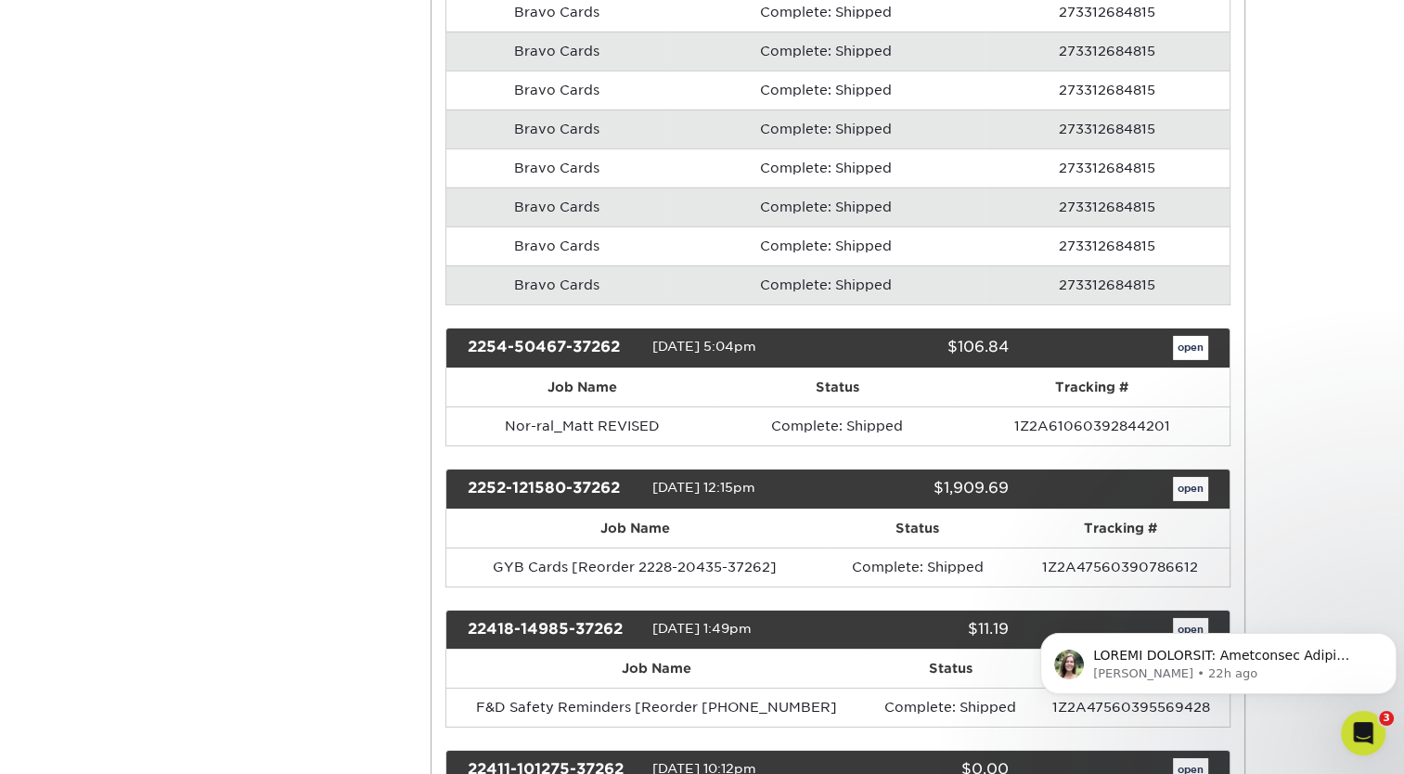
scroll to position [5973, 0]
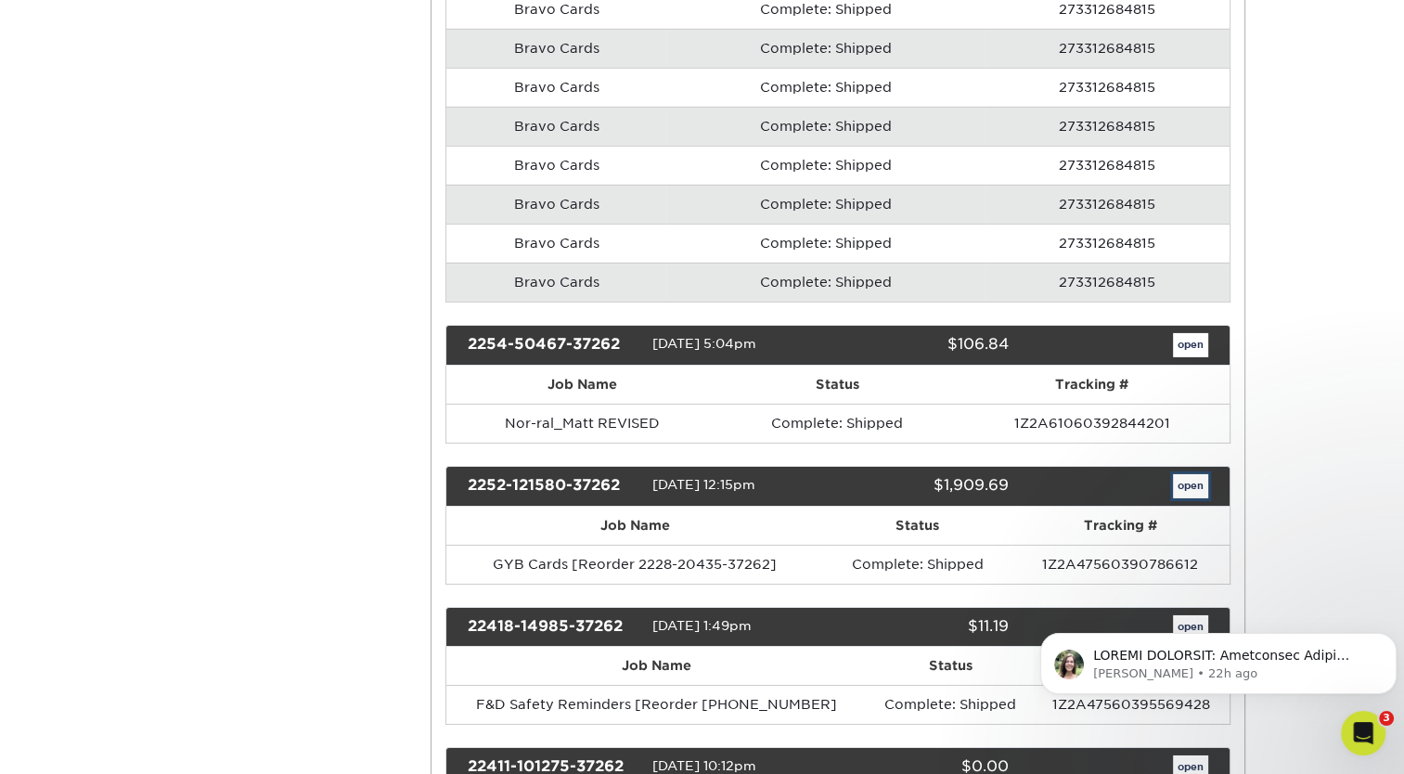
click at [1187, 474] on link "open" at bounding box center [1190, 486] width 35 height 24
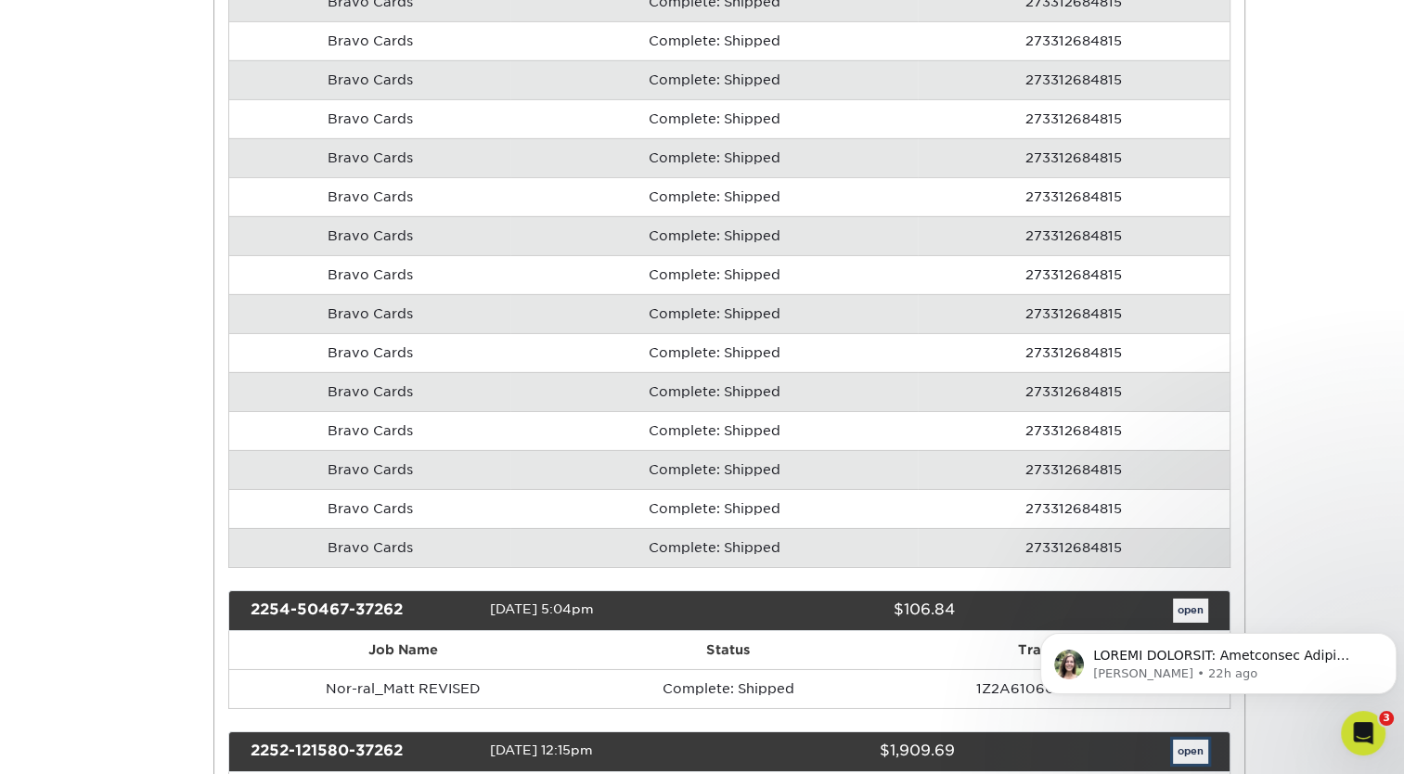
scroll to position [0, 0]
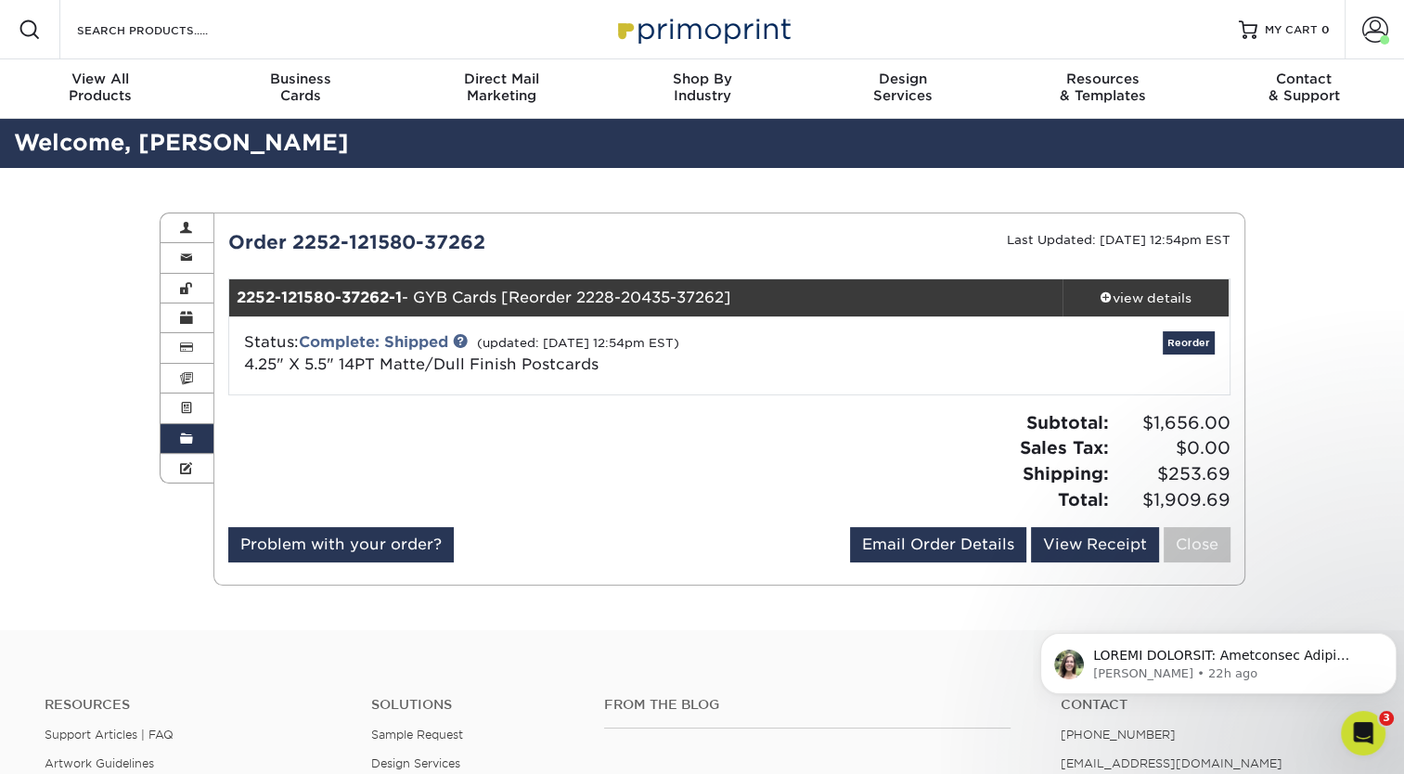
drag, startPoint x: 602, startPoint y: 362, endPoint x: 249, endPoint y: 375, distance: 353.7
click at [249, 375] on div "Status: Complete: Shipped (updated: 02/21/2023 12:54pm EST) 4.25" X 5.5" 14PT M…" at bounding box center [729, 355] width 1028 height 78
click at [178, 442] on link "Order History" at bounding box center [187, 439] width 54 height 30
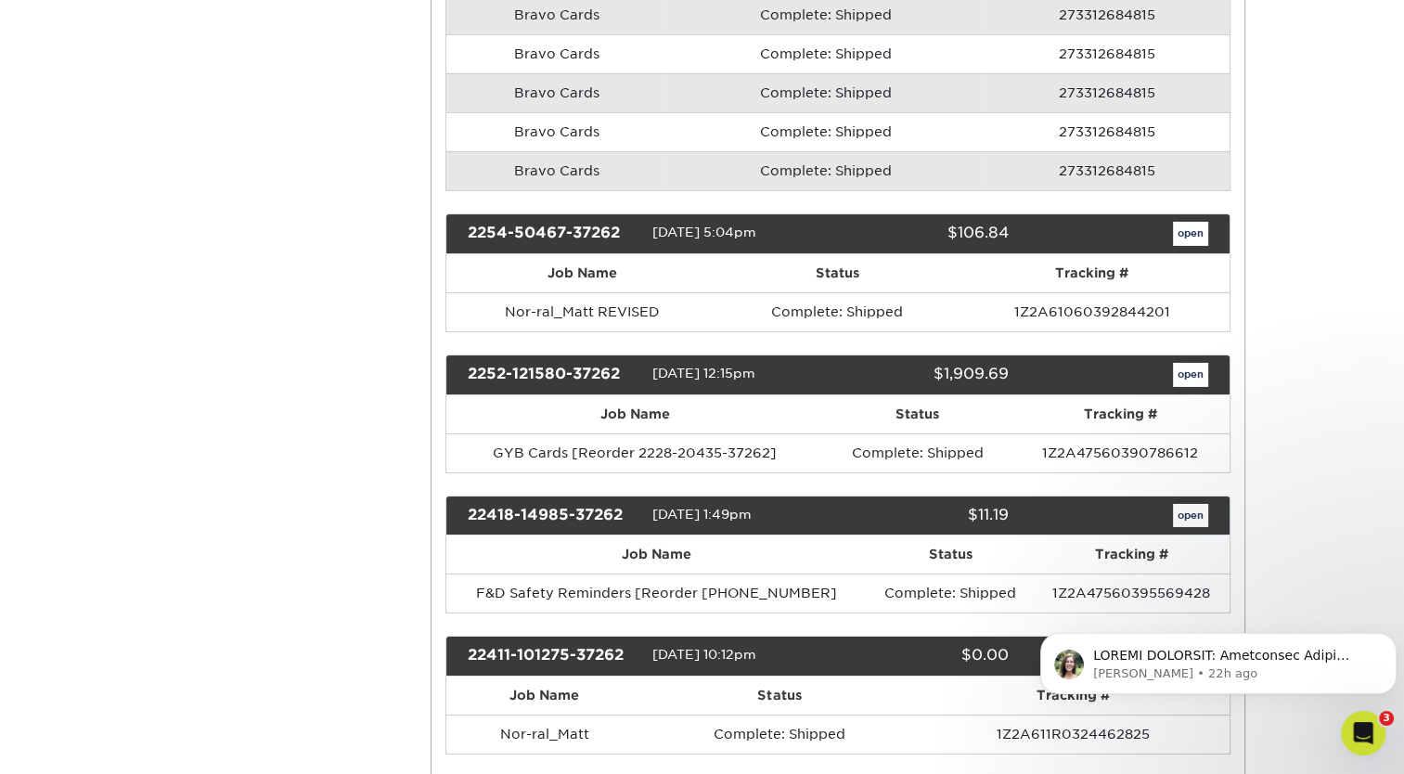
scroll to position [6089, 0]
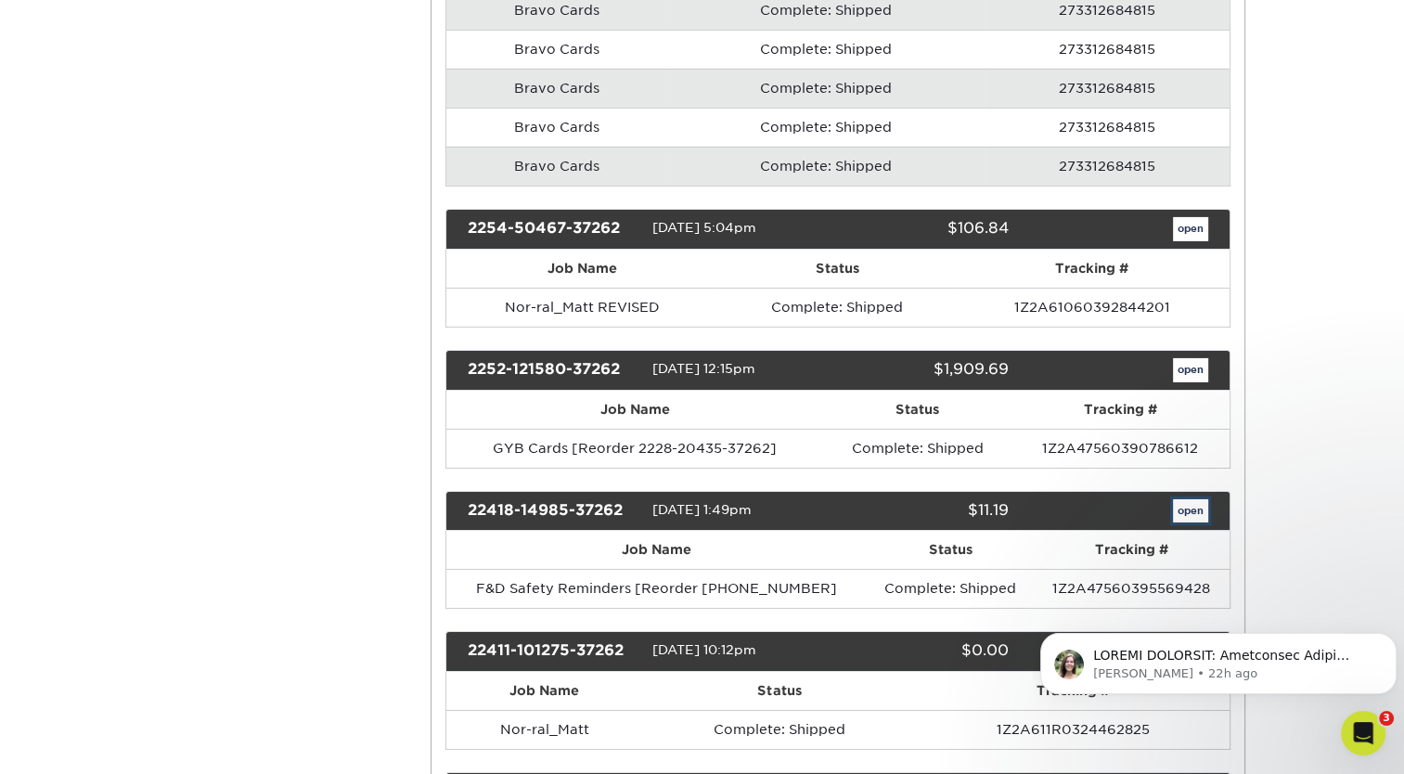
click at [1183, 499] on link "open" at bounding box center [1190, 511] width 35 height 24
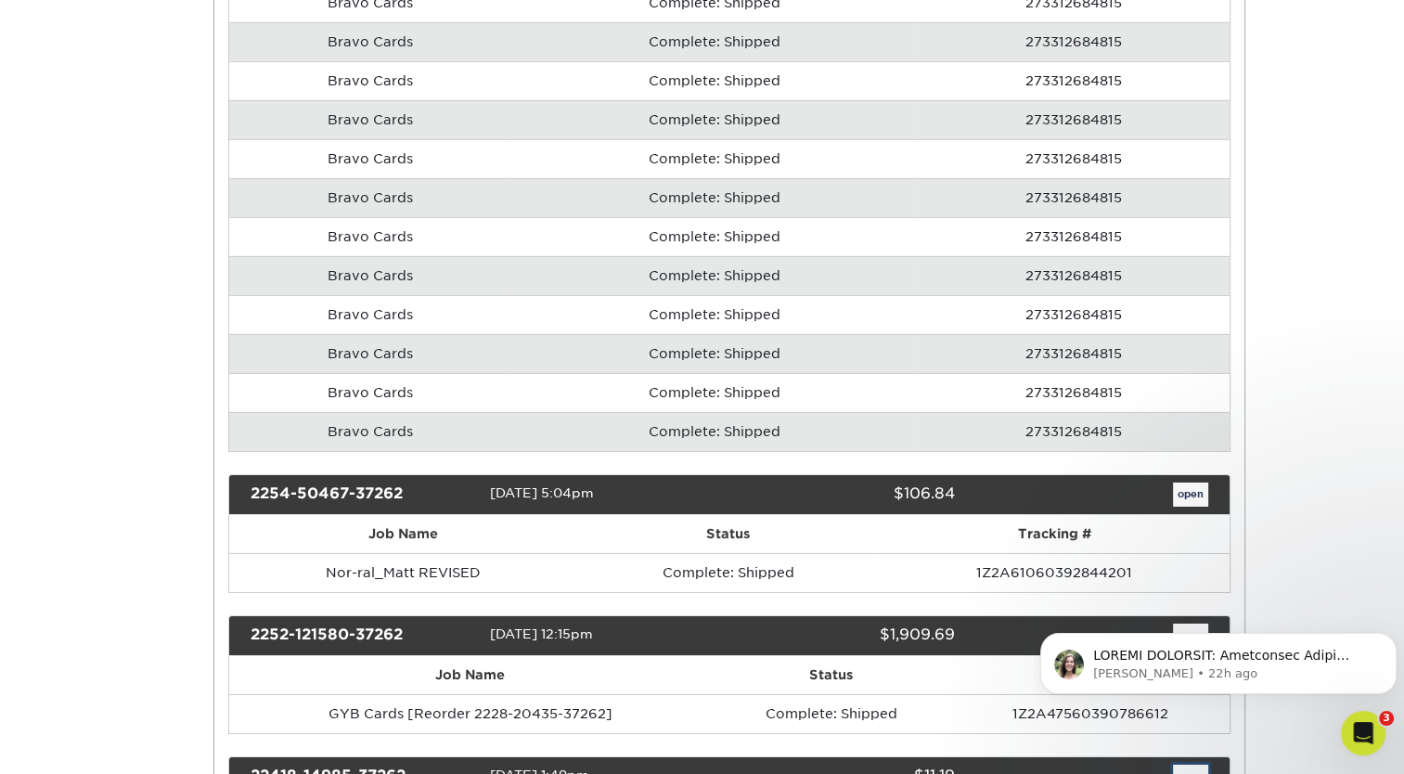
scroll to position [0, 0]
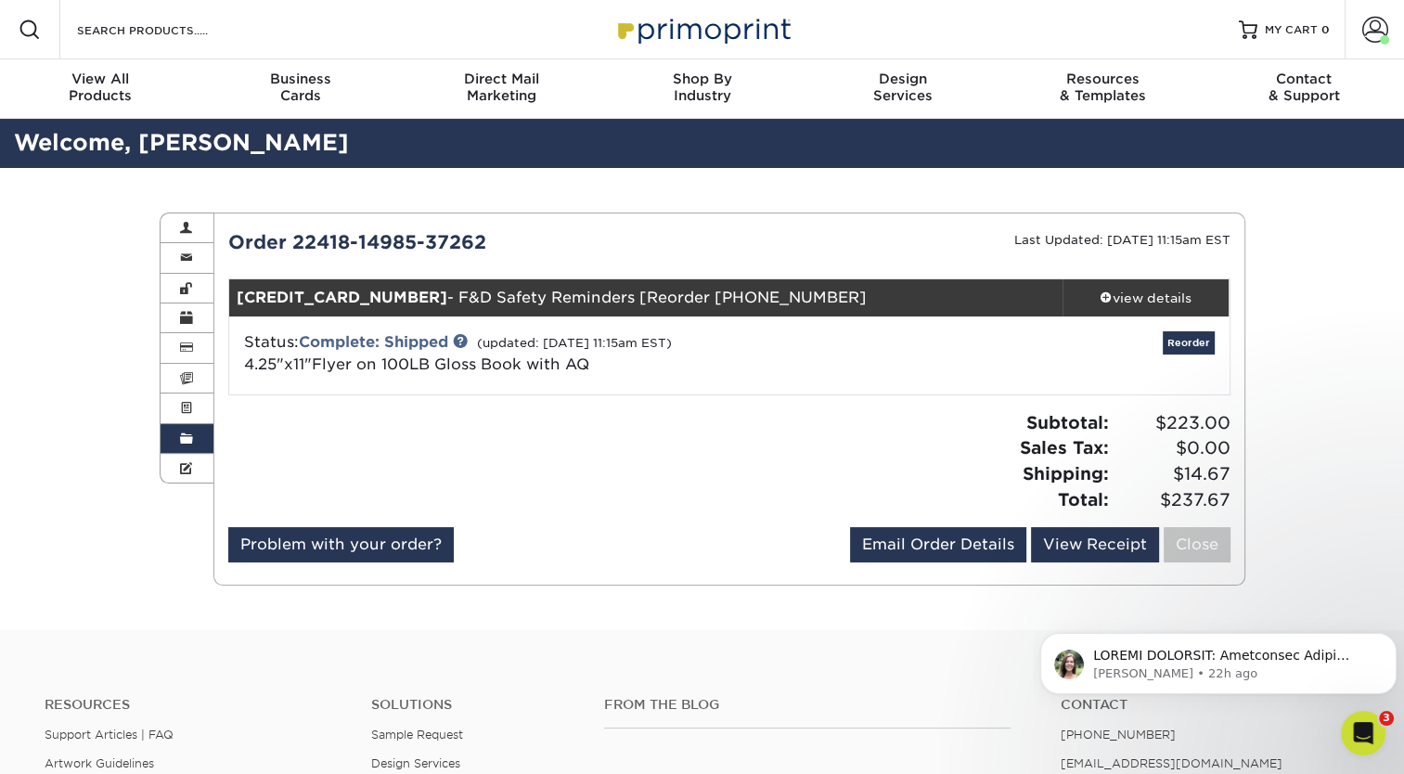
drag, startPoint x: 589, startPoint y: 351, endPoint x: 627, endPoint y: 366, distance: 41.2
click at [627, 366] on div "Status: Complete: Shipped (updated: 04/29/2022 11:15am EST) 4.25"x11"Flyer on 1…" at bounding box center [562, 353] width 665 height 45
click at [631, 398] on div "Order 22418-14985-37262 Last Updated: 04/29/2022 11:15am EST 22418-14985-37262-…" at bounding box center [729, 398] width 1002 height 341
drag, startPoint x: 598, startPoint y: 368, endPoint x: 240, endPoint y: 371, distance: 358.1
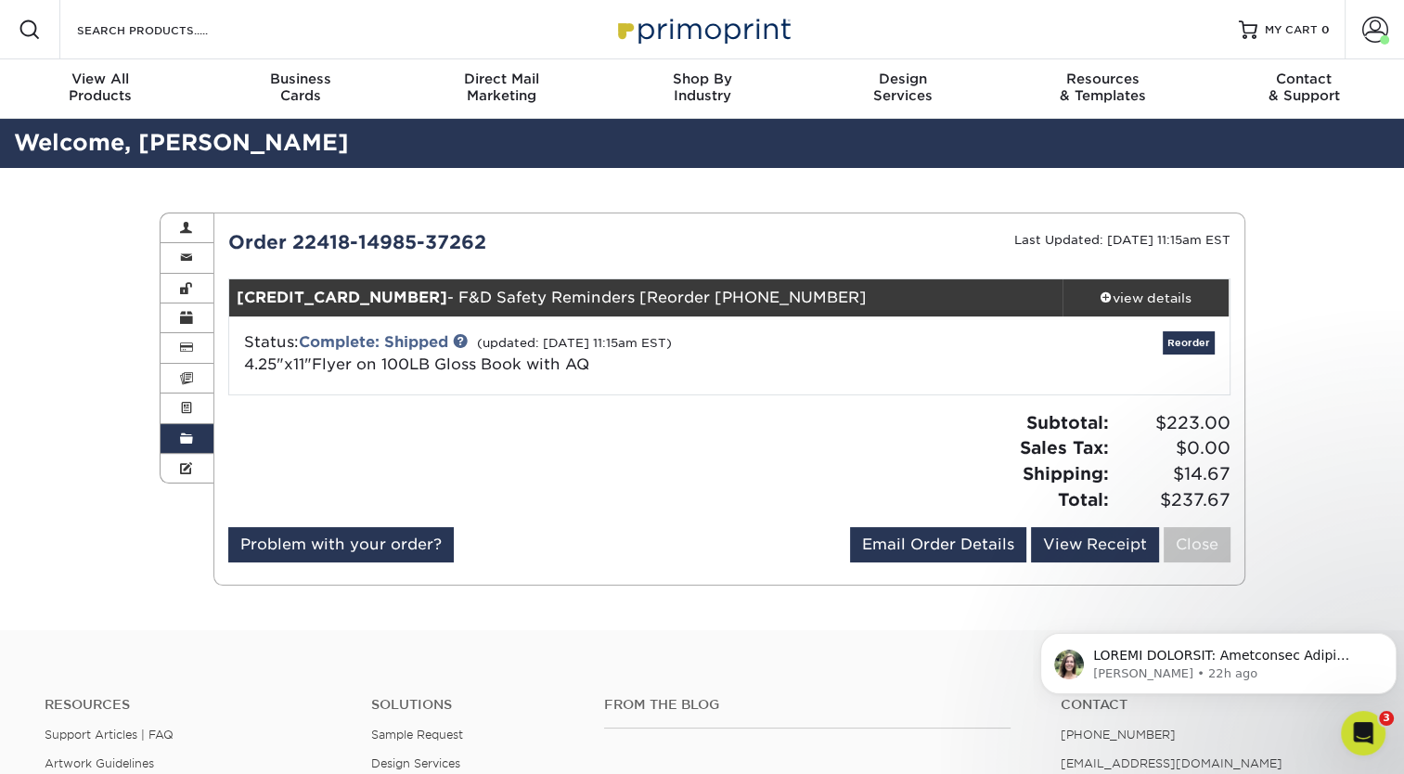
click at [240, 371] on div "Status: Complete: Shipped (updated: 04/29/2022 11:15am EST) 4.25"x11"Flyer on 1…" at bounding box center [562, 353] width 665 height 45
click at [181, 421] on link "Active Orders" at bounding box center [187, 408] width 54 height 30
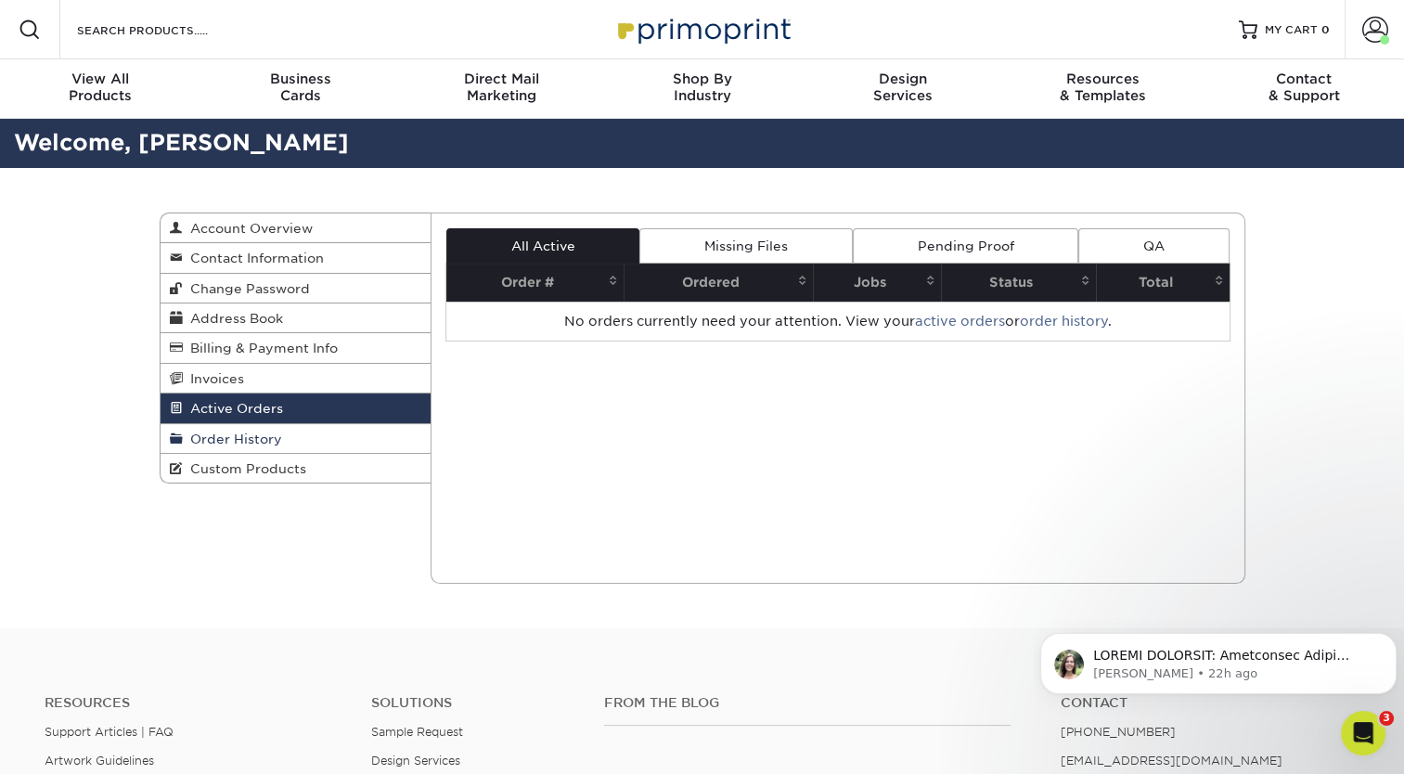
click at [242, 432] on span "Order History" at bounding box center [232, 438] width 99 height 15
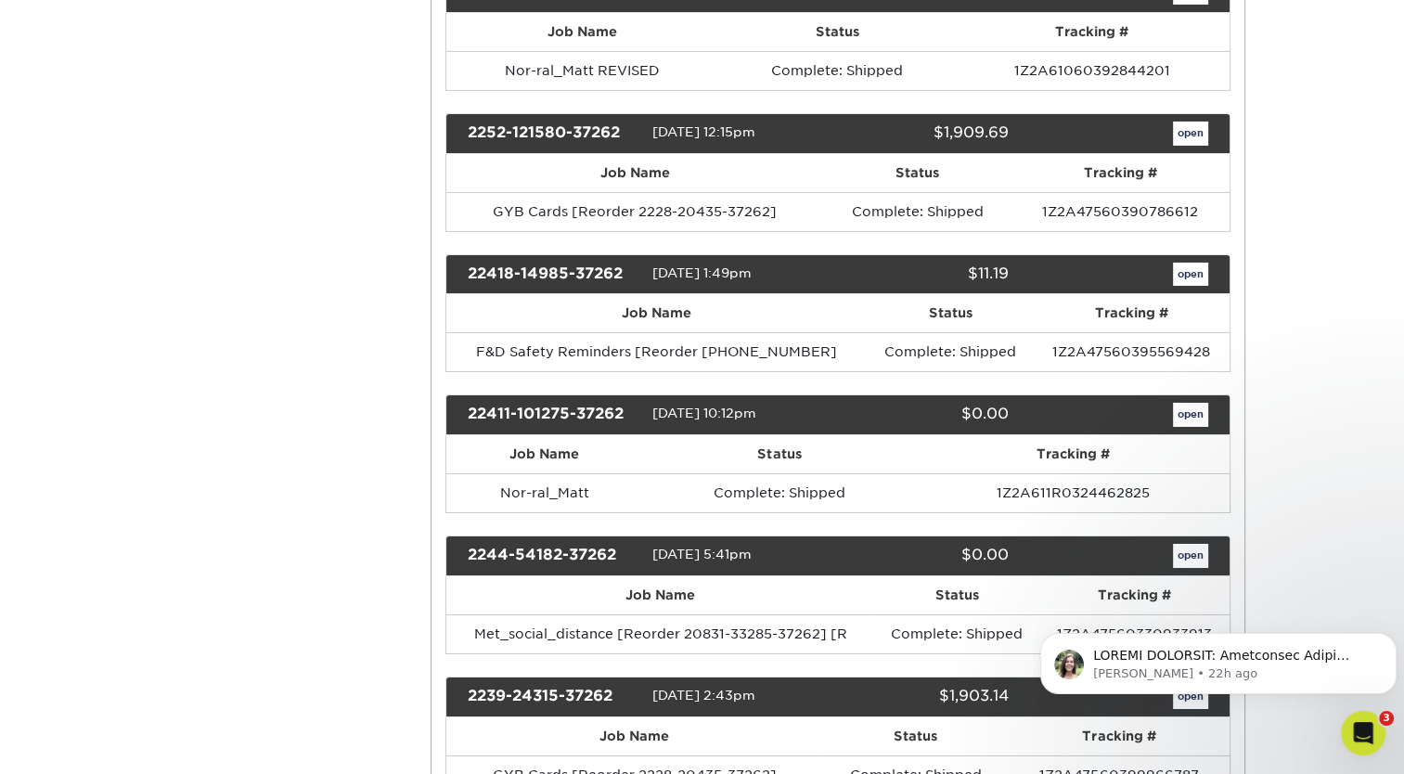
scroll to position [6327, 0]
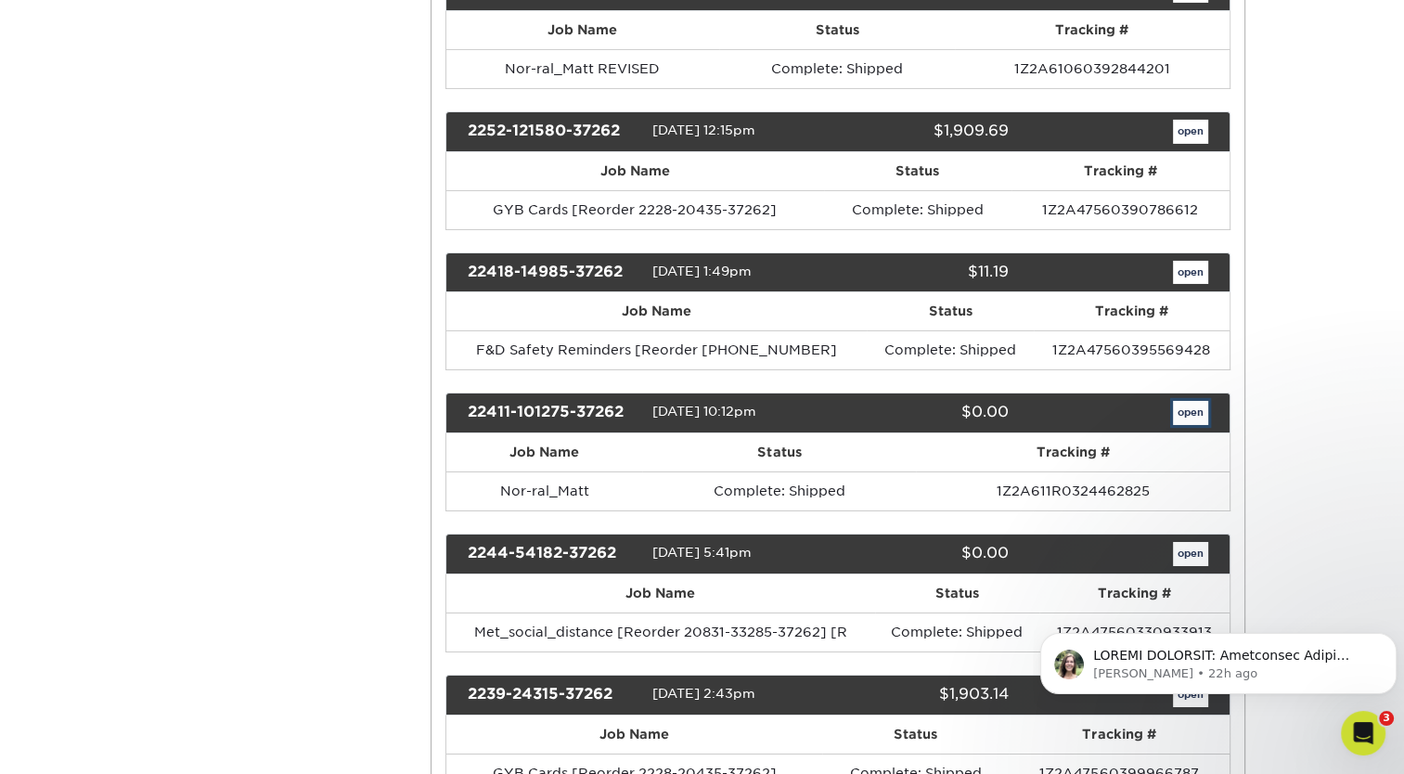
click at [1187, 401] on link "open" at bounding box center [1190, 413] width 35 height 24
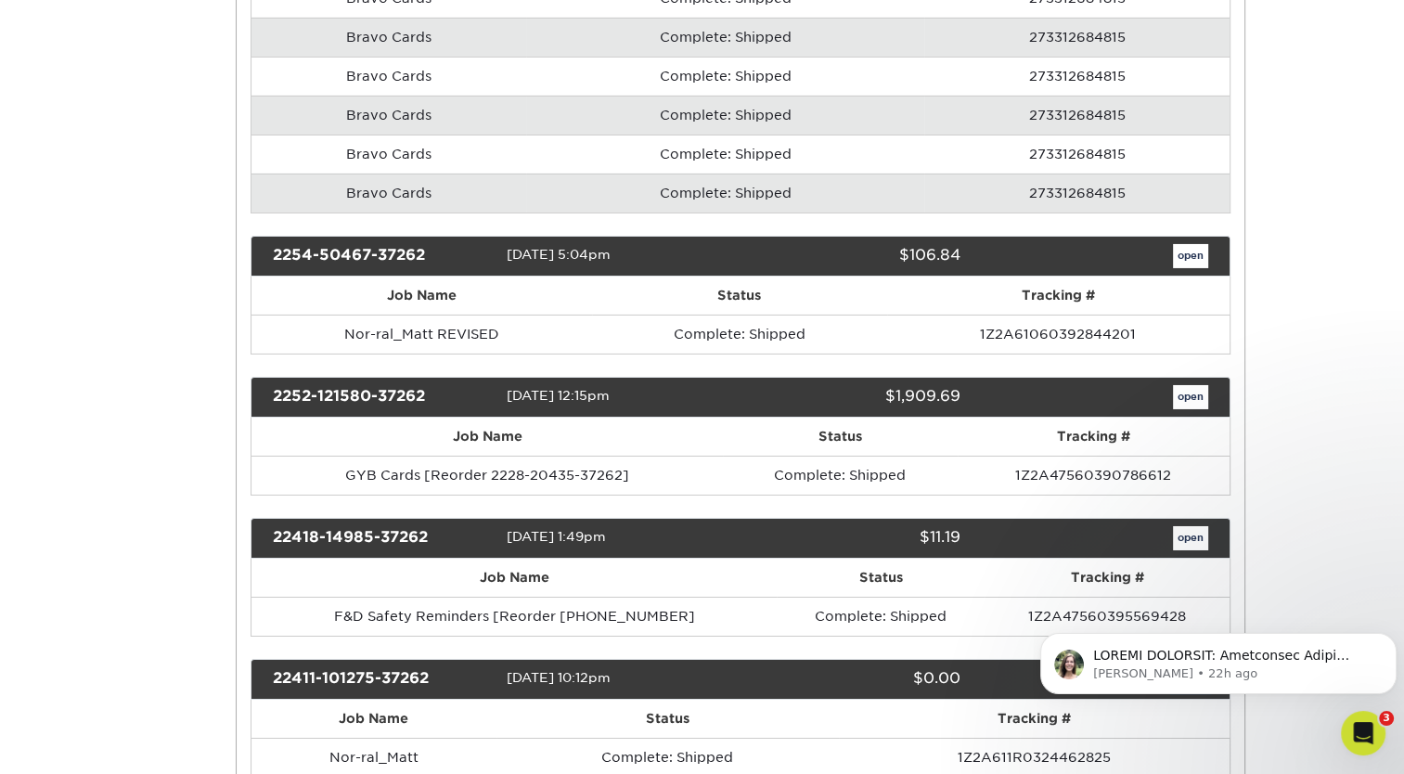
scroll to position [0, 0]
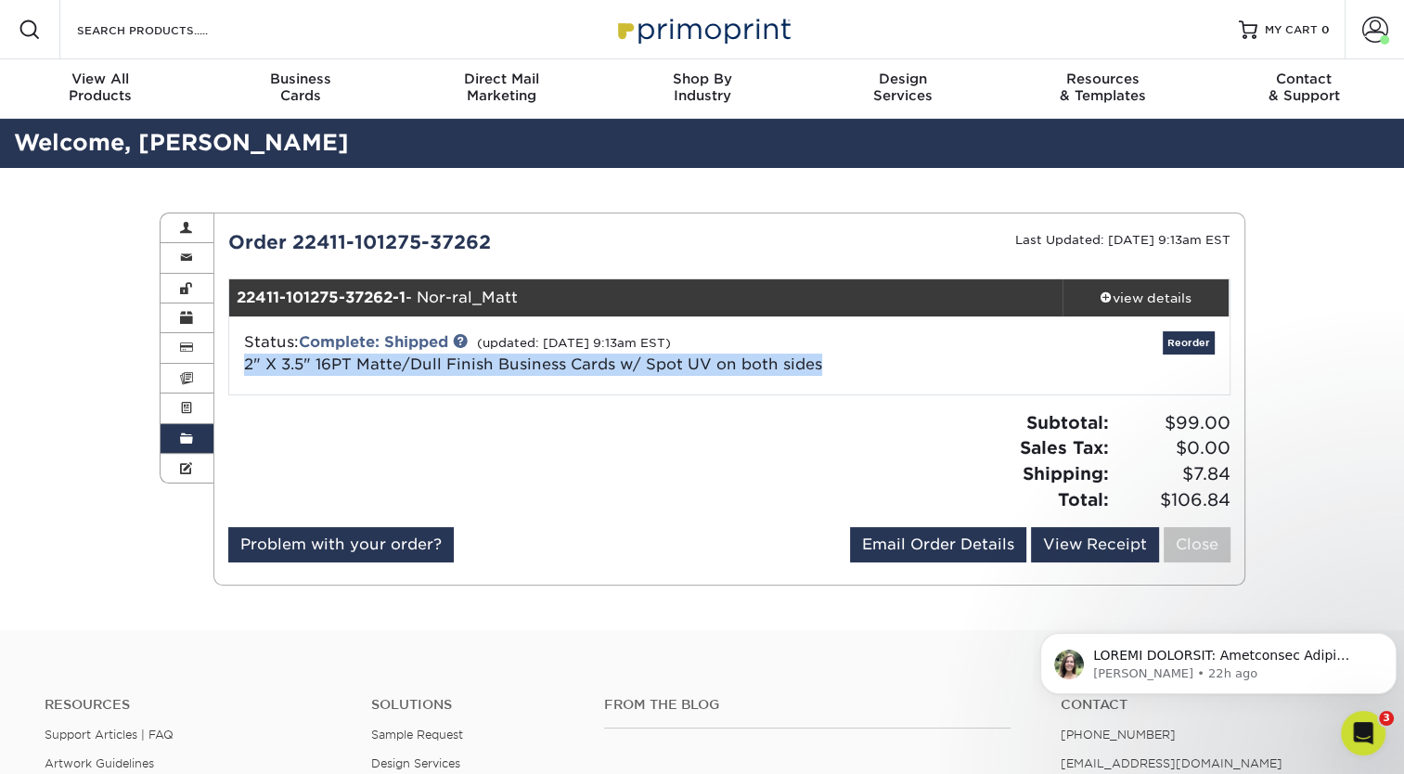
drag, startPoint x: 824, startPoint y: 365, endPoint x: 241, endPoint y: 368, distance: 582.6
click at [241, 368] on div "Status: Complete: Shipped (updated: 05/05/2022 9:13am EST) 2" X 3.5" 16PT Matte…" at bounding box center [562, 353] width 665 height 45
click at [191, 440] on span at bounding box center [186, 438] width 13 height 15
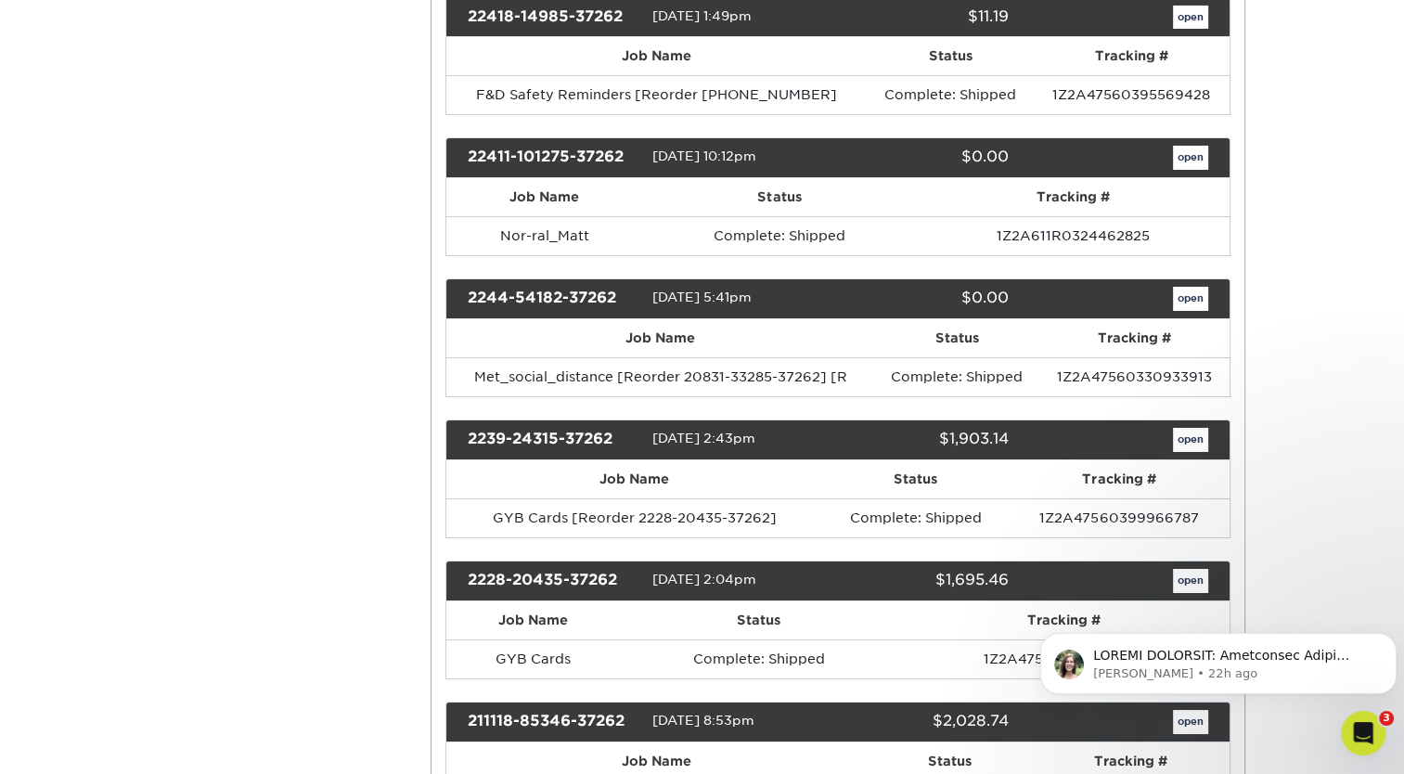
scroll to position [6583, 0]
click at [1189, 287] on link "open" at bounding box center [1190, 299] width 35 height 24
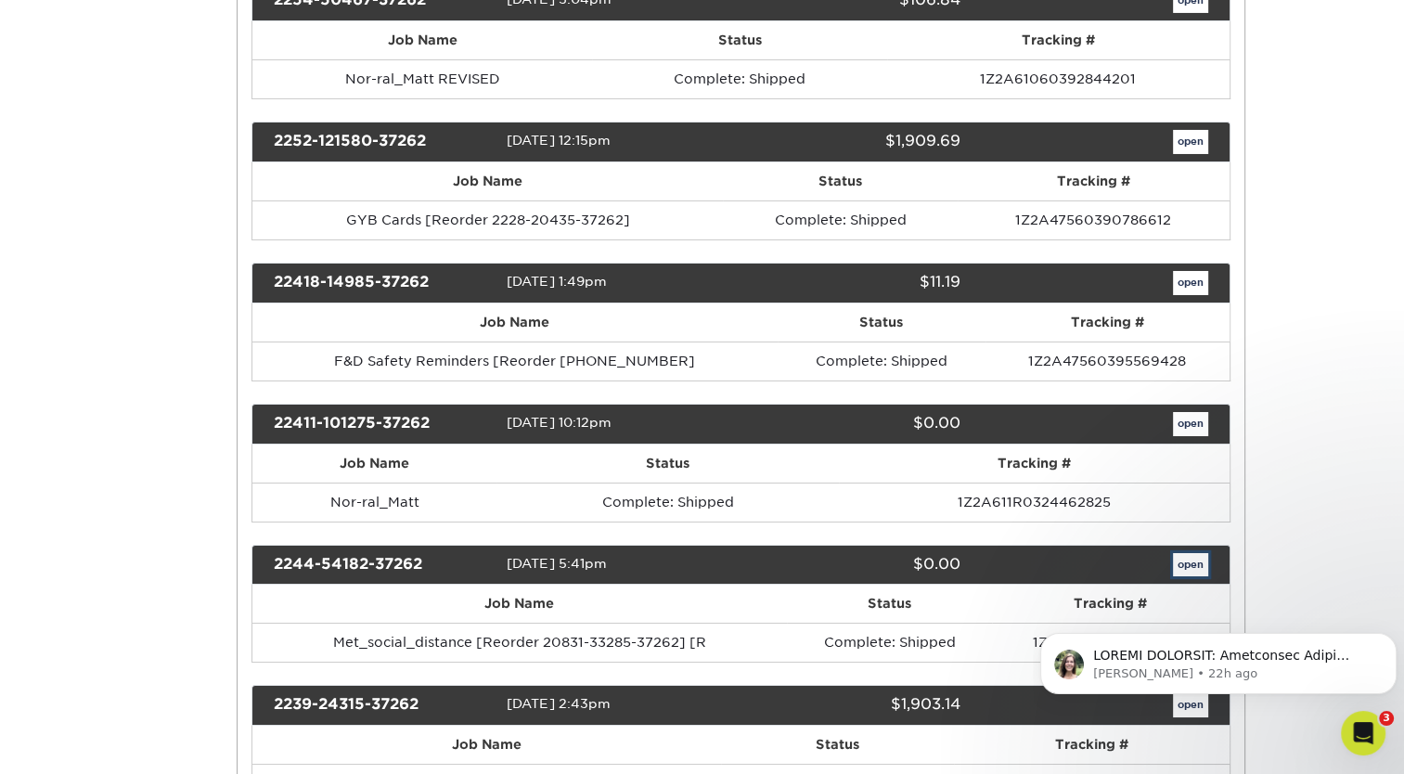
scroll to position [0, 0]
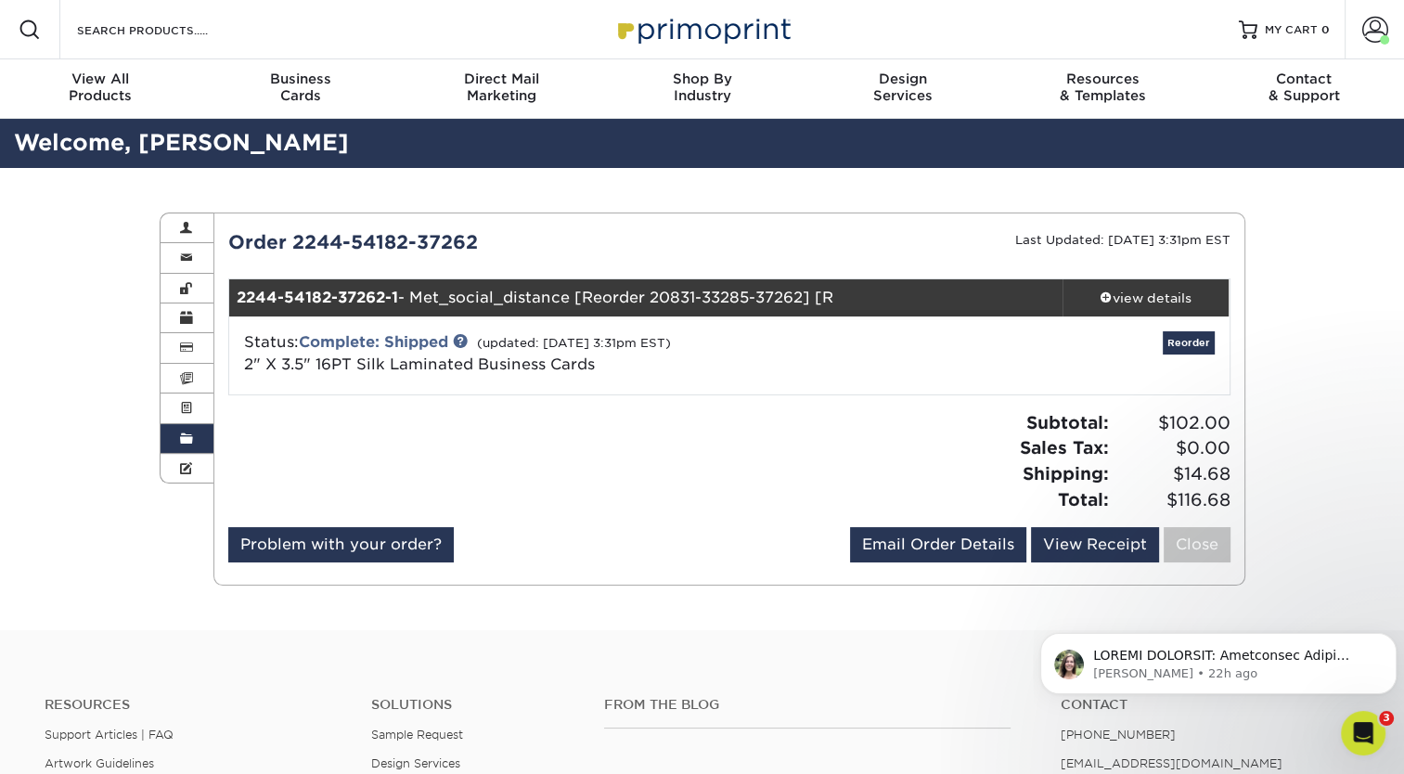
drag, startPoint x: 594, startPoint y: 369, endPoint x: 244, endPoint y: 369, distance: 349.7
click at [244, 369] on div "Status: Complete: Shipped (updated: 04/20/2022 3:31pm EST) 2" X 3.5" 16PT Silk …" at bounding box center [562, 353] width 665 height 45
click at [193, 432] on link "Order History" at bounding box center [187, 439] width 54 height 30
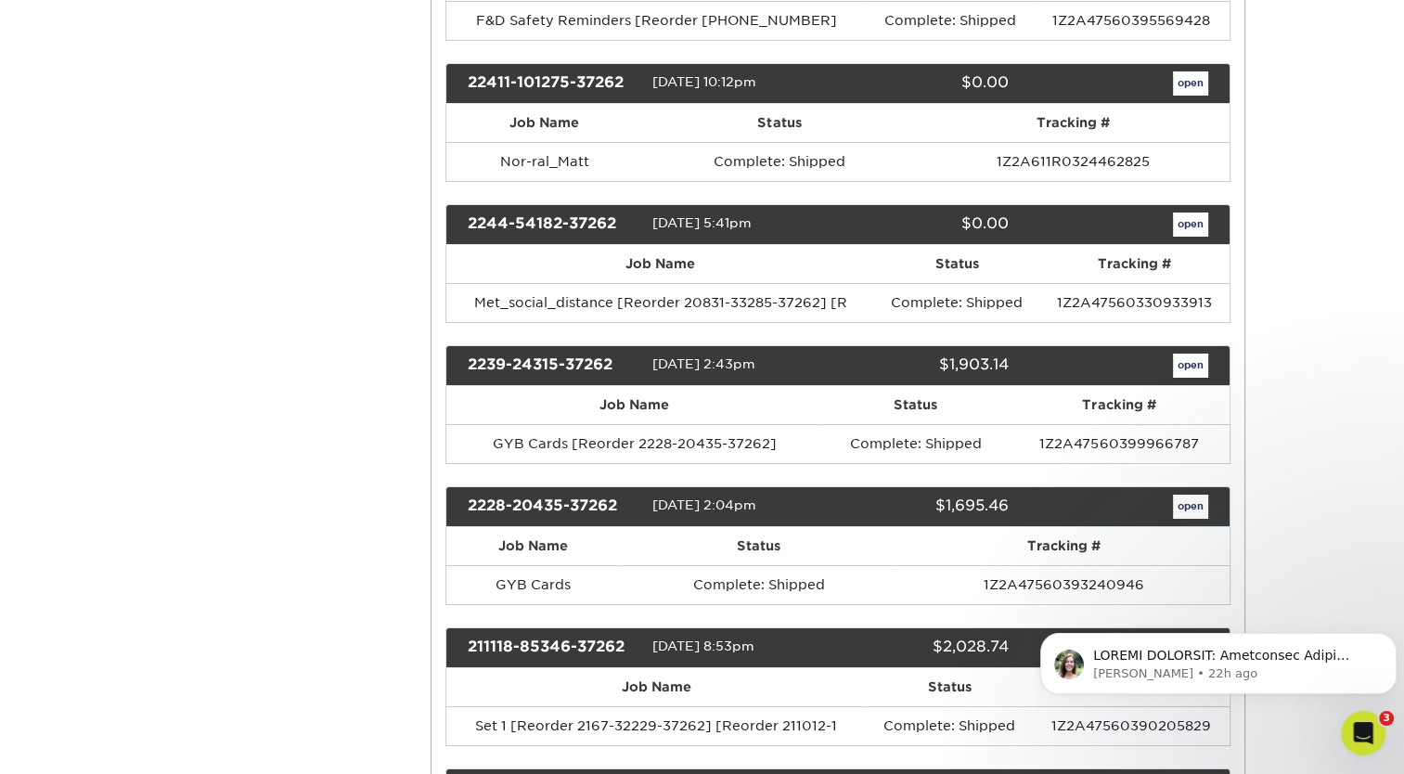
scroll to position [6657, 0]
click at [1188, 353] on link "open" at bounding box center [1190, 365] width 35 height 24
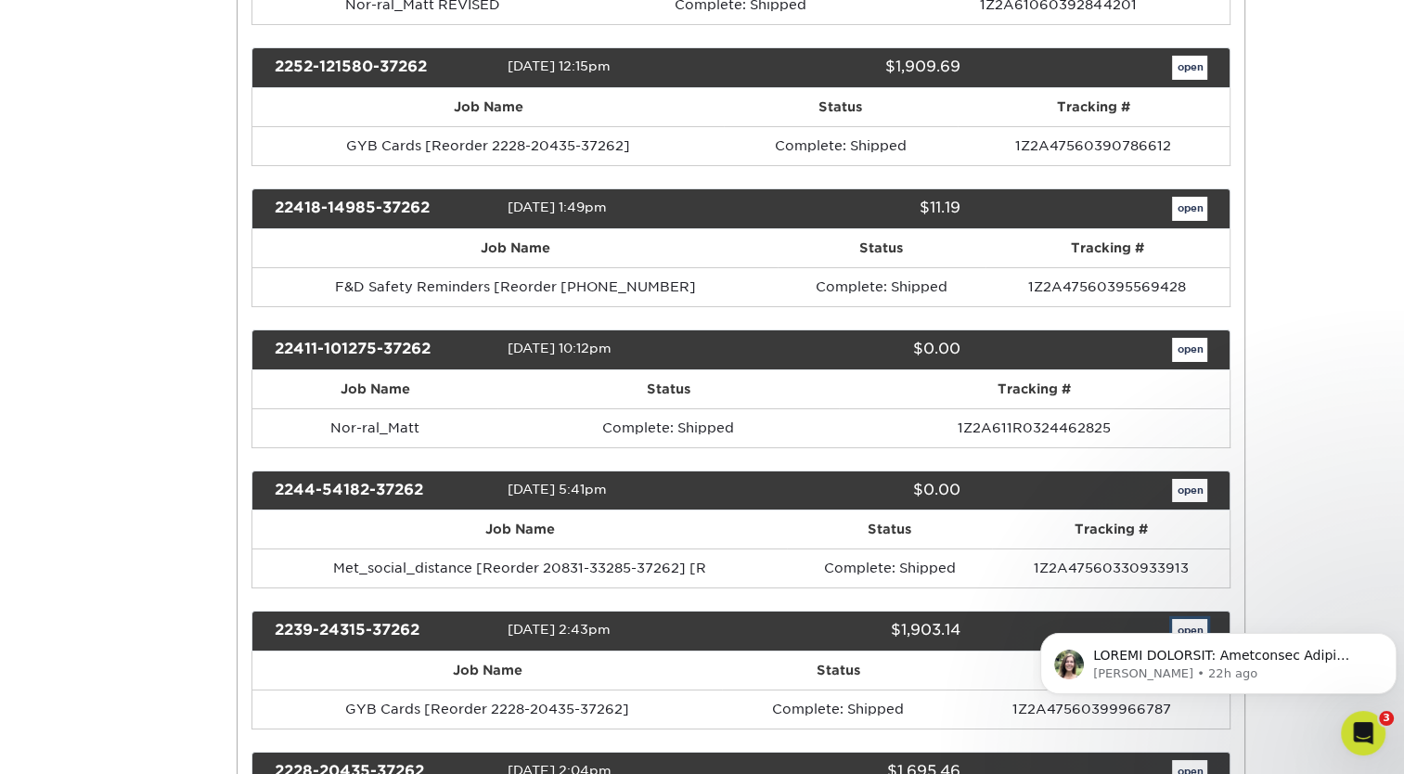
scroll to position [0, 0]
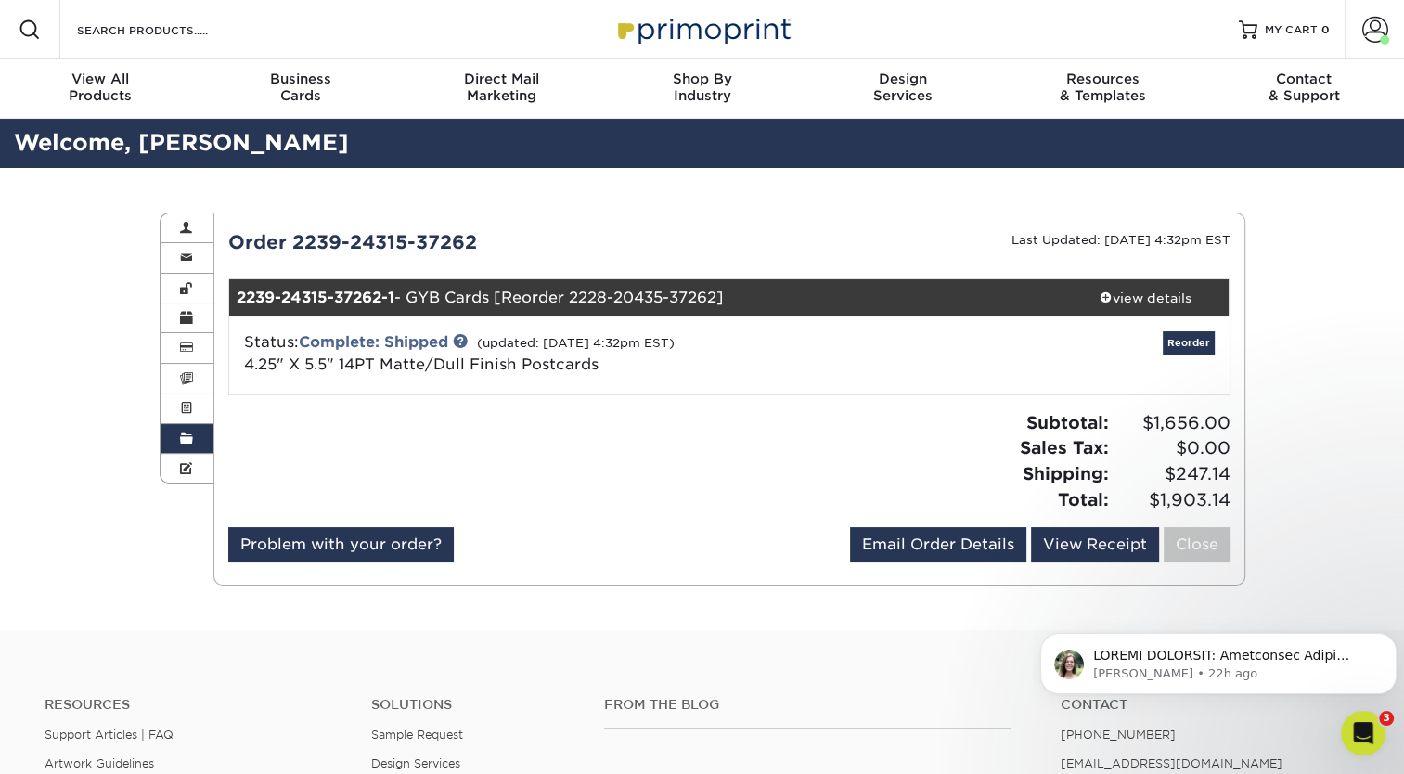
drag, startPoint x: 605, startPoint y: 366, endPoint x: 242, endPoint y: 365, distance: 362.7
click at [242, 365] on div "Status: Complete: Shipped (updated: 04/19/2022 4:32pm EST) 4.25" X 5.5" 14PT Ma…" at bounding box center [562, 353] width 665 height 45
click at [189, 437] on span at bounding box center [186, 438] width 13 height 15
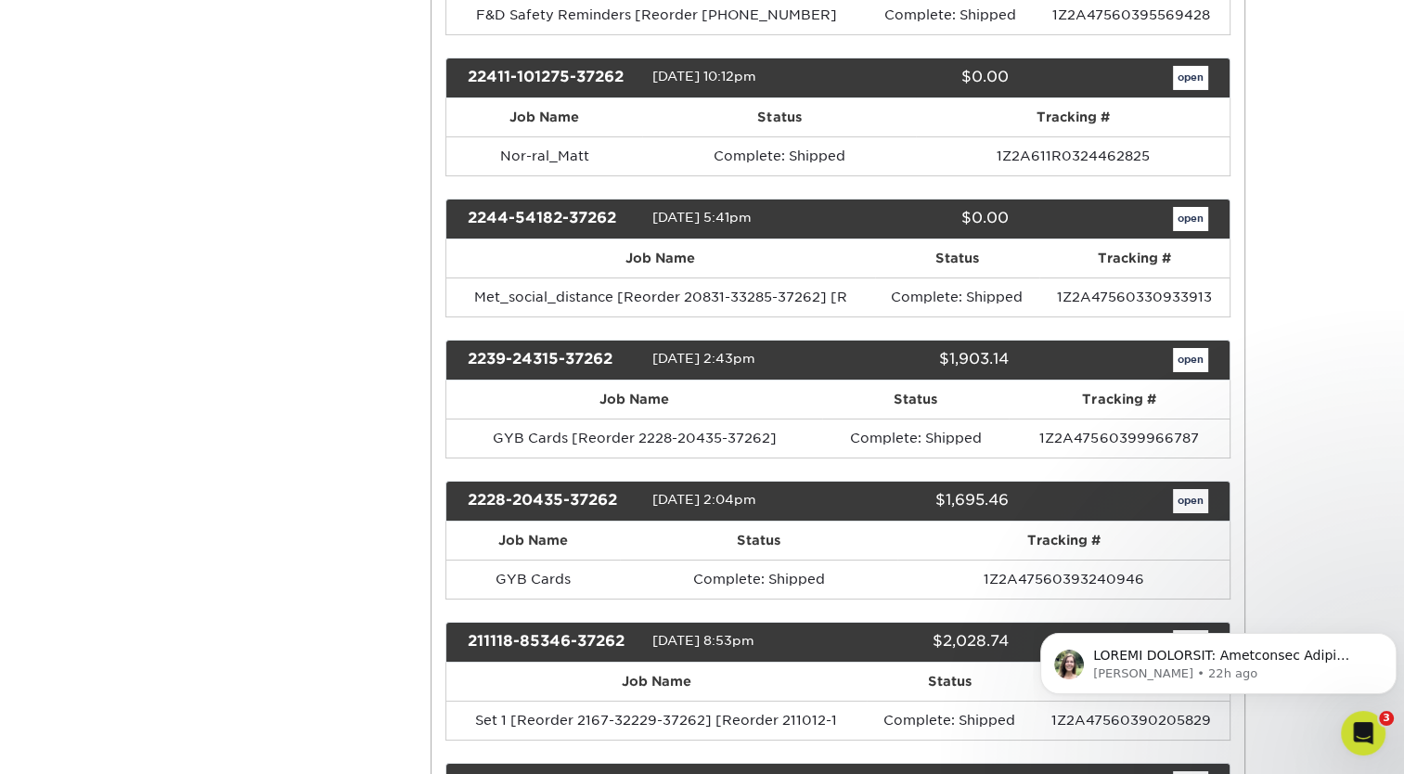
scroll to position [6674, 0]
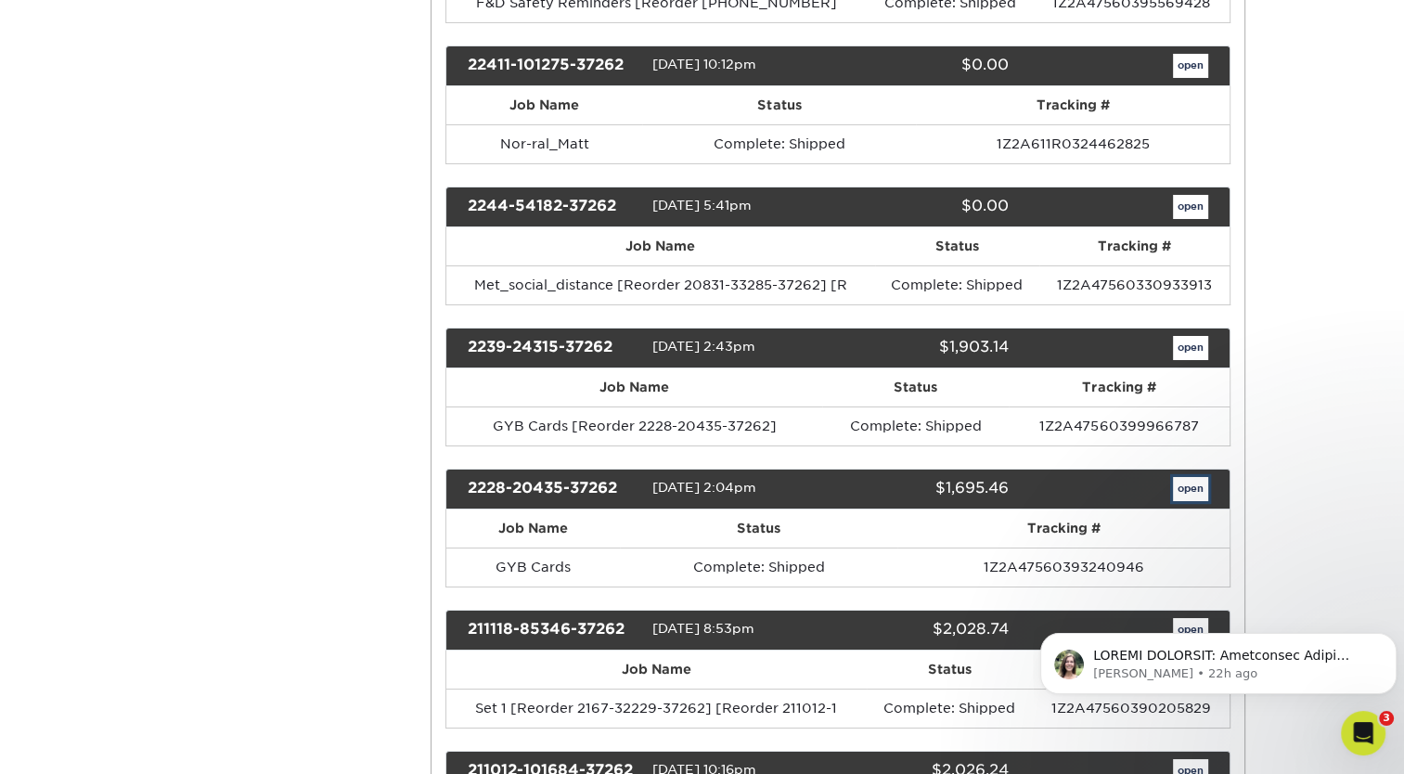
click at [1200, 477] on link "open" at bounding box center [1190, 489] width 35 height 24
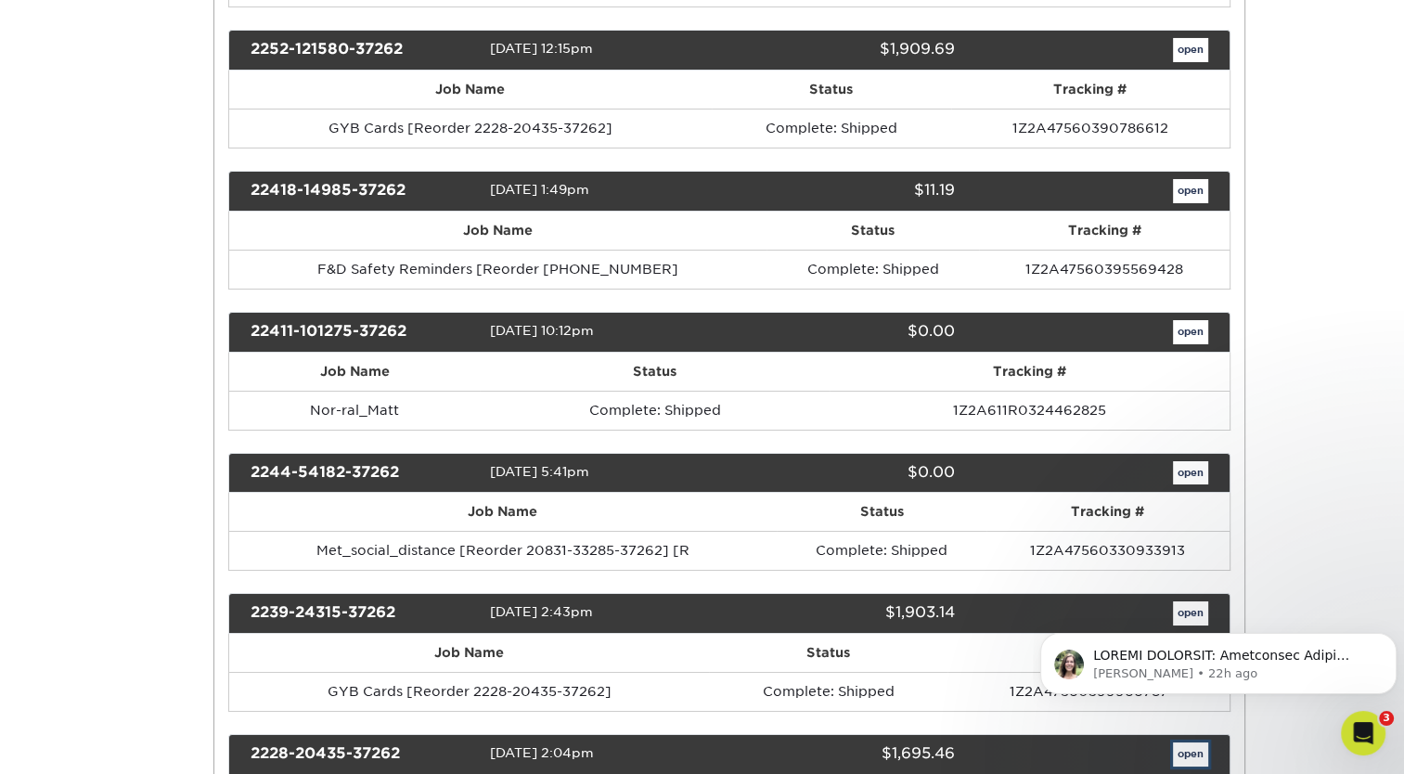
scroll to position [0, 0]
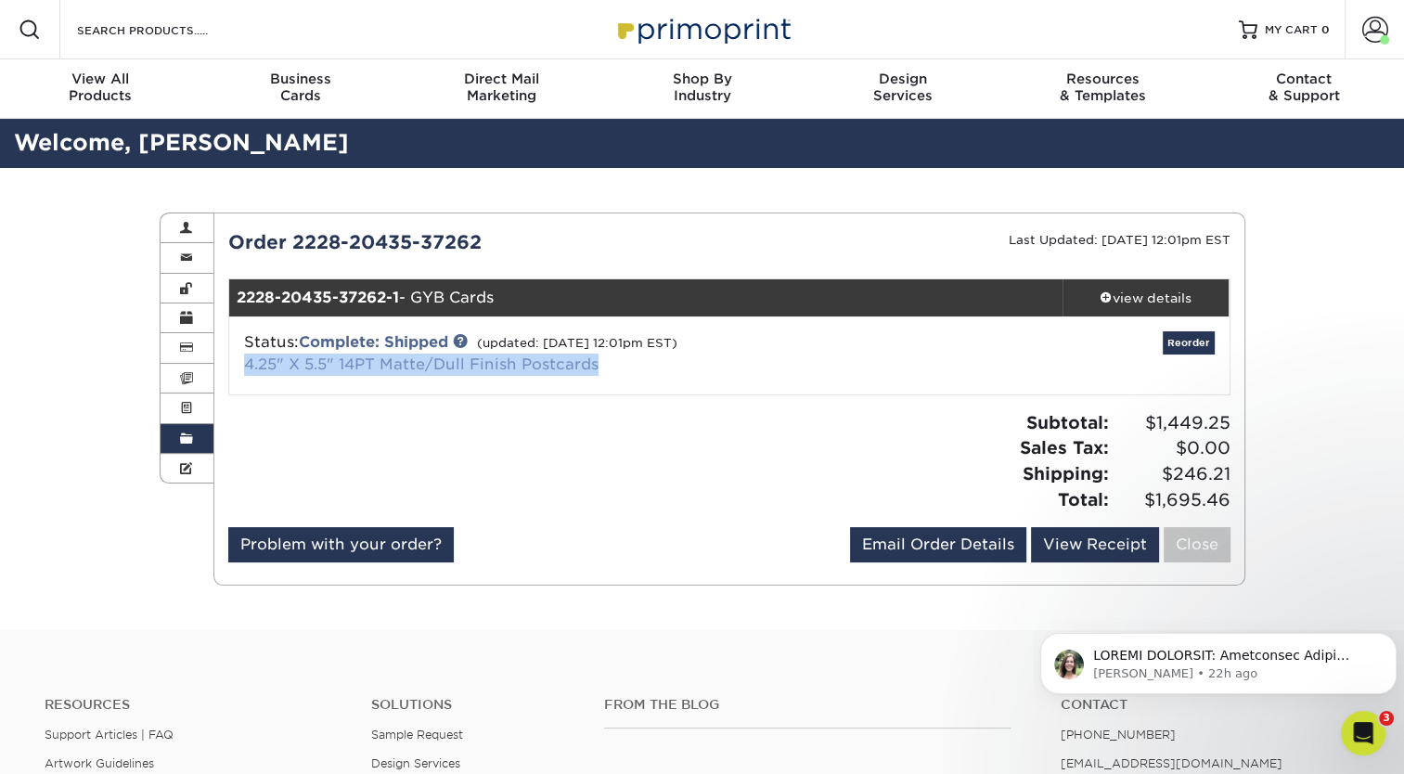
drag, startPoint x: 615, startPoint y: 365, endPoint x: 246, endPoint y: 365, distance: 369.2
click at [246, 365] on div "Status: Complete: Shipped (updated: 02/16/2022 12:01pm EST) 4.25" X 5.5" 14PT M…" at bounding box center [562, 353] width 665 height 45
click at [494, 533] on div "Problem with your order? Email Order Details kathy@unitedcollab.com Send View R…" at bounding box center [729, 548] width 1002 height 43
